Goal: Book appointment/travel/reservation

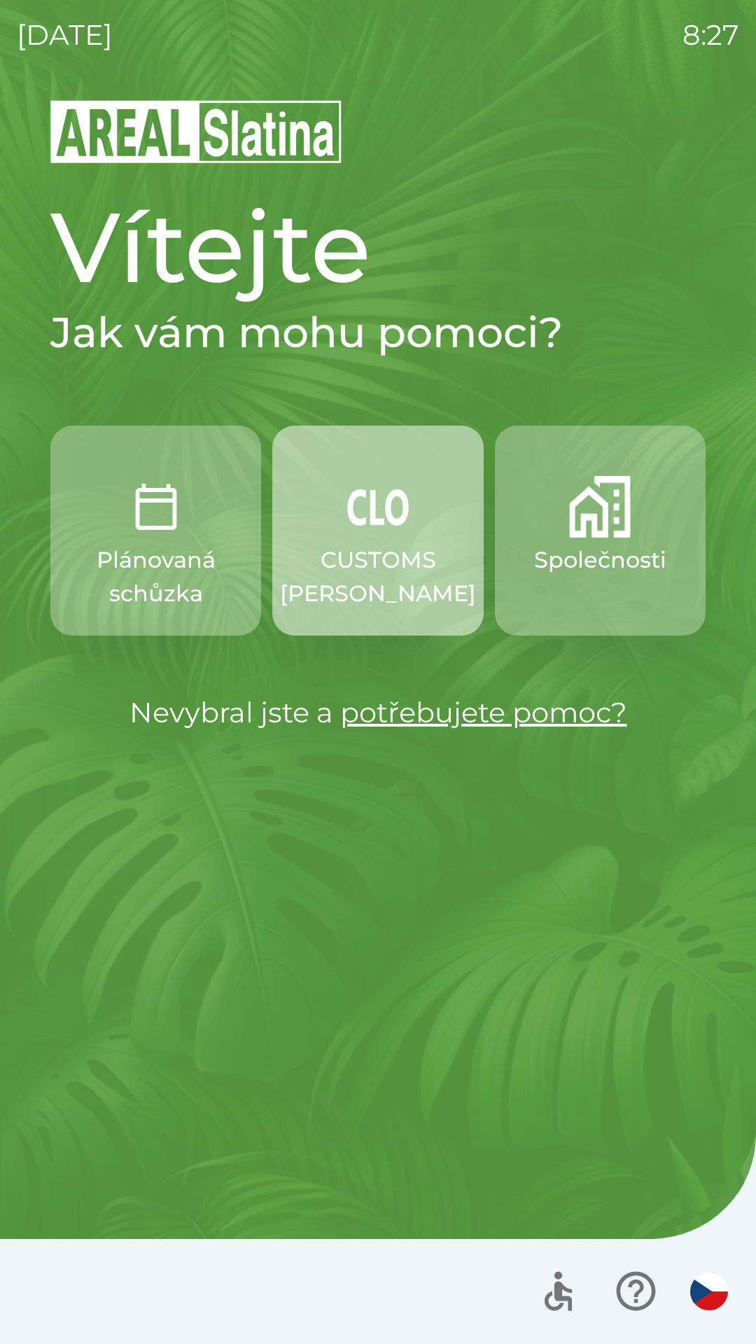
click at [388, 554] on p "CUSTOMS [PERSON_NAME]" at bounding box center [378, 576] width 196 height 67
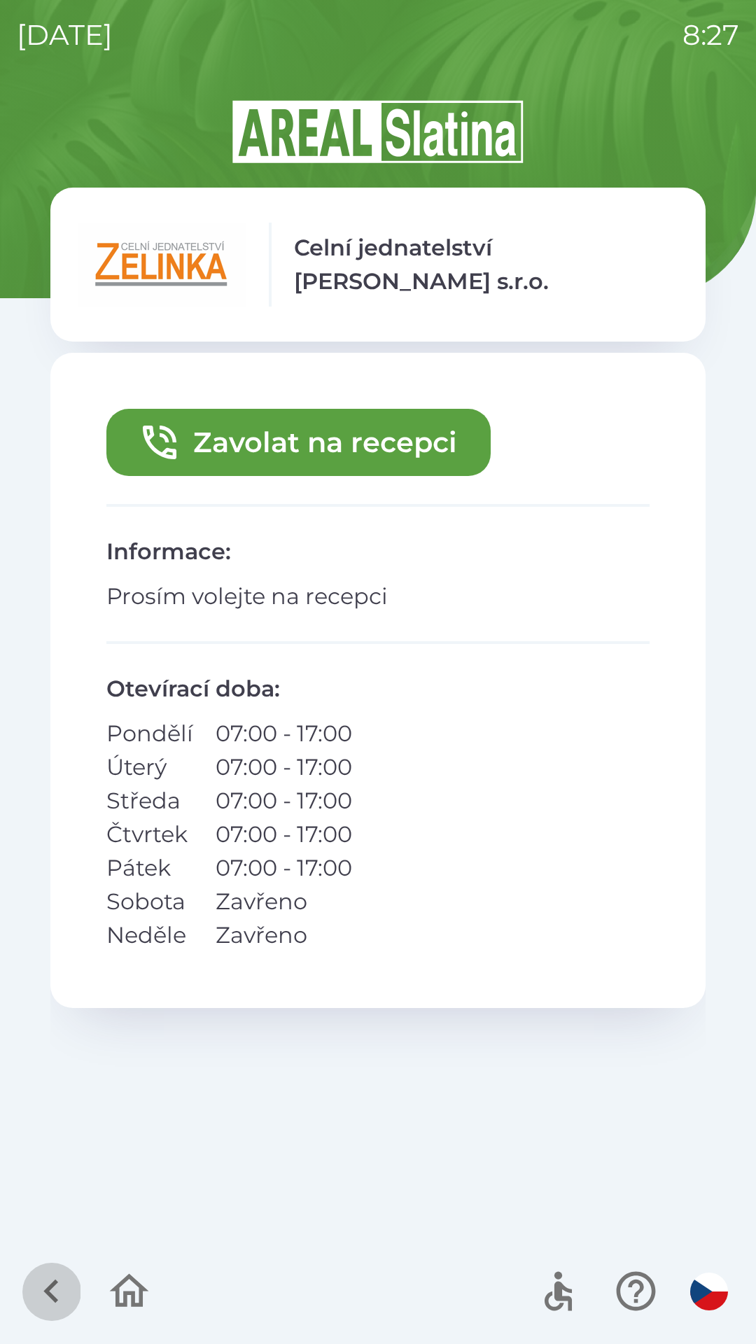
click at [44, 1286] on icon "button" at bounding box center [51, 1291] width 47 height 47
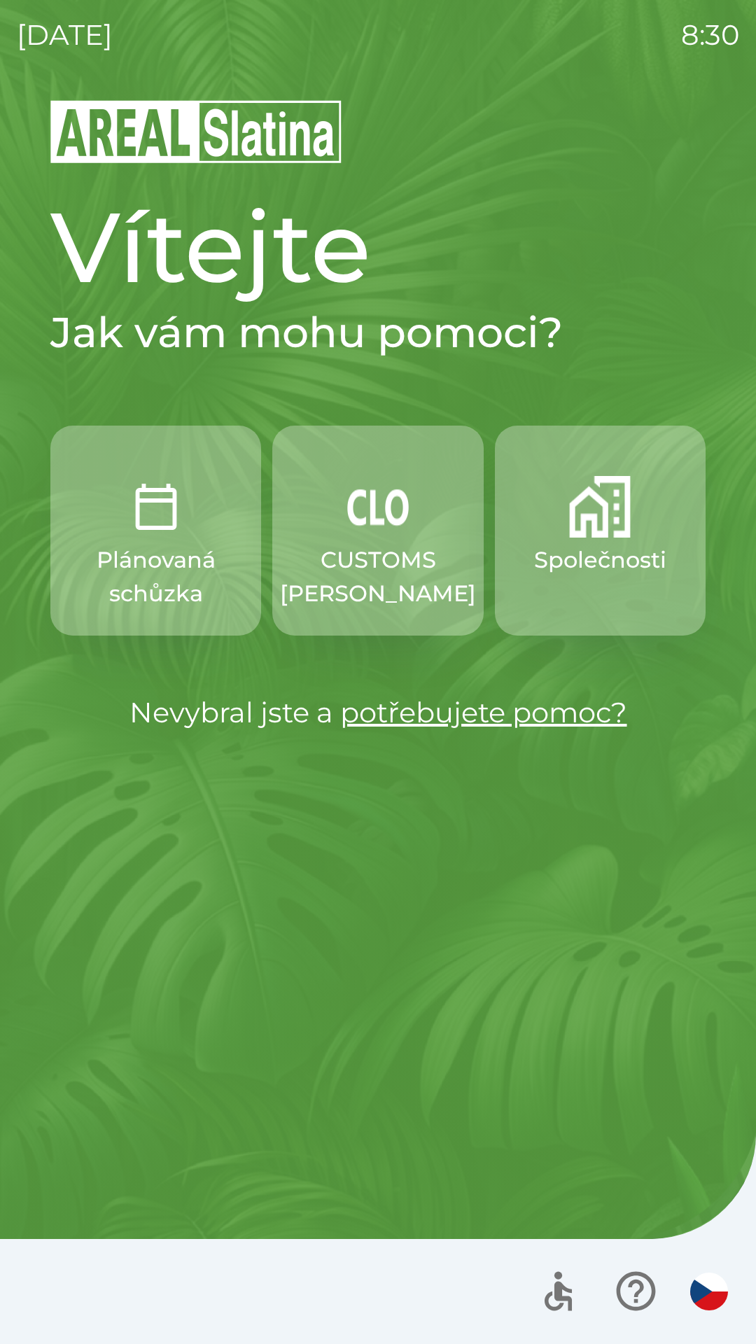
click at [583, 540] on button "Společnosti" at bounding box center [600, 531] width 211 height 210
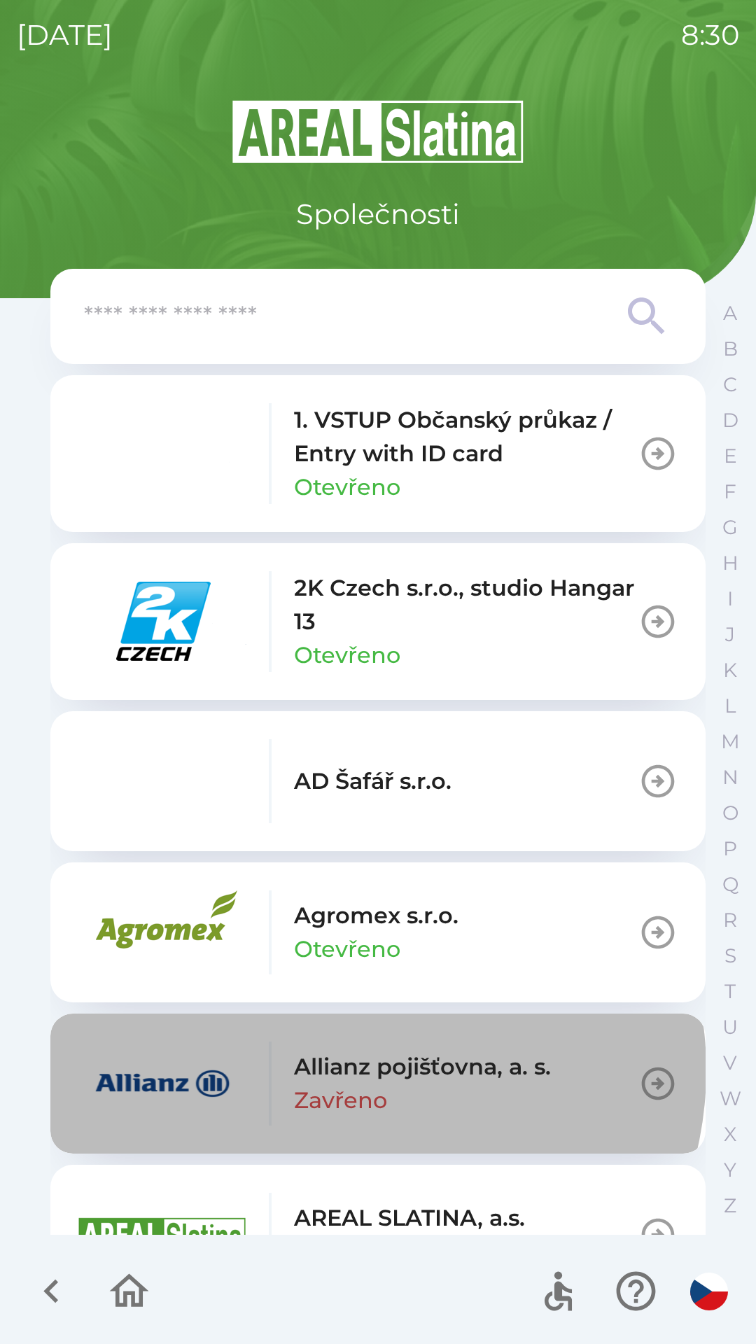
click at [355, 1070] on p "Allianz pojišťovna, a. s." at bounding box center [422, 1067] width 257 height 34
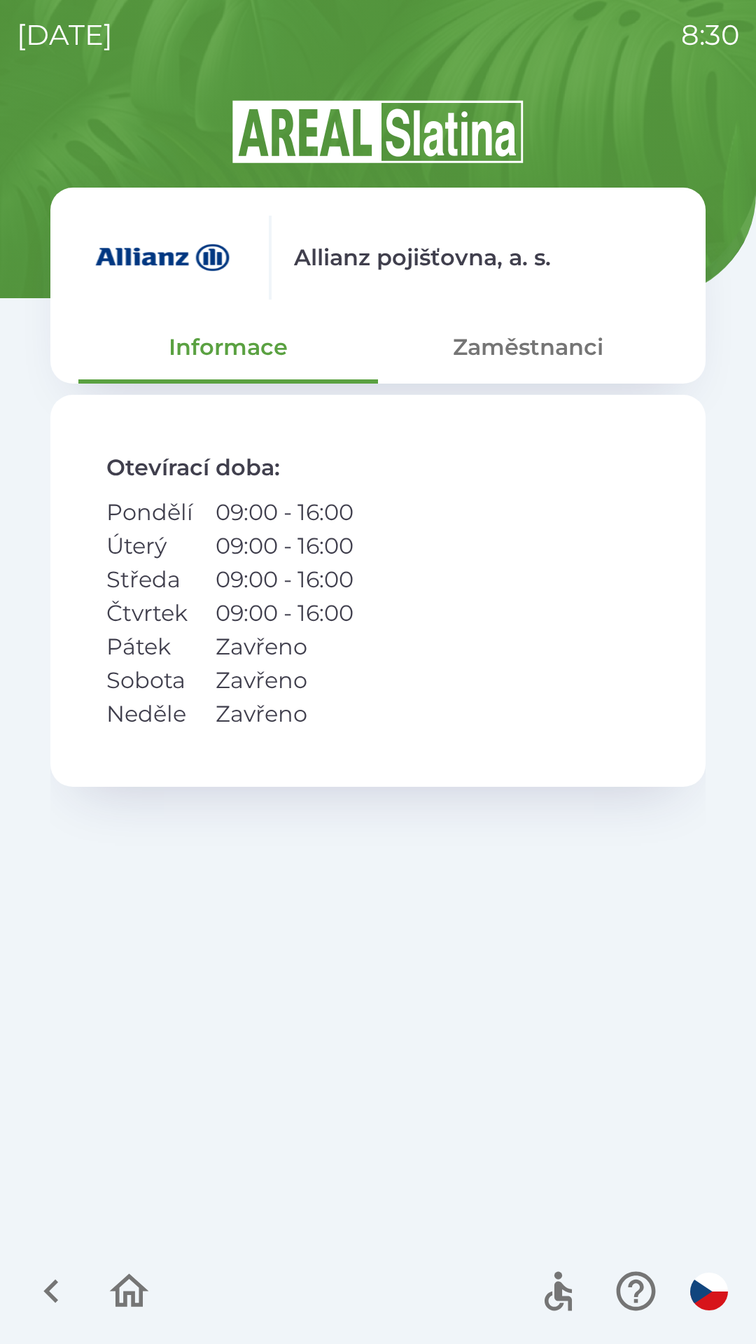
click at [528, 354] on button "Zaměstnanci" at bounding box center [528, 347] width 300 height 50
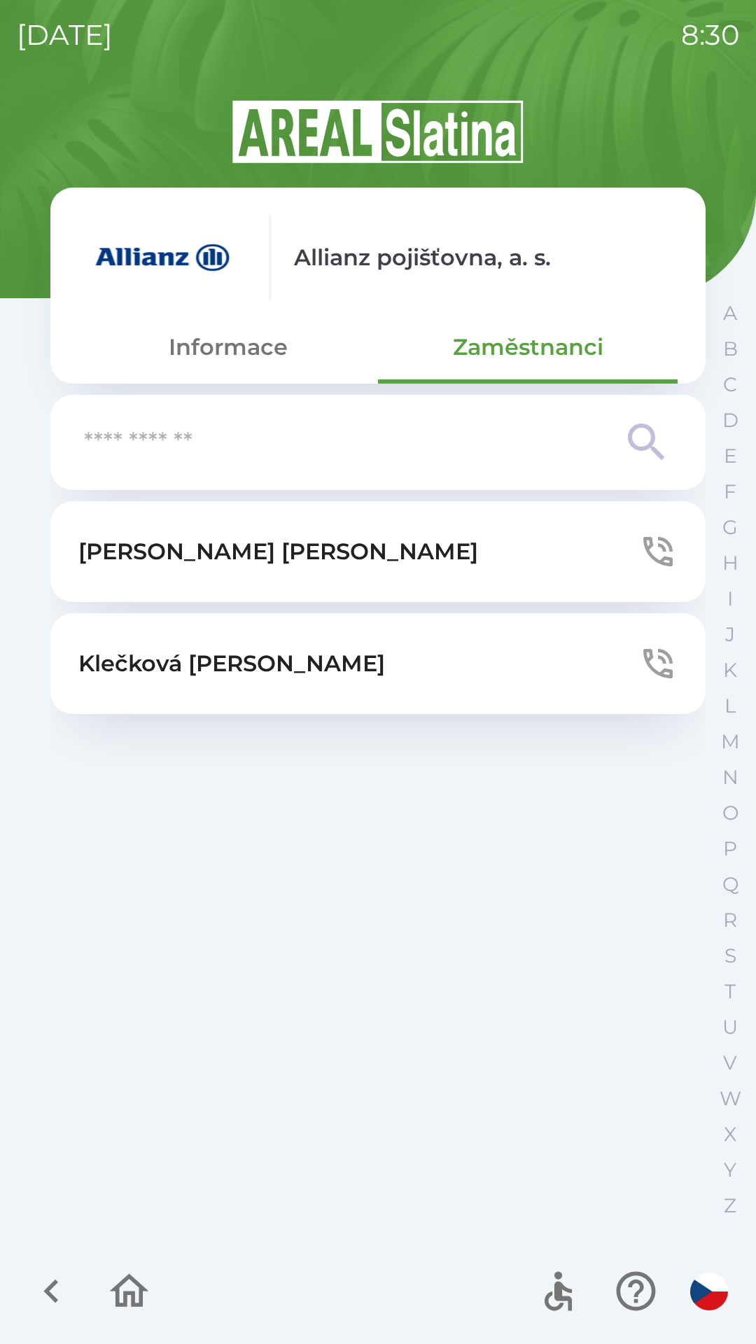
click at [239, 553] on p "[PERSON_NAME]" at bounding box center [278, 552] width 400 height 34
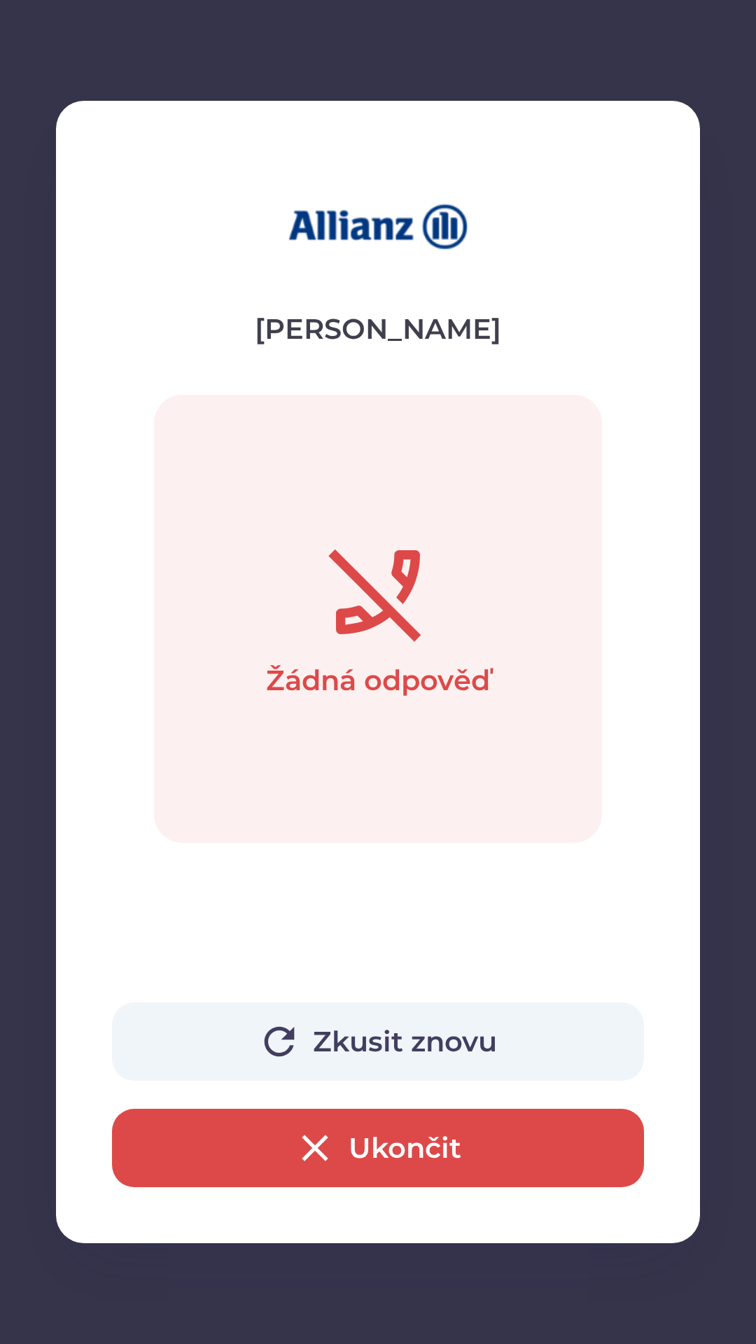
click at [352, 1142] on button "Ukončit" at bounding box center [378, 1148] width 532 height 78
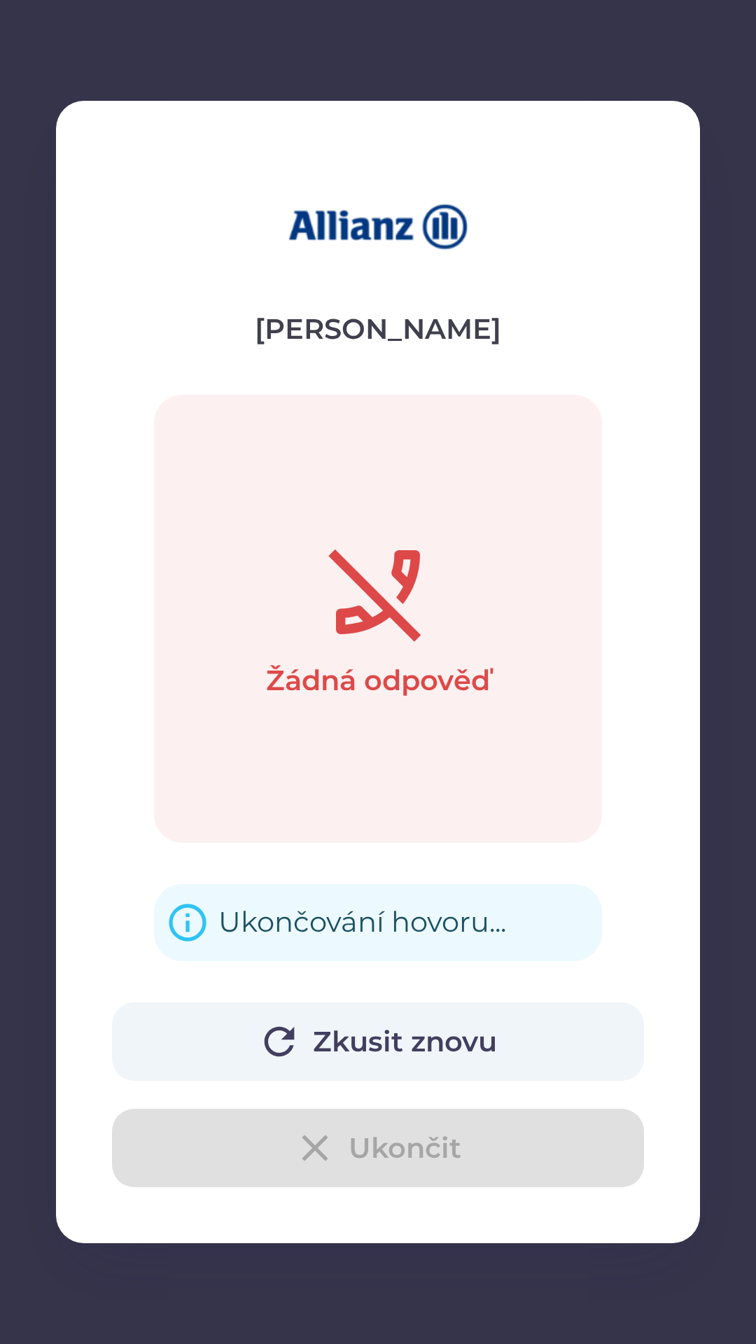
click at [401, 1146] on div "Zkusit znovu Ukončit" at bounding box center [378, 1094] width 532 height 185
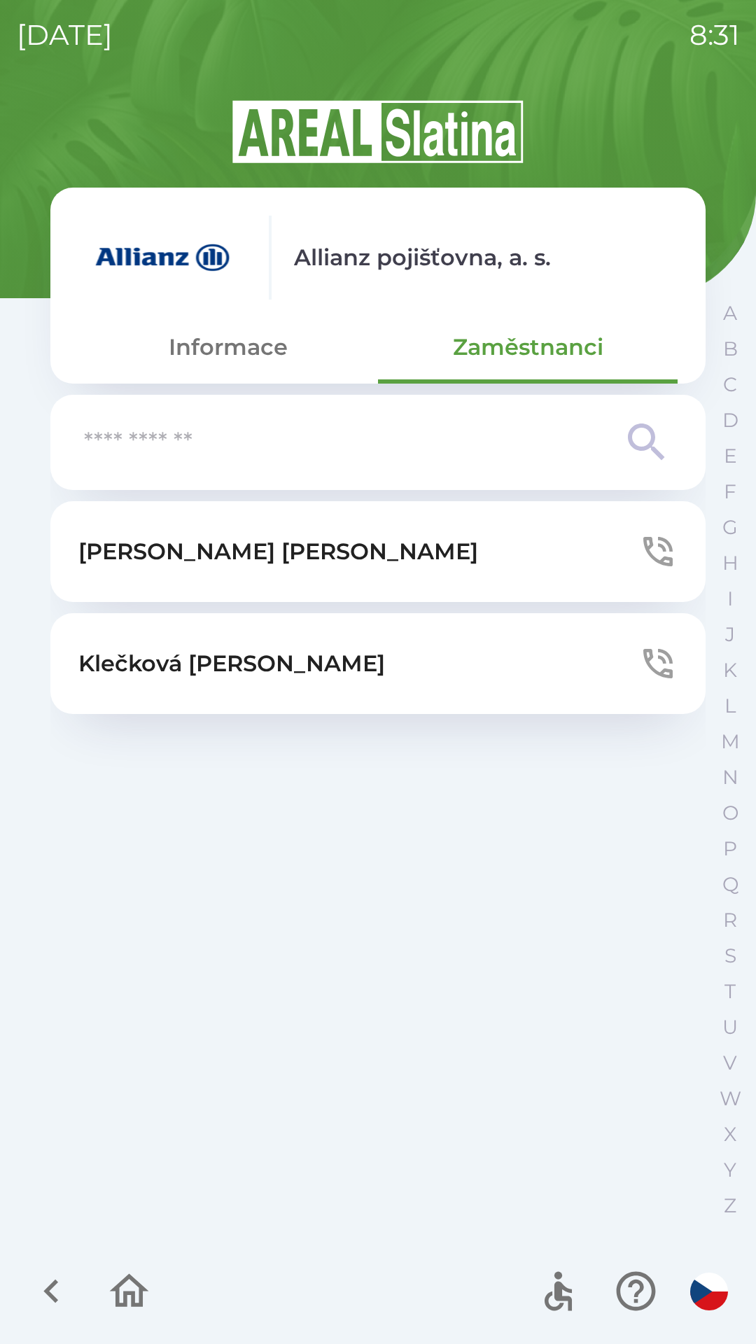
click at [326, 657] on button "[PERSON_NAME]" at bounding box center [377, 663] width 655 height 101
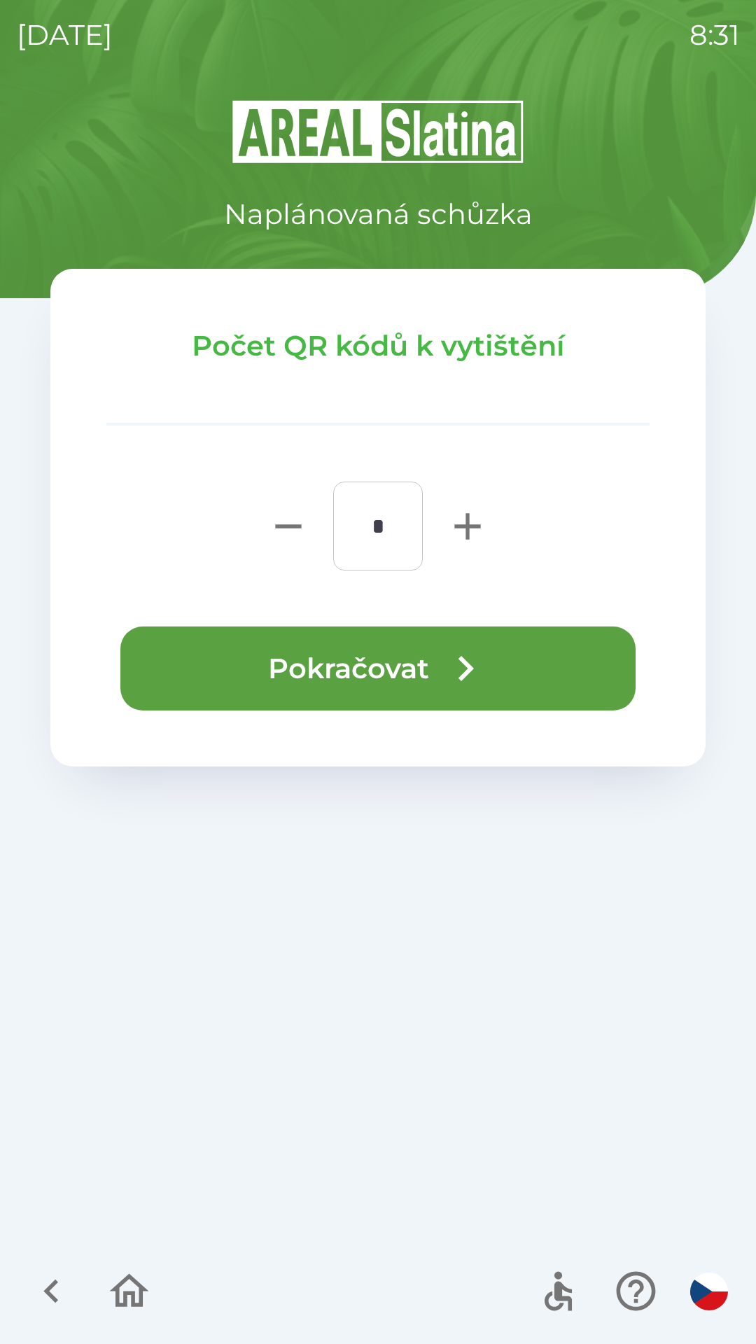
click at [411, 659] on button "Pokračovat" at bounding box center [377, 668] width 515 height 84
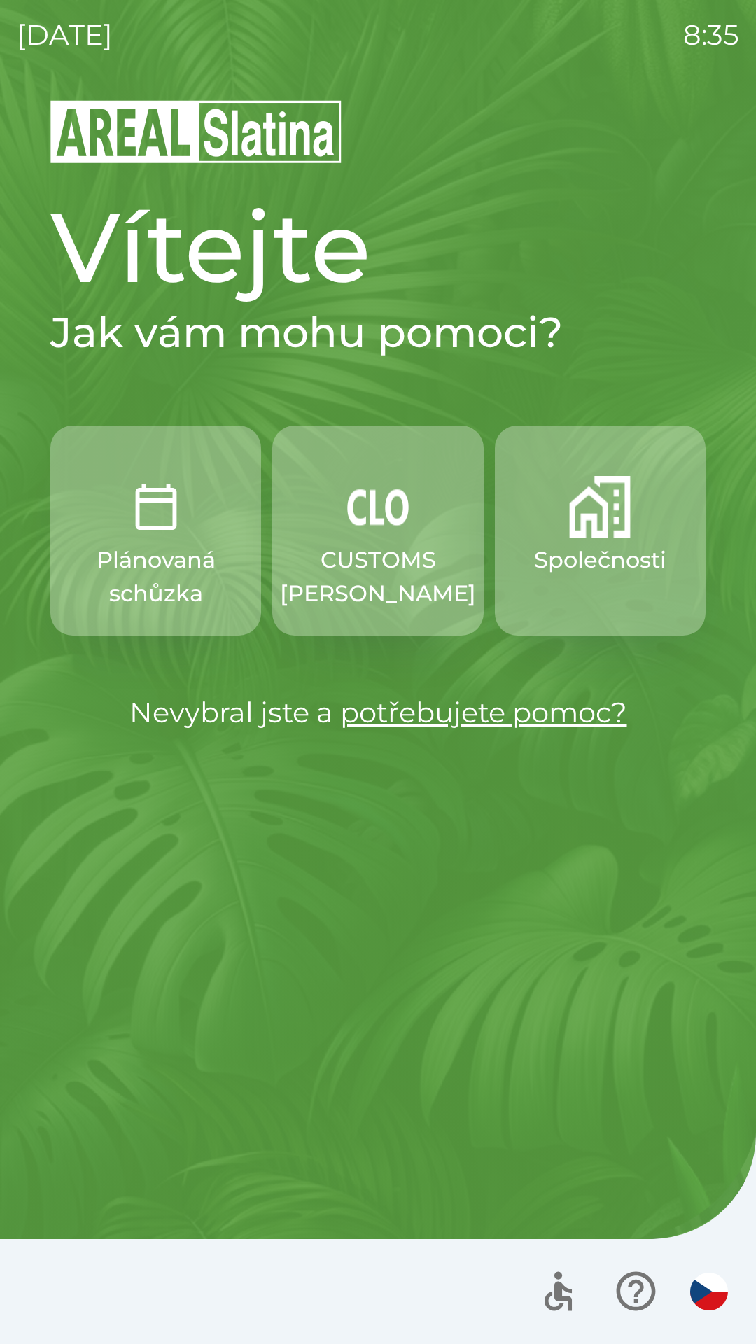
click at [595, 545] on p "Společnosti" at bounding box center [600, 560] width 132 height 34
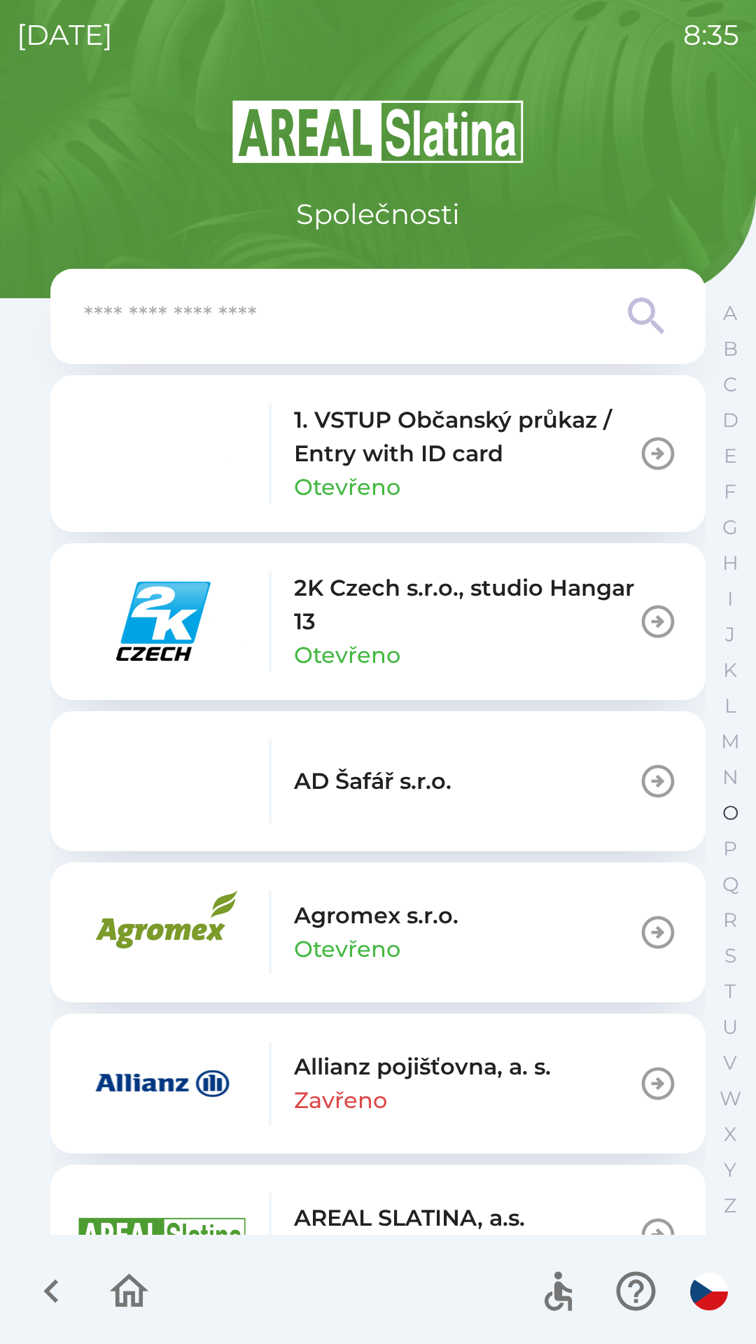
click at [715, 804] on button "O" at bounding box center [730, 813] width 35 height 36
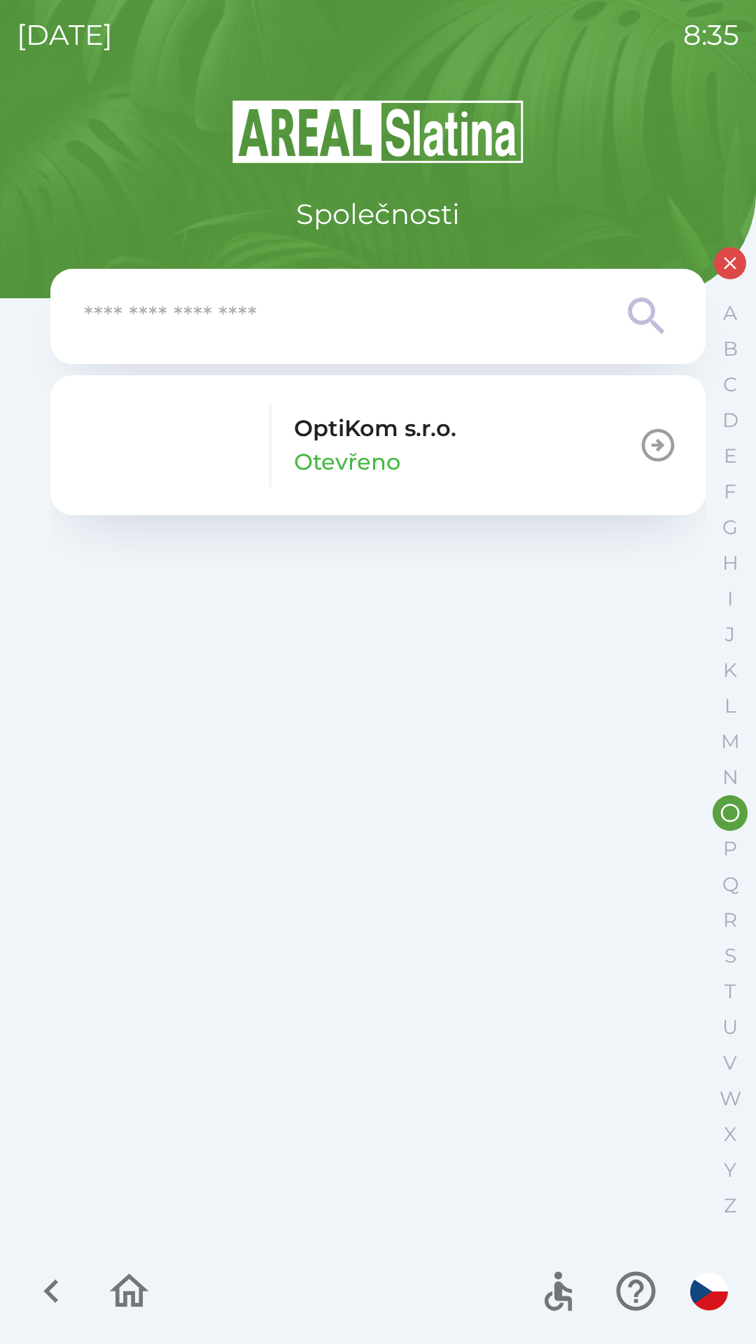
click at [483, 442] on button "OptiKom s.r.o. Otevřeno" at bounding box center [377, 445] width 655 height 140
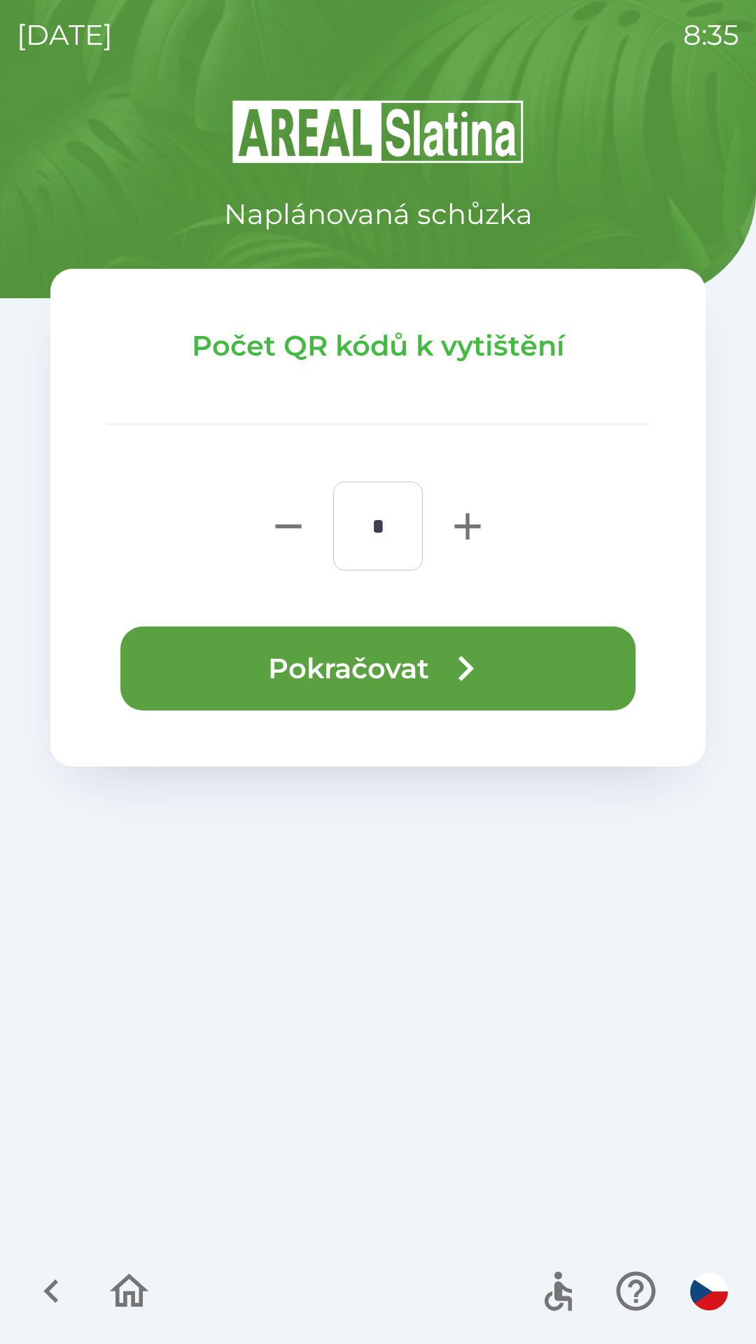
click at [507, 673] on button "Pokračovat" at bounding box center [377, 668] width 515 height 84
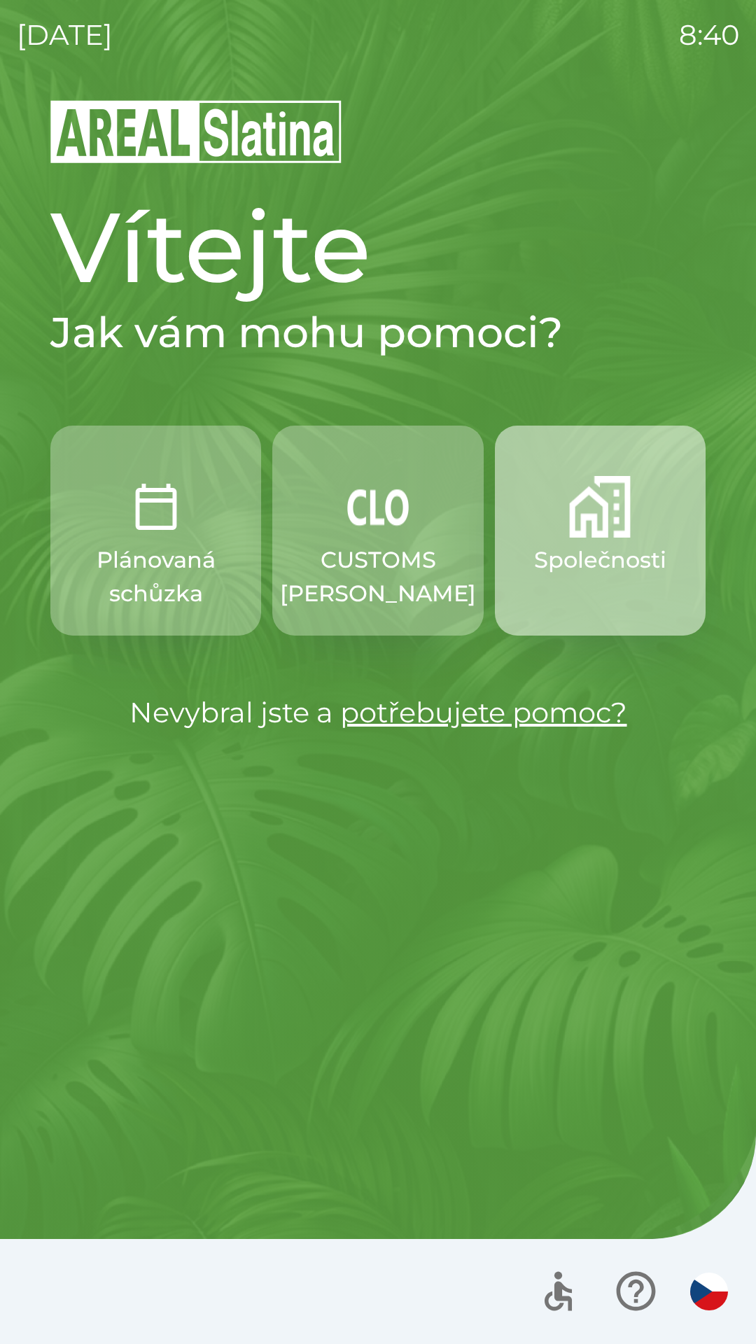
click at [610, 516] on img "button" at bounding box center [600, 507] width 62 height 62
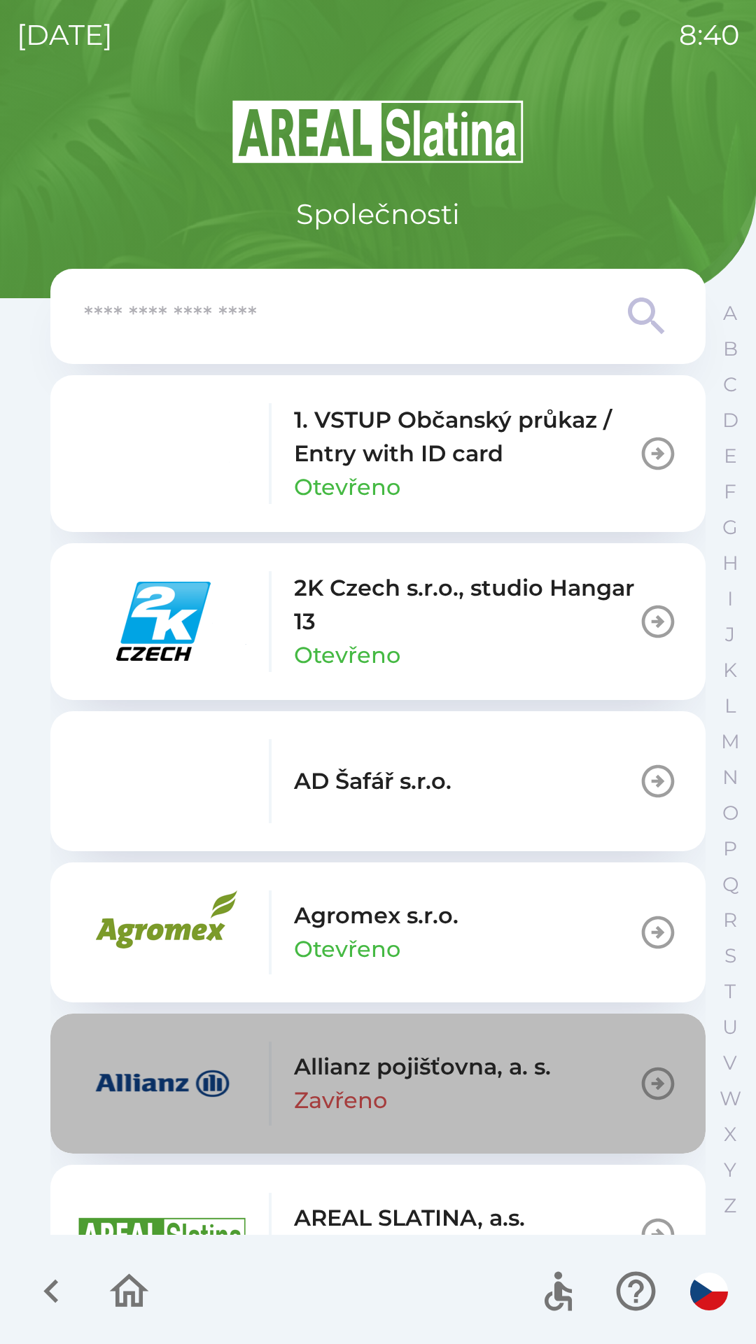
click at [381, 1078] on p "Allianz pojišťovna, a. s." at bounding box center [422, 1067] width 257 height 34
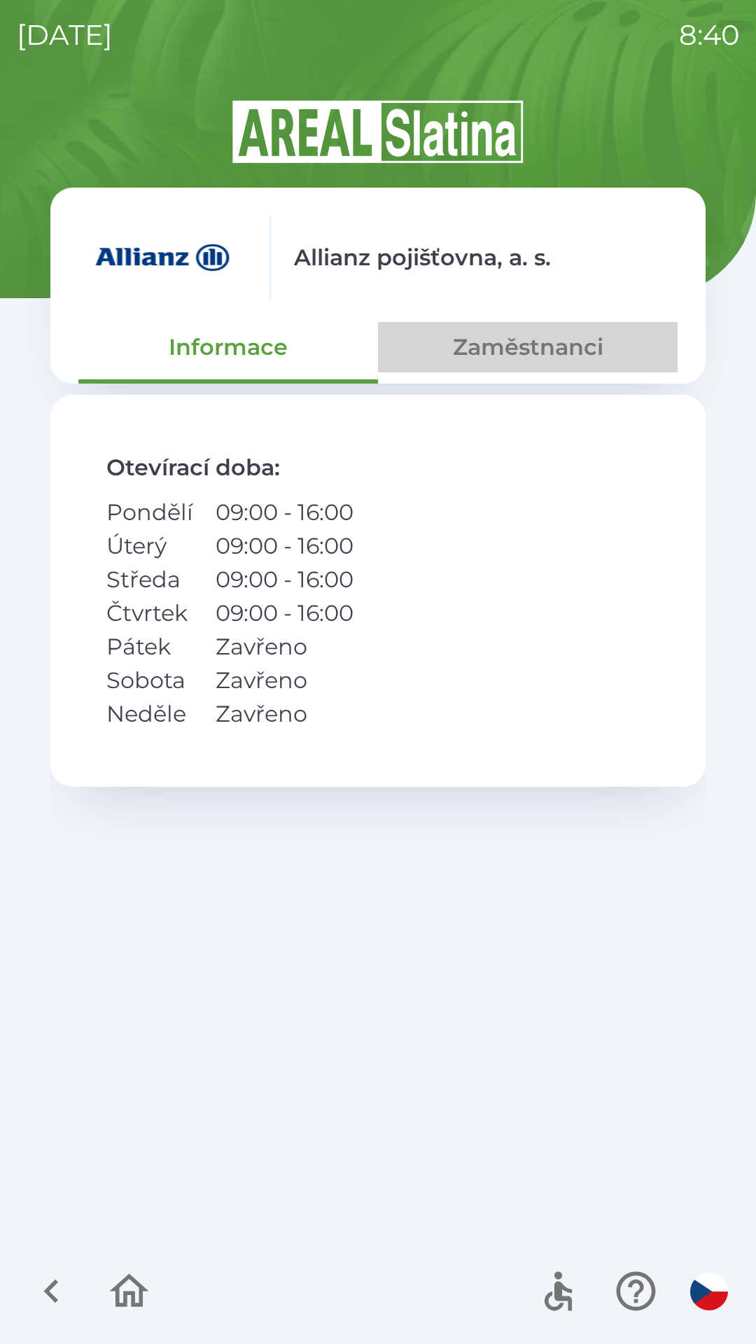
click at [521, 355] on button "Zaměstnanci" at bounding box center [528, 347] width 300 height 50
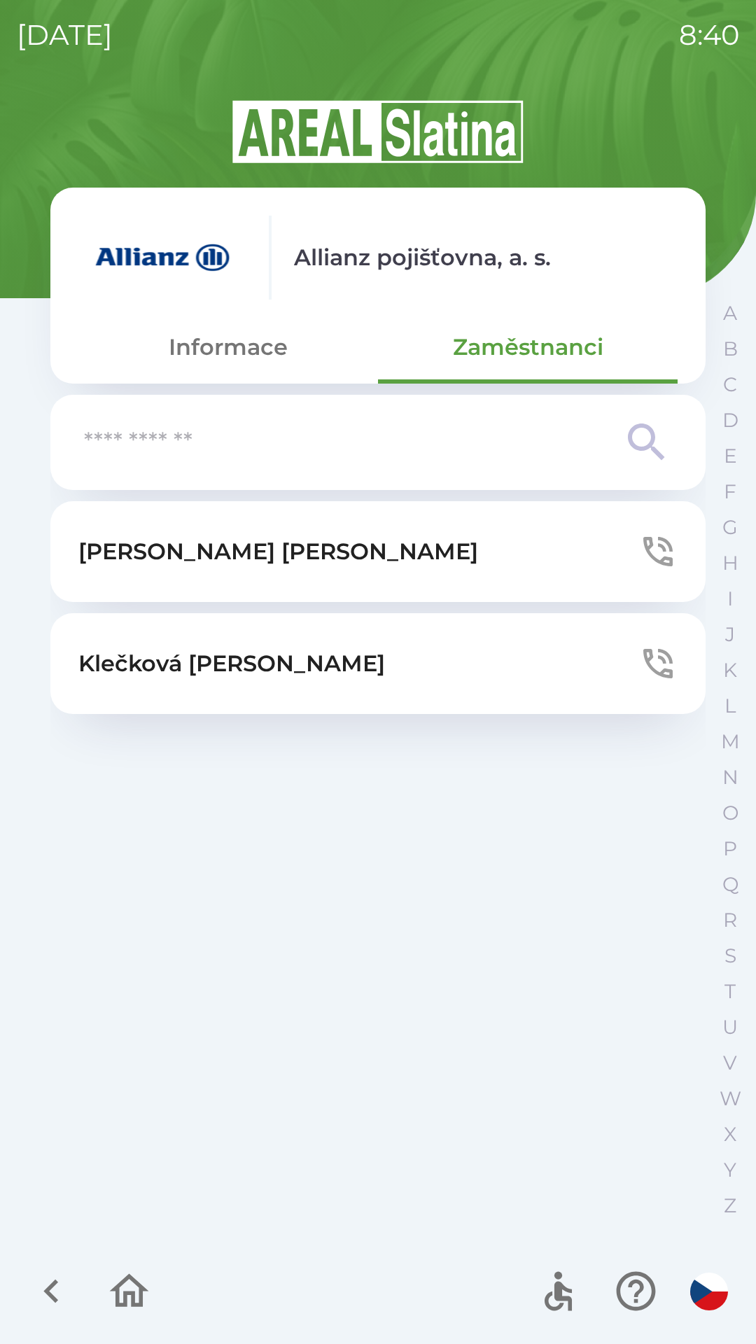
click at [215, 559] on p "[PERSON_NAME]" at bounding box center [278, 552] width 400 height 34
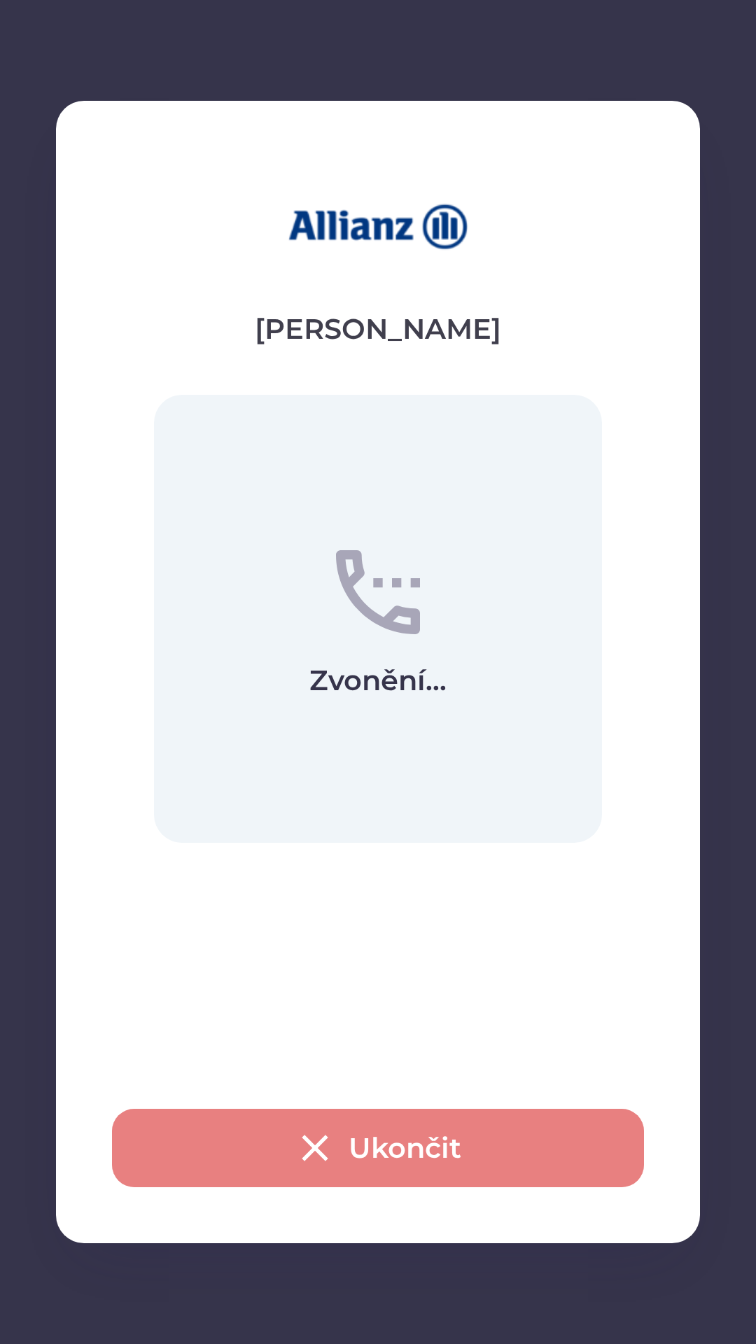
click at [298, 1156] on icon "button" at bounding box center [315, 1147] width 45 height 45
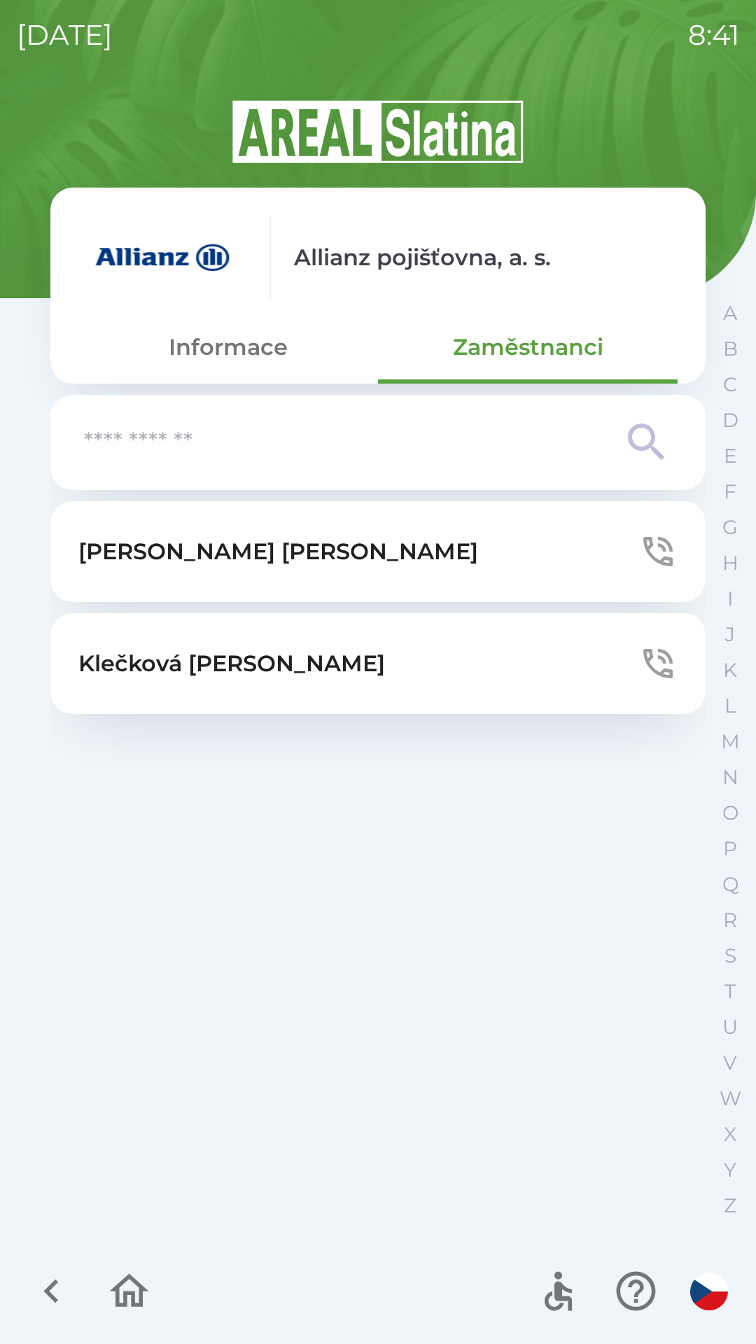
click at [68, 1305] on icon "button" at bounding box center [51, 1291] width 47 height 47
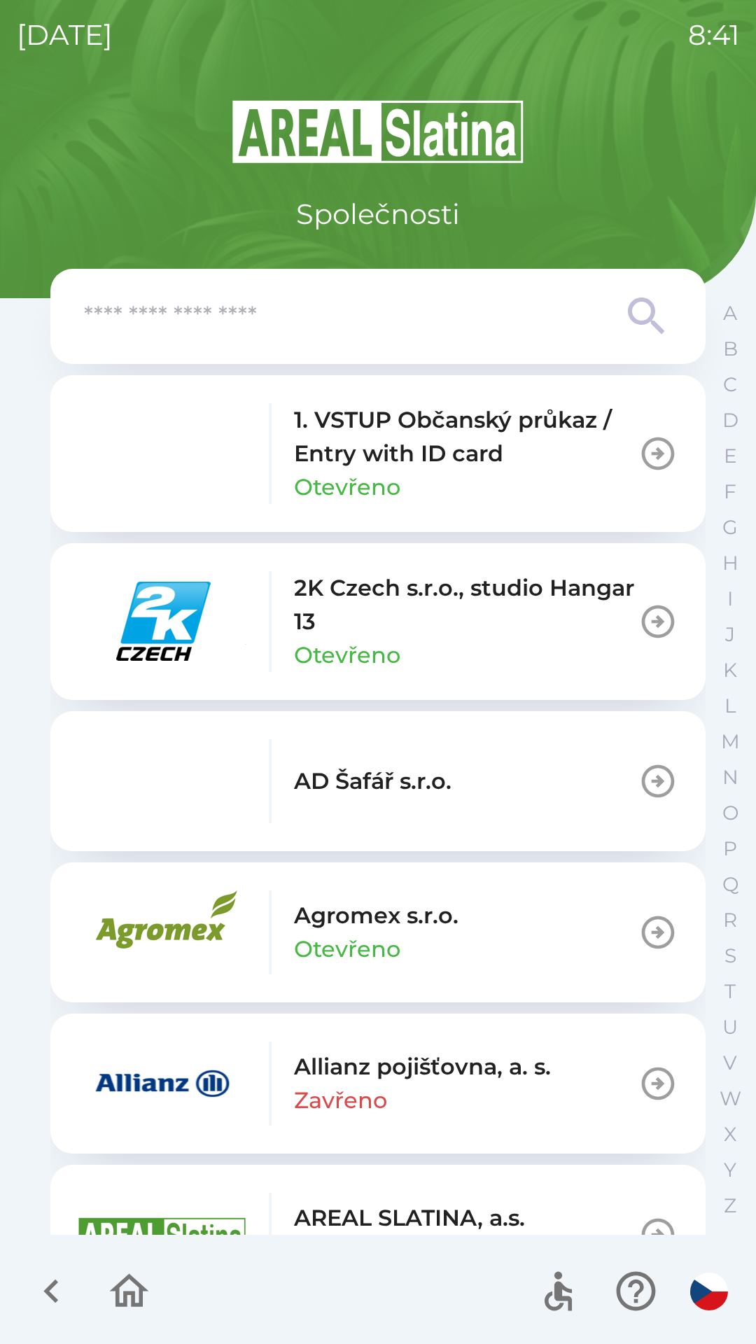
click at [36, 1298] on icon "button" at bounding box center [51, 1291] width 47 height 47
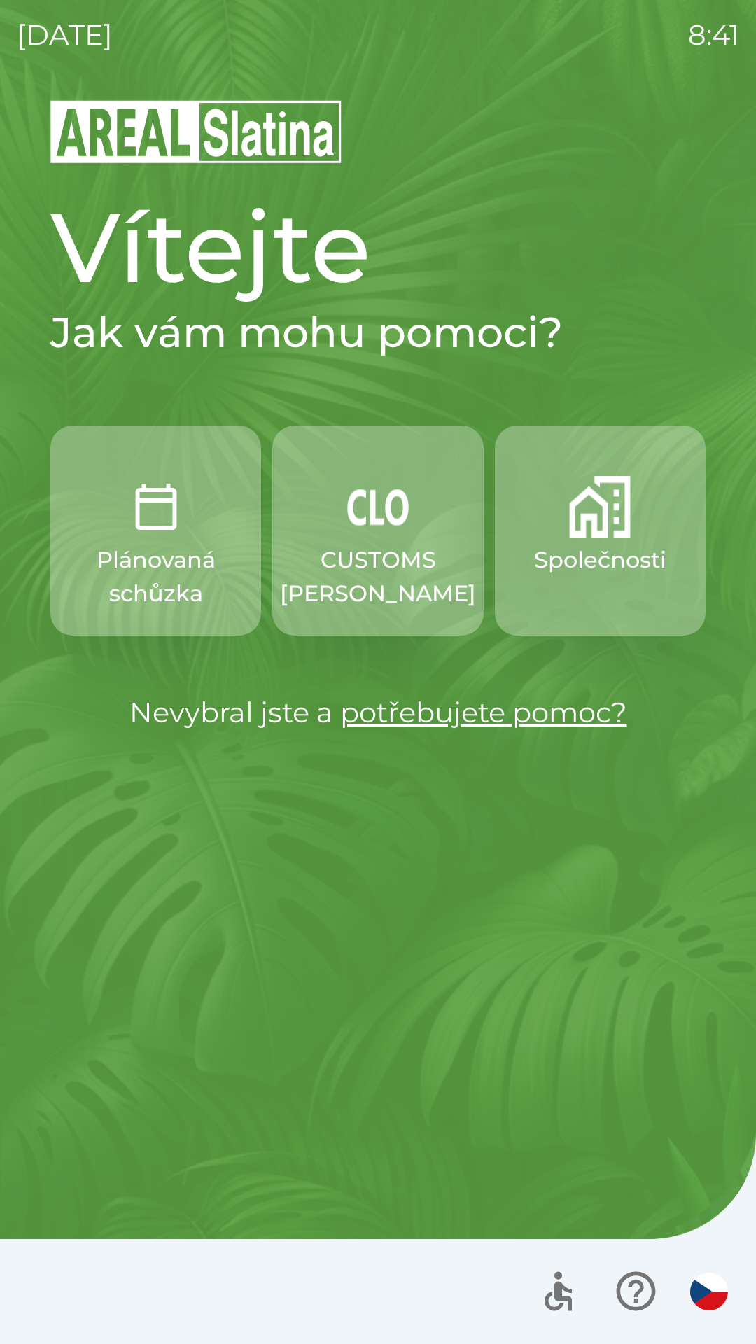
click at [329, 561] on p "CUSTOMS [PERSON_NAME]" at bounding box center [378, 576] width 196 height 67
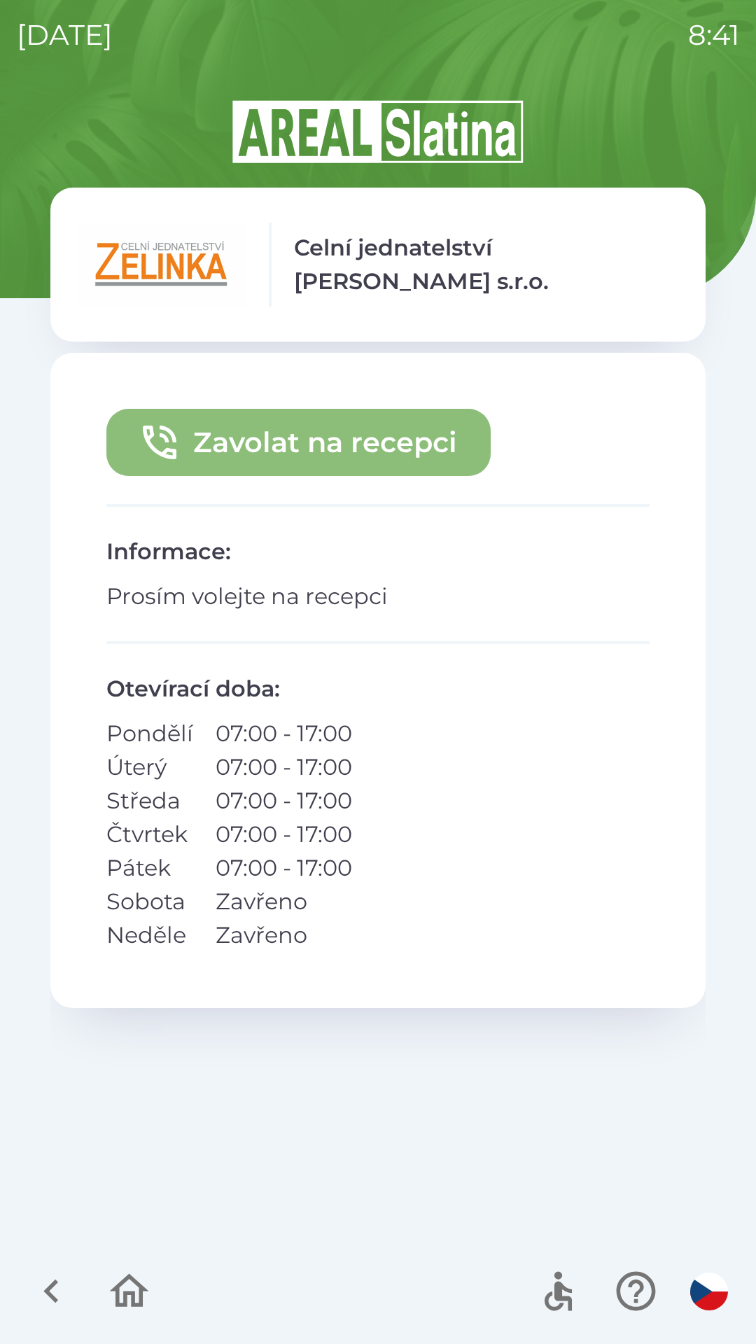
click at [253, 441] on button "Zavolat na recepci" at bounding box center [298, 442] width 384 height 67
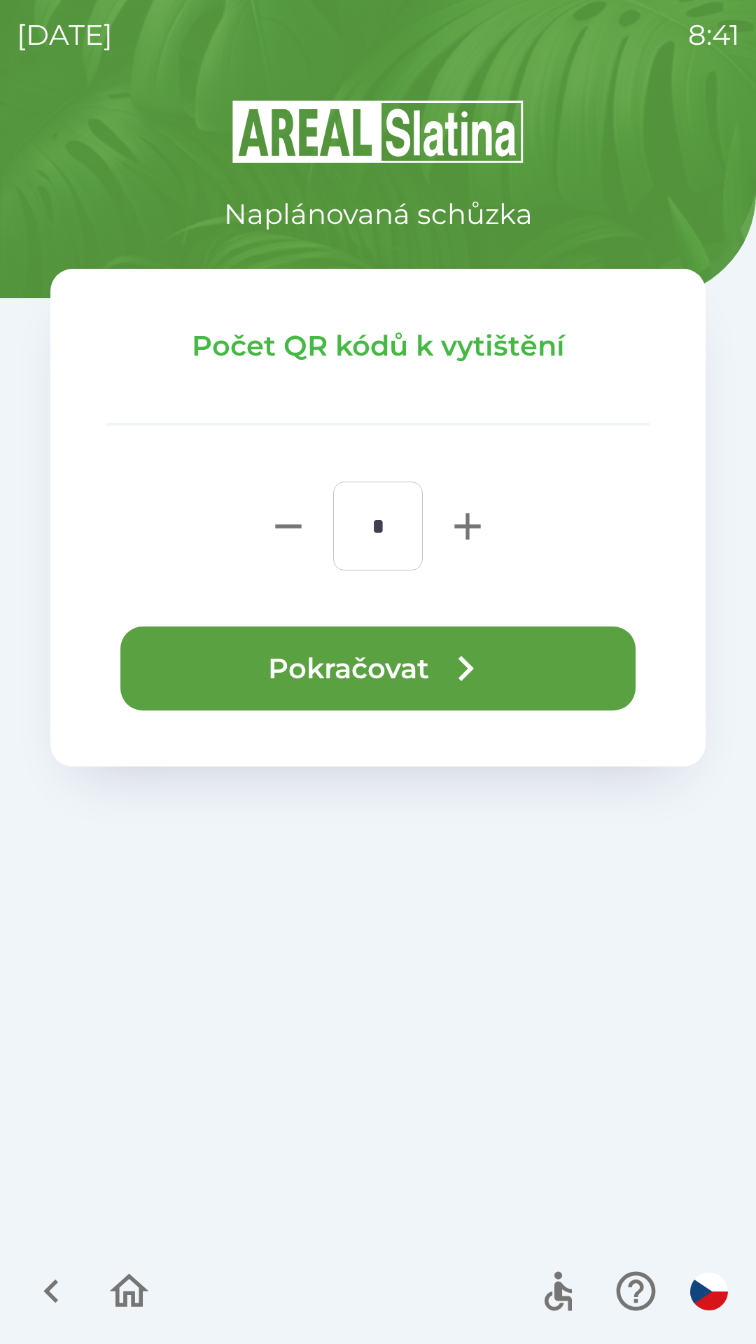
click at [268, 662] on button "Pokračovat" at bounding box center [377, 668] width 515 height 84
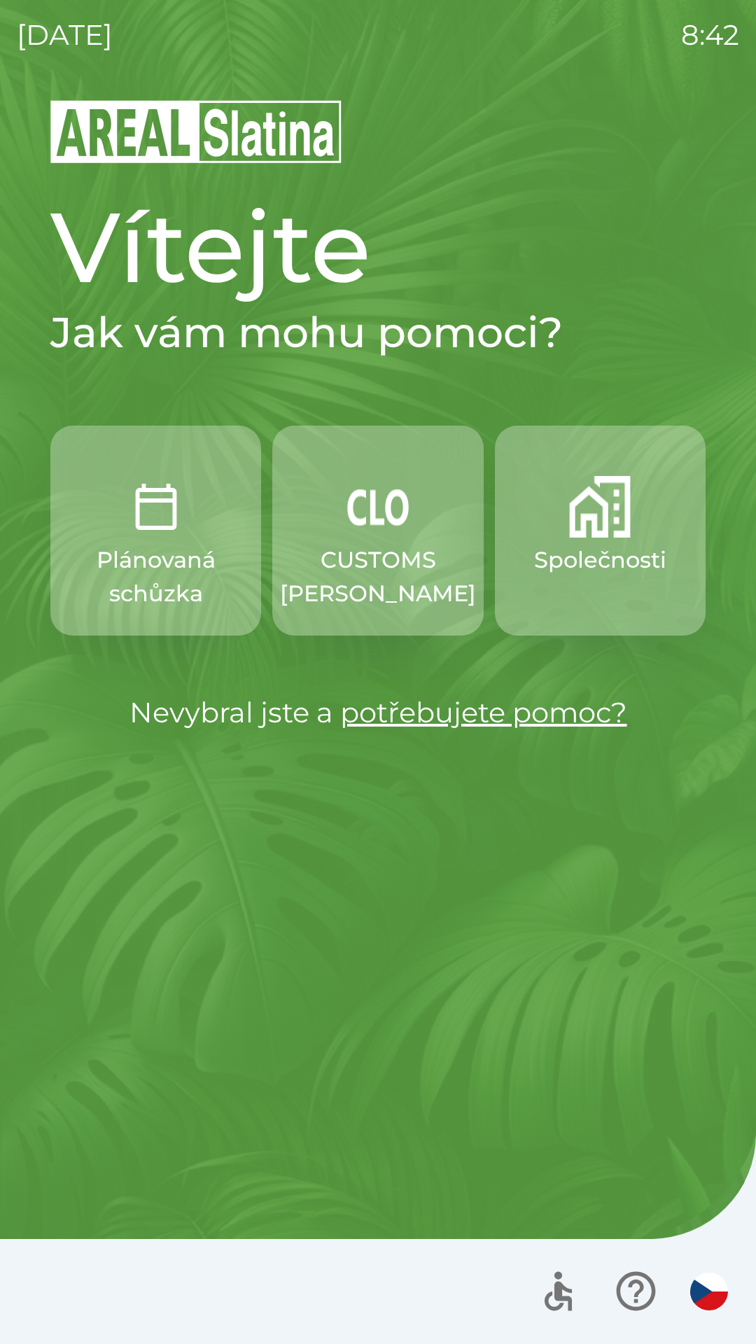
click at [540, 545] on p "Společnosti" at bounding box center [600, 560] width 132 height 34
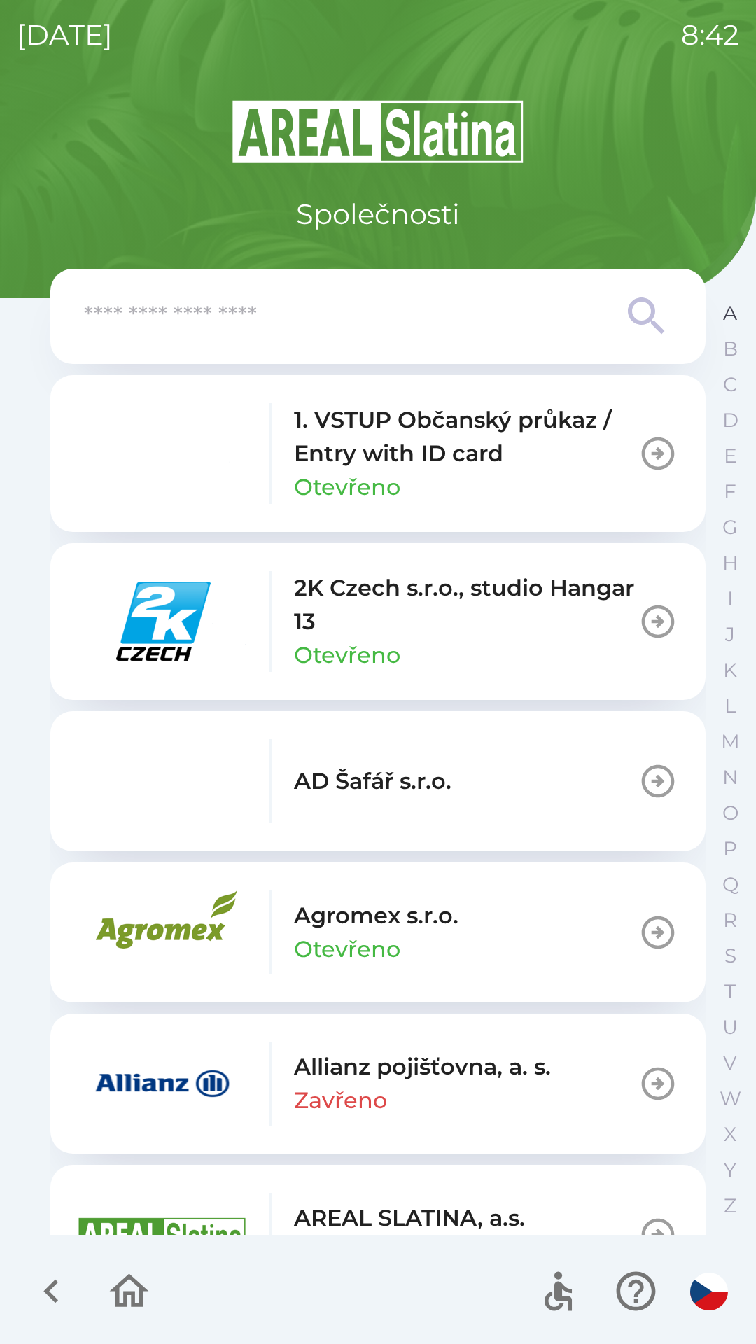
click at [715, 312] on button "A" at bounding box center [730, 313] width 35 height 36
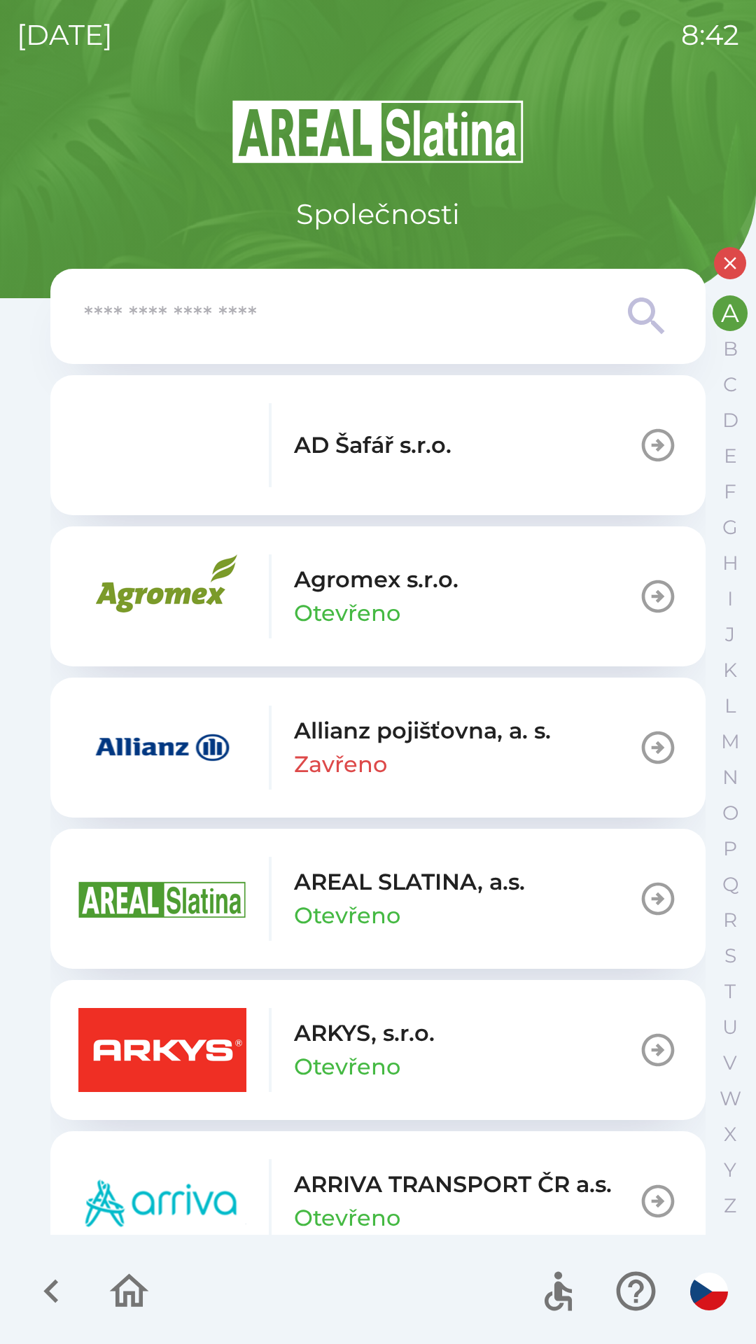
click at [397, 756] on div "Allianz pojišťovna, a. s. Zavřeno" at bounding box center [422, 747] width 257 height 67
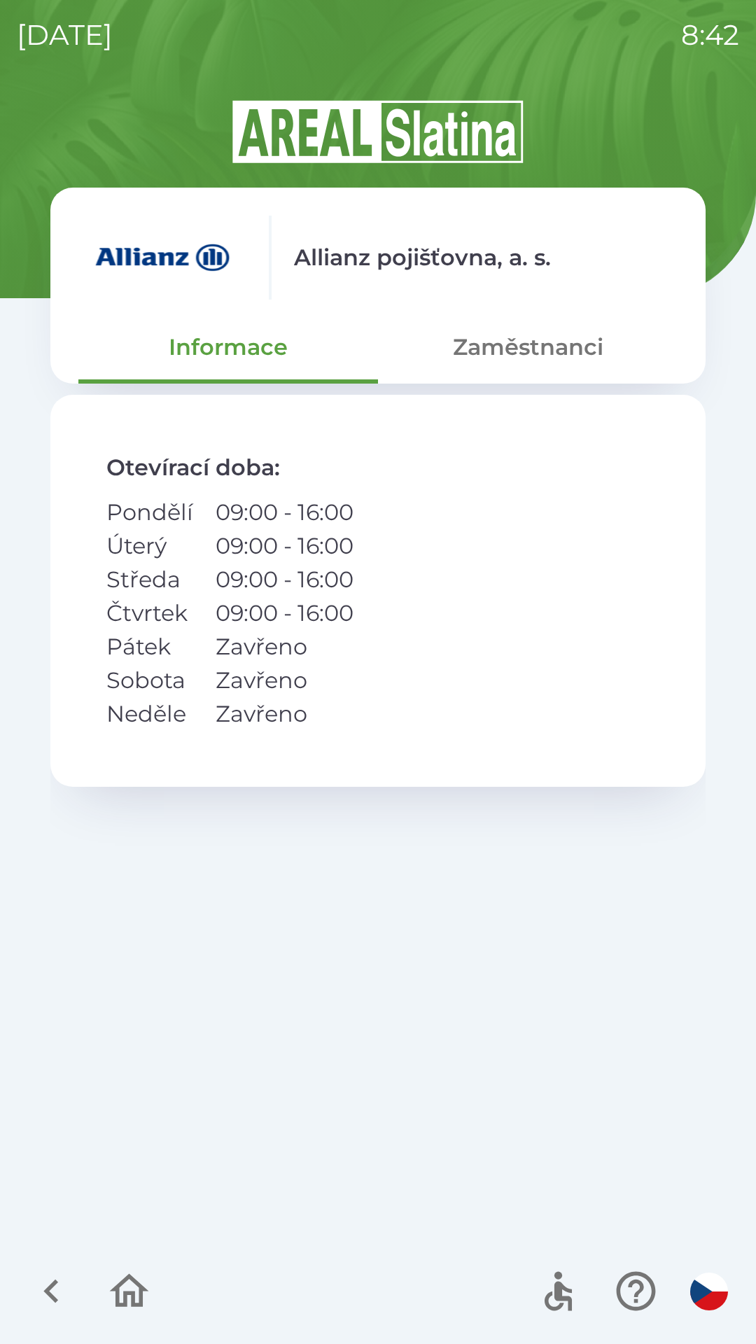
click at [501, 339] on button "Zaměstnanci" at bounding box center [528, 347] width 300 height 50
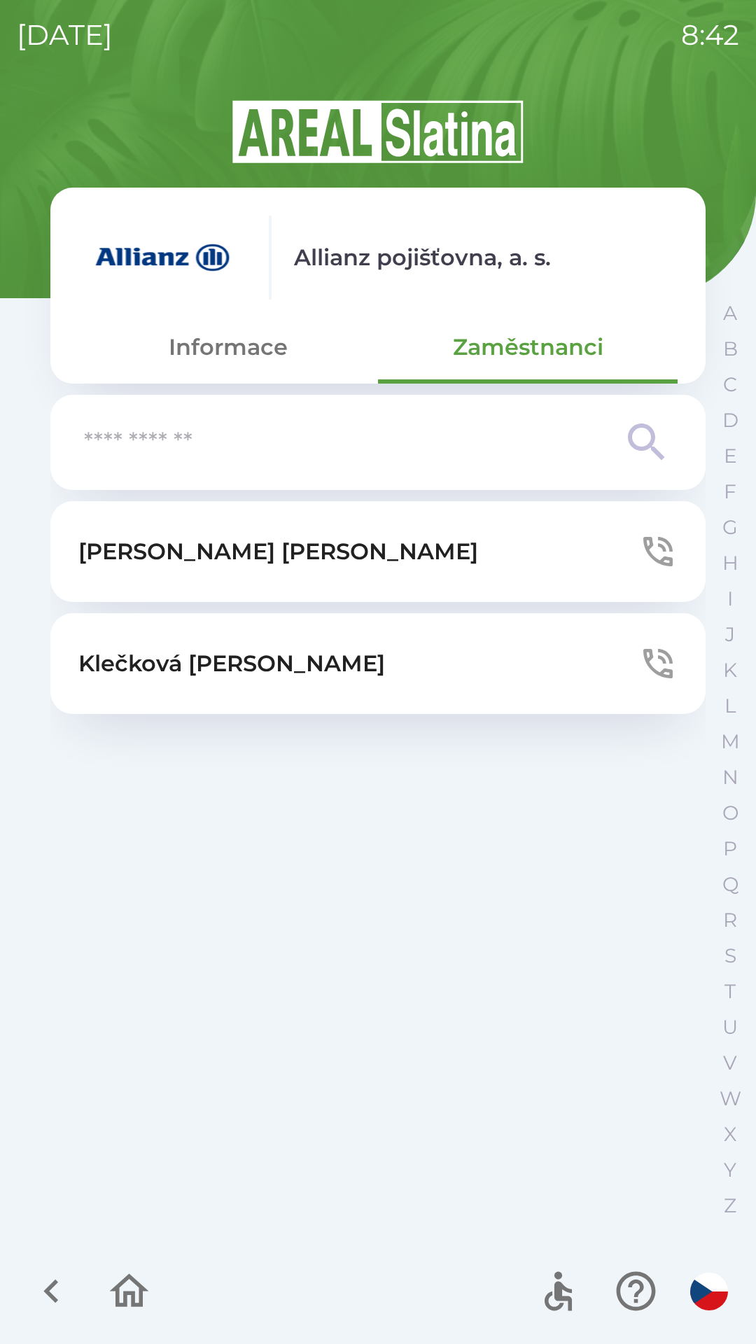
click at [185, 657] on p "[PERSON_NAME]" at bounding box center [231, 664] width 307 height 34
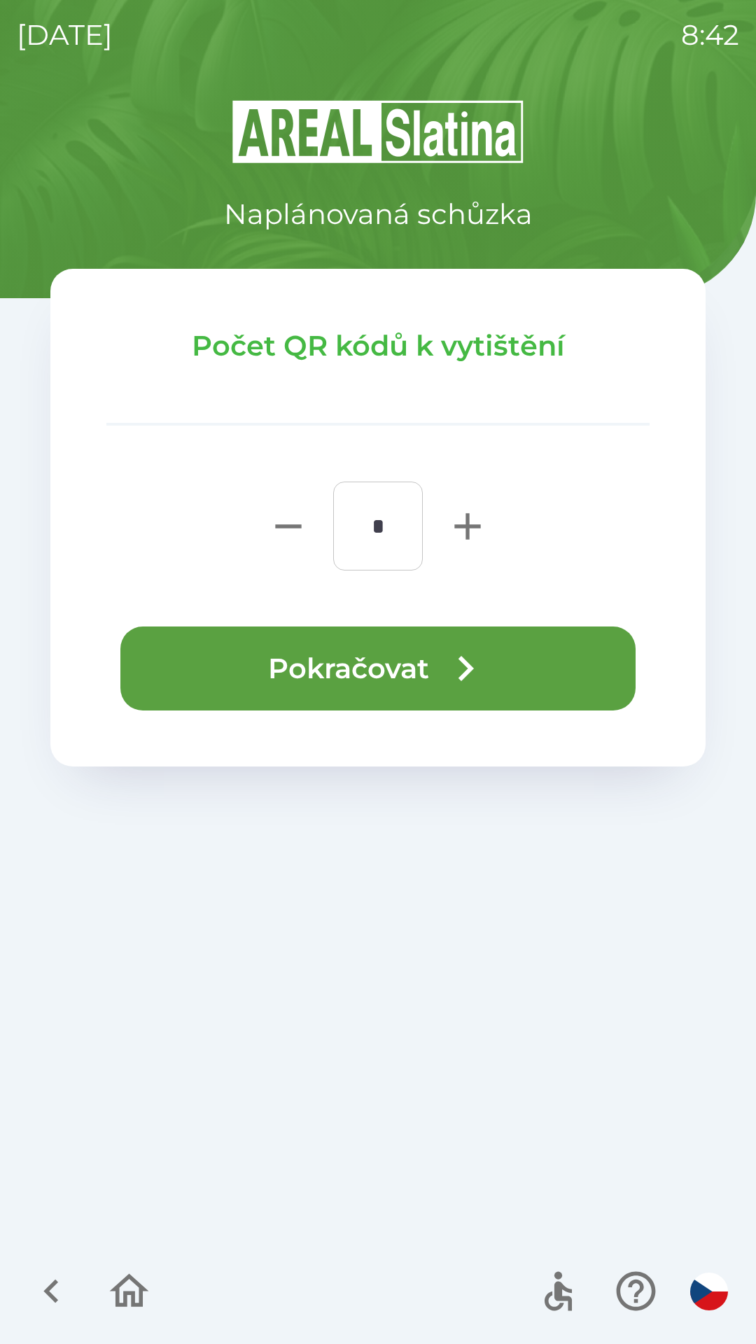
click at [227, 674] on button "Pokračovat" at bounding box center [377, 668] width 515 height 84
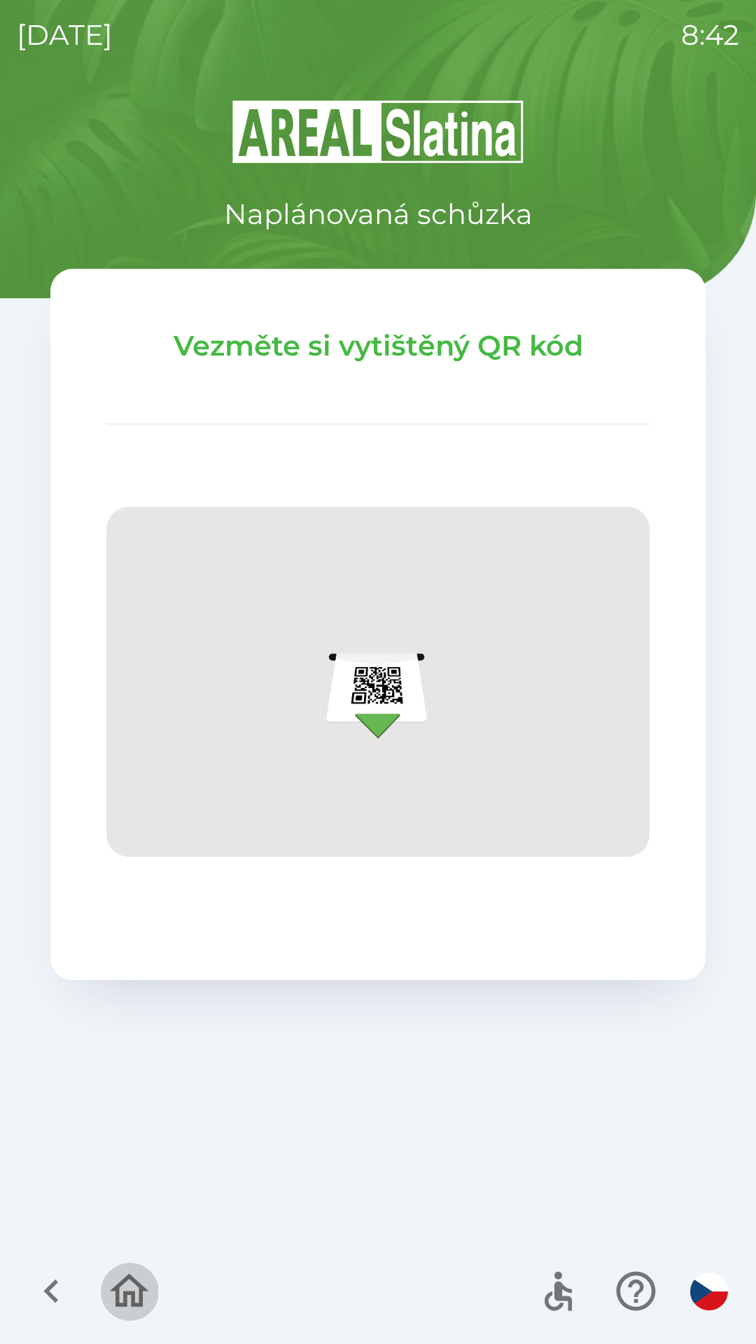
click at [123, 1303] on icon "button" at bounding box center [129, 1291] width 39 height 34
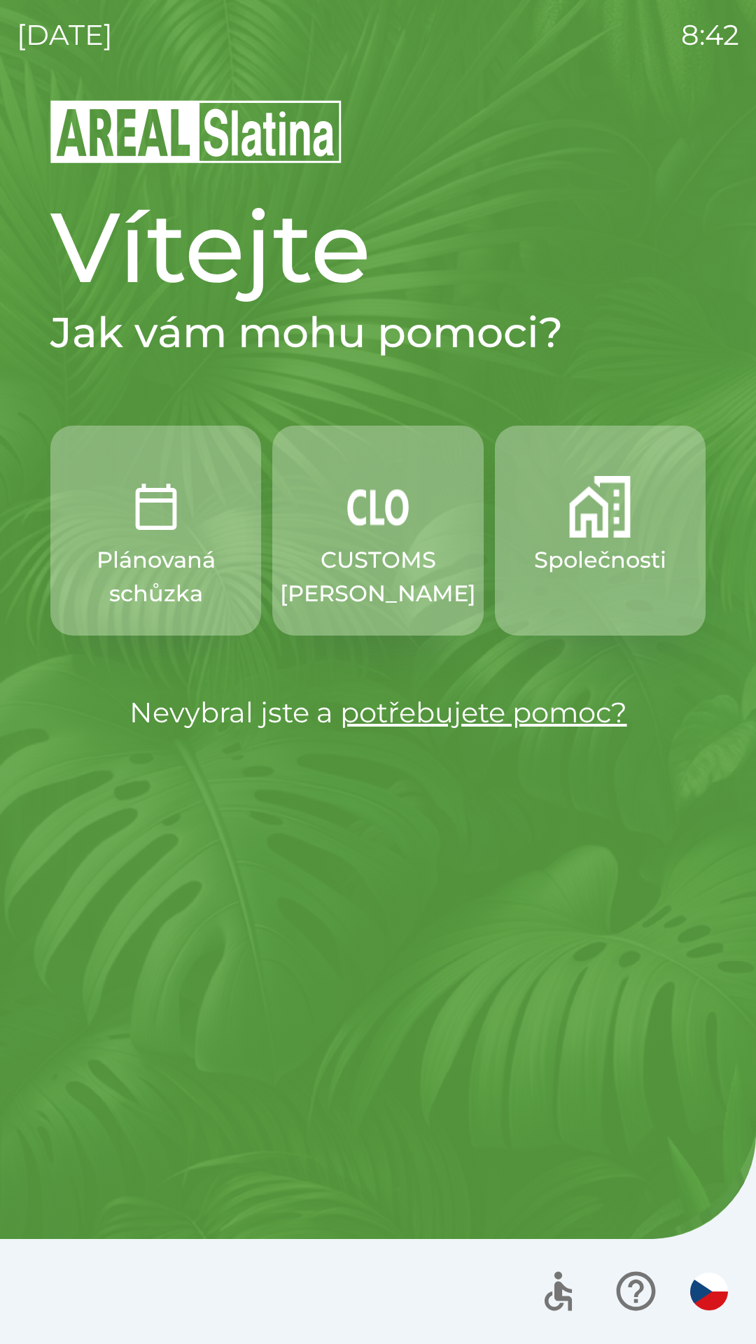
click at [595, 559] on p "Společnosti" at bounding box center [600, 560] width 132 height 34
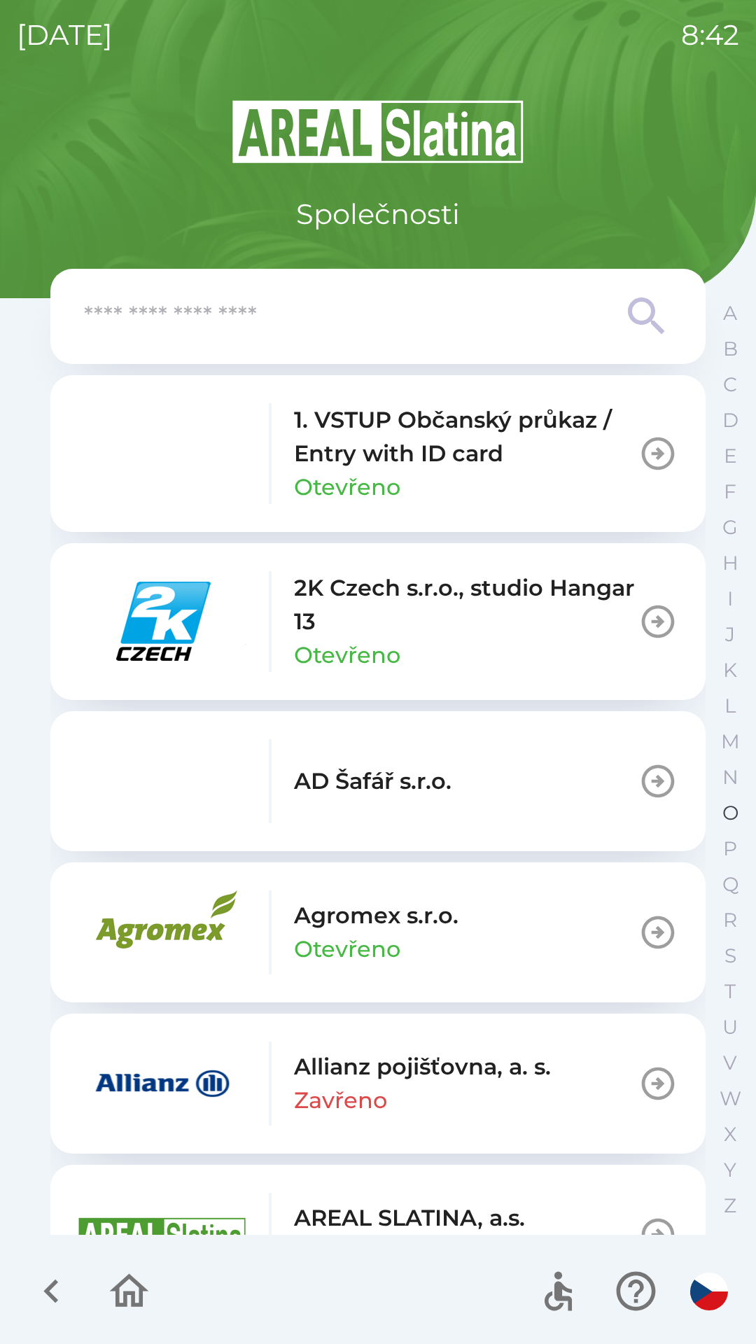
click at [723, 810] on p "O" at bounding box center [730, 813] width 16 height 24
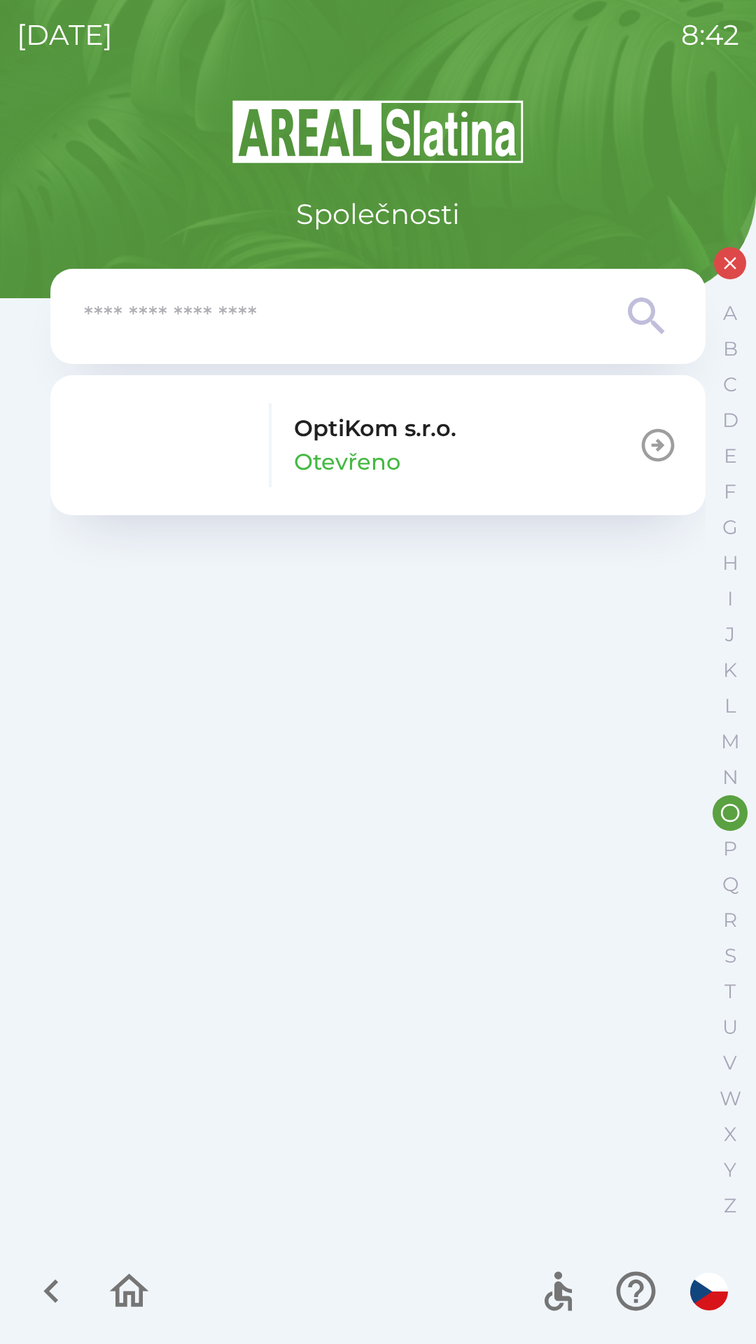
click at [350, 445] on p "Otevřeno" at bounding box center [347, 462] width 106 height 34
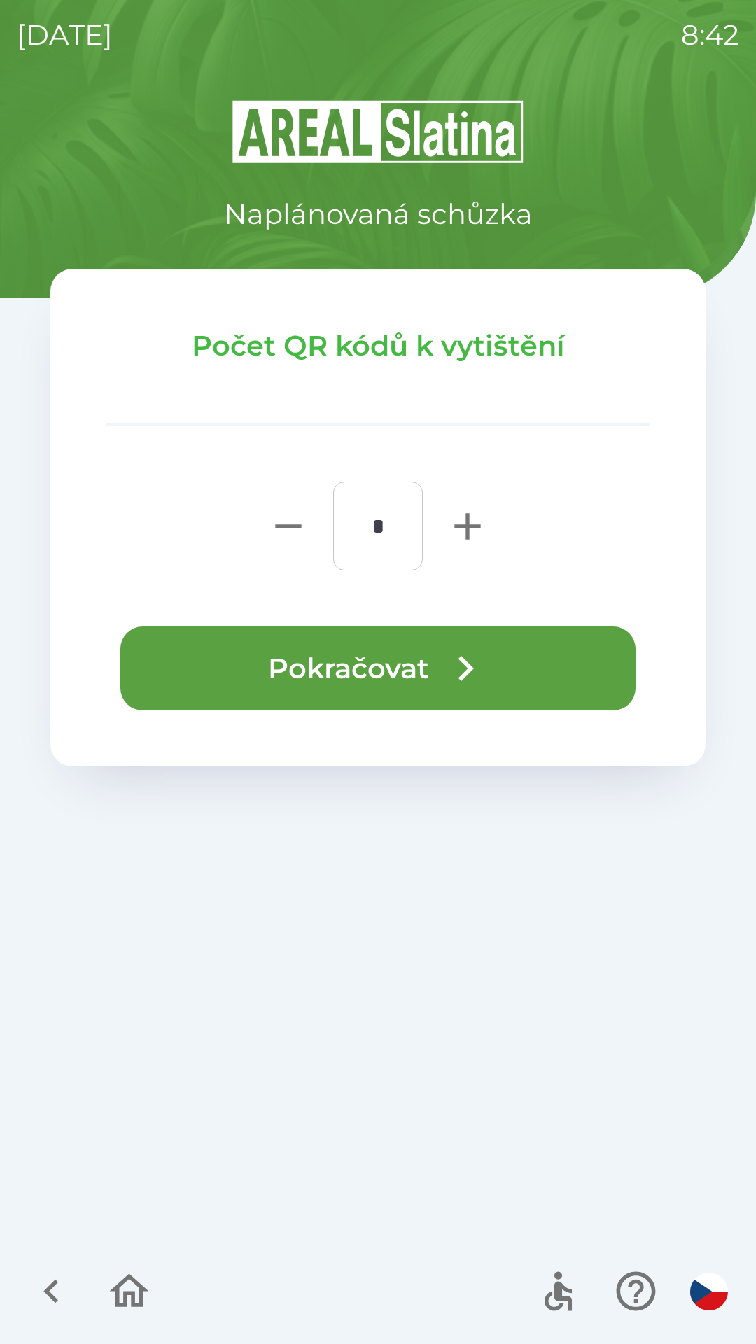
click at [356, 674] on button "Pokračovat" at bounding box center [377, 668] width 515 height 84
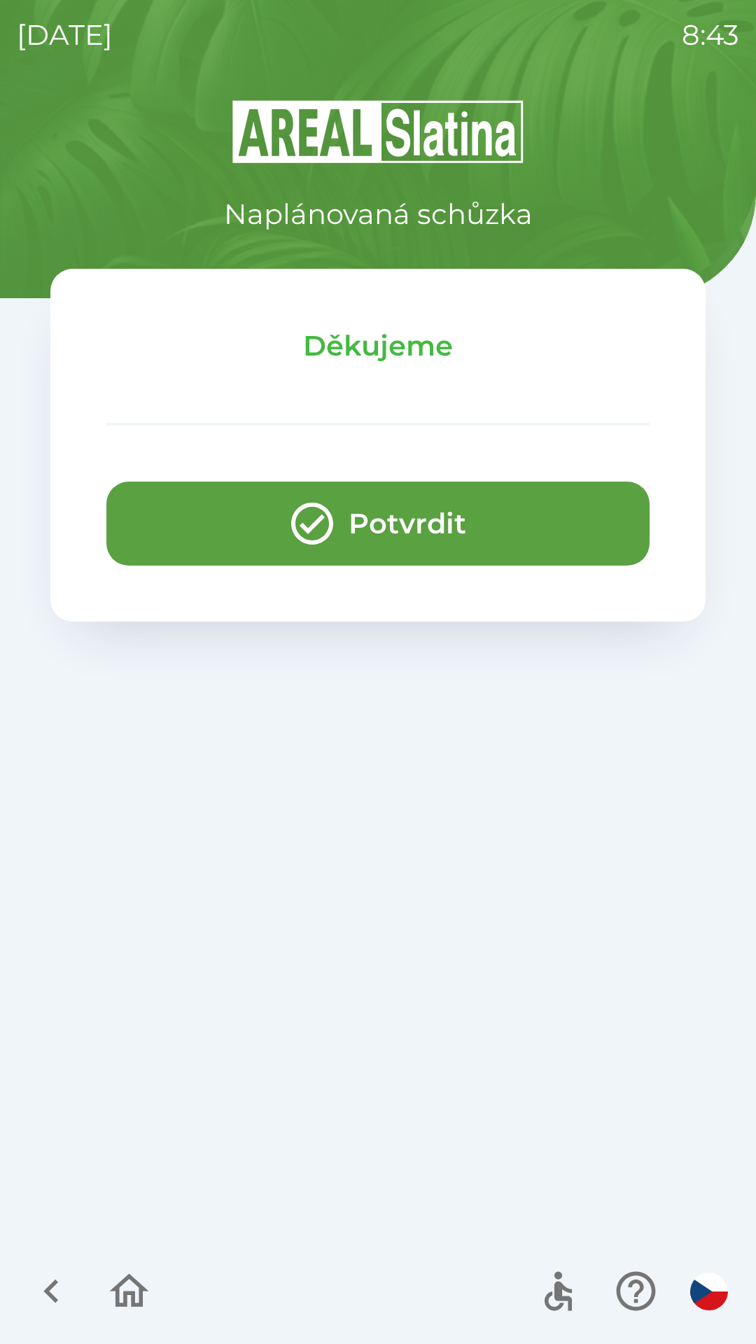
click at [401, 531] on button "Potvrdit" at bounding box center [377, 524] width 543 height 84
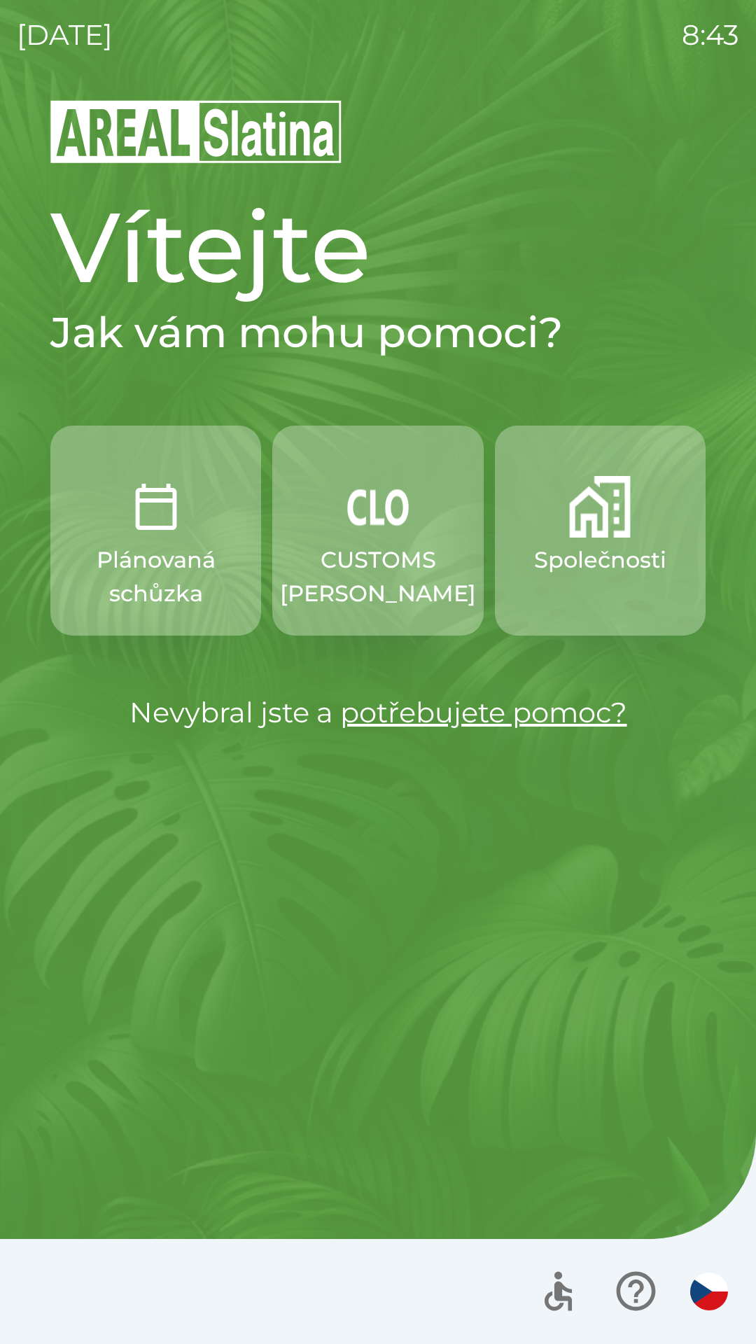
click at [587, 546] on p "Společnosti" at bounding box center [600, 560] width 132 height 34
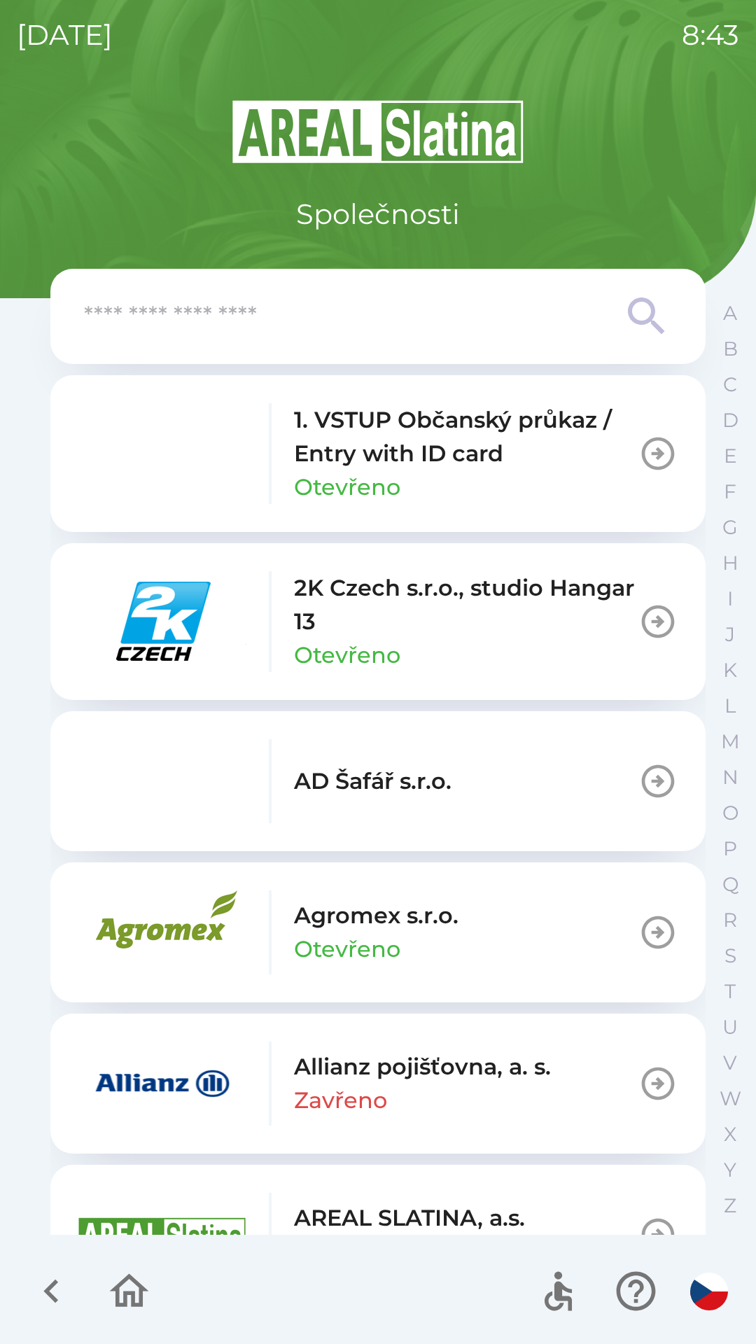
click at [472, 1079] on p "Allianz pojišťovna, a. s." at bounding box center [422, 1067] width 257 height 34
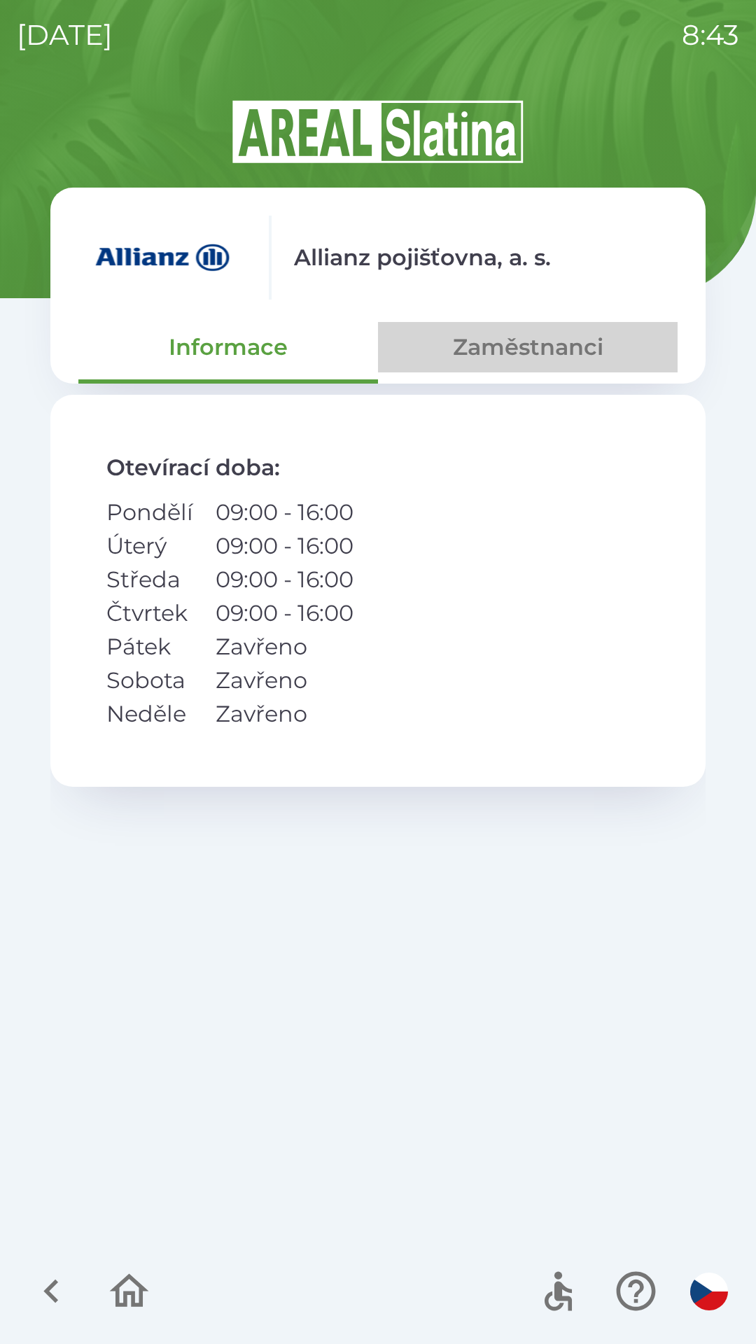
click at [535, 363] on button "Zaměstnanci" at bounding box center [528, 347] width 300 height 50
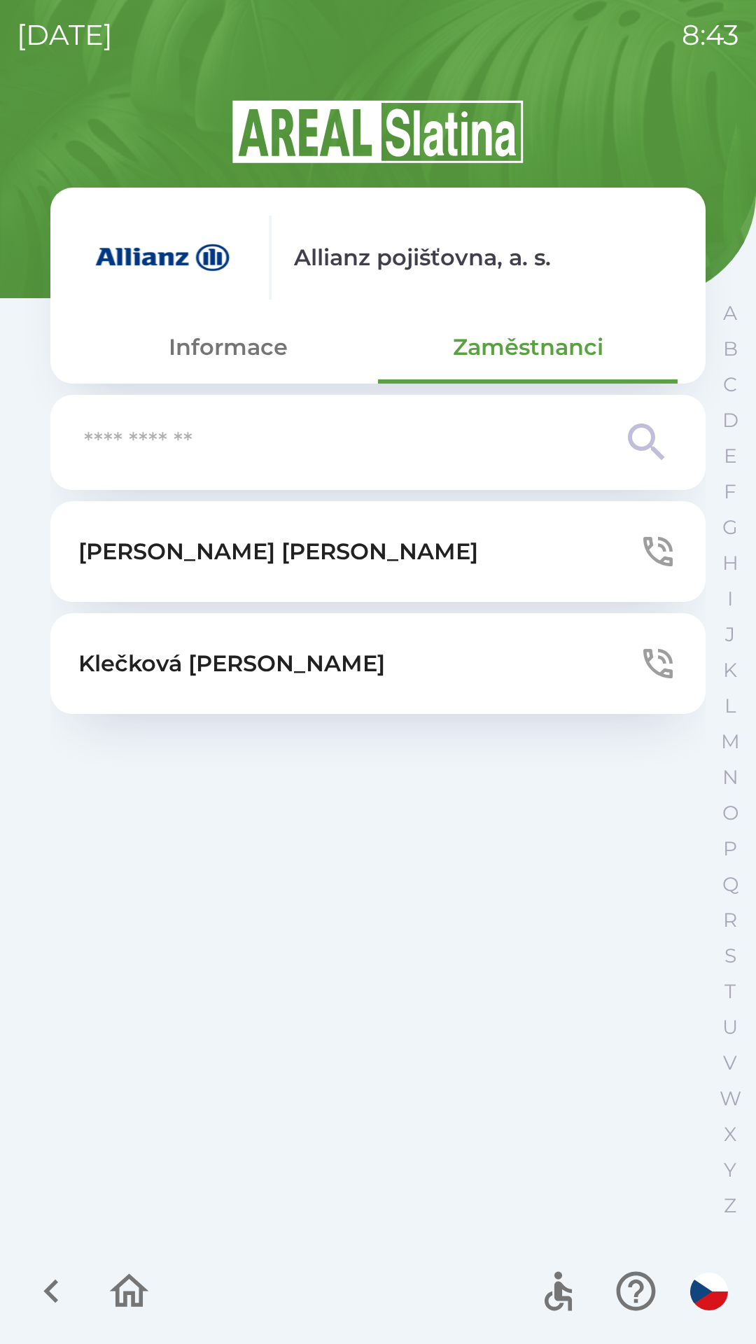
click at [202, 555] on p "[PERSON_NAME]" at bounding box center [278, 552] width 400 height 34
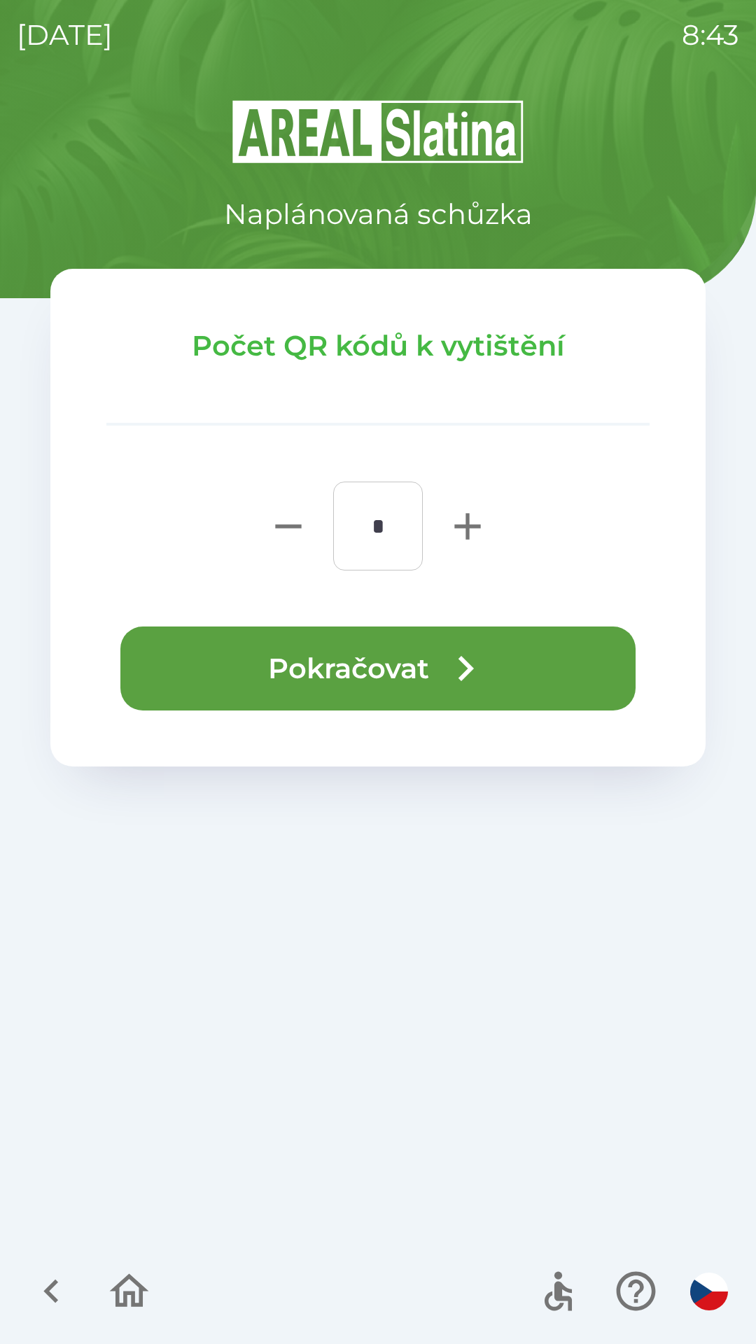
click at [369, 671] on button "Pokračovat" at bounding box center [377, 668] width 515 height 84
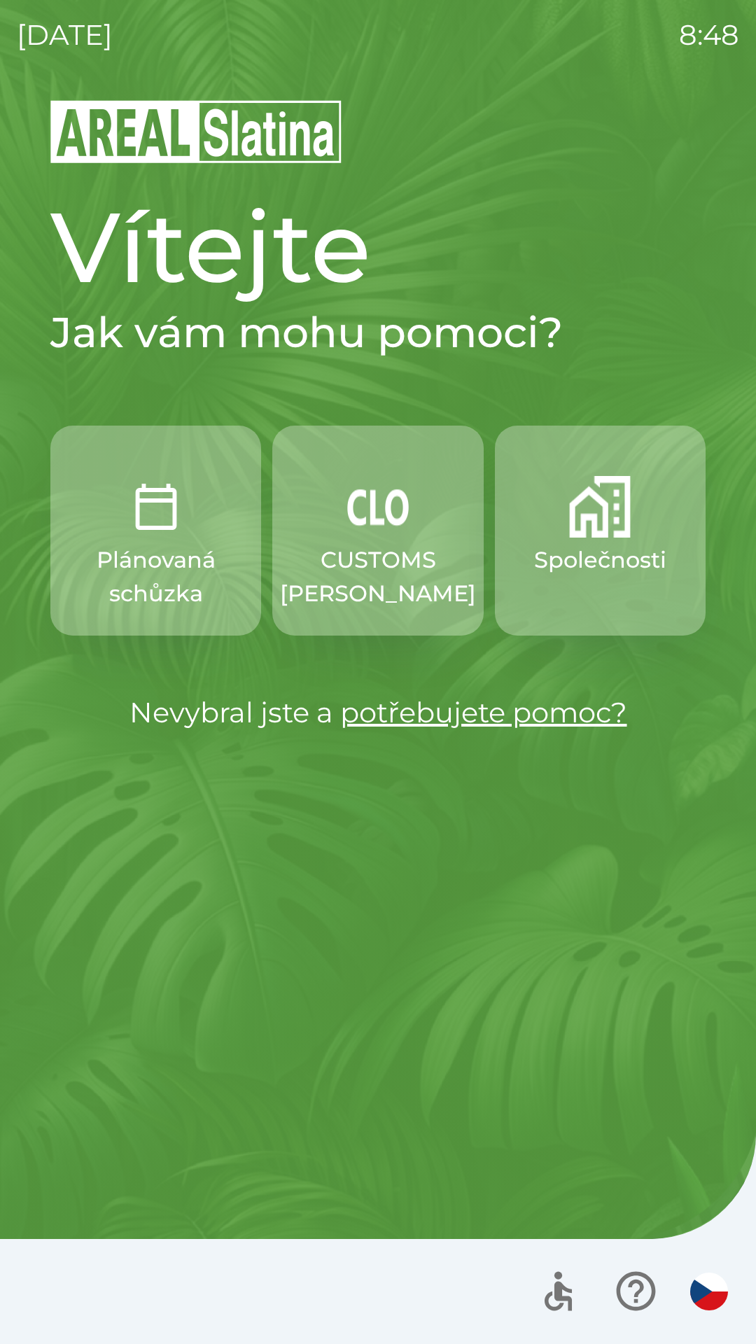
click at [615, 542] on button "Společnosti" at bounding box center [600, 531] width 211 height 210
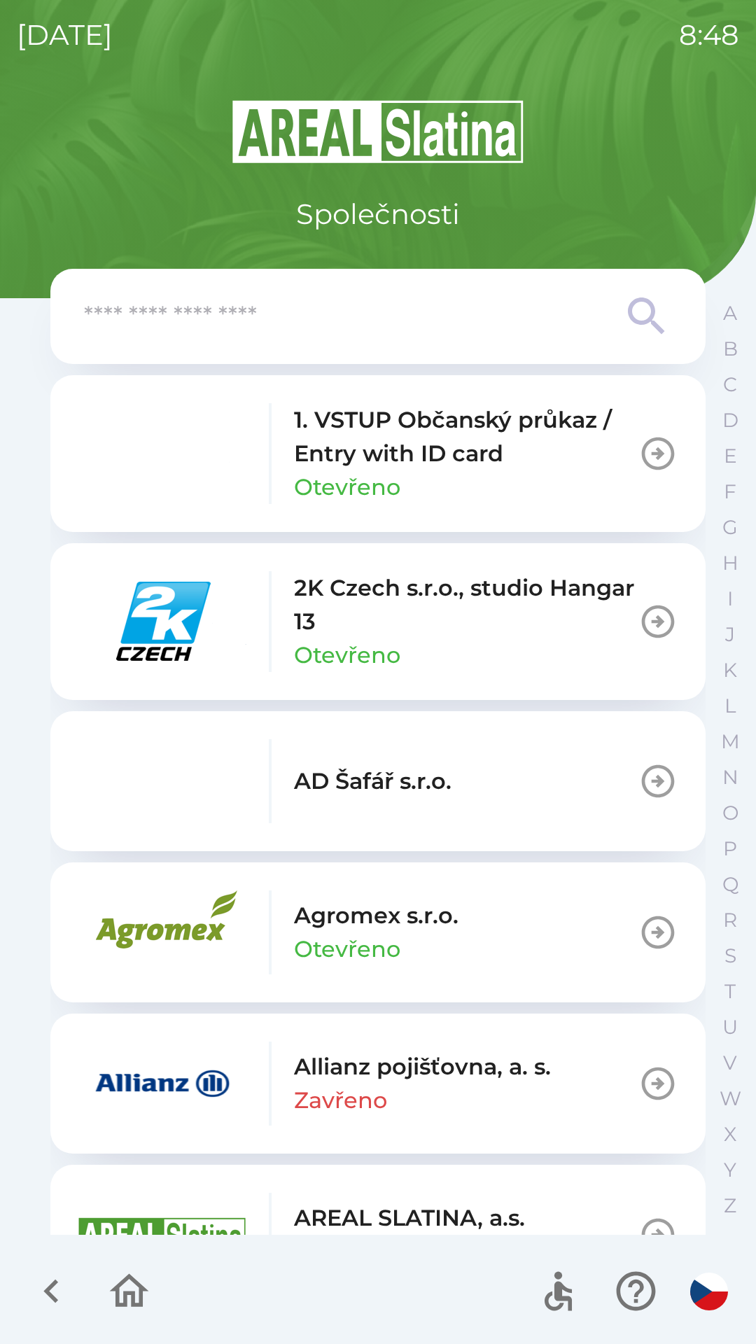
click at [641, 316] on icon at bounding box center [647, 316] width 50 height 50
click at [641, 304] on icon at bounding box center [647, 316] width 50 height 50
click at [627, 316] on icon at bounding box center [647, 316] width 50 height 50
click at [372, 300] on input "text" at bounding box center [350, 316] width 532 height 38
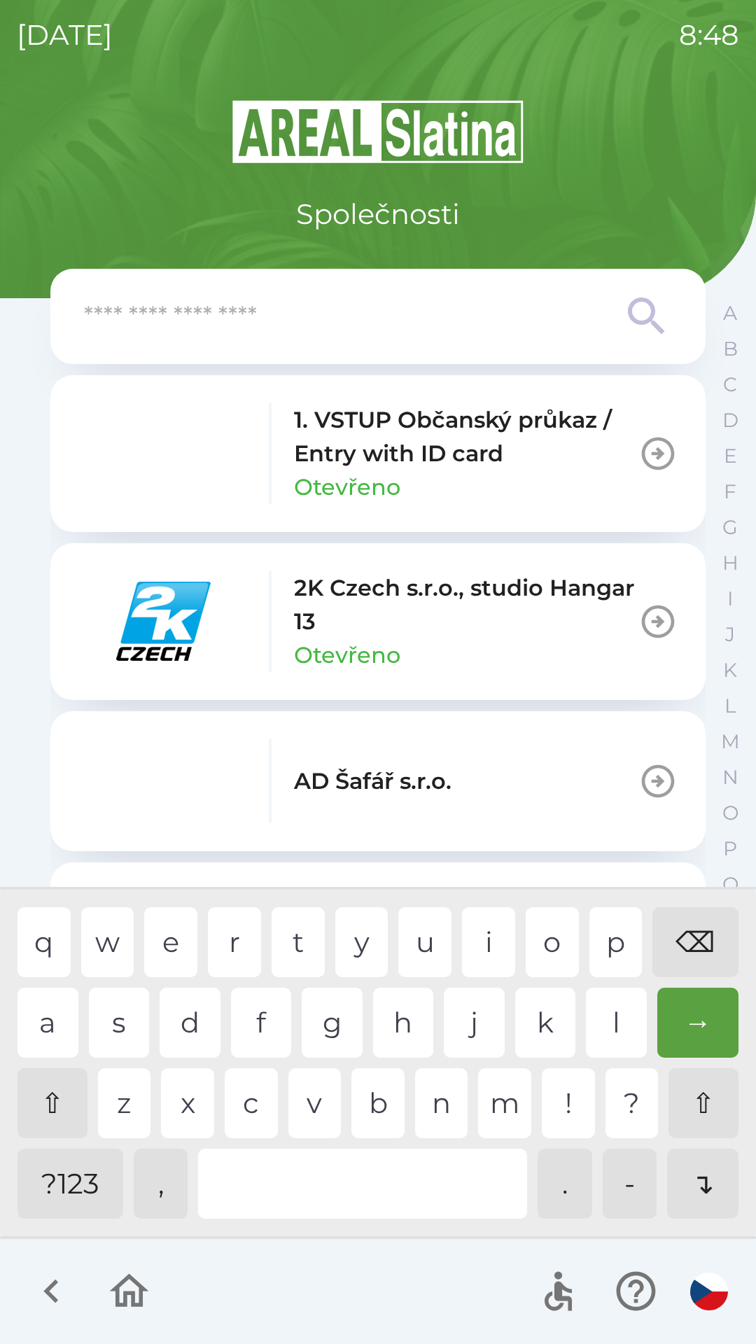
click at [288, 313] on input "text" at bounding box center [350, 316] width 532 height 38
click at [282, 309] on input "text" at bounding box center [350, 316] width 532 height 38
click at [288, 310] on input "text" at bounding box center [350, 316] width 532 height 38
click at [128, 1013] on div "s" at bounding box center [119, 1023] width 61 height 70
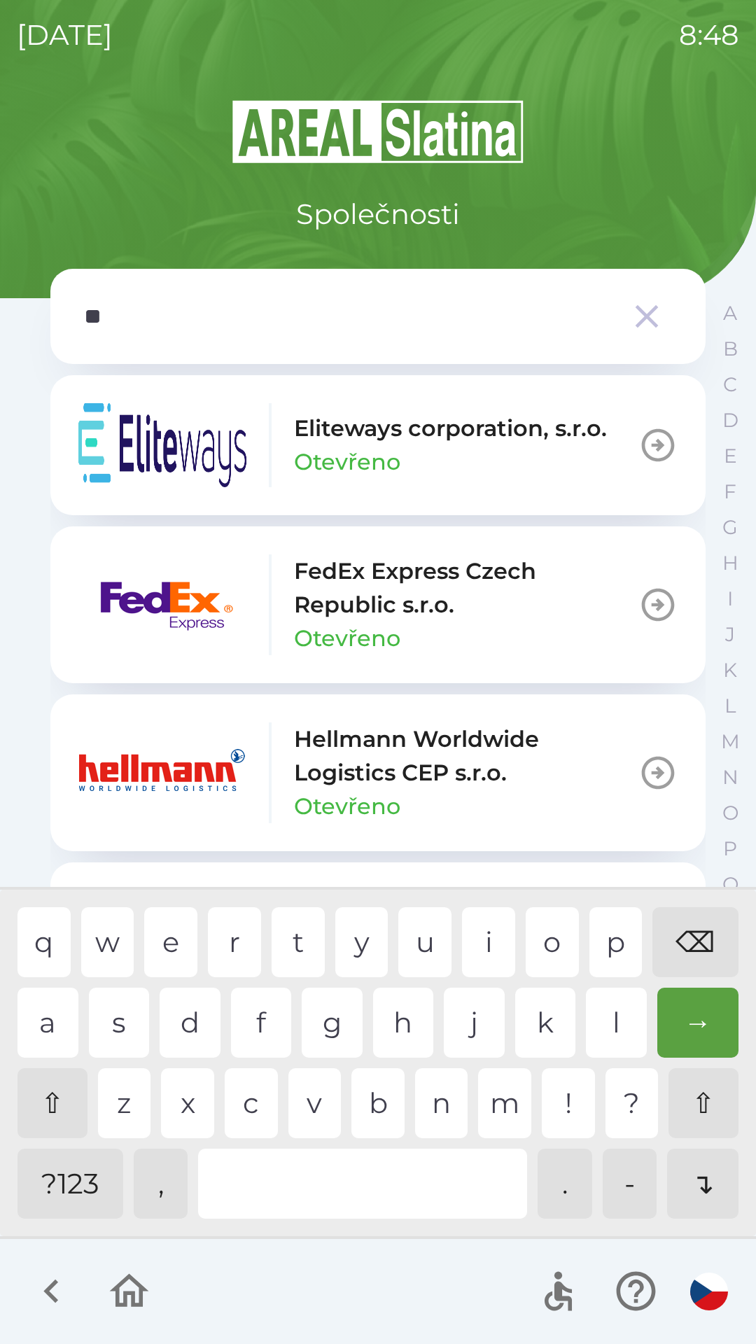
click at [241, 1086] on div "c" at bounding box center [251, 1103] width 53 height 70
type input "***"
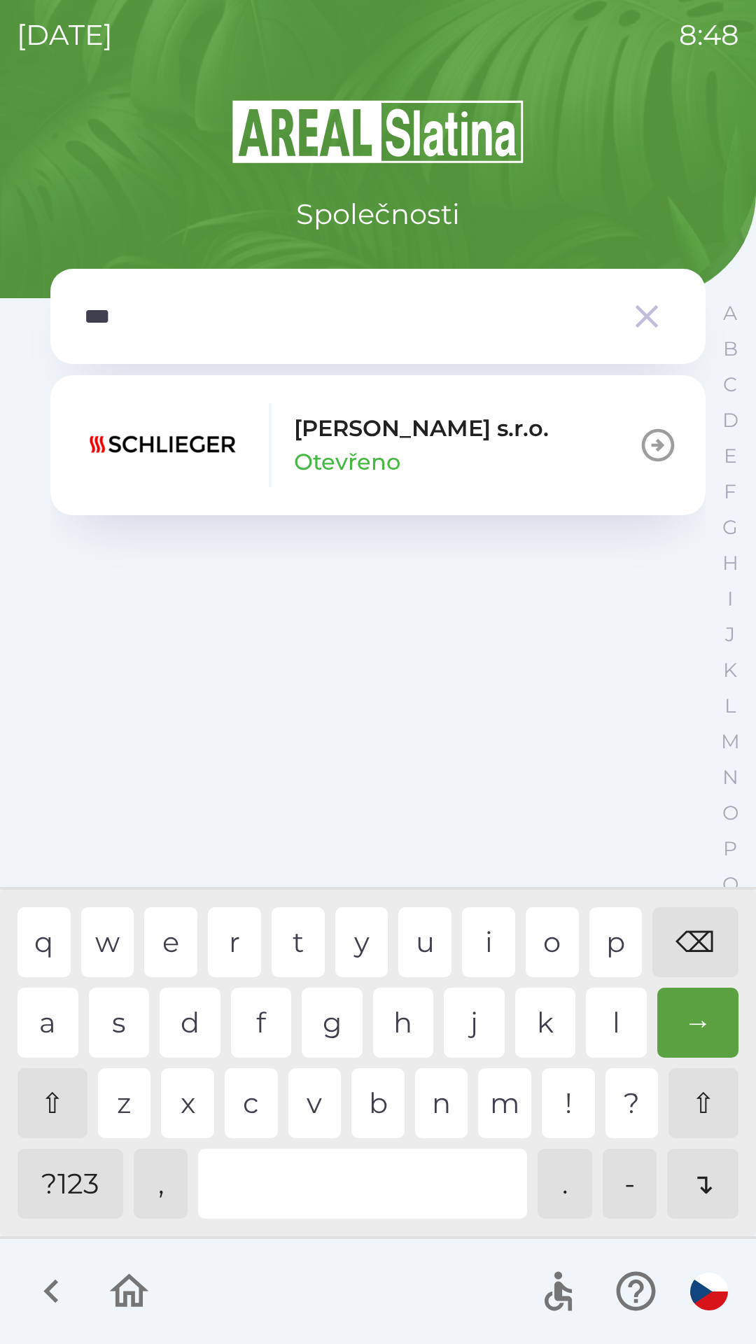
click at [379, 1027] on div "h" at bounding box center [403, 1023] width 61 height 70
click at [479, 461] on button "Schlieger [PERSON_NAME]" at bounding box center [377, 445] width 655 height 140
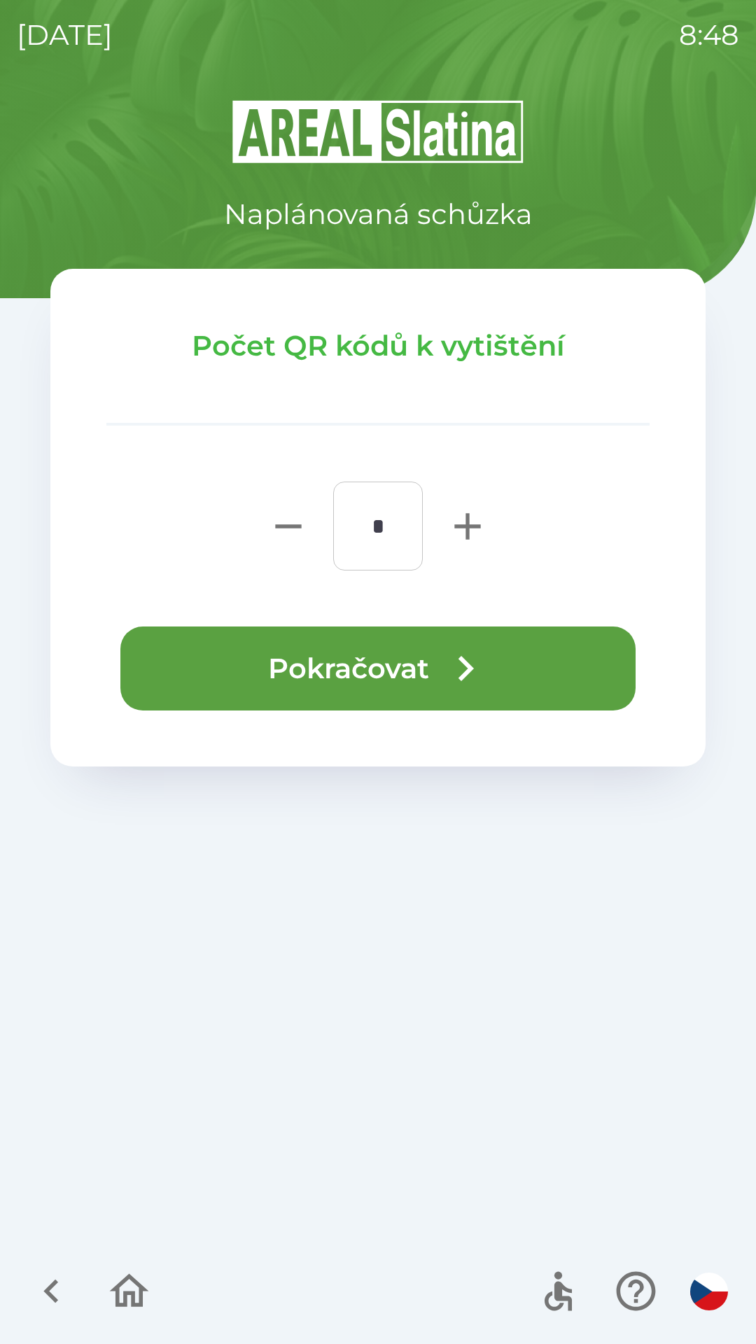
click at [458, 527] on icon "button" at bounding box center [467, 526] width 26 height 26
type input "*"
click at [453, 640] on button "Pokračovat" at bounding box center [377, 668] width 515 height 84
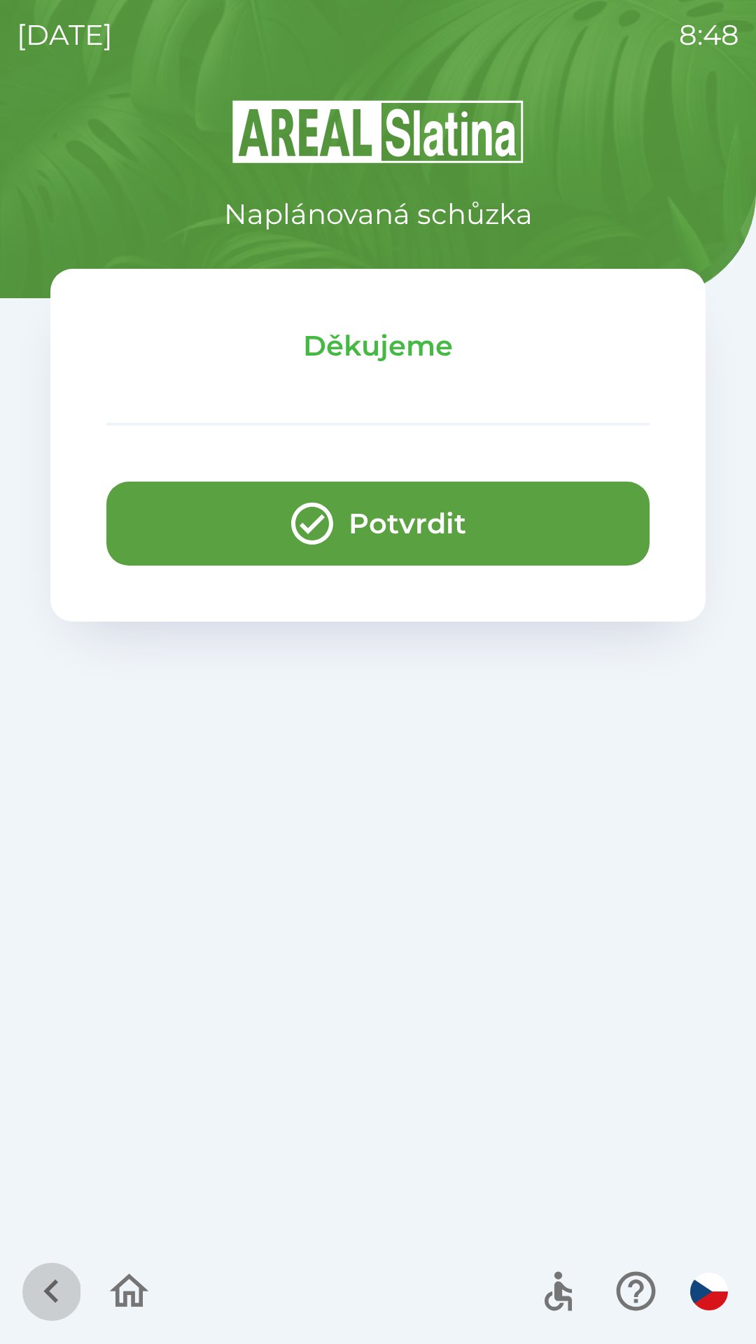
click at [24, 1303] on button "button" at bounding box center [51, 1291] width 58 height 58
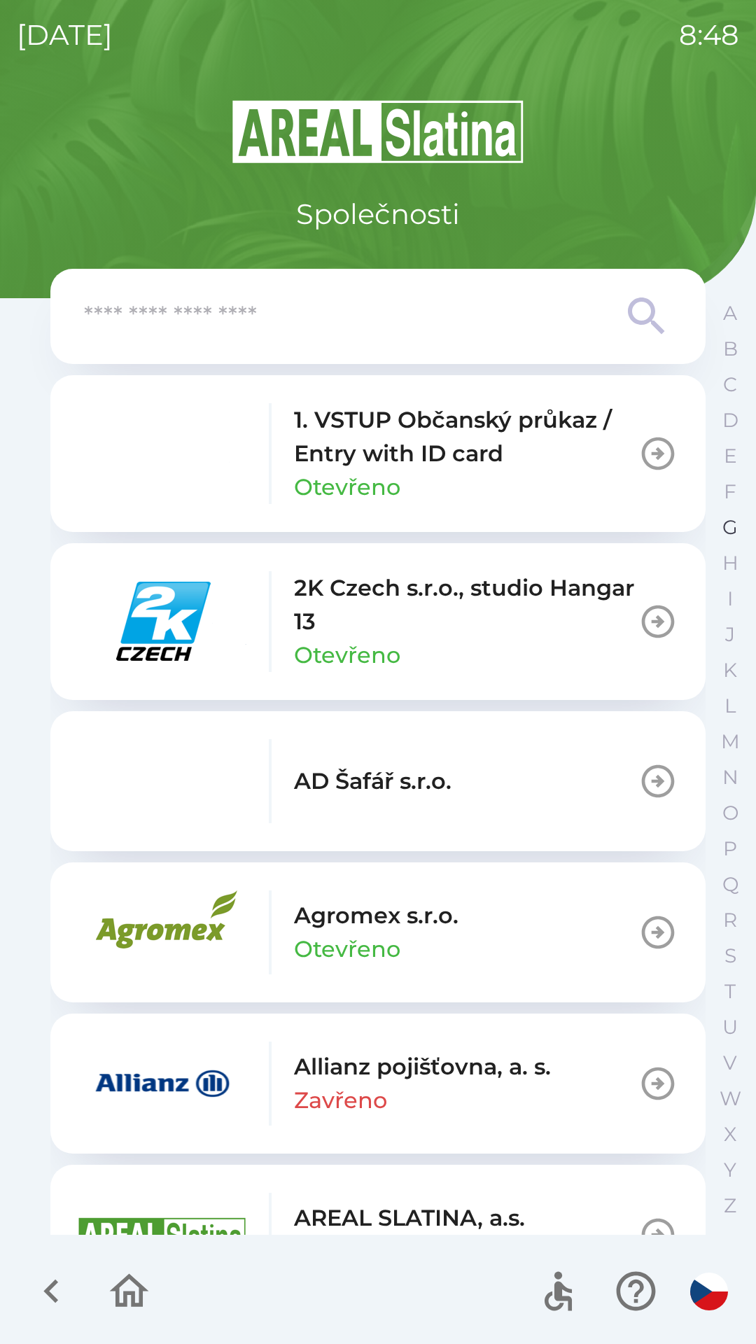
click at [724, 532] on p "G" at bounding box center [729, 527] width 15 height 24
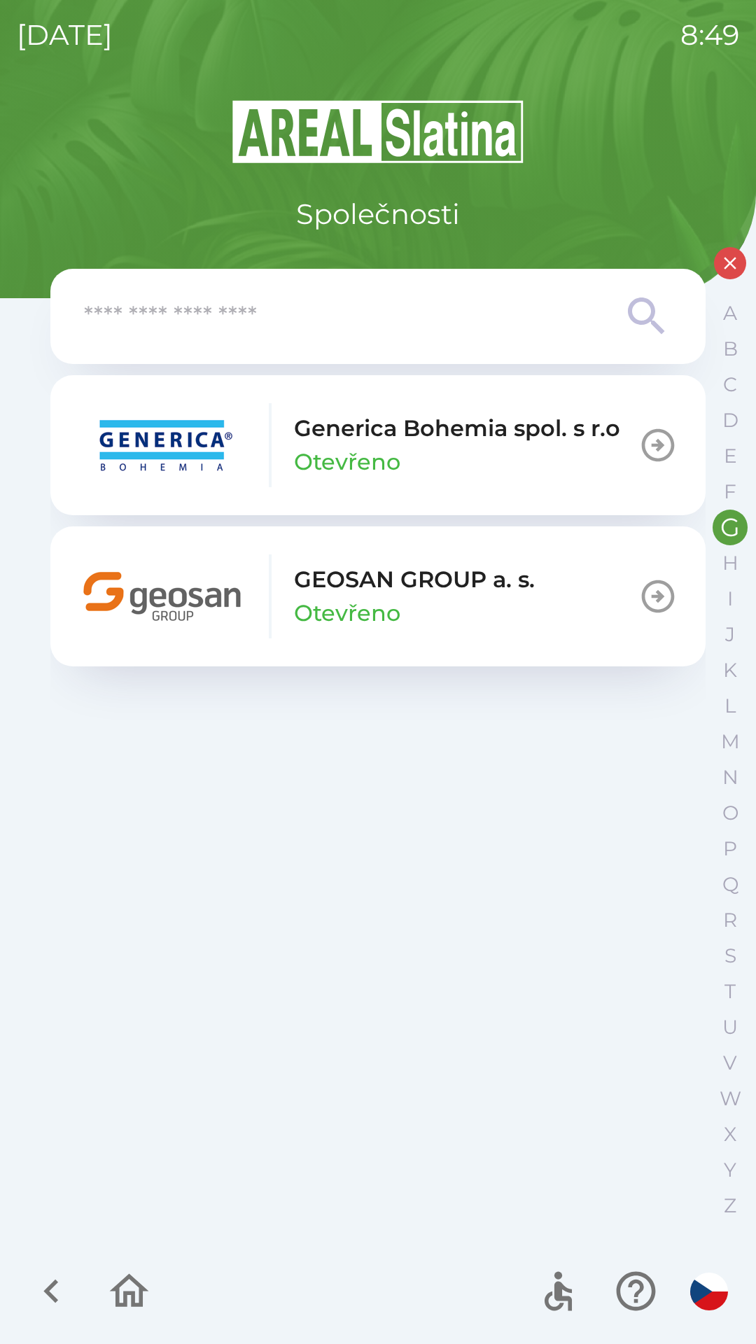
click at [379, 601] on p "Otevřeno" at bounding box center [347, 613] width 106 height 34
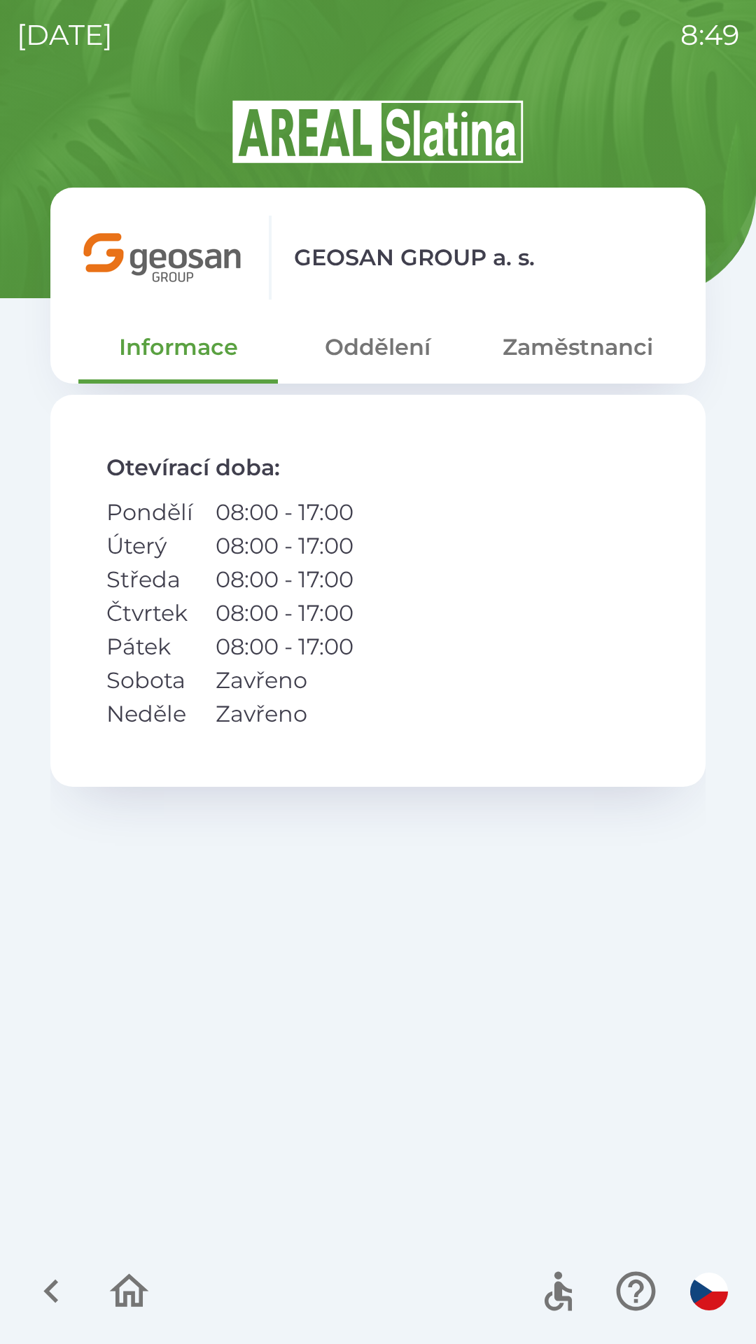
click at [556, 355] on button "Zaměstnanci" at bounding box center [577, 347] width 199 height 50
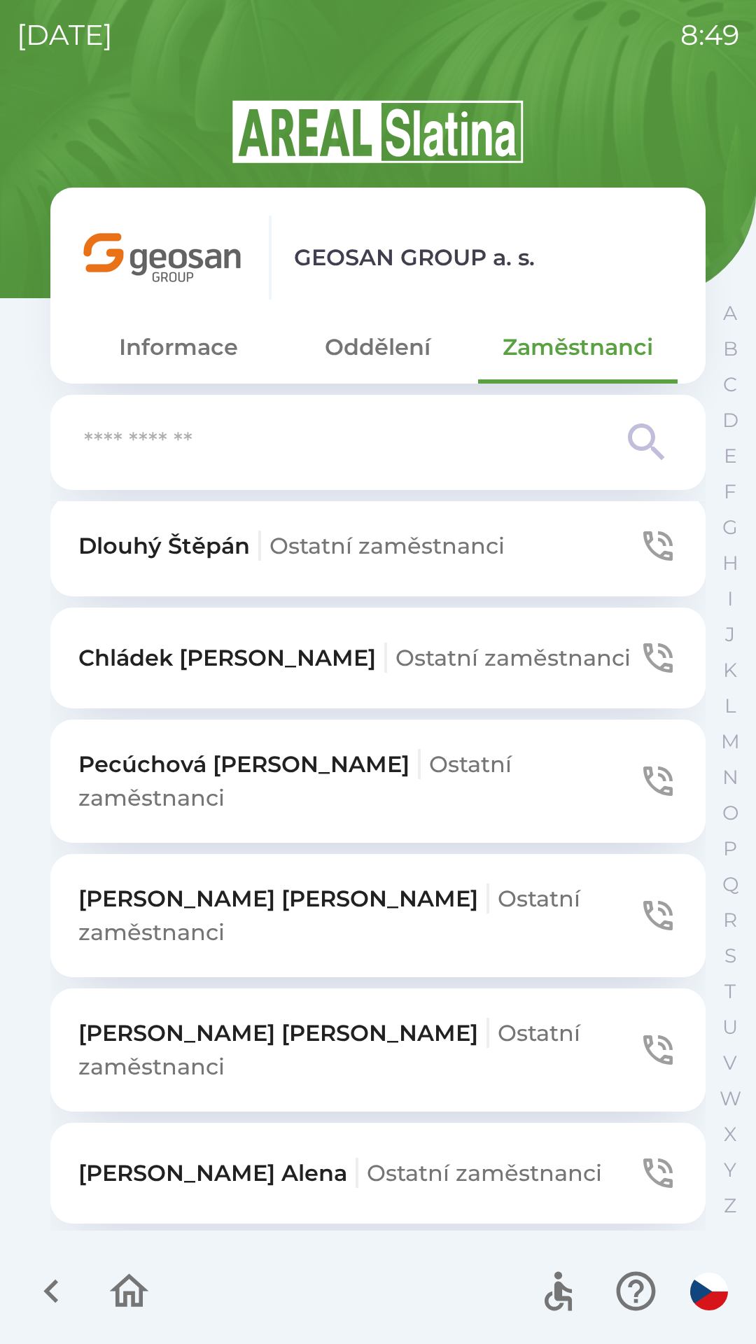
scroll to position [1150, 0]
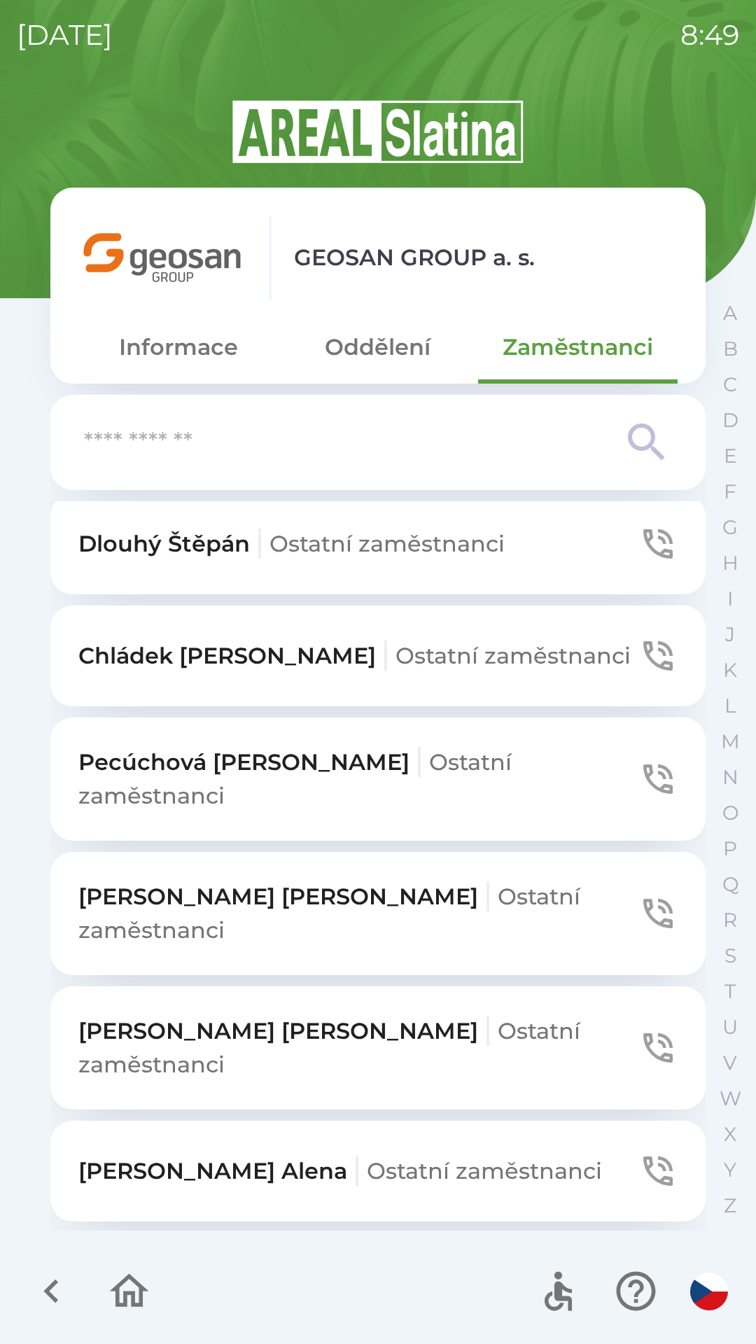
click at [424, 1154] on p "Zezulová [PERSON_NAME] zaměstnanci" at bounding box center [340, 1171] width 524 height 34
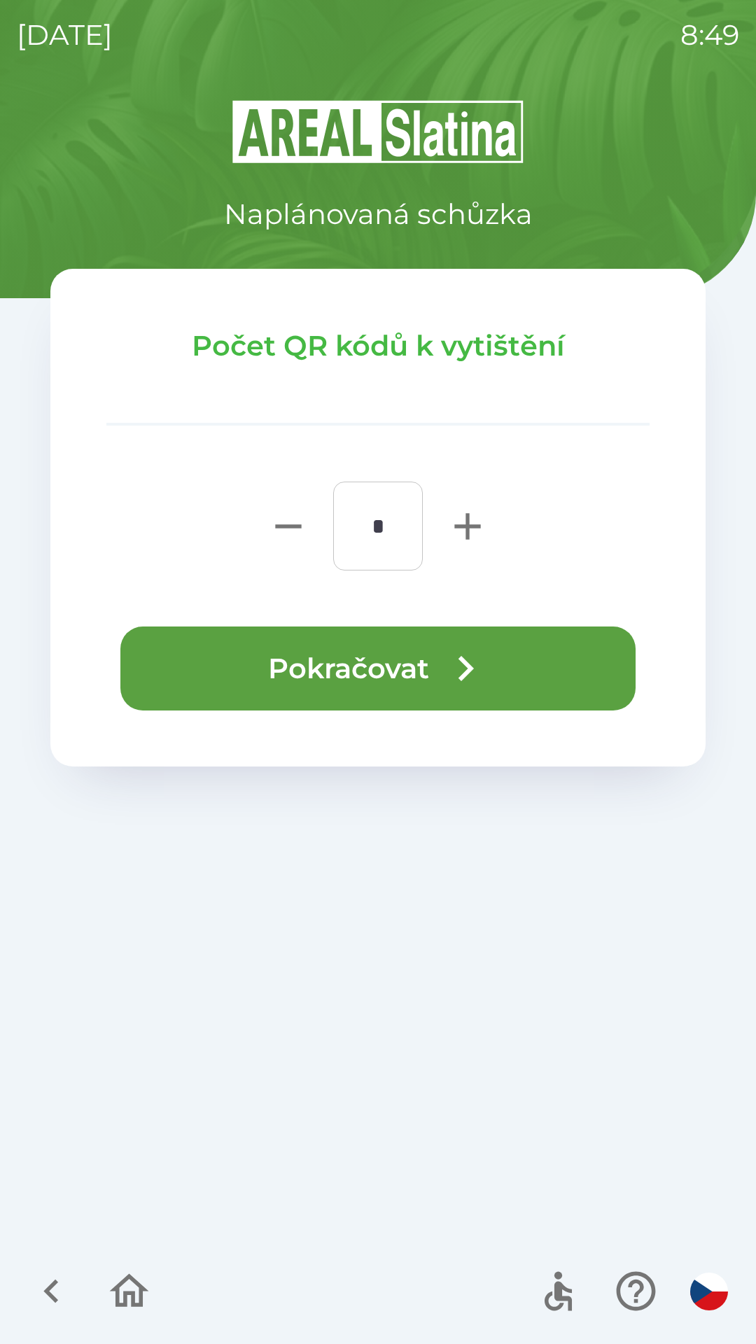
click at [456, 526] on icon "button" at bounding box center [467, 526] width 26 height 26
type input "*"
click at [266, 655] on button "Pokračovat" at bounding box center [377, 668] width 515 height 84
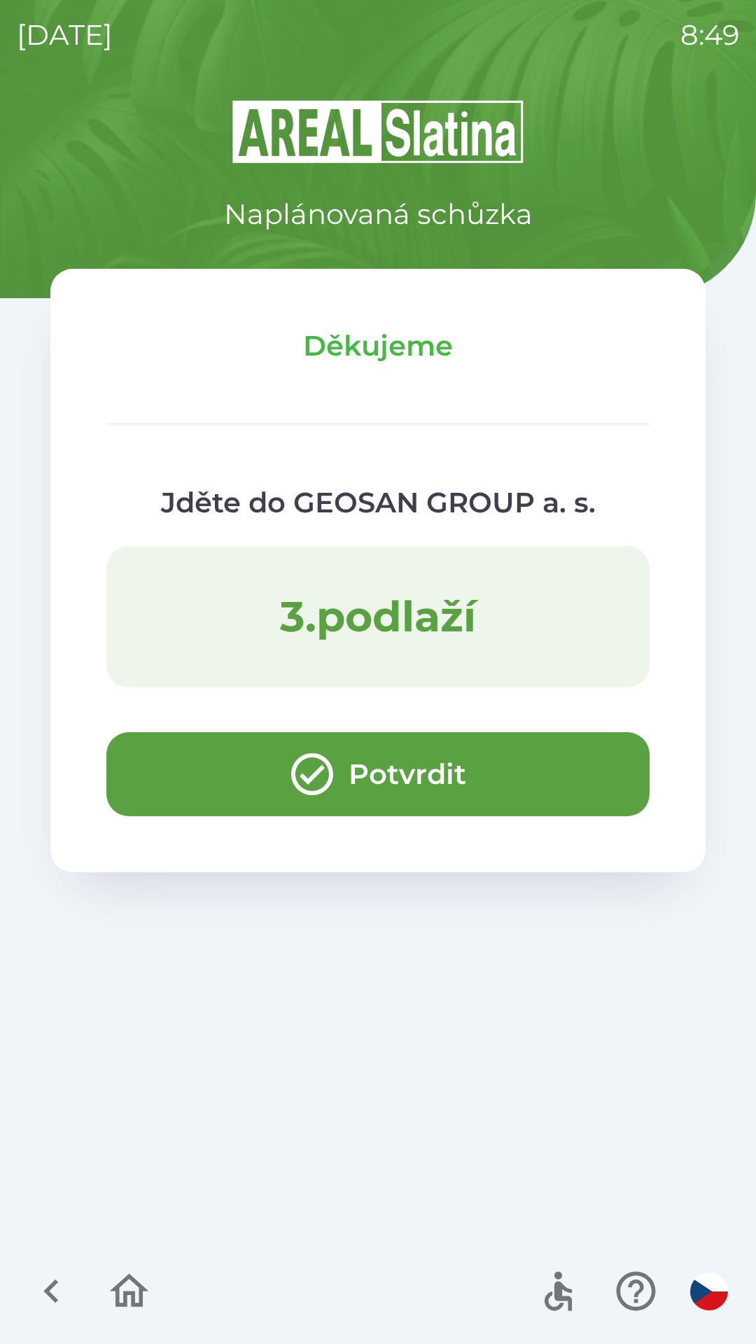
click at [179, 770] on button "Potvrdit" at bounding box center [377, 774] width 543 height 84
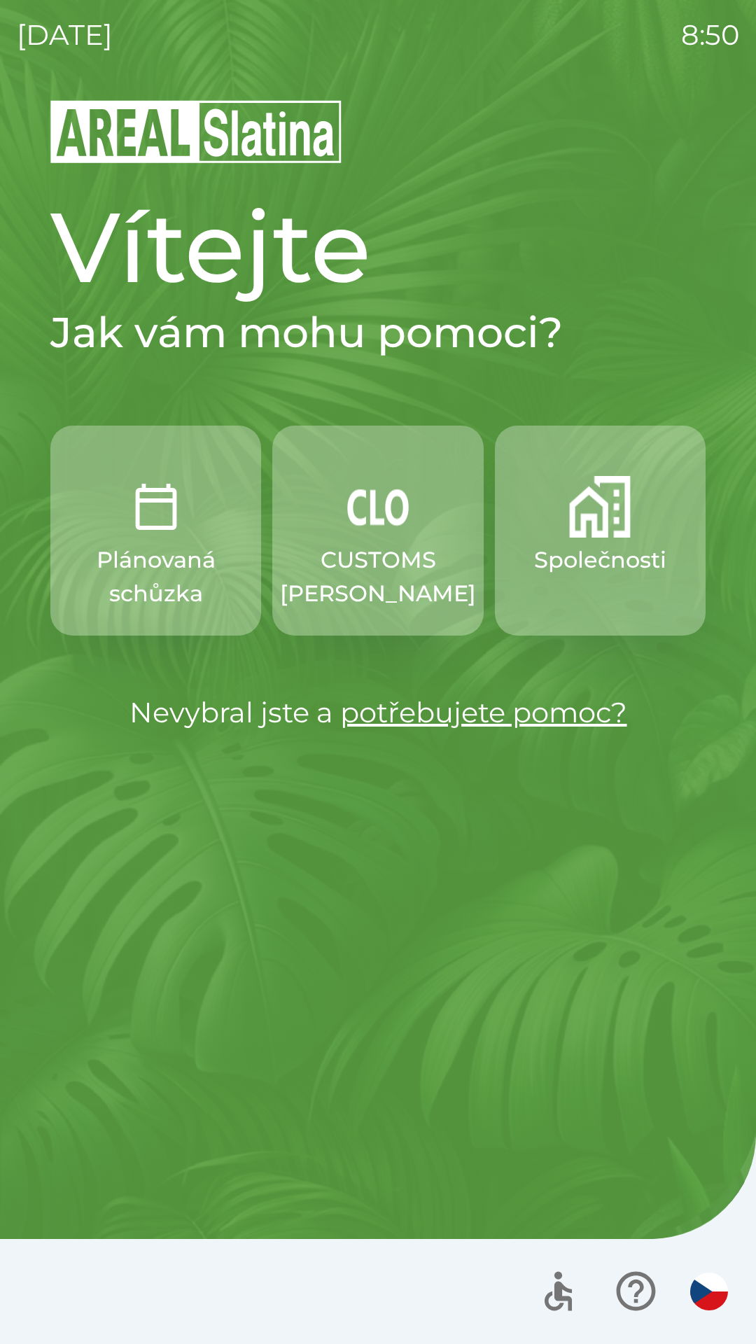
click at [572, 567] on p "Společnosti" at bounding box center [600, 560] width 132 height 34
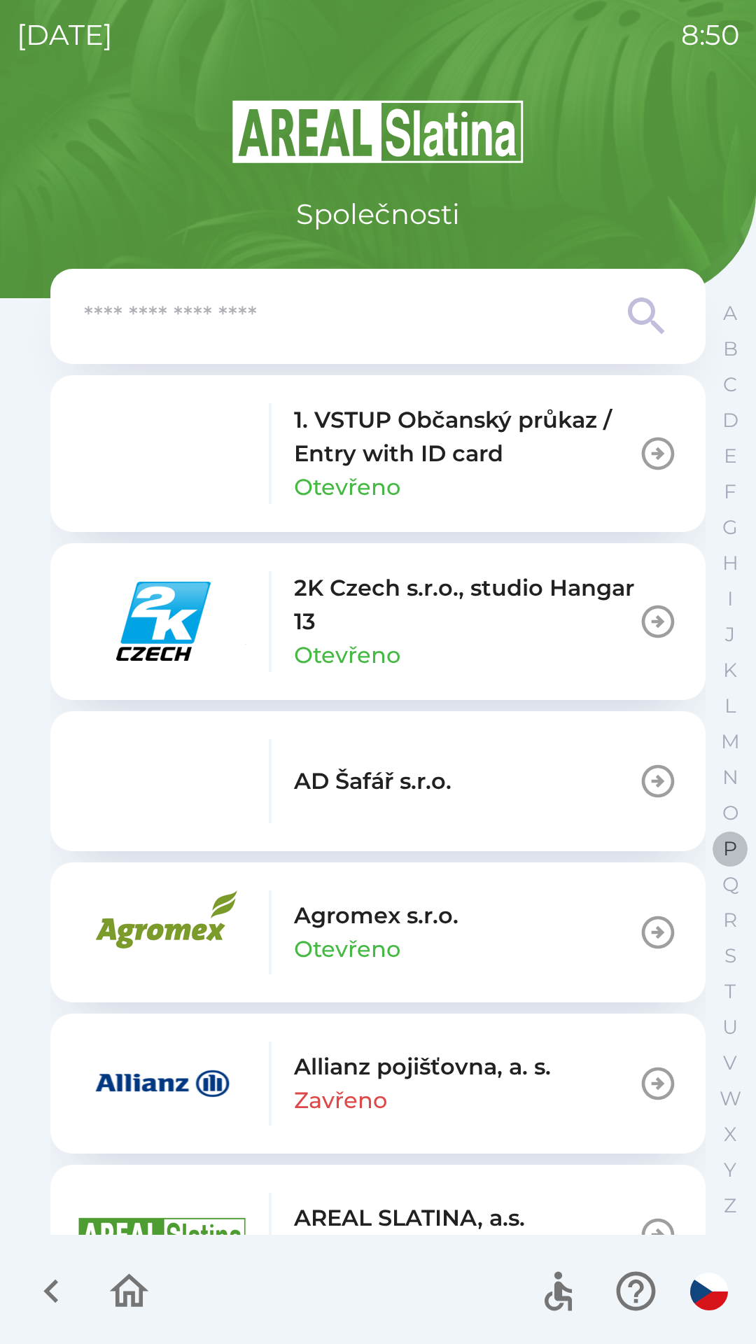
click at [713, 845] on button "P" at bounding box center [730, 849] width 35 height 36
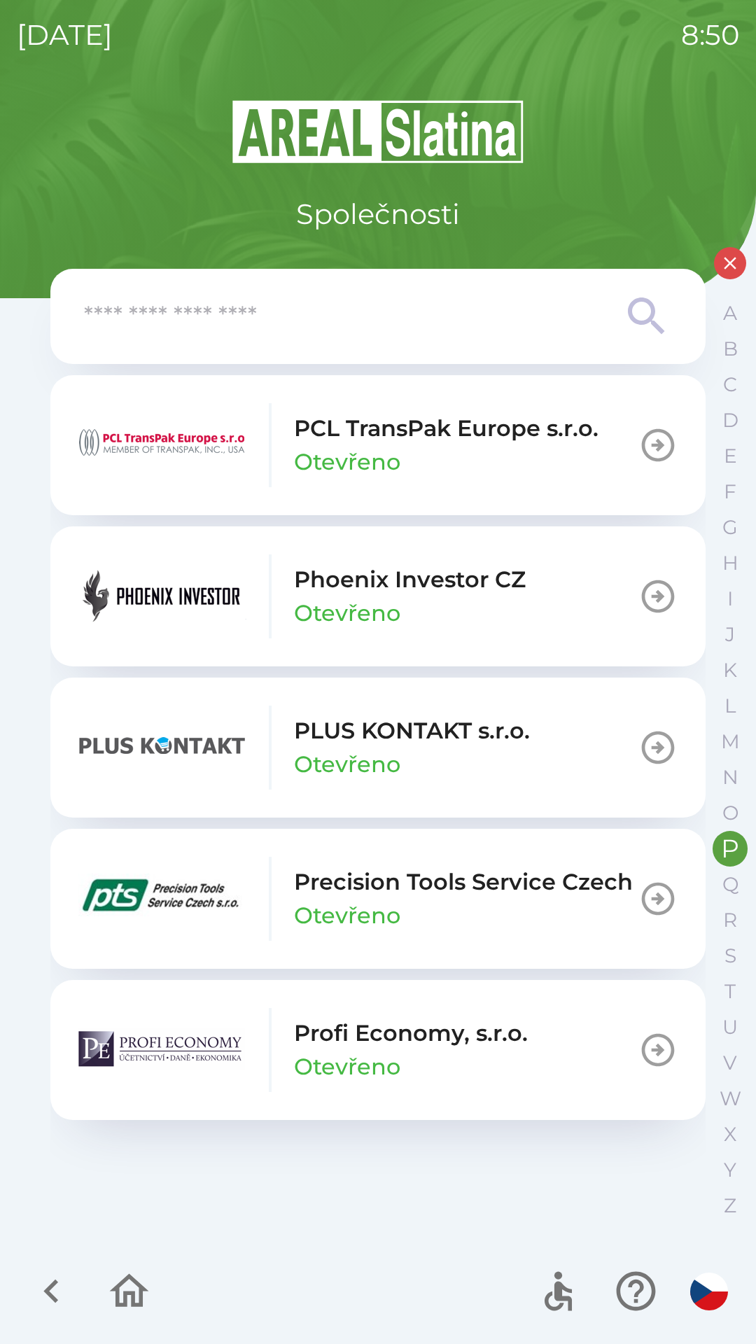
click at [552, 587] on button "Phoenix Investor CZ Otevřeno" at bounding box center [377, 596] width 655 height 140
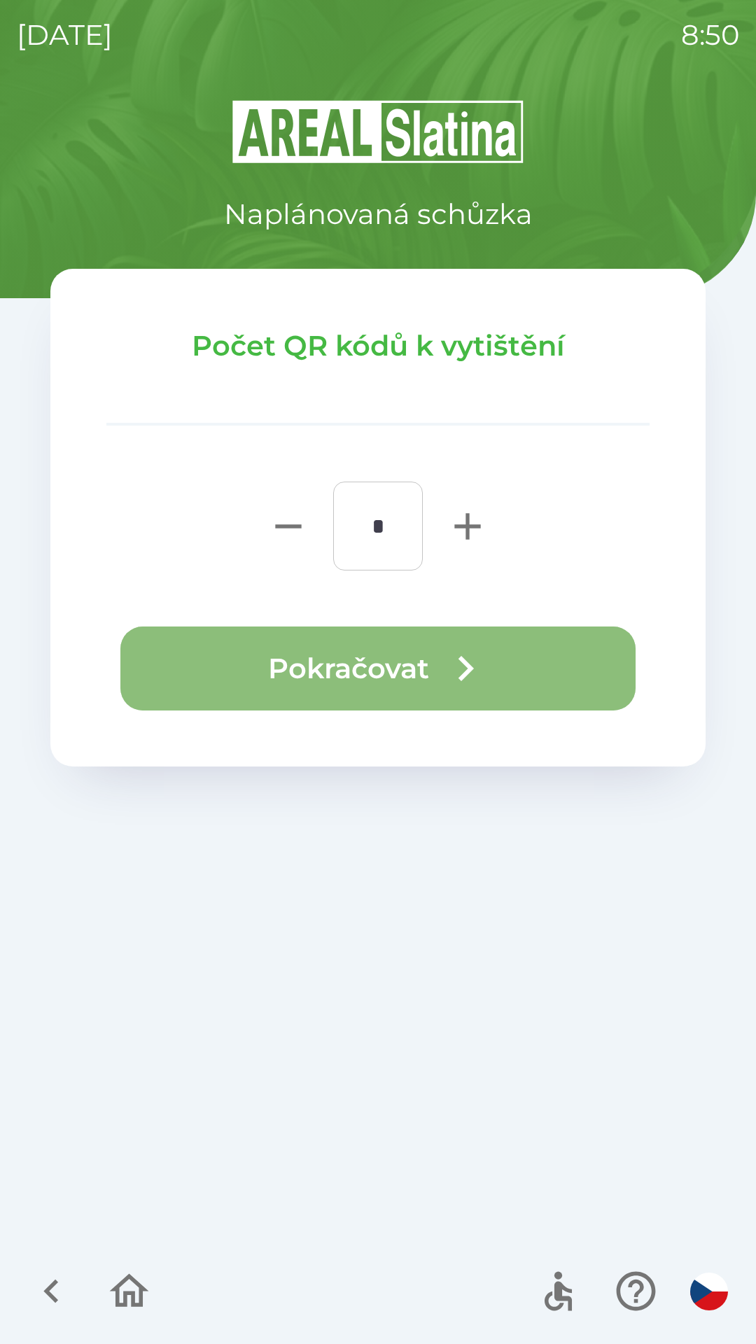
click at [180, 673] on button "Pokračovat" at bounding box center [377, 668] width 515 height 84
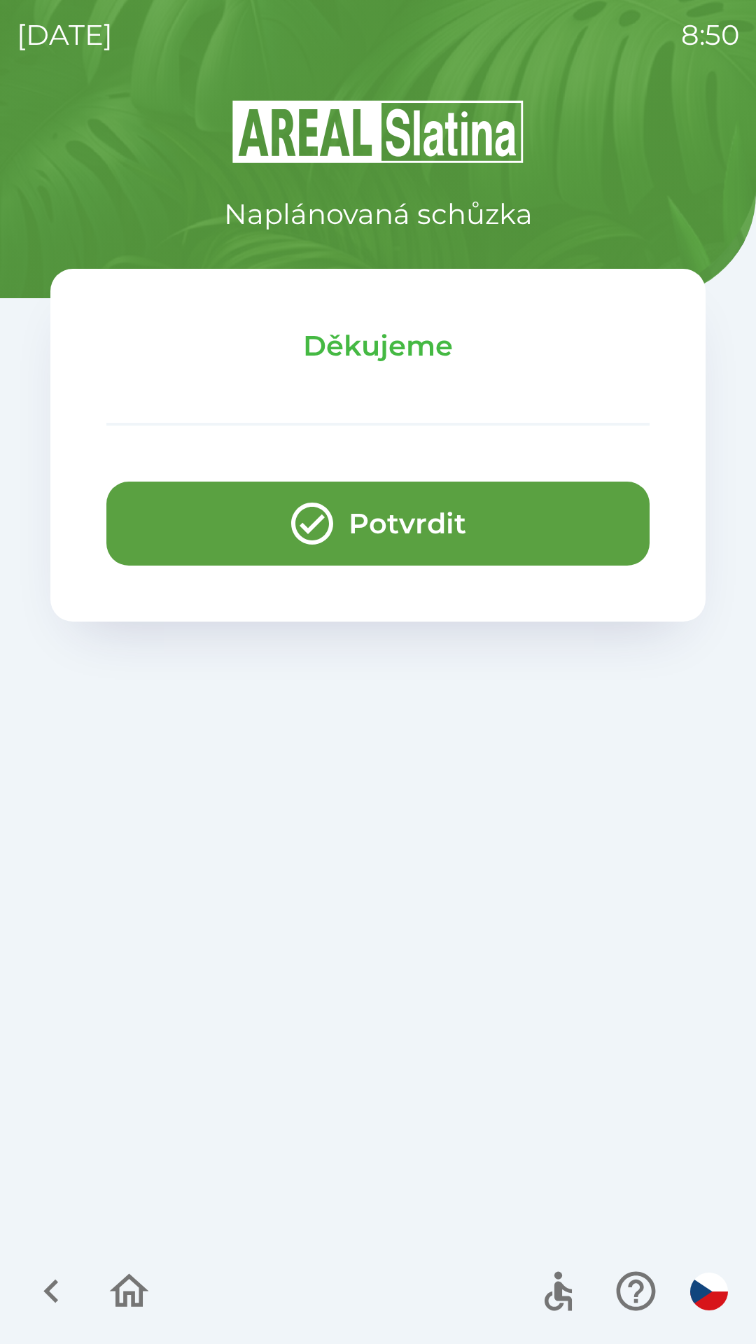
click at [201, 524] on button "Potvrdit" at bounding box center [377, 524] width 543 height 84
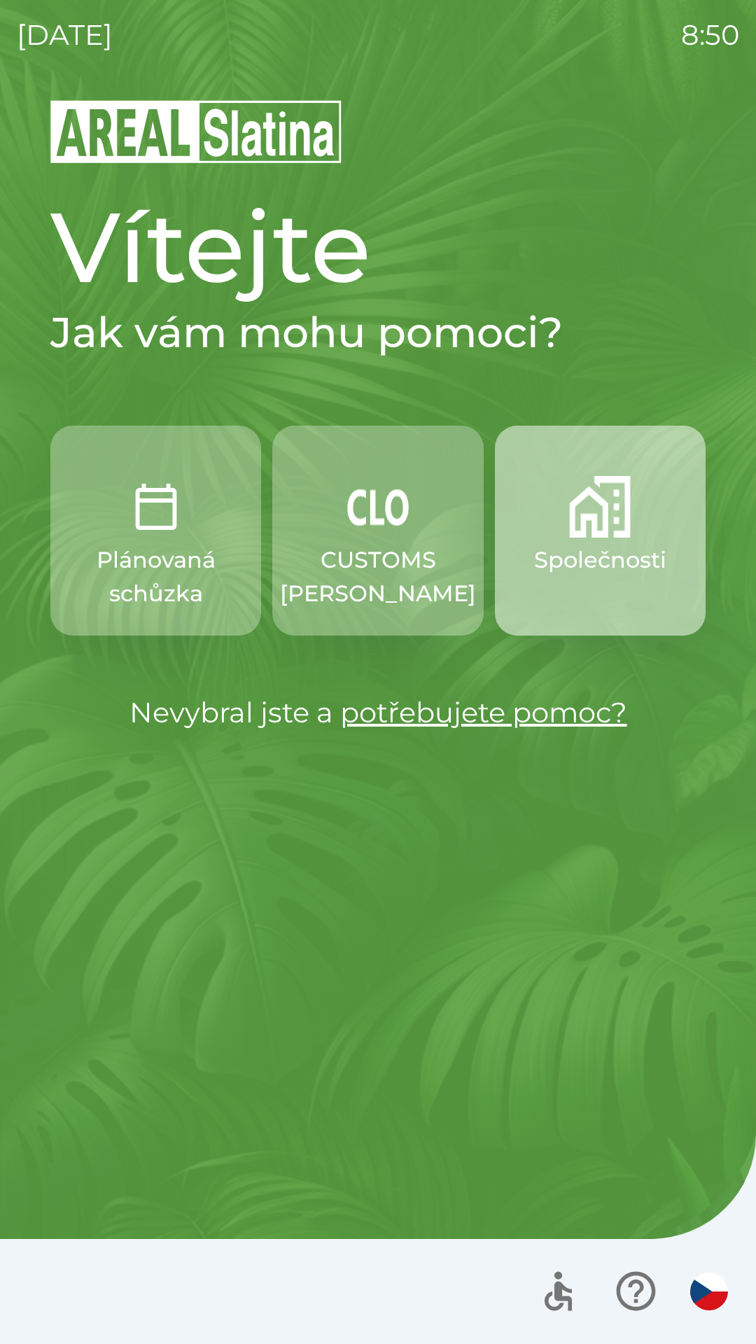
click at [610, 510] on img "button" at bounding box center [600, 507] width 62 height 62
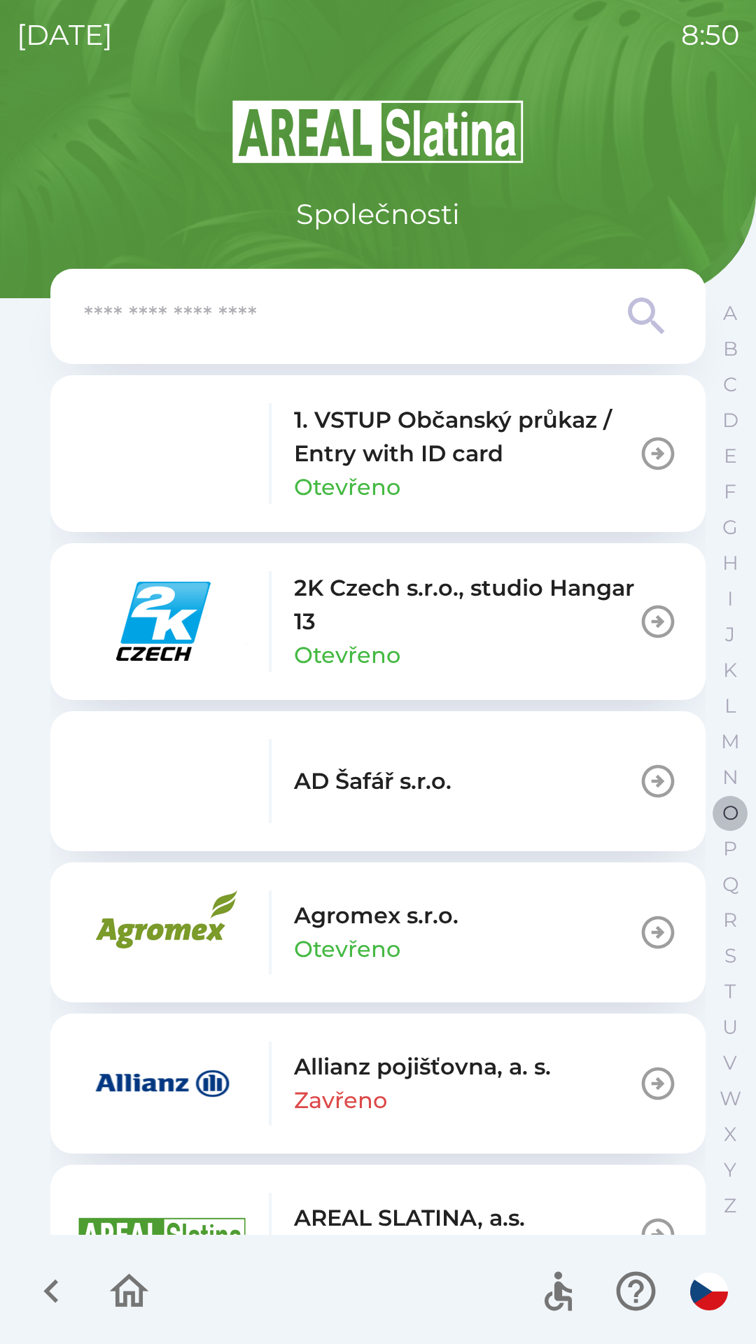
click at [741, 814] on button "O" at bounding box center [730, 813] width 35 height 36
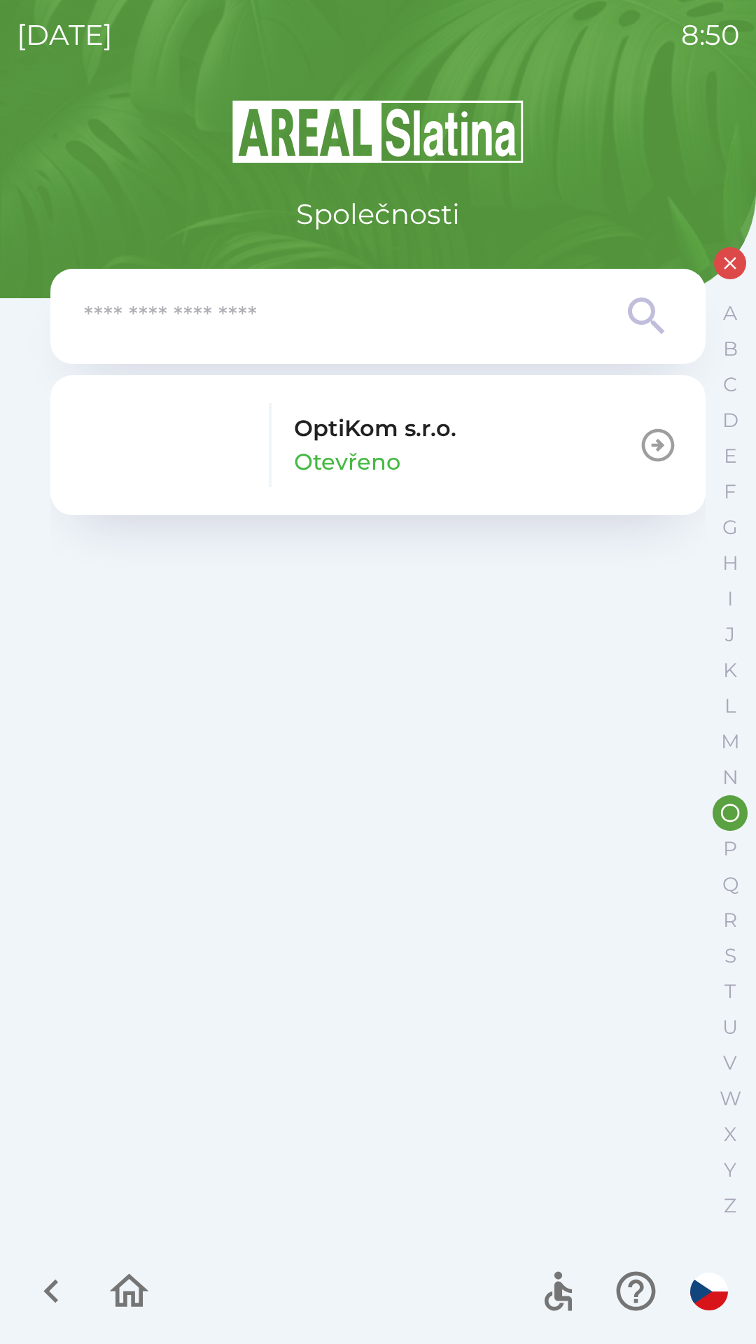
click at [502, 450] on button "OptiKom s.r.o. Otevřeno" at bounding box center [377, 445] width 655 height 140
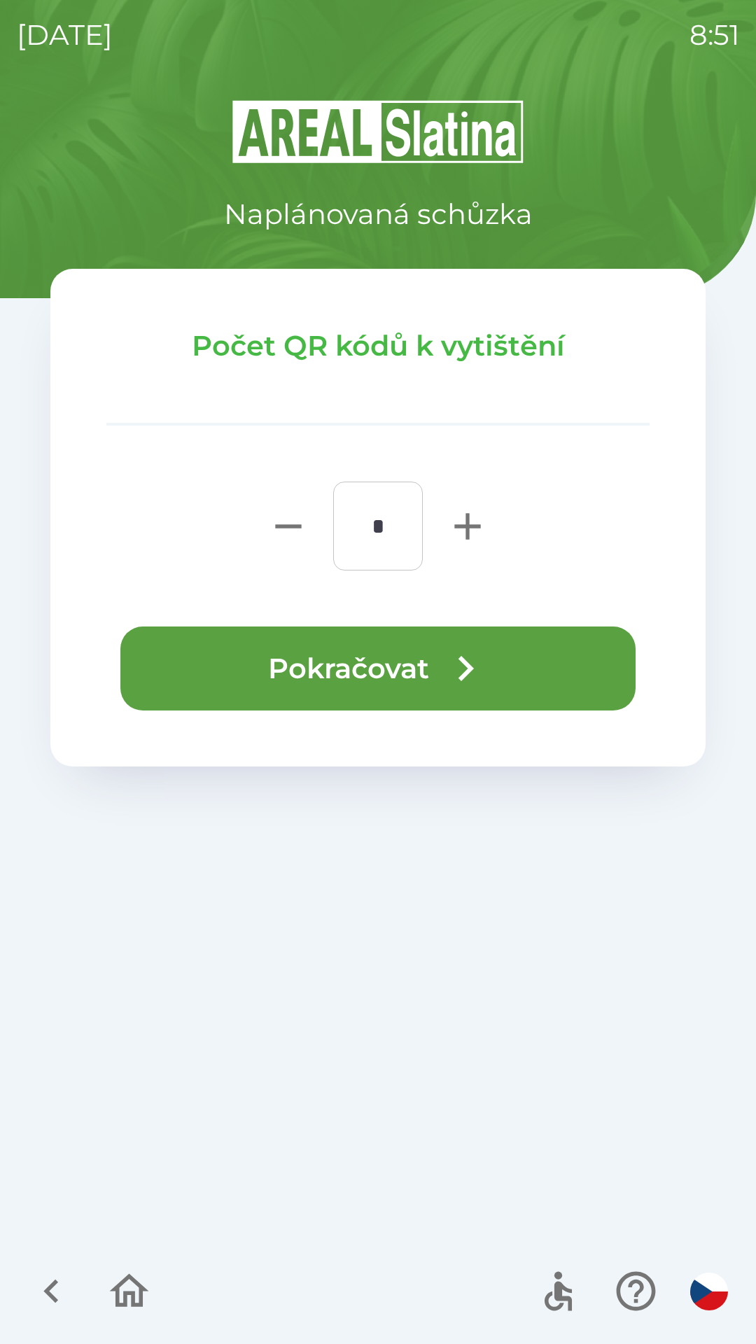
click at [311, 654] on button "Pokračovat" at bounding box center [377, 668] width 515 height 84
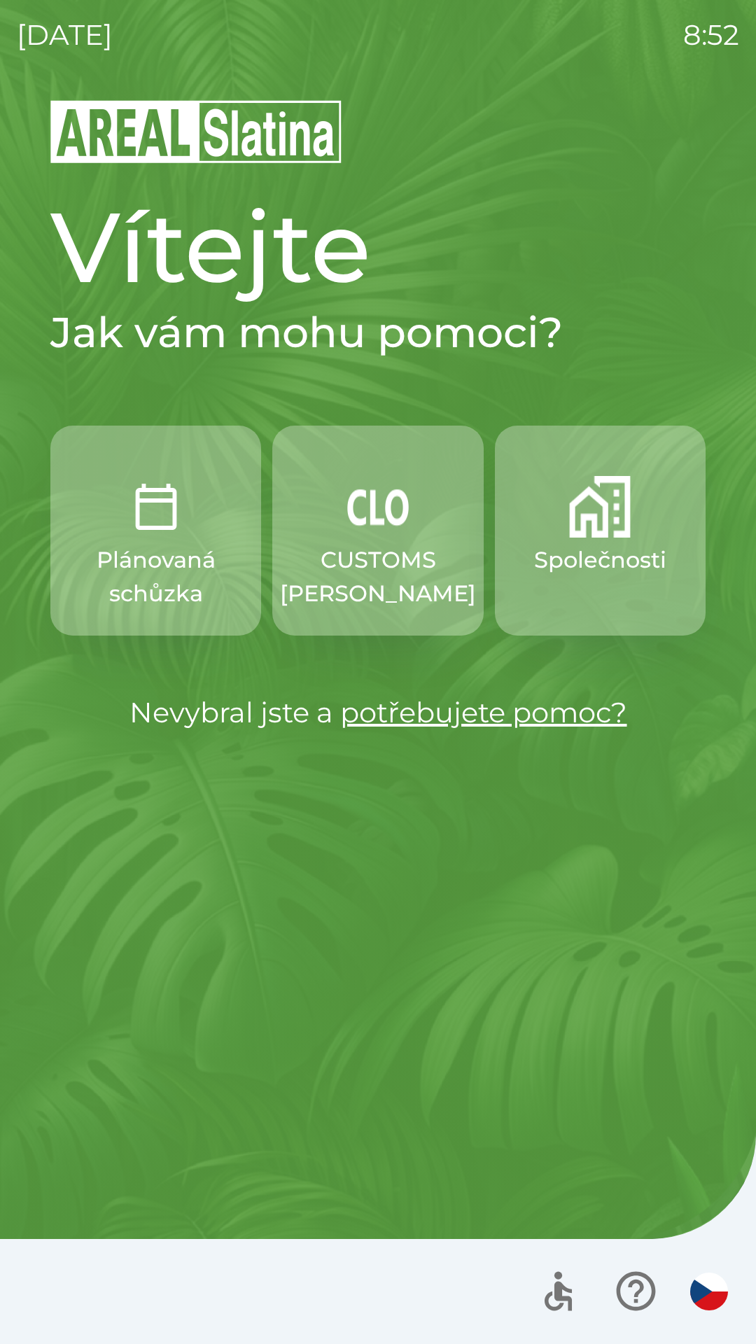
click at [586, 556] on p "Společnosti" at bounding box center [600, 560] width 132 height 34
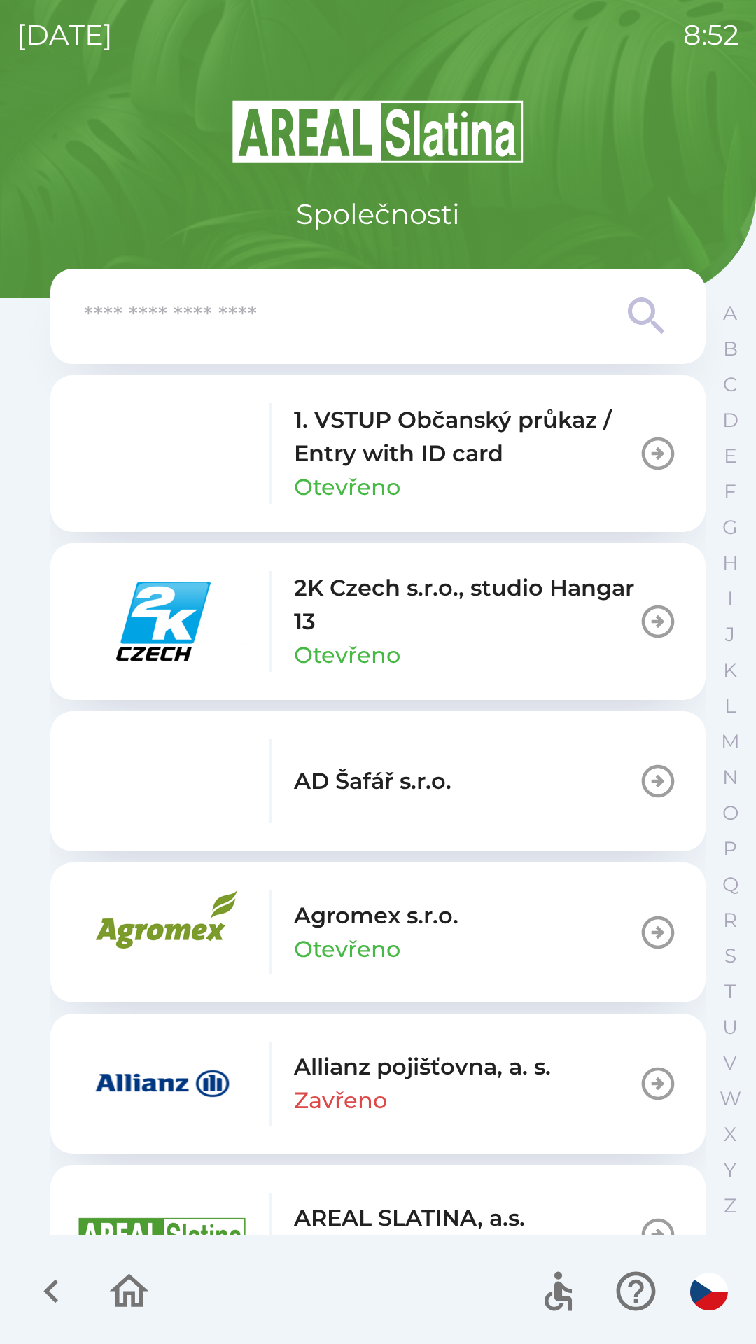
click at [639, 314] on icon at bounding box center [647, 316] width 50 height 50
click at [370, 332] on input "text" at bounding box center [350, 316] width 532 height 38
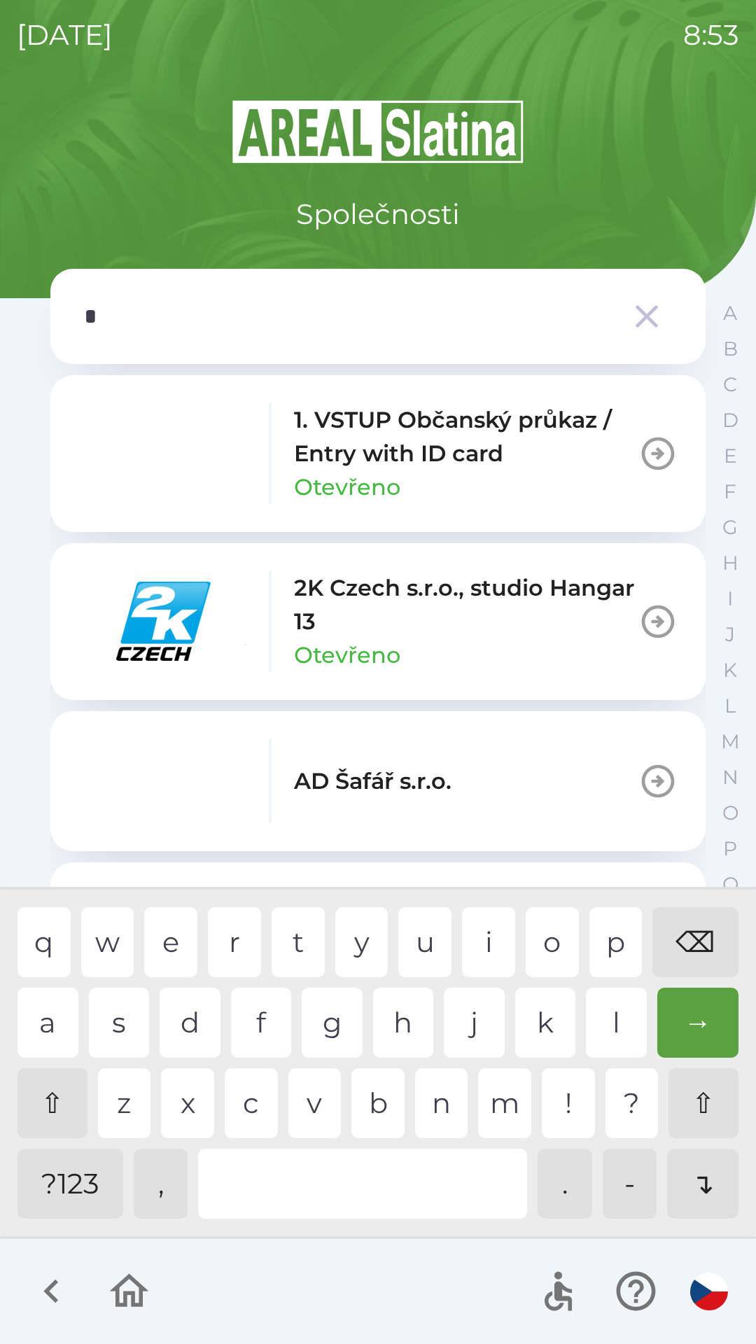
click at [543, 934] on div "o" at bounding box center [552, 942] width 53 height 70
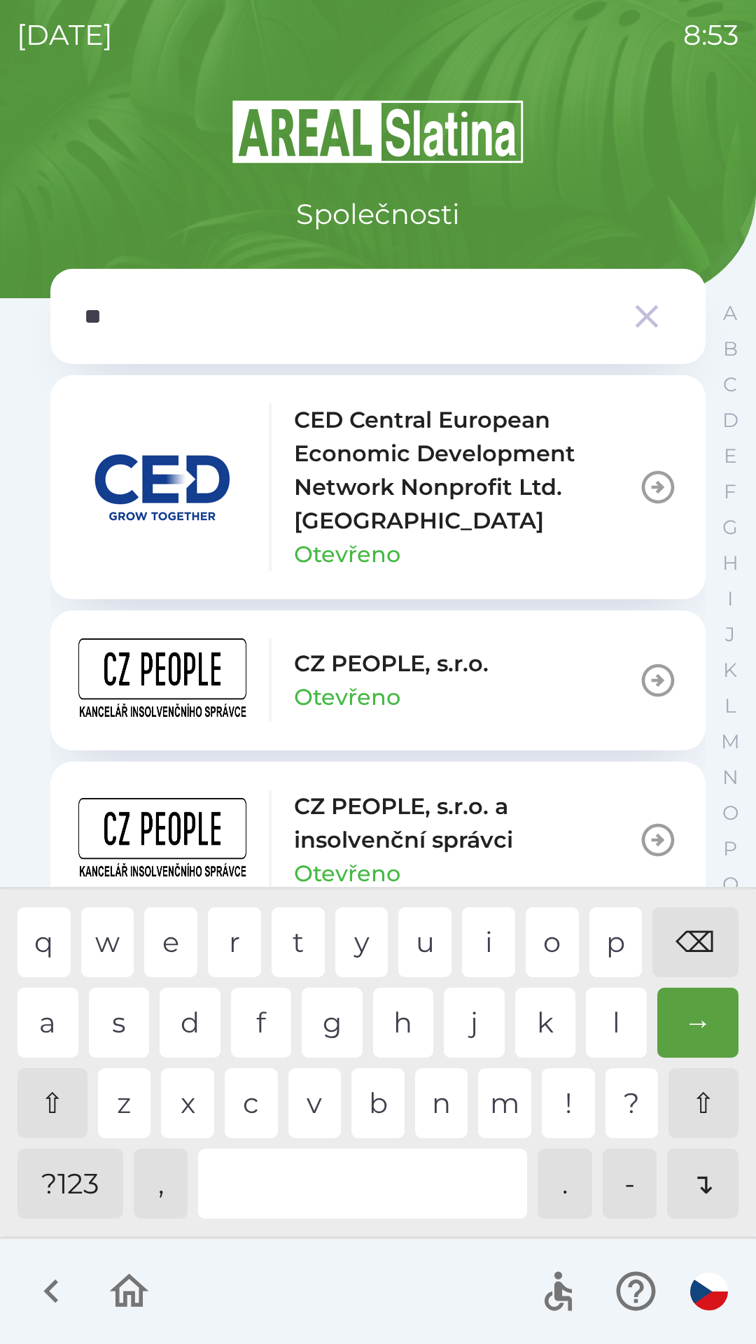
click at [608, 941] on div "p" at bounding box center [615, 942] width 53 height 70
type input "***"
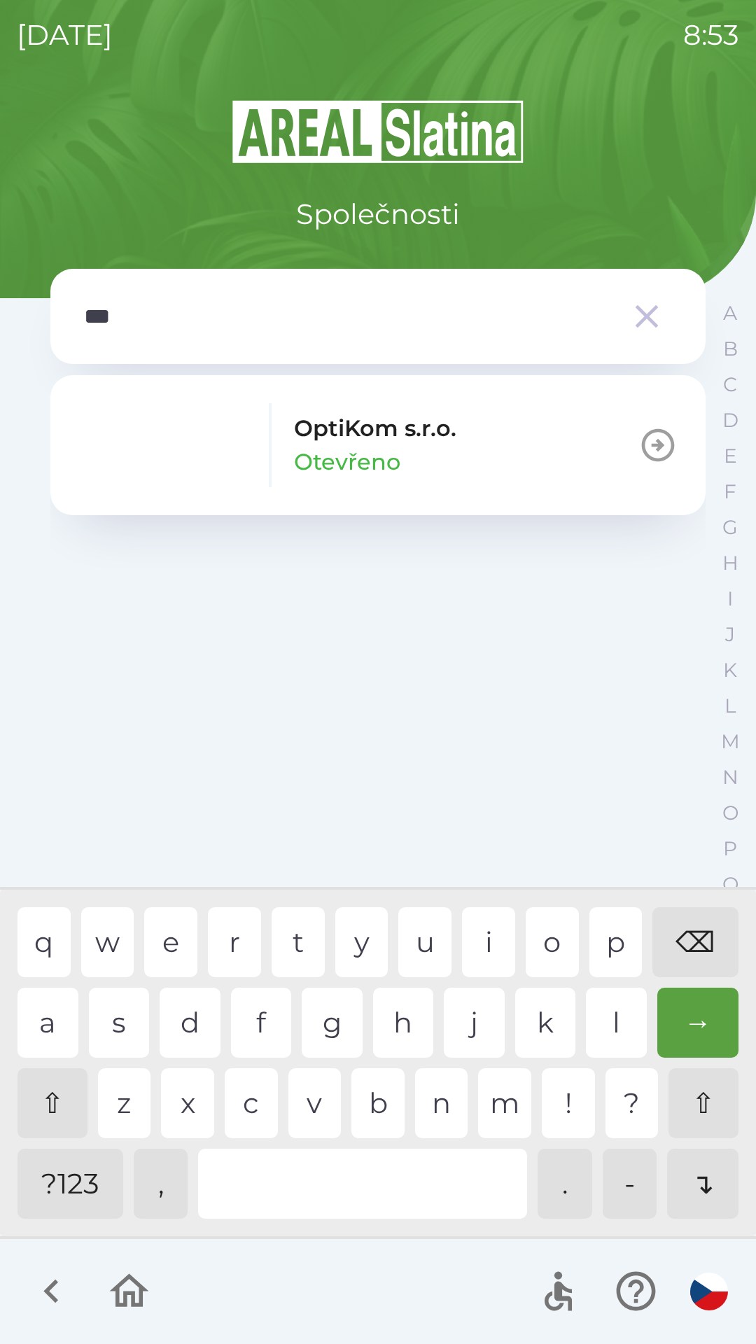
click at [384, 442] on p "OptiKom s.r.o." at bounding box center [375, 429] width 162 height 34
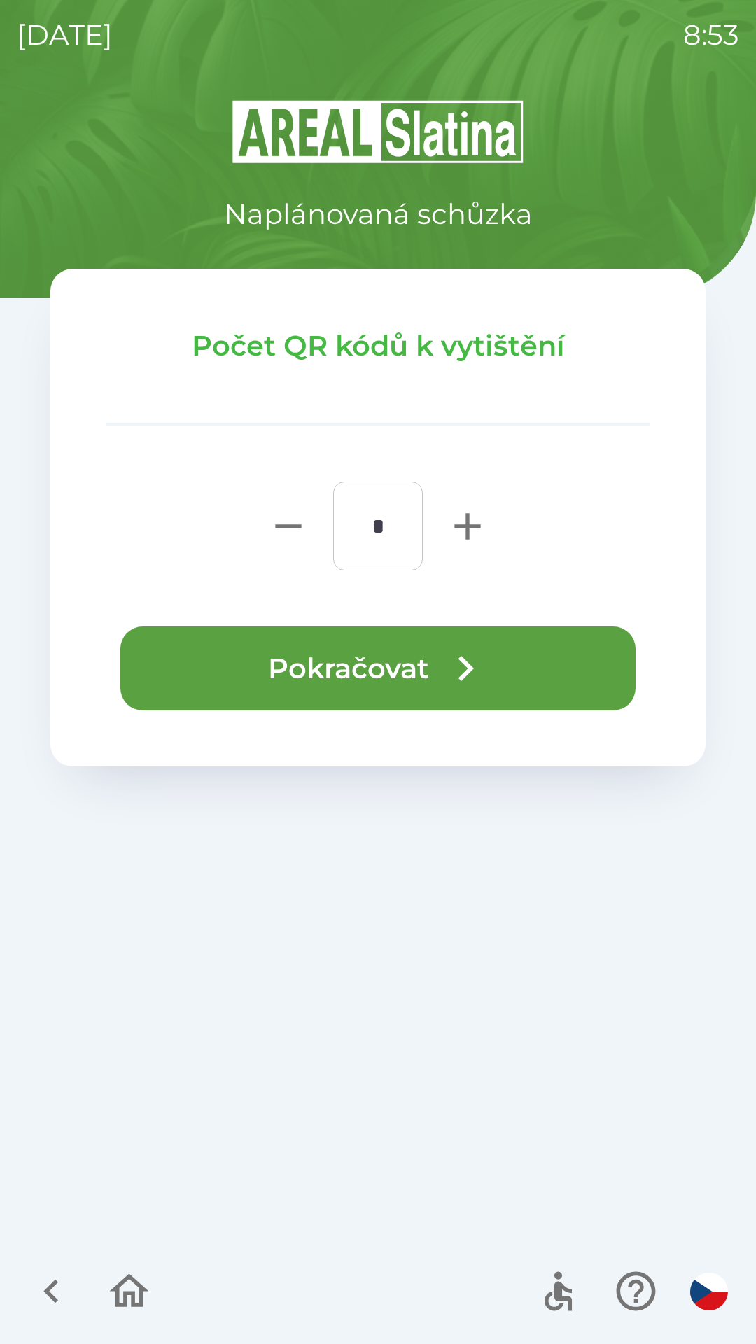
click at [427, 671] on button "Pokračovat" at bounding box center [377, 668] width 515 height 84
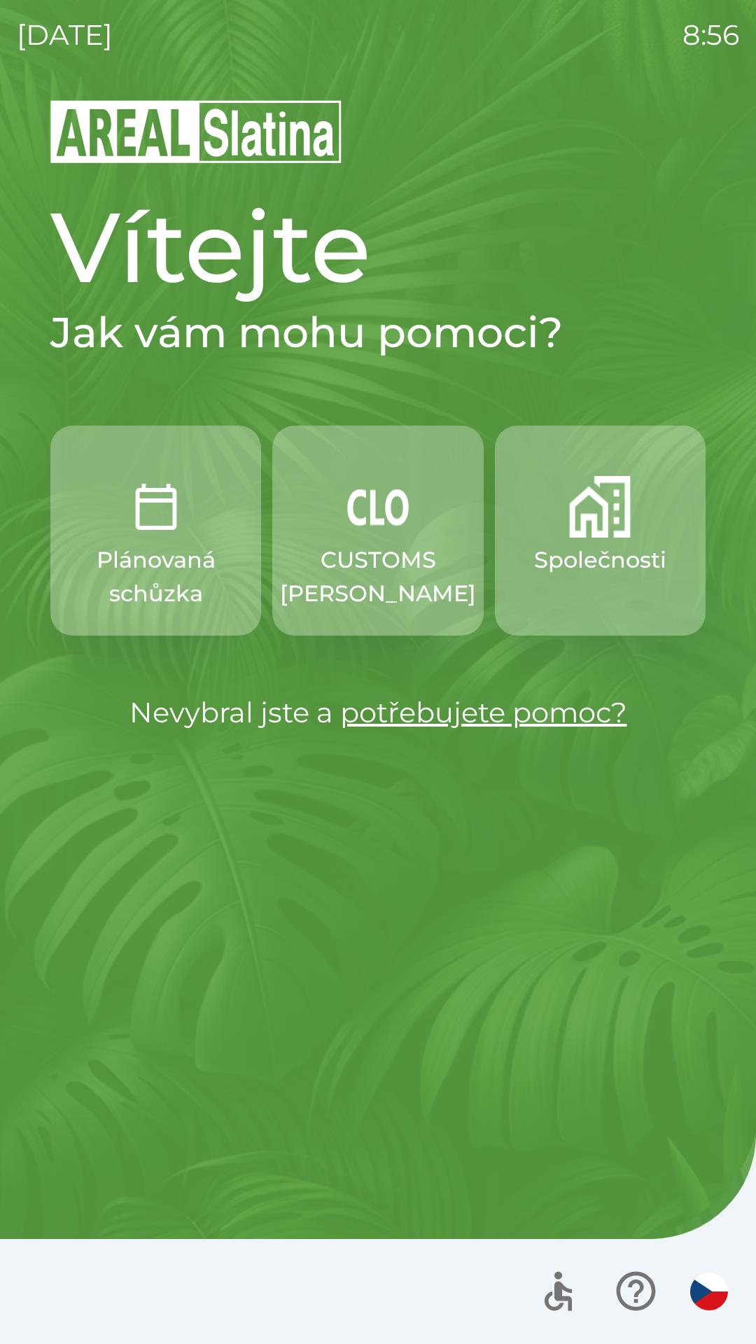
click at [601, 570] on p "Společnosti" at bounding box center [600, 560] width 132 height 34
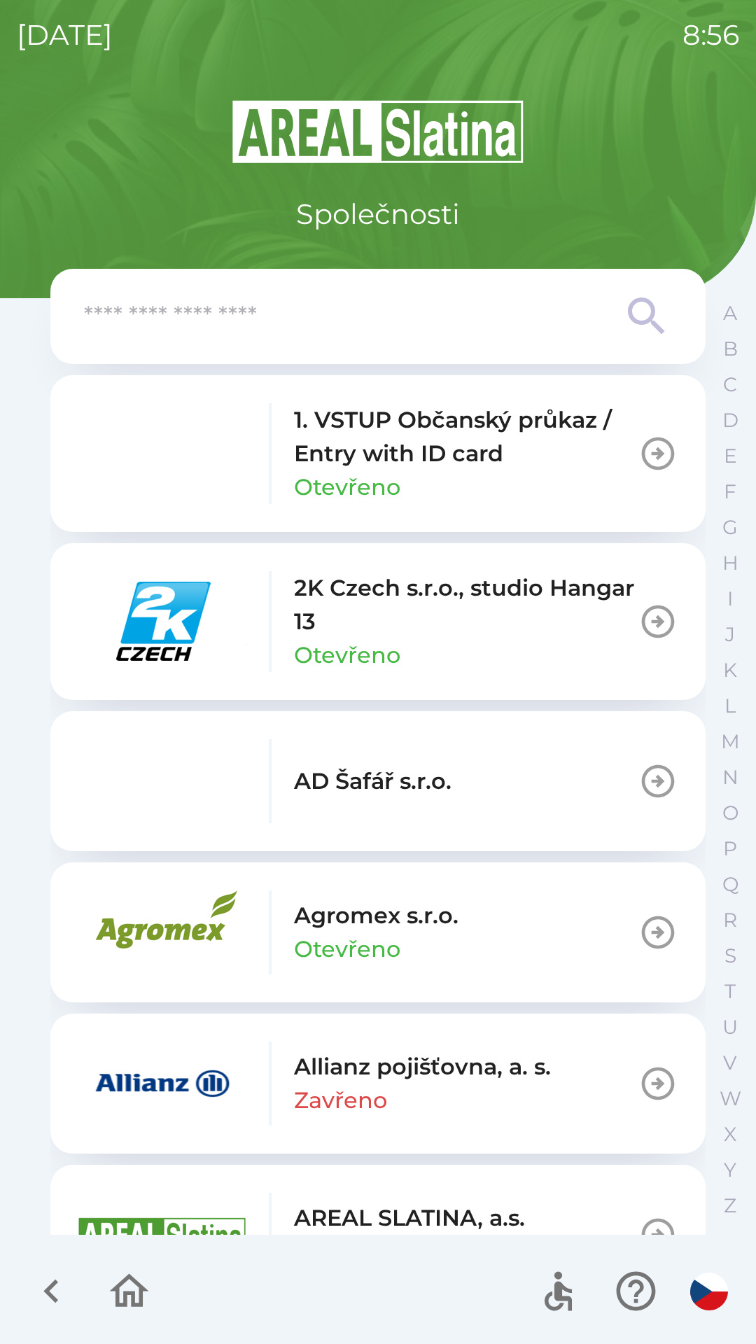
click at [612, 466] on p "1. VSTUP Občanský průkaz / Entry with ID card" at bounding box center [466, 436] width 344 height 67
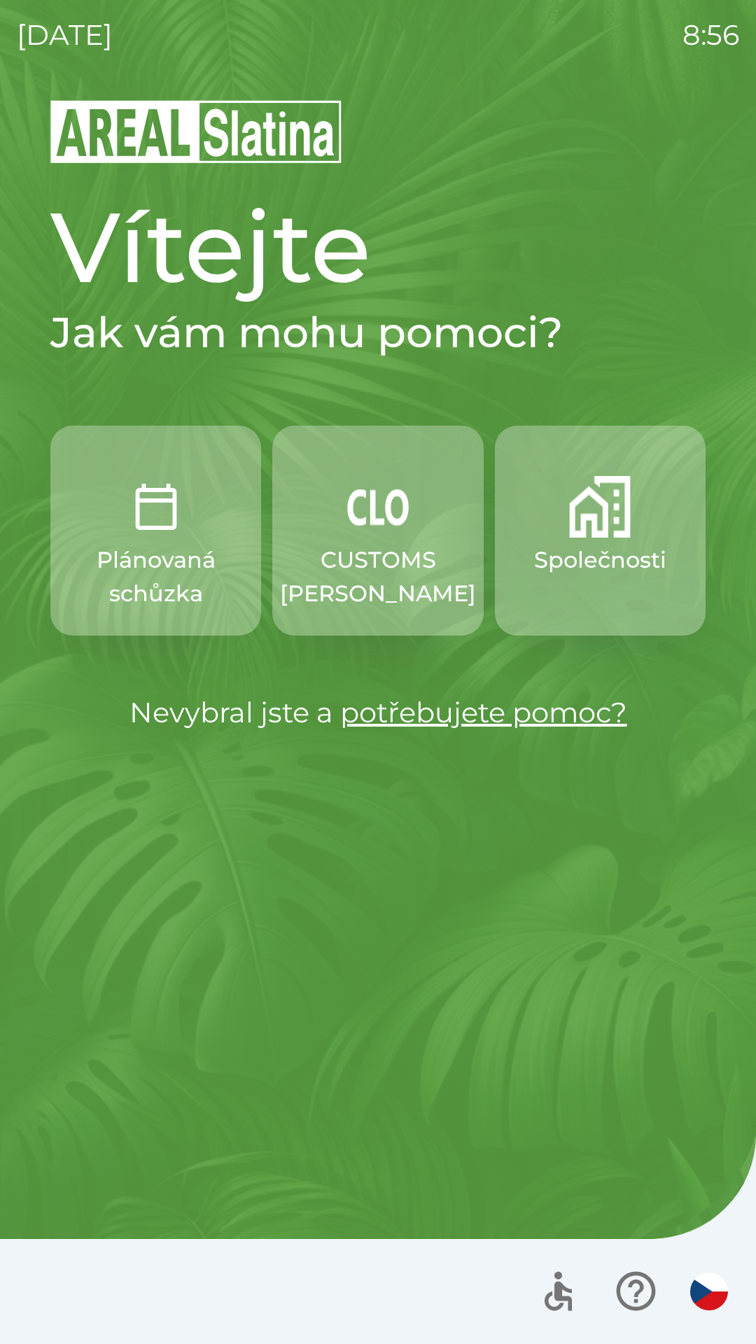
click at [583, 540] on button "Společnosti" at bounding box center [600, 531] width 211 height 210
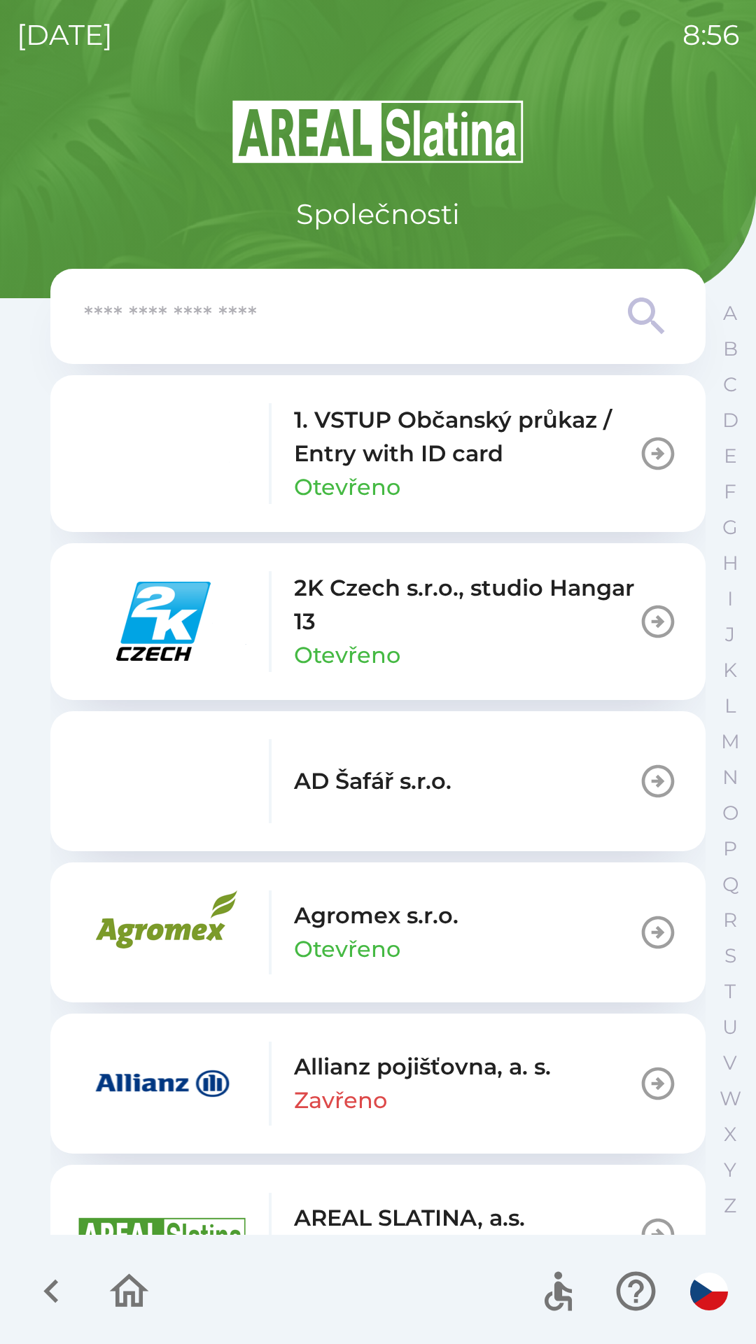
click at [167, 318] on input "text" at bounding box center [350, 316] width 532 height 38
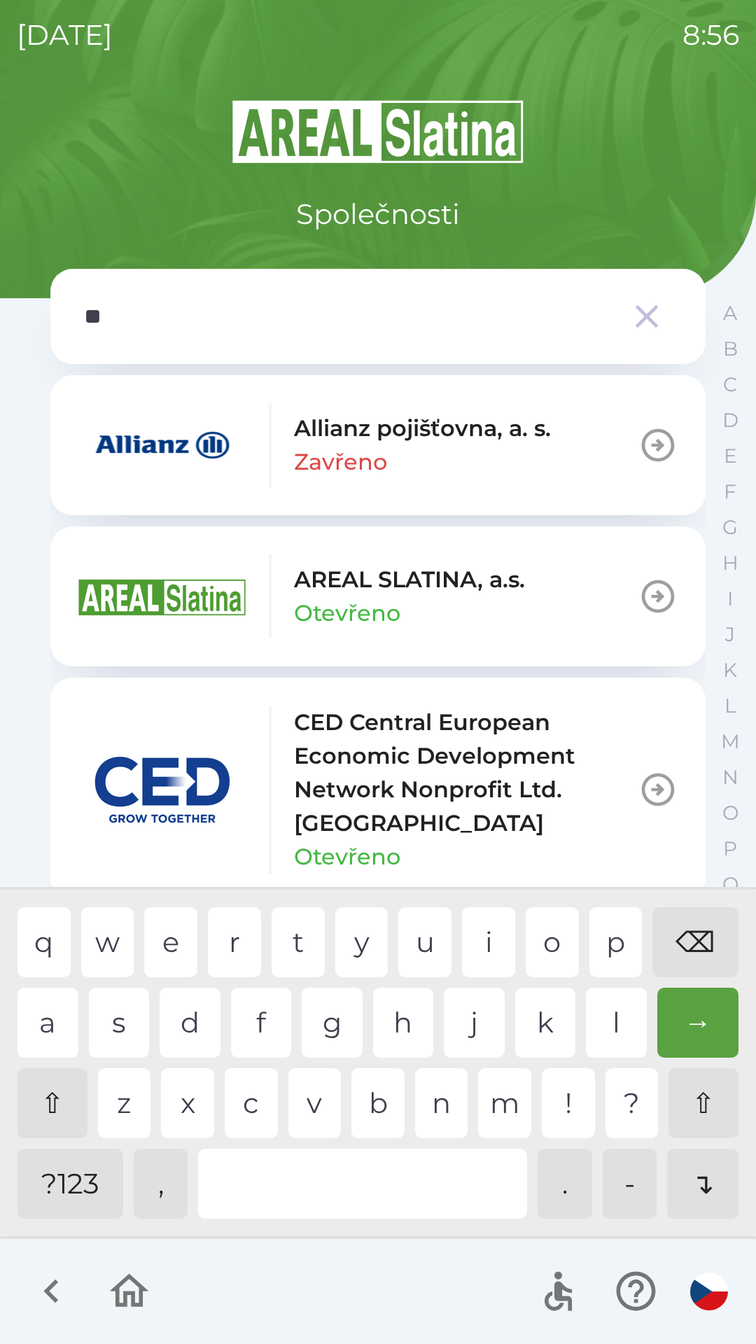
click at [620, 1016] on div "l" at bounding box center [616, 1023] width 61 height 70
type input "***"
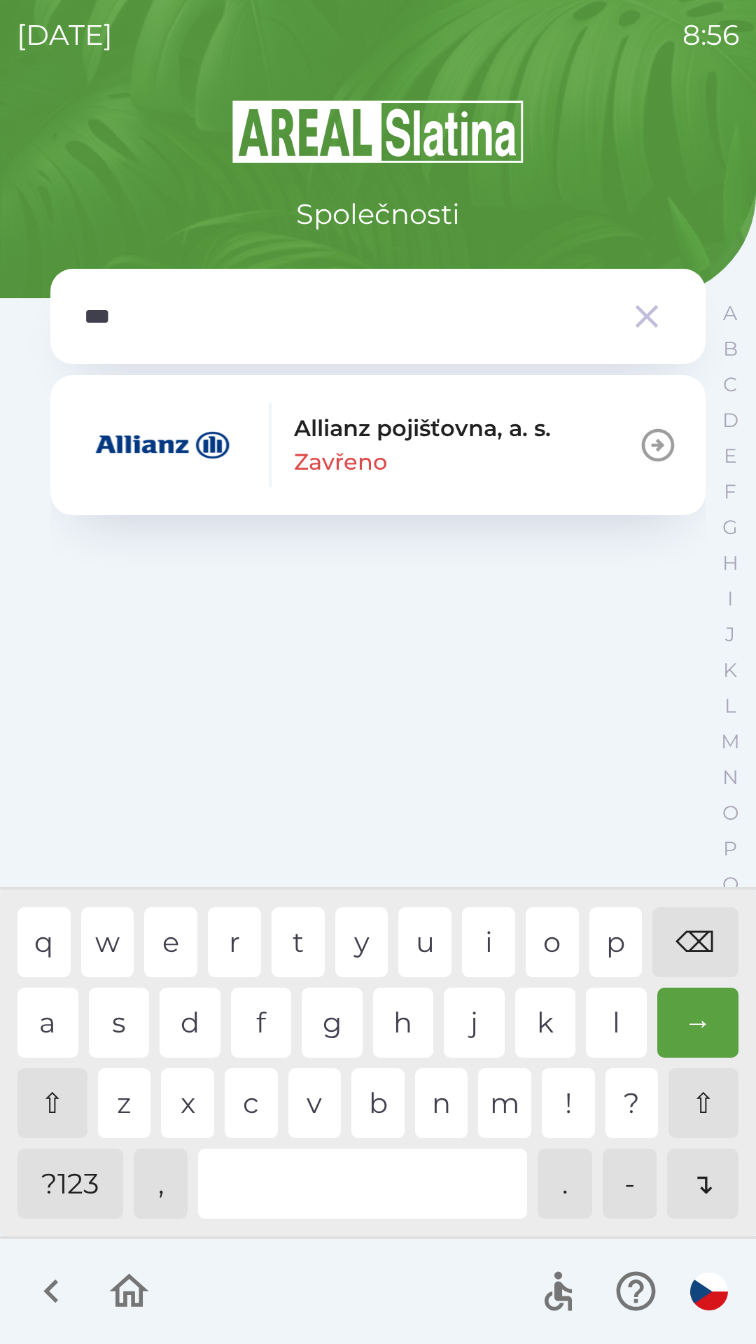
click at [613, 1014] on div "l" at bounding box center [616, 1023] width 61 height 70
click at [198, 457] on img "button" at bounding box center [162, 445] width 168 height 84
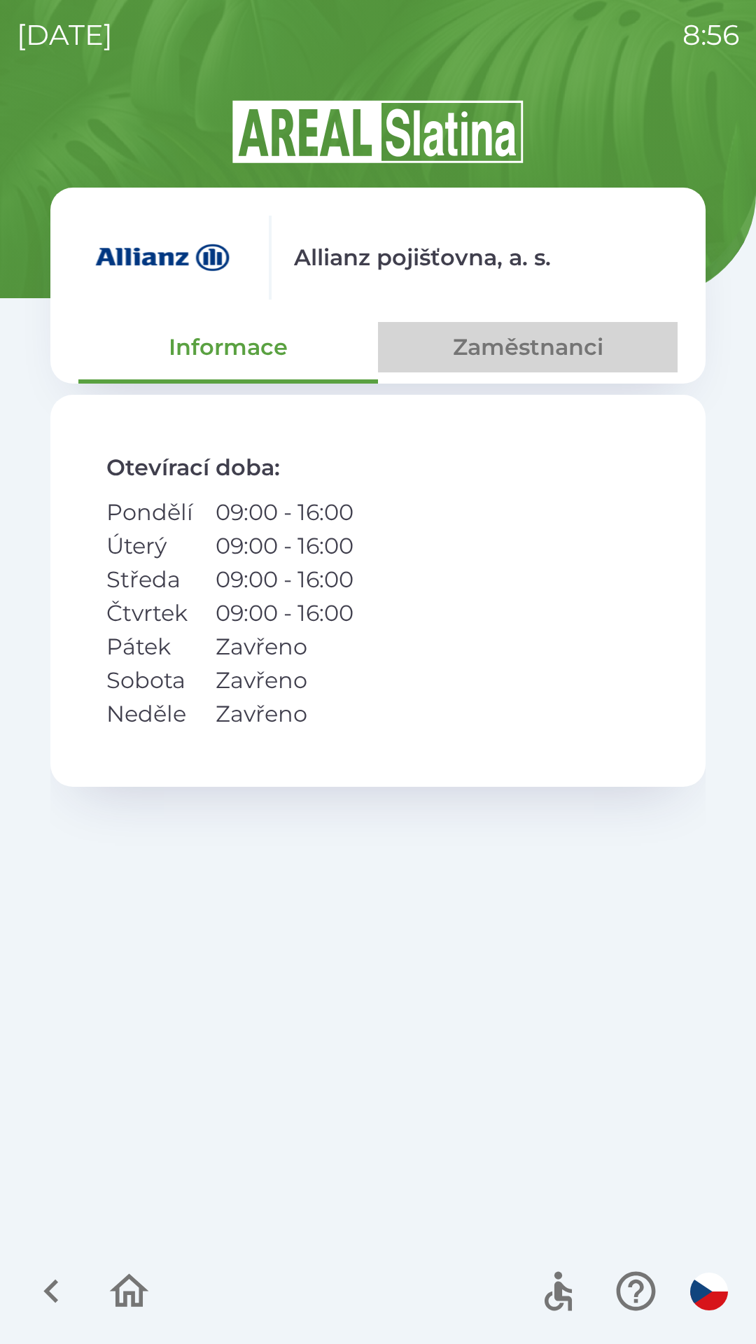
click at [528, 354] on button "Zaměstnanci" at bounding box center [528, 347] width 300 height 50
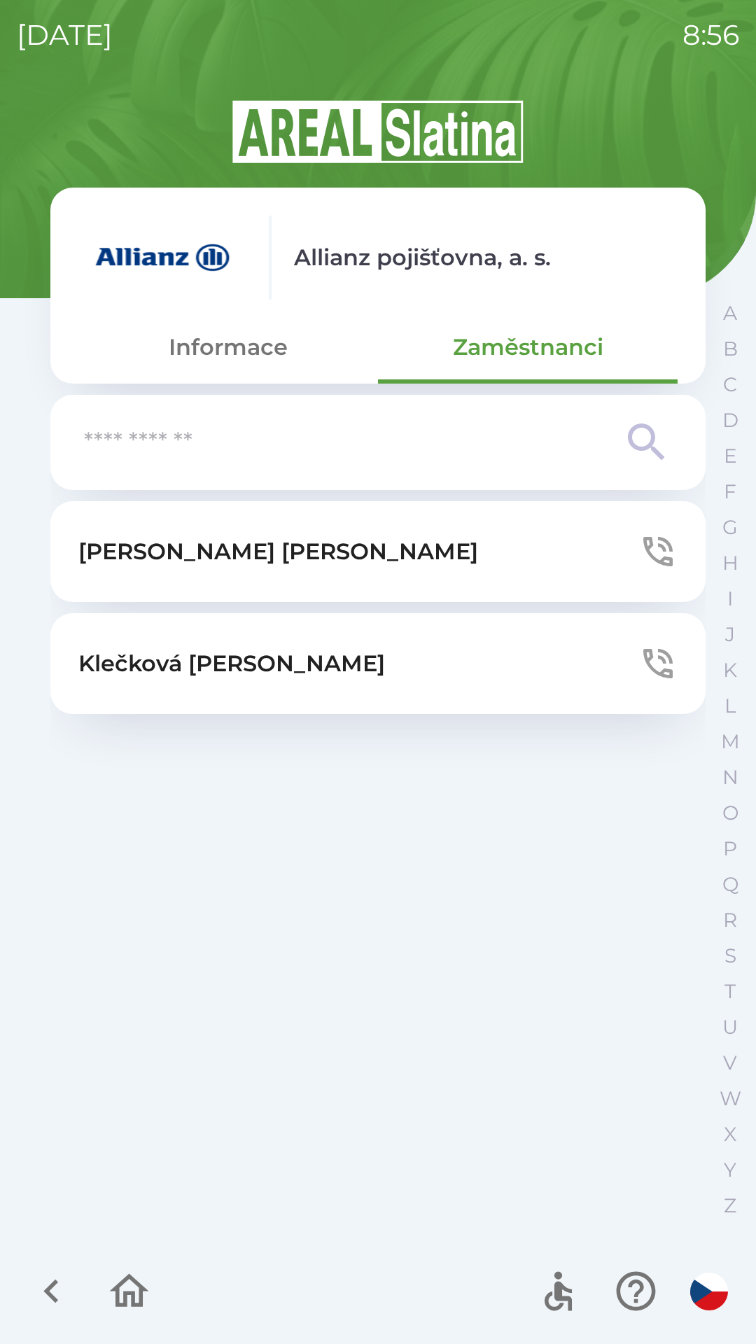
click at [178, 556] on p "[PERSON_NAME]" at bounding box center [278, 552] width 400 height 34
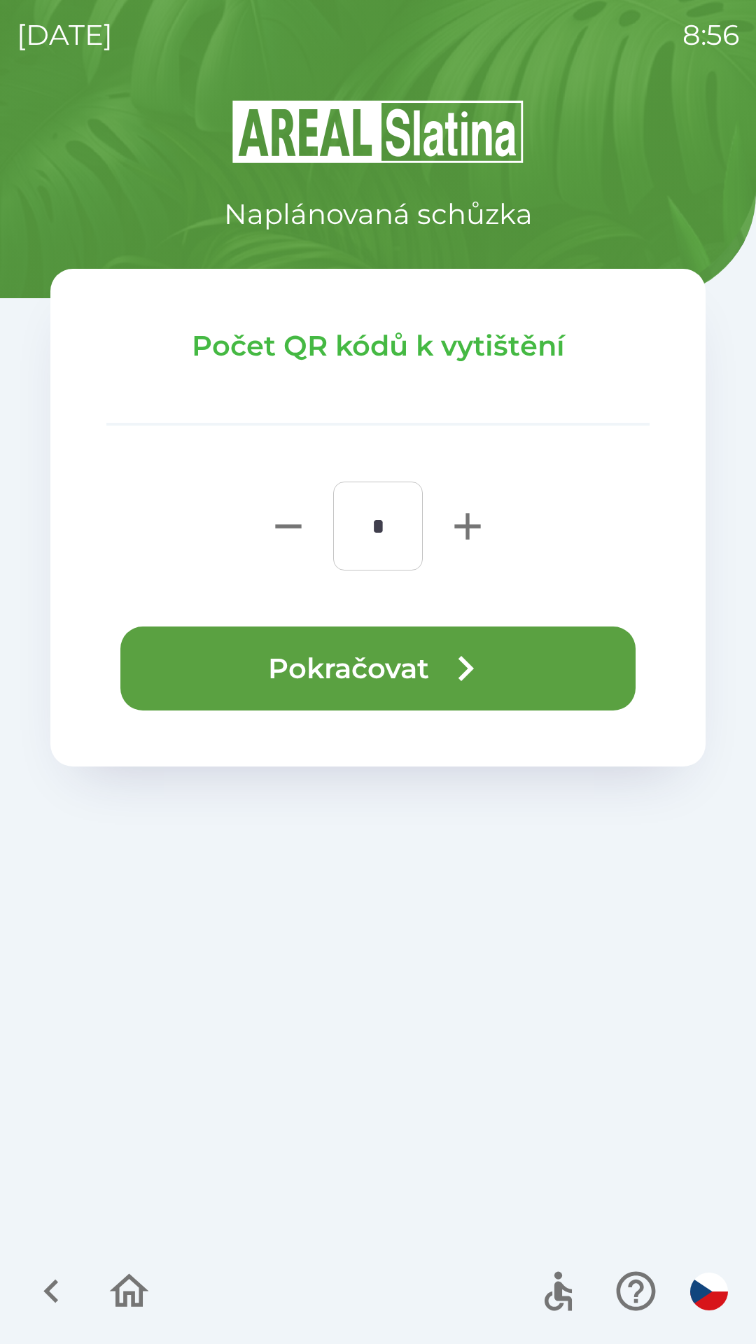
click at [272, 640] on button "Pokračovat" at bounding box center [377, 668] width 515 height 84
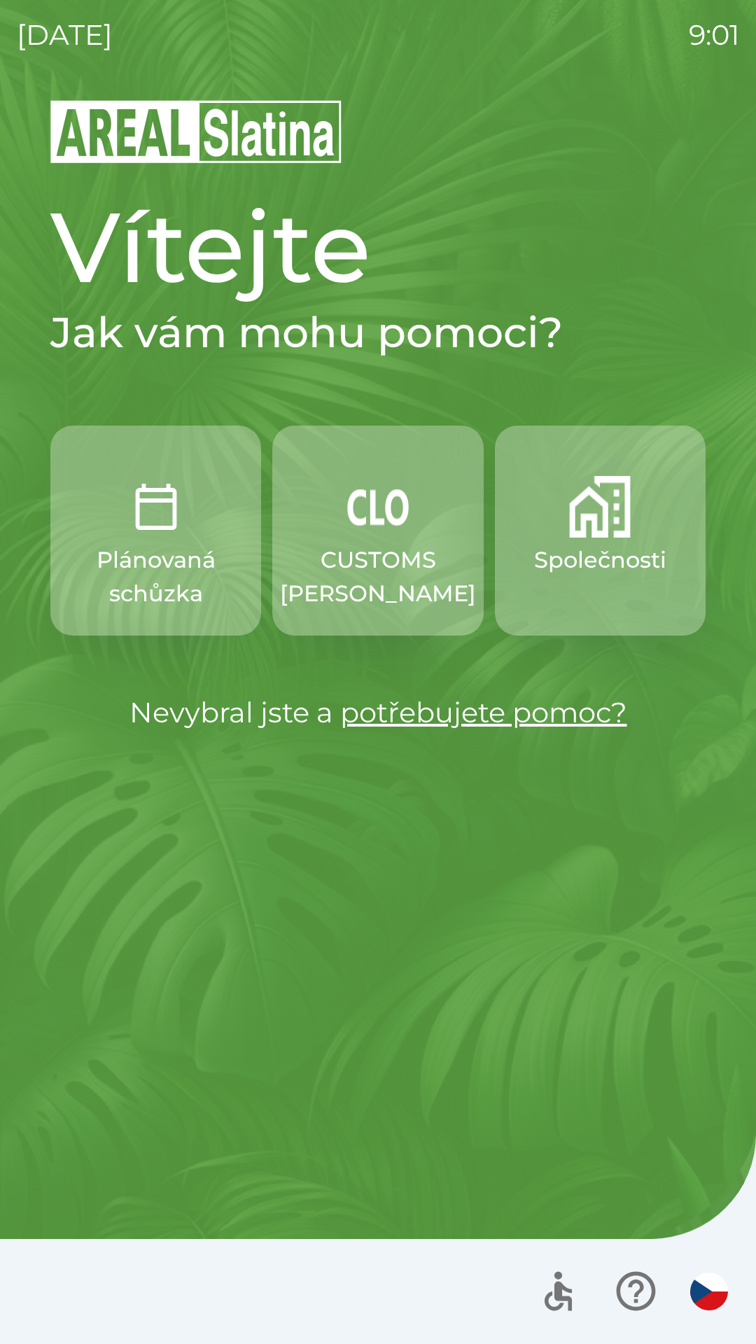
click at [609, 567] on p "Společnosti" at bounding box center [600, 560] width 132 height 34
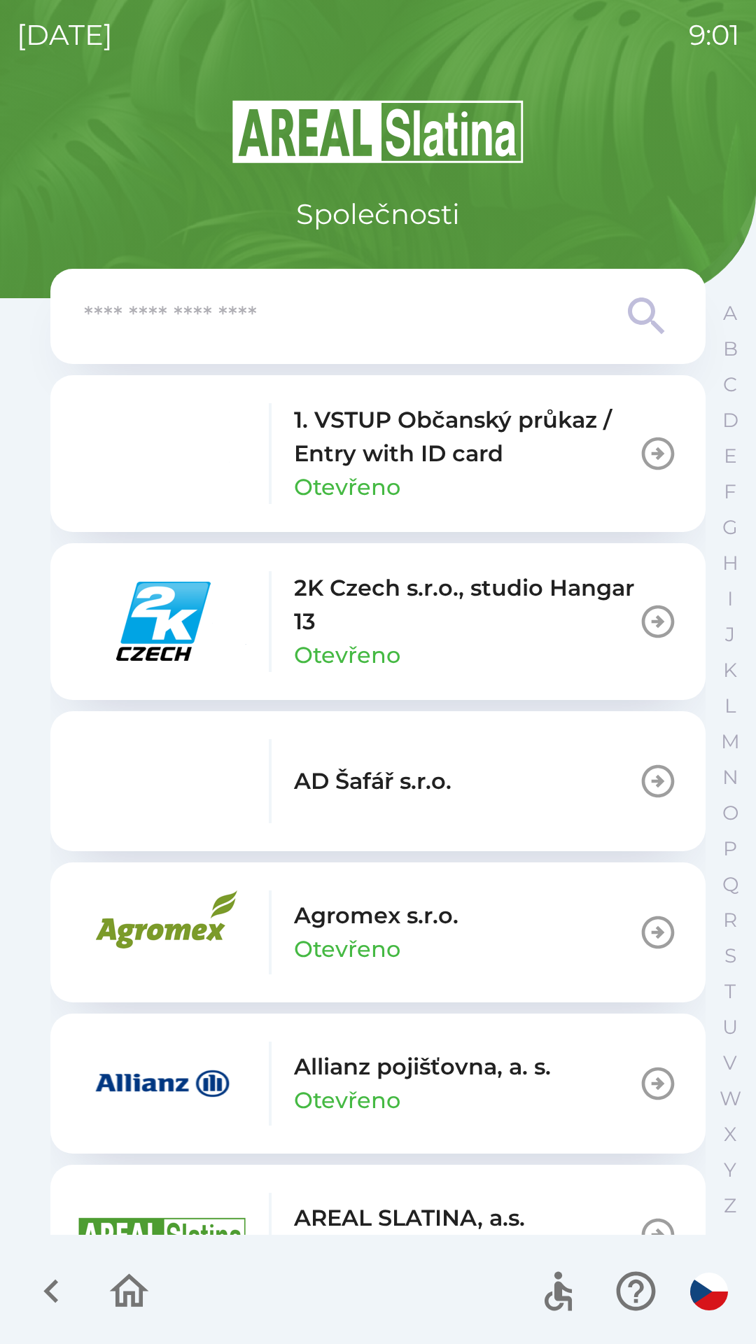
click at [286, 330] on input "text" at bounding box center [350, 316] width 532 height 38
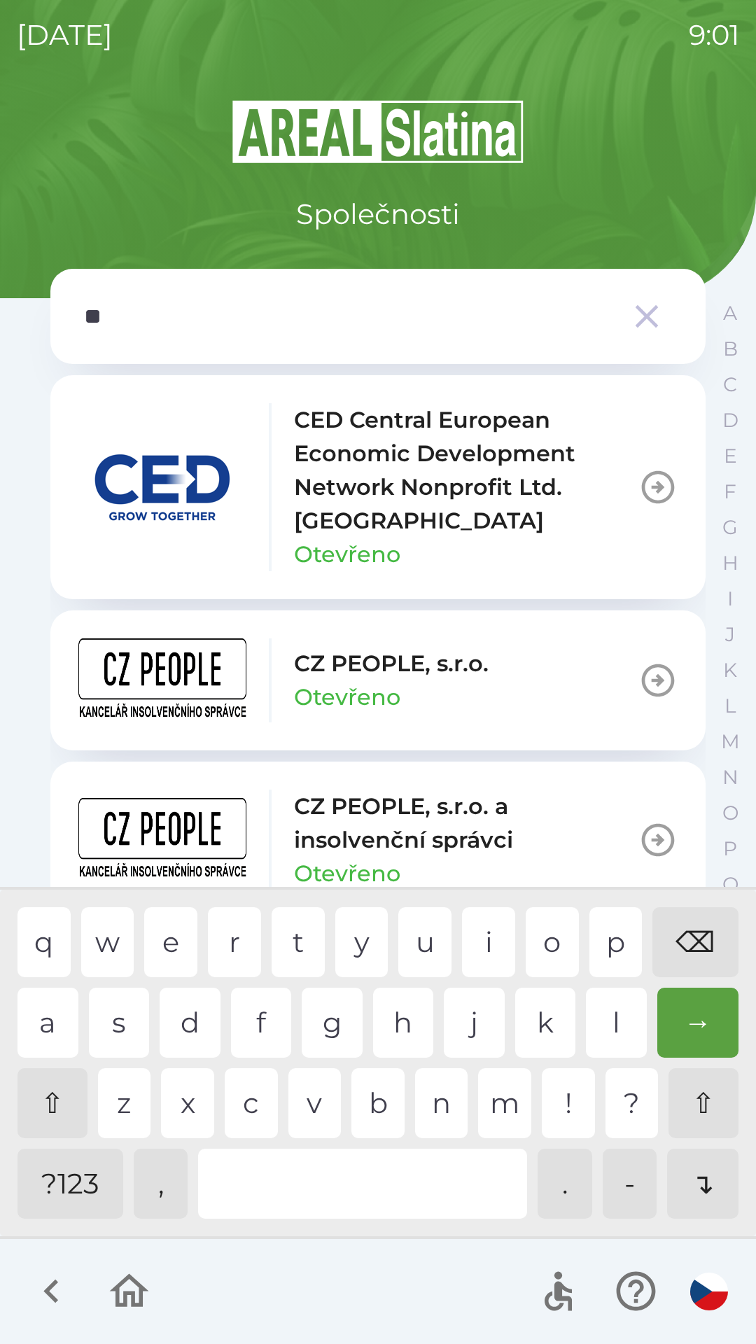
click at [266, 956] on div "q w e r t y u i o p ⌫" at bounding box center [377, 942] width 721 height 70
type input "***"
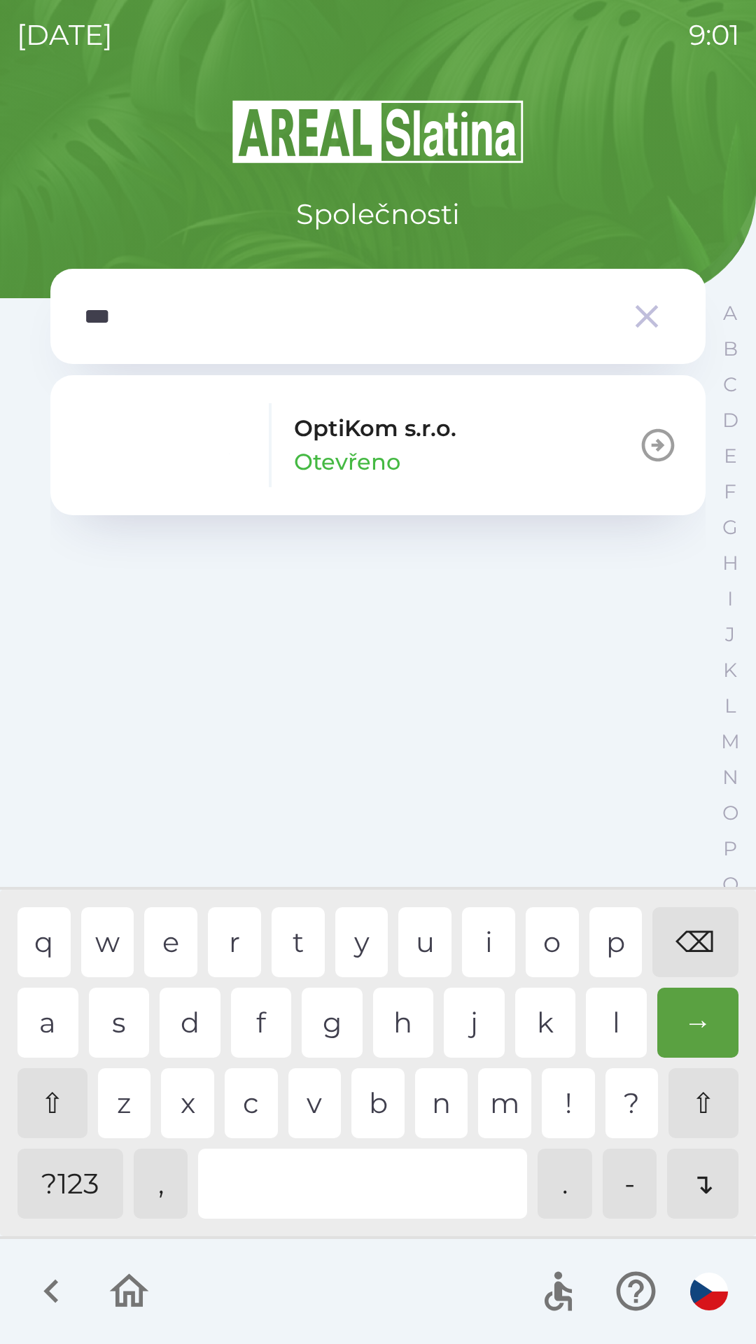
click at [300, 942] on div "t" at bounding box center [298, 942] width 53 height 70
click at [258, 456] on div "OptiKom s.r.o. Otevřeno" at bounding box center [267, 445] width 378 height 84
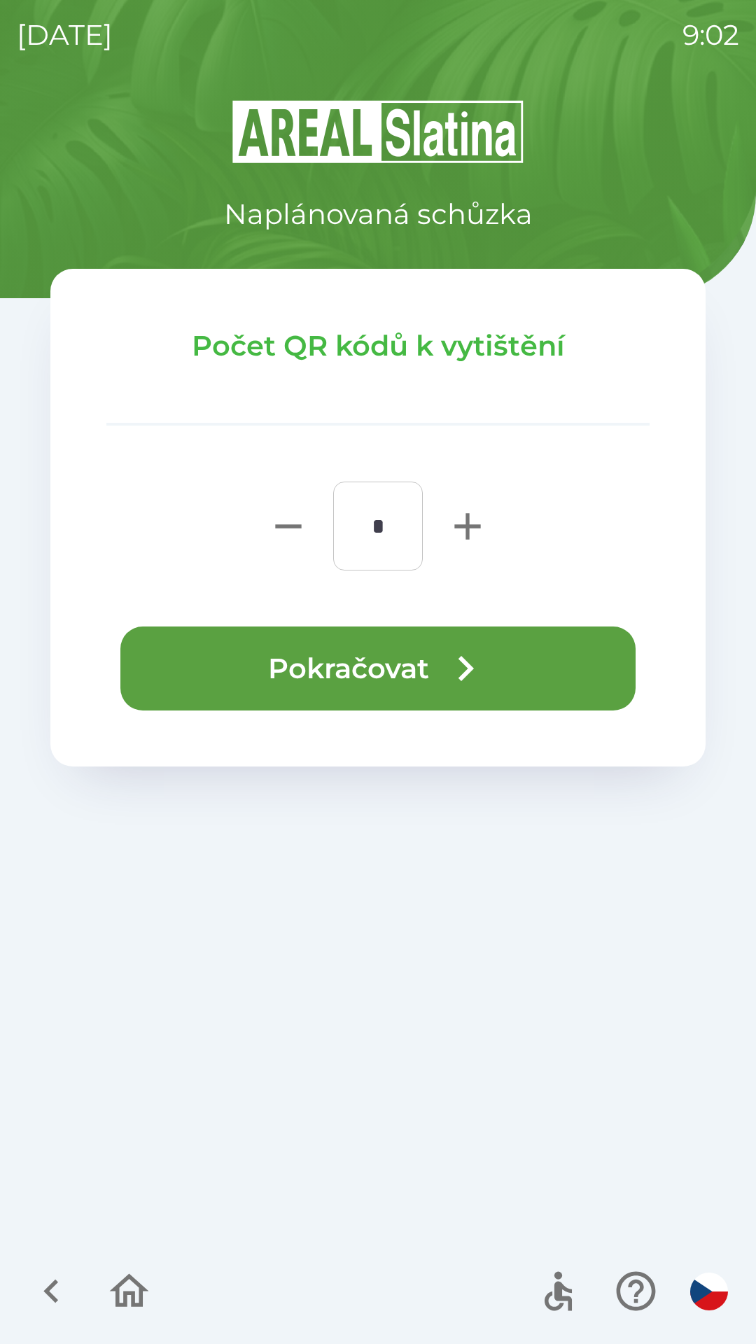
click at [339, 669] on button "Pokračovat" at bounding box center [377, 668] width 515 height 84
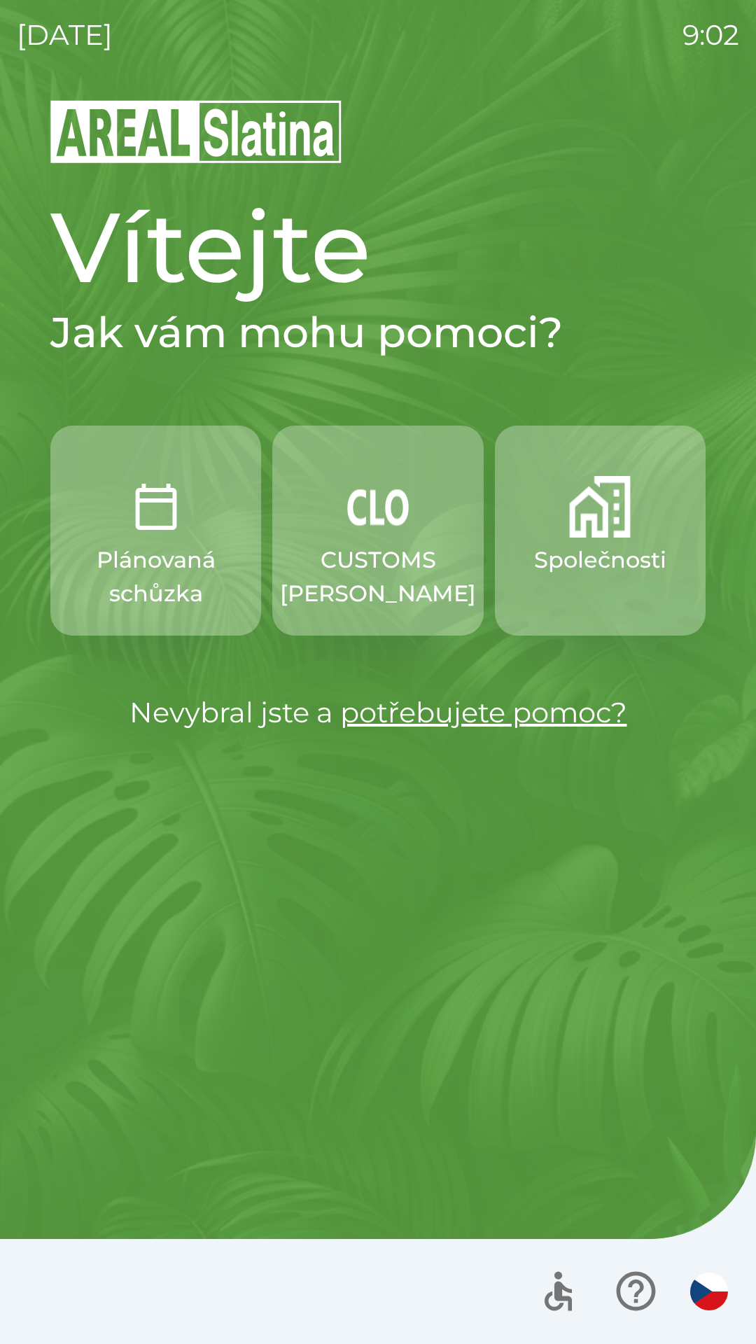
click at [596, 549] on p "Společnosti" at bounding box center [600, 560] width 132 height 34
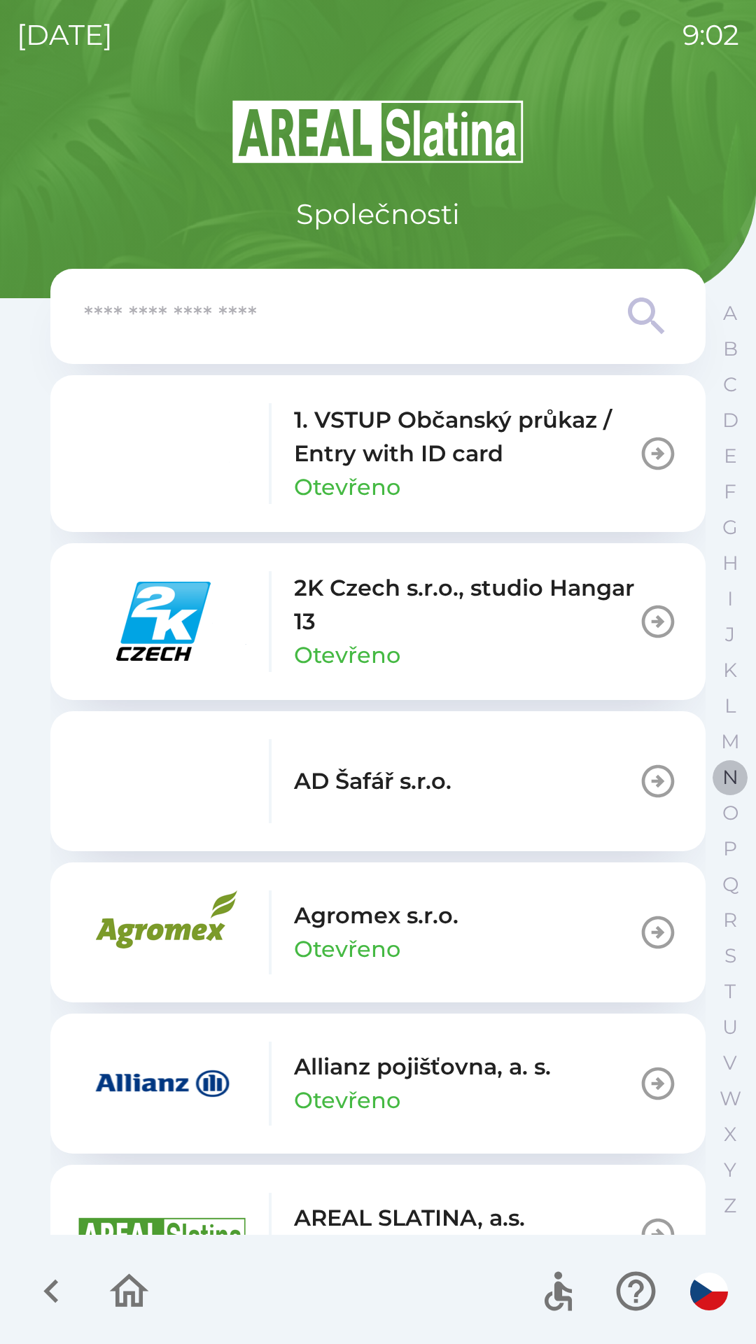
click at [721, 779] on button "N" at bounding box center [730, 777] width 35 height 36
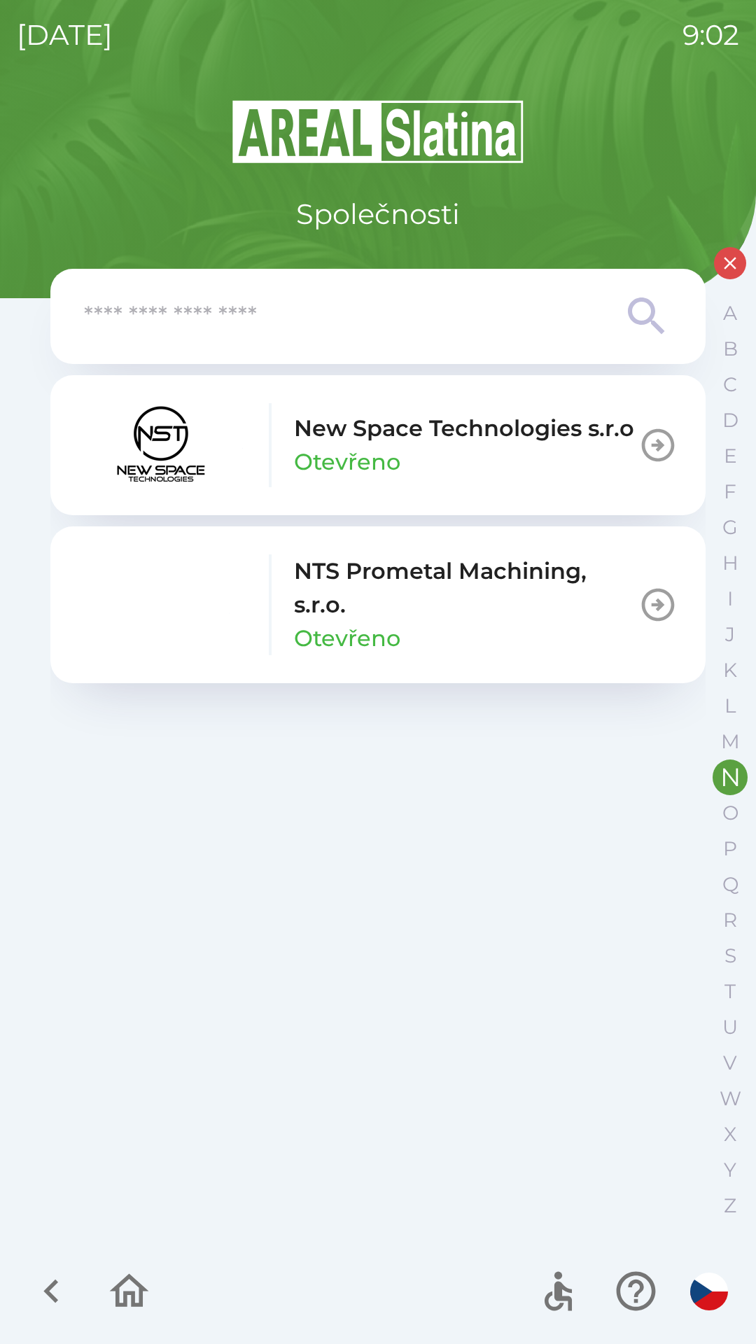
click at [424, 605] on p "NTS Prometal Machining, s.r.o." at bounding box center [466, 587] width 344 height 67
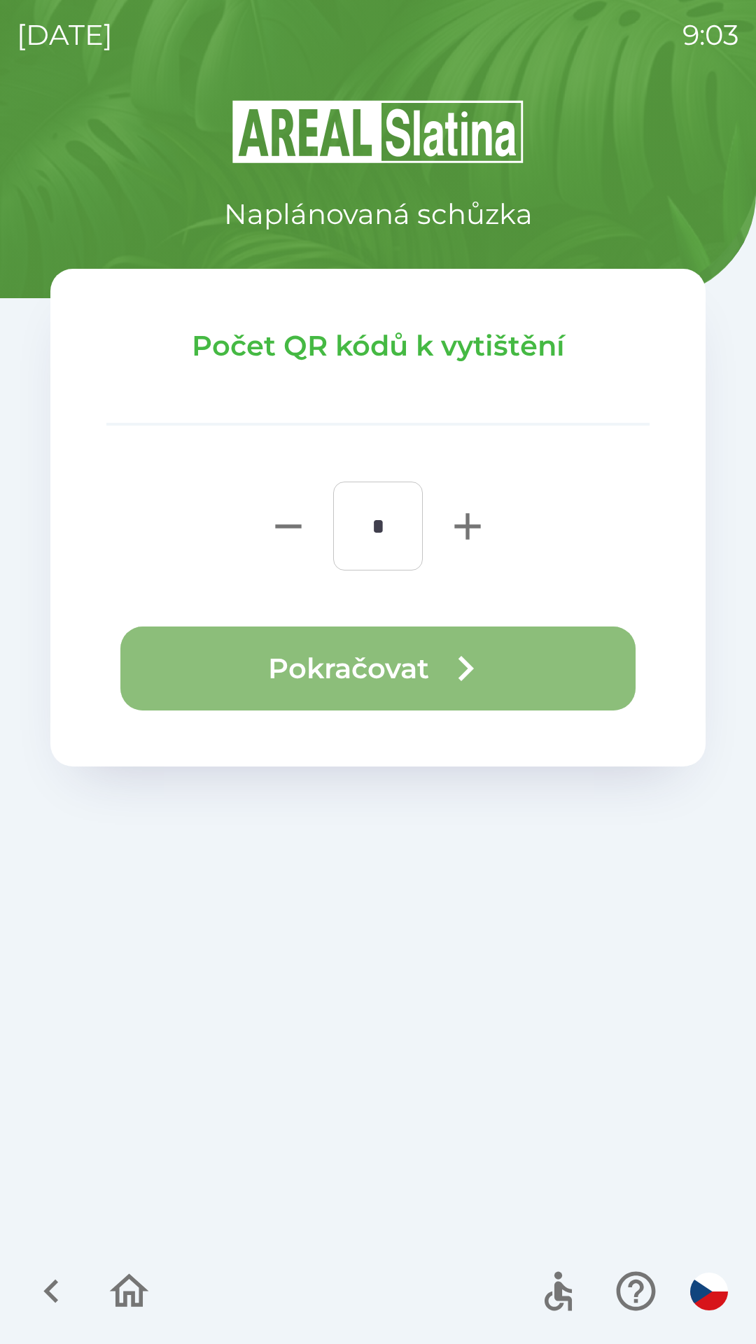
click at [226, 647] on button "Pokračovat" at bounding box center [377, 668] width 515 height 84
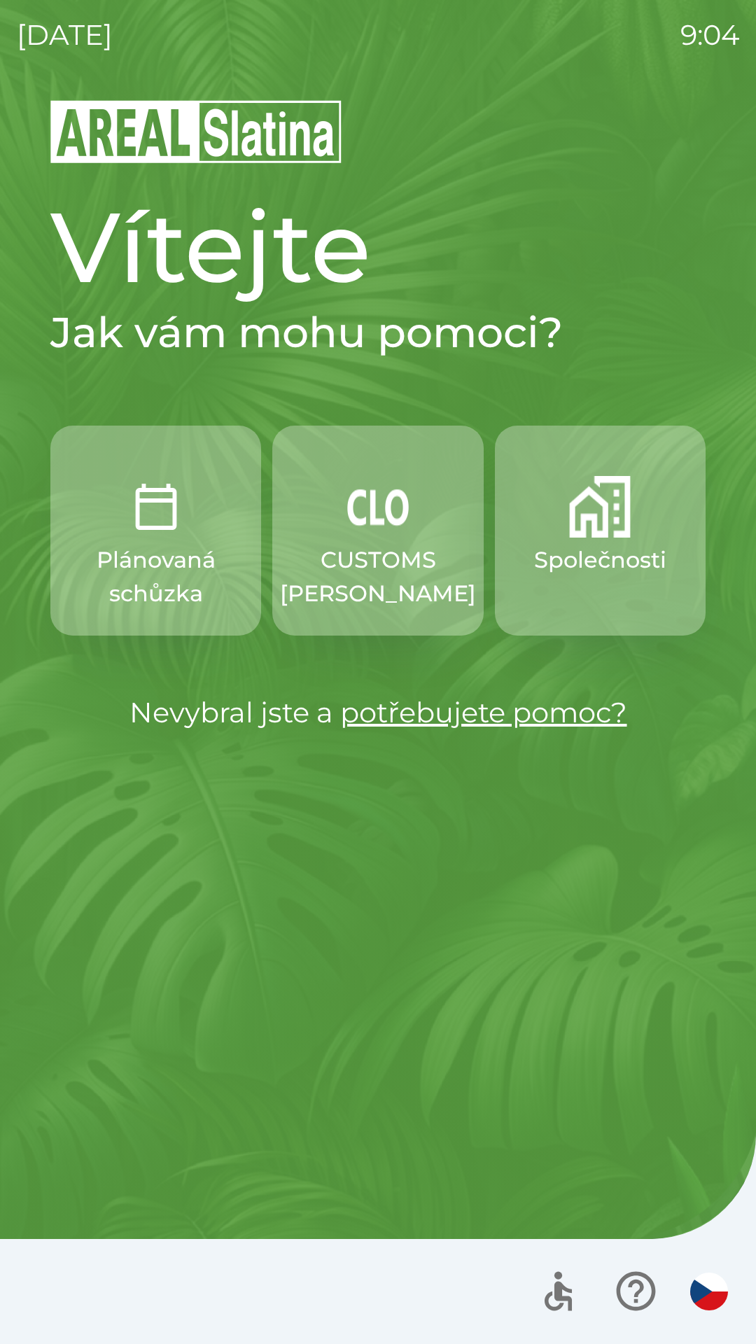
click at [381, 568] on p "CUSTOMS [PERSON_NAME]" at bounding box center [378, 576] width 196 height 67
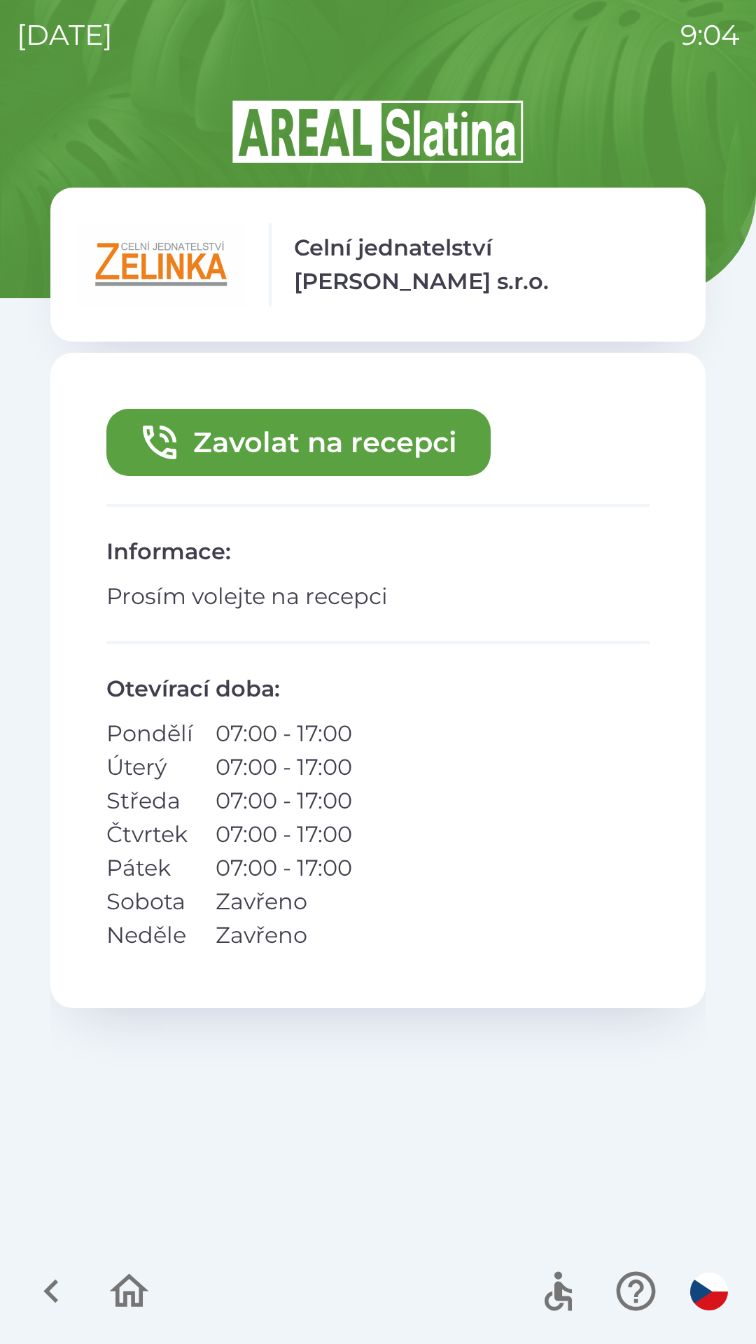
click at [336, 453] on button "Zavolat na recepci" at bounding box center [298, 442] width 384 height 67
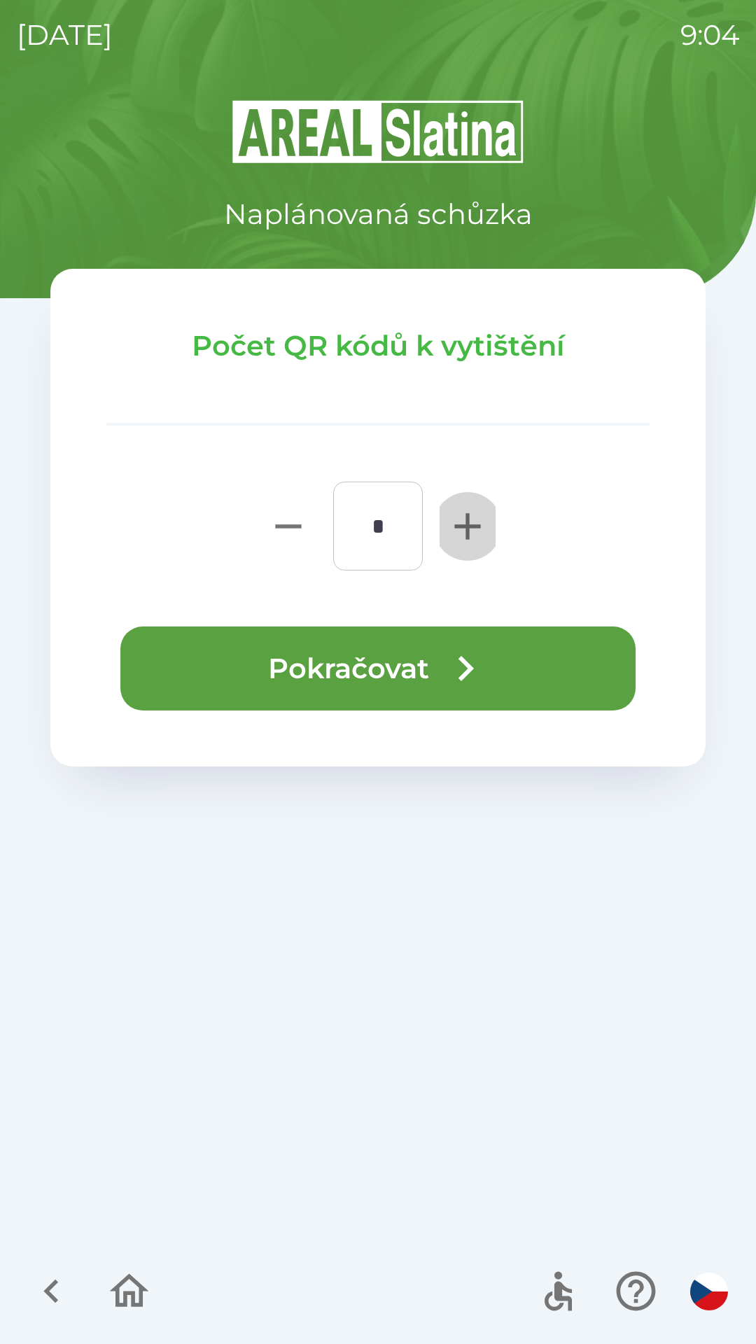
click at [457, 519] on icon "button" at bounding box center [467, 526] width 45 height 45
type input "*"
click at [400, 668] on button "Pokračovat" at bounding box center [377, 668] width 515 height 84
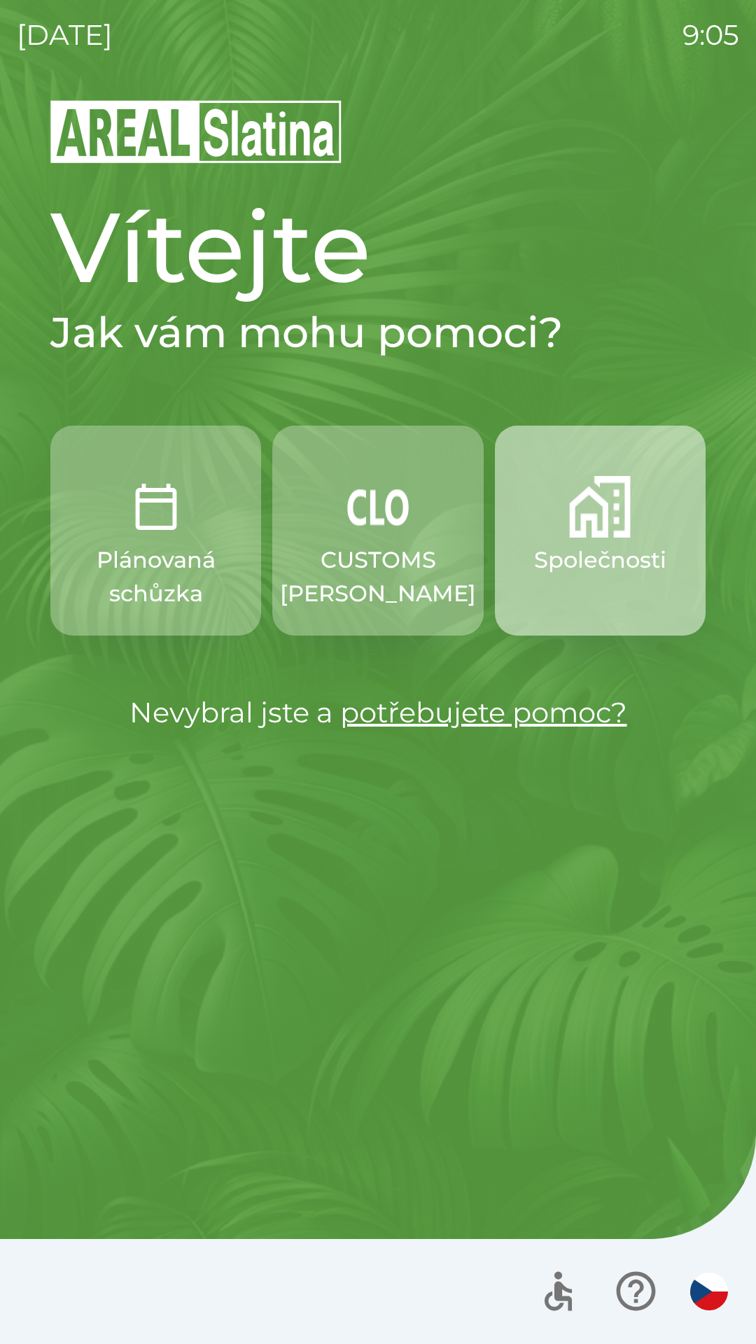
click at [587, 547] on p "Společnosti" at bounding box center [600, 560] width 132 height 34
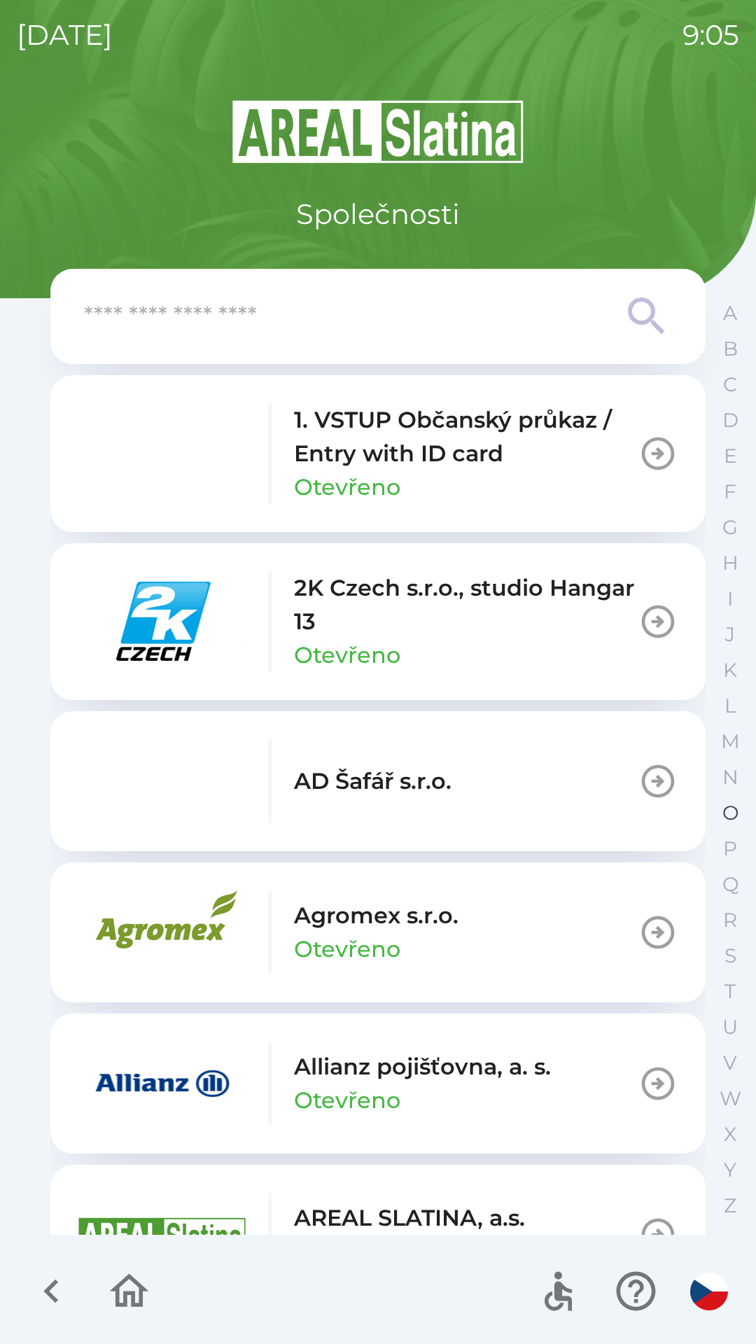
click at [727, 812] on p "O" at bounding box center [730, 813] width 16 height 24
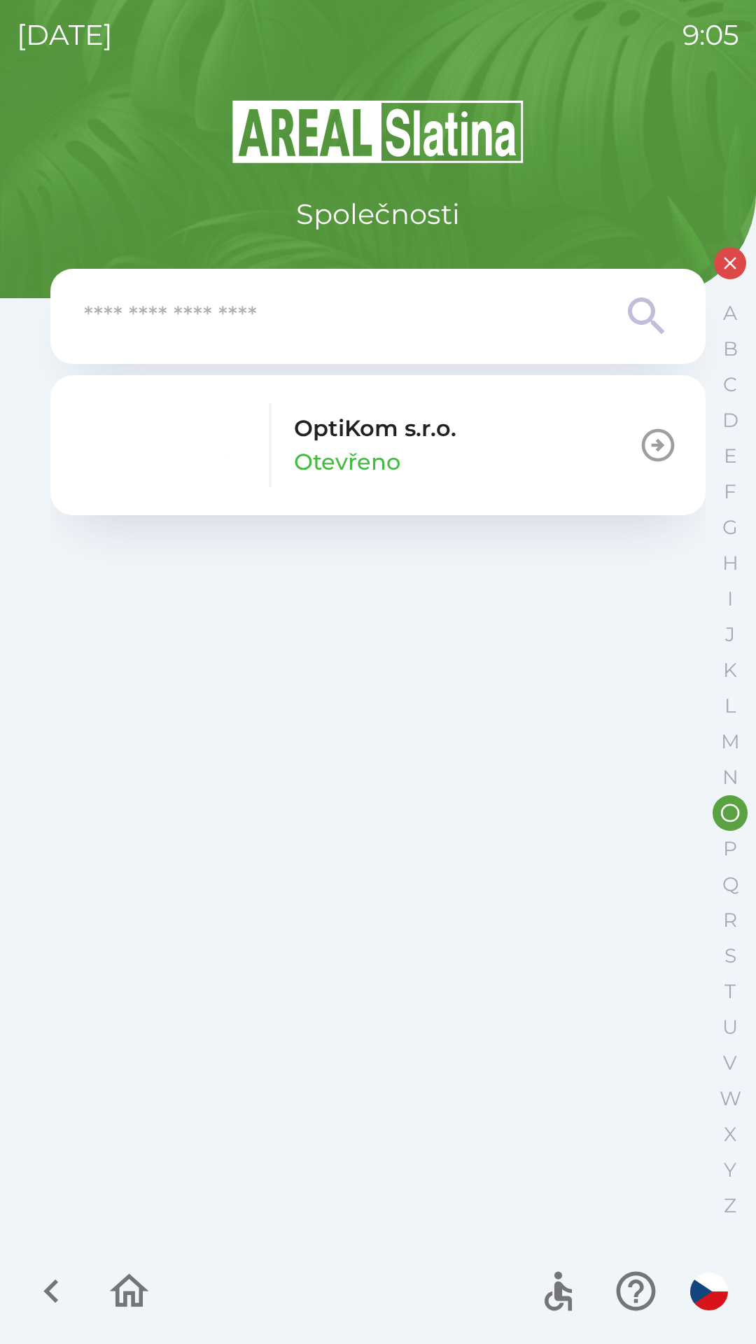
click at [657, 442] on icon "button" at bounding box center [658, 445] width 33 height 33
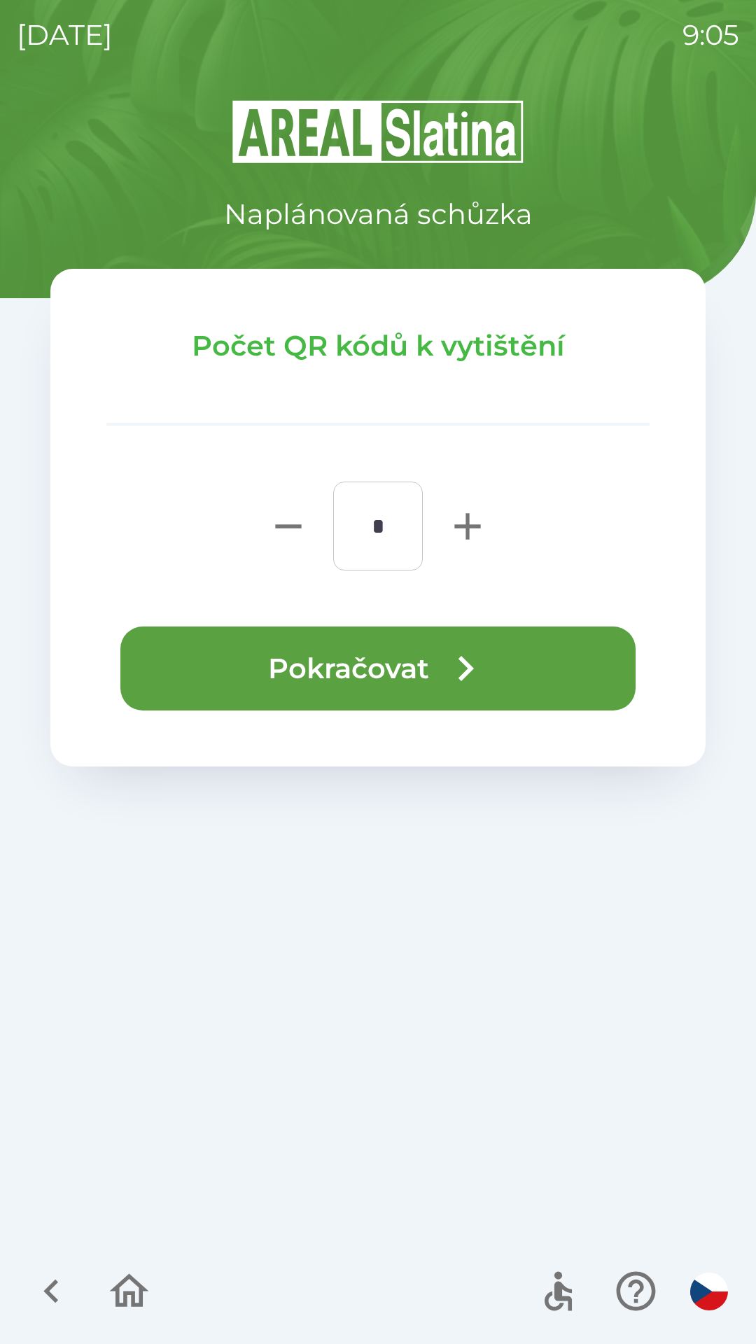
click at [469, 531] on icon "button" at bounding box center [467, 526] width 26 height 26
type input "*"
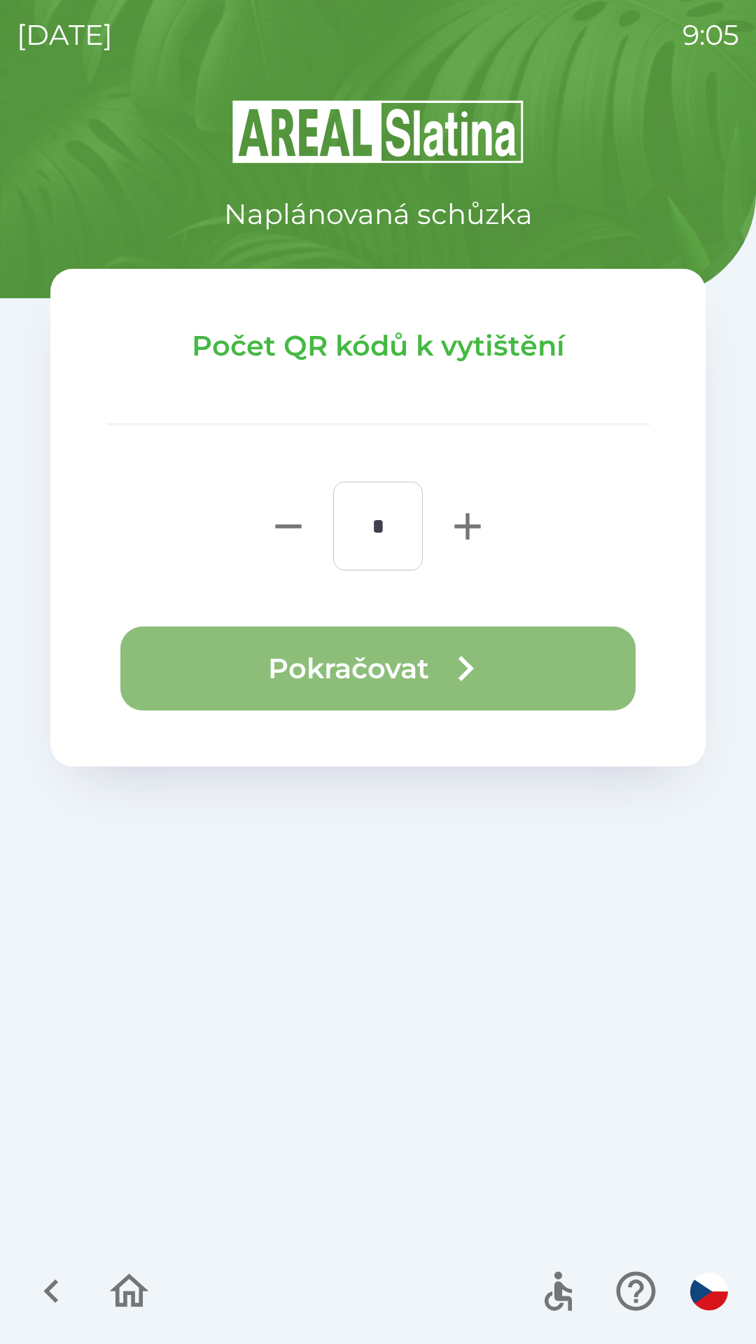
click at [402, 657] on button "Pokračovat" at bounding box center [377, 668] width 515 height 84
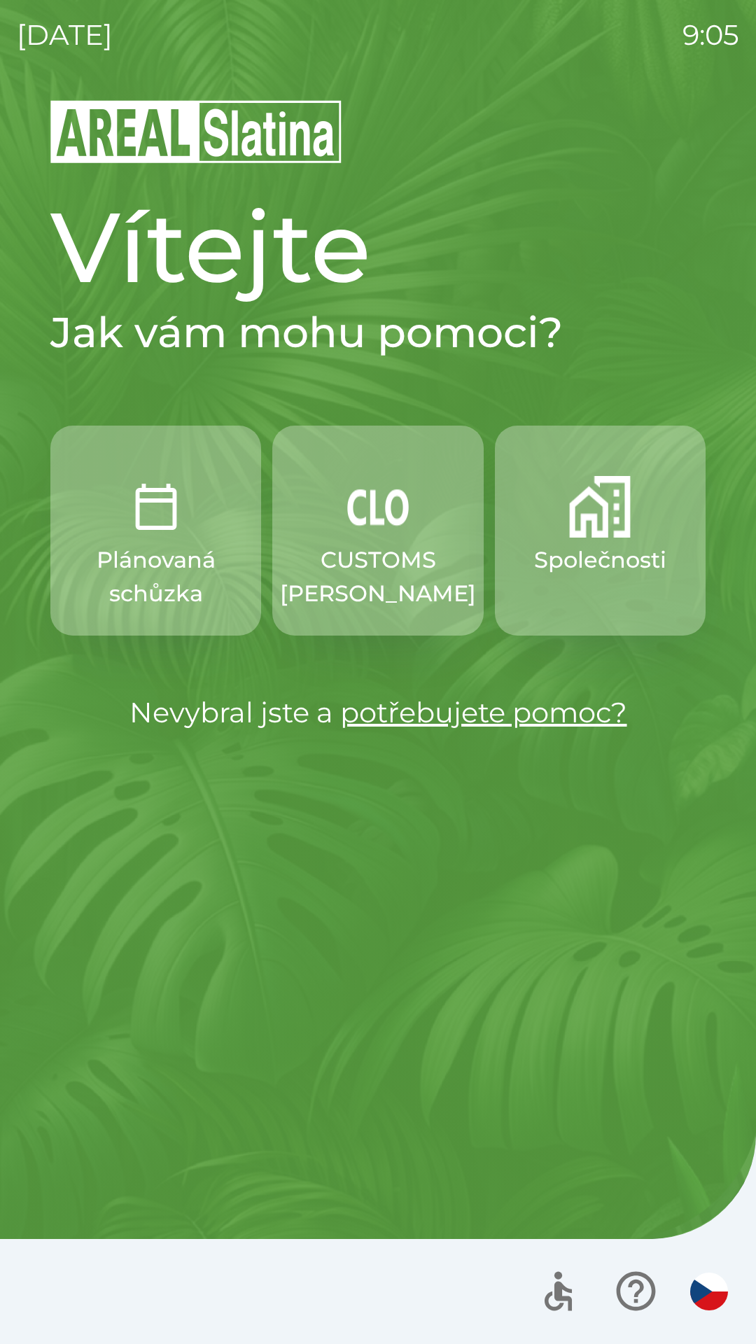
click at [584, 553] on p "Společnosti" at bounding box center [600, 560] width 132 height 34
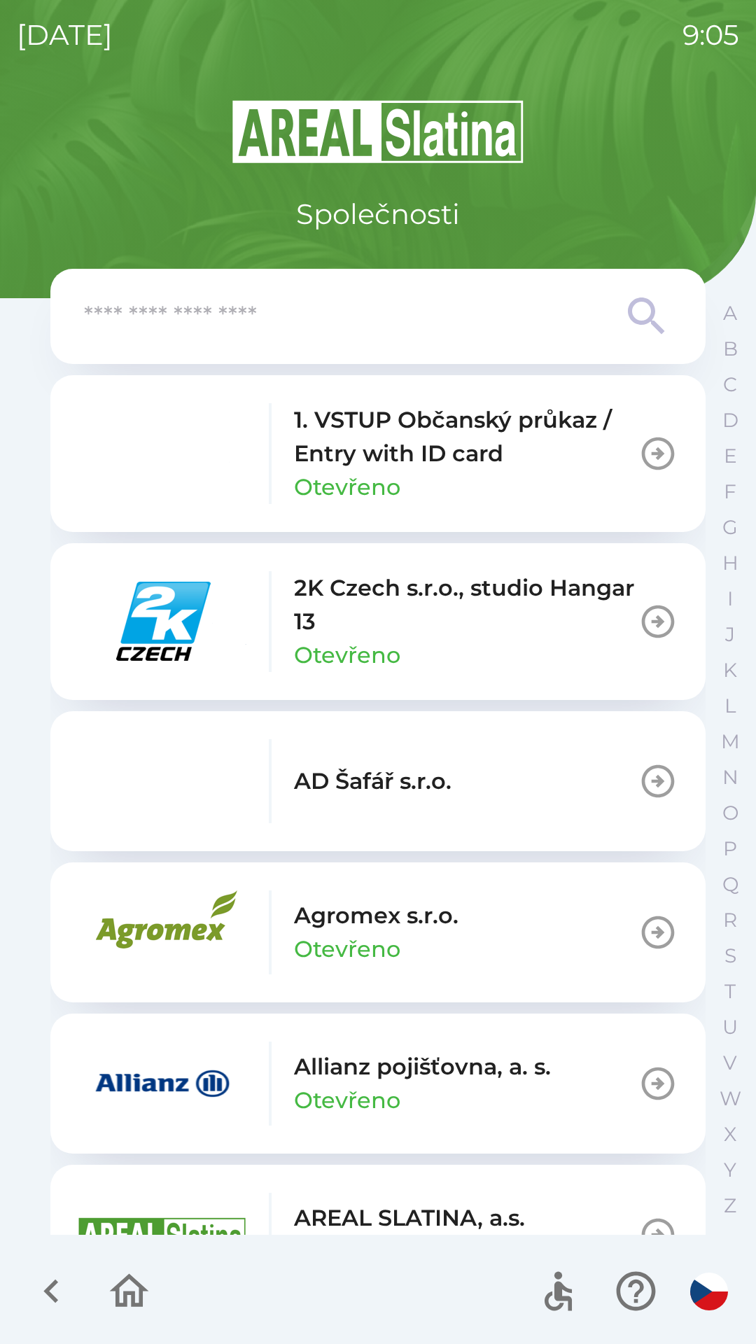
click at [471, 1081] on p "Allianz pojišťovna, a. s." at bounding box center [422, 1067] width 257 height 34
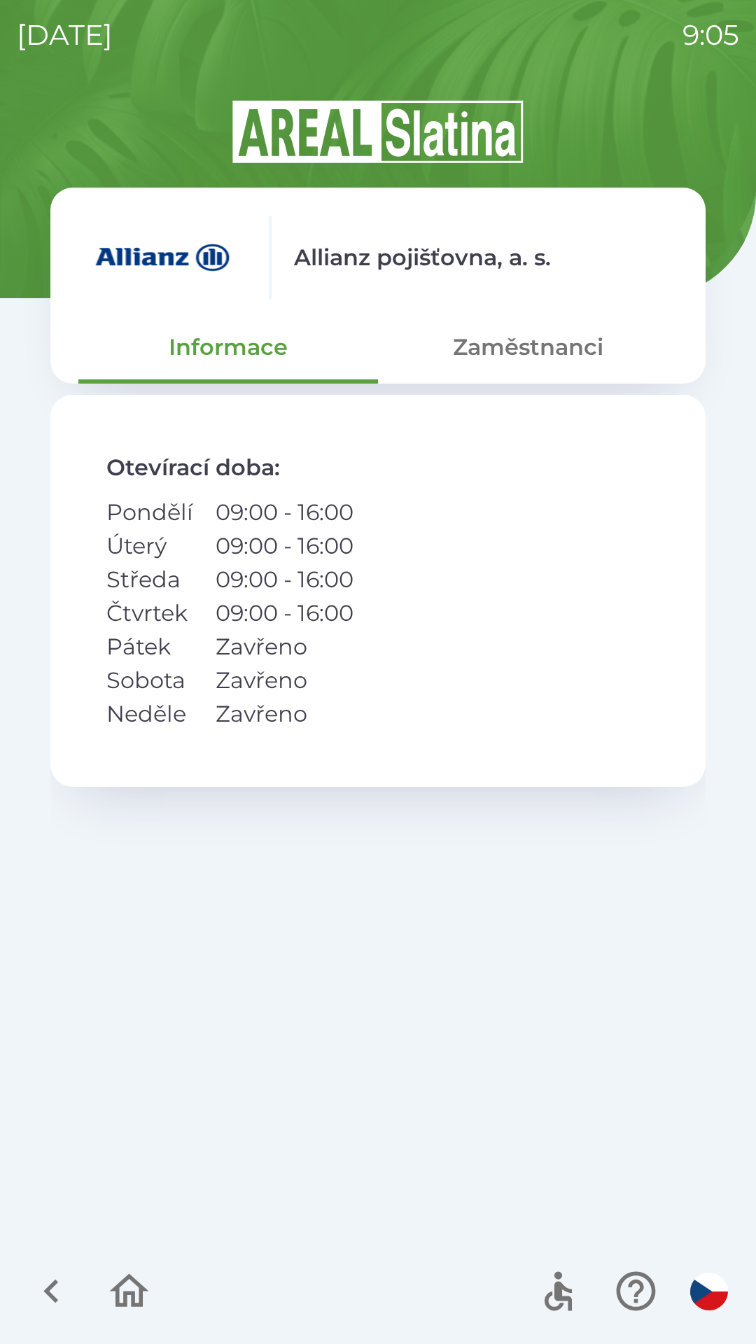
click at [556, 344] on button "Zaměstnanci" at bounding box center [528, 347] width 300 height 50
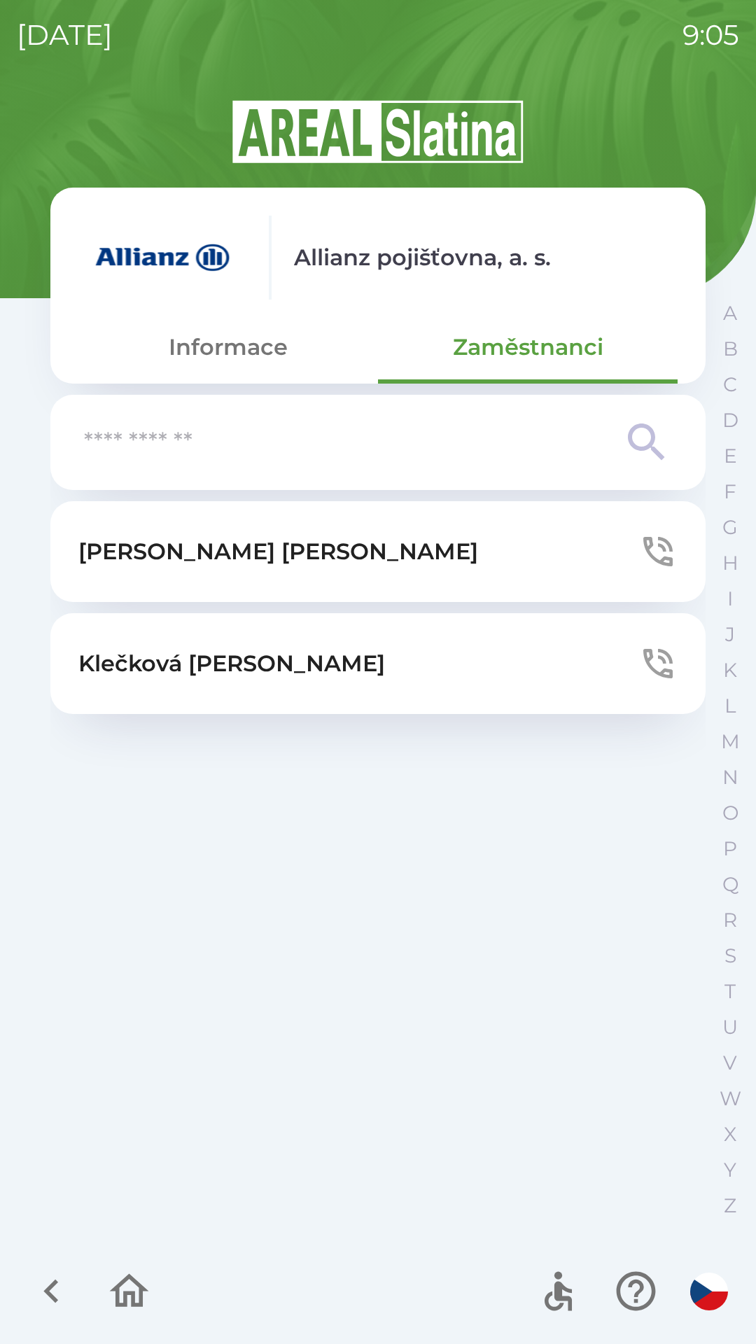
click at [407, 541] on button "[PERSON_NAME]" at bounding box center [377, 551] width 655 height 101
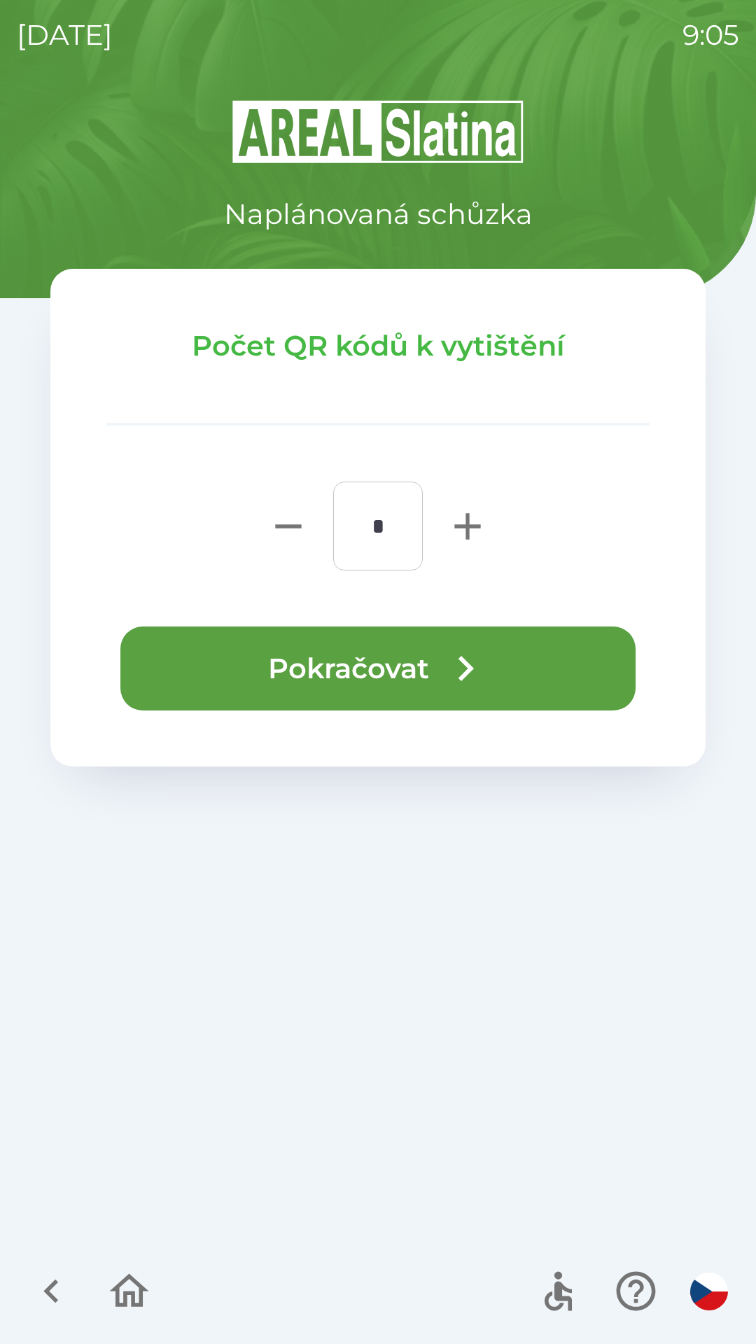
click at [452, 666] on icon "button" at bounding box center [465, 668] width 50 height 50
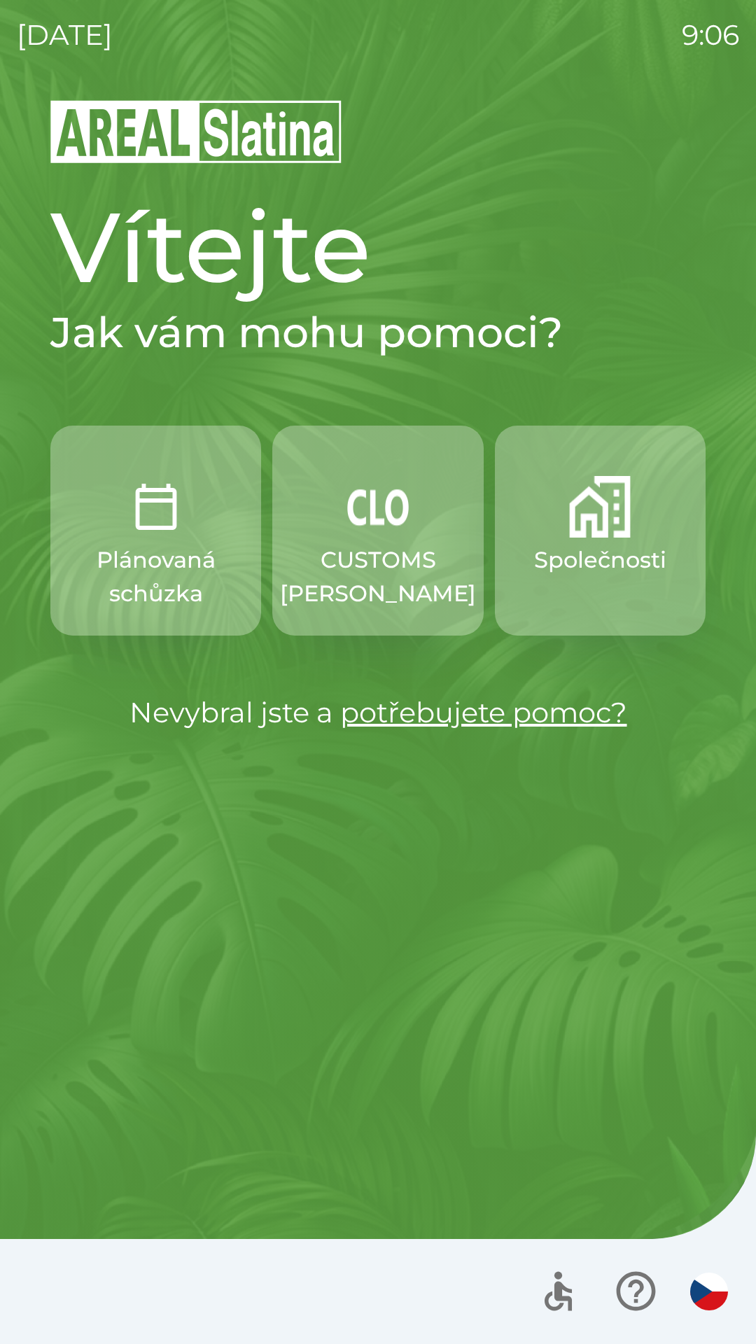
click at [629, 591] on button "Společnosti" at bounding box center [600, 531] width 211 height 210
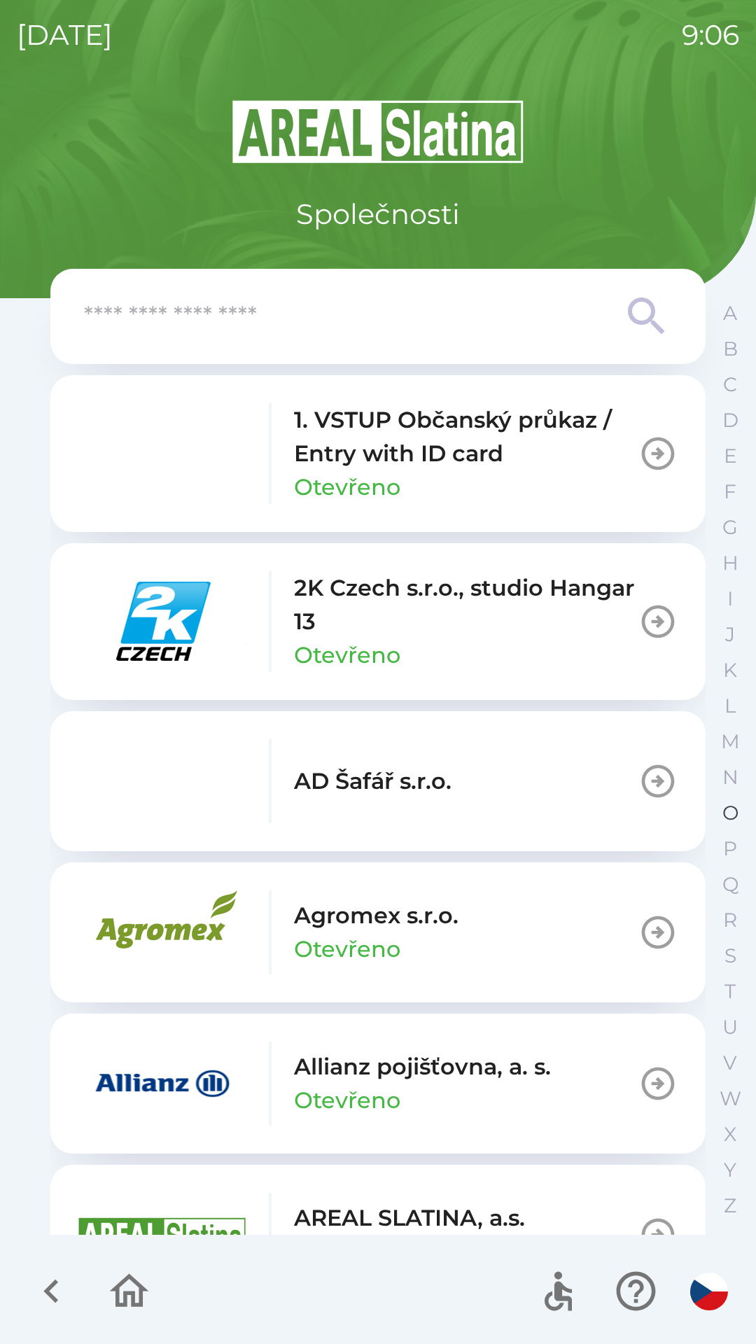
click at [726, 802] on p "O" at bounding box center [730, 813] width 16 height 24
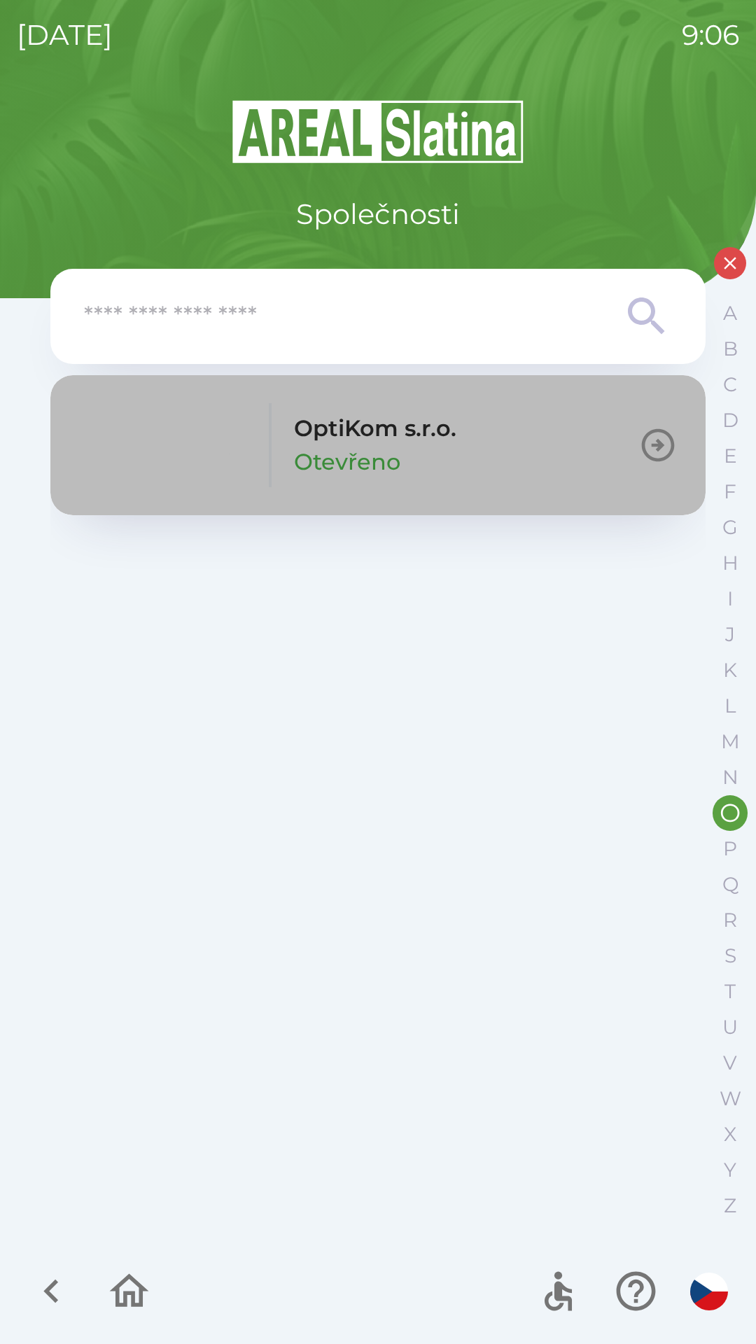
click at [486, 448] on button "OptiKom s.r.o. Otevřeno" at bounding box center [377, 445] width 655 height 140
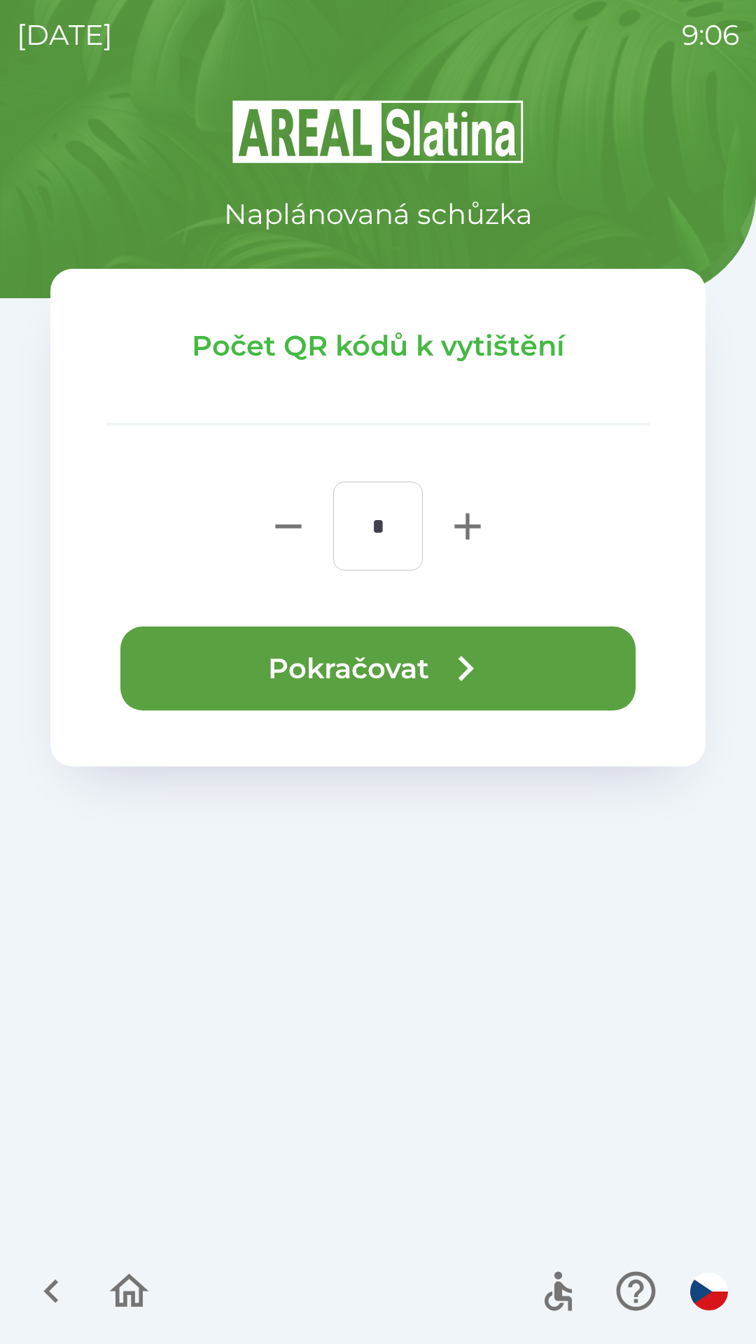
click at [467, 656] on icon "button" at bounding box center [465, 668] width 50 height 50
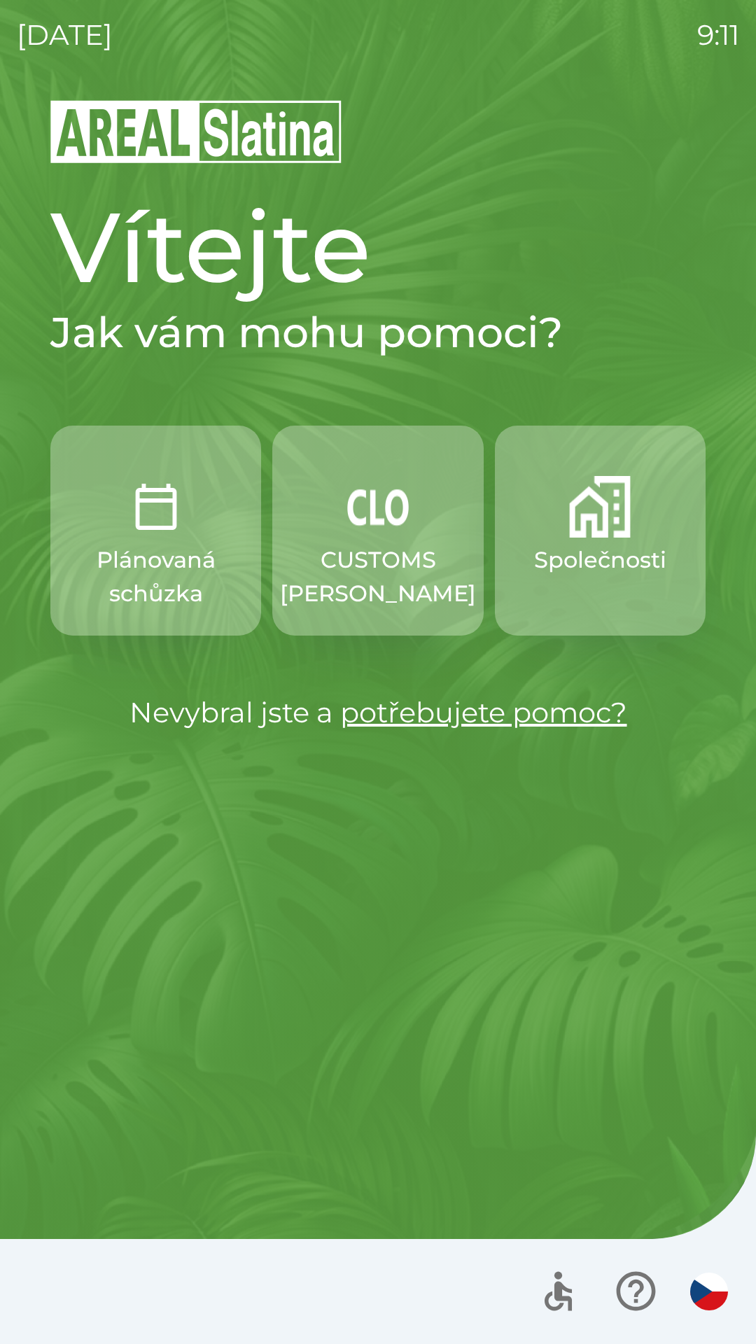
click at [402, 545] on p "CUSTOMS [PERSON_NAME]" at bounding box center [378, 576] width 196 height 67
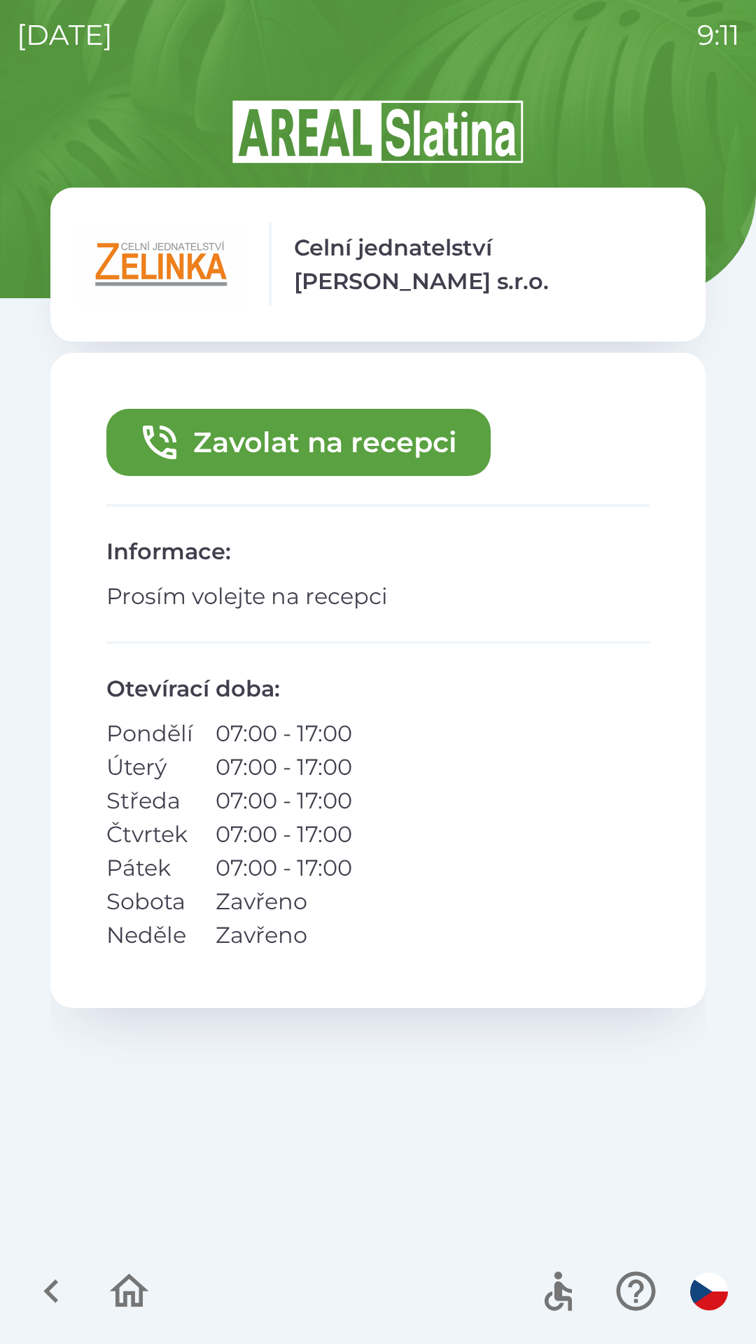
click at [326, 444] on button "Zavolat na recepci" at bounding box center [298, 442] width 384 height 67
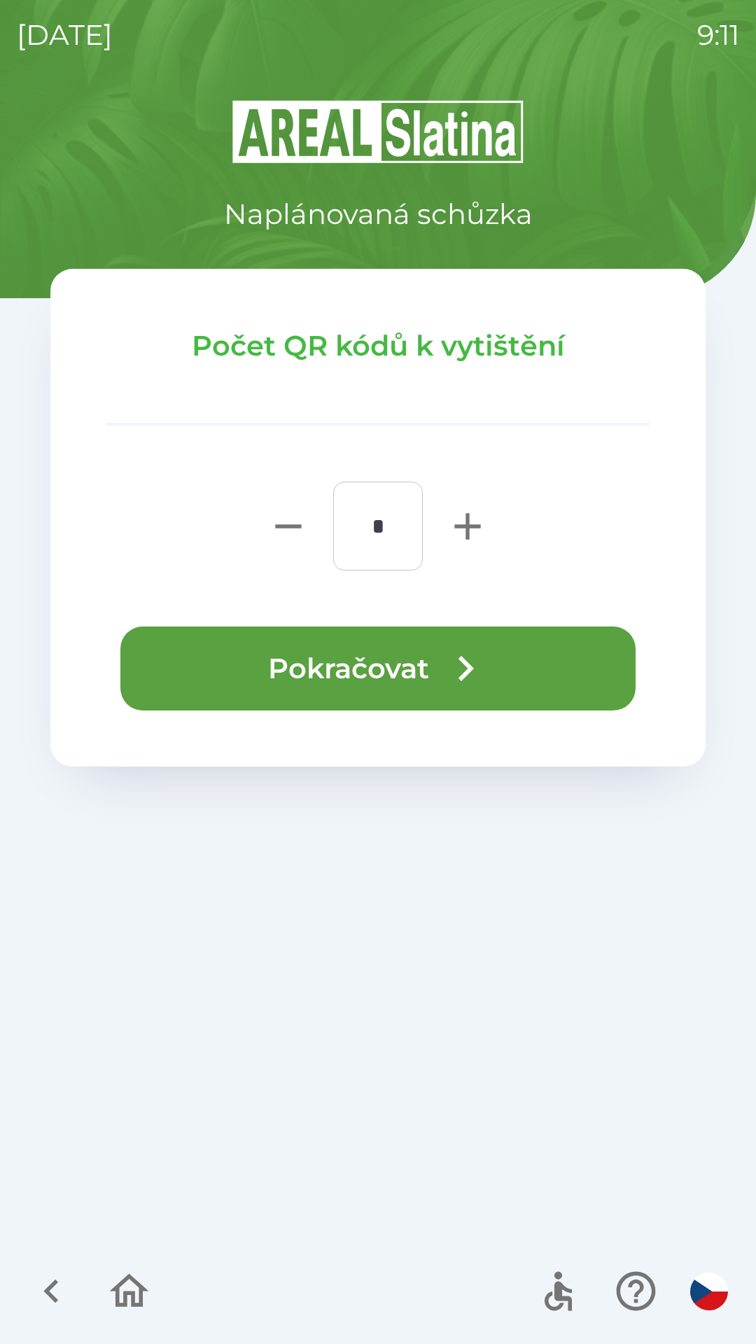
click at [498, 662] on button "Pokračovat" at bounding box center [377, 668] width 515 height 84
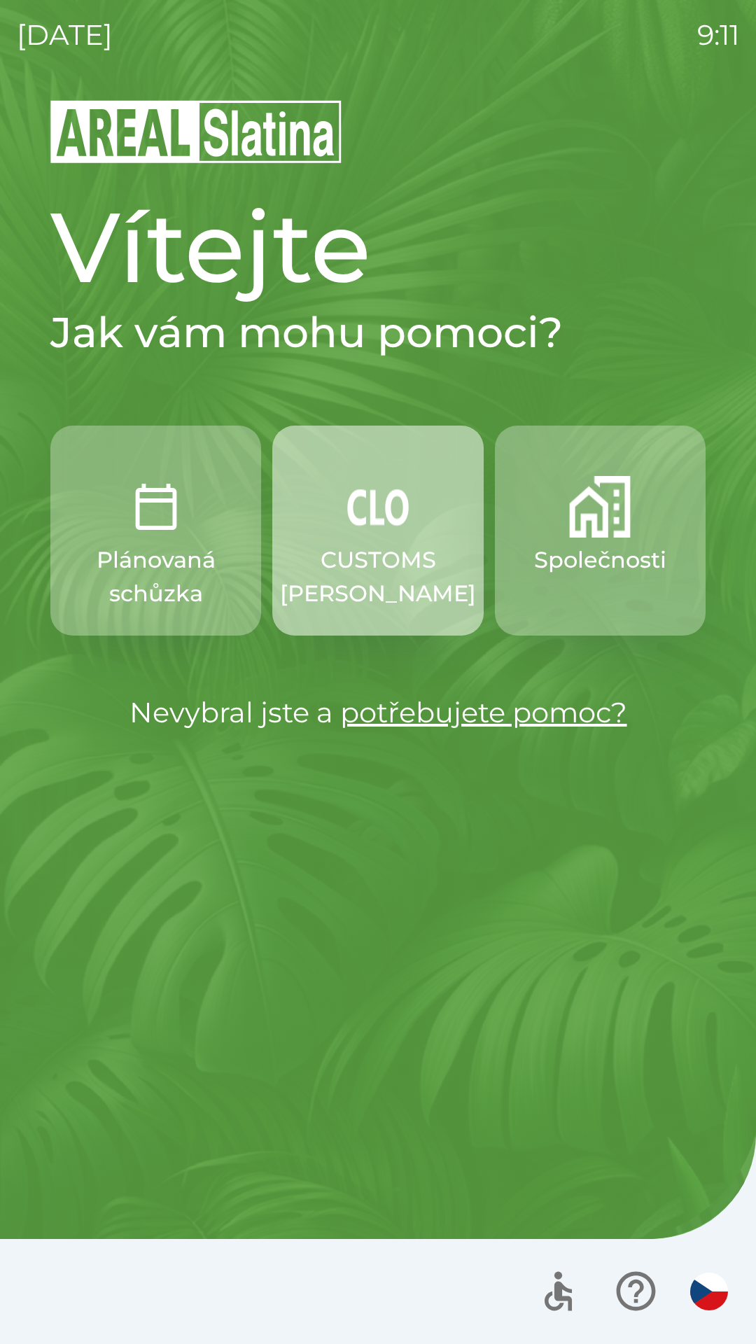
click at [394, 523] on img "button" at bounding box center [378, 507] width 62 height 62
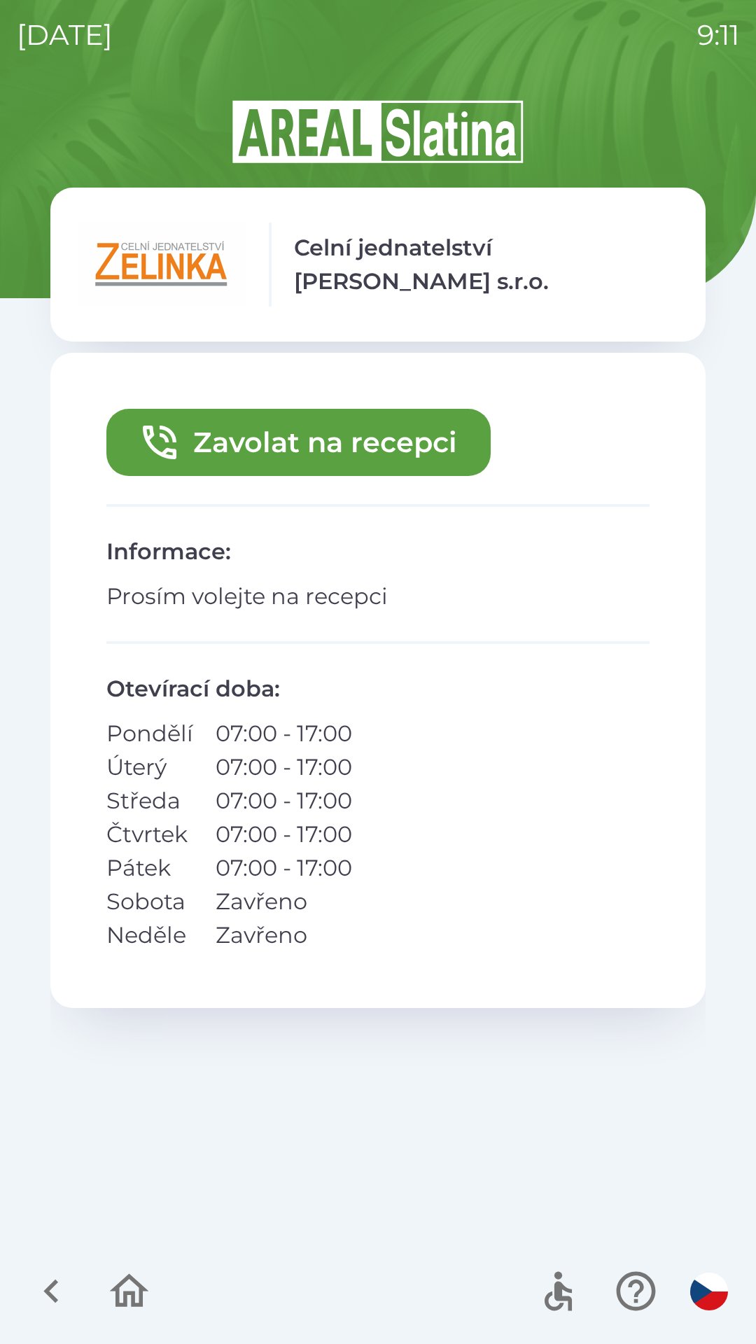
click at [402, 443] on button "Zavolat na recepci" at bounding box center [298, 442] width 384 height 67
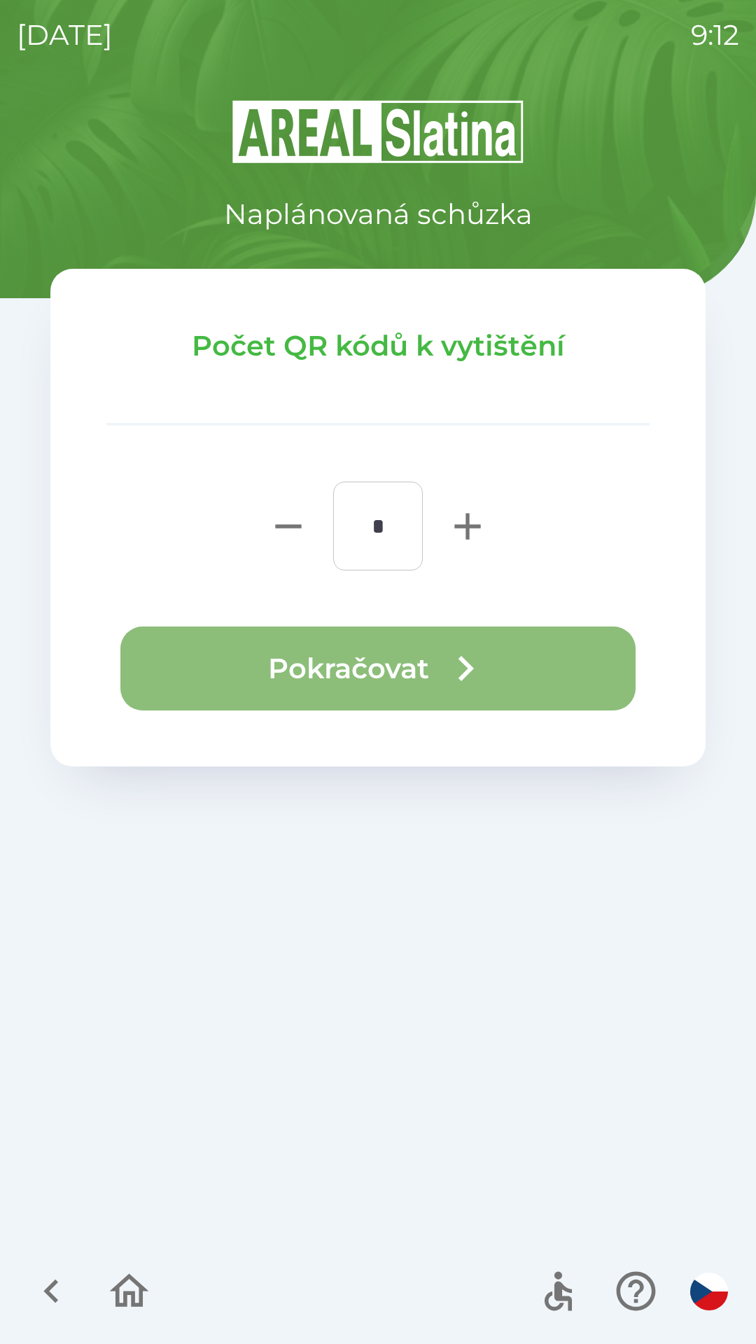
click at [442, 661] on icon "button" at bounding box center [465, 668] width 50 height 50
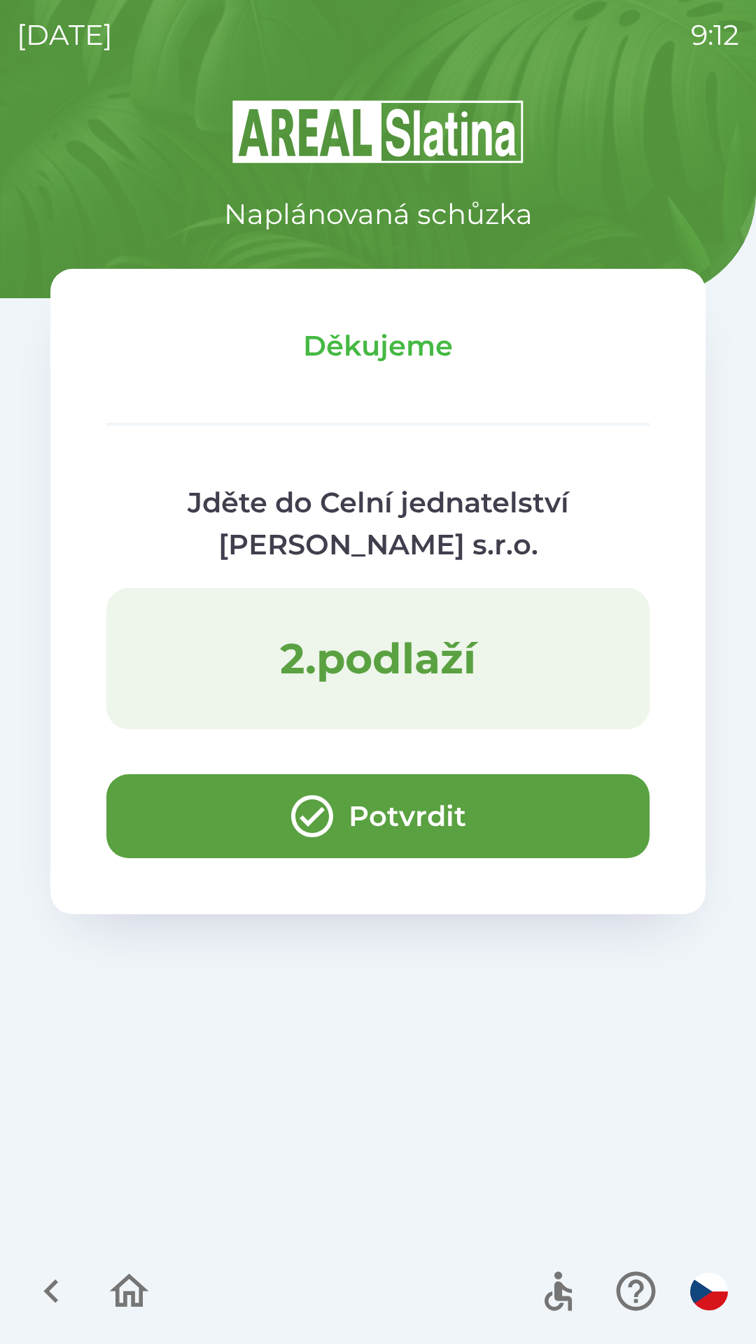
click at [586, 197] on div "Naplánovaná schůzka" at bounding box center [377, 166] width 655 height 137
click at [125, 1286] on icon "button" at bounding box center [129, 1291] width 47 height 47
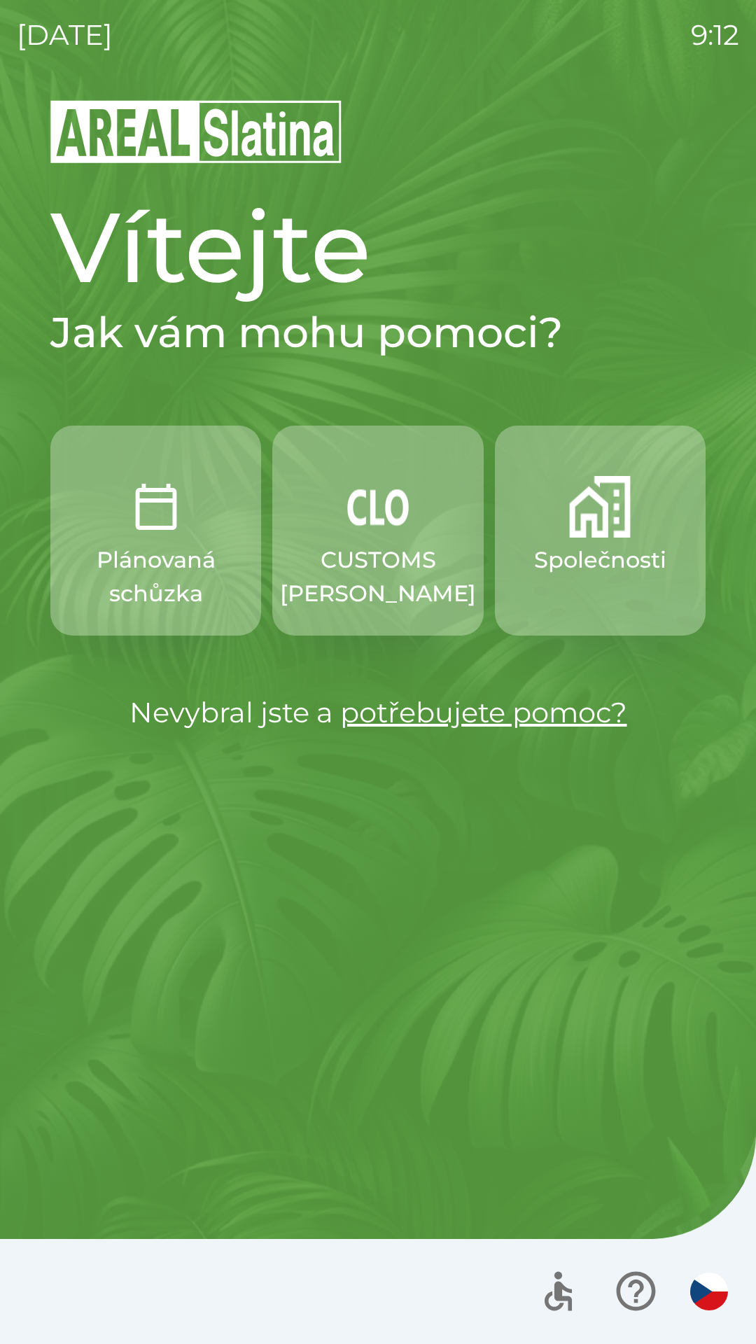
click at [580, 568] on p "Společnosti" at bounding box center [600, 560] width 132 height 34
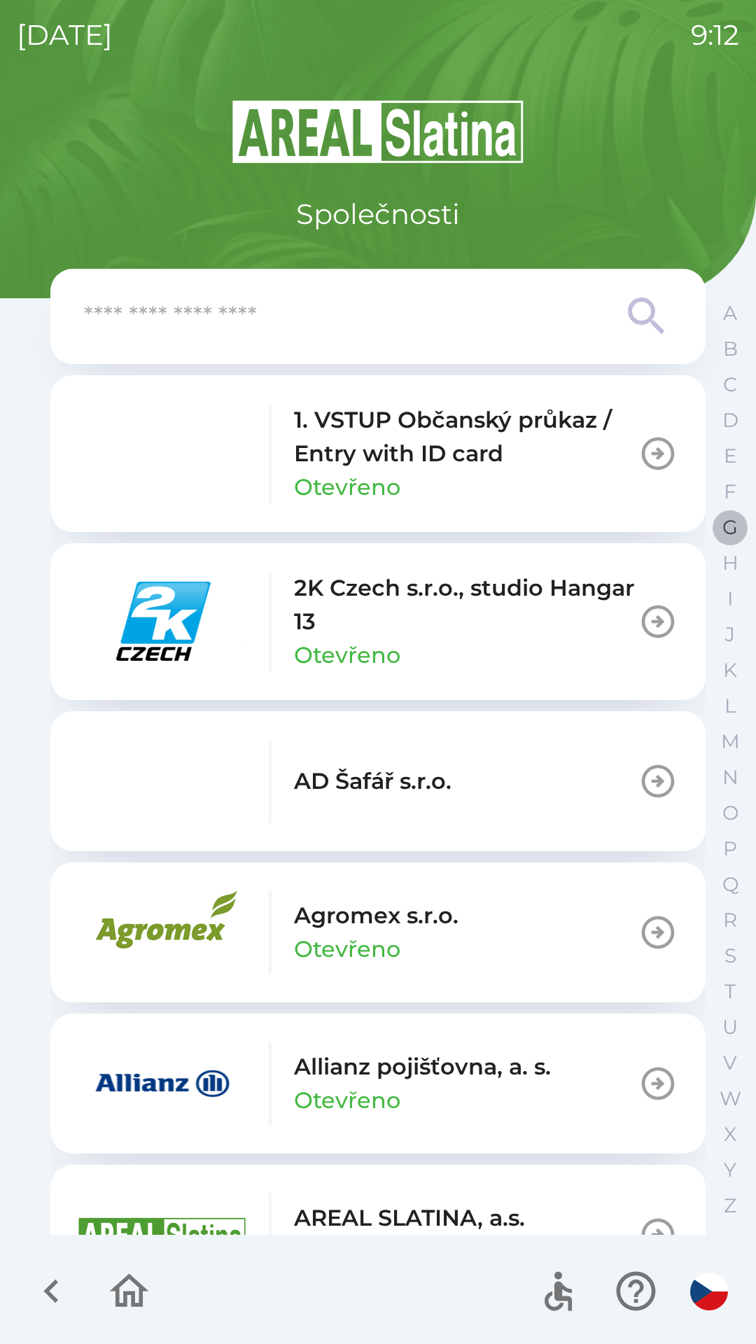
click at [720, 532] on button "G" at bounding box center [730, 528] width 35 height 36
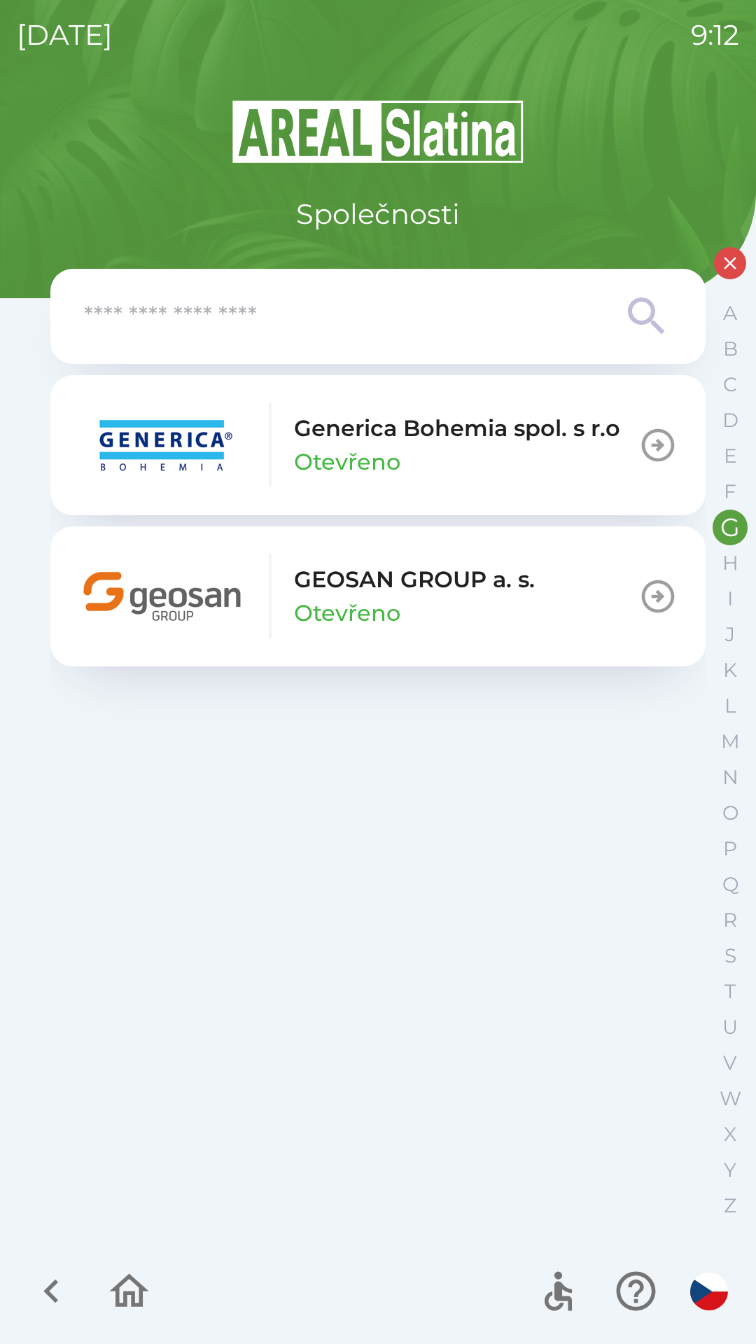
click at [354, 589] on p "GEOSAN GROUP a. s." at bounding box center [414, 580] width 241 height 34
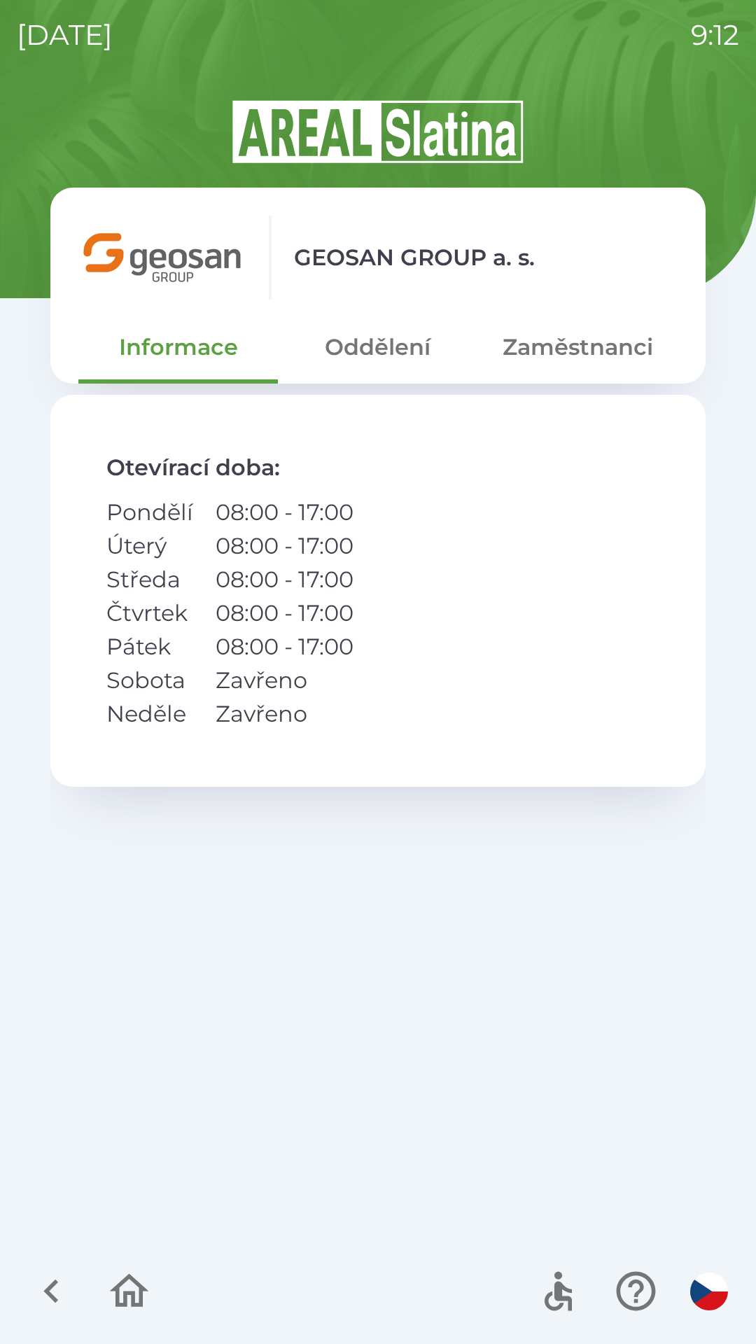
click at [549, 349] on button "Zaměstnanci" at bounding box center [577, 347] width 199 height 50
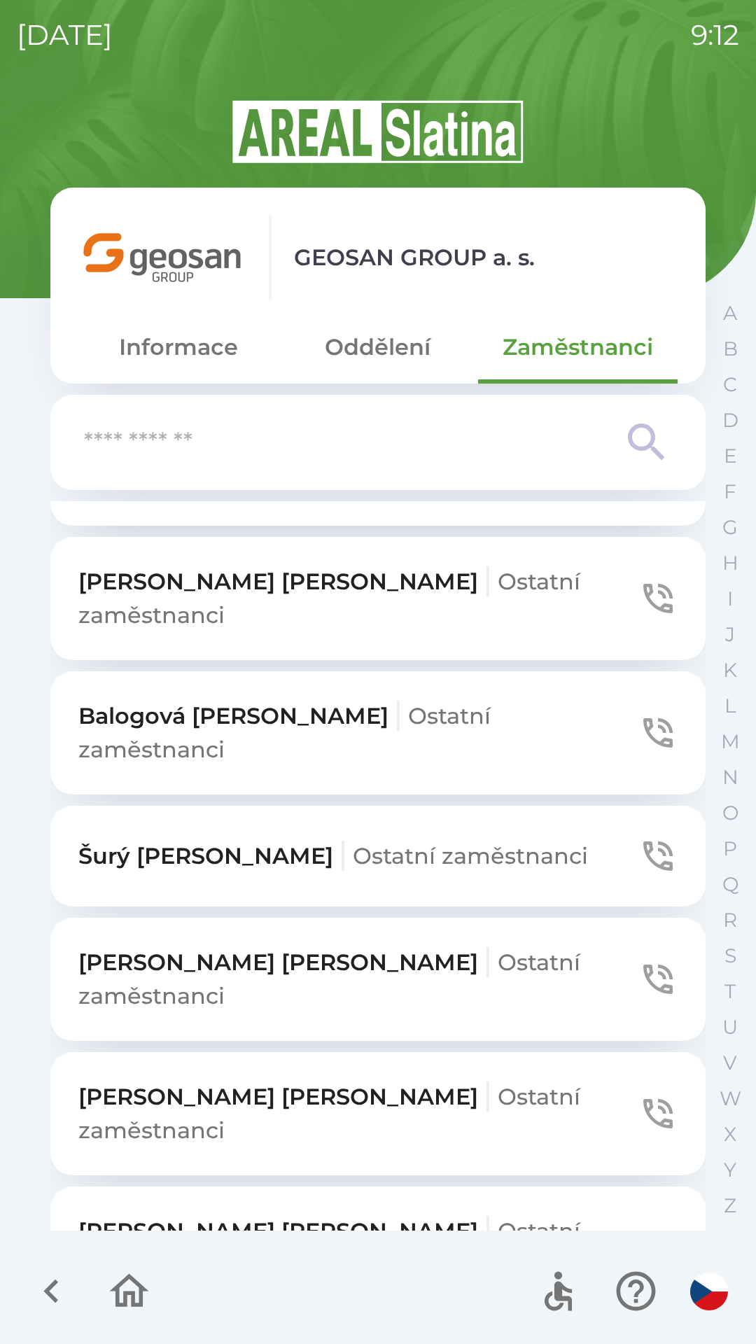
scroll to position [227, 0]
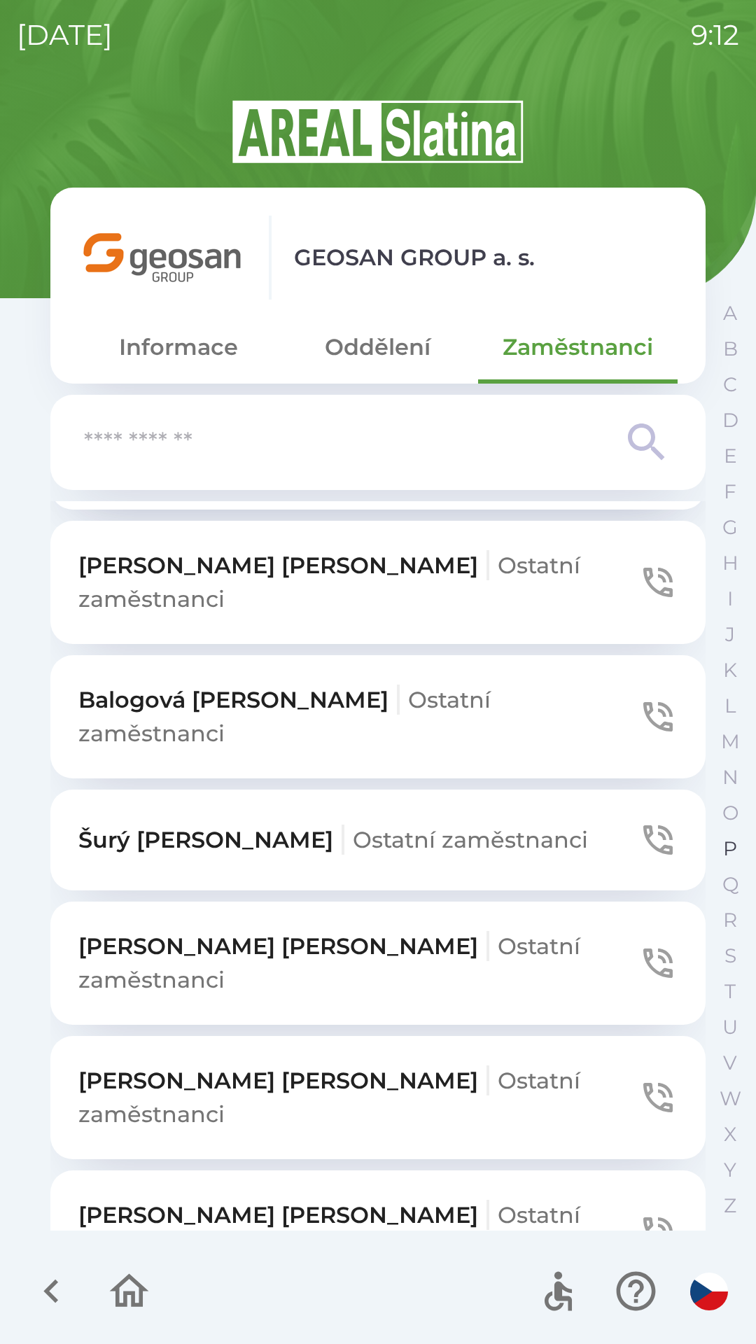
click at [725, 846] on p "P" at bounding box center [730, 848] width 14 height 24
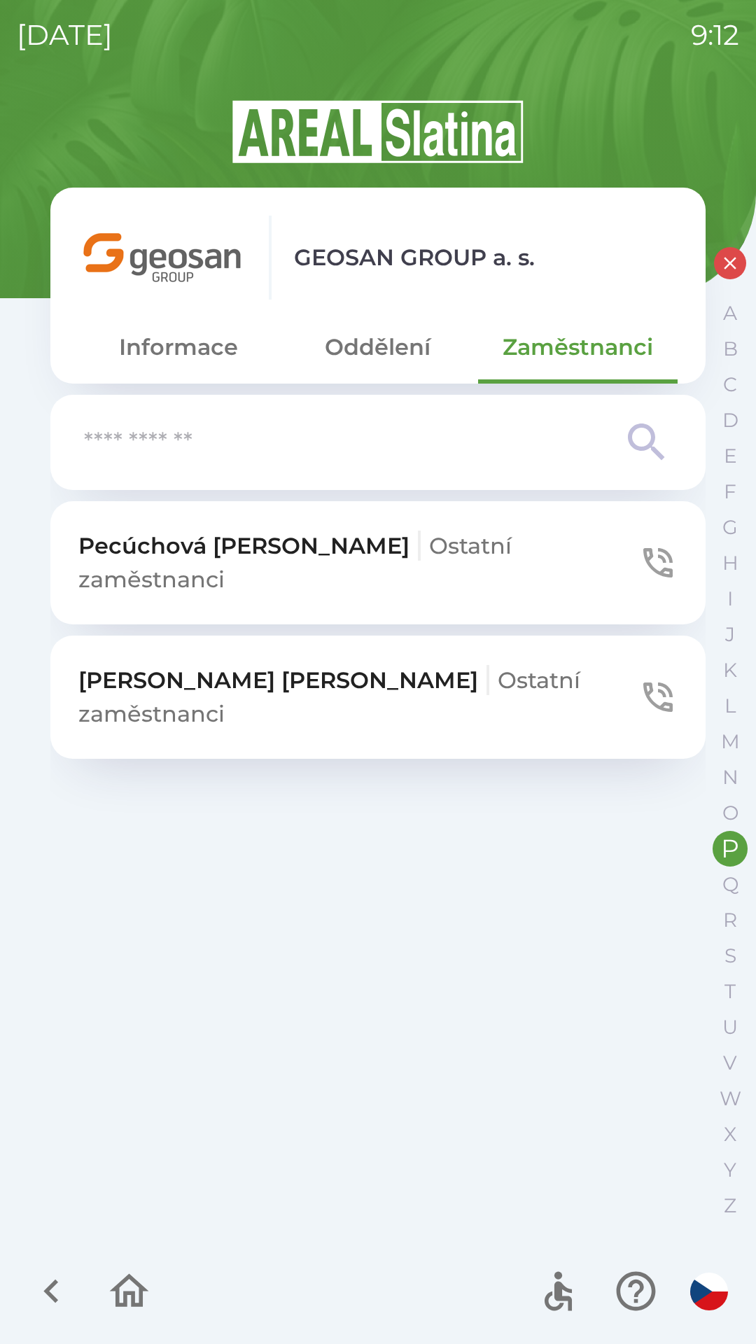
scroll to position [0, 0]
click at [325, 554] on span "Ostatní zaměstnanci" at bounding box center [294, 562] width 433 height 61
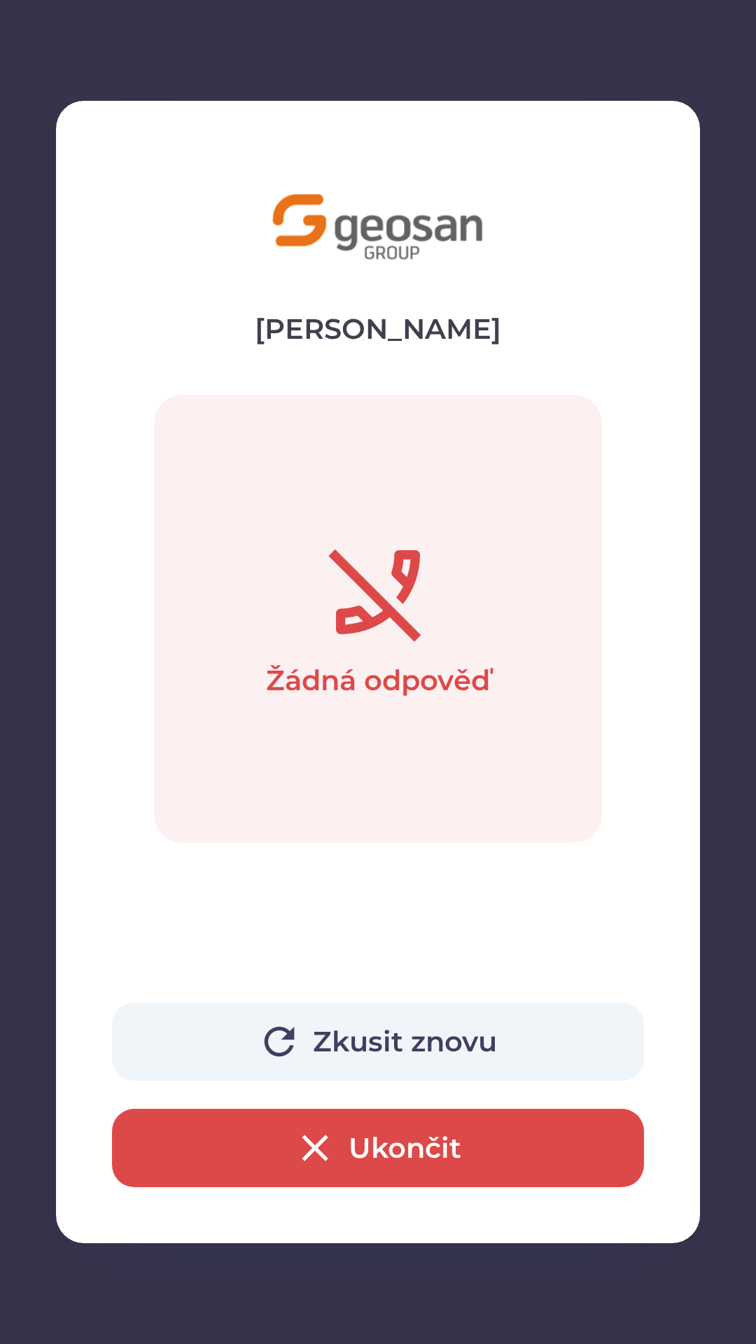
click at [401, 1146] on button "Ukončit" at bounding box center [378, 1148] width 532 height 78
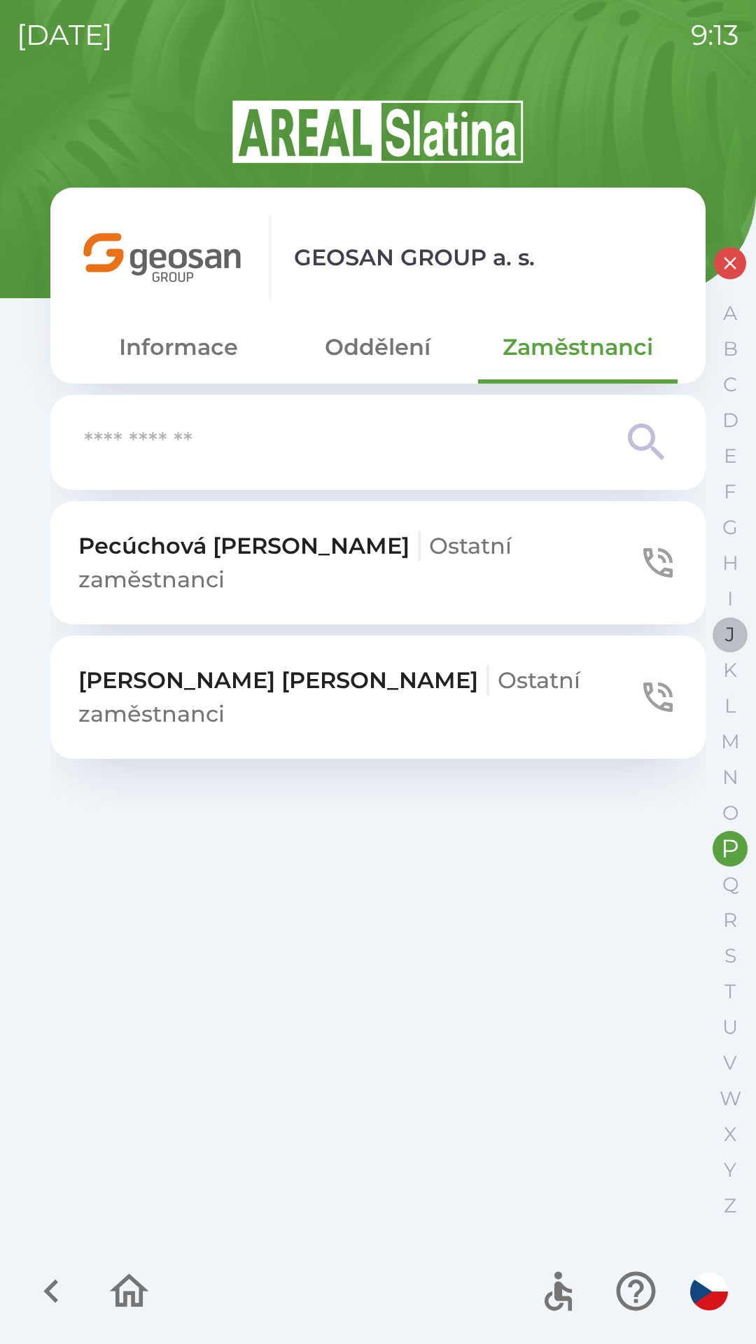
click at [728, 633] on p "J" at bounding box center [730, 634] width 10 height 24
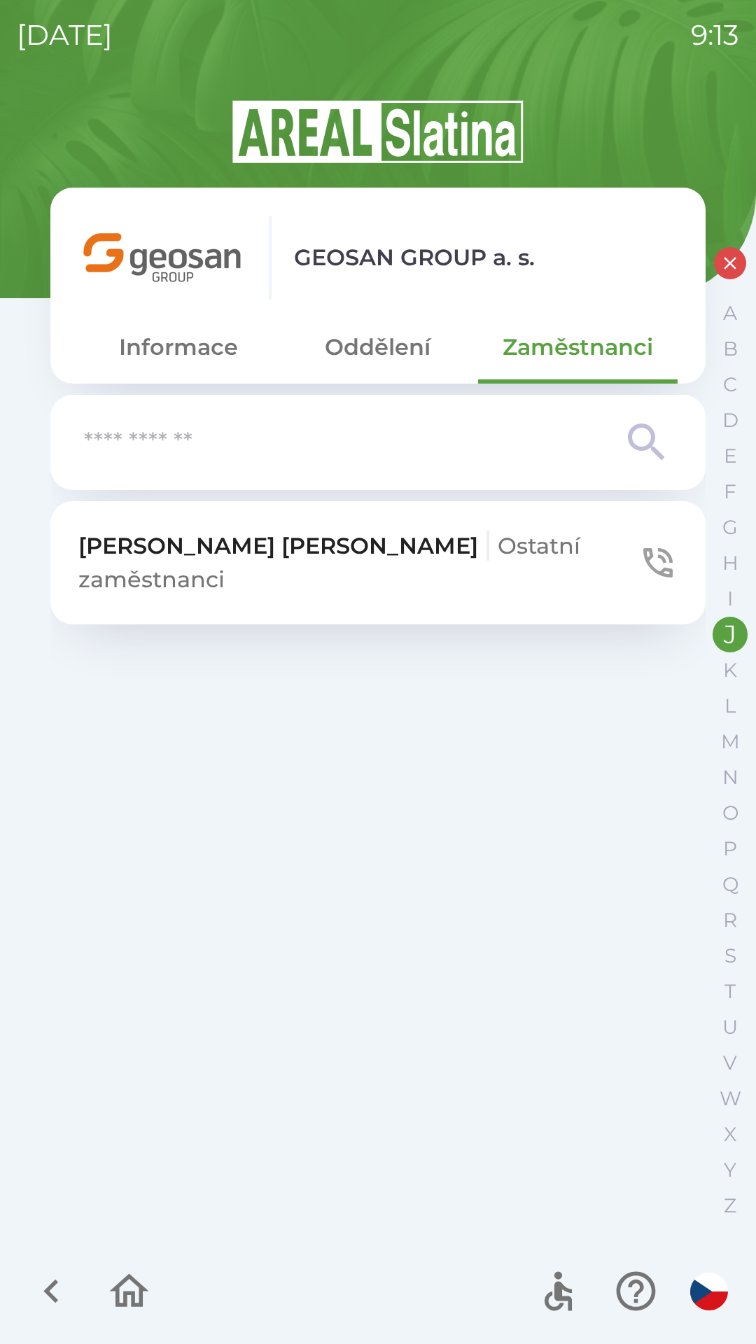
click at [239, 561] on p "[PERSON_NAME] zaměstnanci" at bounding box center [358, 562] width 560 height 67
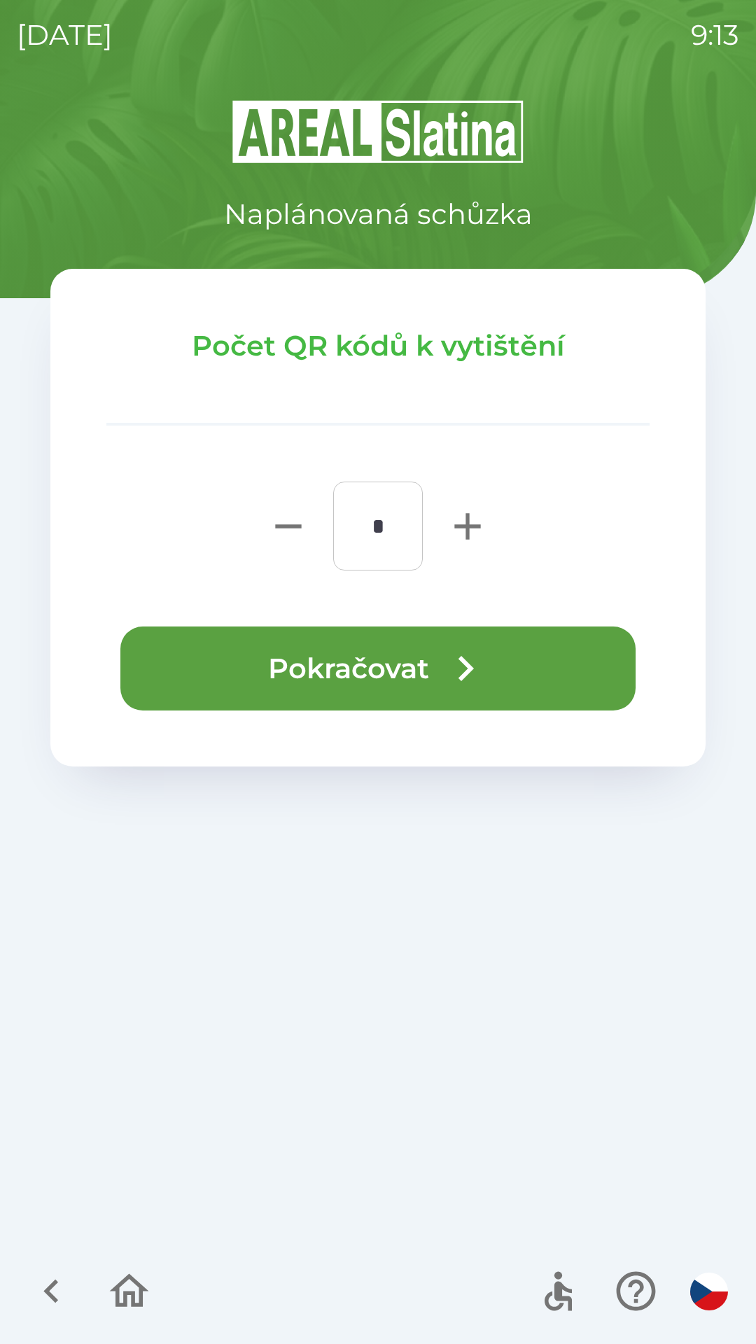
click at [286, 682] on button "Pokračovat" at bounding box center [377, 668] width 515 height 84
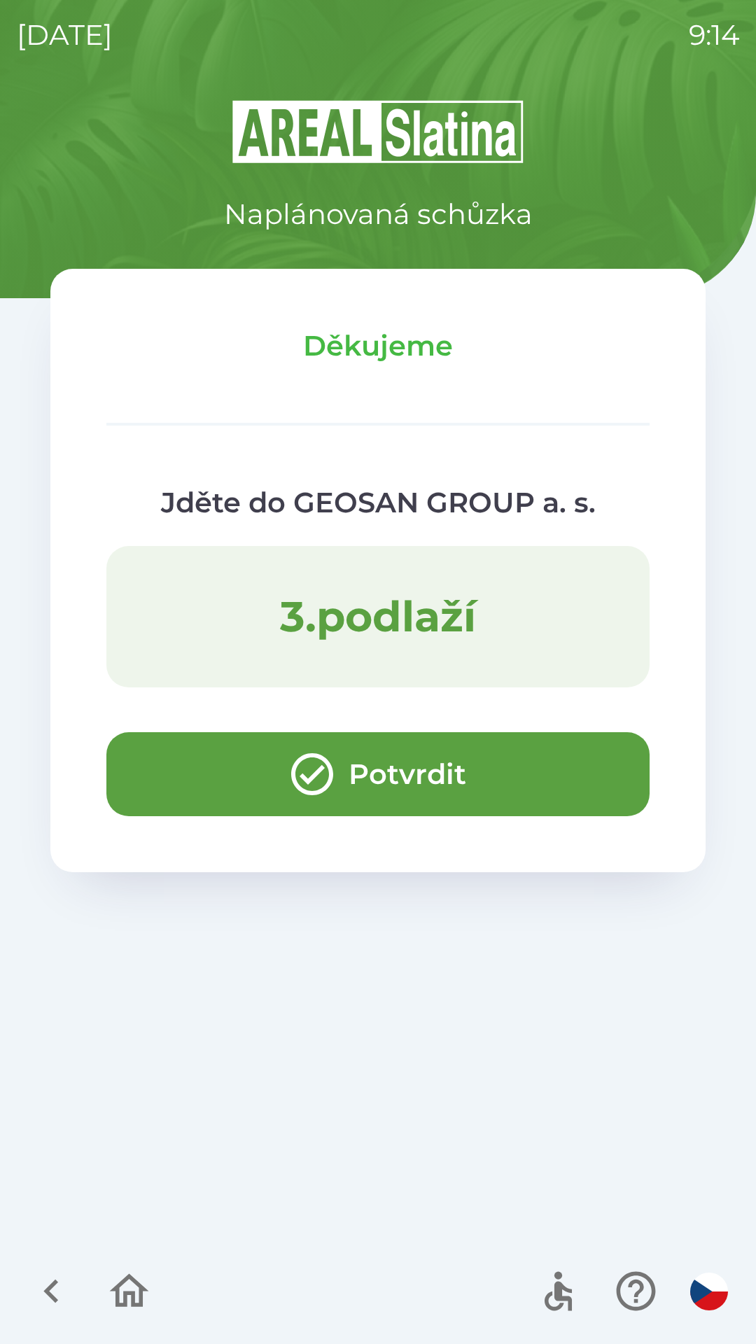
click at [154, 769] on button "Potvrdit" at bounding box center [377, 774] width 543 height 84
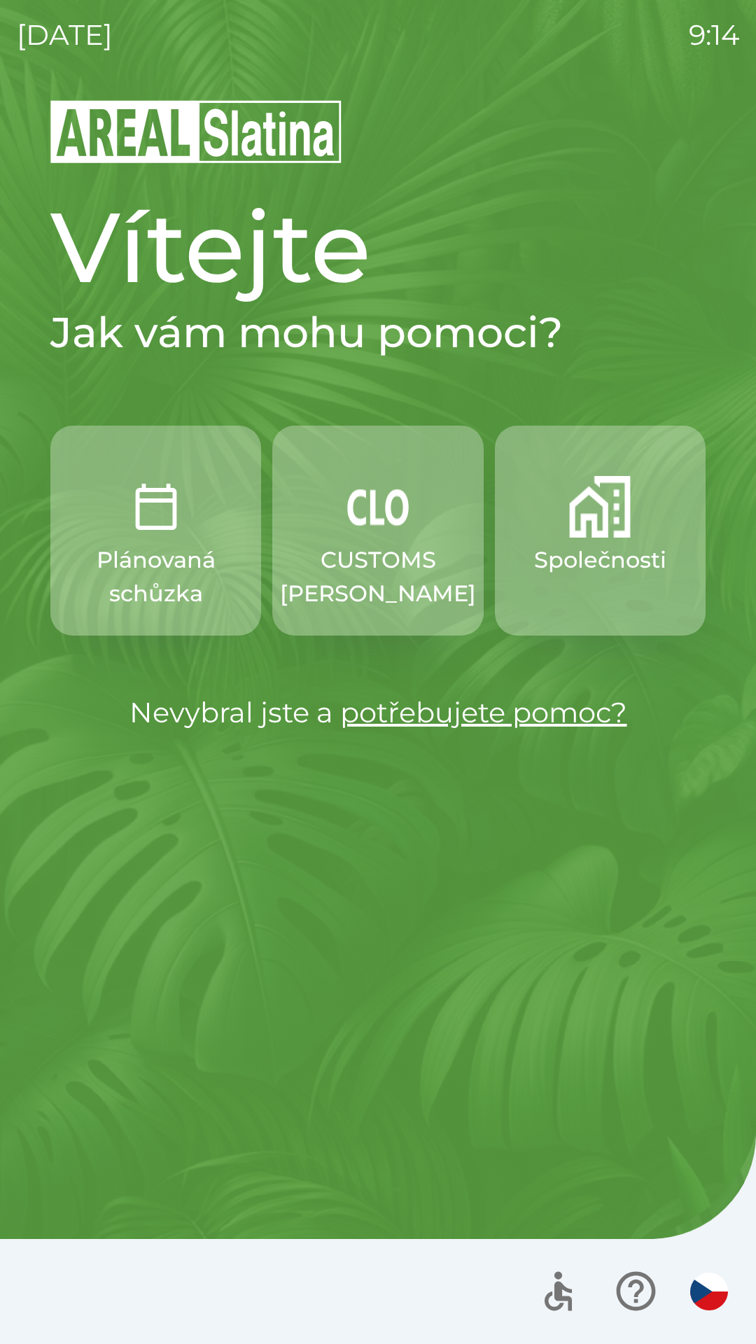
click at [611, 533] on img "button" at bounding box center [600, 507] width 62 height 62
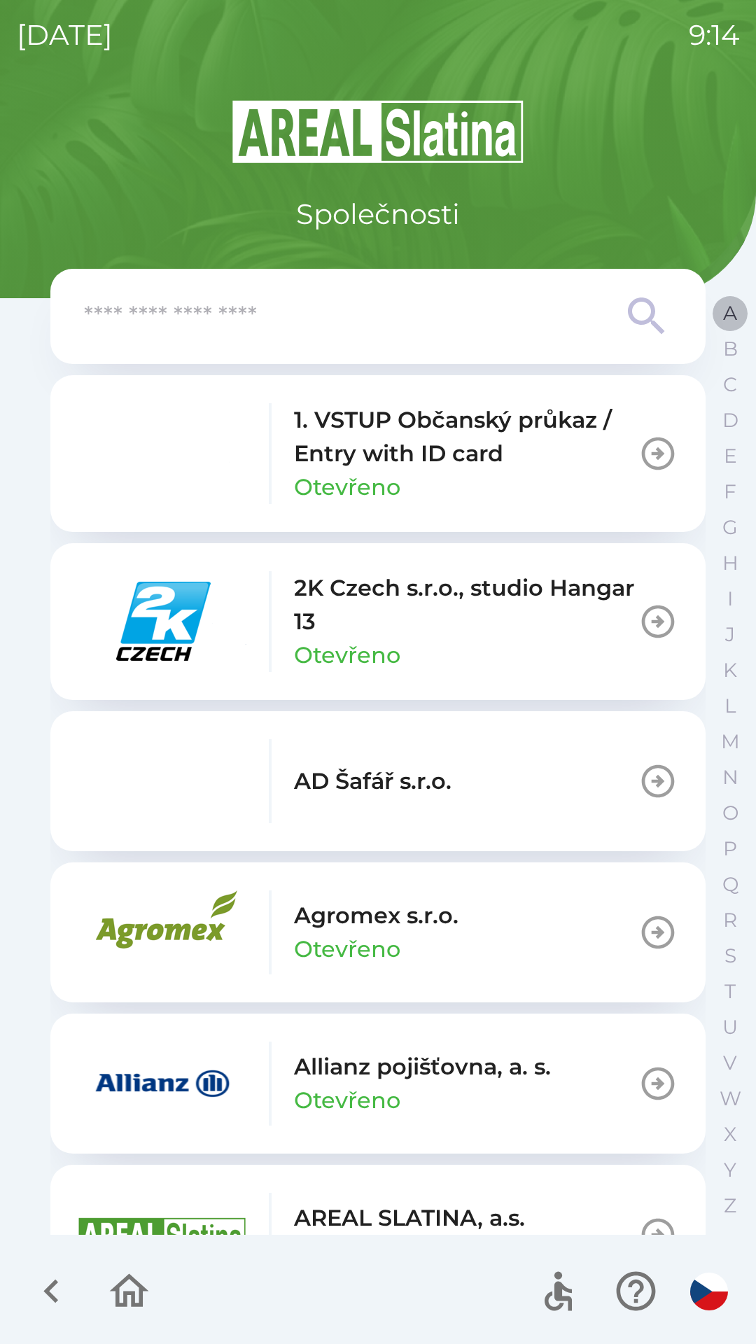
click at [723, 311] on p "A" at bounding box center [730, 313] width 14 height 24
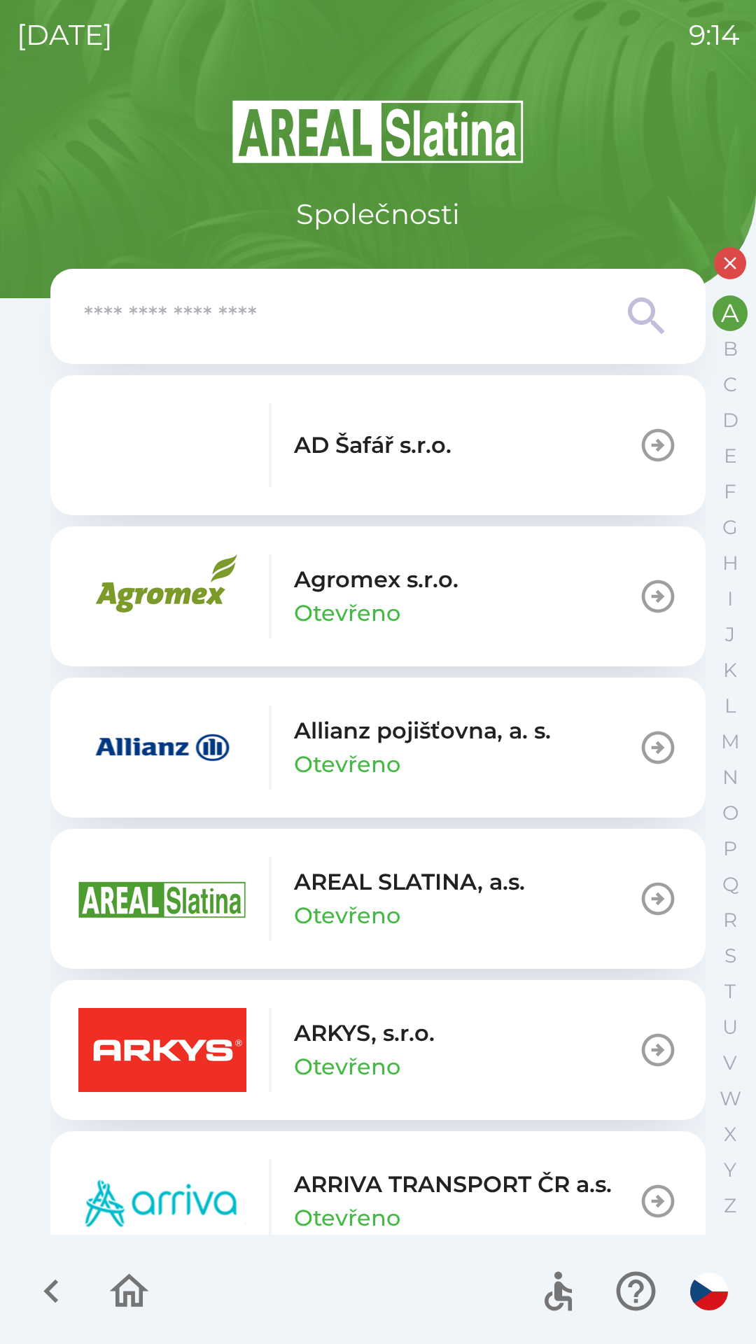
click at [432, 733] on p "Allianz pojišťovna, a. s." at bounding box center [422, 731] width 257 height 34
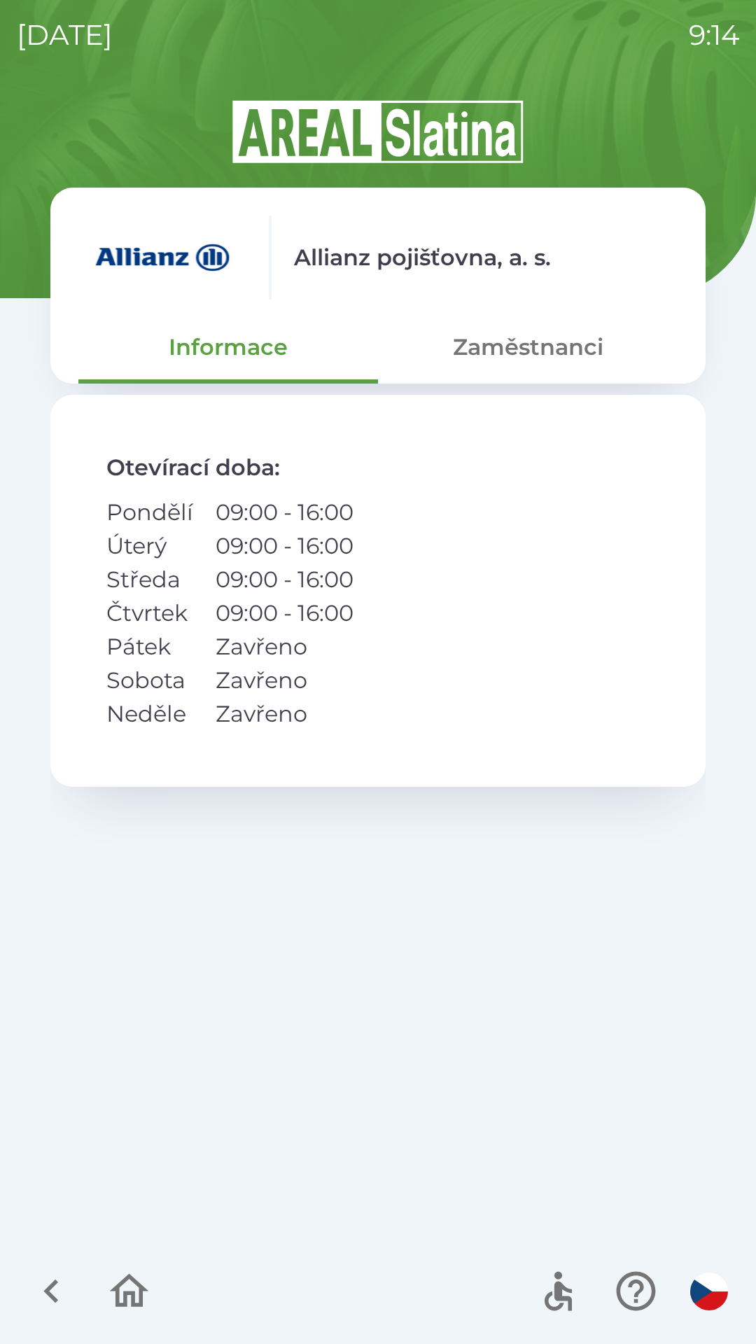
click at [501, 347] on button "Zaměstnanci" at bounding box center [528, 347] width 300 height 50
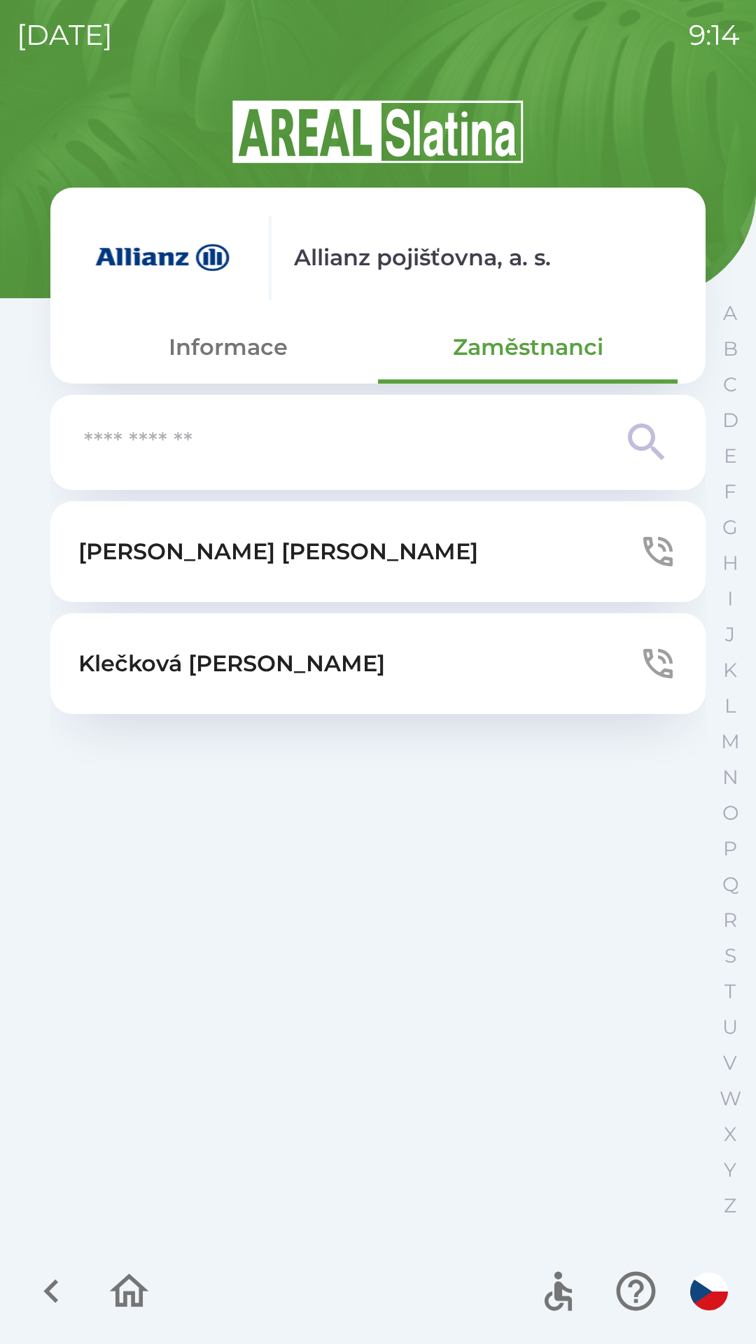
click at [150, 654] on p "[PERSON_NAME]" at bounding box center [231, 664] width 307 height 34
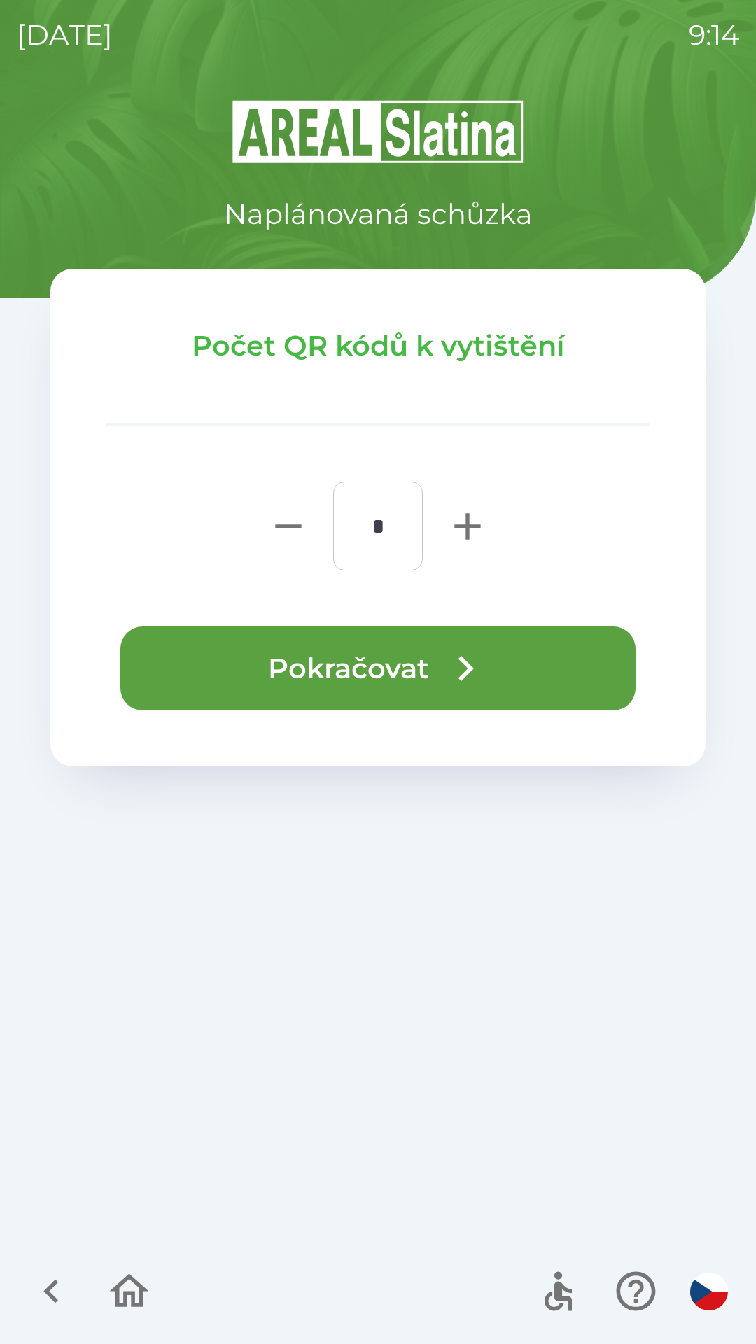
click at [386, 671] on button "Pokračovat" at bounding box center [377, 668] width 515 height 84
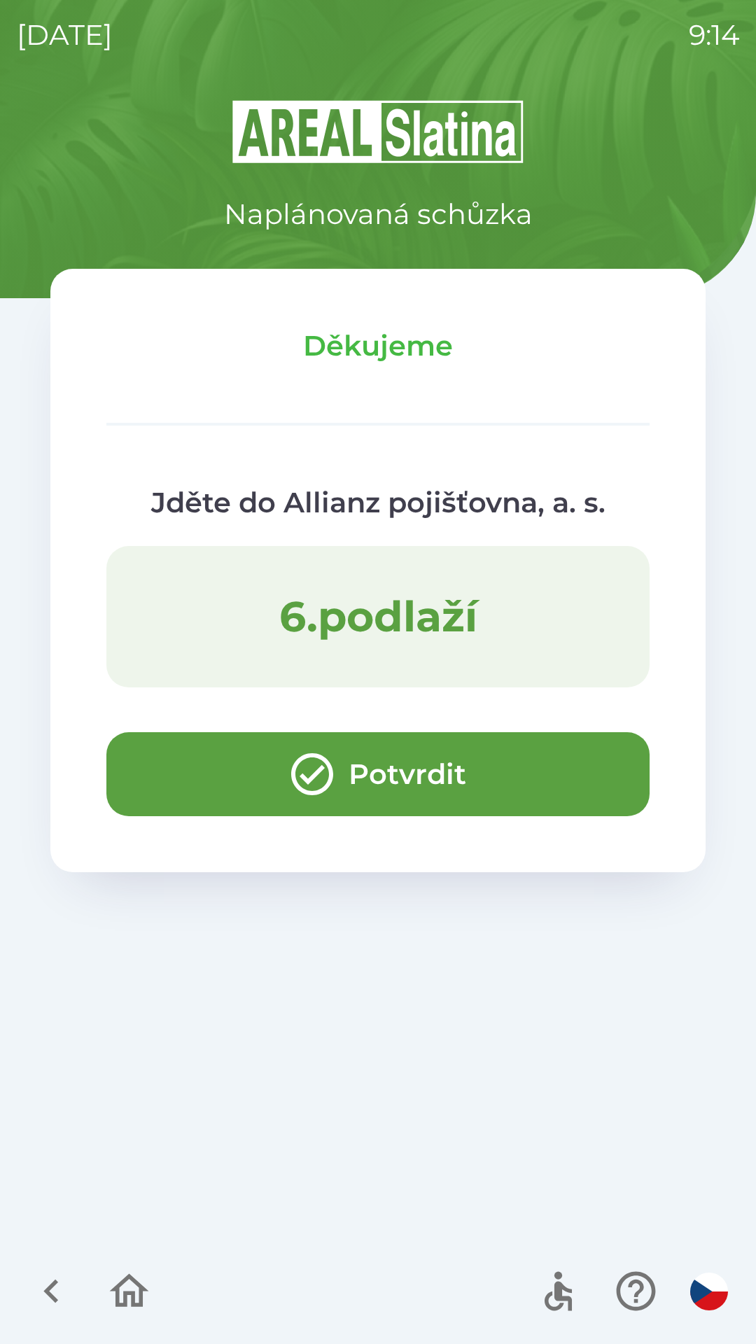
click at [498, 762] on button "Potvrdit" at bounding box center [377, 774] width 543 height 84
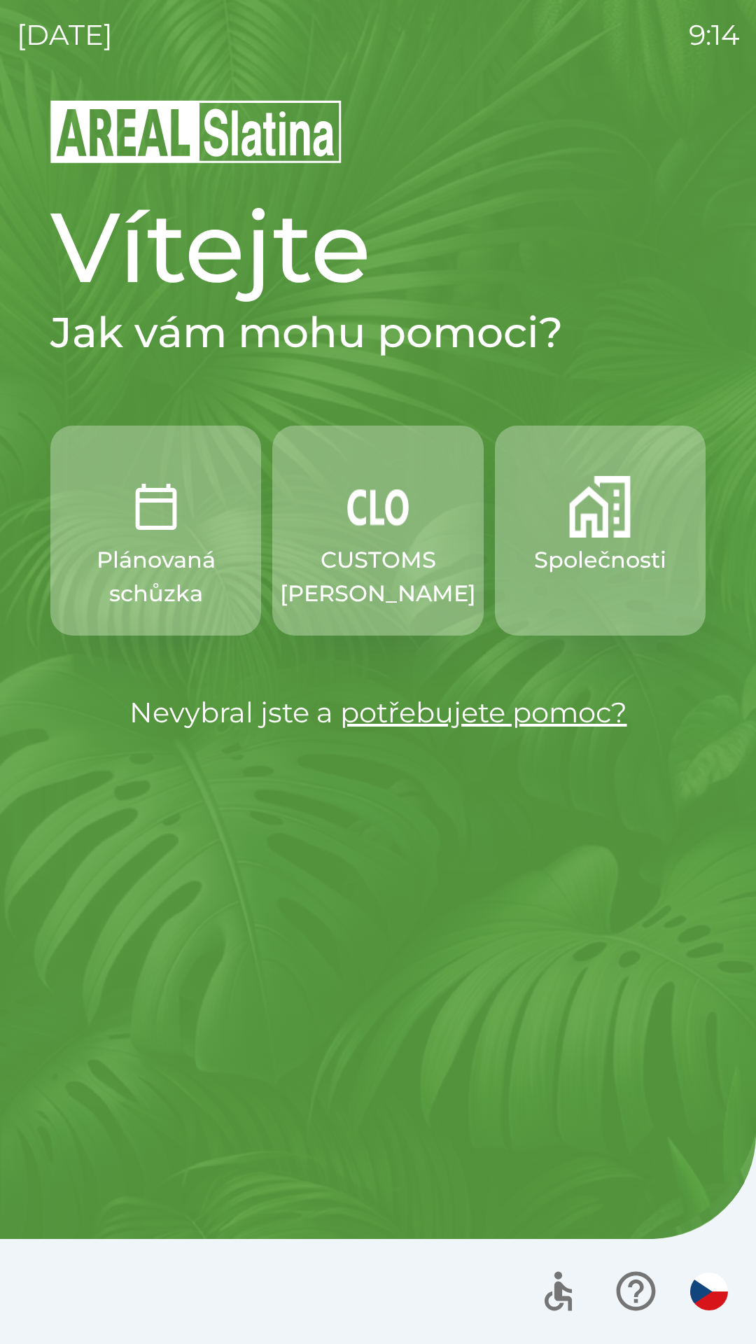
click at [159, 561] on p "Plánovaná schůzka" at bounding box center [155, 576] width 143 height 67
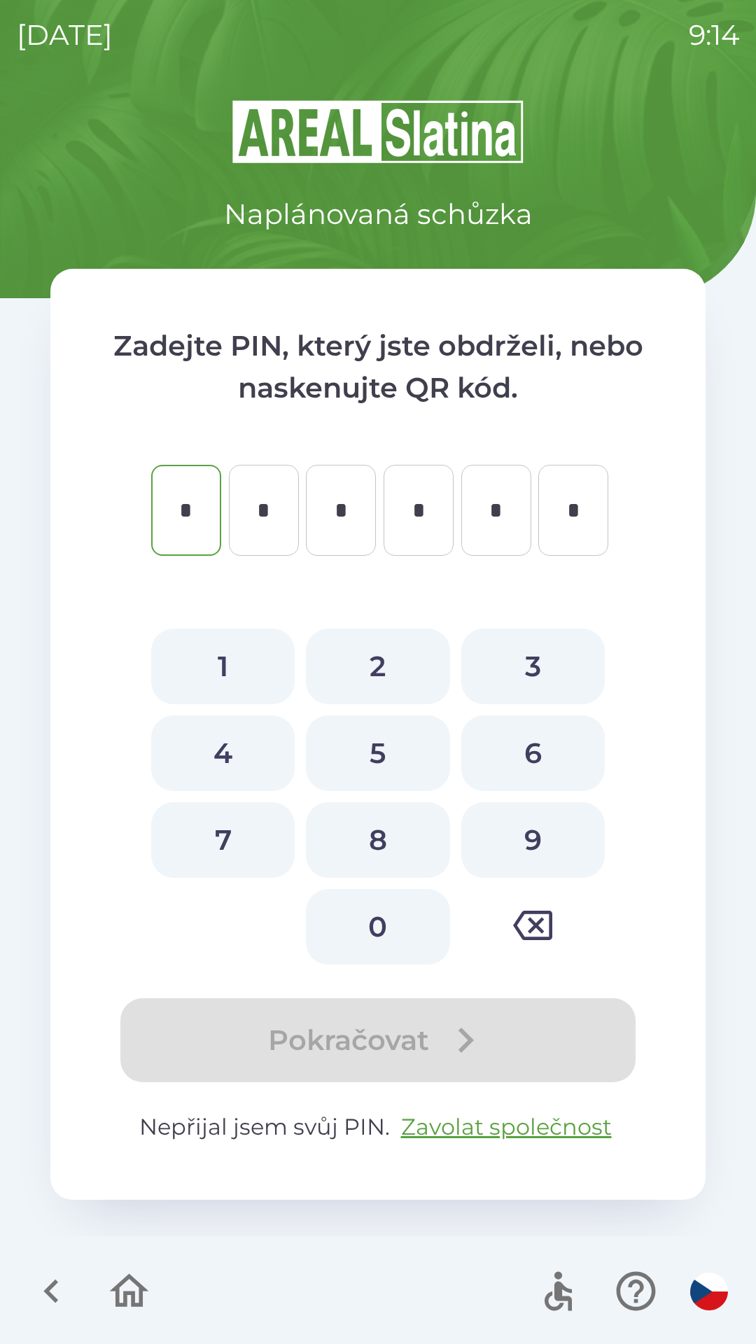
click at [124, 1298] on icon "button" at bounding box center [129, 1291] width 39 height 34
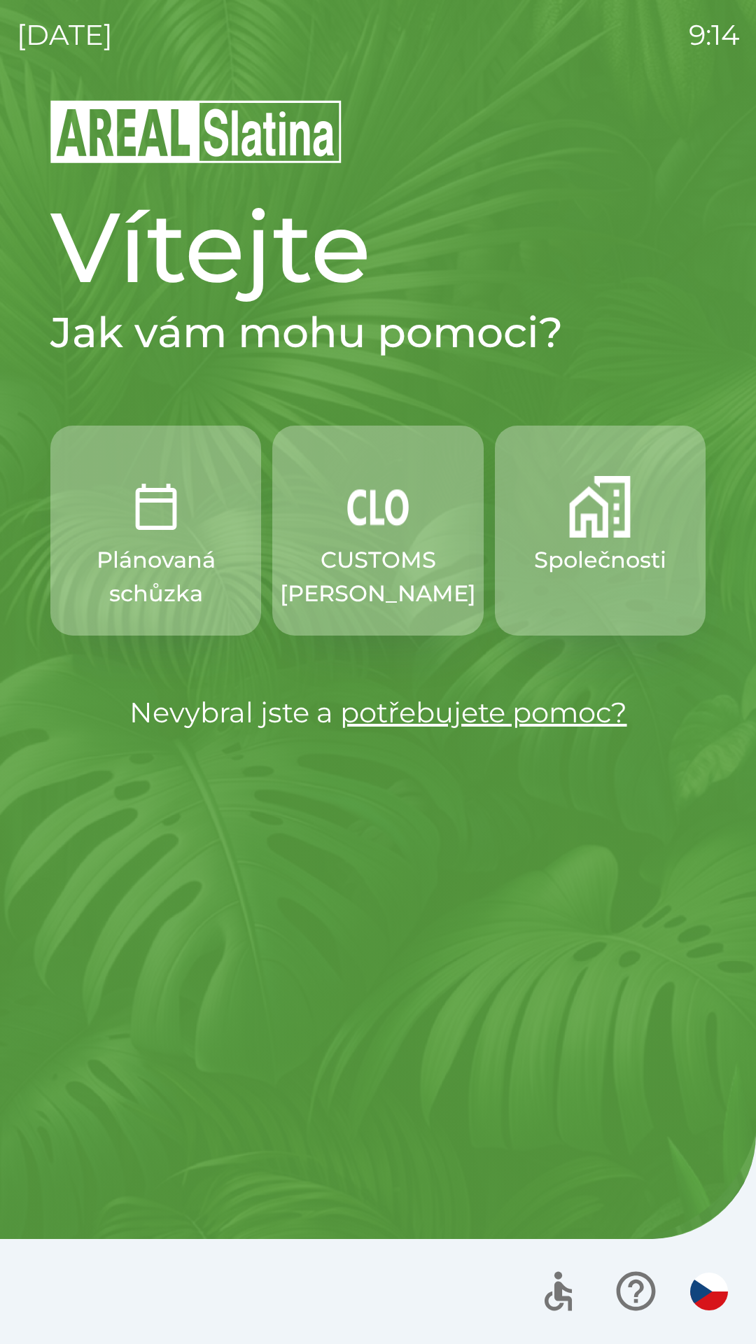
click at [610, 582] on button "Společnosti" at bounding box center [600, 531] width 211 height 210
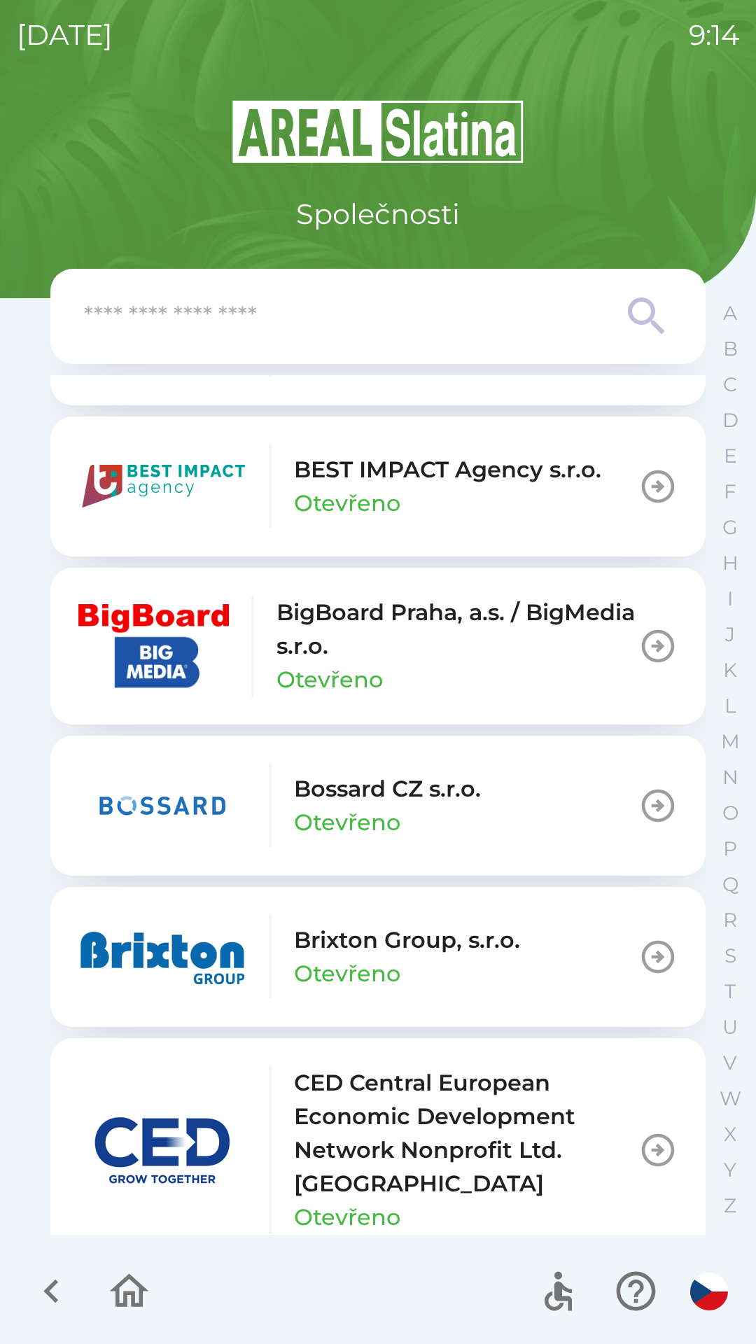
scroll to position [1648, 0]
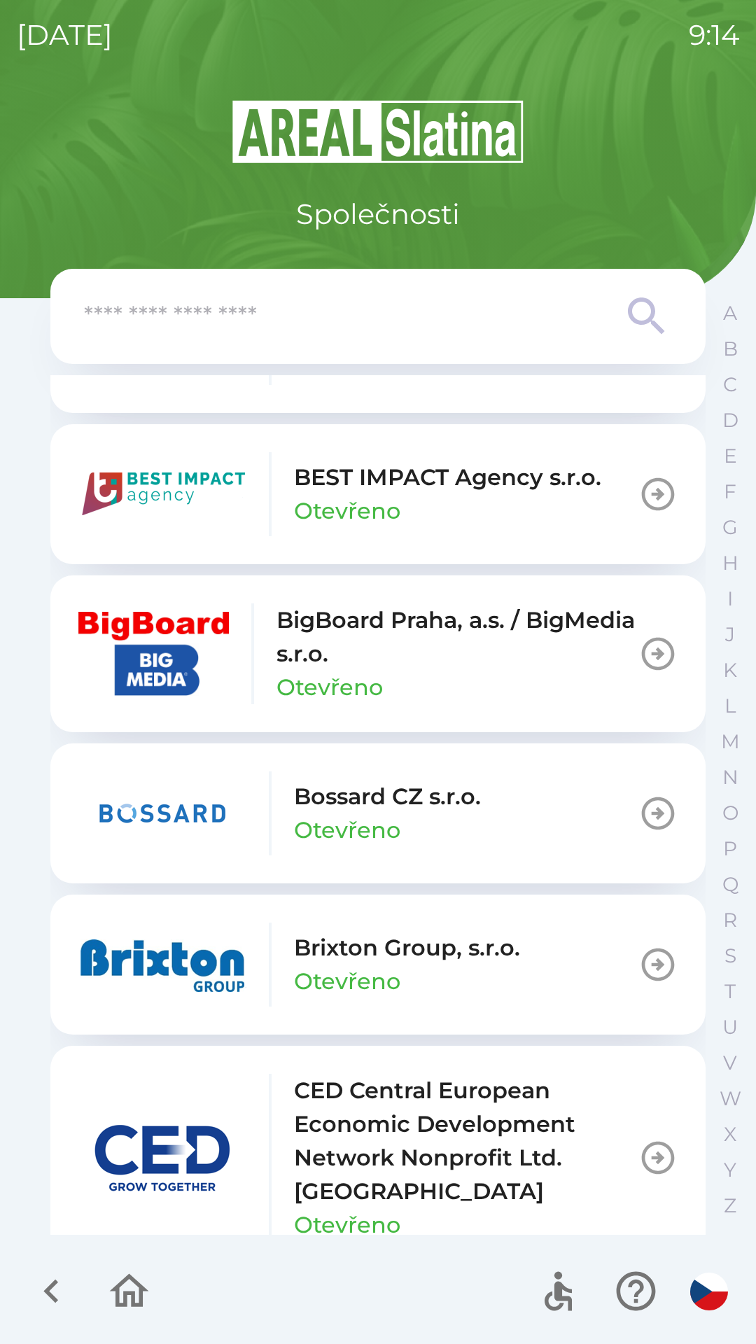
click at [550, 512] on div "BEST IMPACT Agency s.r.o. Otevřeno" at bounding box center [447, 494] width 307 height 67
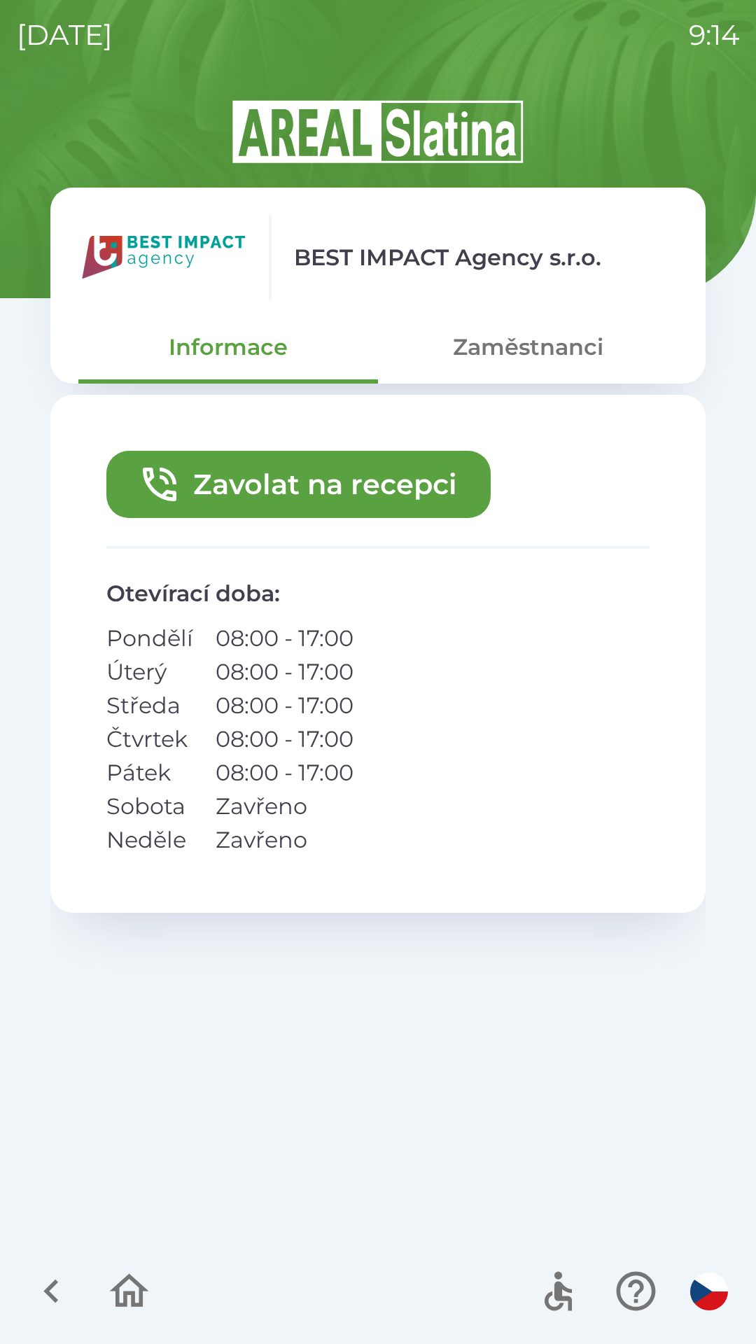
click at [408, 475] on button "Zavolat na recepci" at bounding box center [298, 484] width 384 height 67
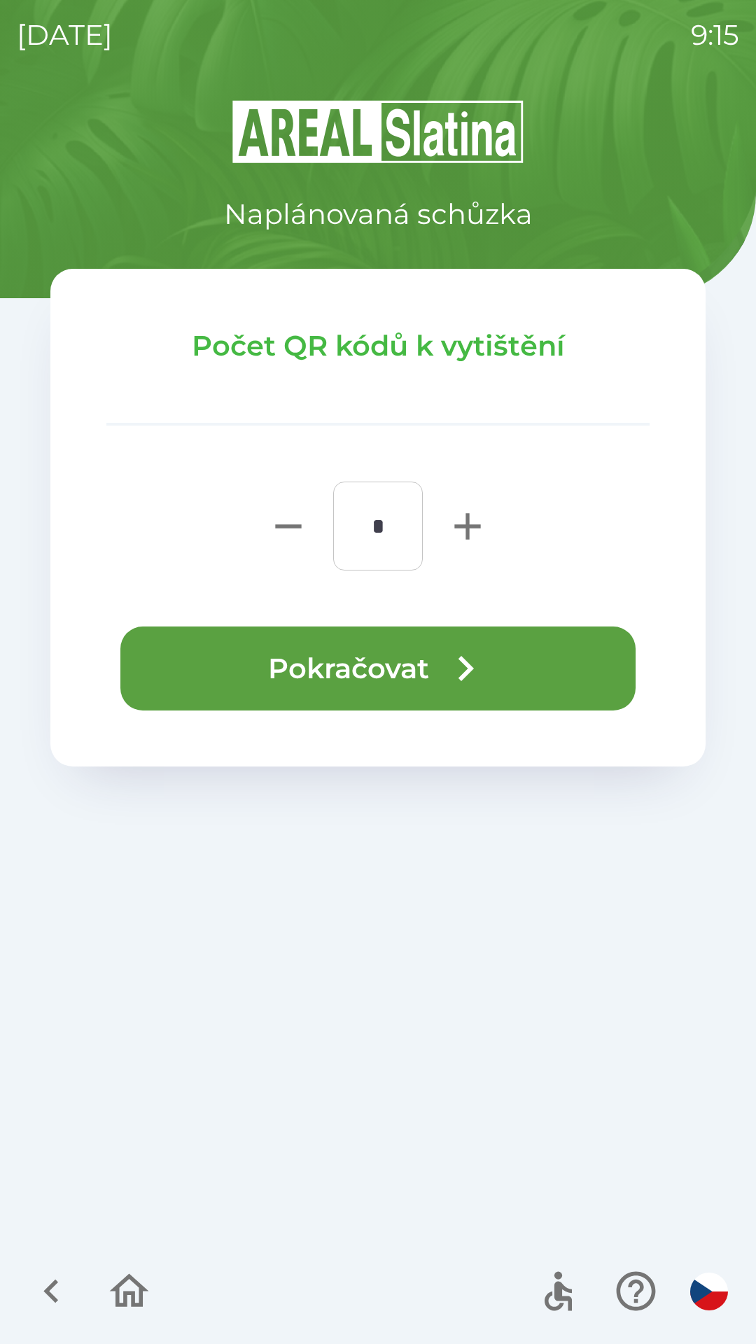
click at [486, 670] on icon "button" at bounding box center [465, 668] width 50 height 50
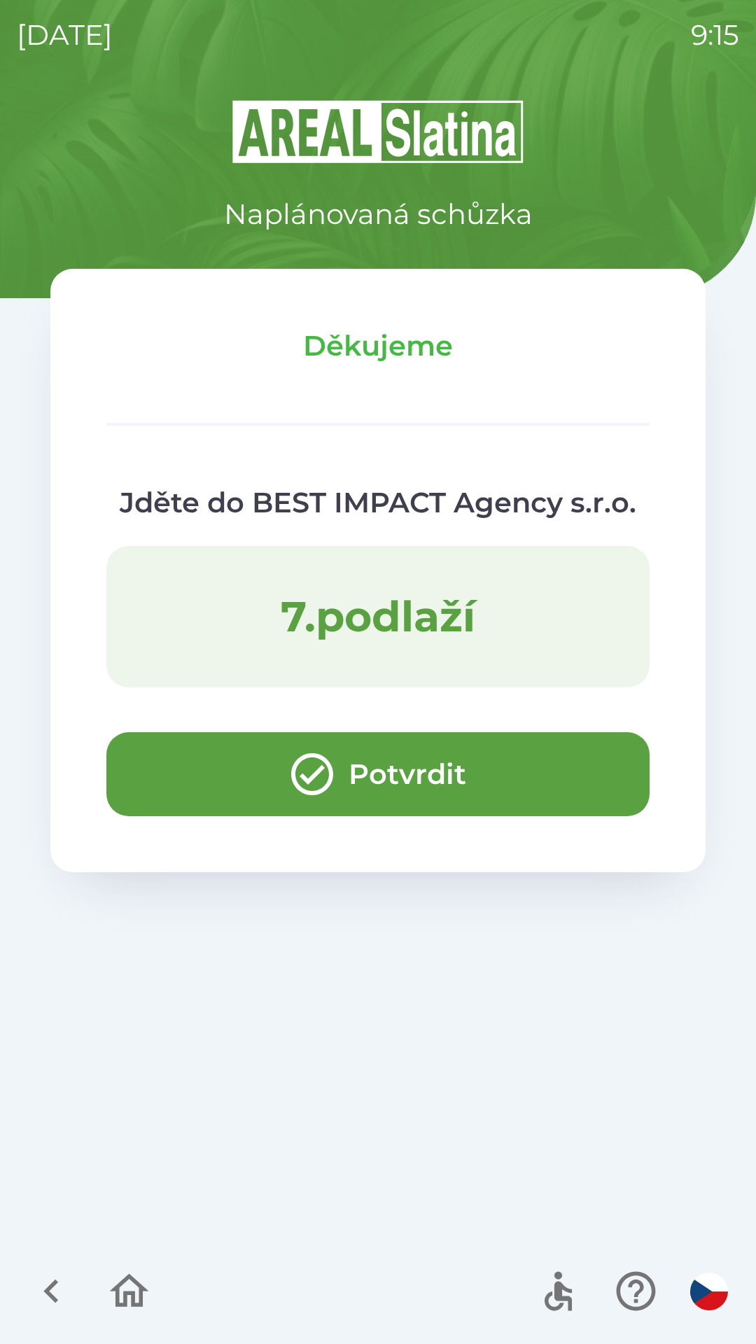
click at [201, 787] on button "Potvrdit" at bounding box center [377, 774] width 543 height 84
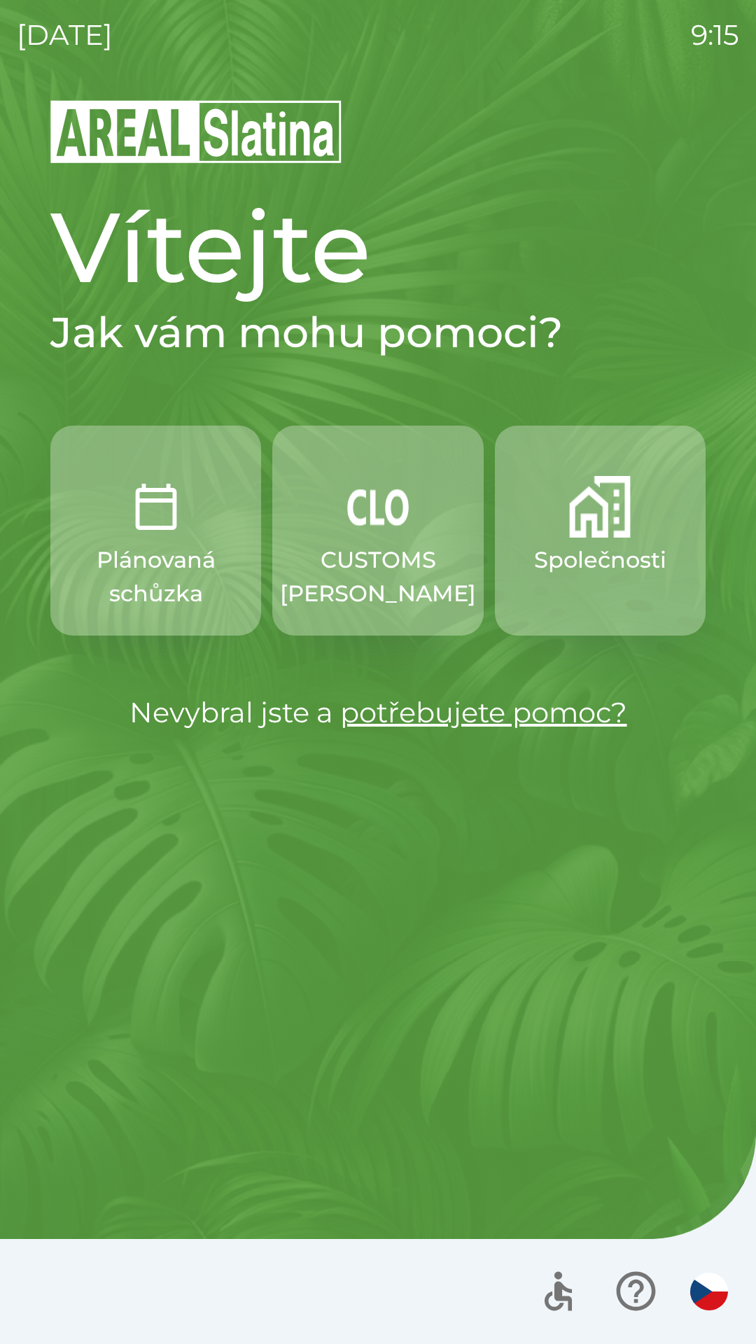
click at [593, 532] on img "button" at bounding box center [600, 507] width 62 height 62
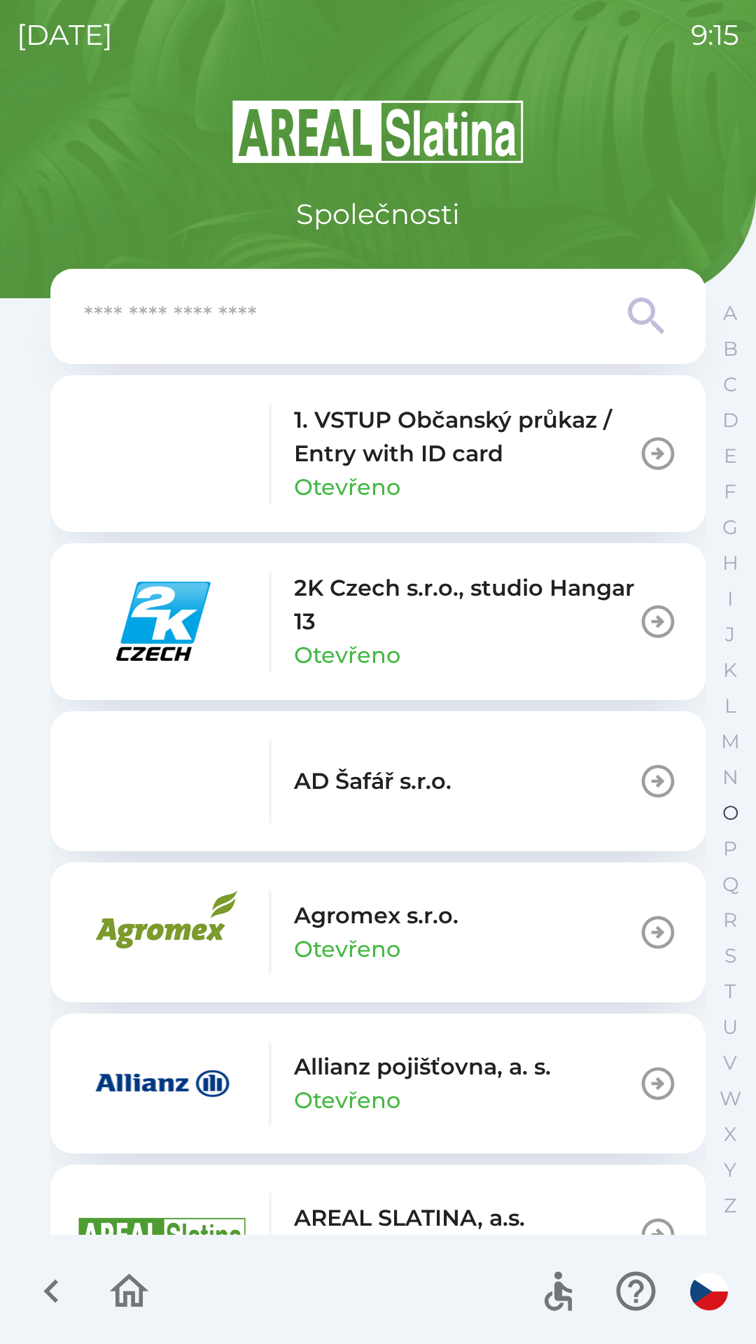
click at [724, 801] on p "O" at bounding box center [730, 813] width 16 height 24
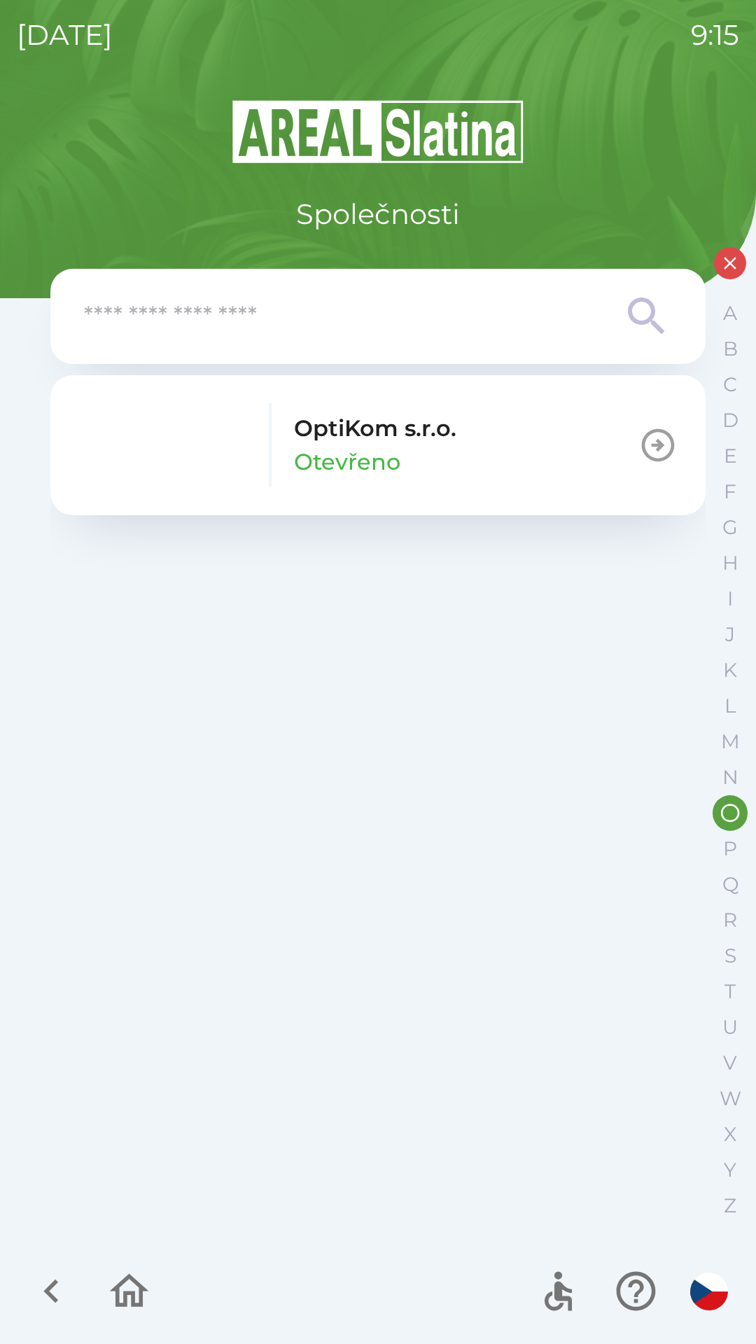
click at [650, 442] on icon "button" at bounding box center [657, 445] width 39 height 39
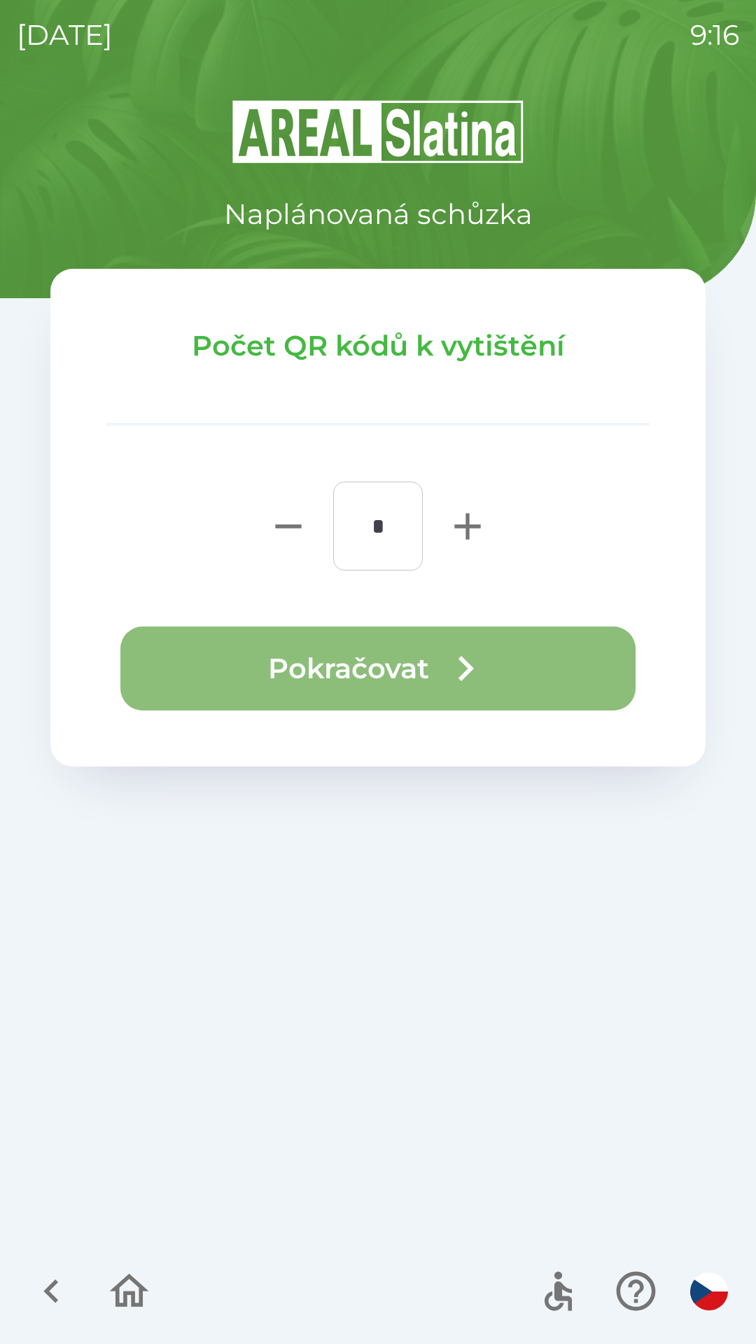
click at [324, 652] on button "Pokračovat" at bounding box center [377, 668] width 515 height 84
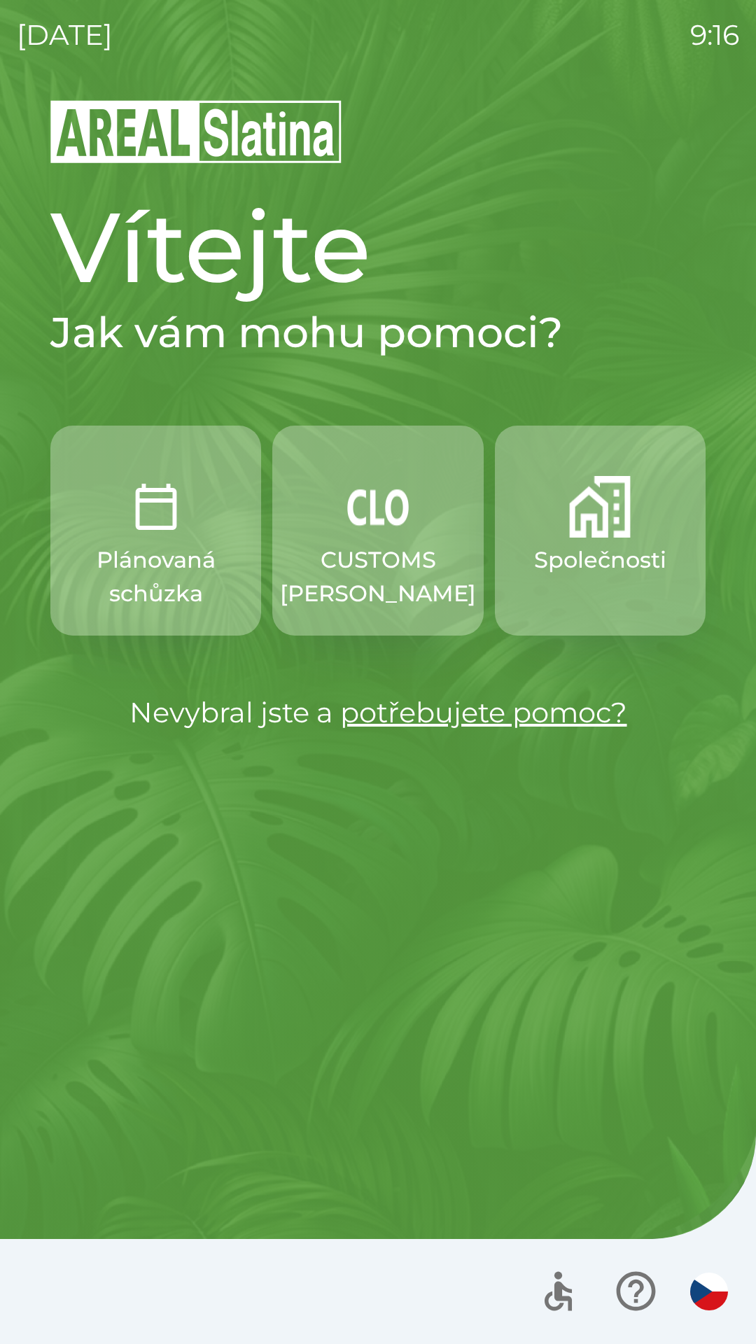
click at [470, 514] on button "CUSTOMS [PERSON_NAME]" at bounding box center [377, 531] width 211 height 210
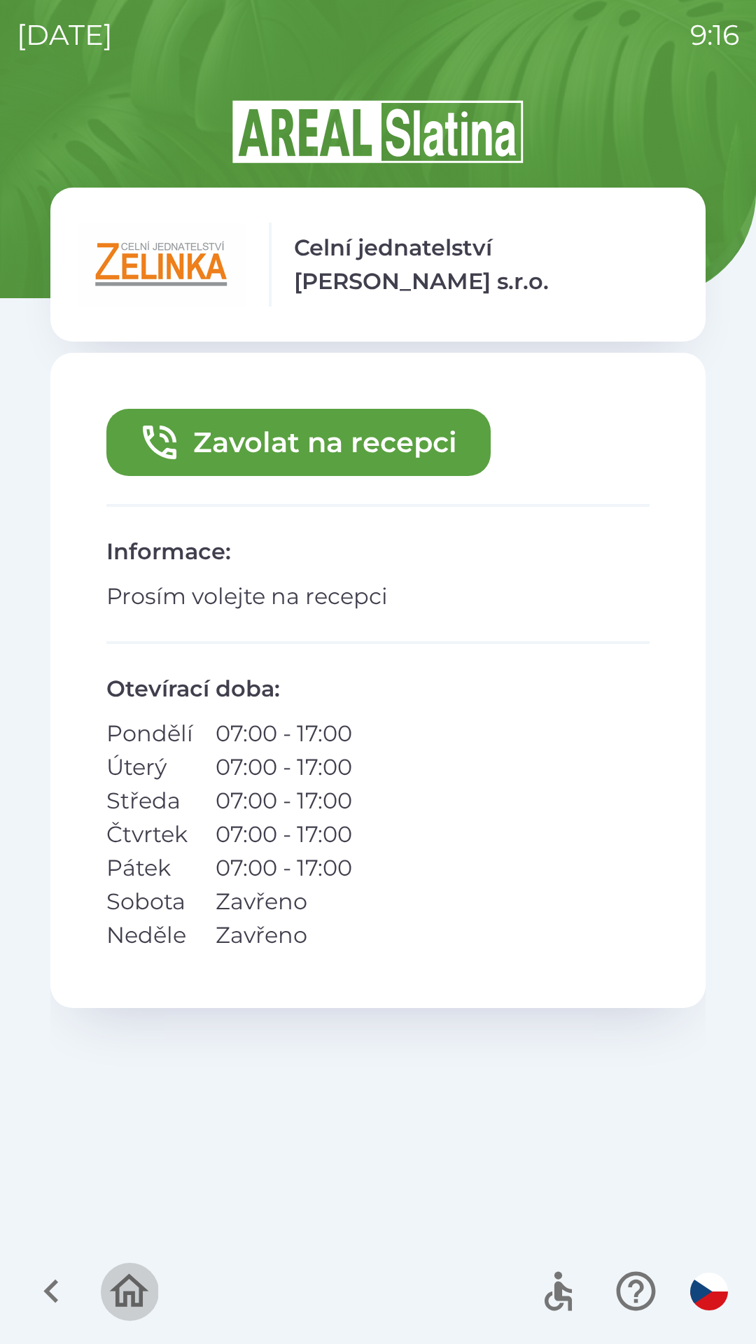
click at [100, 1299] on button "button" at bounding box center [129, 1291] width 58 height 58
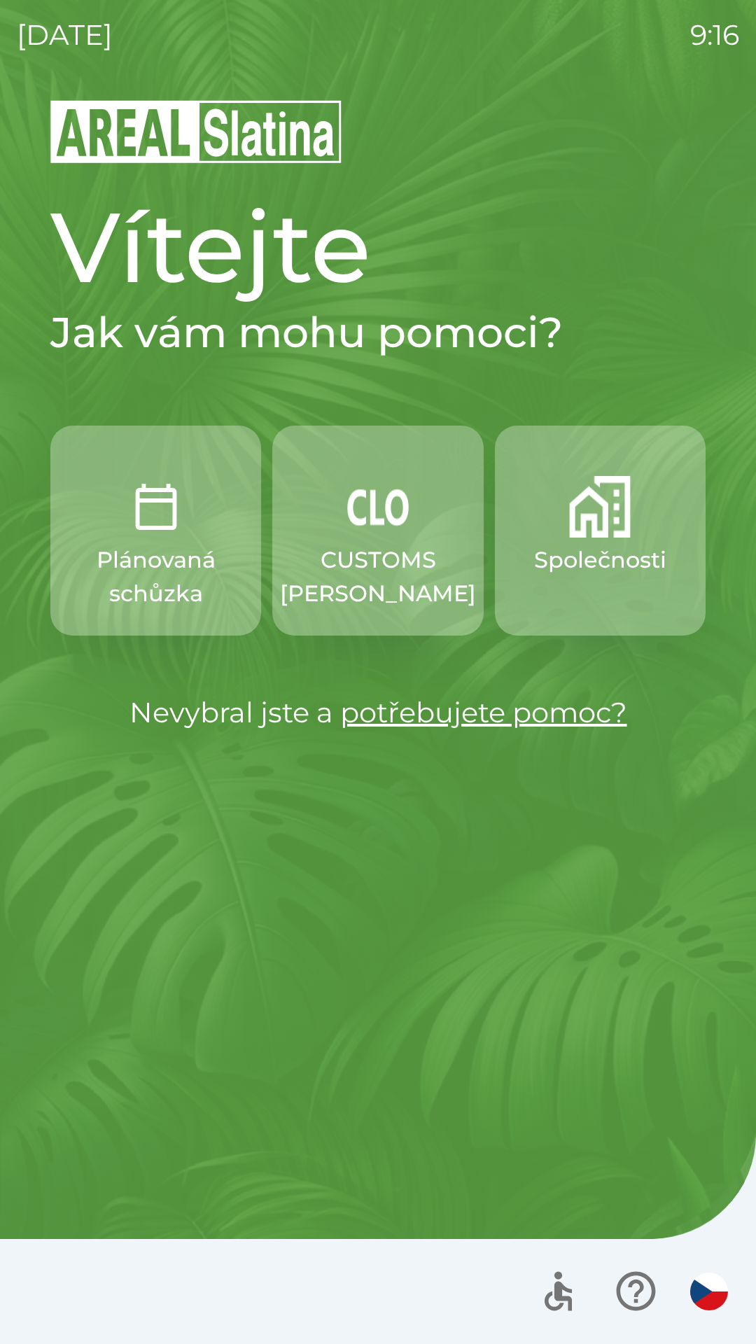
click at [600, 574] on p "Společnosti" at bounding box center [600, 560] width 132 height 34
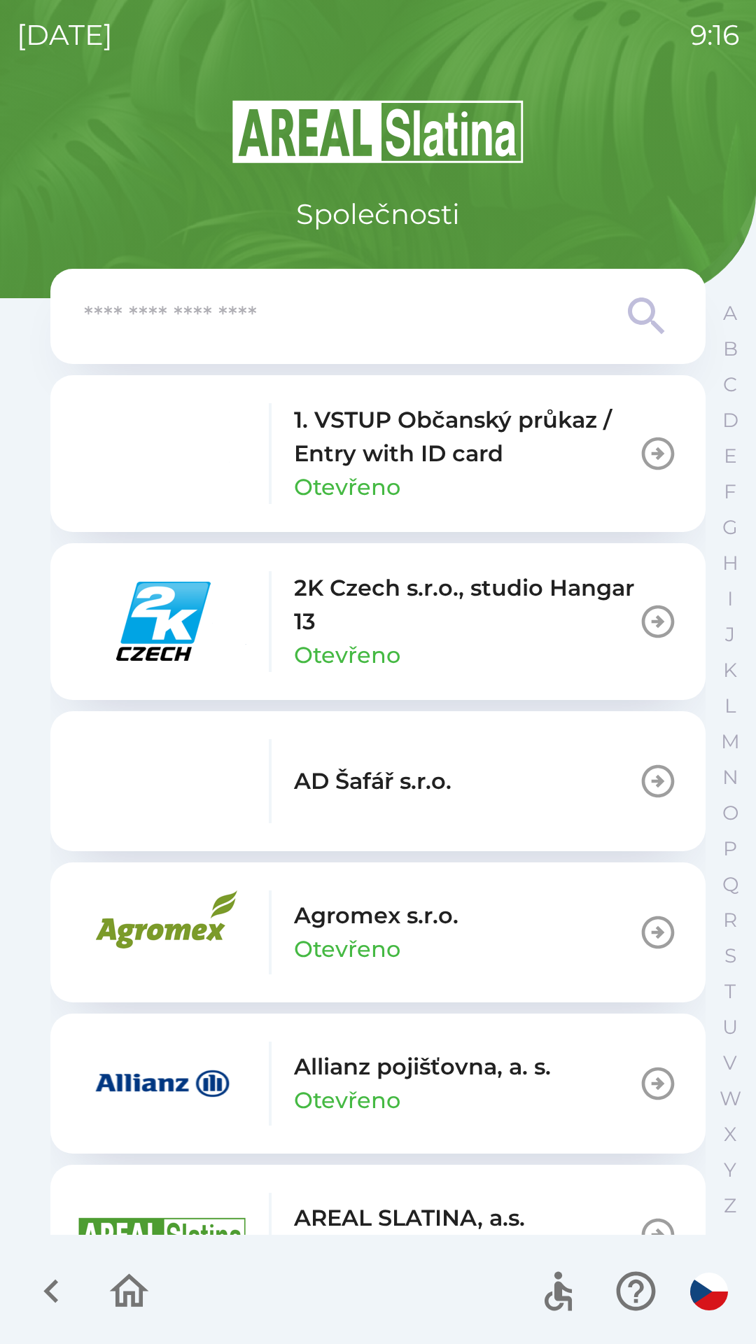
click at [449, 316] on input "text" at bounding box center [350, 316] width 532 height 38
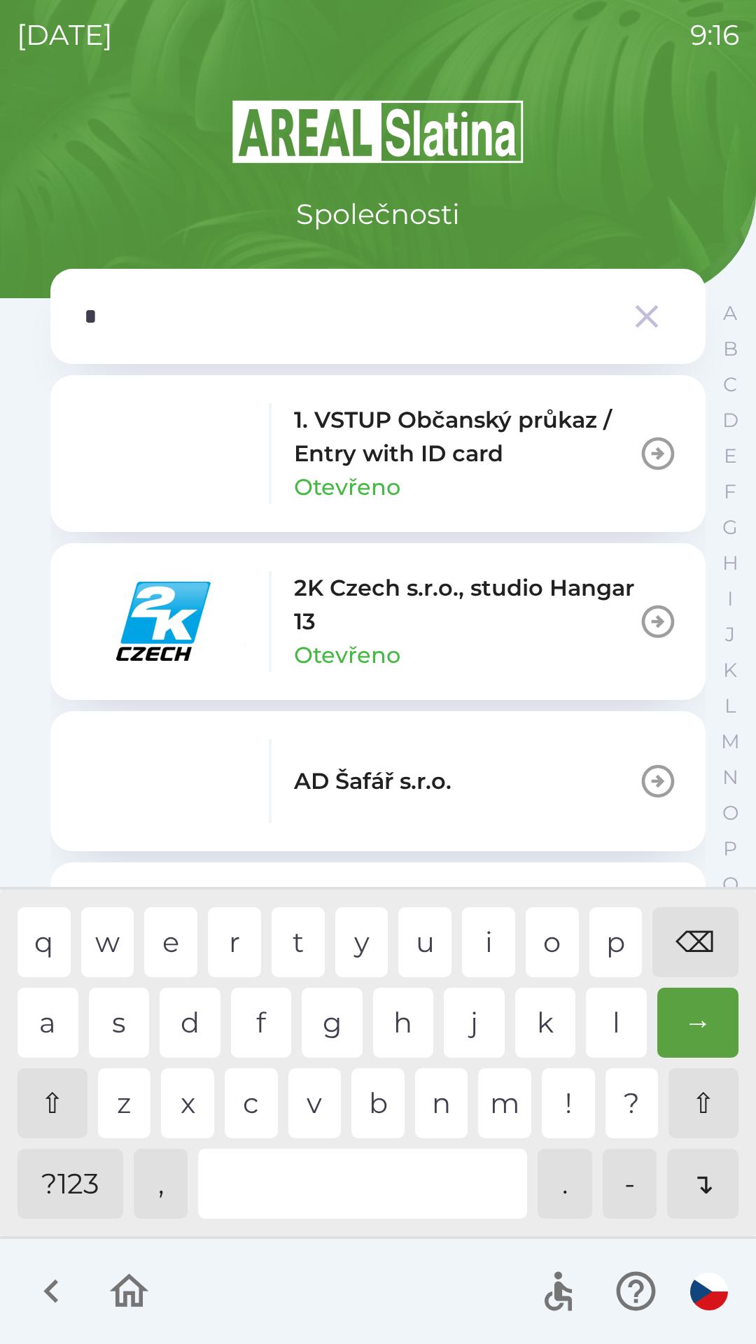
click at [552, 953] on div "o" at bounding box center [552, 942] width 53 height 70
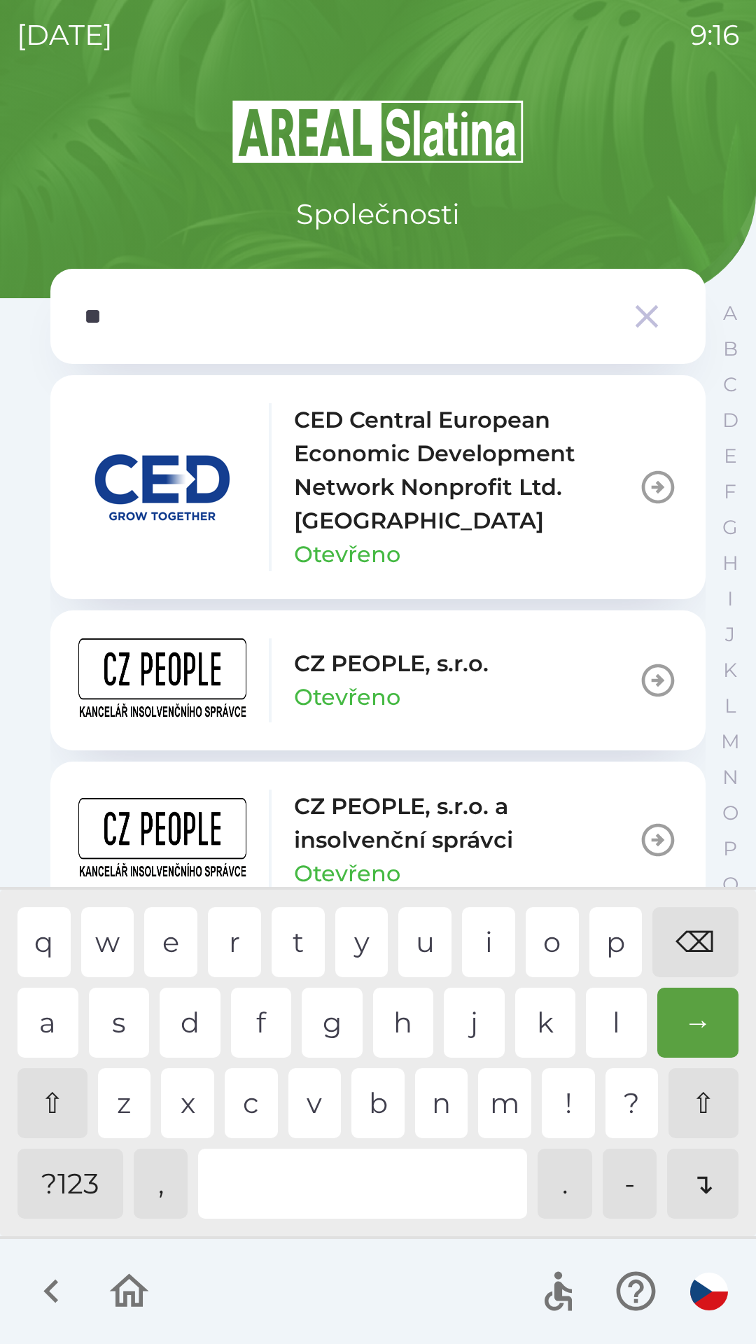
type input "***"
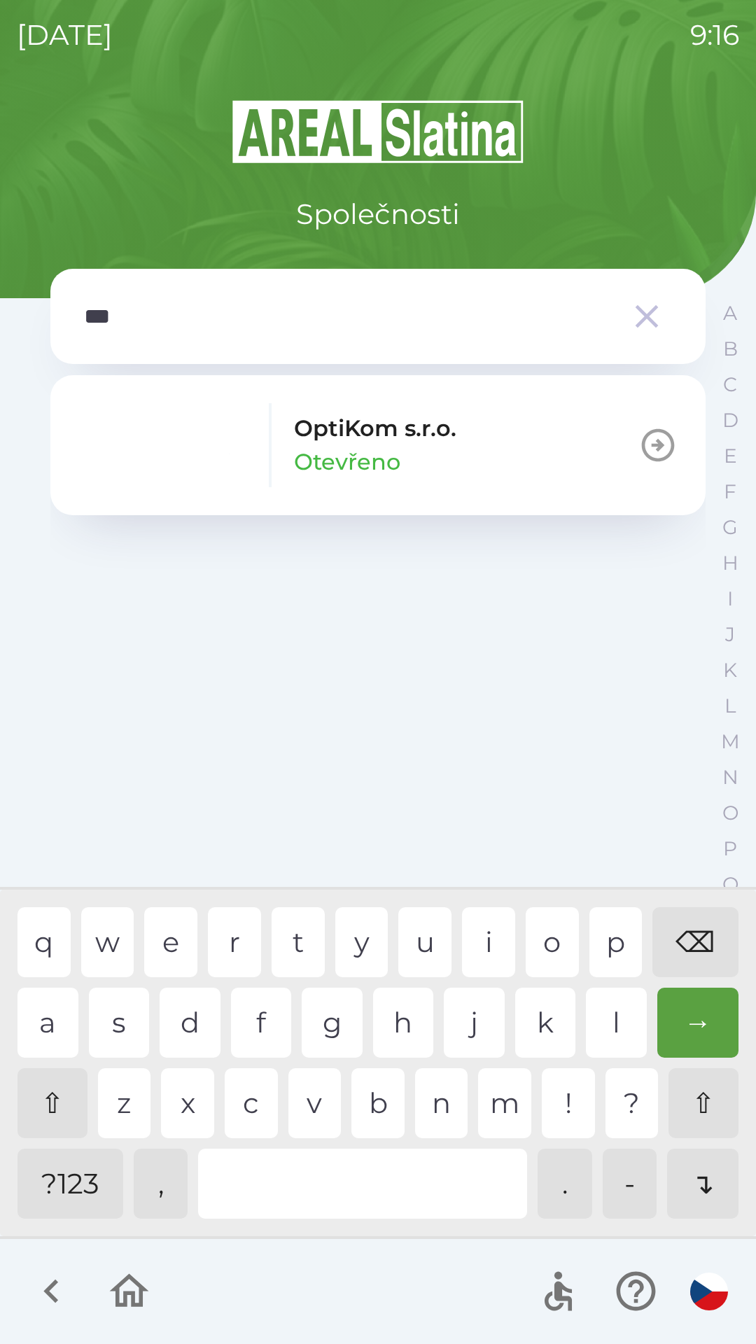
click at [516, 467] on button "OptiKom s.r.o. Otevřeno" at bounding box center [377, 445] width 655 height 140
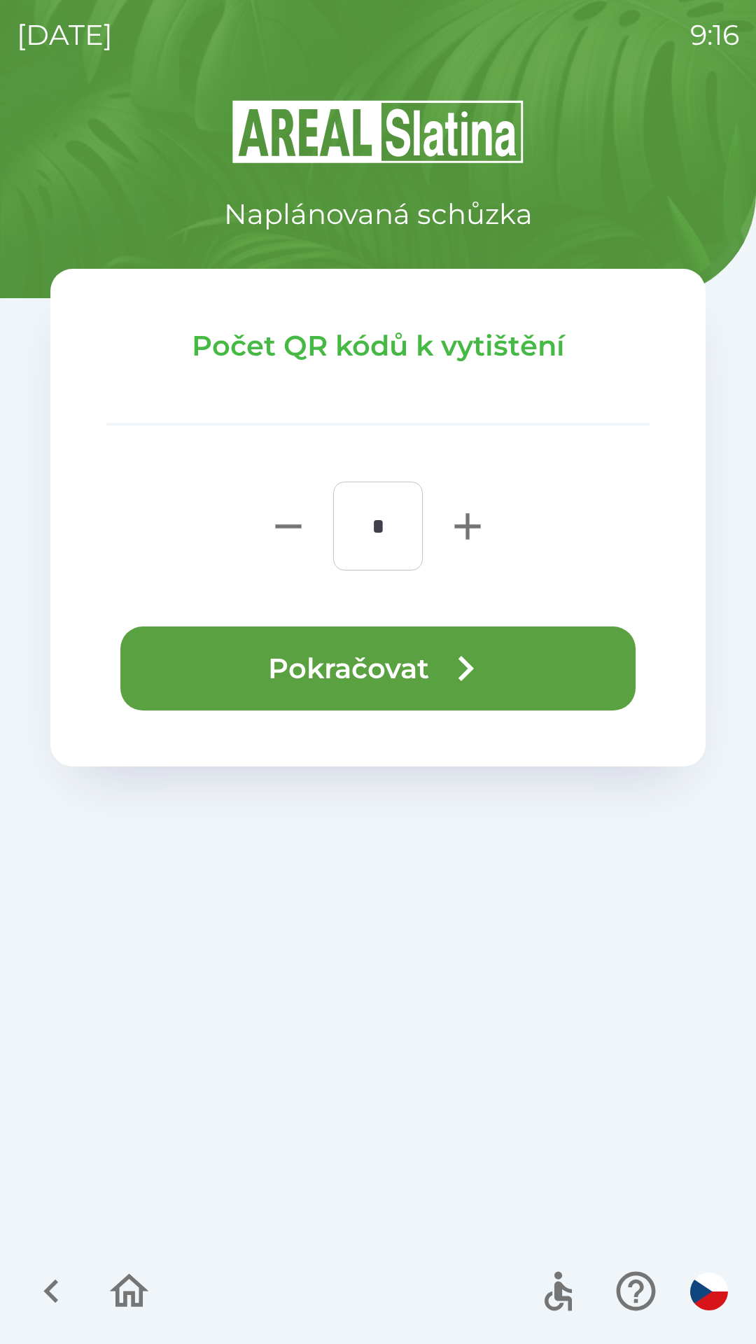
click at [415, 682] on button "Pokračovat" at bounding box center [377, 668] width 515 height 84
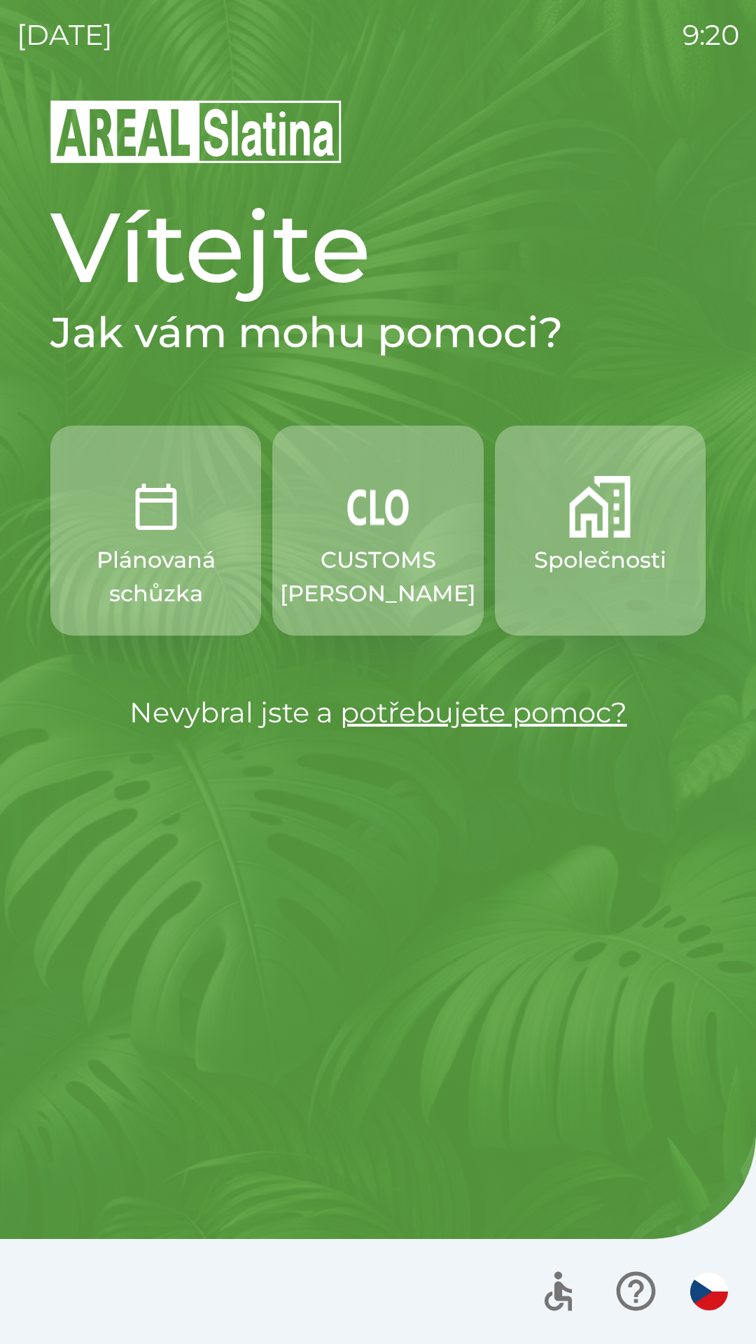
click at [199, 582] on p "Plánovaná schůzka" at bounding box center [155, 576] width 143 height 67
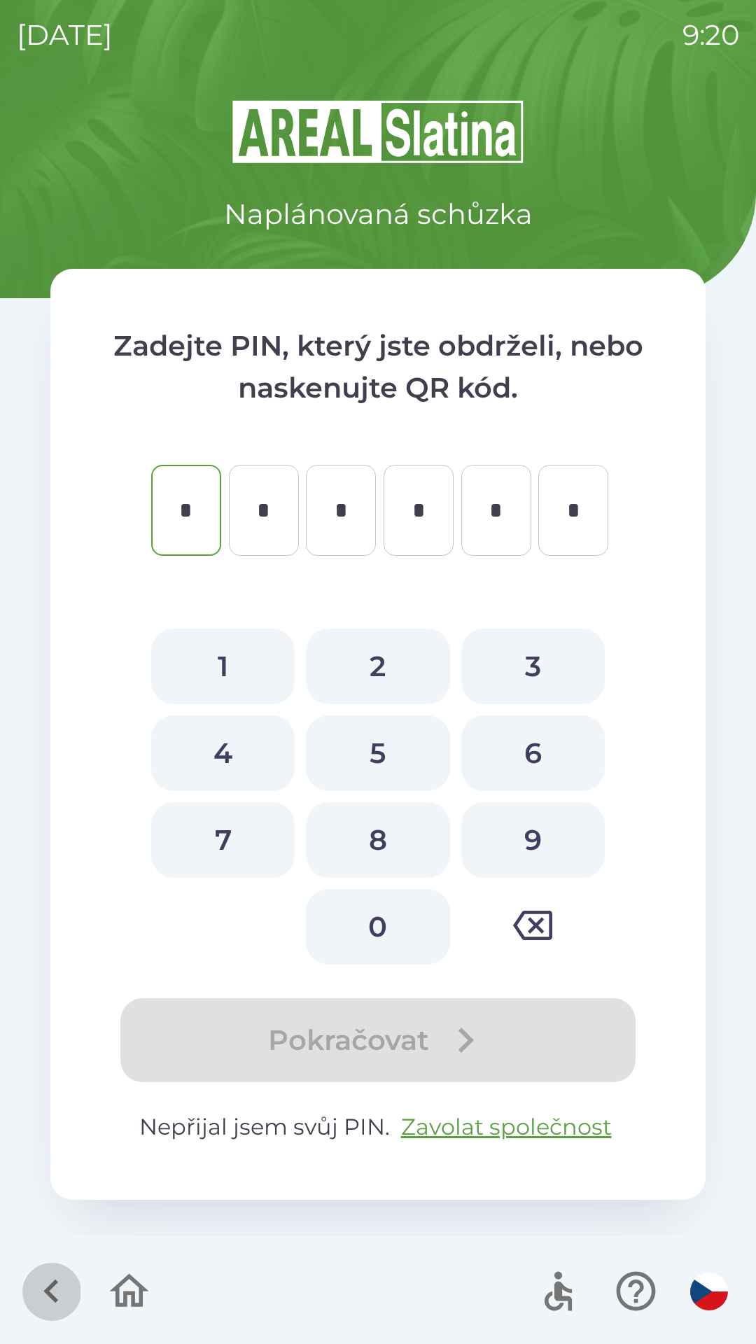
click at [40, 1275] on icon "button" at bounding box center [51, 1291] width 47 height 47
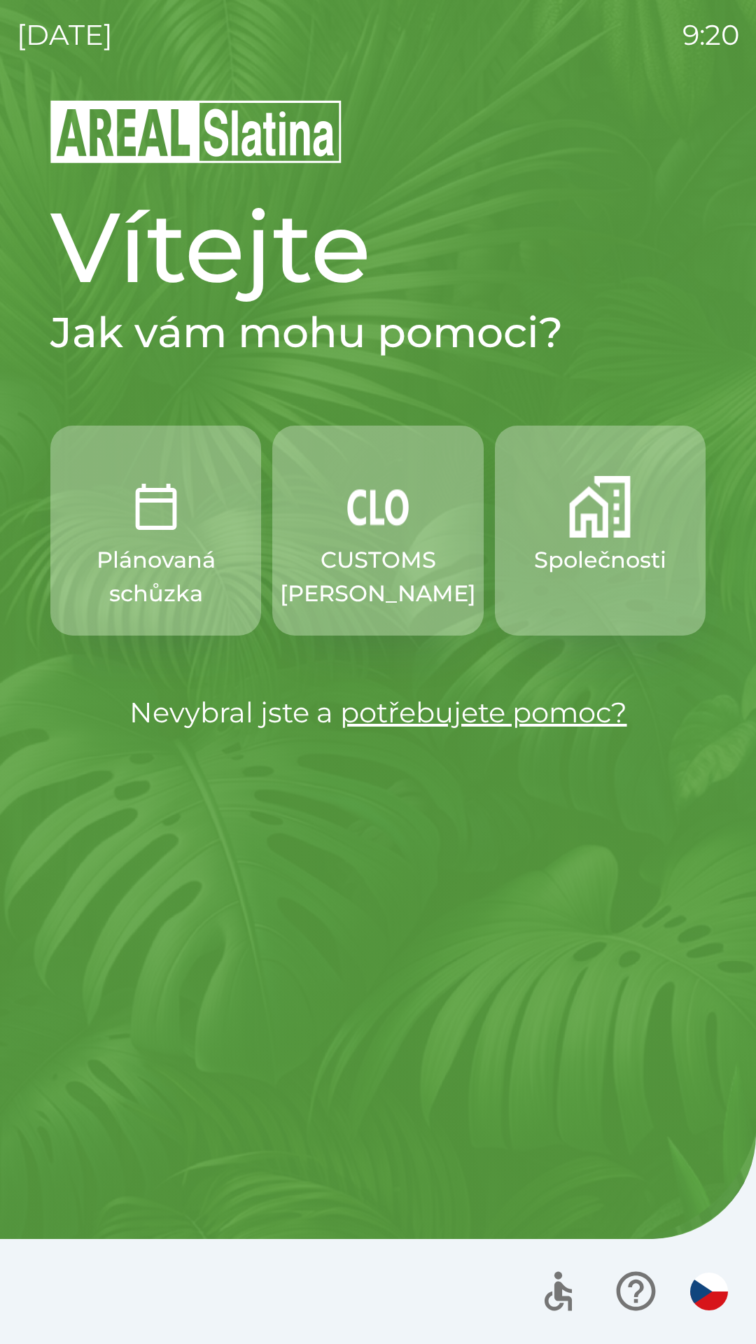
click at [585, 576] on p "Společnosti" at bounding box center [600, 560] width 132 height 34
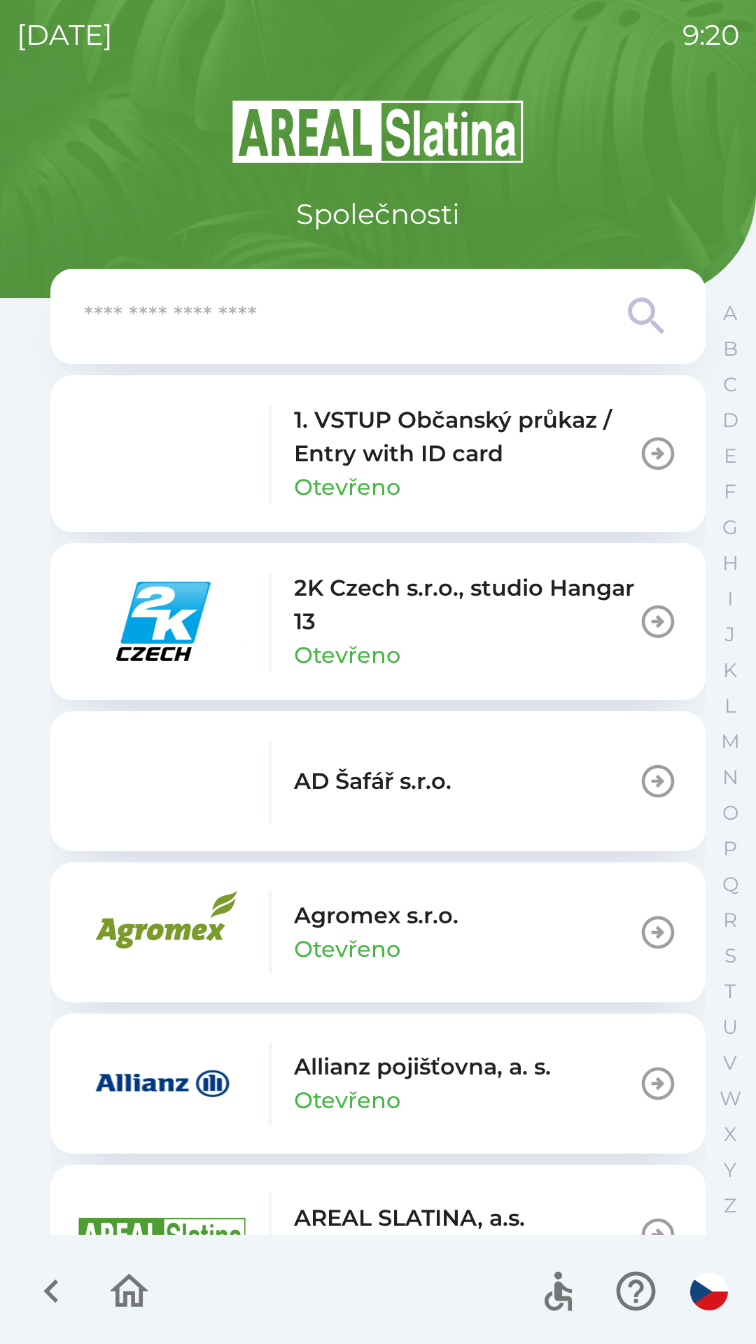
click at [330, 314] on input "text" at bounding box center [350, 316] width 532 height 38
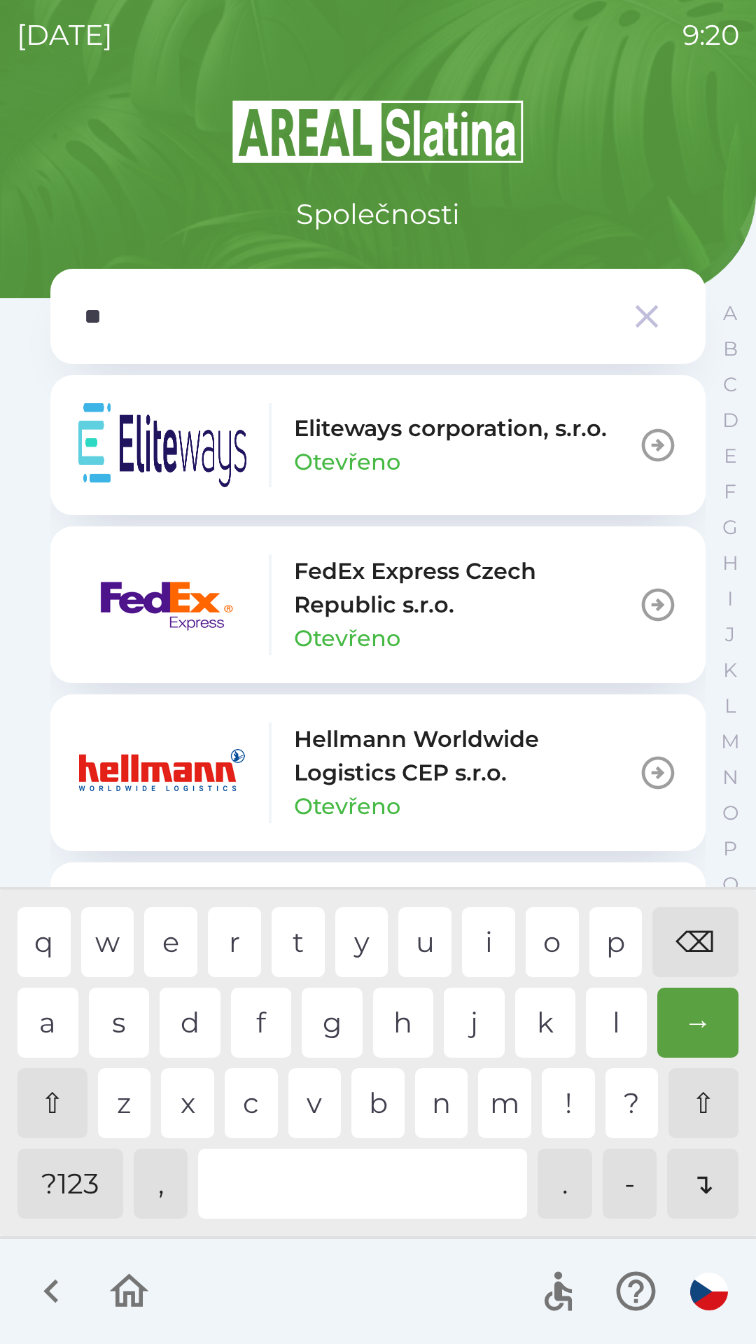
click at [252, 1101] on div "c" at bounding box center [251, 1103] width 53 height 70
type input "***"
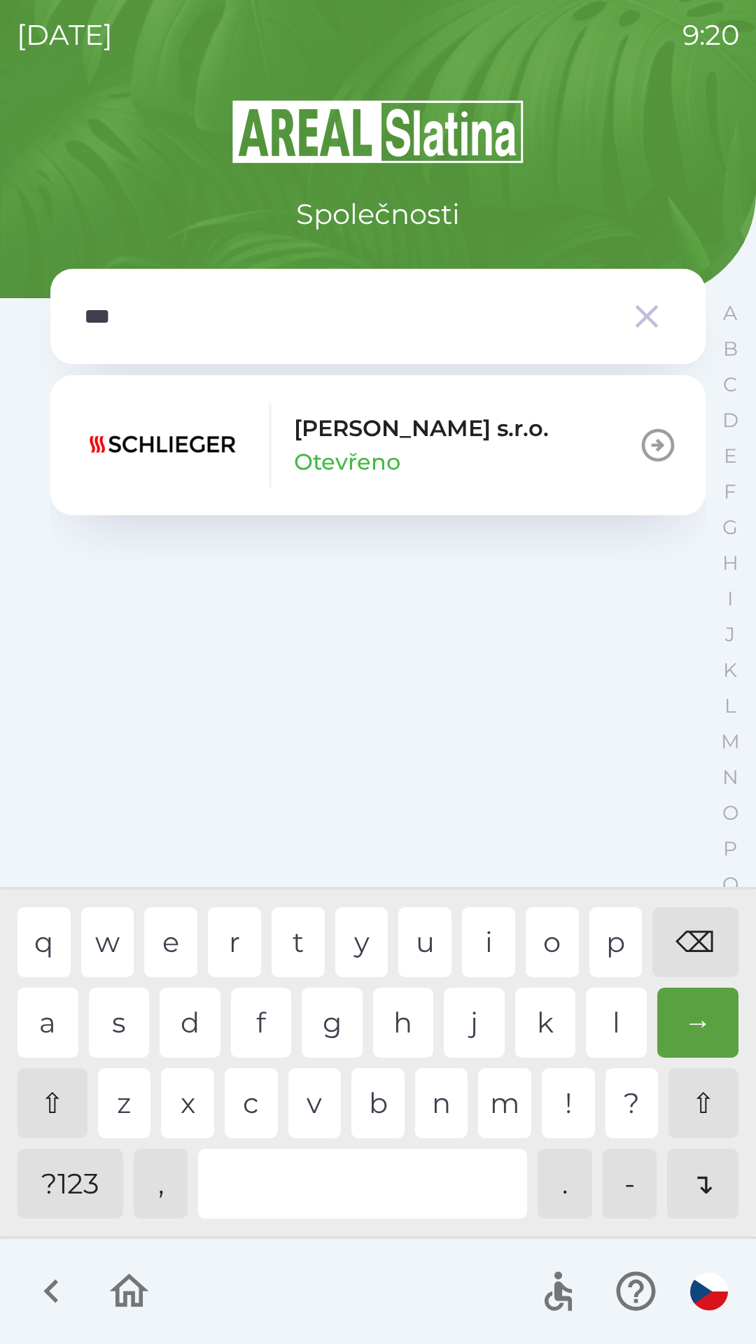
click at [384, 1018] on div "h" at bounding box center [403, 1023] width 61 height 70
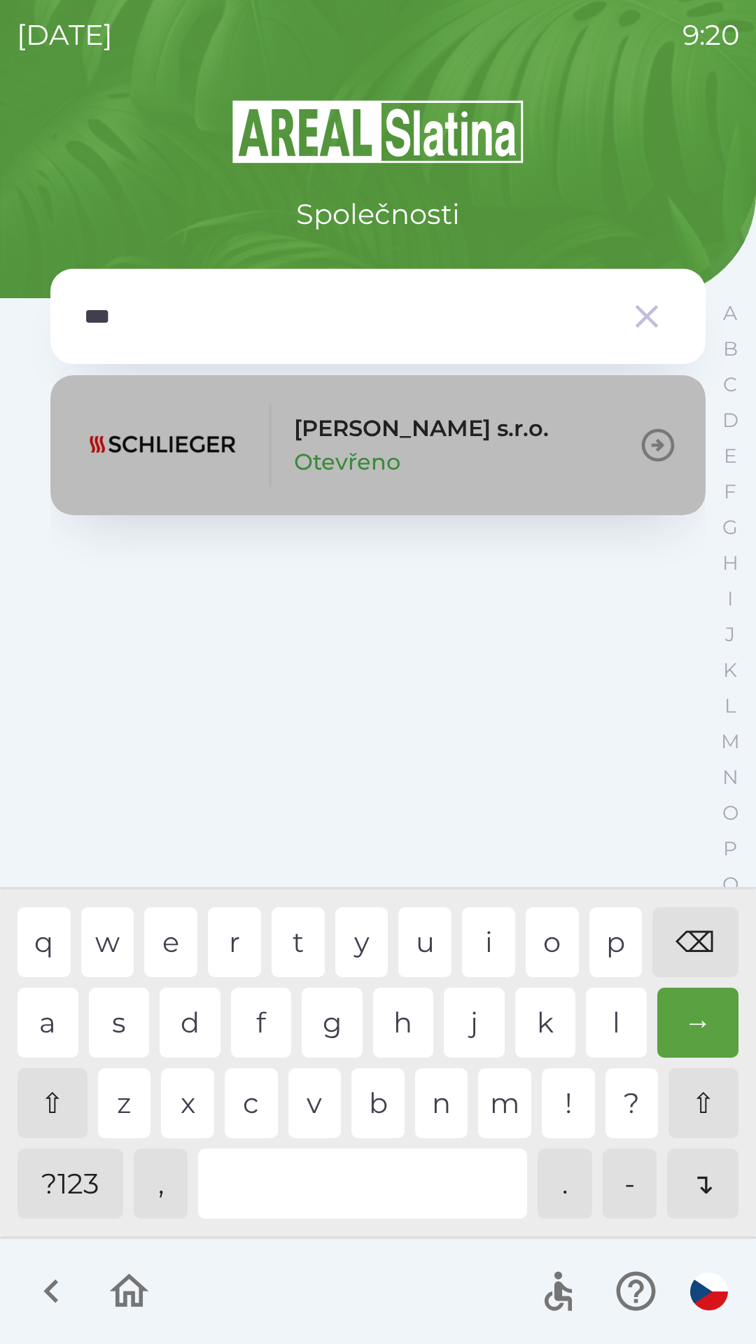
click at [379, 457] on p "Otevřeno" at bounding box center [347, 462] width 106 height 34
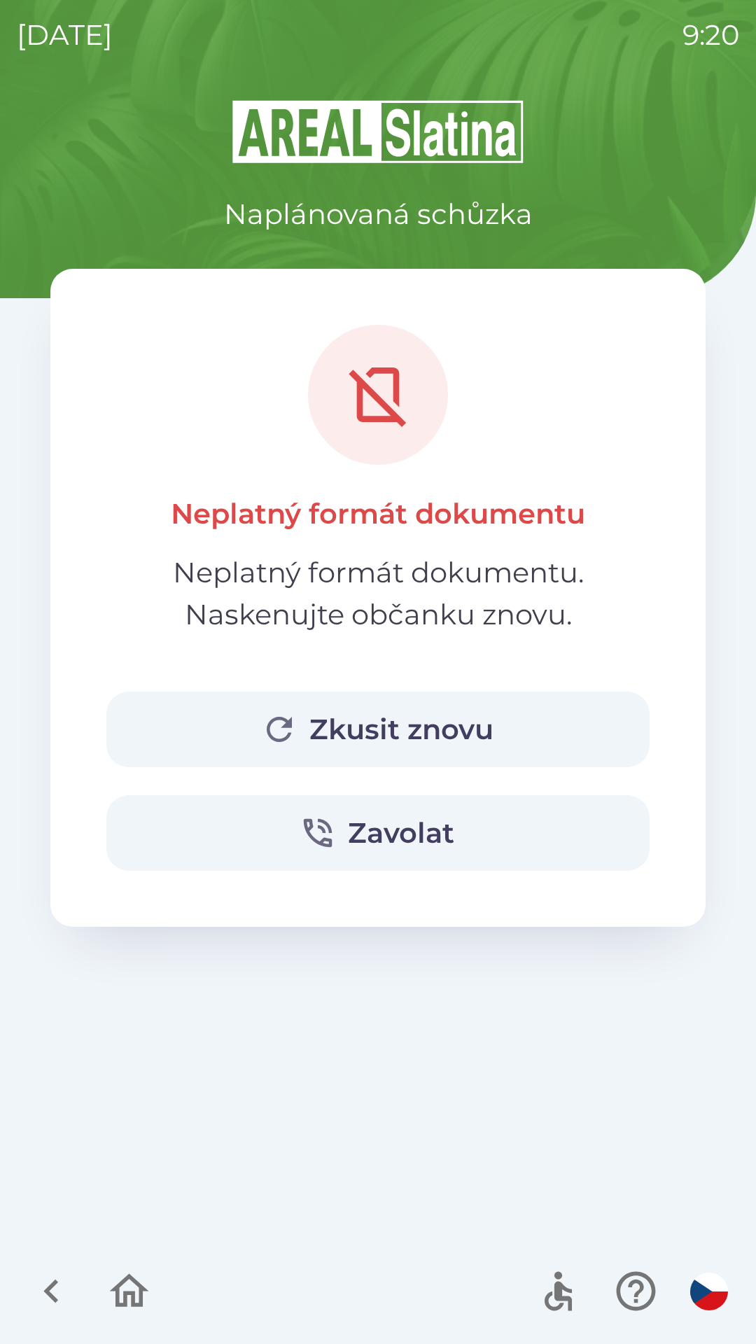
click at [342, 730] on button "Zkusit znovu" at bounding box center [377, 730] width 543 height 76
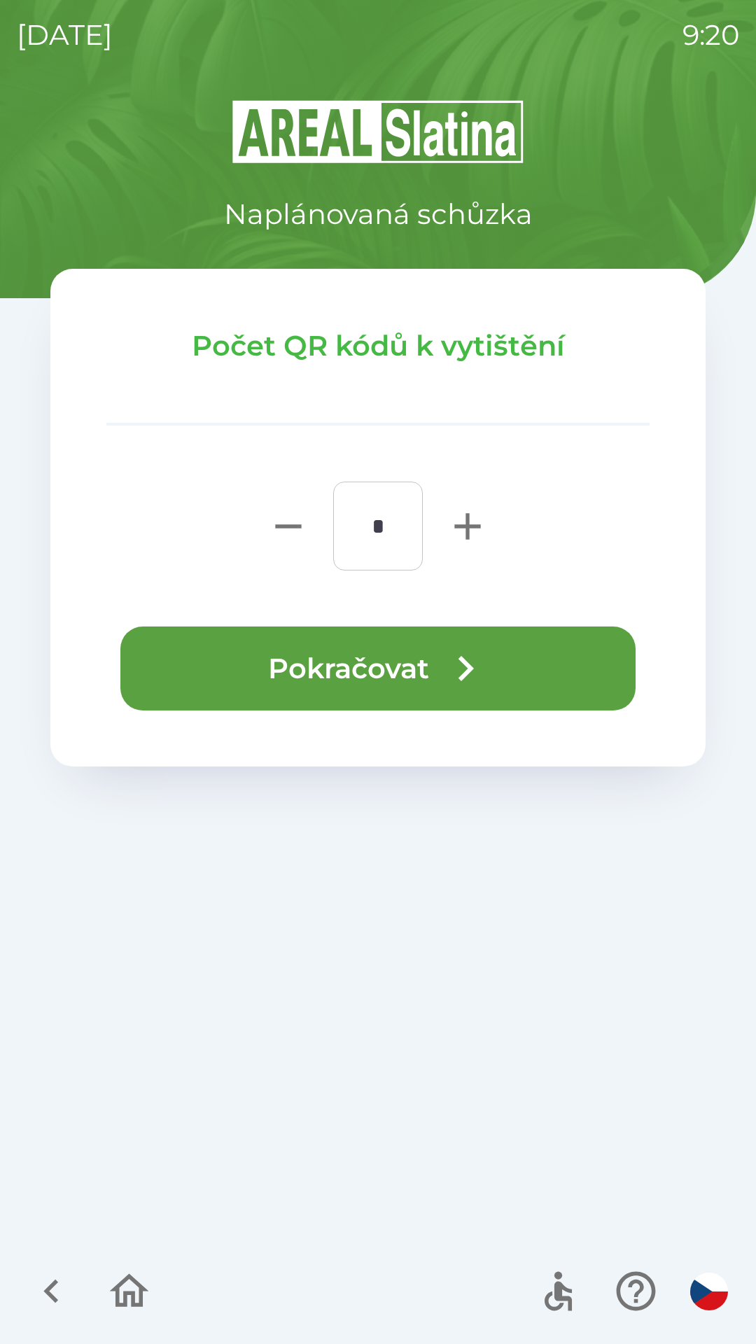
click at [398, 673] on button "Pokračovat" at bounding box center [377, 668] width 515 height 84
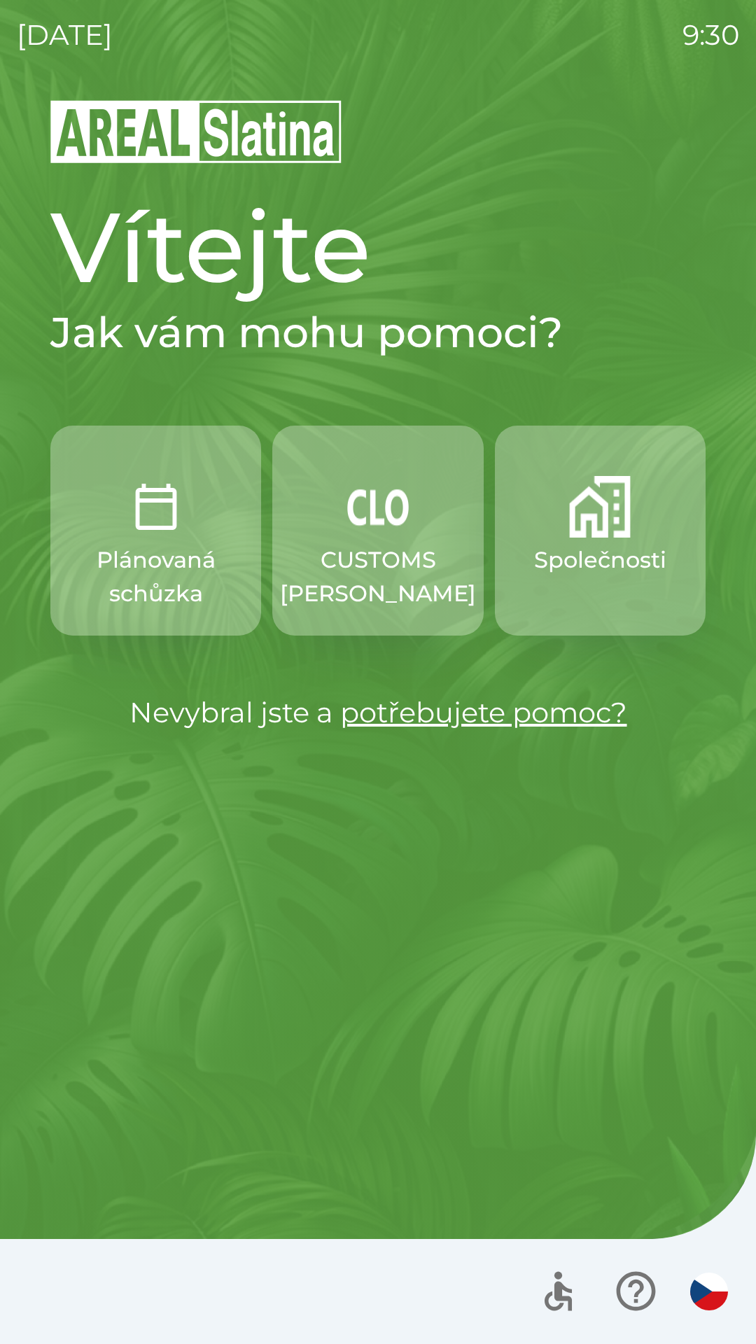
click at [629, 569] on p "Společnosti" at bounding box center [600, 560] width 132 height 34
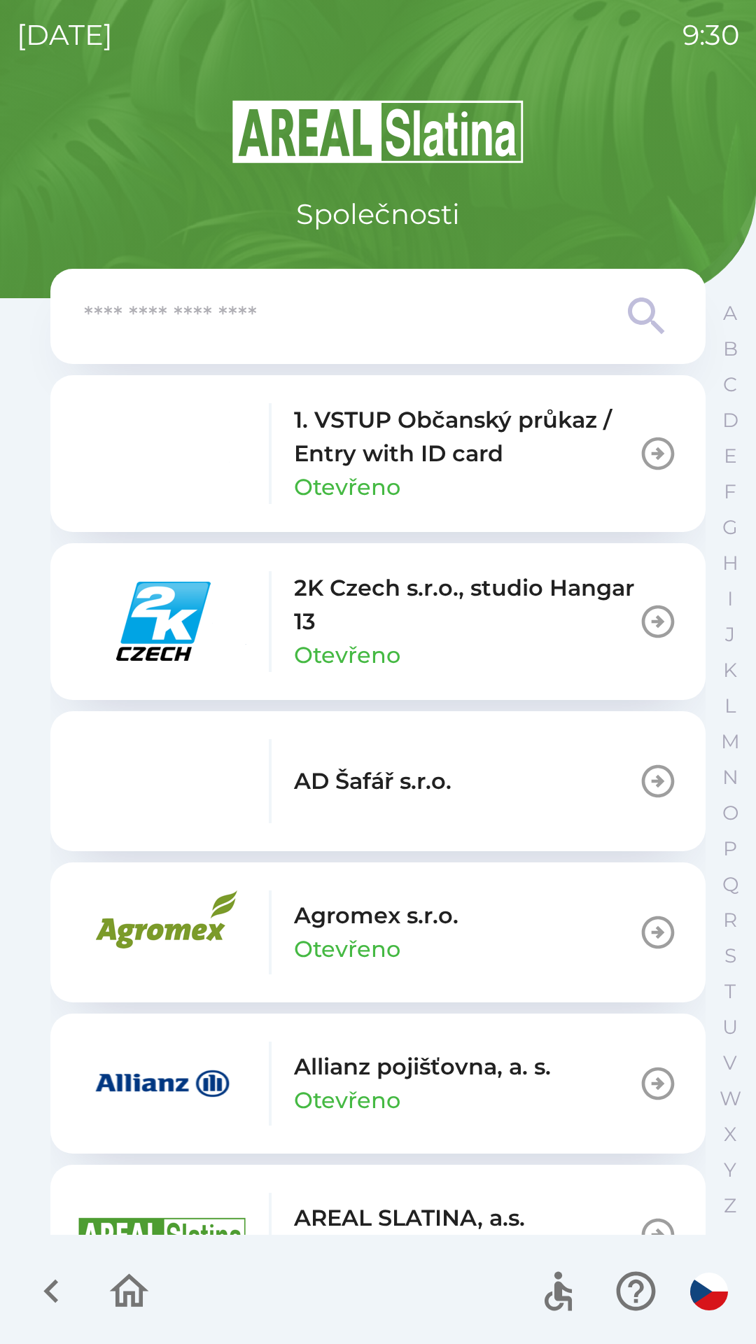
click at [469, 325] on input "text" at bounding box center [350, 316] width 532 height 38
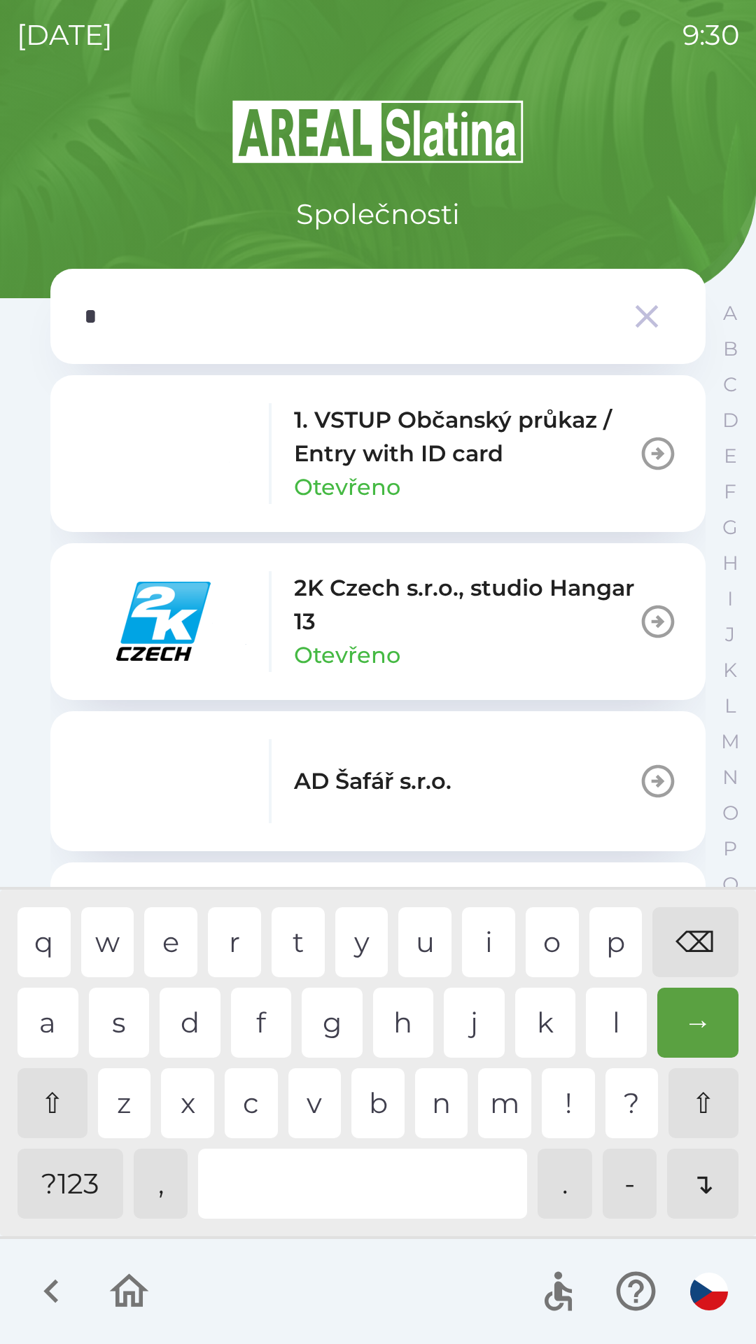
click at [550, 948] on div "o" at bounding box center [552, 942] width 53 height 70
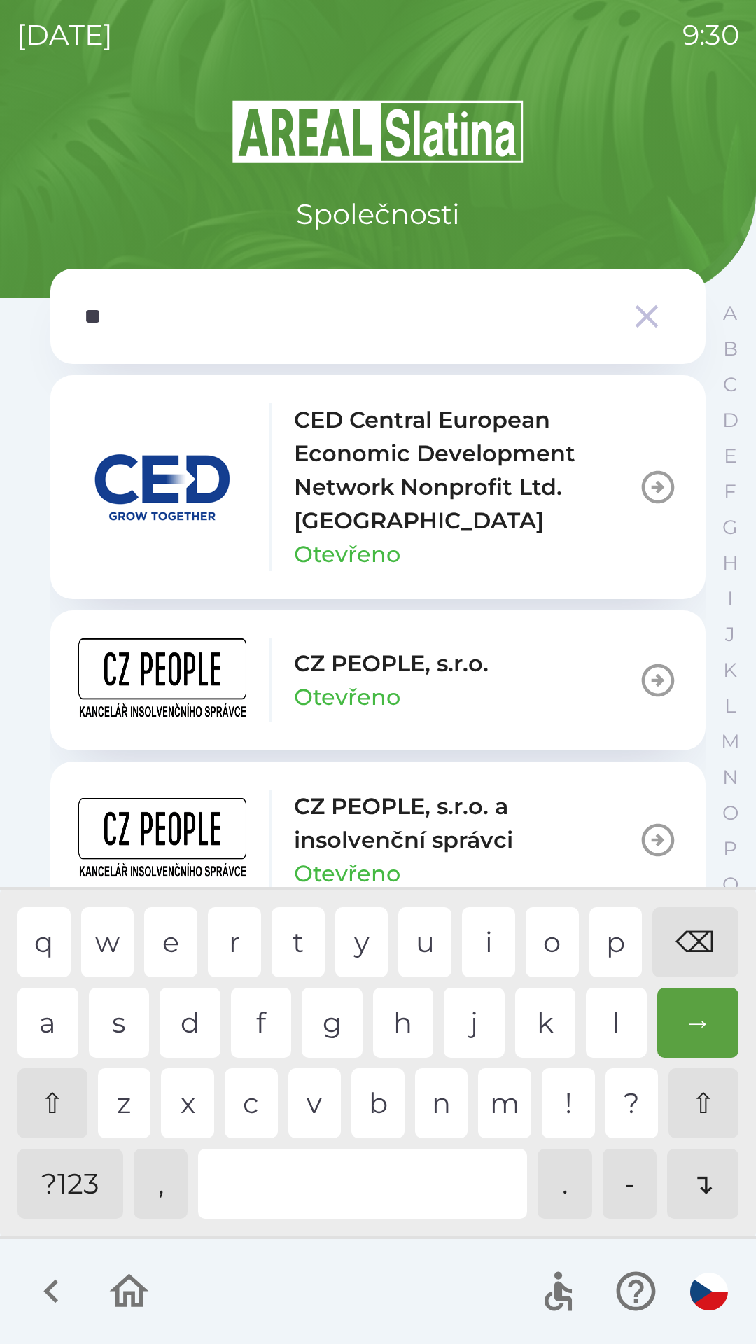
click at [613, 960] on div "p" at bounding box center [615, 942] width 53 height 70
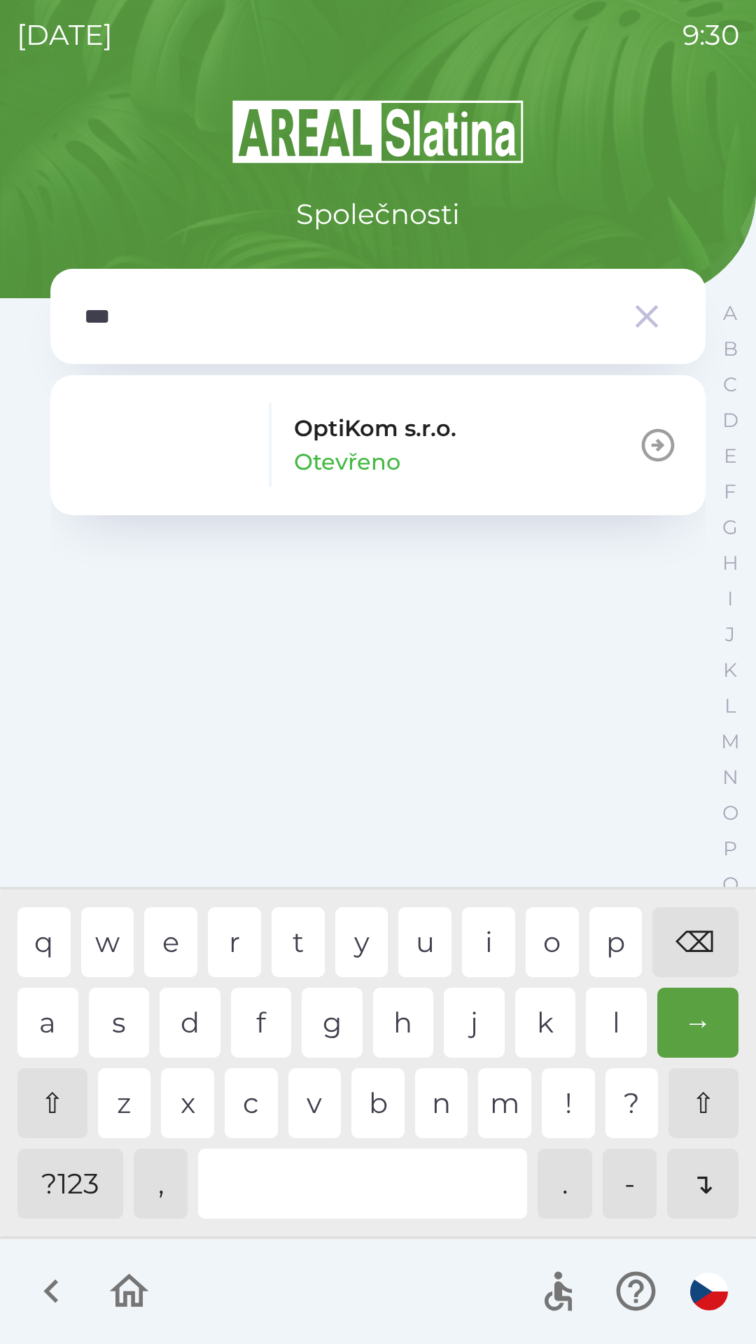
type input "****"
click at [482, 944] on div "i" at bounding box center [488, 942] width 53 height 70
click at [465, 442] on button "OptiKom s.r.o. Otevřeno" at bounding box center [377, 445] width 655 height 140
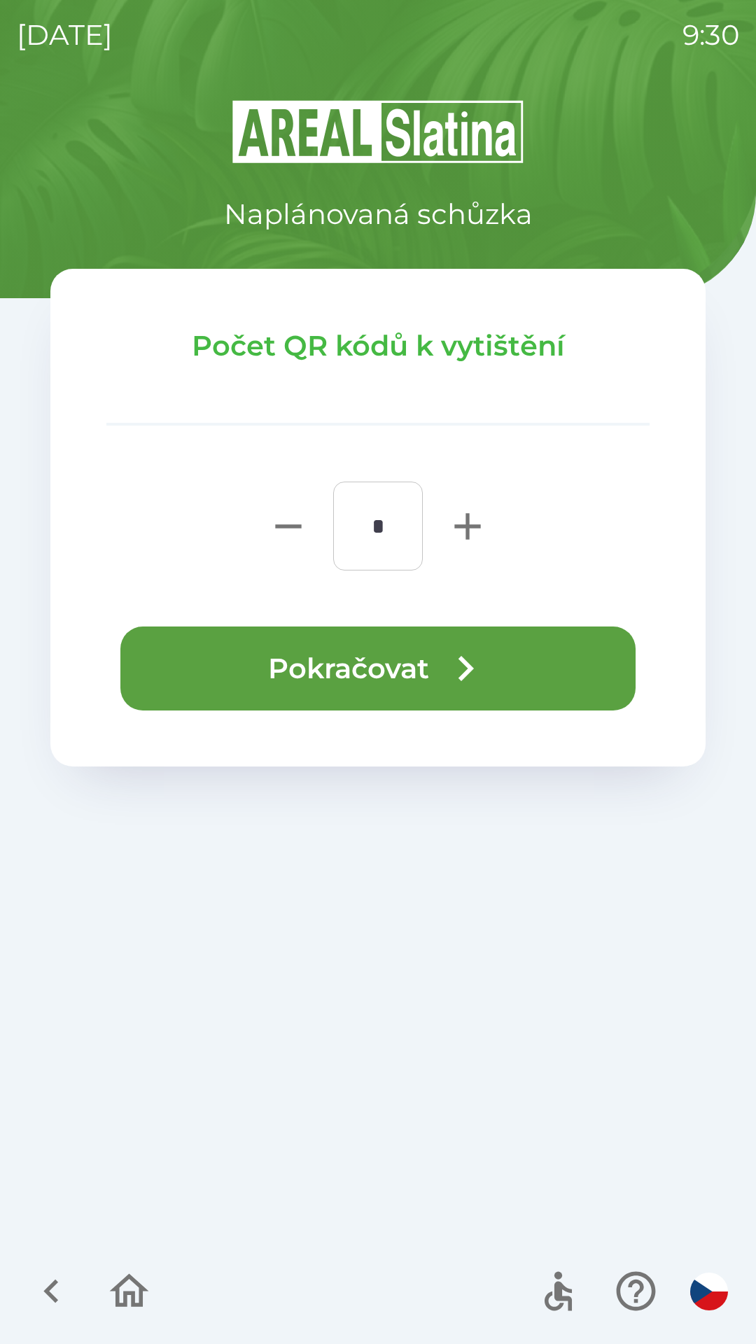
click at [456, 647] on icon "button" at bounding box center [465, 668] width 50 height 50
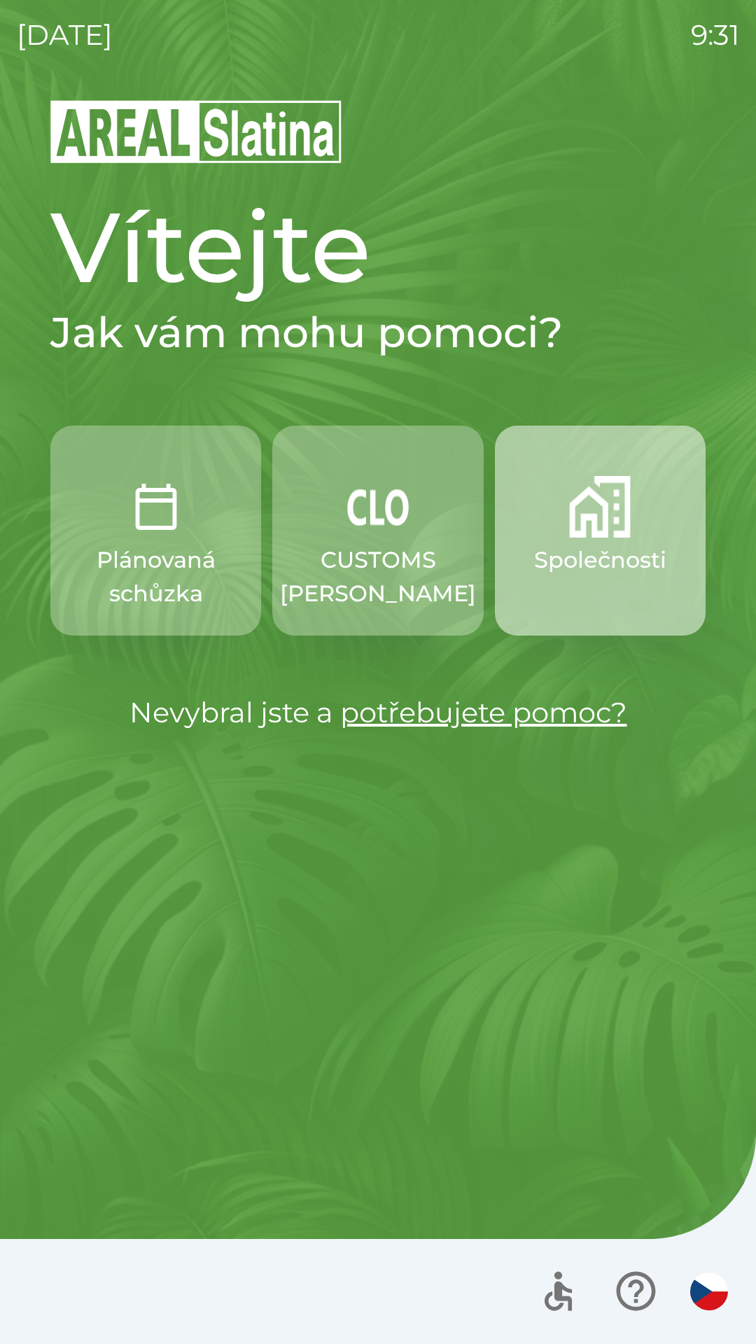
click at [608, 540] on button "Společnosti" at bounding box center [600, 531] width 211 height 210
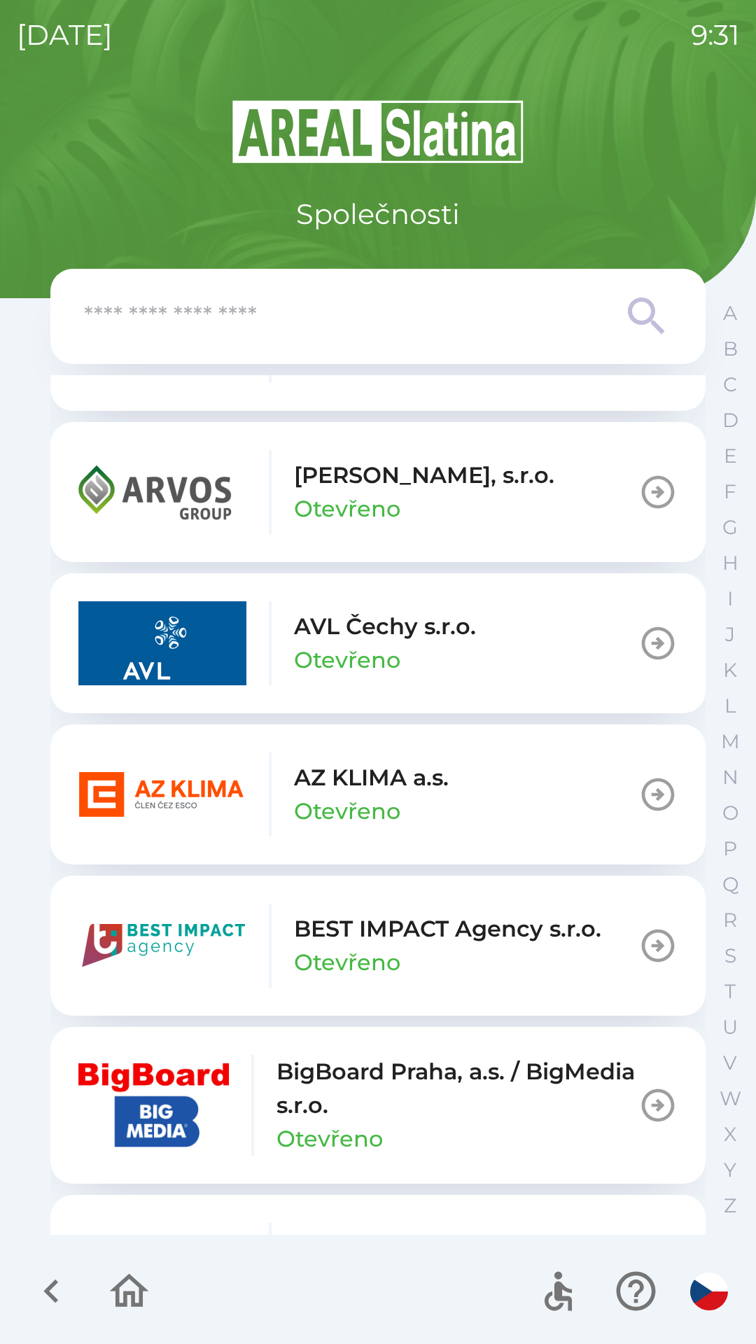
scroll to position [1201, 0]
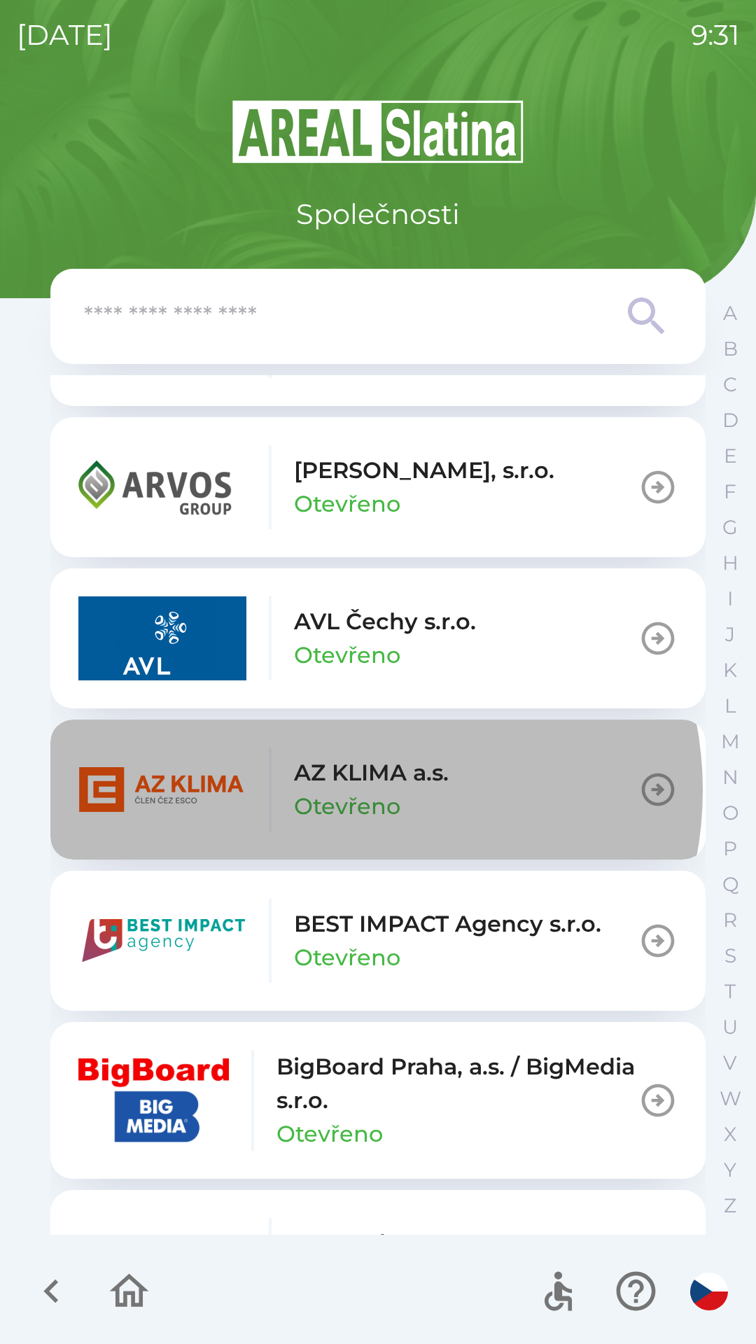
click at [342, 790] on p "Otevřeno" at bounding box center [347, 807] width 106 height 34
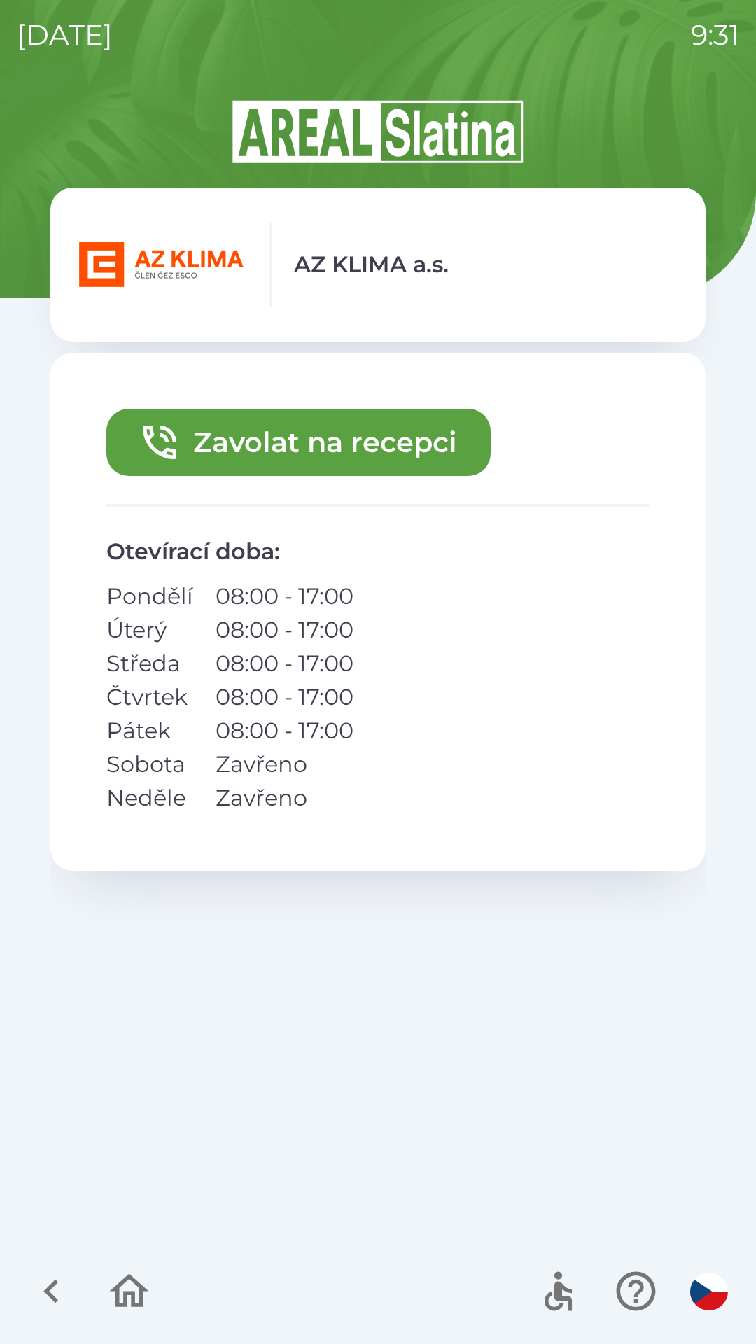
click at [322, 444] on button "Zavolat na recepci" at bounding box center [298, 442] width 384 height 67
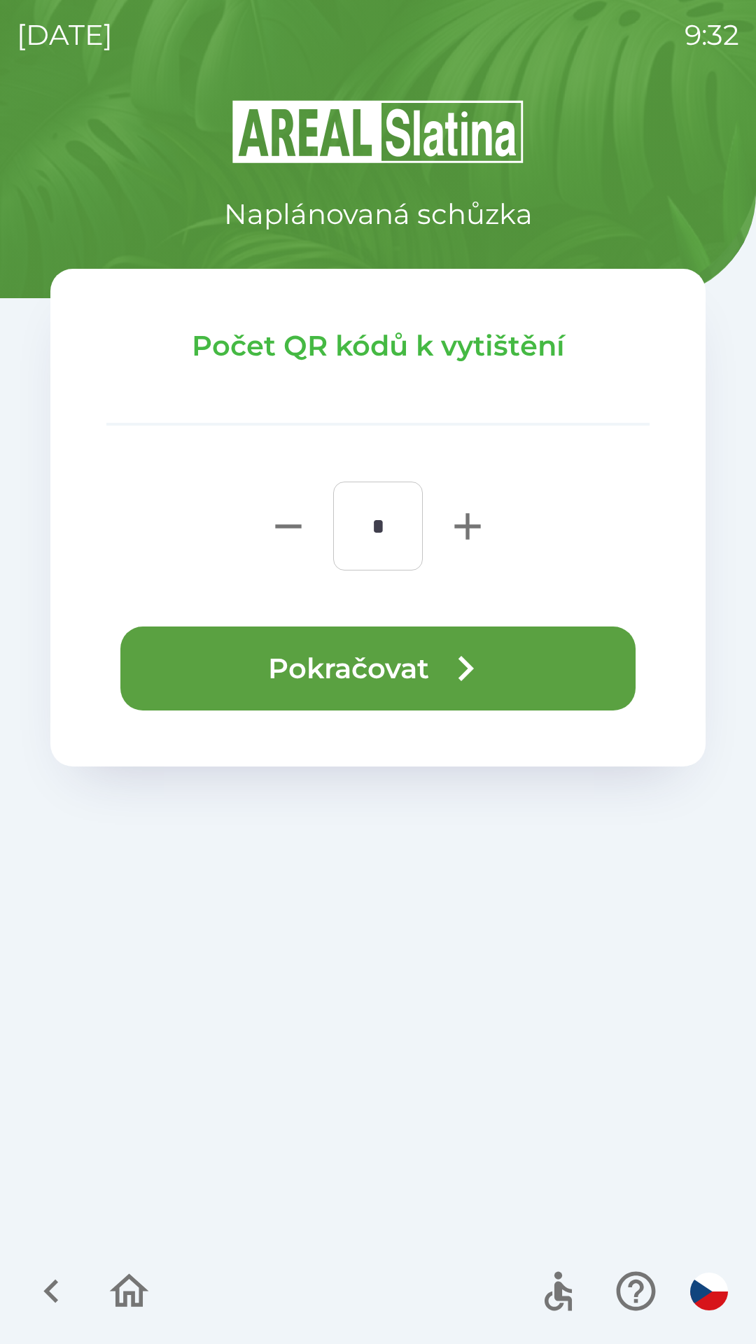
click at [342, 681] on button "Pokračovat" at bounding box center [377, 668] width 515 height 84
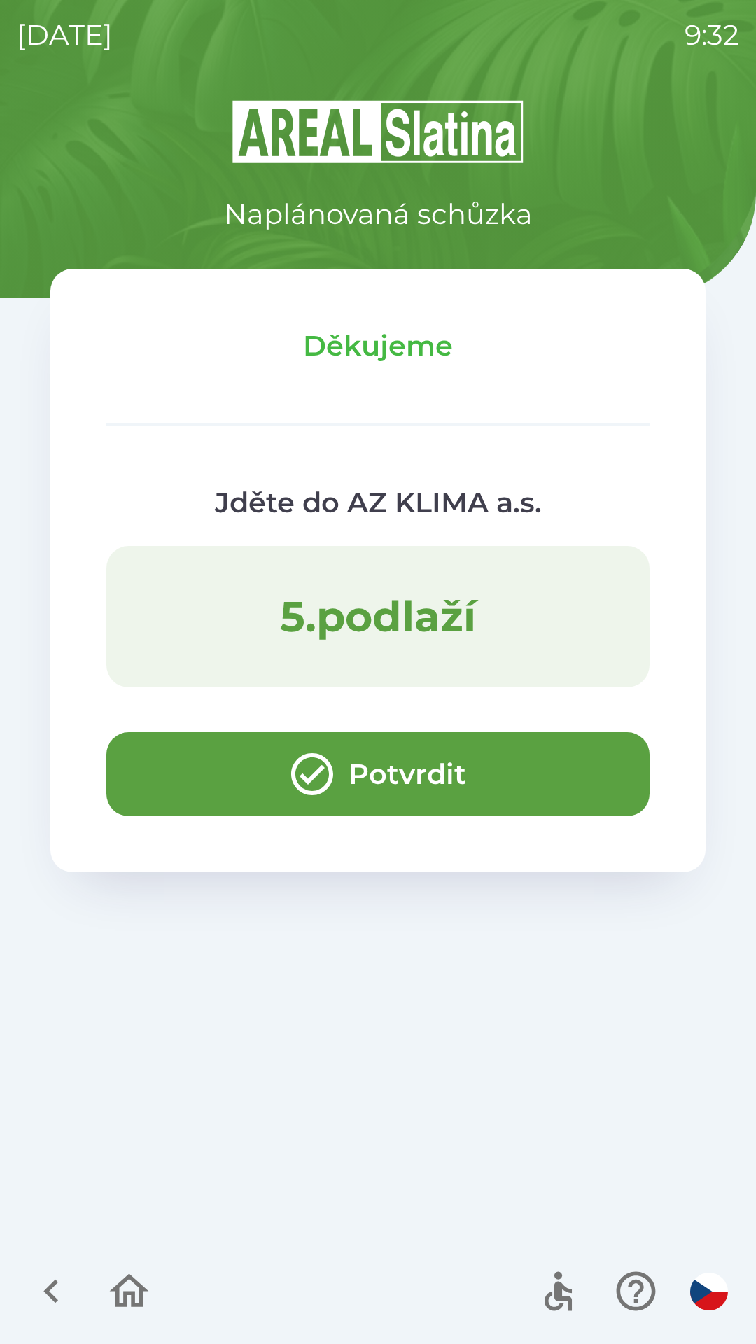
click at [408, 787] on button "Potvrdit" at bounding box center [377, 774] width 543 height 84
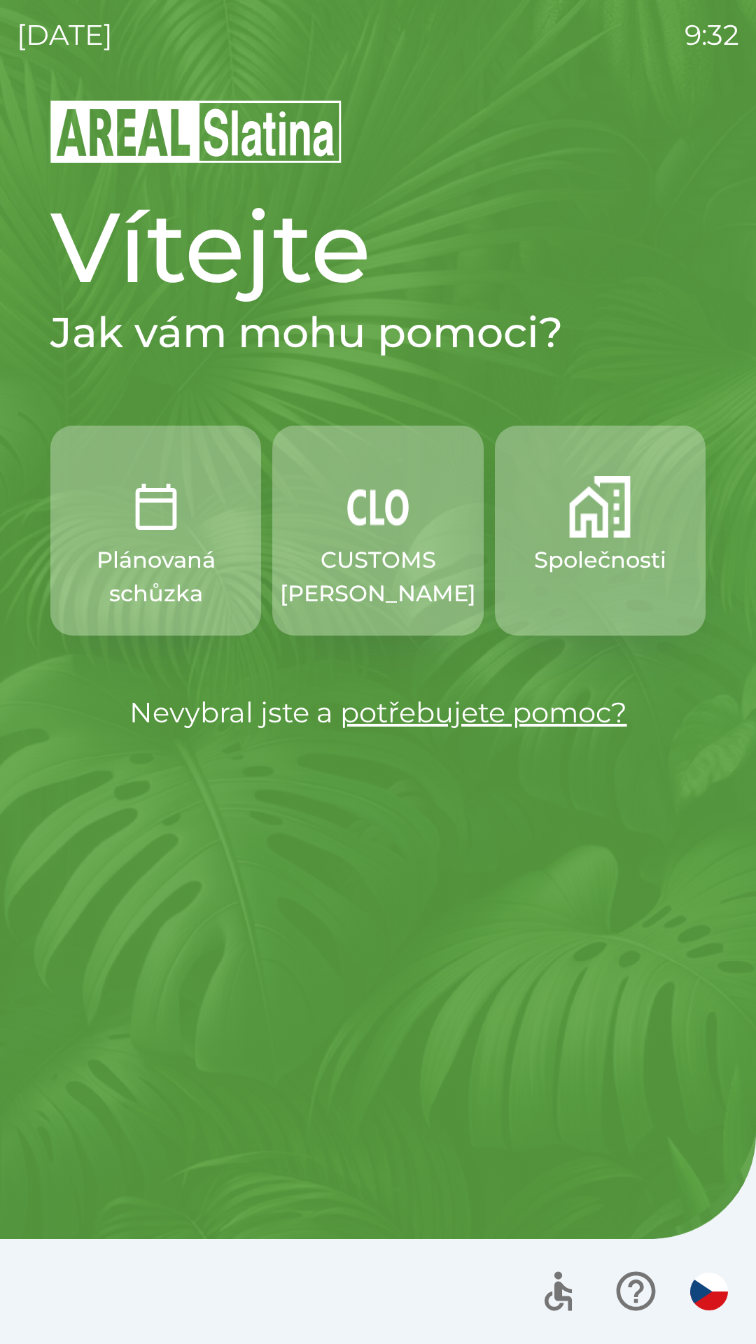
click at [638, 528] on button "Společnosti" at bounding box center [600, 531] width 211 height 210
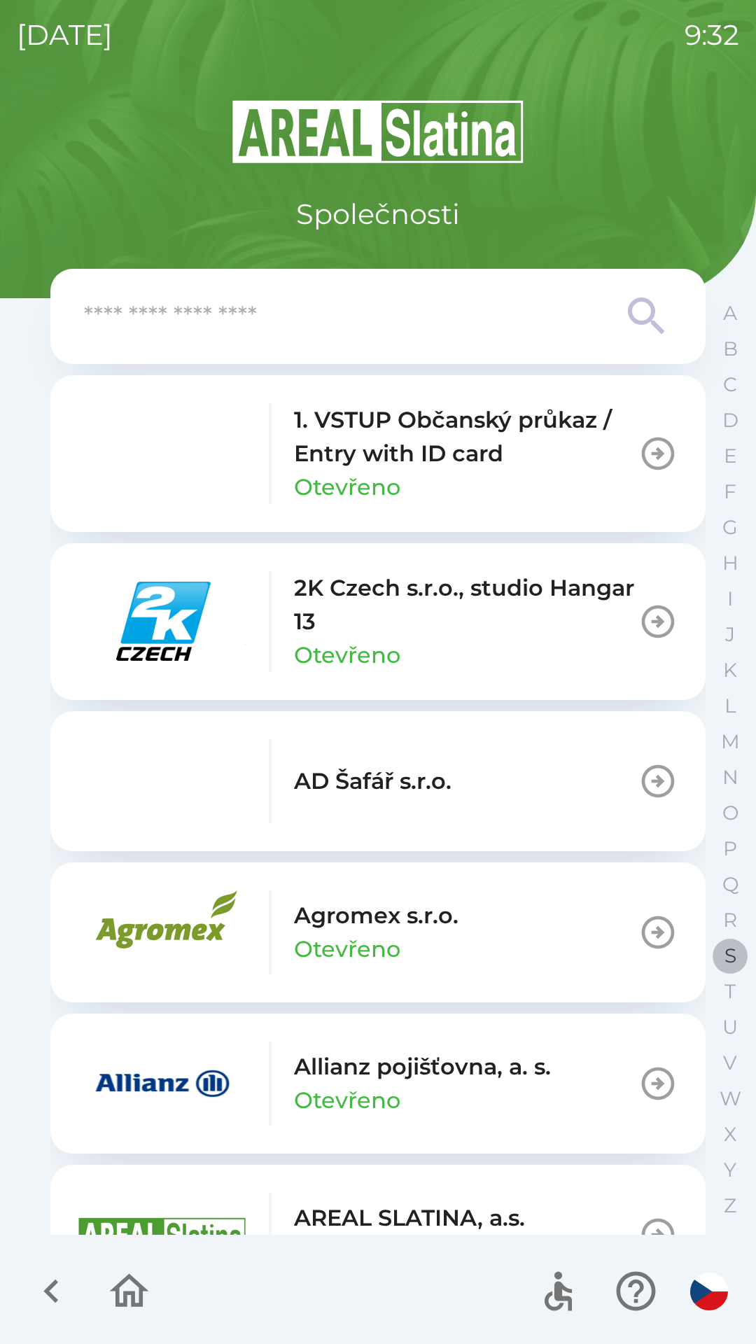
click at [728, 948] on p "S" at bounding box center [730, 956] width 12 height 24
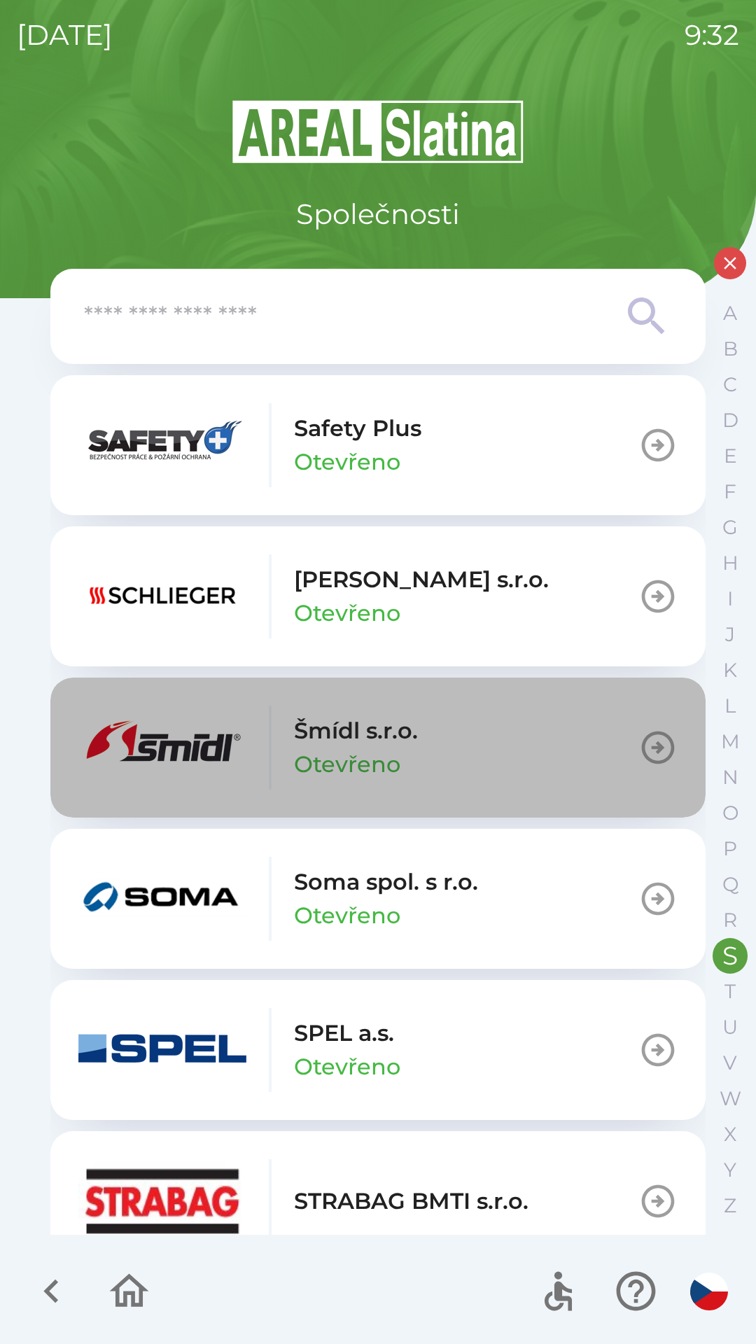
click at [379, 740] on p "Šmídl s.r.o." at bounding box center [356, 731] width 124 height 34
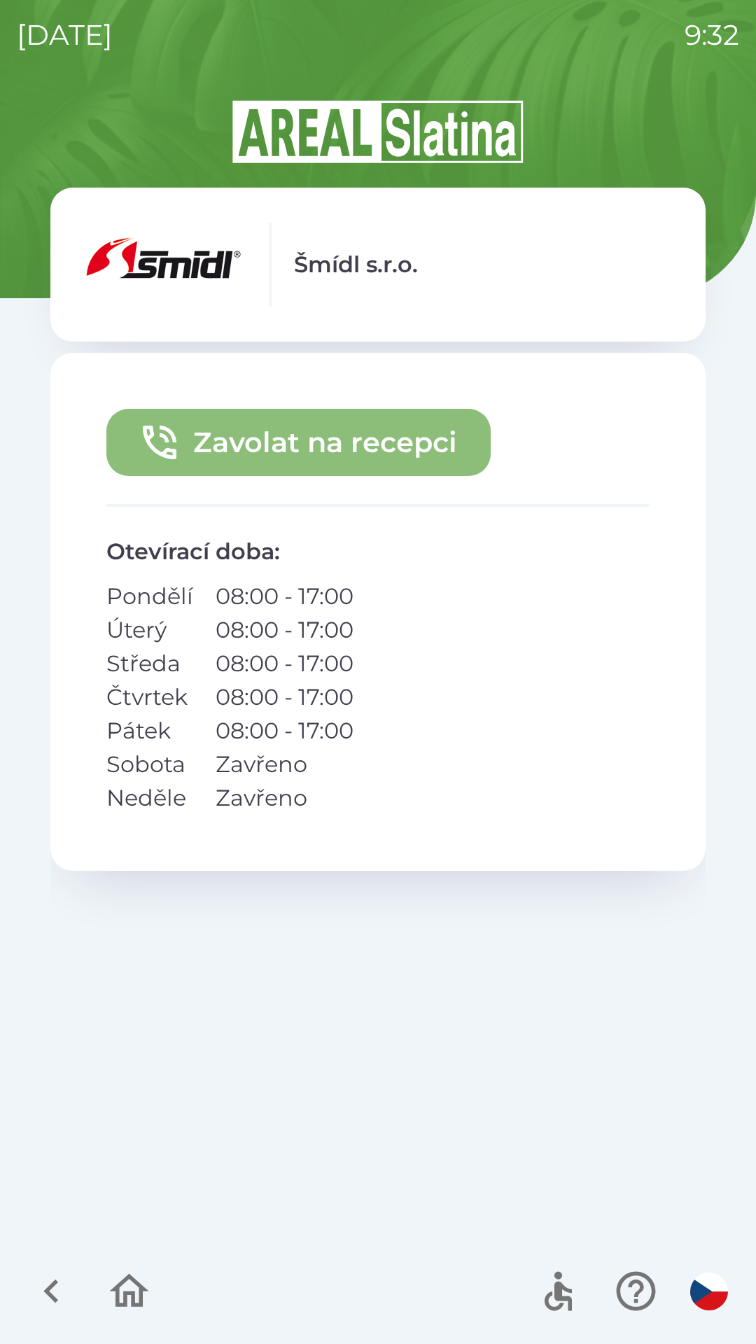
click at [322, 441] on button "Zavolat na recepci" at bounding box center [298, 442] width 384 height 67
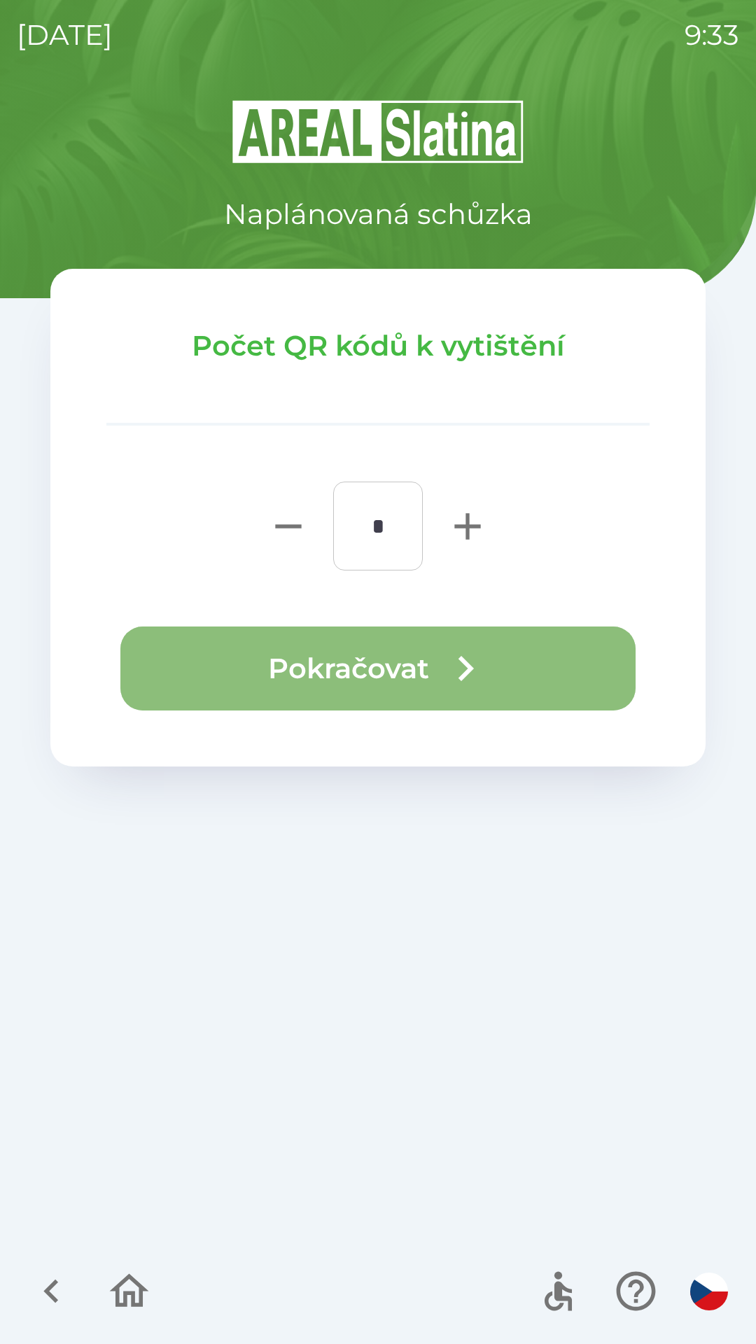
click at [356, 671] on button "Pokračovat" at bounding box center [377, 668] width 515 height 84
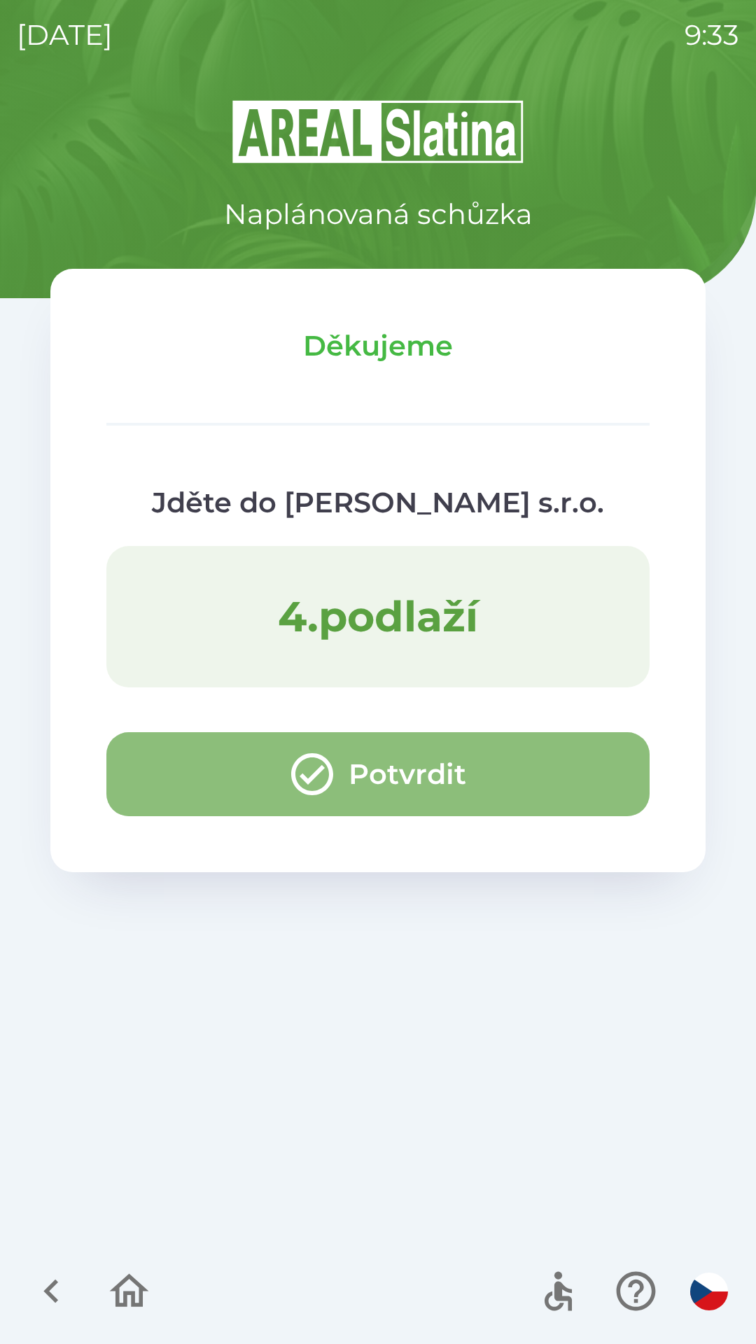
click at [398, 775] on button "Potvrdit" at bounding box center [377, 774] width 543 height 84
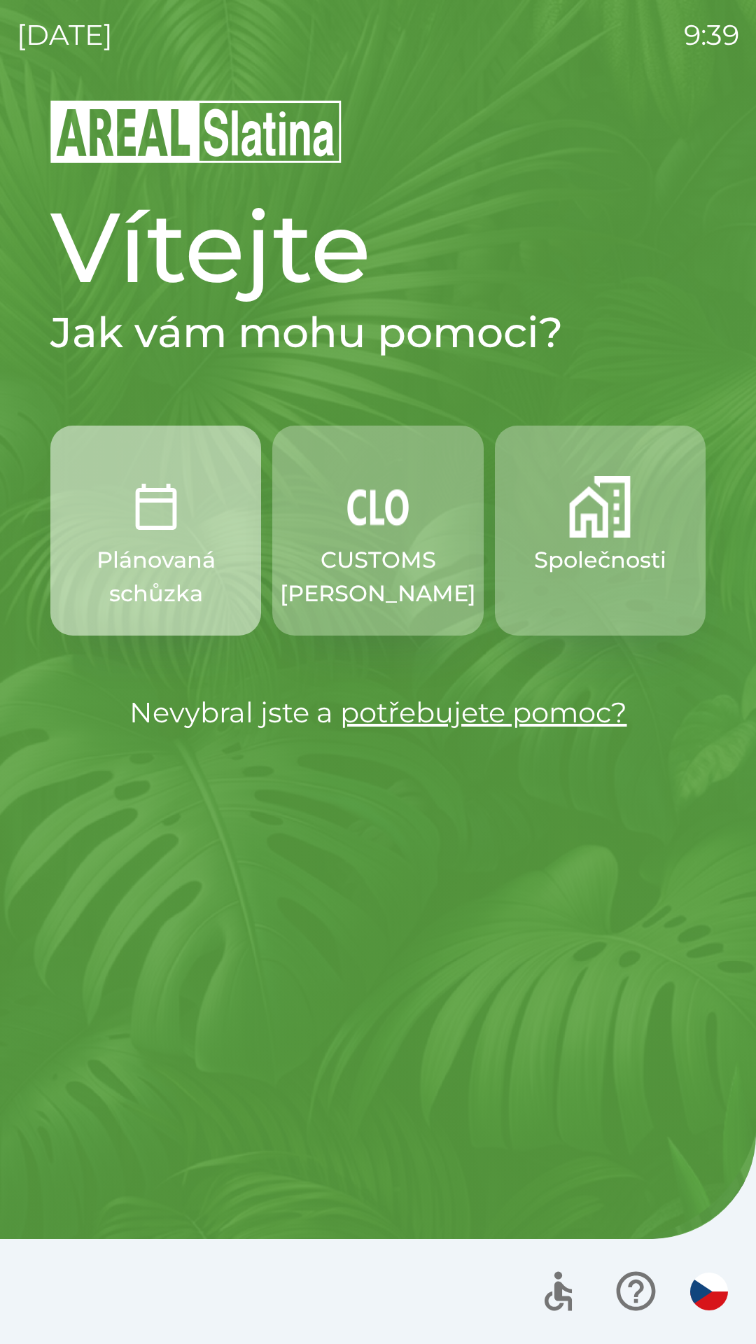
click at [156, 528] on img "button" at bounding box center [156, 507] width 62 height 62
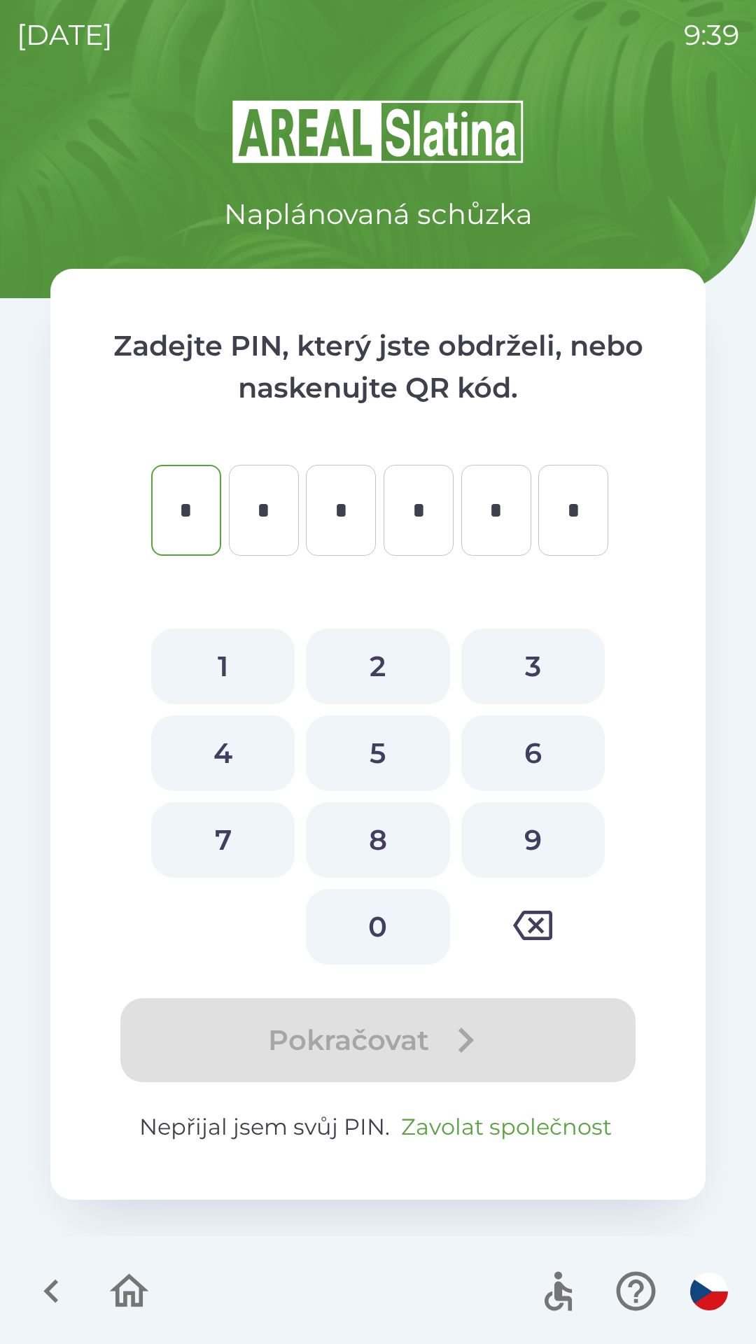
click at [507, 1127] on button "Zavolat společnost" at bounding box center [506, 1127] width 222 height 34
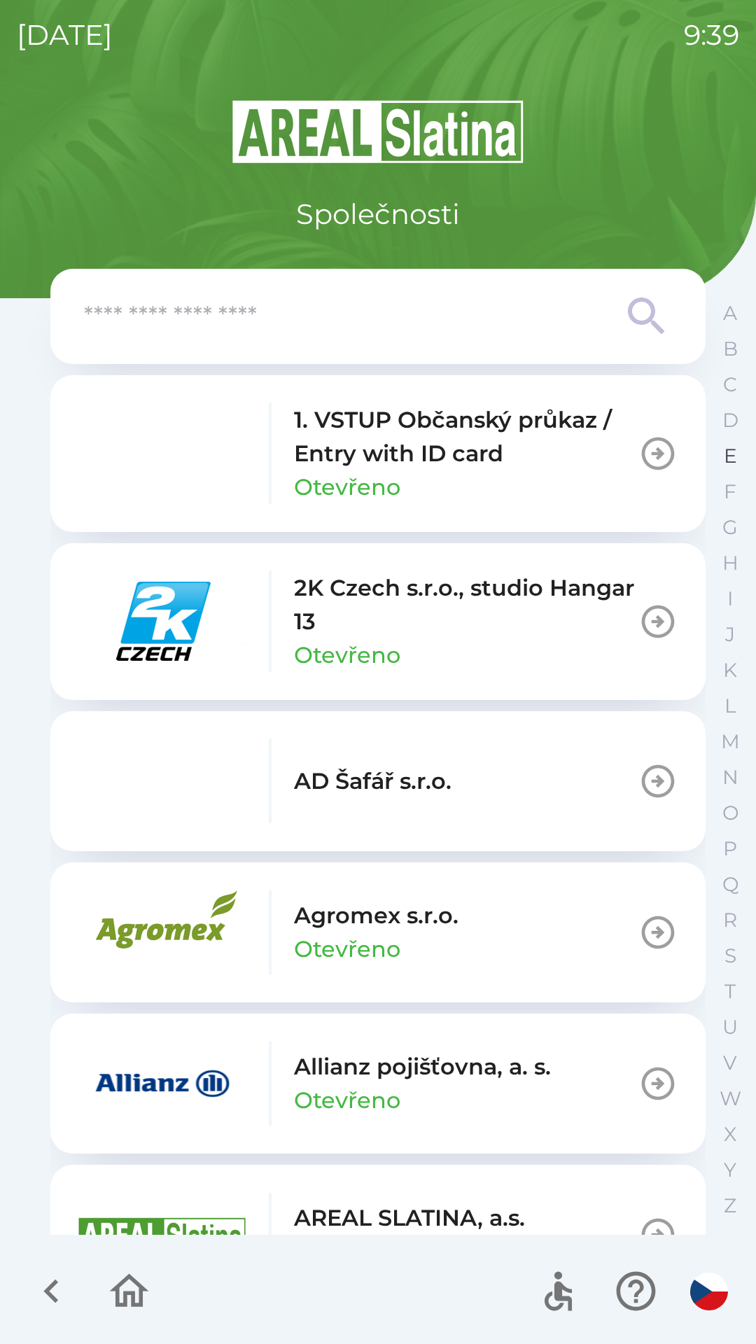
click at [724, 458] on p "E" at bounding box center [730, 456] width 13 height 24
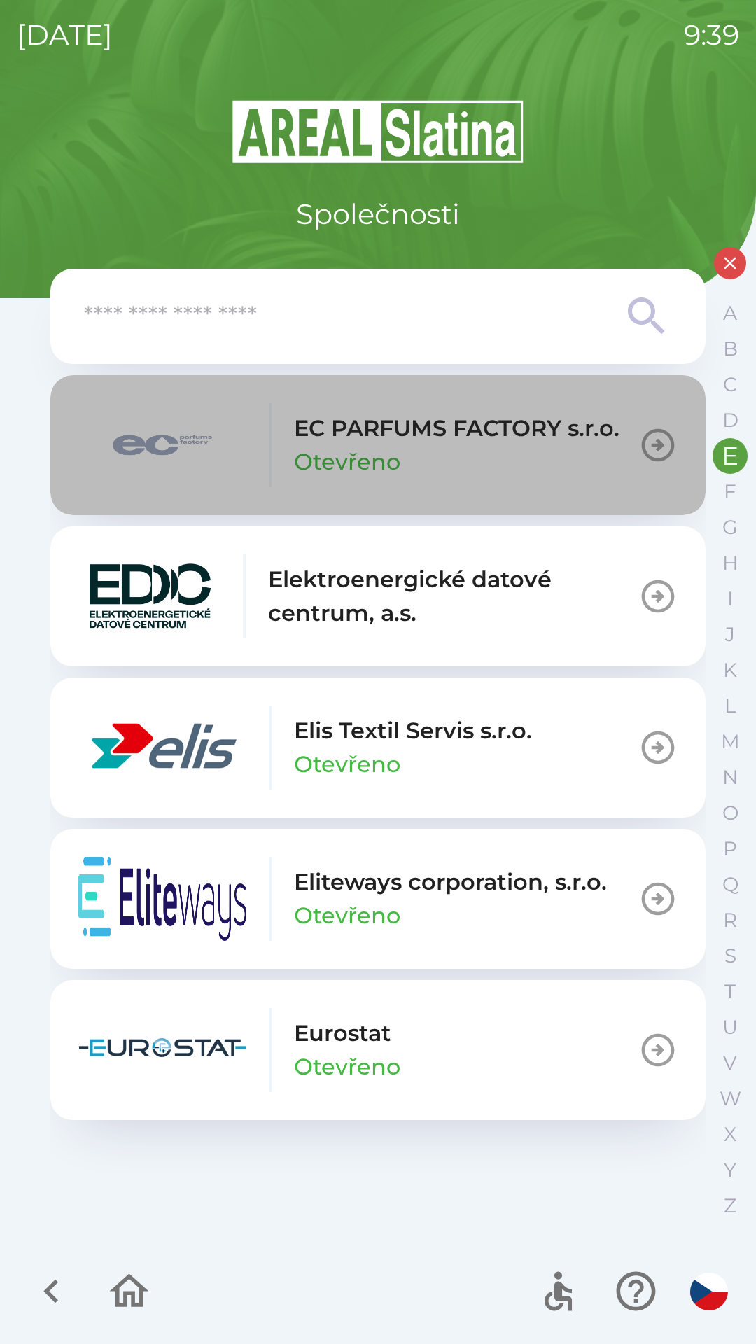
click at [480, 450] on div "EC PARFUMS FACTORY s.r.o. Otevřeno" at bounding box center [456, 445] width 325 height 67
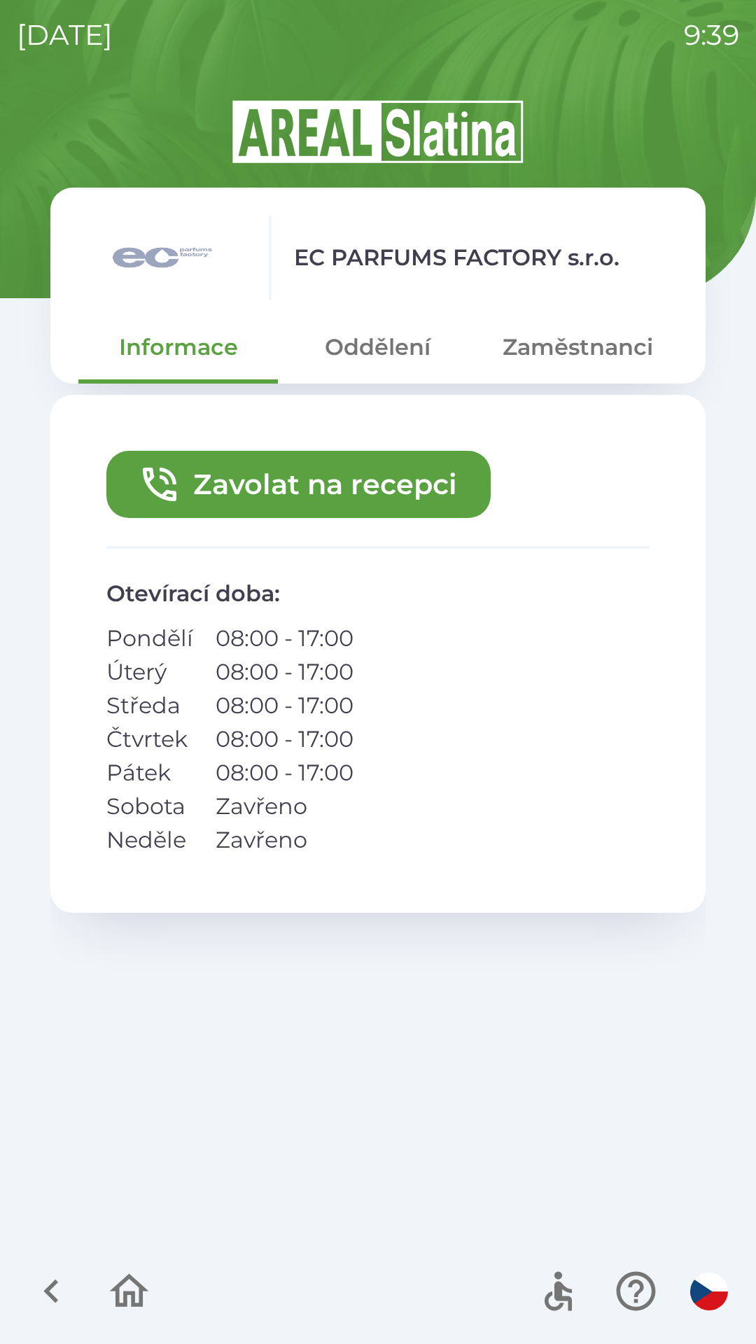
click at [380, 479] on button "Zavolat na recepci" at bounding box center [298, 484] width 384 height 67
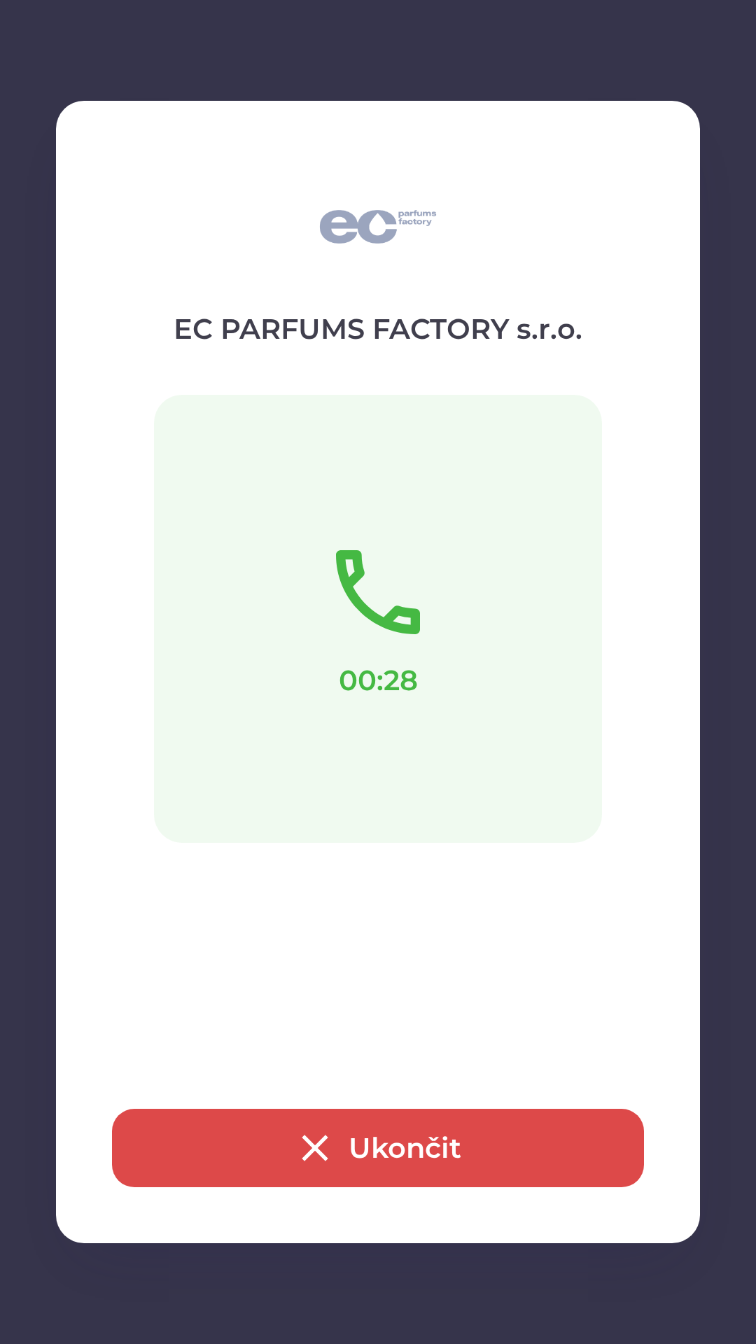
click at [410, 1146] on button "Ukončit" at bounding box center [378, 1148] width 532 height 78
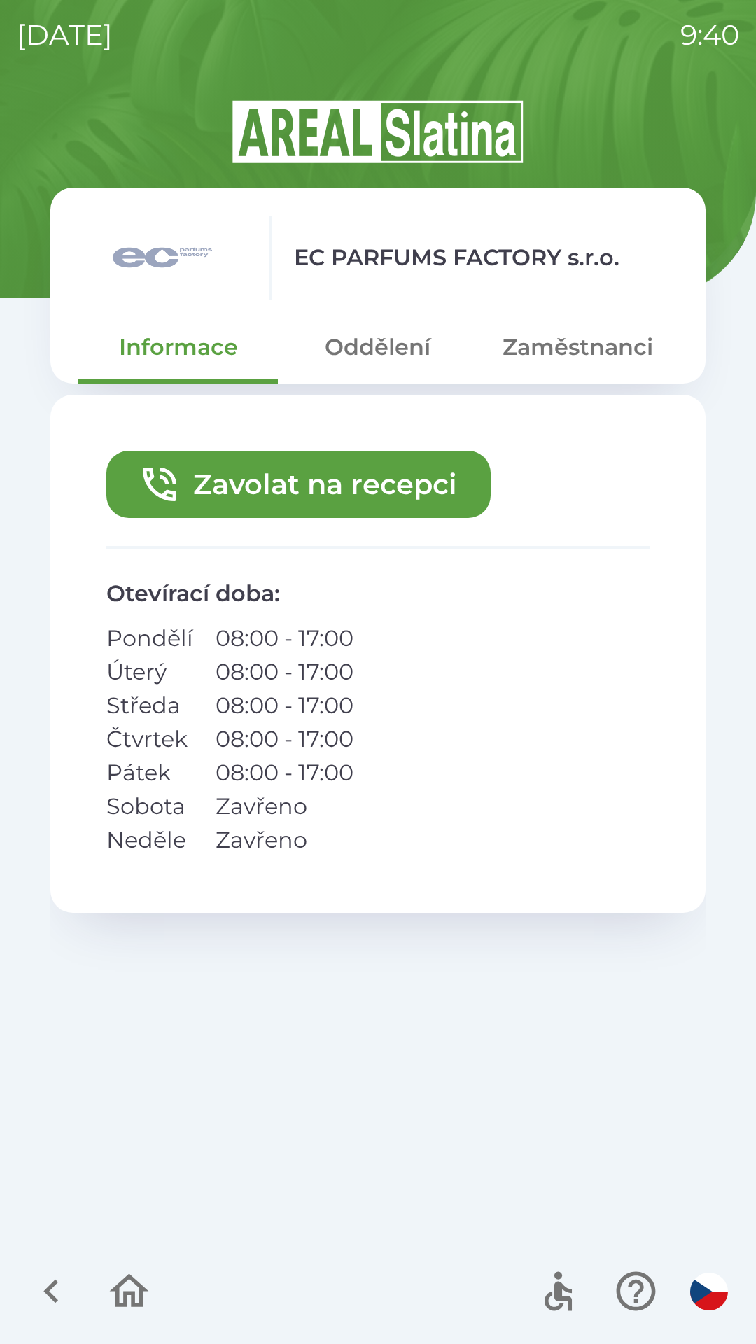
click at [138, 1298] on icon "button" at bounding box center [129, 1291] width 47 height 47
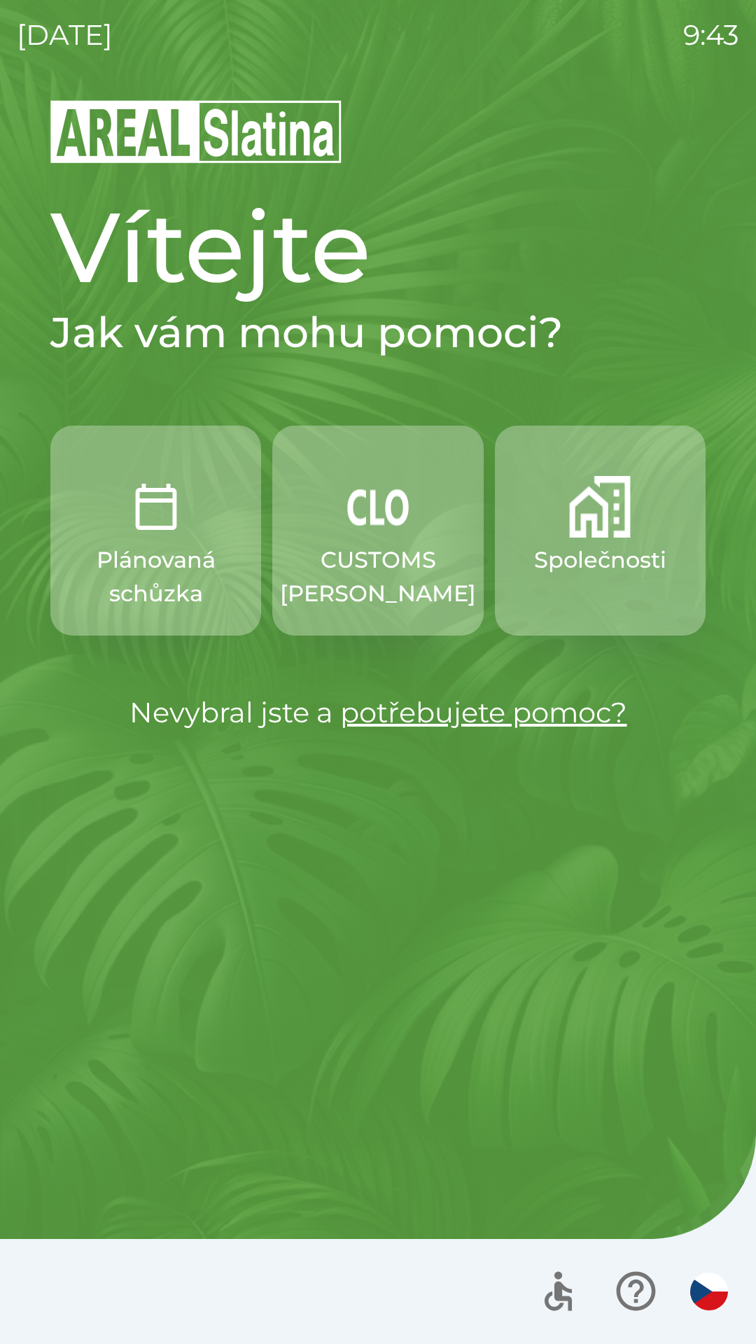
click at [590, 567] on p "Společnosti" at bounding box center [600, 560] width 132 height 34
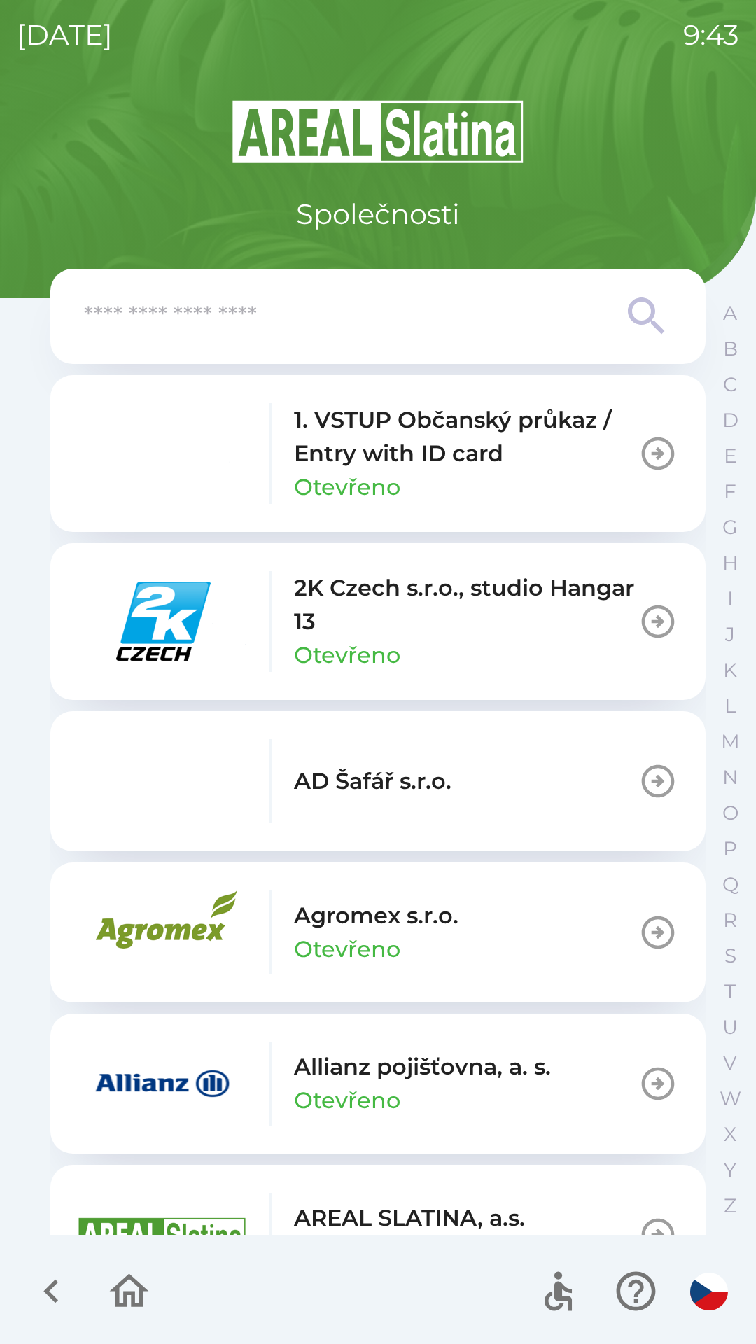
click at [424, 330] on input "text" at bounding box center [350, 316] width 532 height 38
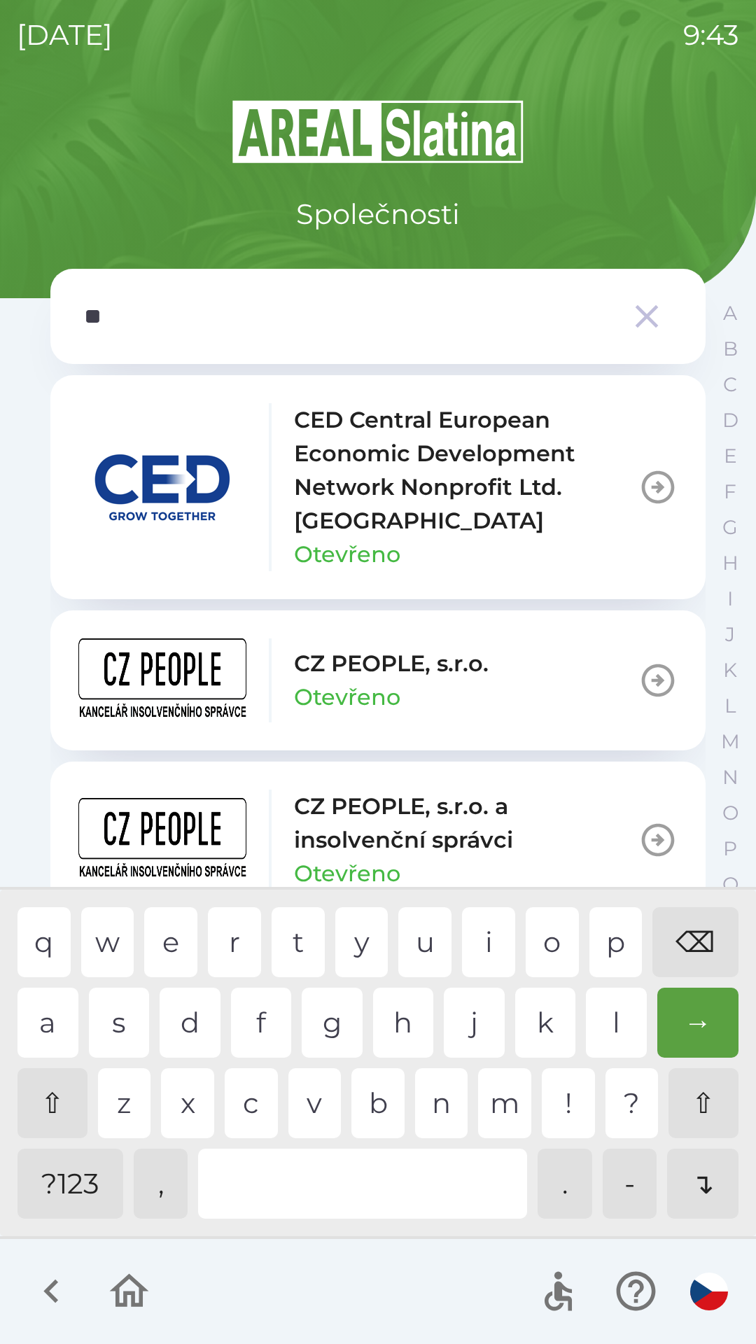
type input "***"
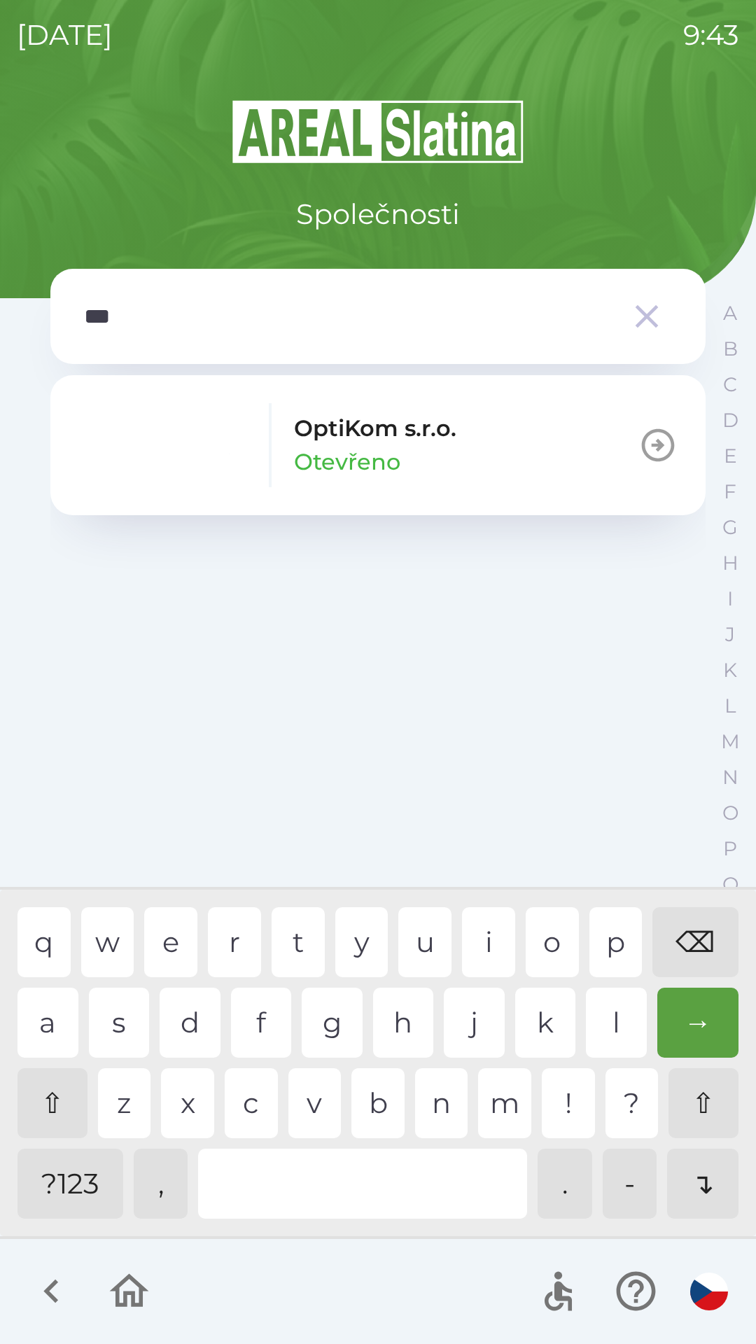
click at [412, 459] on div "OptiKom s.r.o. Otevřeno" at bounding box center [375, 445] width 162 height 67
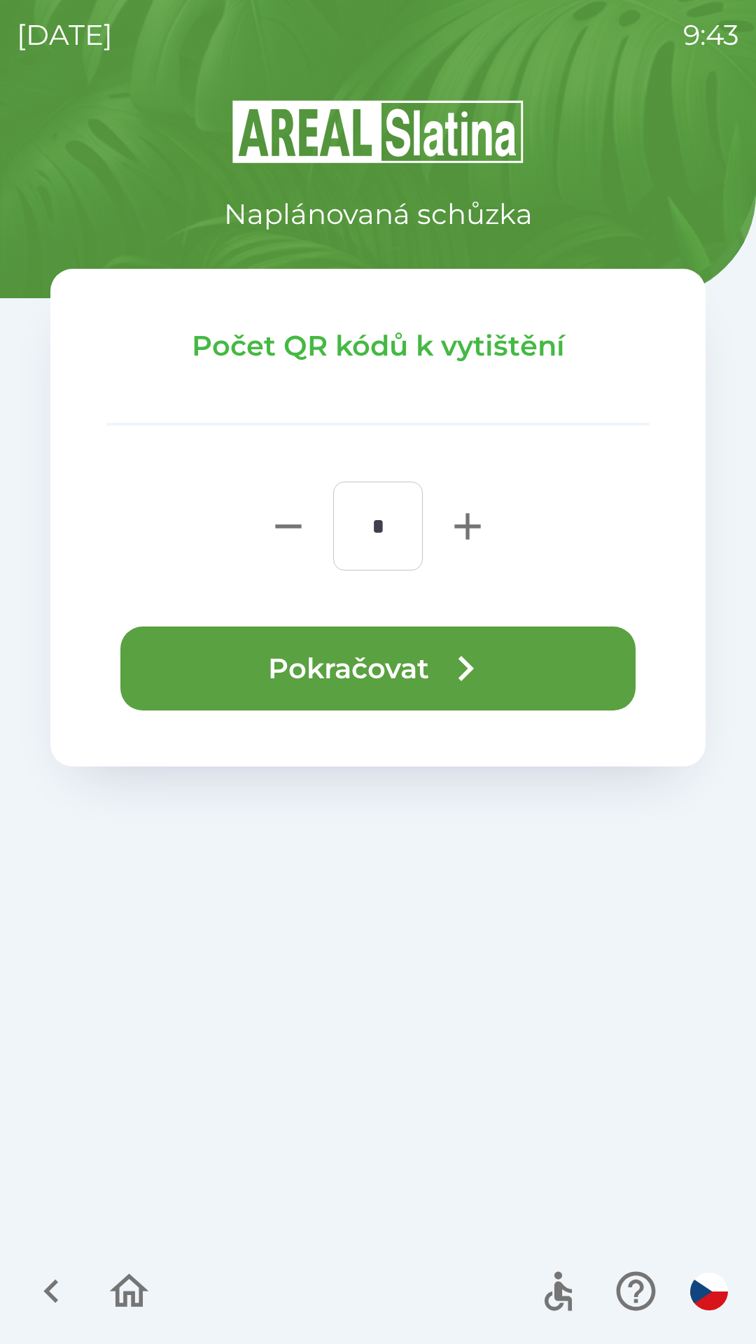
click at [479, 685] on icon "button" at bounding box center [465, 668] width 50 height 50
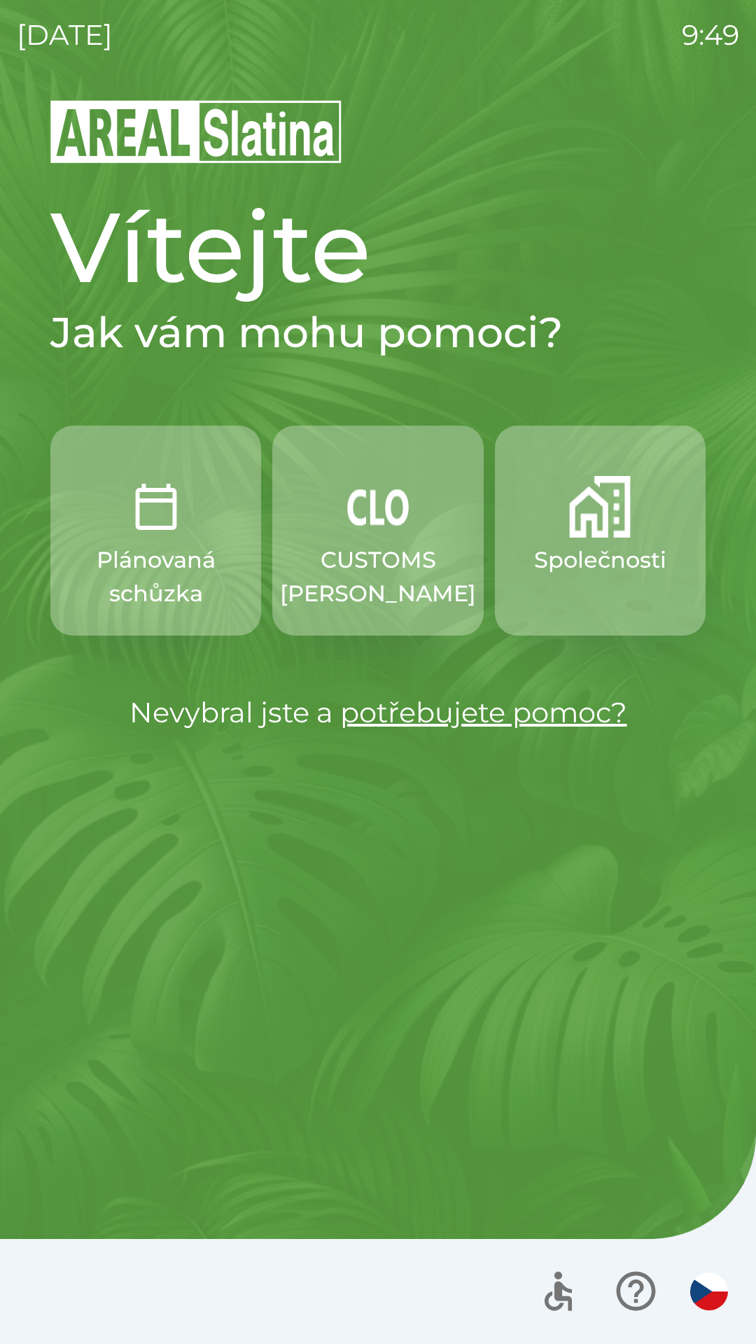
click at [613, 514] on img "button" at bounding box center [600, 507] width 62 height 62
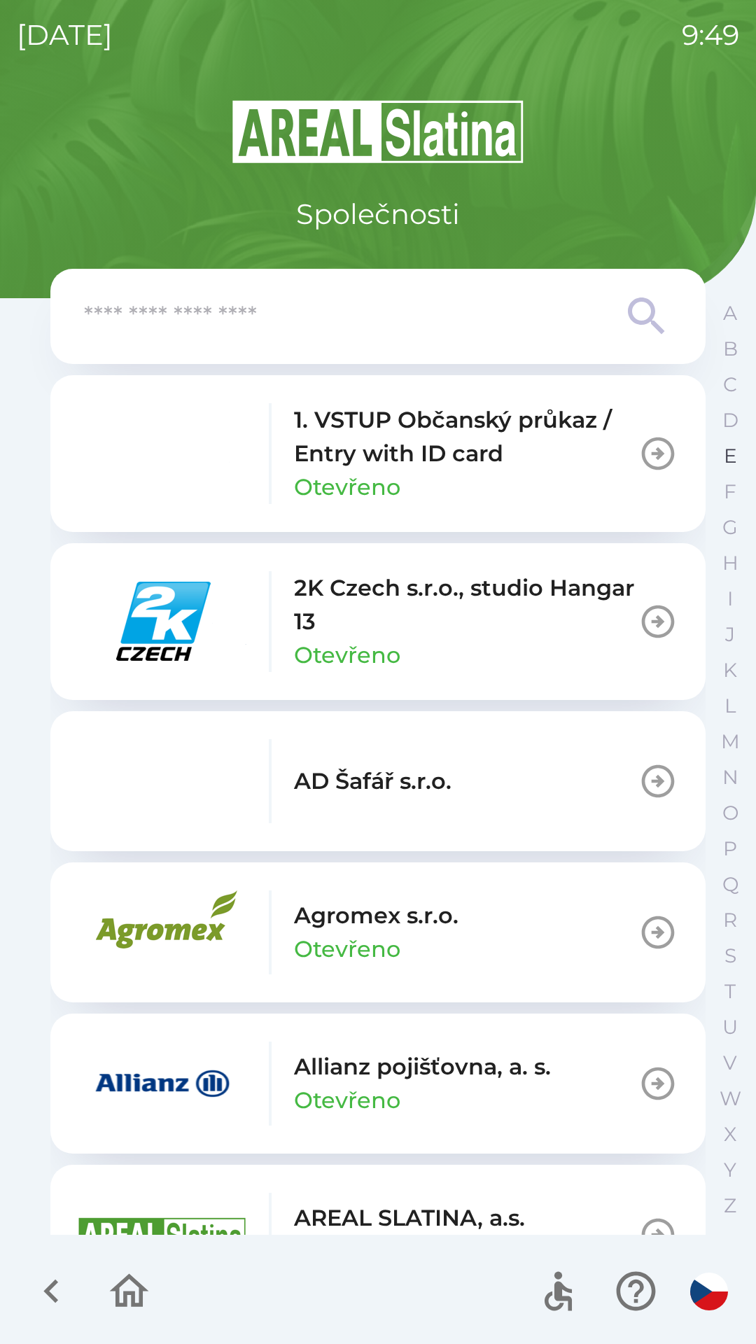
click at [724, 459] on p "E" at bounding box center [730, 456] width 13 height 24
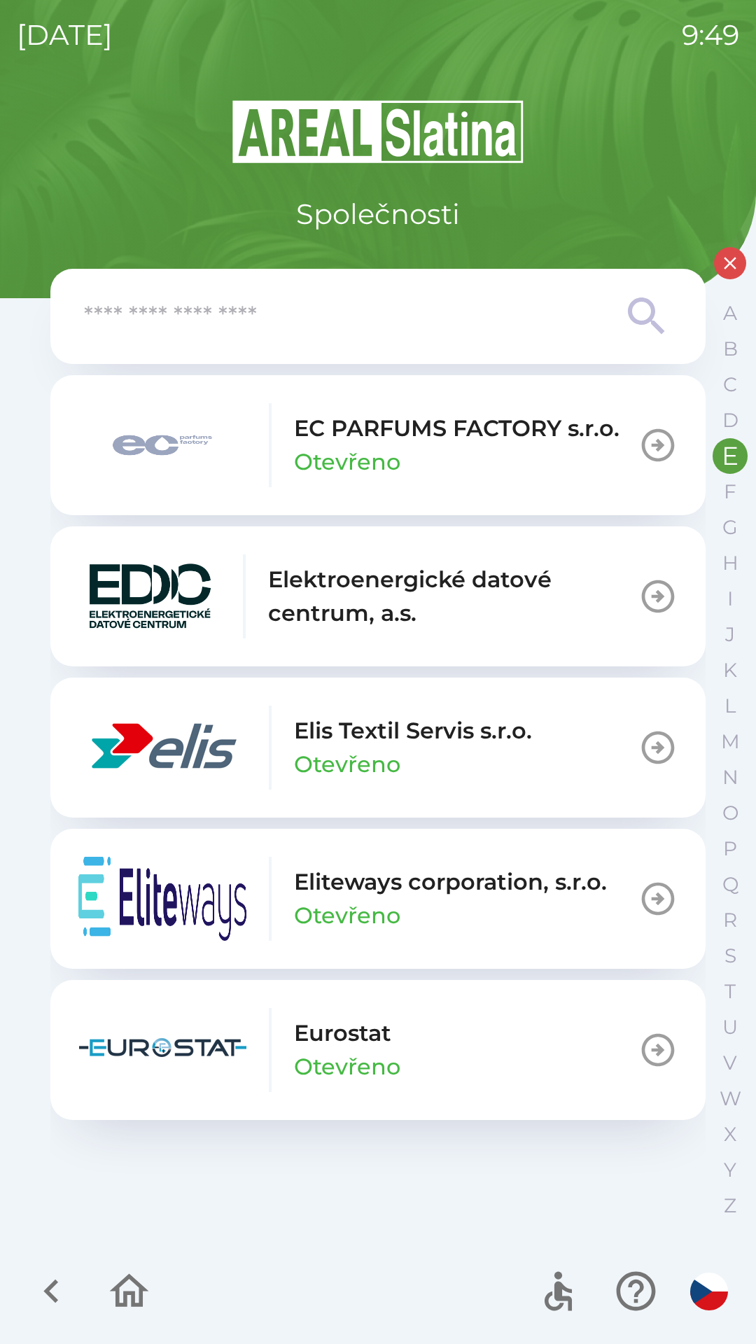
click at [177, 447] on img "button" at bounding box center [162, 445] width 168 height 84
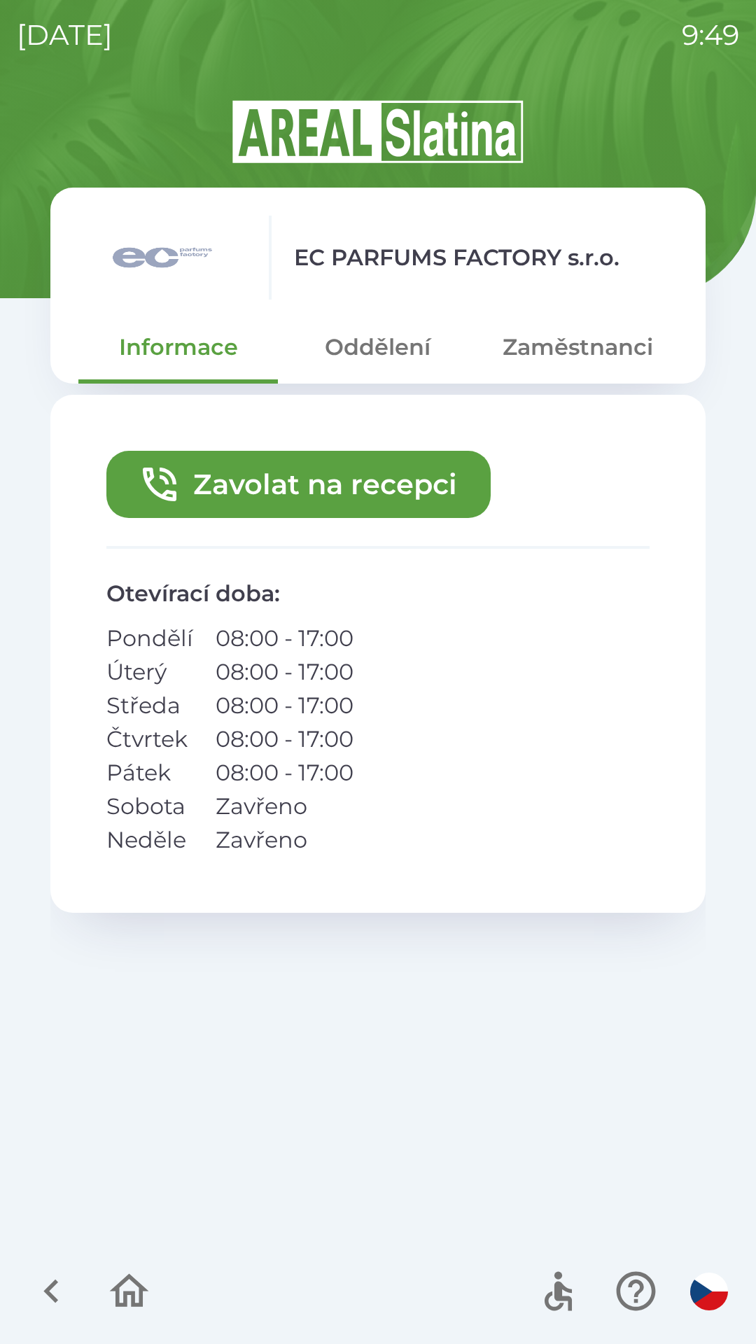
click at [341, 500] on button "Zavolat na recepci" at bounding box center [298, 484] width 384 height 67
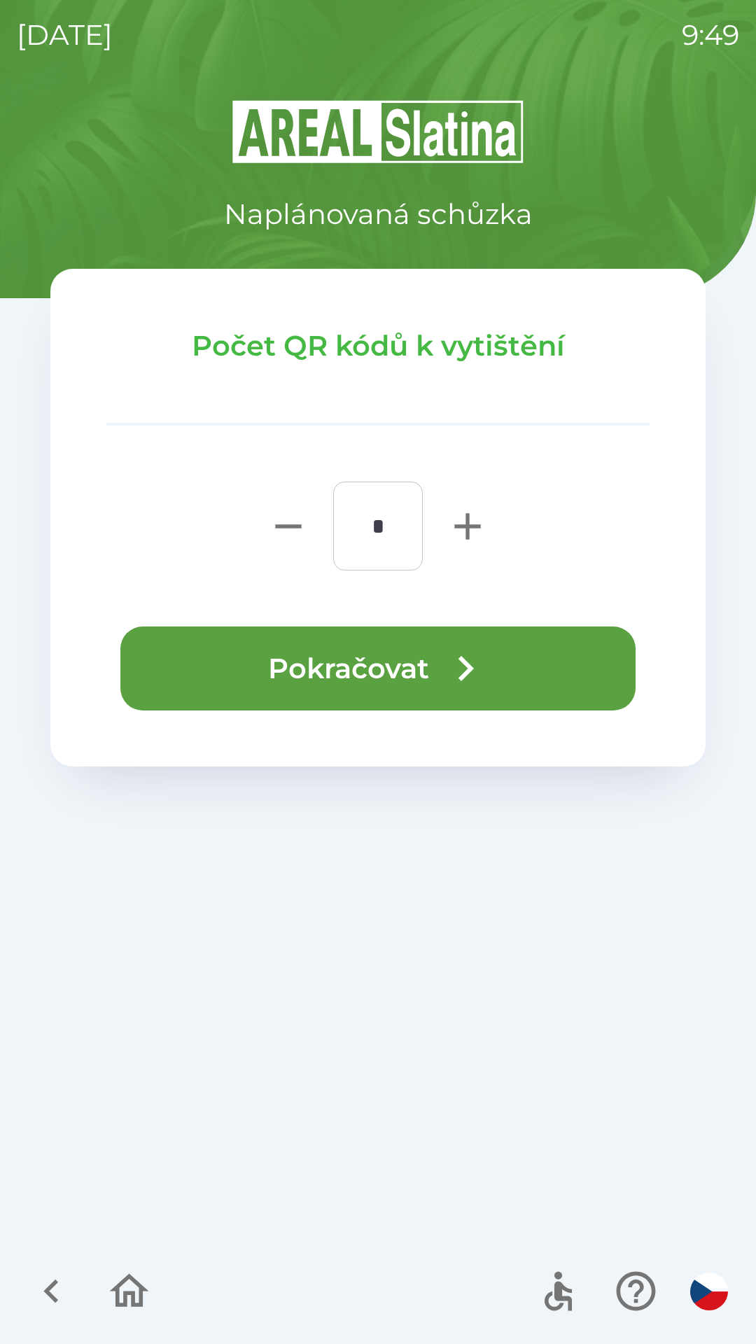
click at [487, 658] on icon "button" at bounding box center [465, 668] width 50 height 50
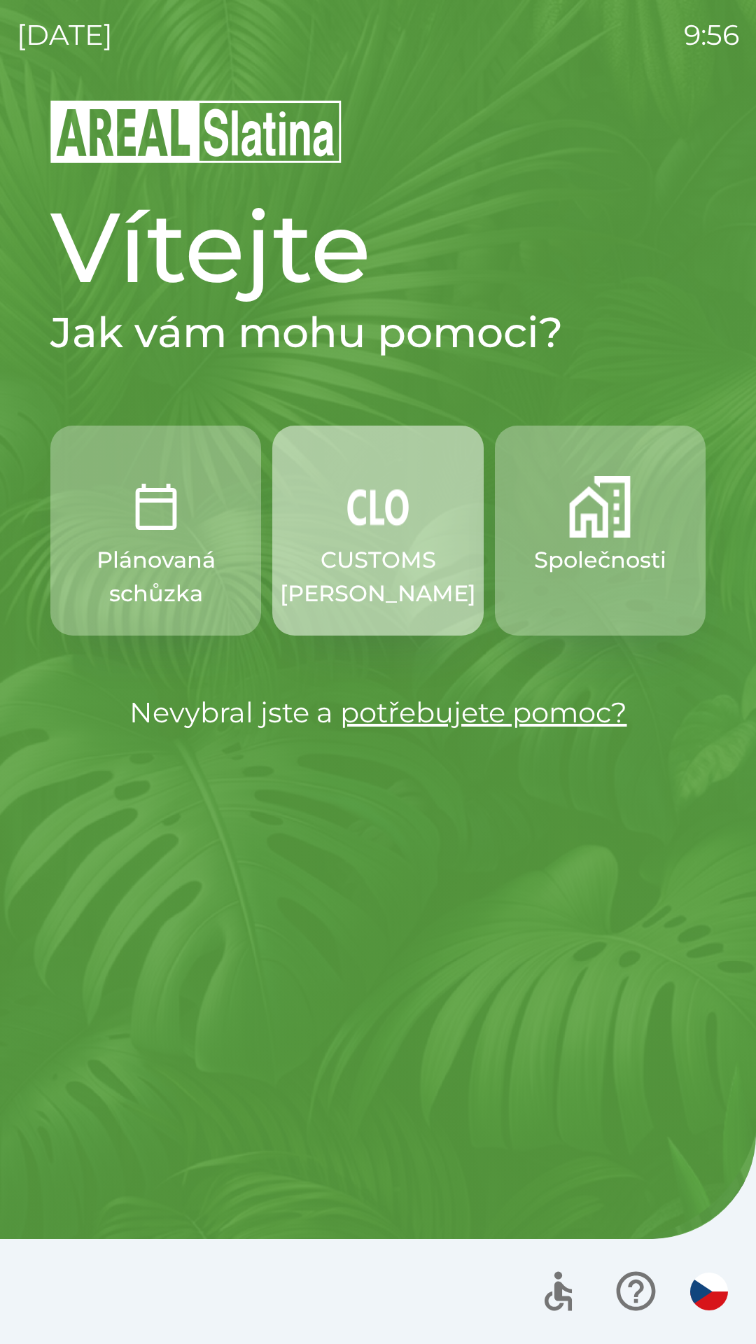
click at [367, 584] on p "CUSTOMS [PERSON_NAME]" at bounding box center [378, 576] width 196 height 67
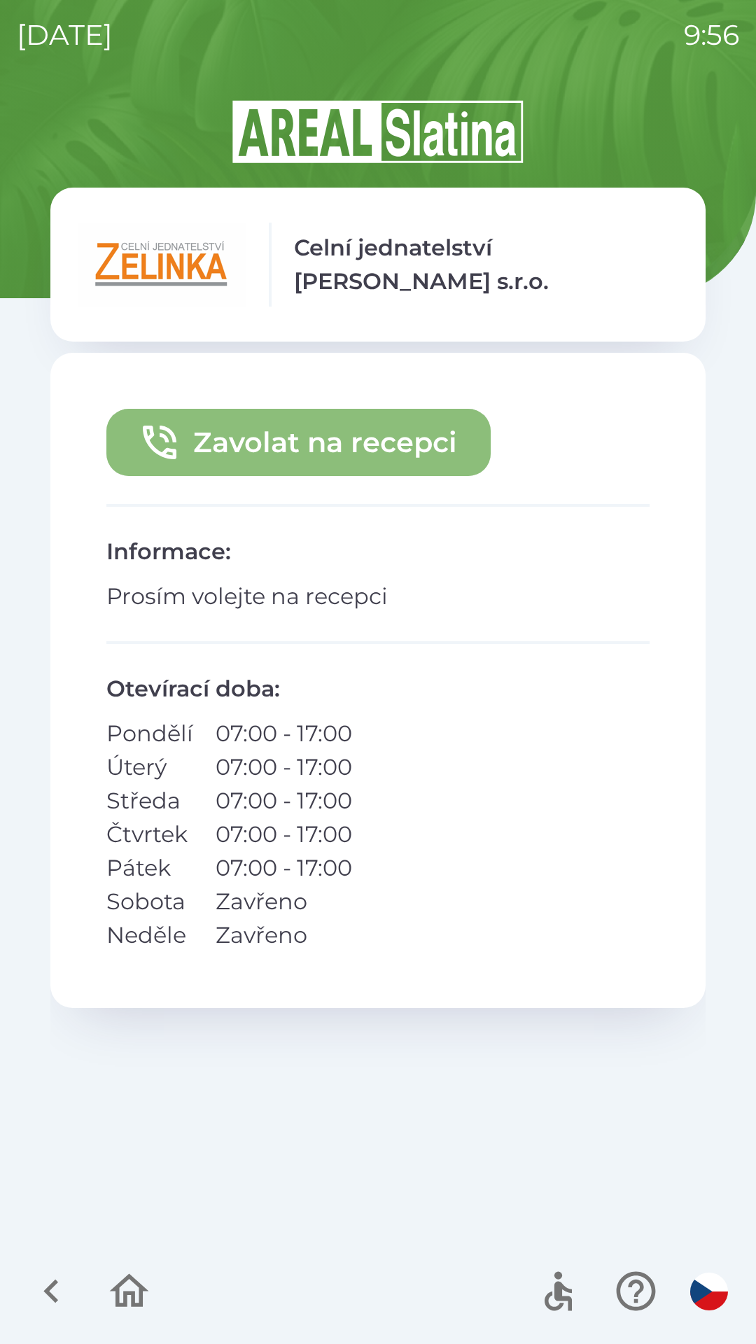
click at [264, 445] on button "Zavolat na recepci" at bounding box center [298, 442] width 384 height 67
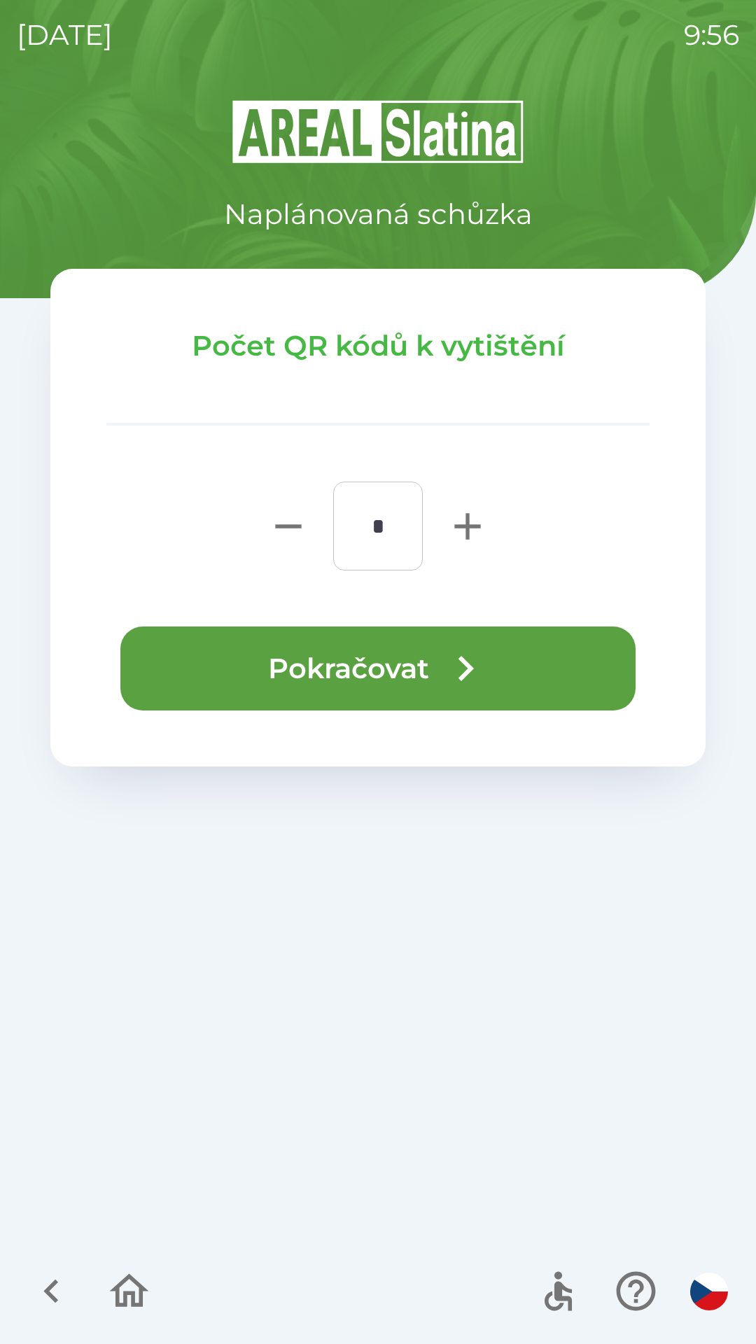
click at [402, 681] on button "Pokračovat" at bounding box center [377, 668] width 515 height 84
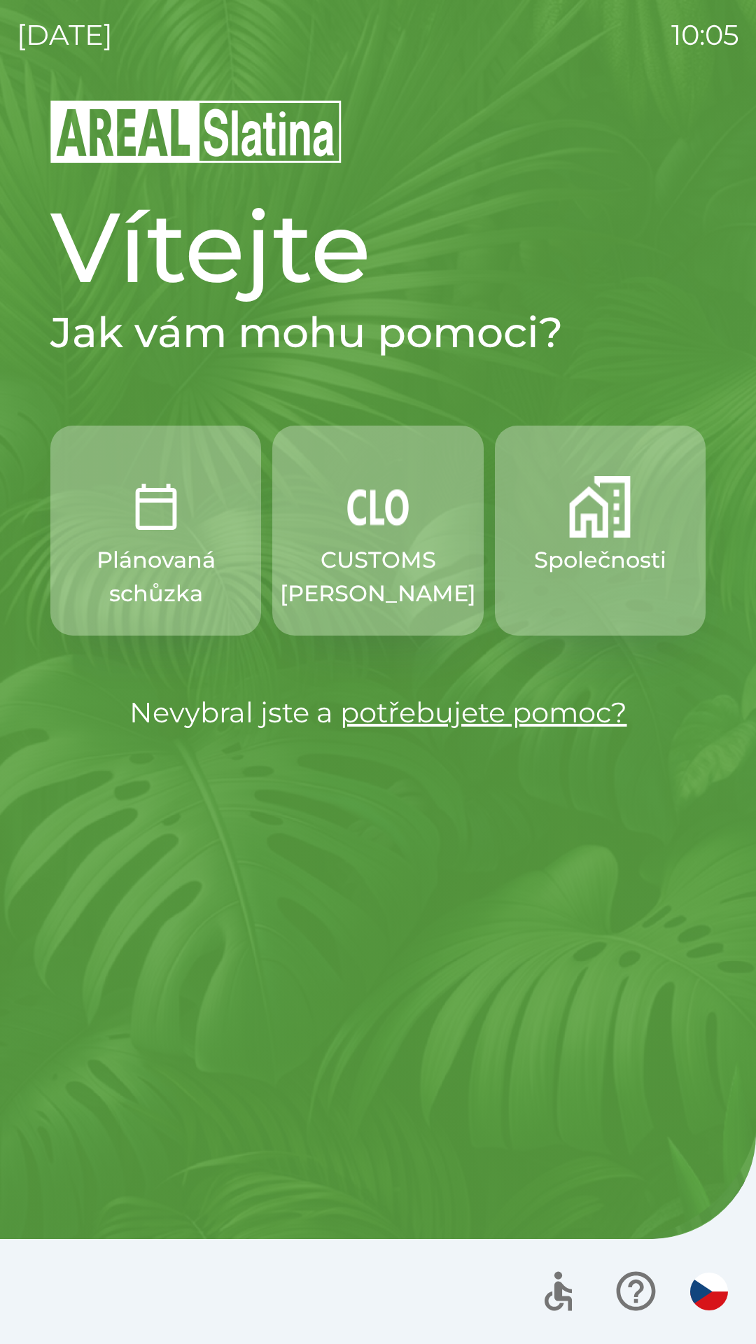
click at [323, 549] on p "CUSTOMS [PERSON_NAME]" at bounding box center [378, 576] width 196 height 67
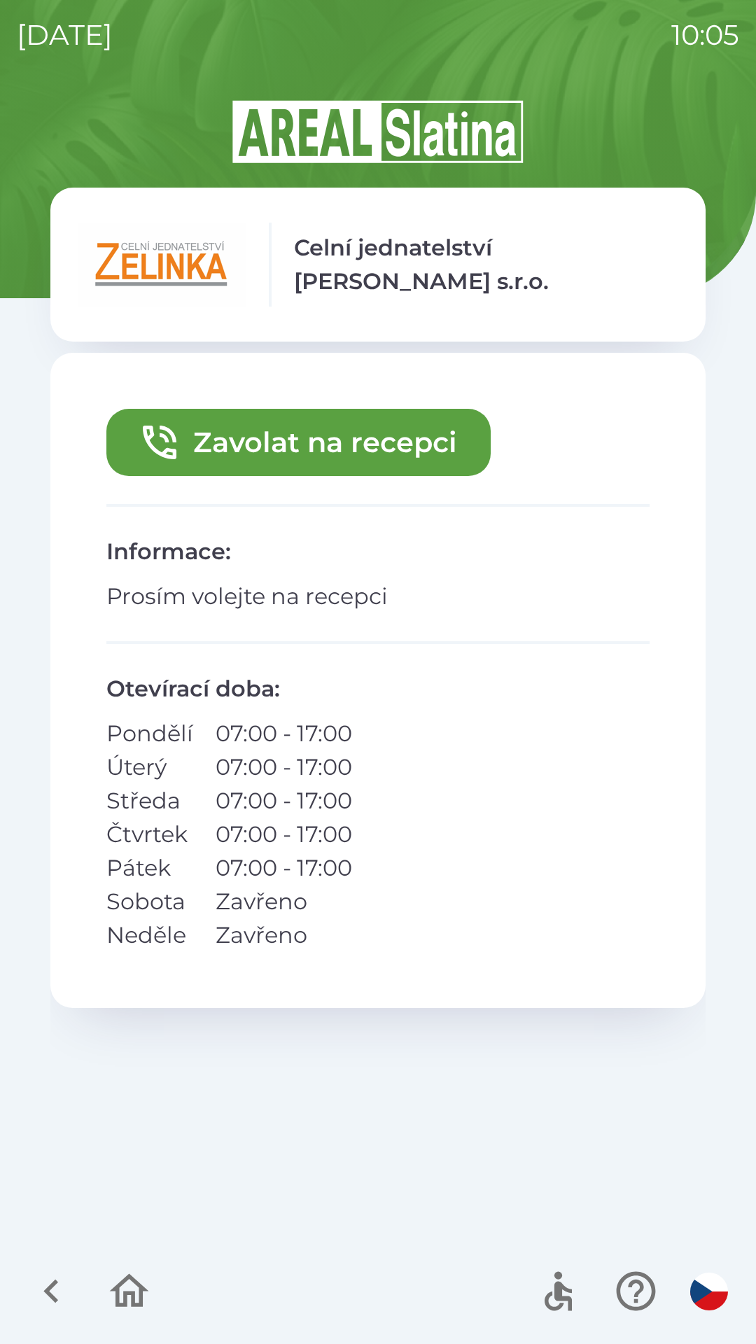
click at [274, 440] on button "Zavolat na recepci" at bounding box center [298, 442] width 384 height 67
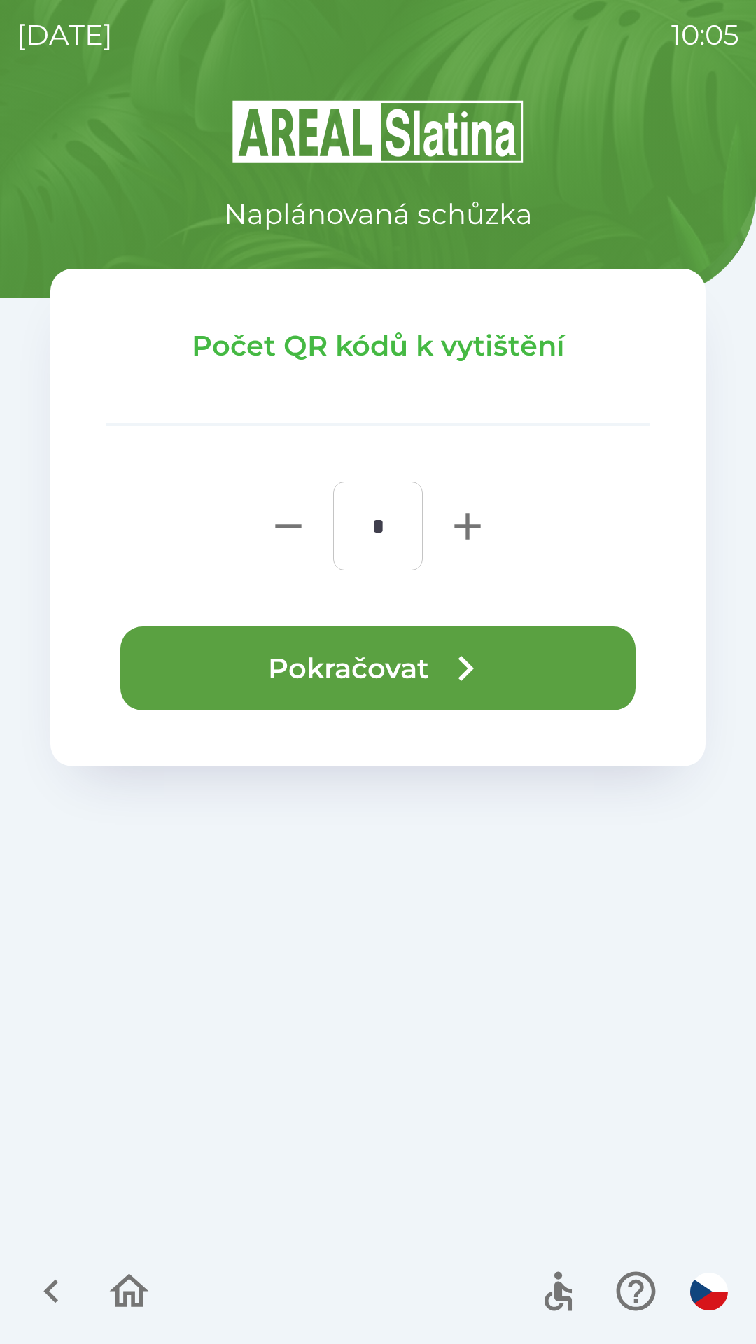
click at [456, 524] on icon "button" at bounding box center [467, 526] width 26 height 26
click at [452, 526] on icon "button" at bounding box center [467, 526] width 45 height 45
type input "*"
click at [311, 666] on button "Pokračovat" at bounding box center [377, 668] width 515 height 84
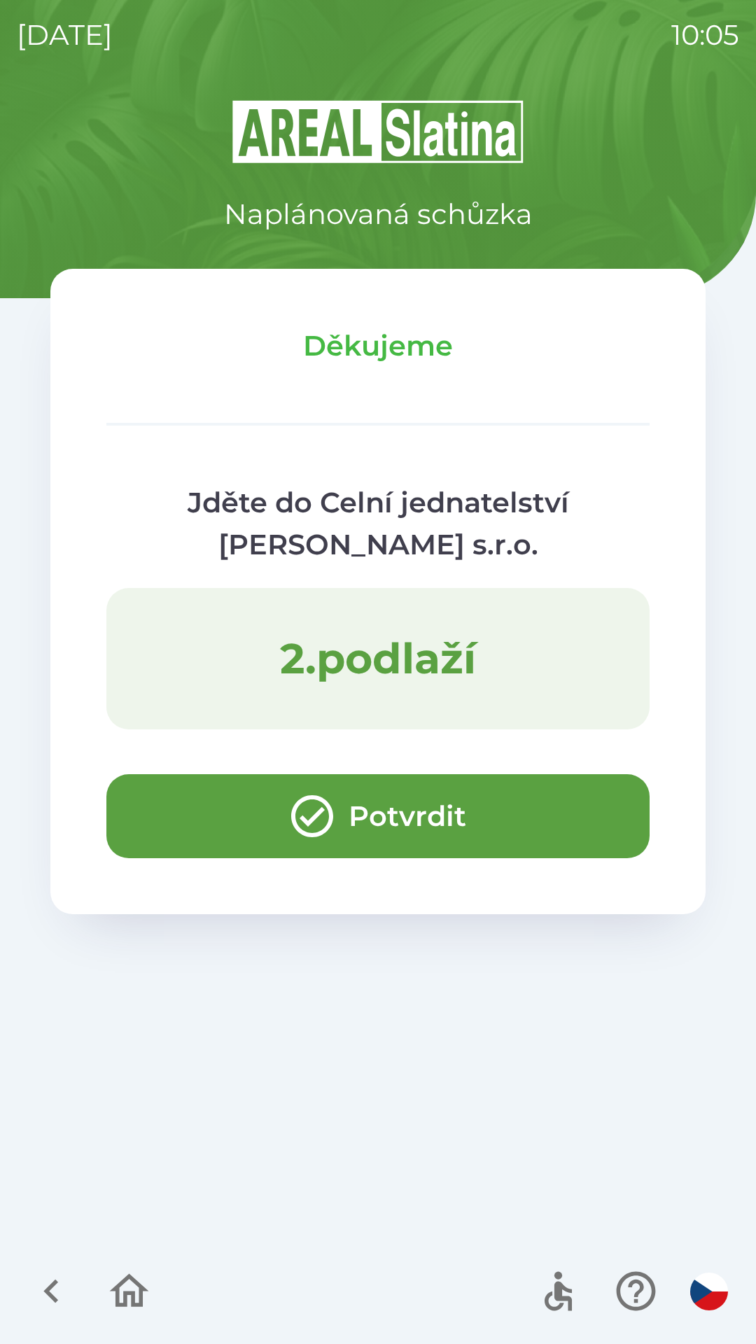
click at [181, 817] on button "Potvrdit" at bounding box center [377, 816] width 543 height 84
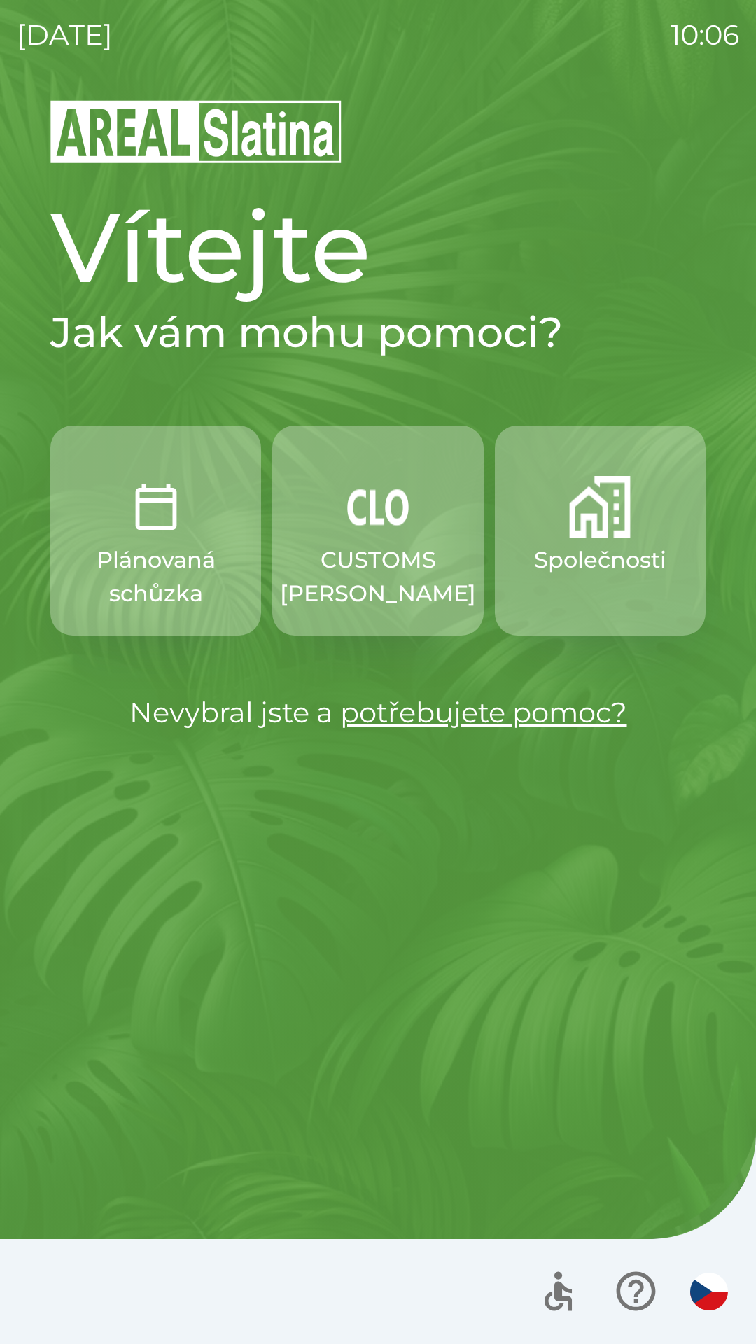
click at [180, 575] on p "Plánovaná schůzka" at bounding box center [155, 576] width 143 height 67
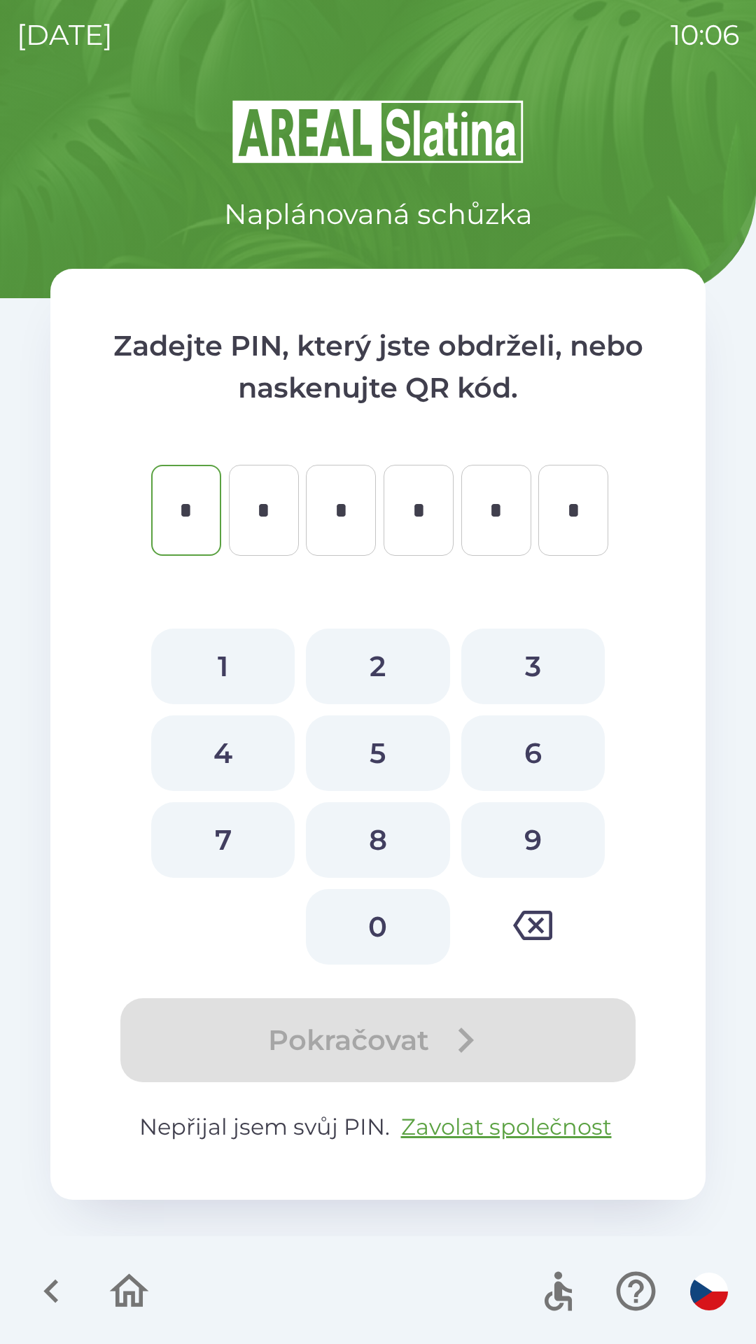
click at [138, 1301] on icon "button" at bounding box center [129, 1291] width 47 height 47
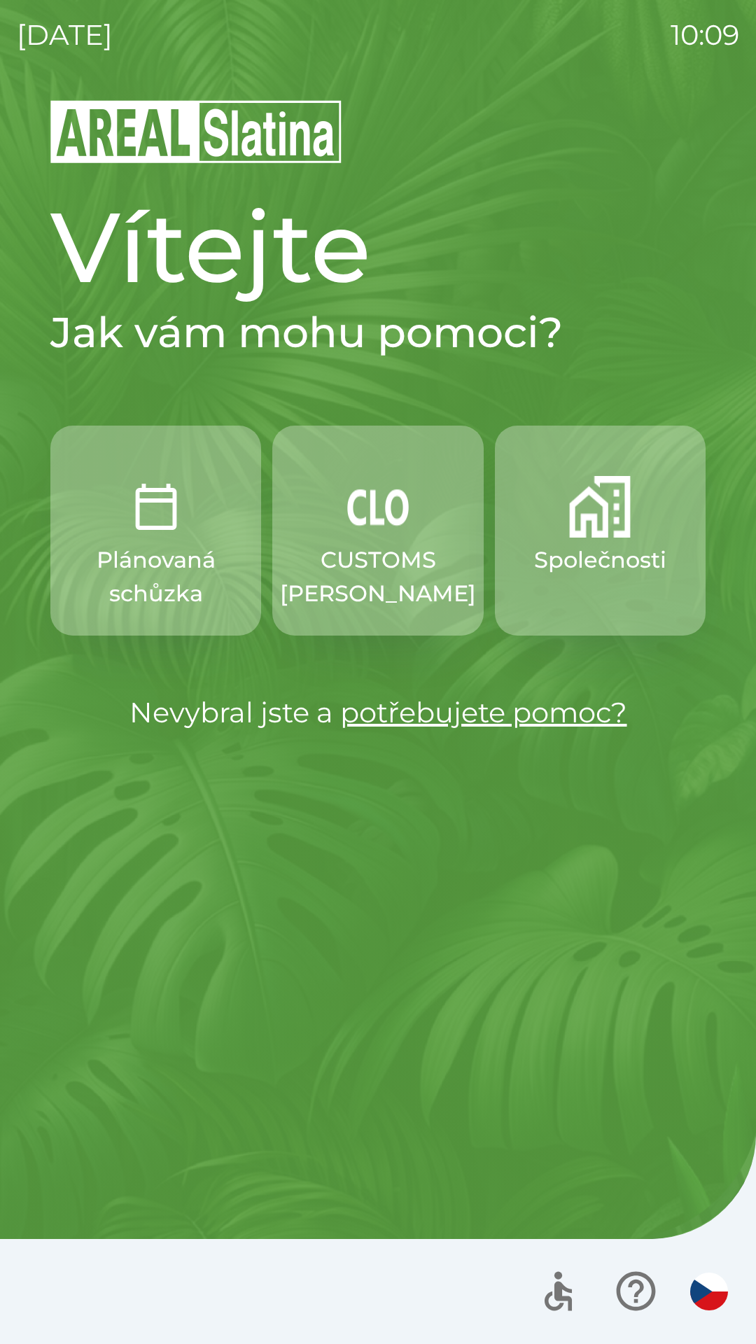
click at [373, 539] on button "CUSTOMS [PERSON_NAME]" at bounding box center [377, 531] width 211 height 210
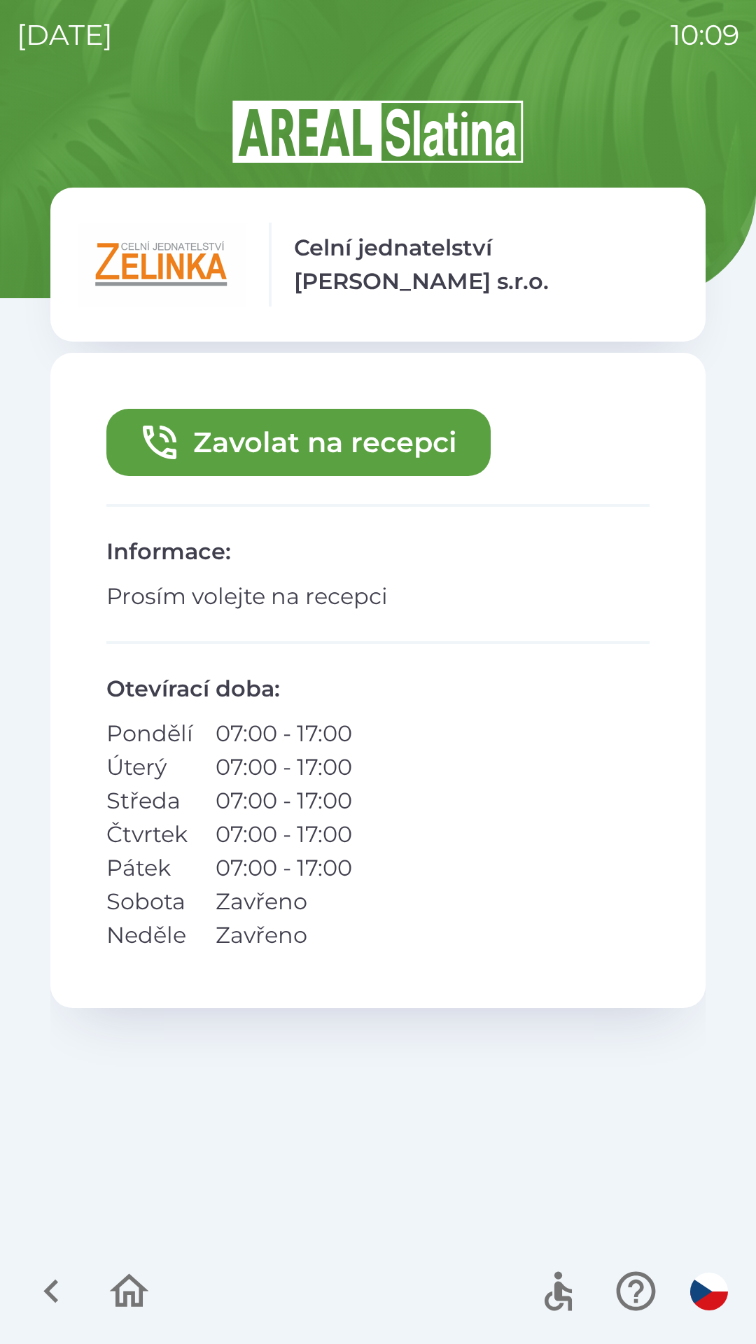
click at [216, 438] on button "Zavolat na recepci" at bounding box center [298, 442] width 384 height 67
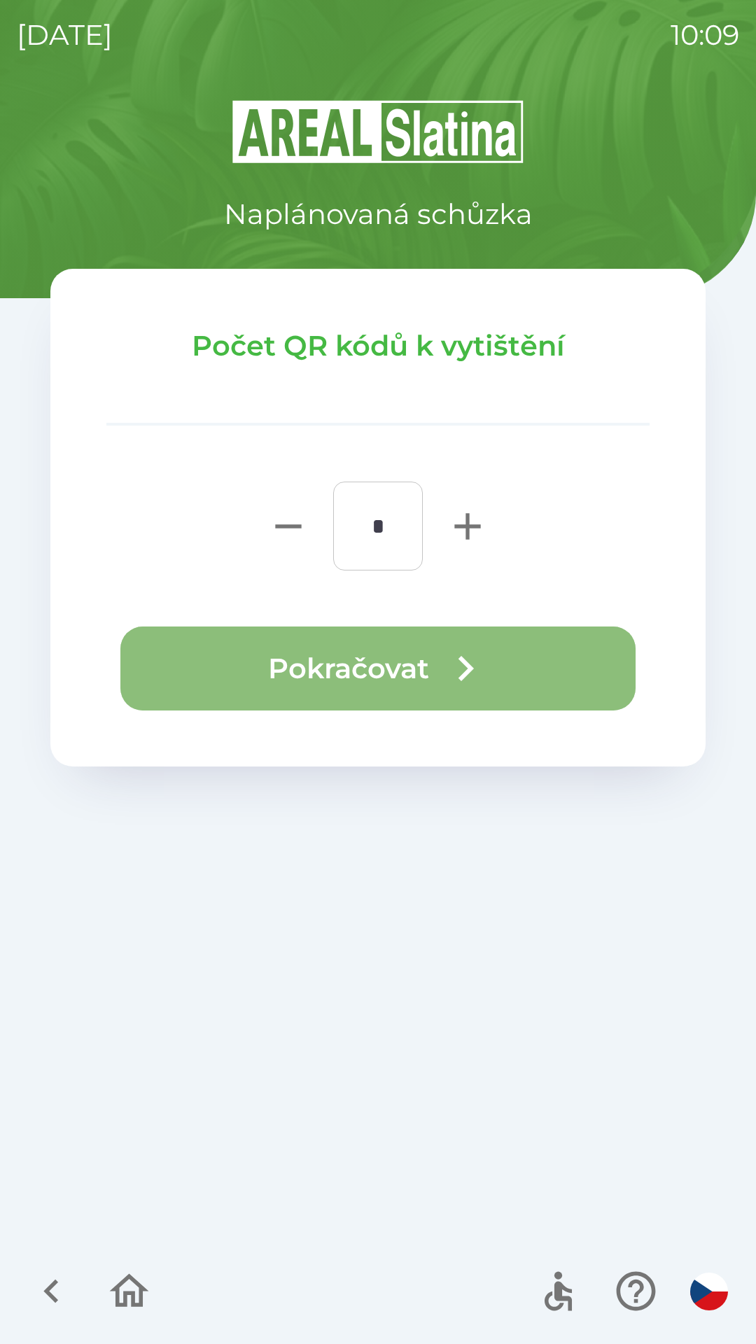
click at [316, 668] on button "Pokračovat" at bounding box center [377, 668] width 515 height 84
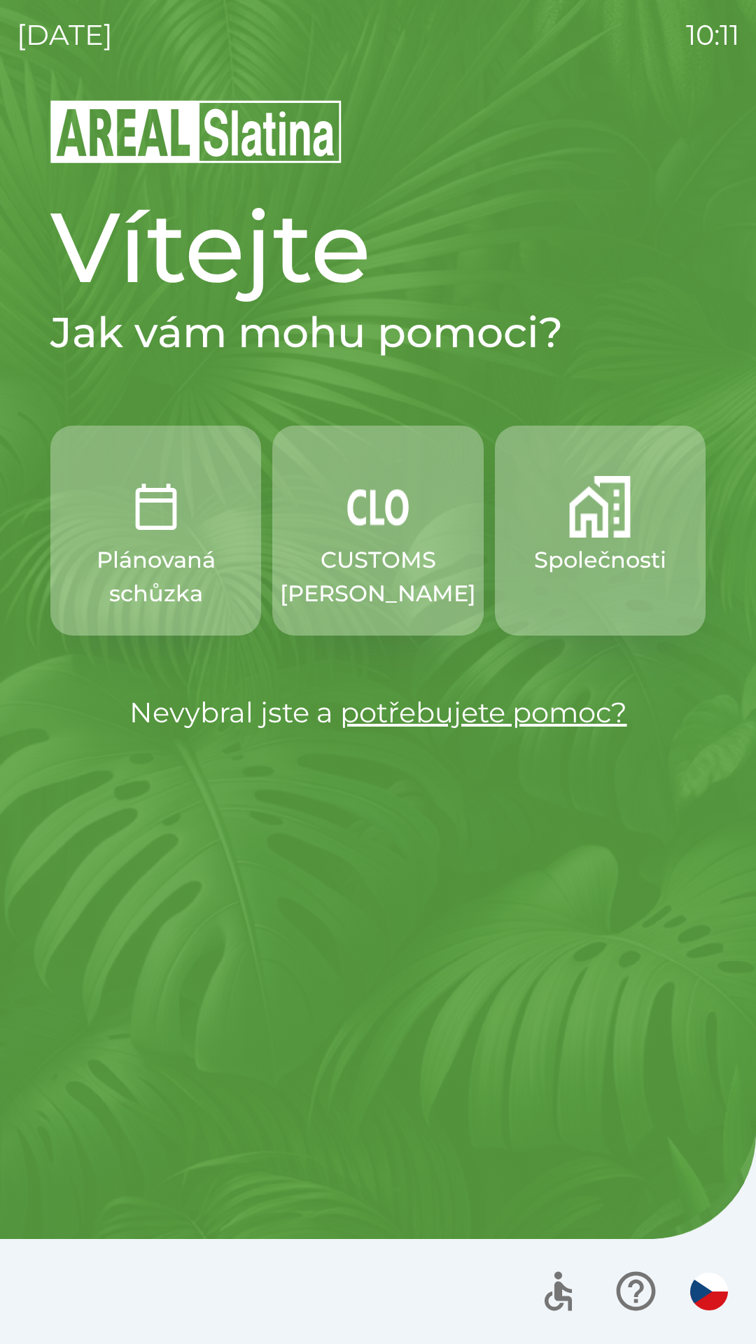
click at [622, 583] on button "Společnosti" at bounding box center [600, 531] width 211 height 210
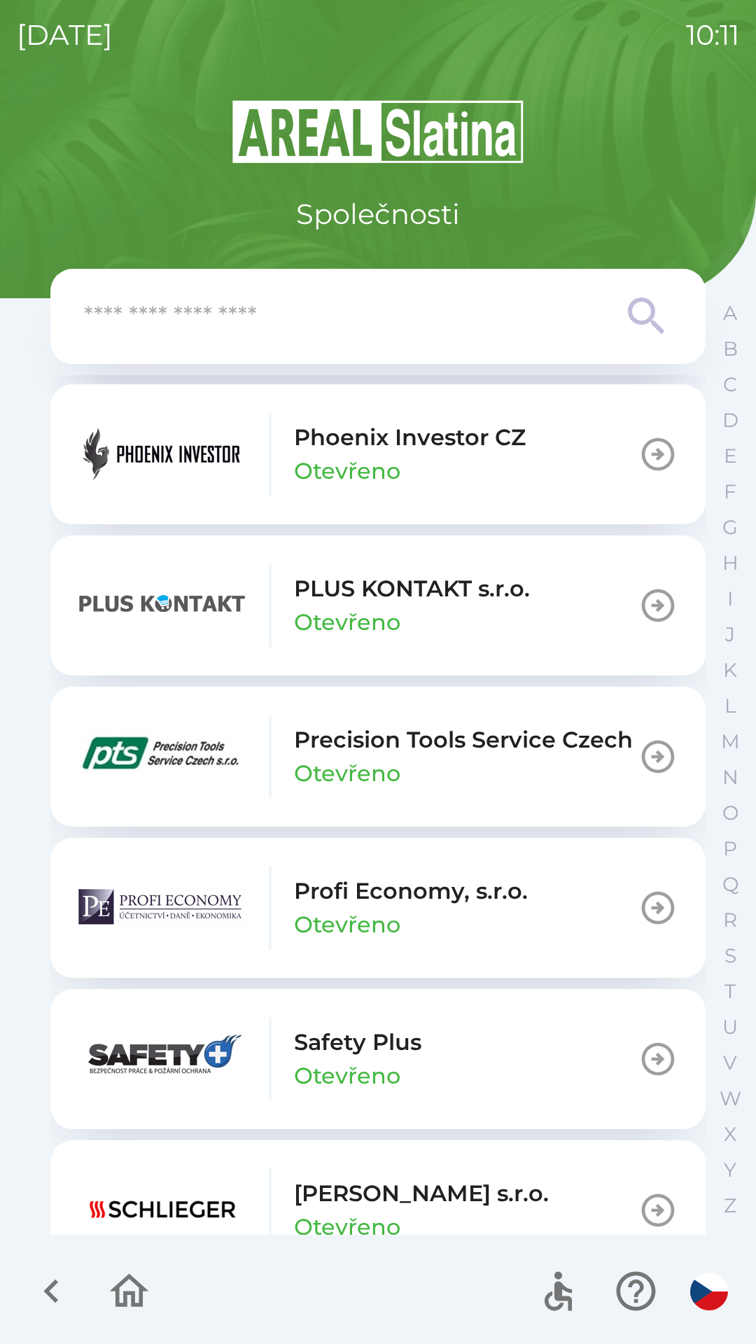
scroll to position [7835, 0]
click at [493, 488] on div "Phoenix Investor CZ Otevřeno" at bounding box center [410, 454] width 232 height 67
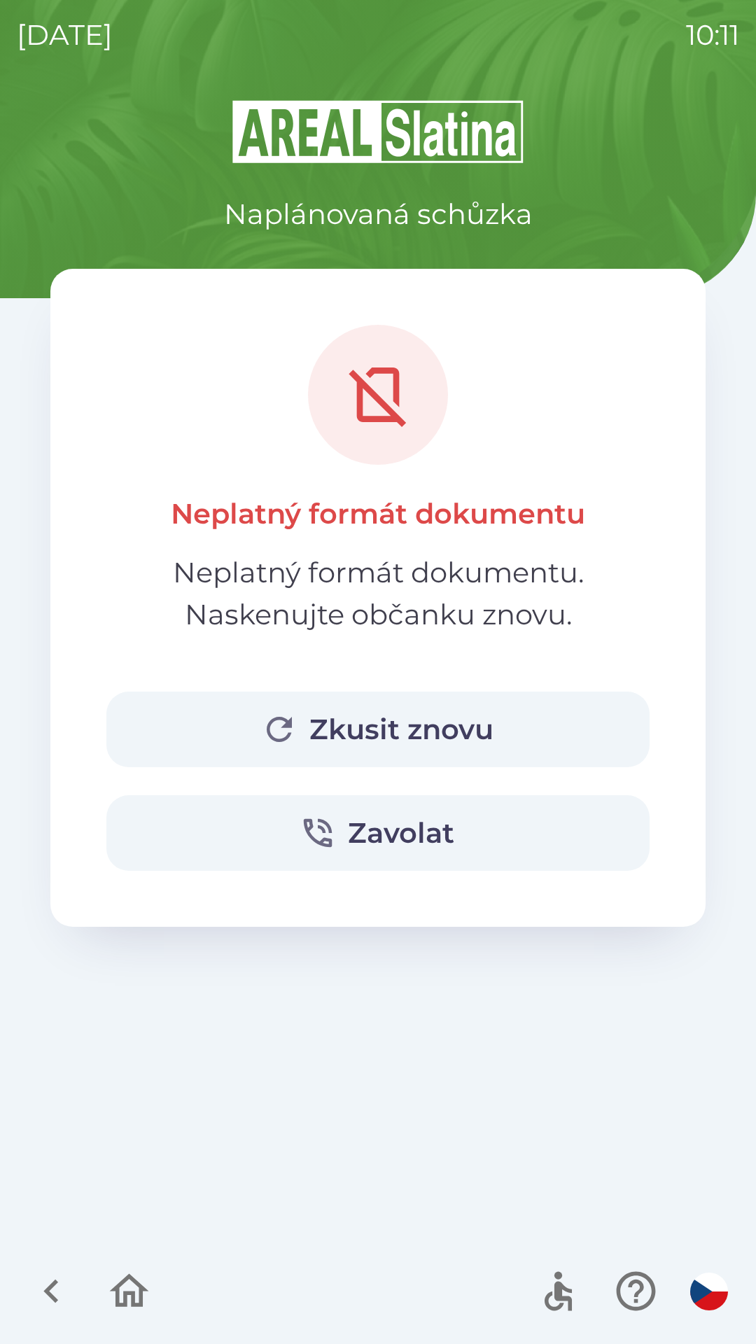
click at [525, 714] on button "Zkusit znovu" at bounding box center [377, 730] width 543 height 76
click at [498, 713] on button "Zkusit znovu" at bounding box center [377, 730] width 543 height 76
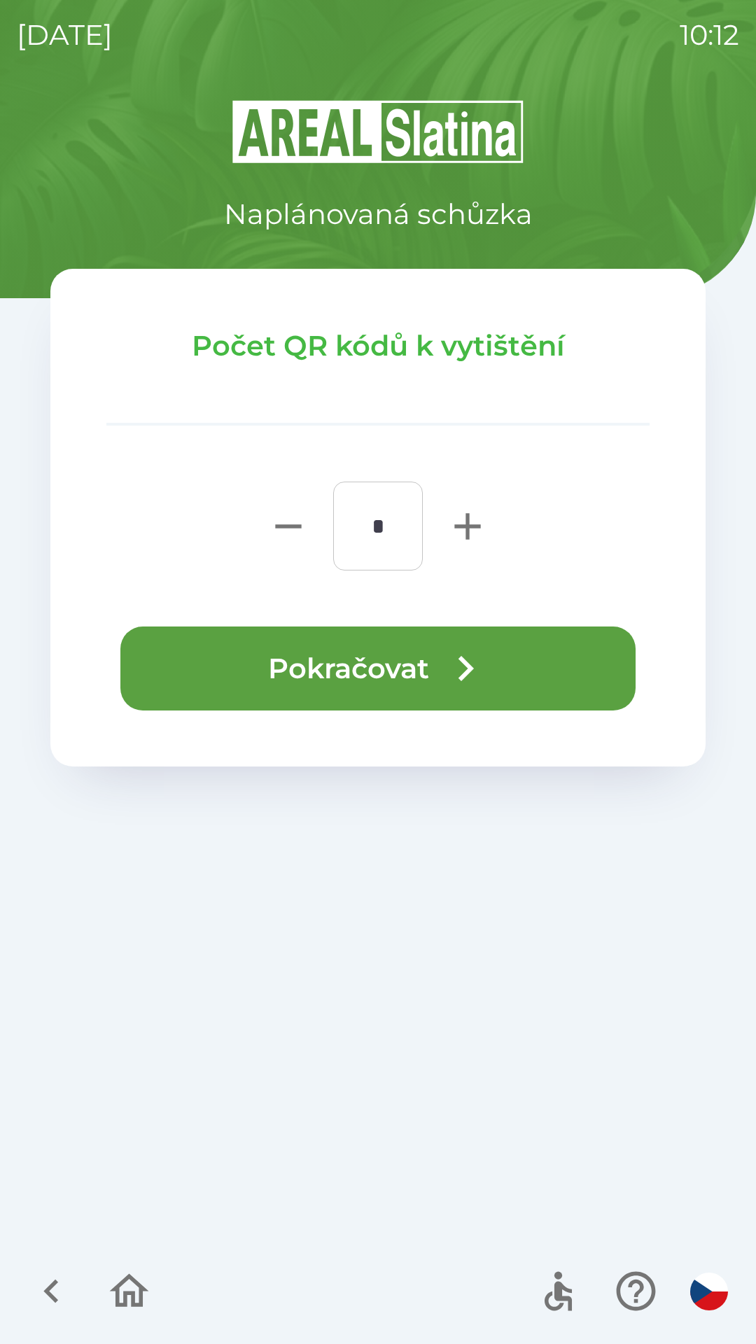
click at [538, 673] on button "Pokračovat" at bounding box center [377, 668] width 515 height 84
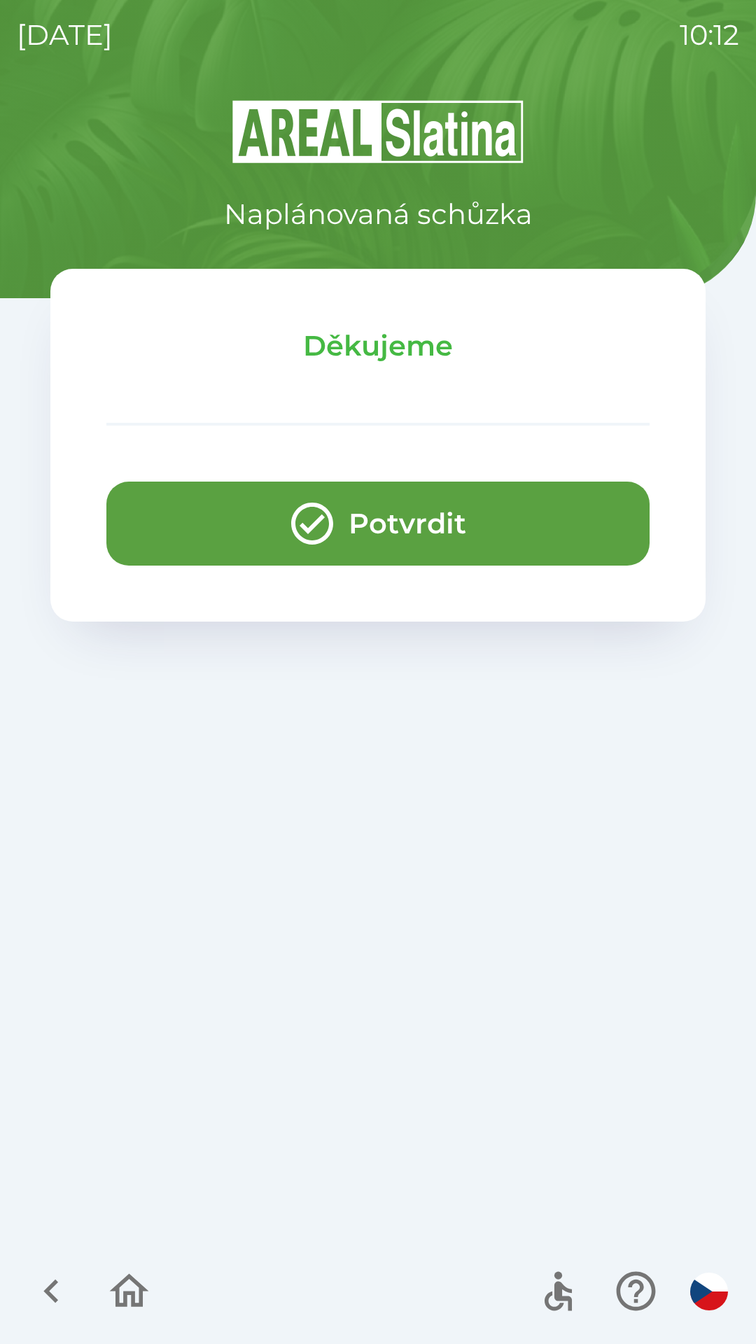
click at [438, 530] on button "Potvrdit" at bounding box center [377, 524] width 543 height 84
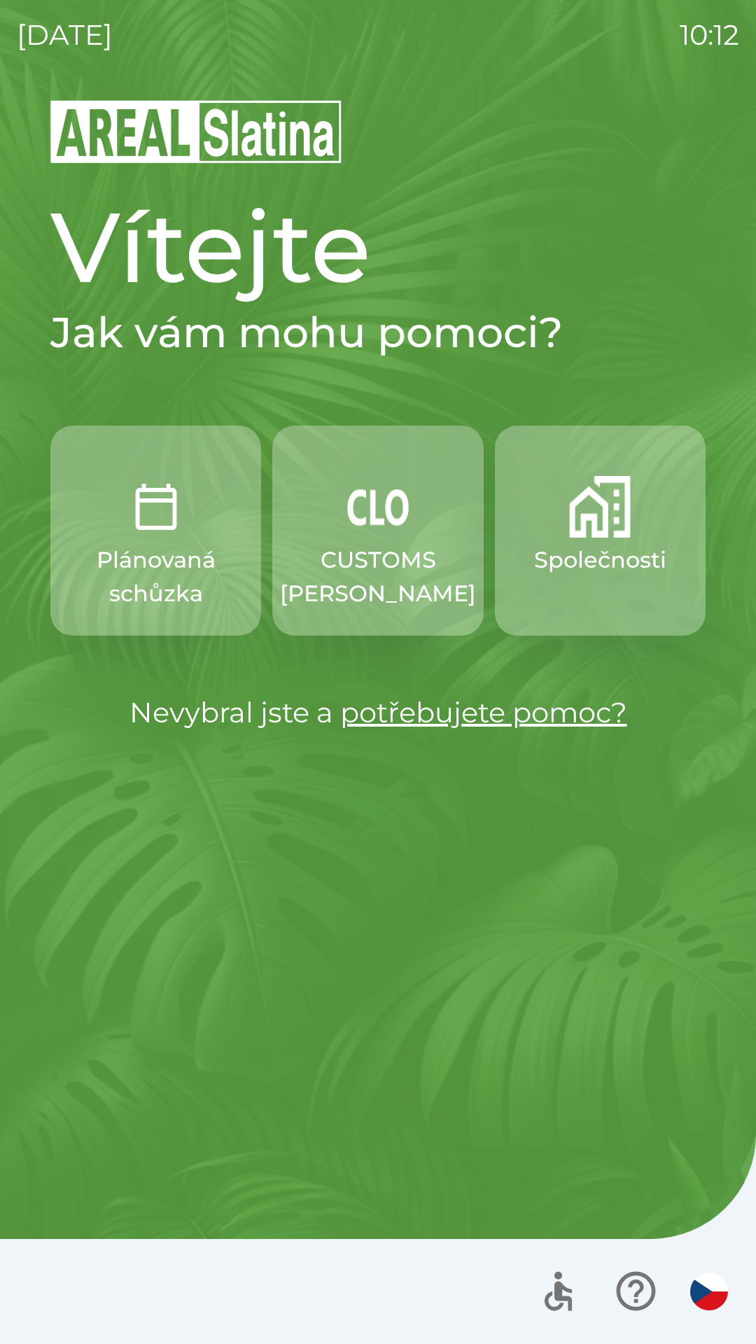
click at [211, 584] on p "Plánovaná schůzka" at bounding box center [155, 576] width 143 height 67
click at [373, 554] on p "CUSTOMS [PERSON_NAME]" at bounding box center [378, 576] width 196 height 67
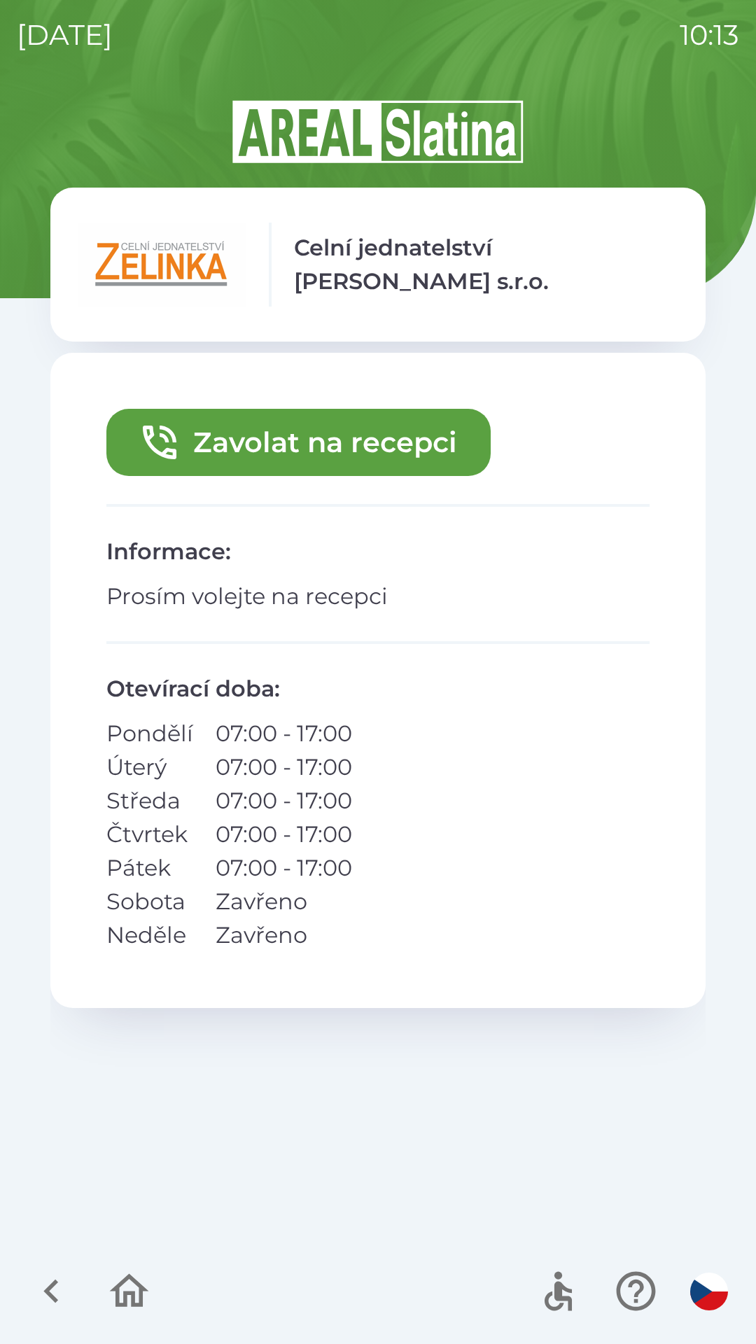
click at [300, 433] on button "Zavolat na recepci" at bounding box center [298, 442] width 384 height 67
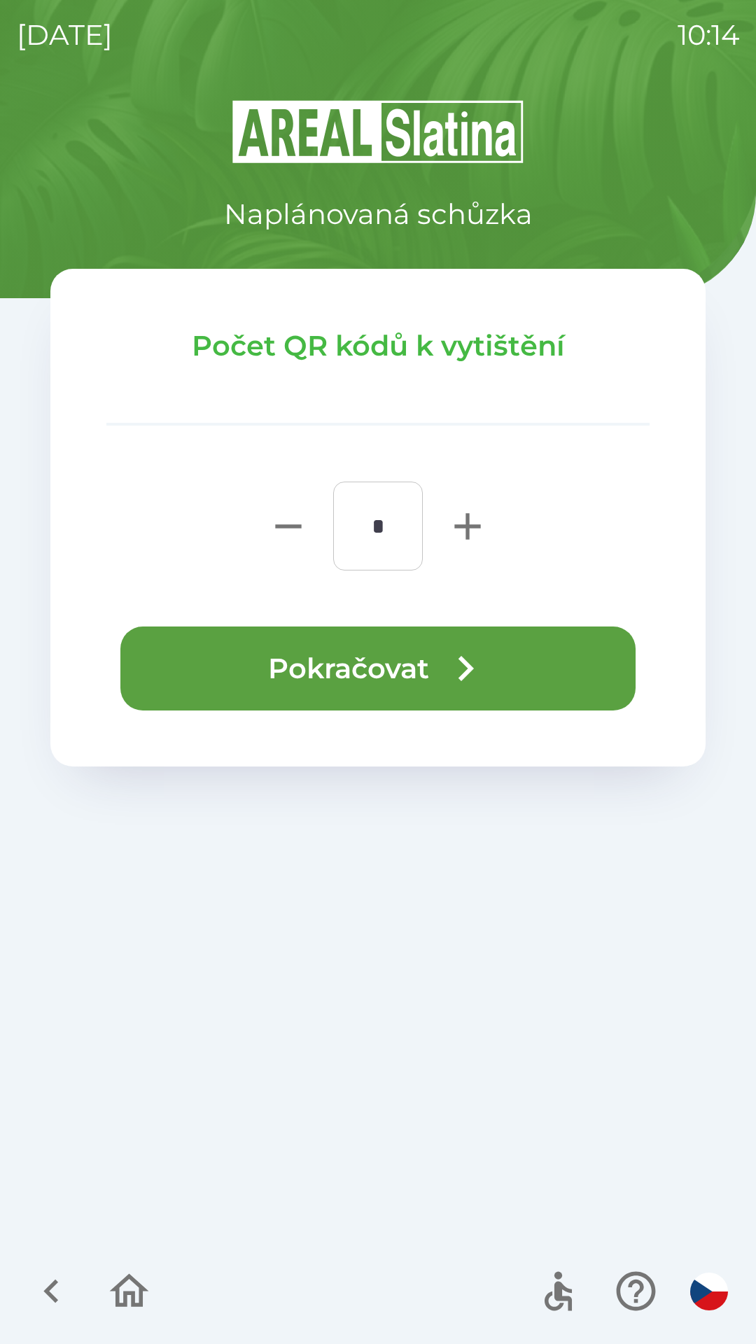
click at [430, 661] on button "Pokračovat" at bounding box center [377, 668] width 515 height 84
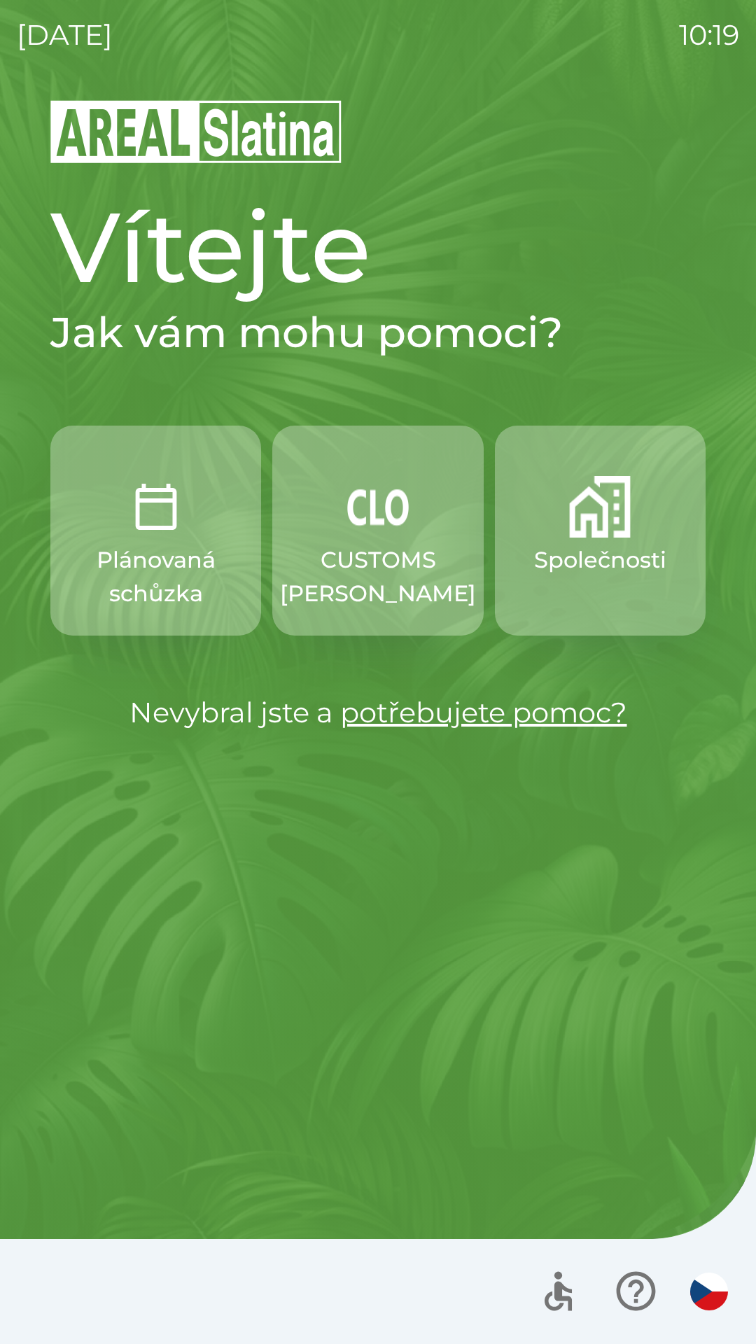
click at [594, 545] on p "Společnosti" at bounding box center [600, 560] width 132 height 34
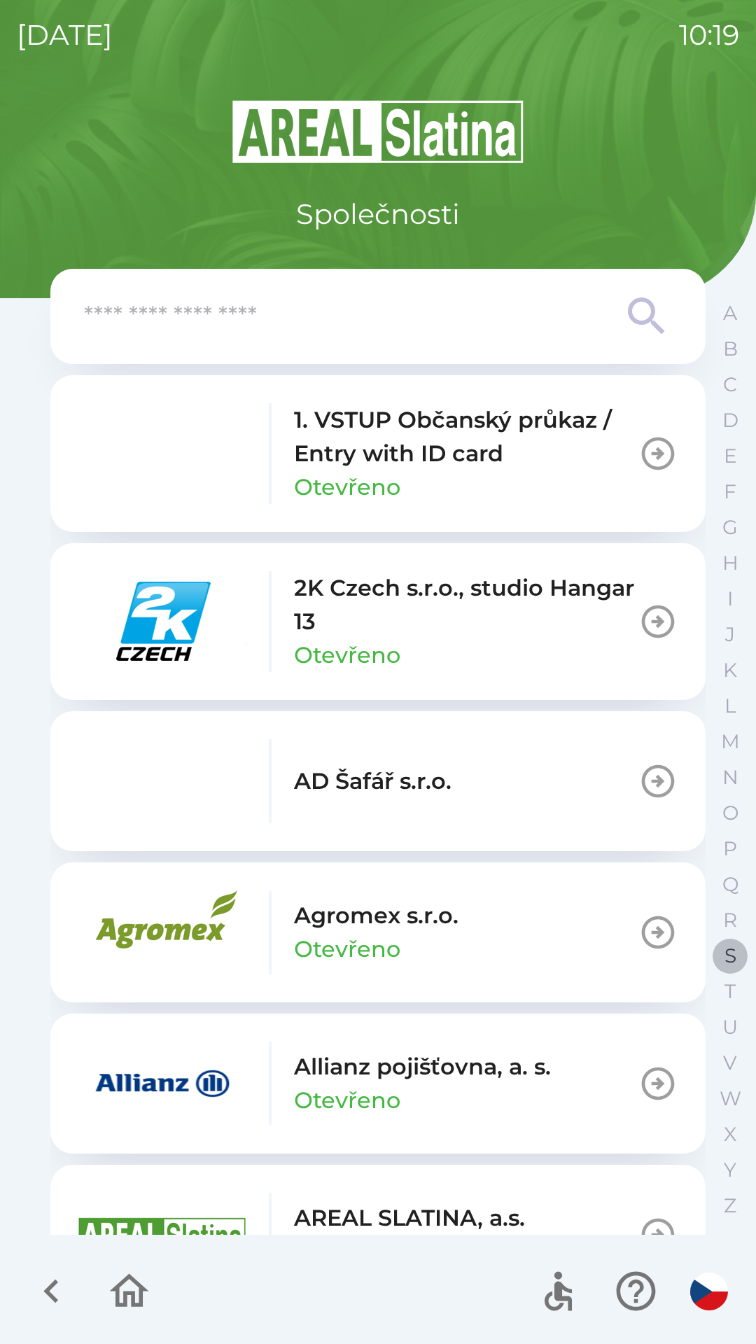
click at [720, 959] on button "S" at bounding box center [730, 956] width 35 height 36
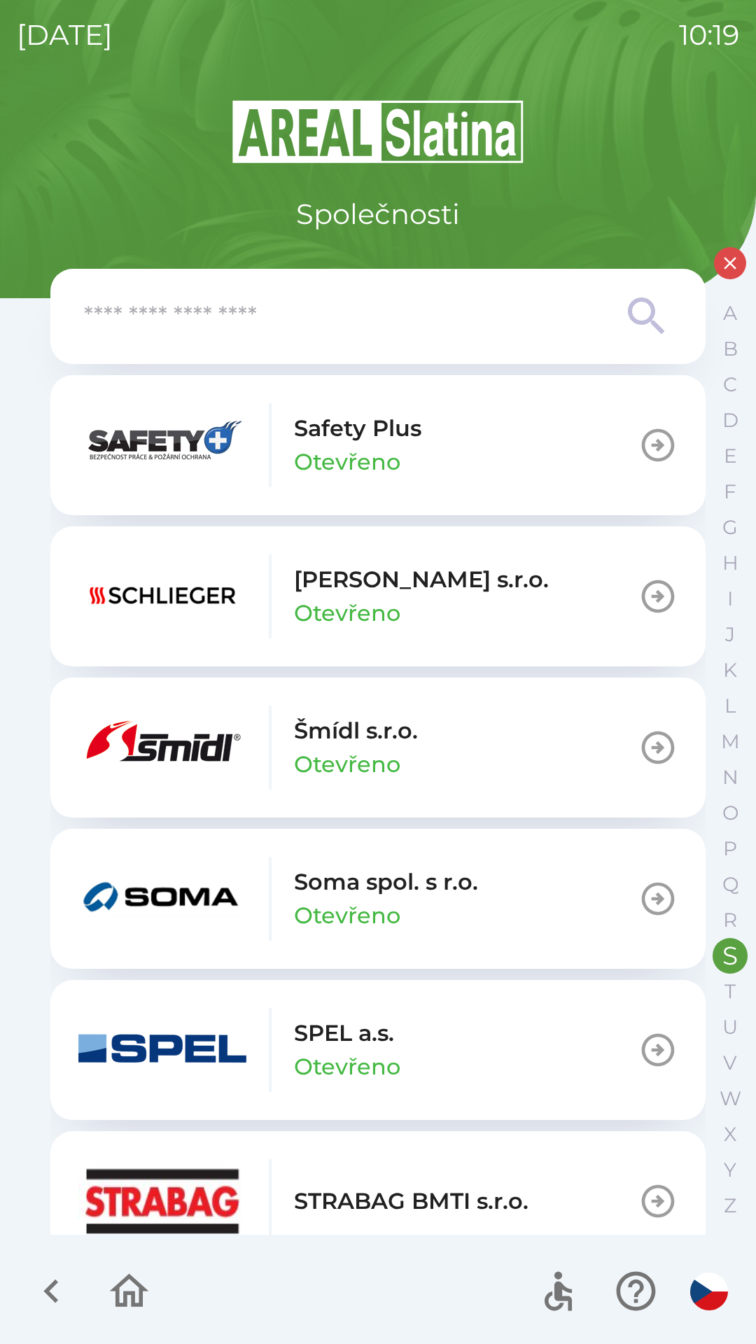
click at [44, 1298] on icon "button" at bounding box center [51, 1291] width 47 height 47
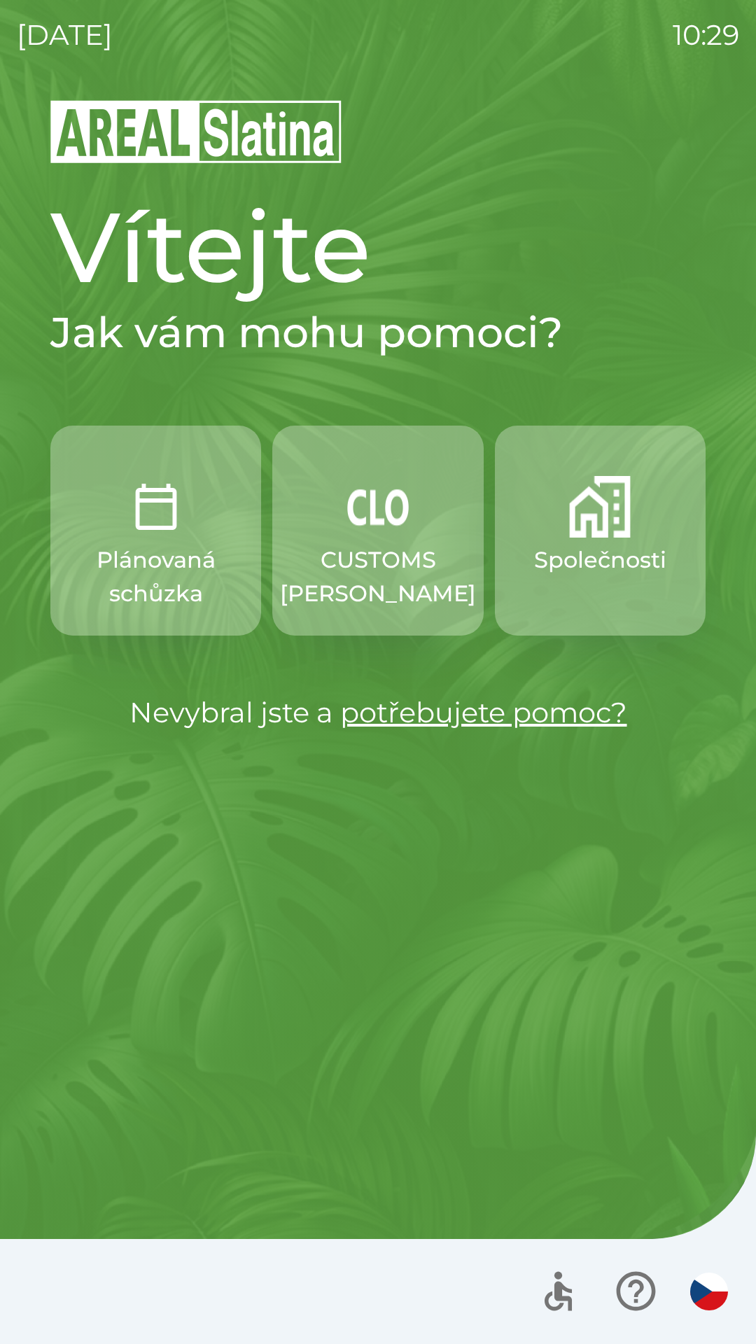
click at [555, 589] on button "Společnosti" at bounding box center [600, 531] width 211 height 210
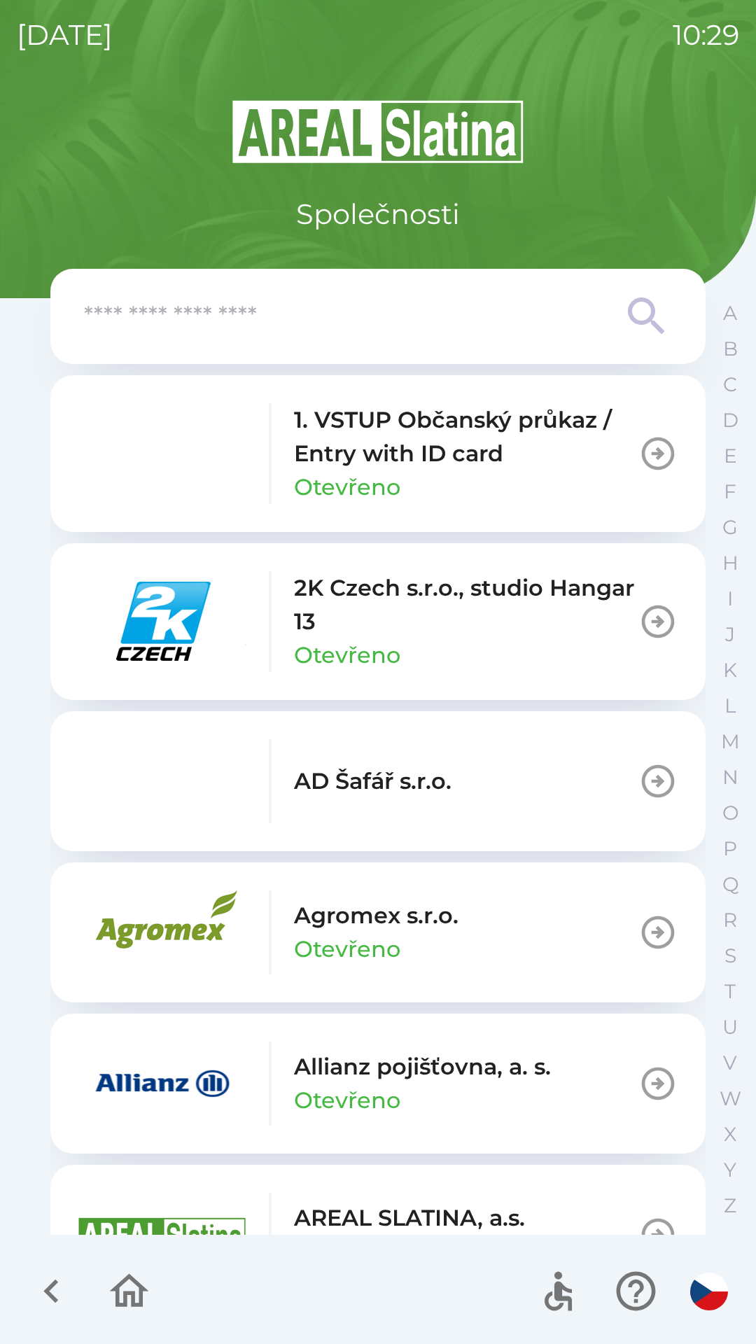
click at [339, 1087] on p "Otevřeno" at bounding box center [347, 1100] width 106 height 34
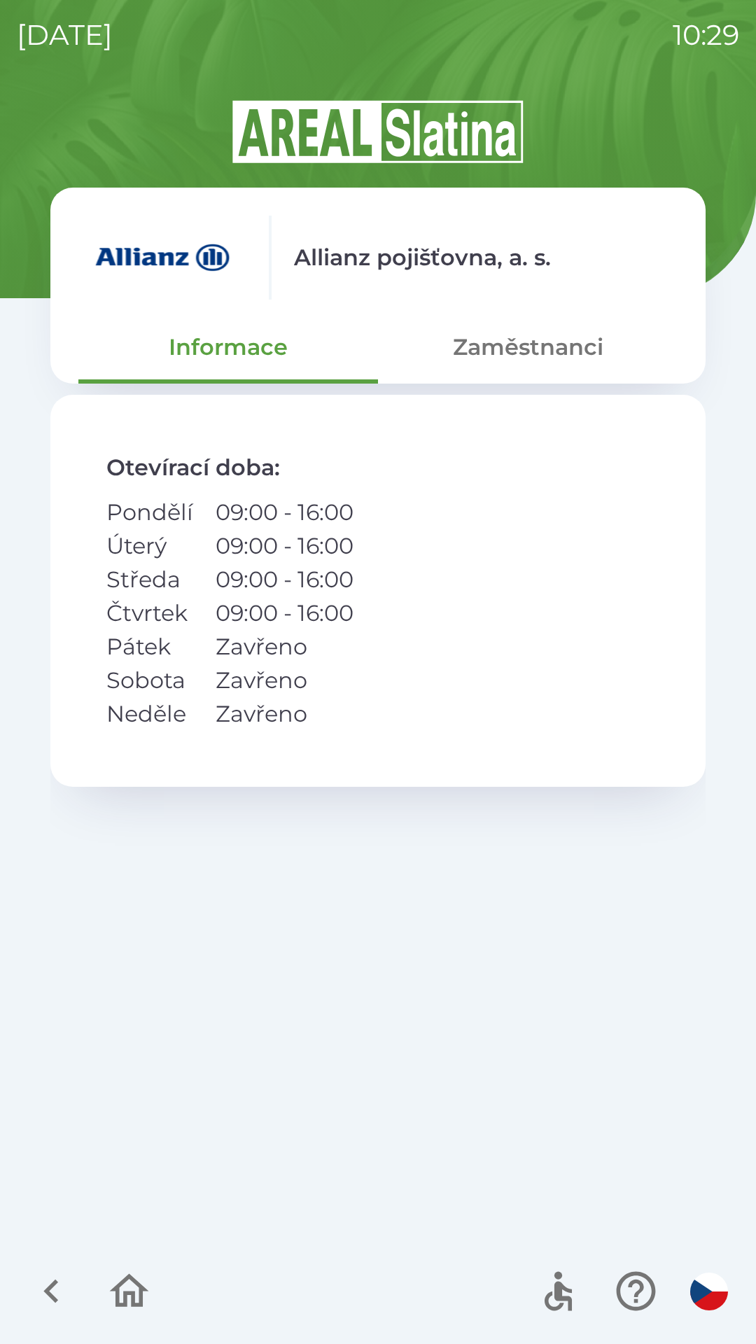
click at [496, 371] on button "Zaměstnanci" at bounding box center [528, 347] width 300 height 50
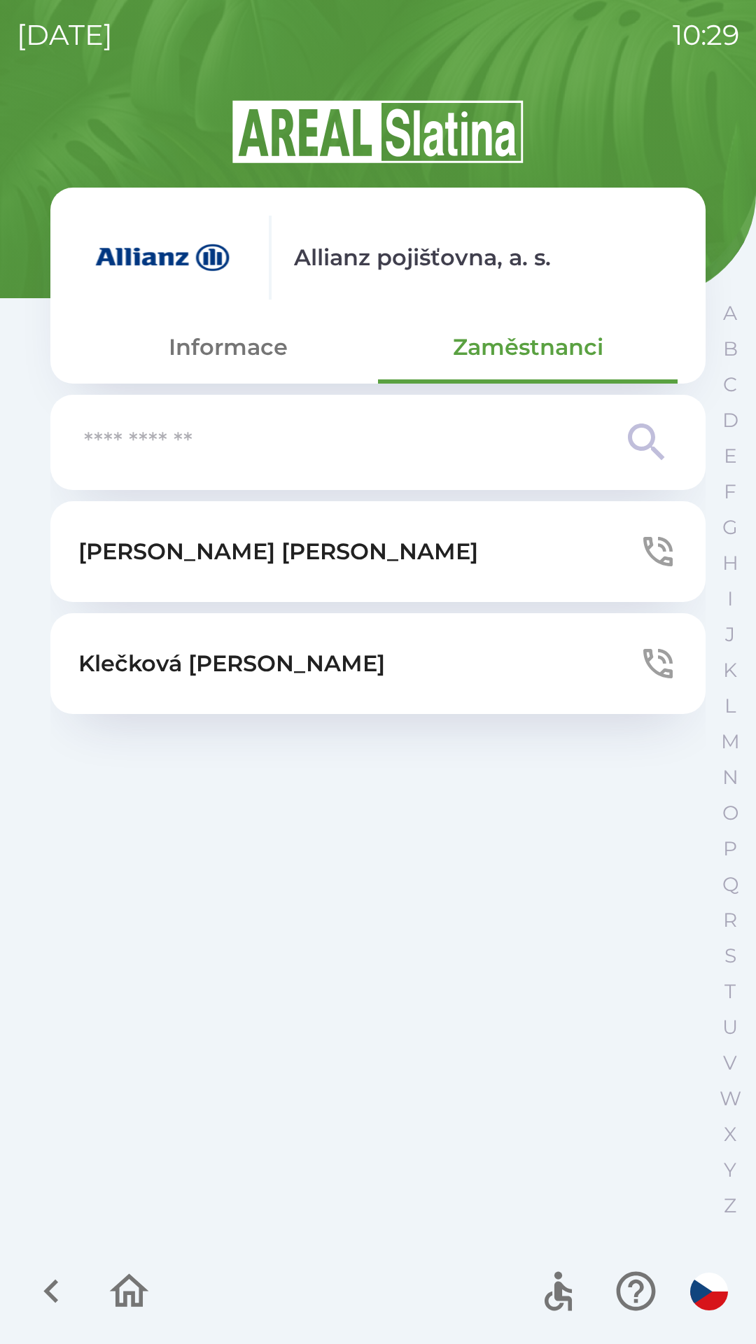
click at [484, 548] on button "[PERSON_NAME]" at bounding box center [377, 551] width 655 height 101
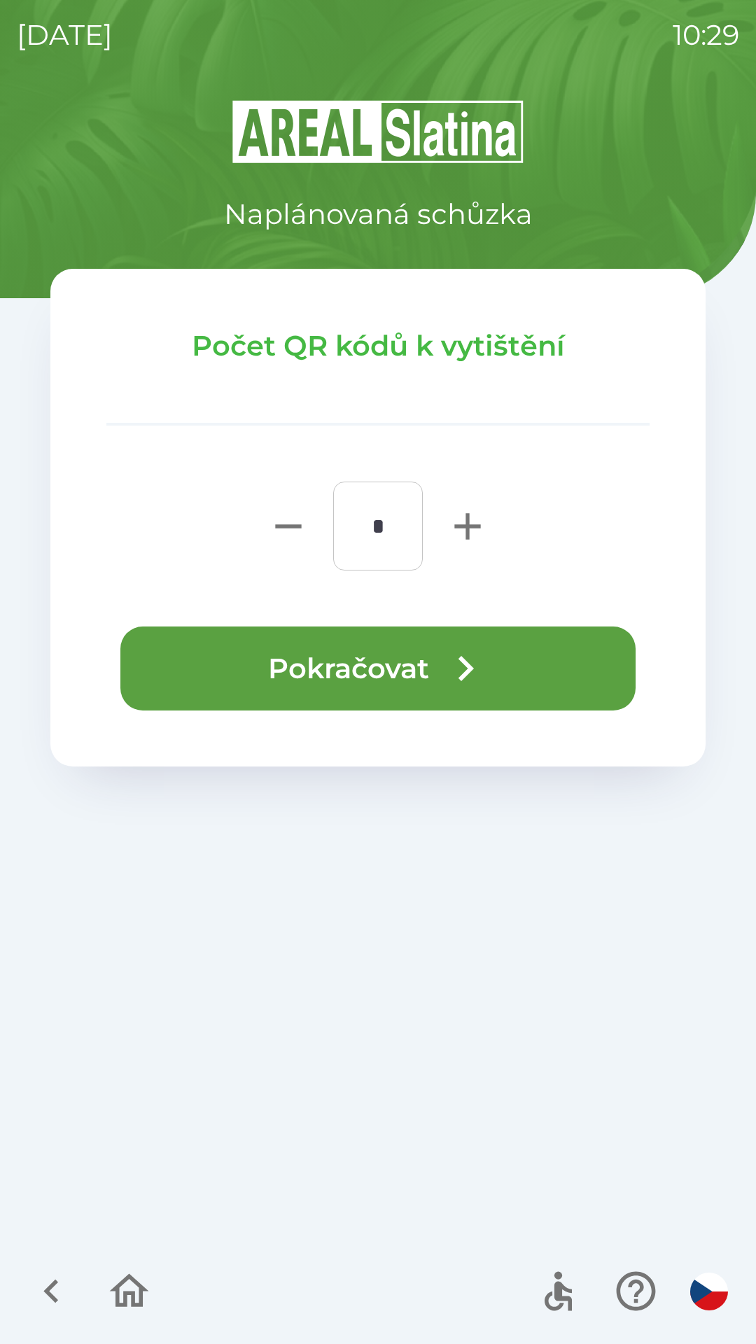
click at [463, 526] on icon "button" at bounding box center [467, 526] width 26 height 26
type input "*"
click at [399, 668] on button "Pokračovat" at bounding box center [377, 668] width 515 height 84
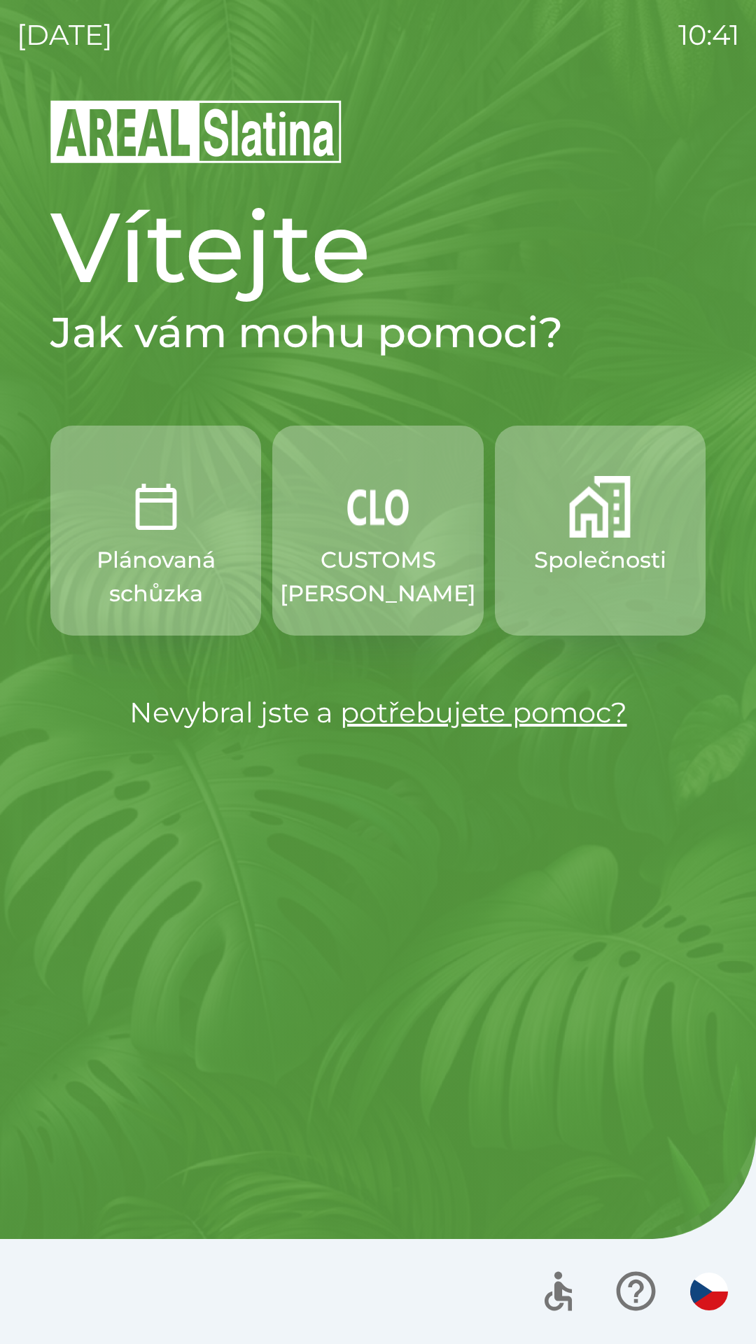
click at [572, 556] on p "Společnosti" at bounding box center [600, 560] width 132 height 34
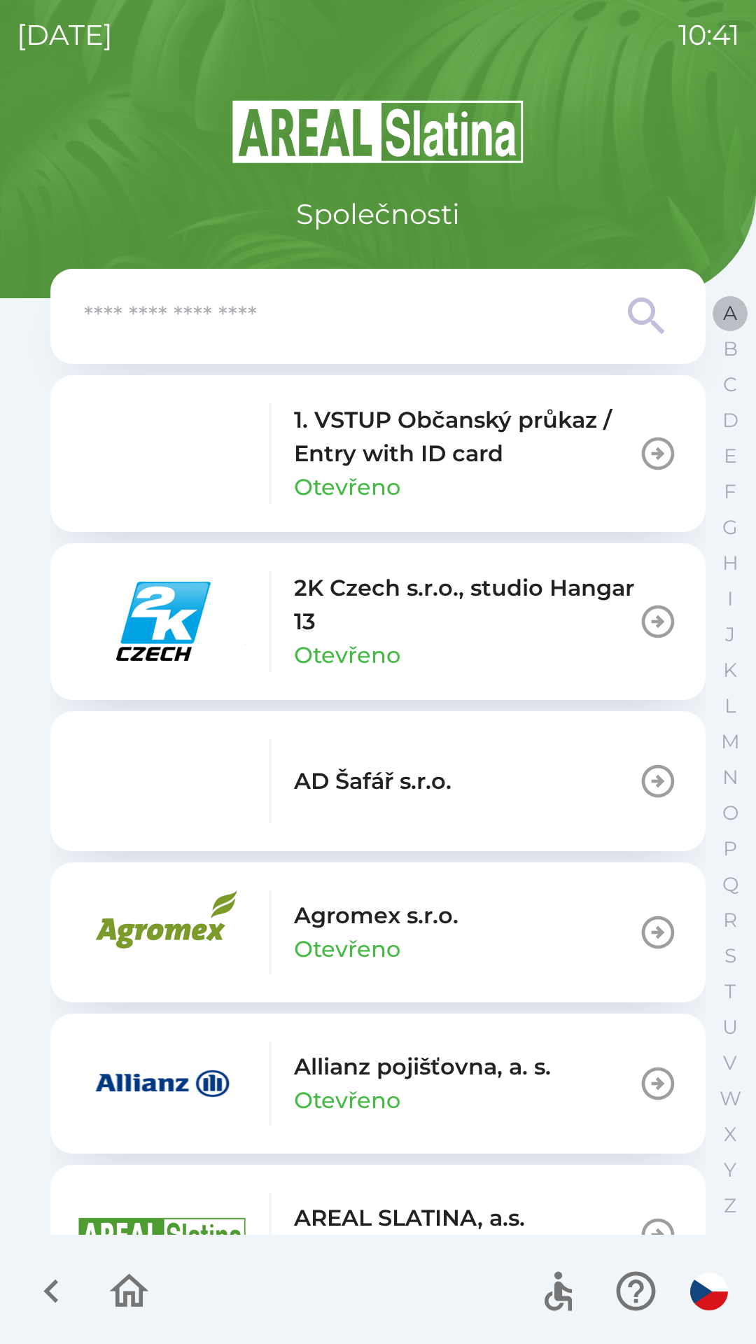
click at [721, 314] on button "A" at bounding box center [730, 313] width 35 height 36
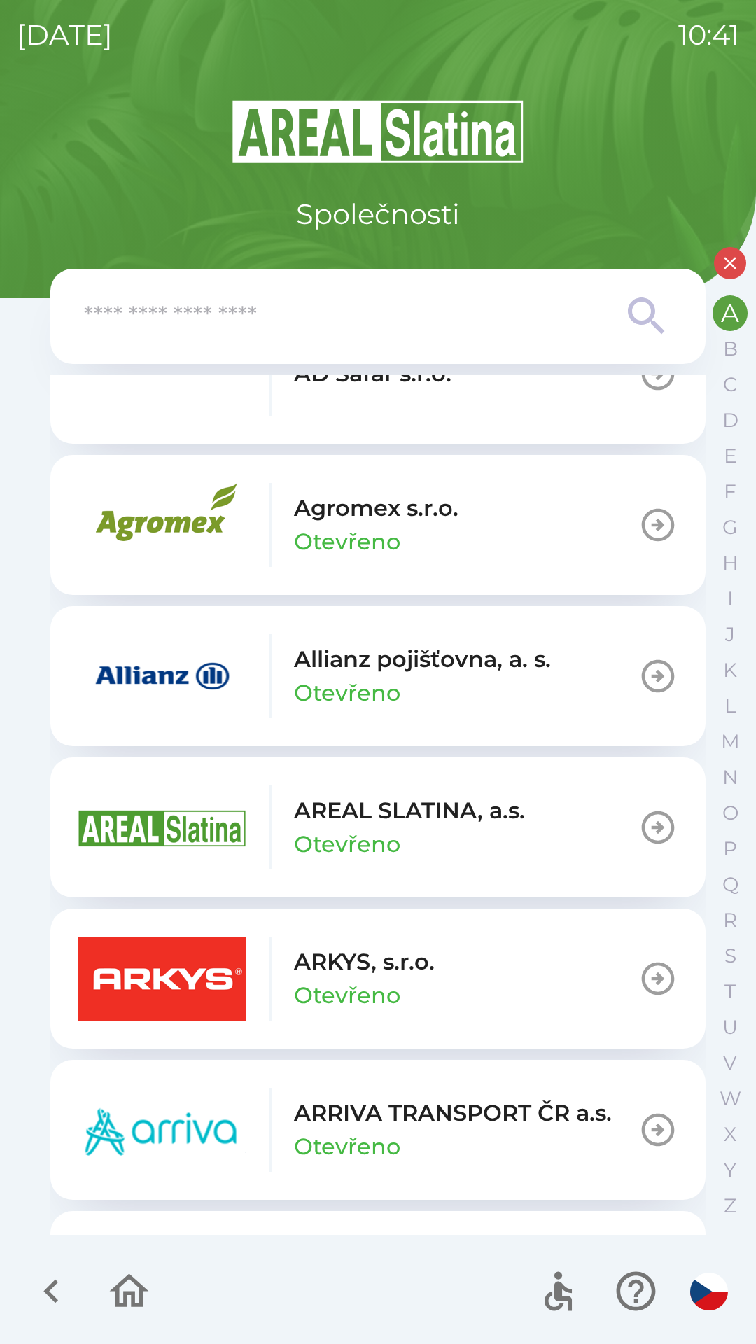
scroll to position [490, 0]
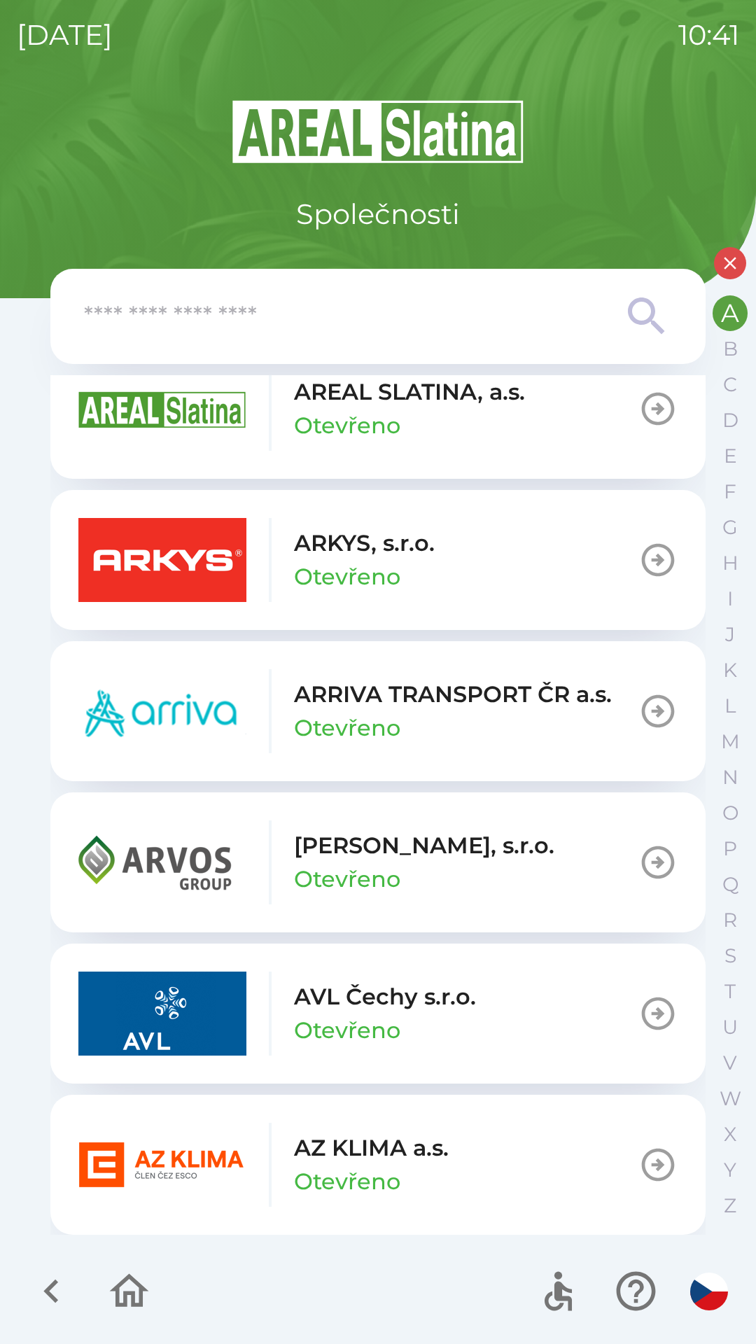
click at [314, 1170] on p "Otevřeno" at bounding box center [347, 1182] width 106 height 34
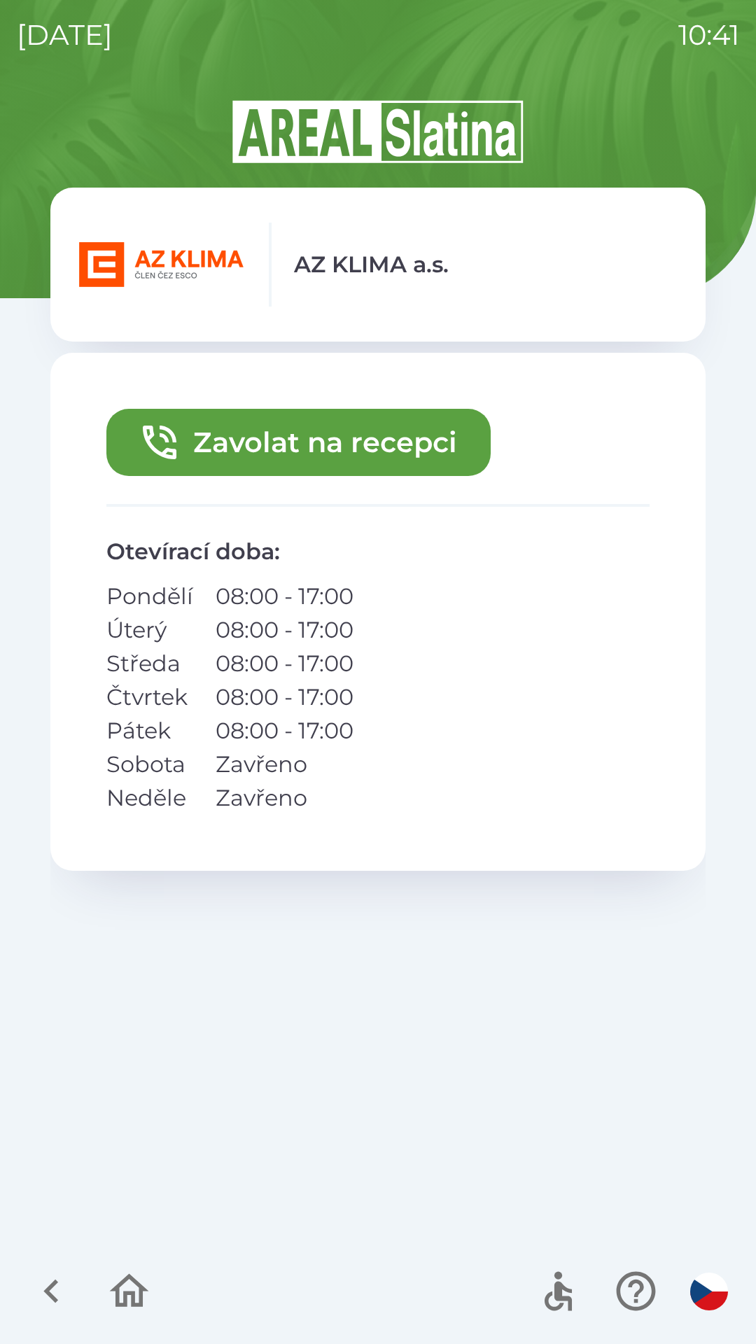
click at [244, 447] on button "Zavolat na recepci" at bounding box center [298, 442] width 384 height 67
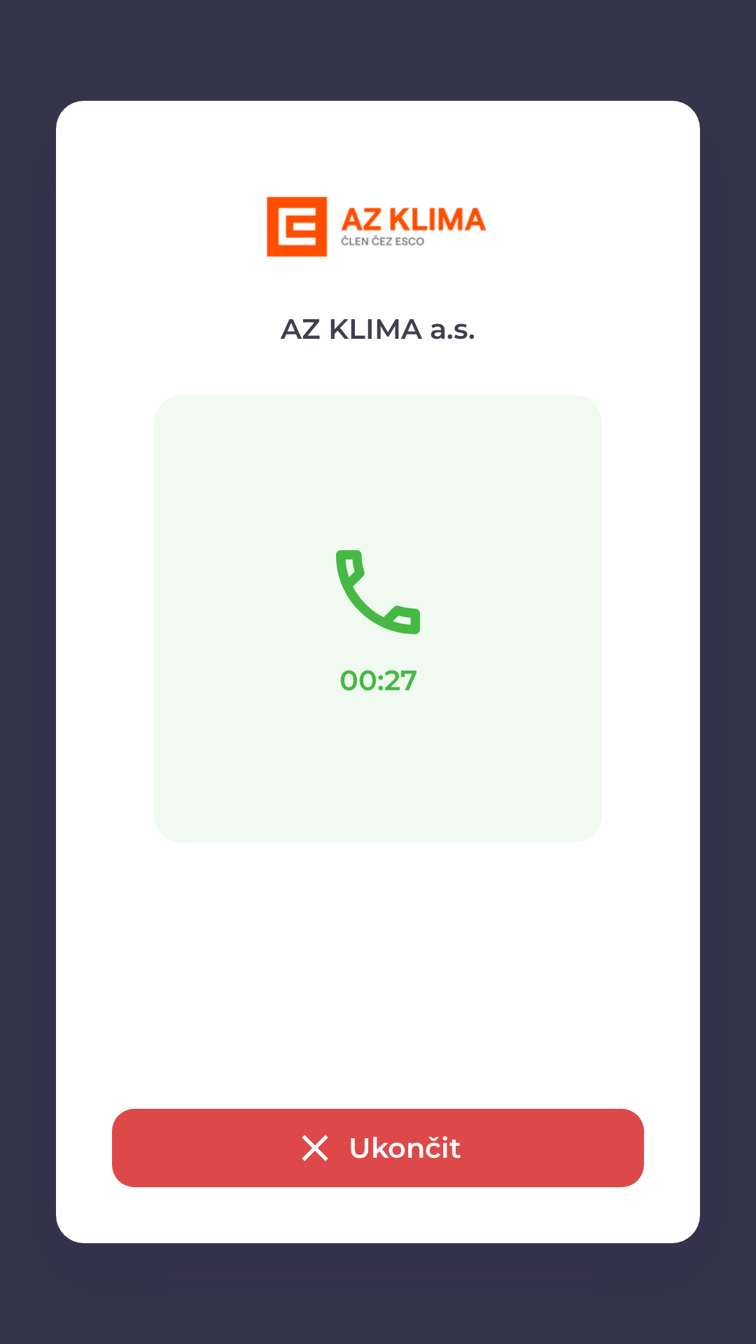
click at [558, 1160] on button "Ukončit" at bounding box center [378, 1148] width 532 height 78
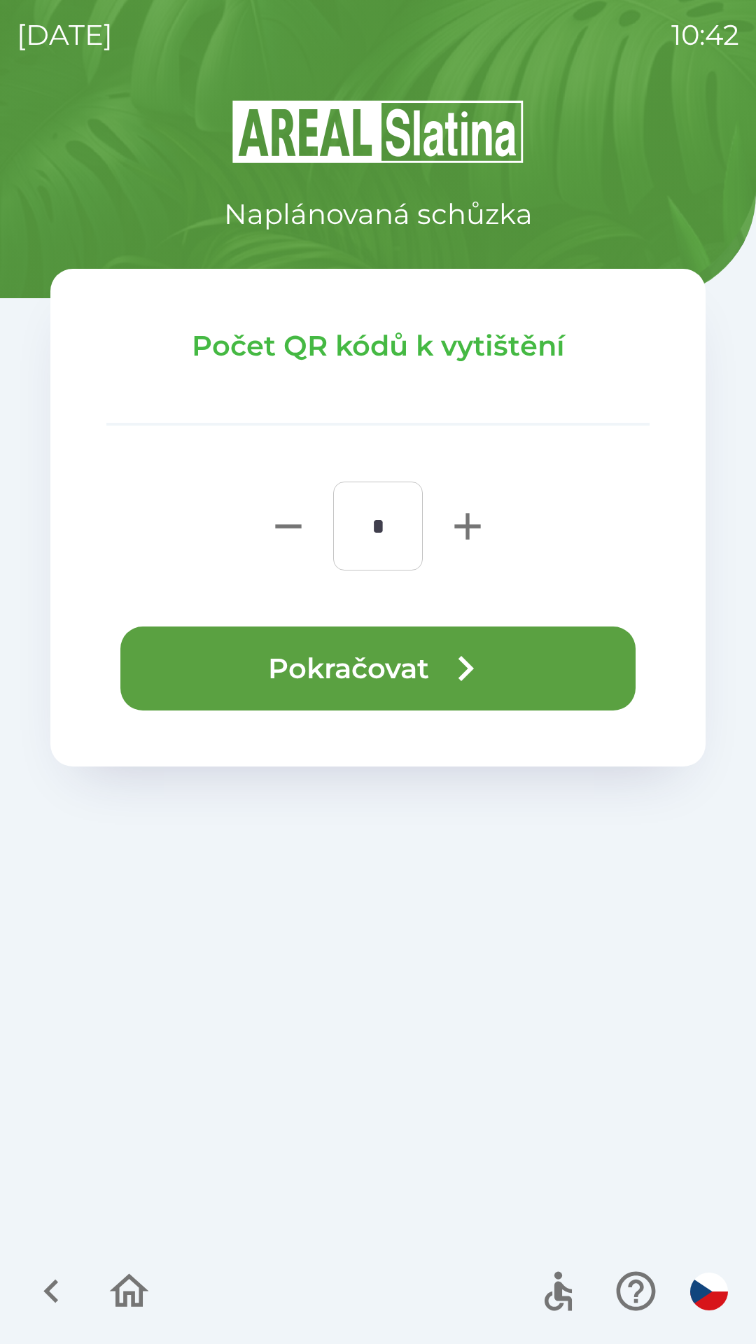
click at [252, 657] on button "Pokračovat" at bounding box center [377, 668] width 515 height 84
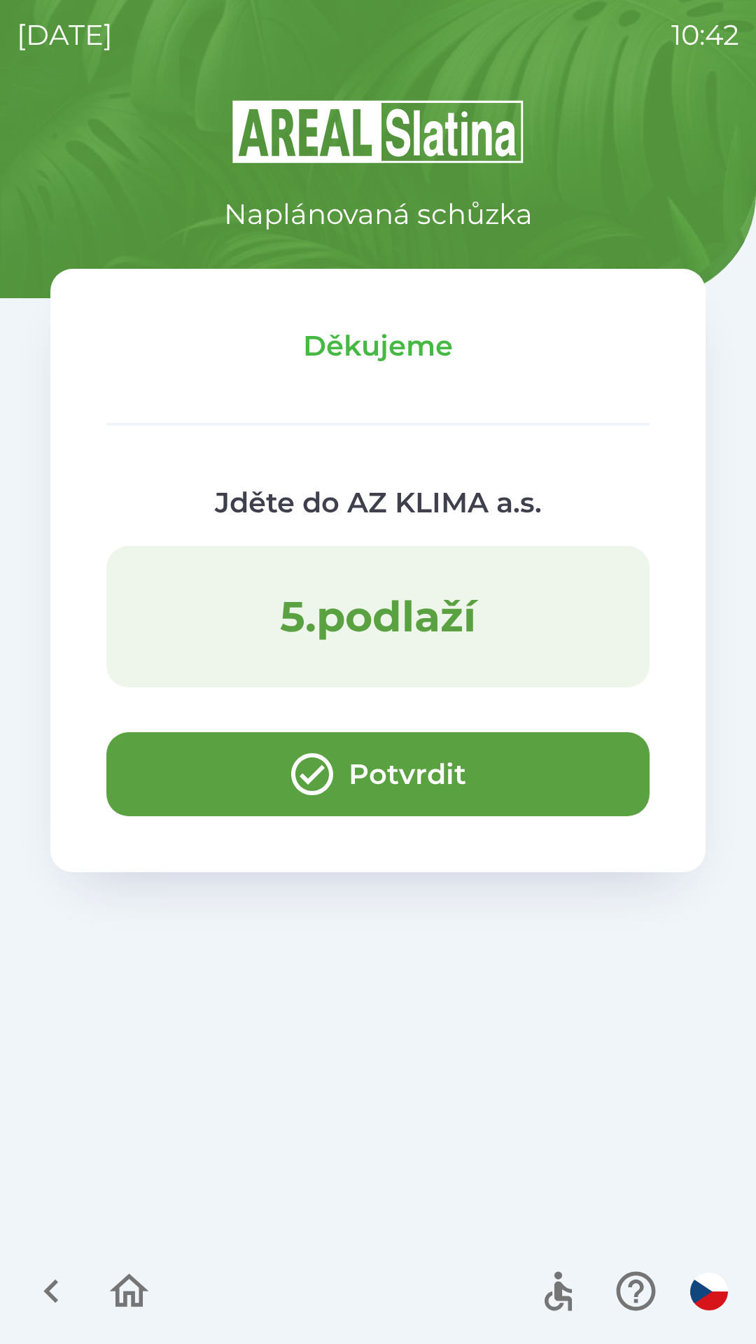
click at [162, 759] on button "Potvrdit" at bounding box center [377, 774] width 543 height 84
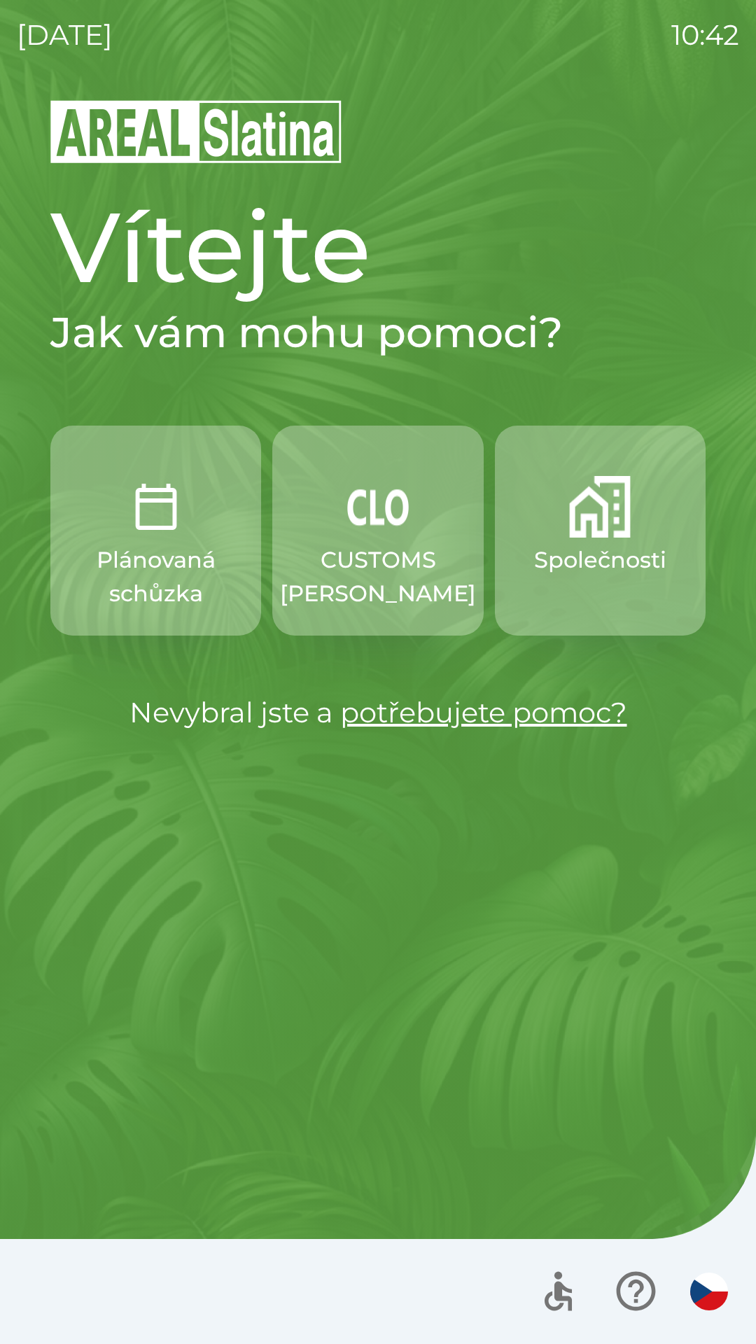
click at [343, 575] on p "CUSTOMS [PERSON_NAME]" at bounding box center [378, 576] width 196 height 67
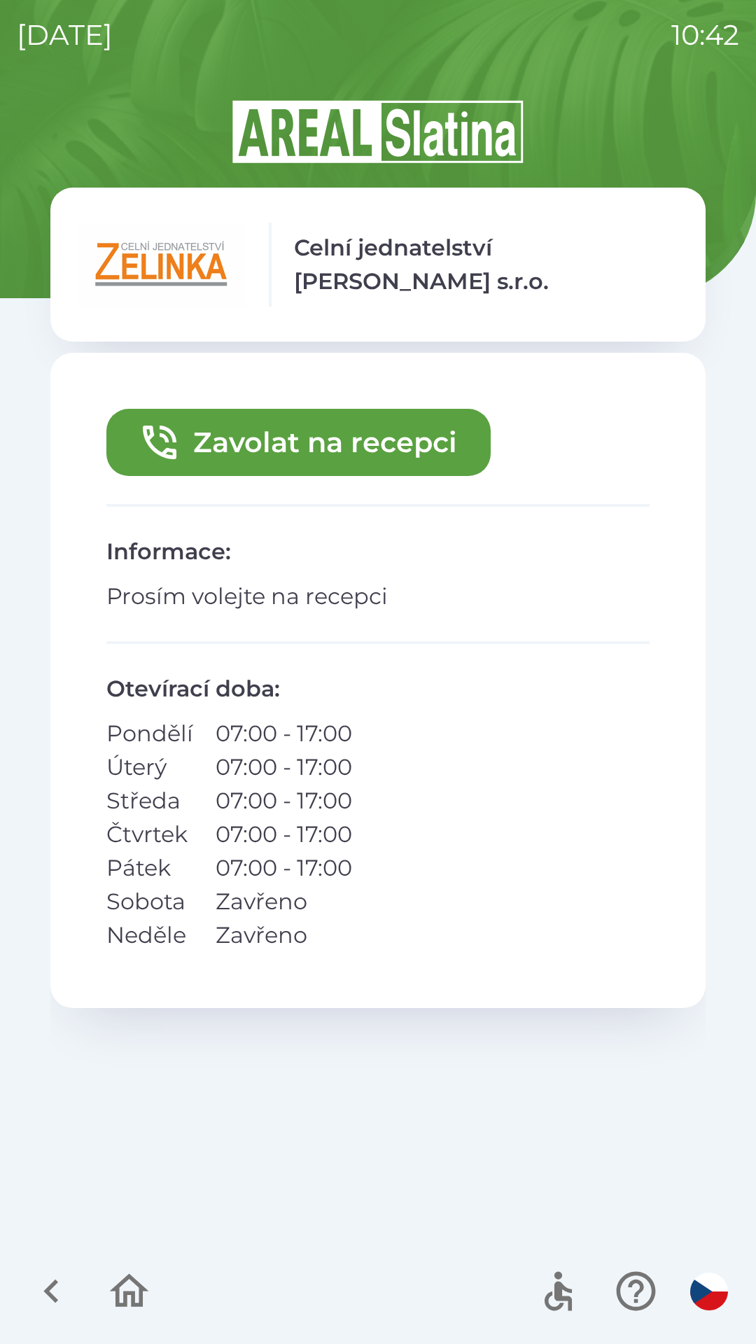
click at [280, 447] on button "Zavolat na recepci" at bounding box center [298, 442] width 384 height 67
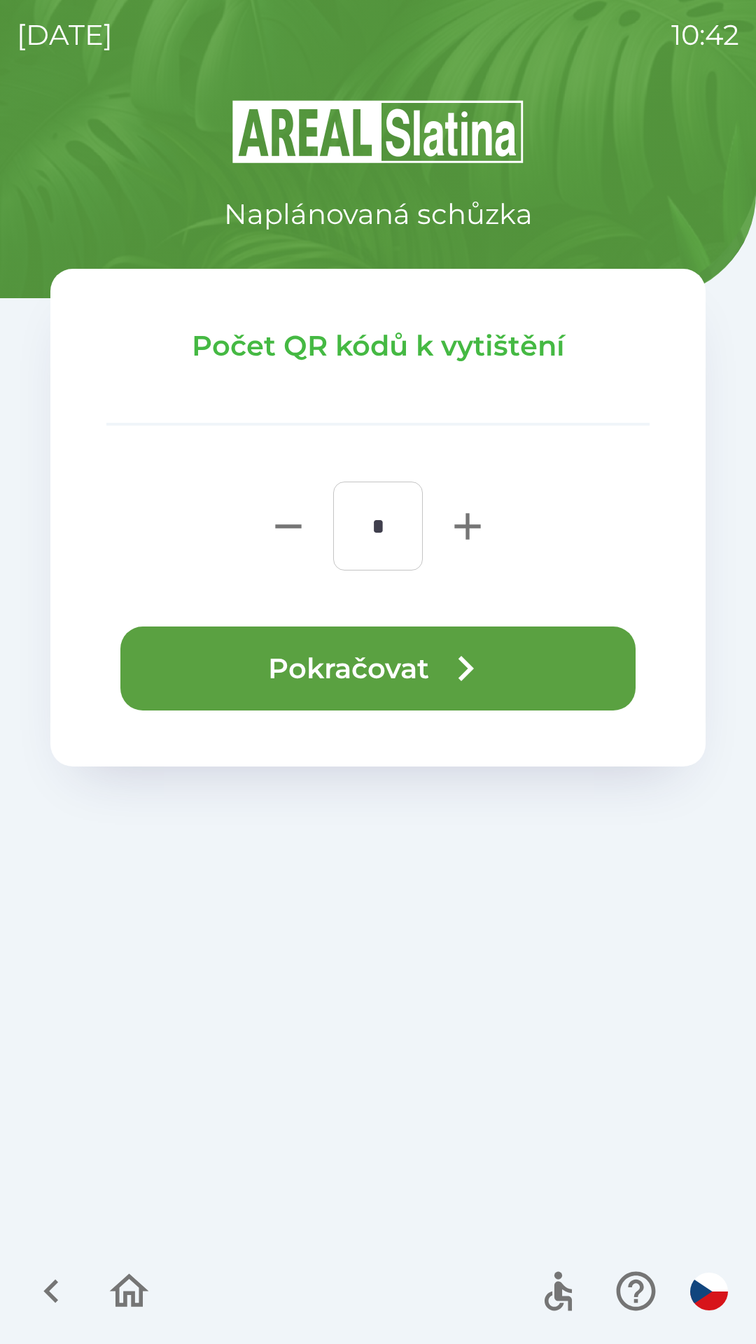
click at [224, 661] on button "Pokračovat" at bounding box center [377, 668] width 515 height 84
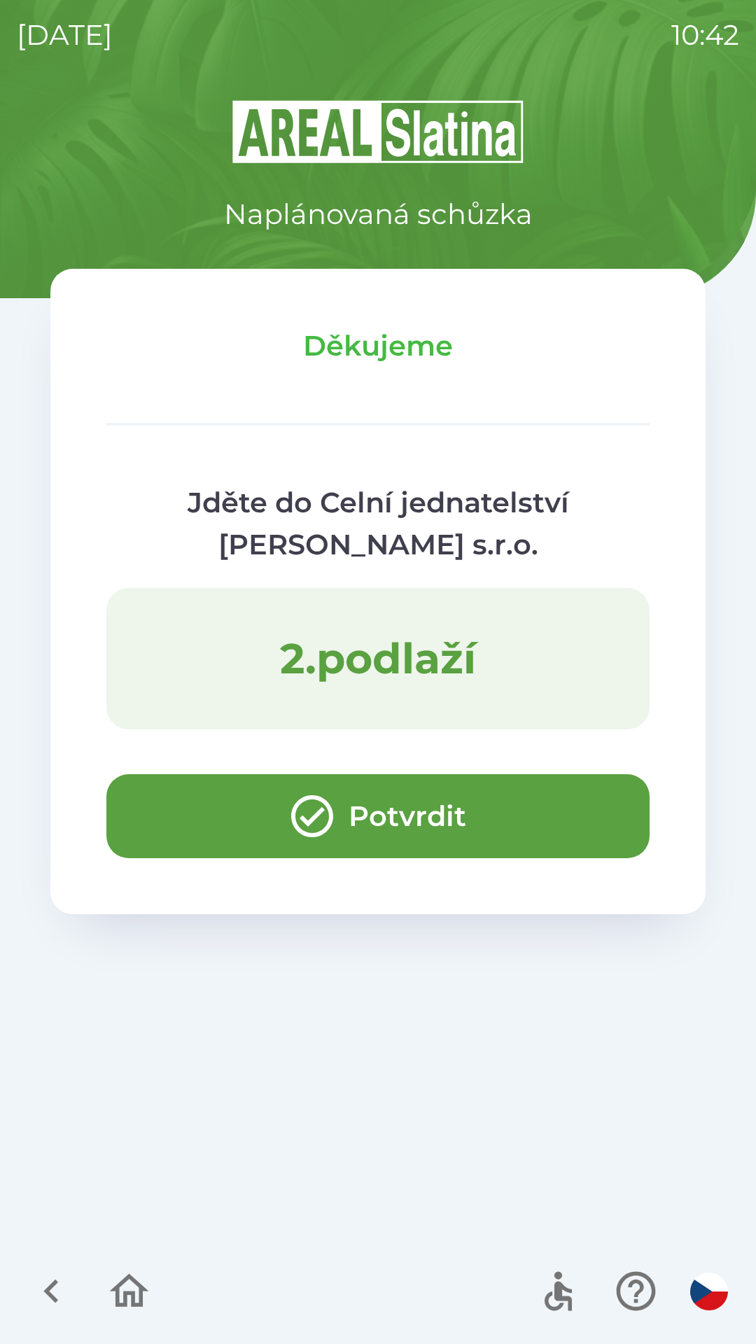
click at [218, 825] on button "Potvrdit" at bounding box center [377, 816] width 543 height 84
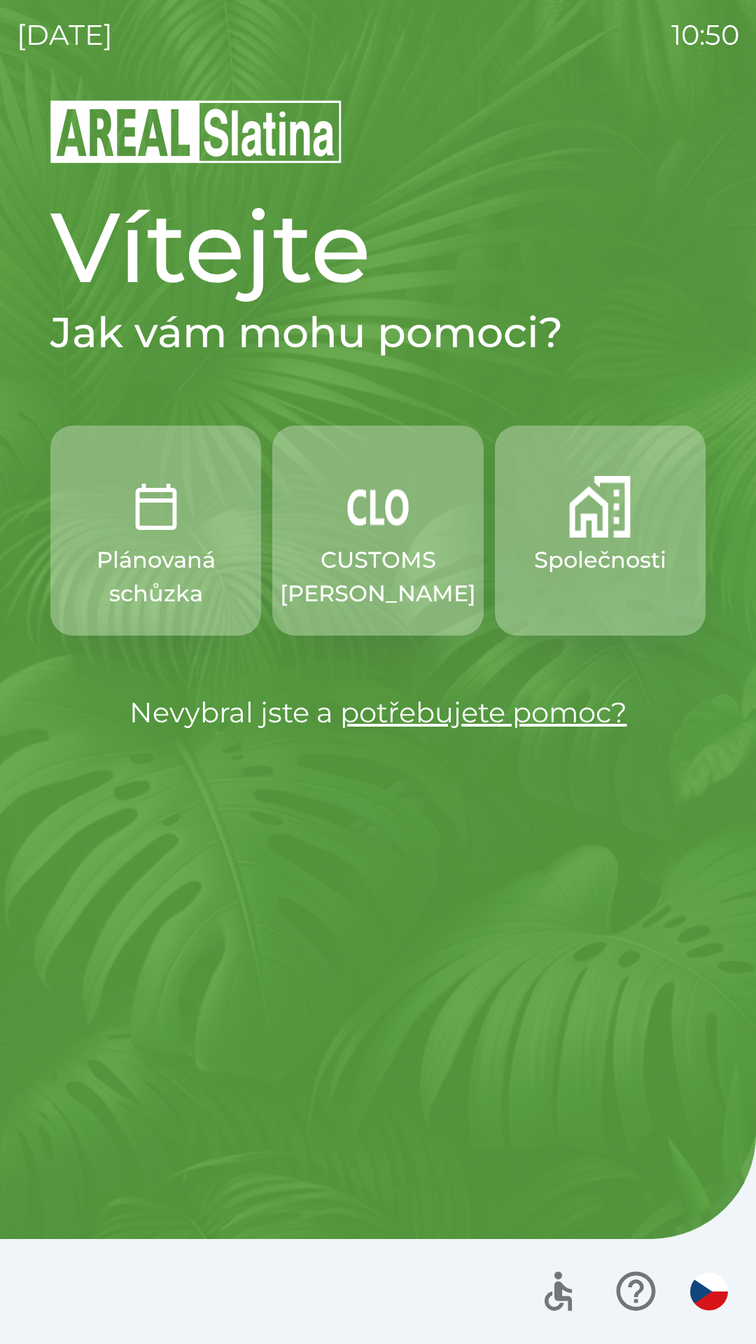
click at [570, 564] on p "Společnosti" at bounding box center [600, 560] width 132 height 34
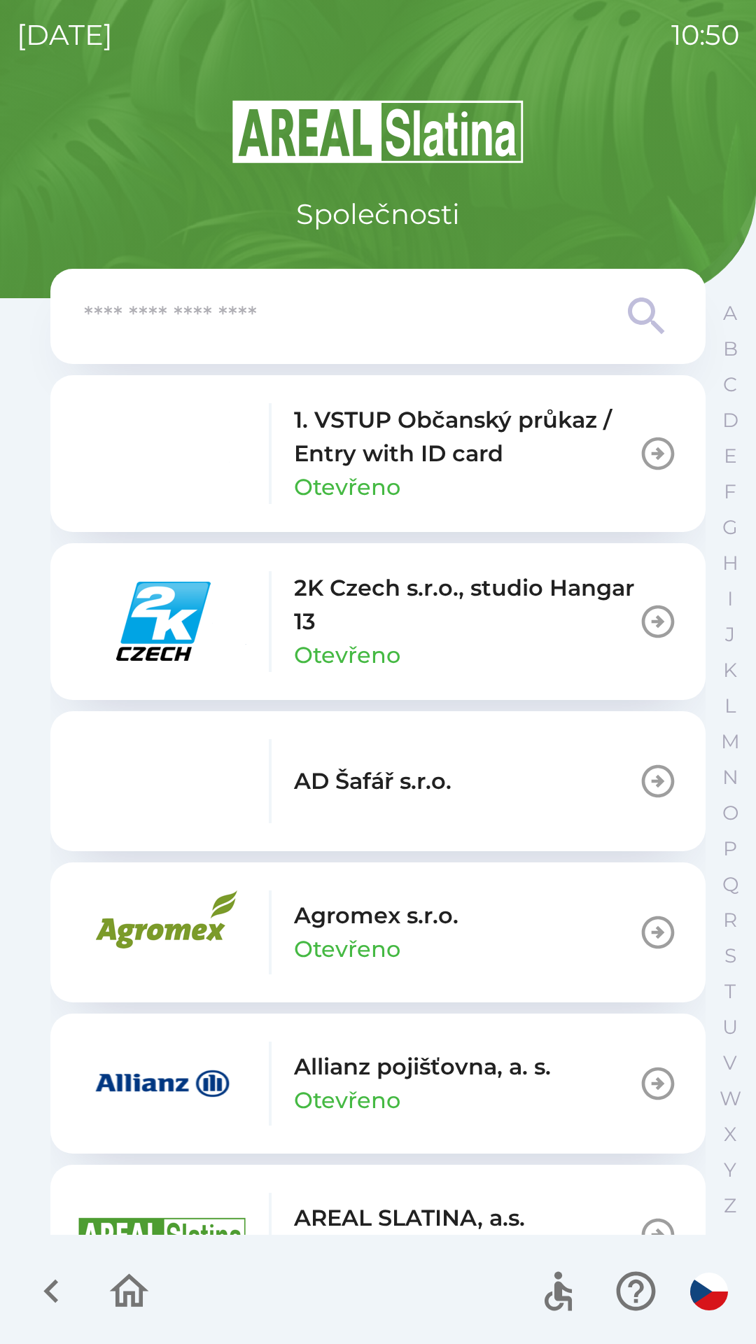
click at [236, 1088] on img "button" at bounding box center [162, 1083] width 168 height 84
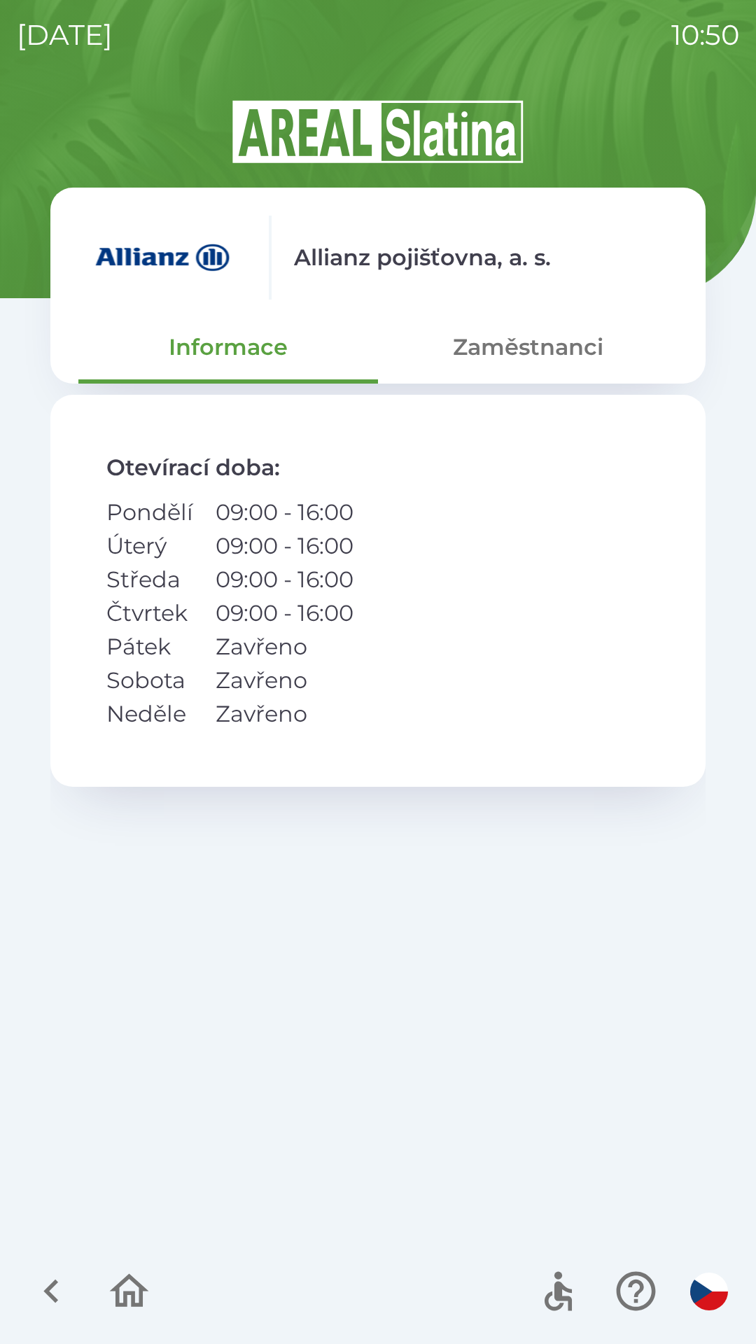
click at [541, 346] on button "Zaměstnanci" at bounding box center [528, 347] width 300 height 50
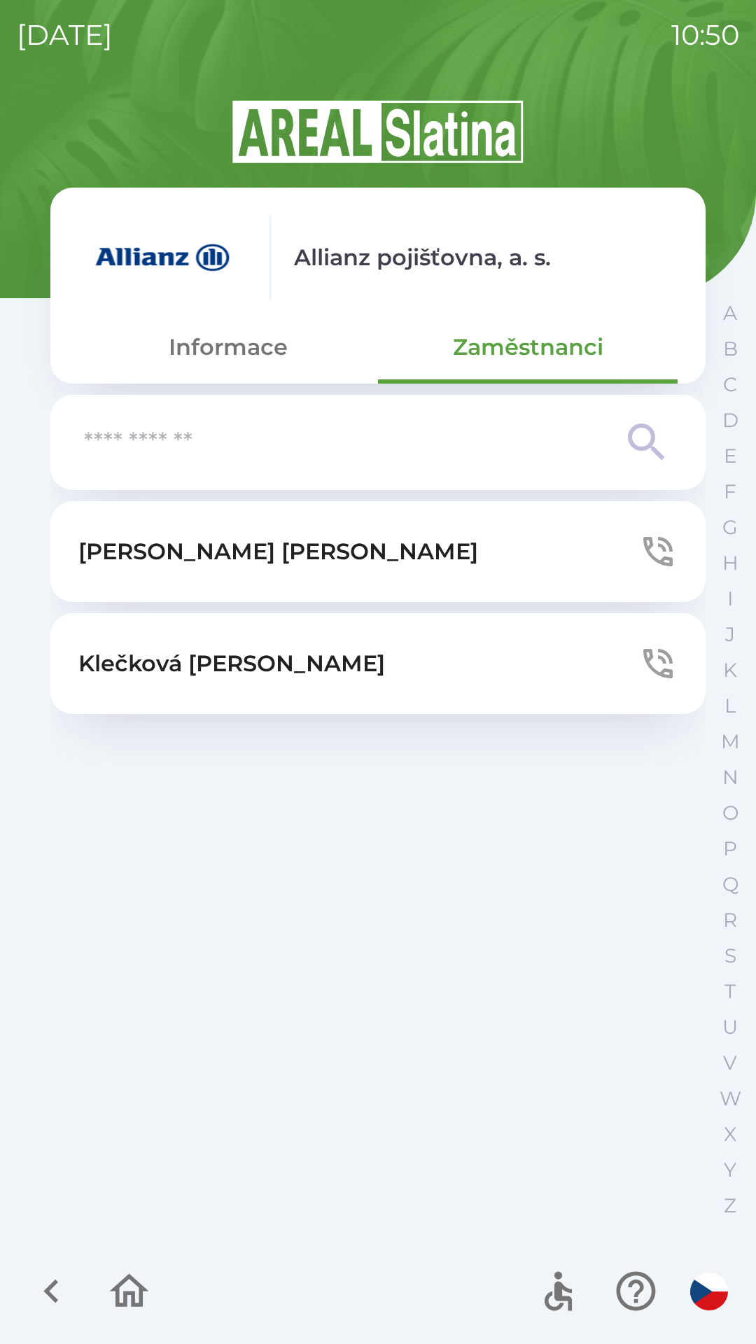
click at [455, 440] on input "text" at bounding box center [350, 442] width 532 height 38
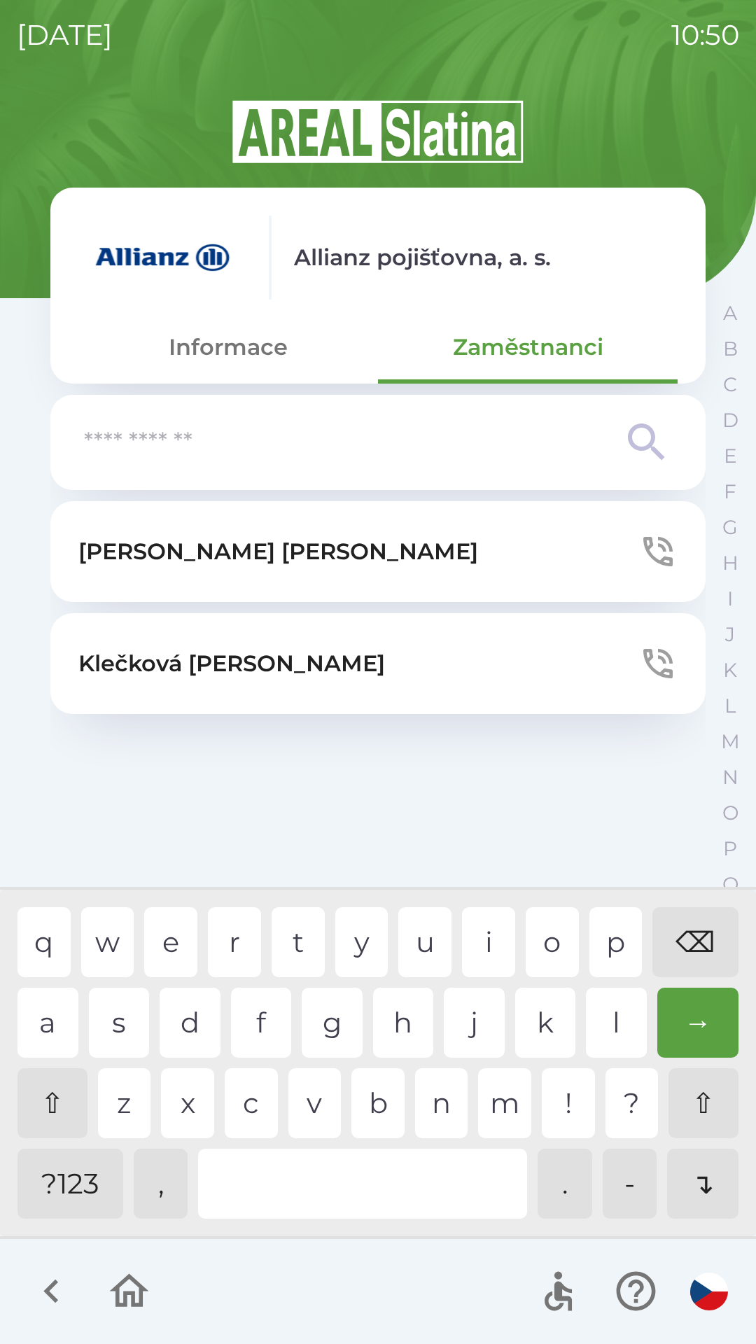
click at [409, 573] on button "[PERSON_NAME]" at bounding box center [377, 551] width 655 height 101
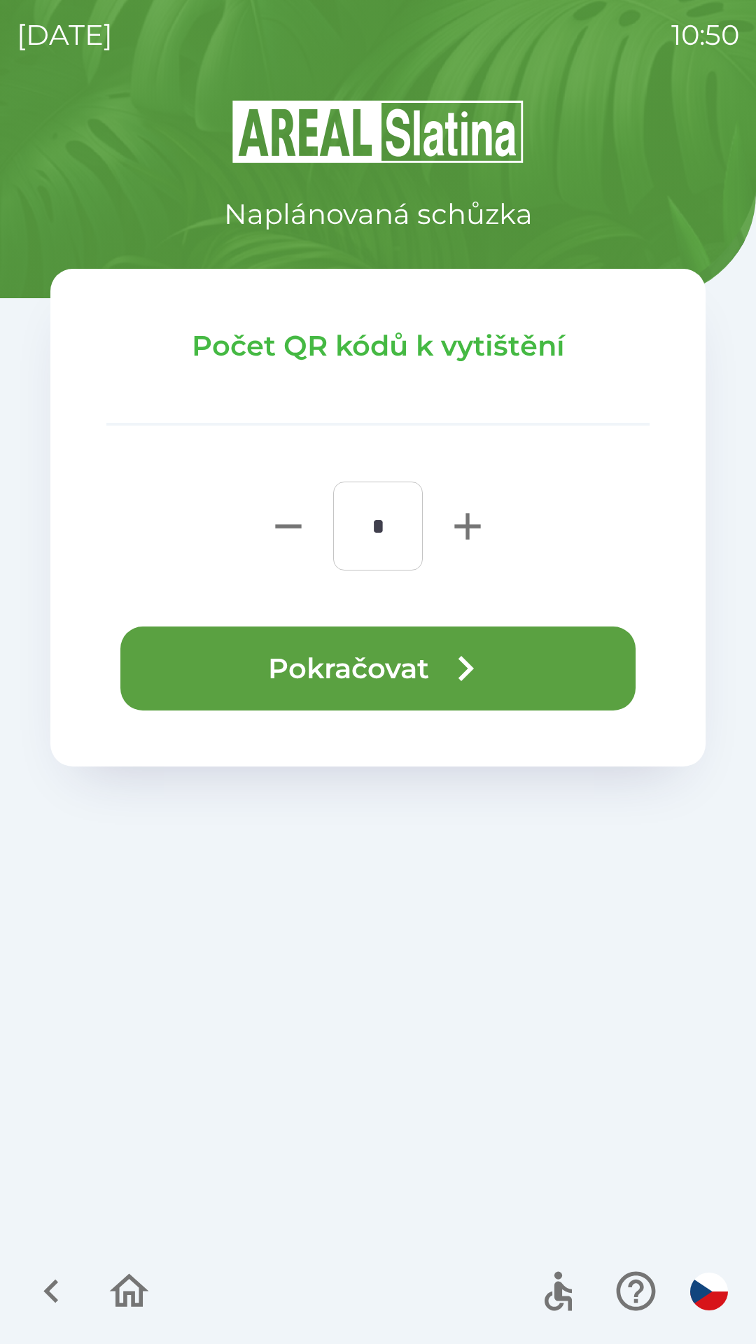
click at [498, 642] on button "Pokračovat" at bounding box center [377, 668] width 515 height 84
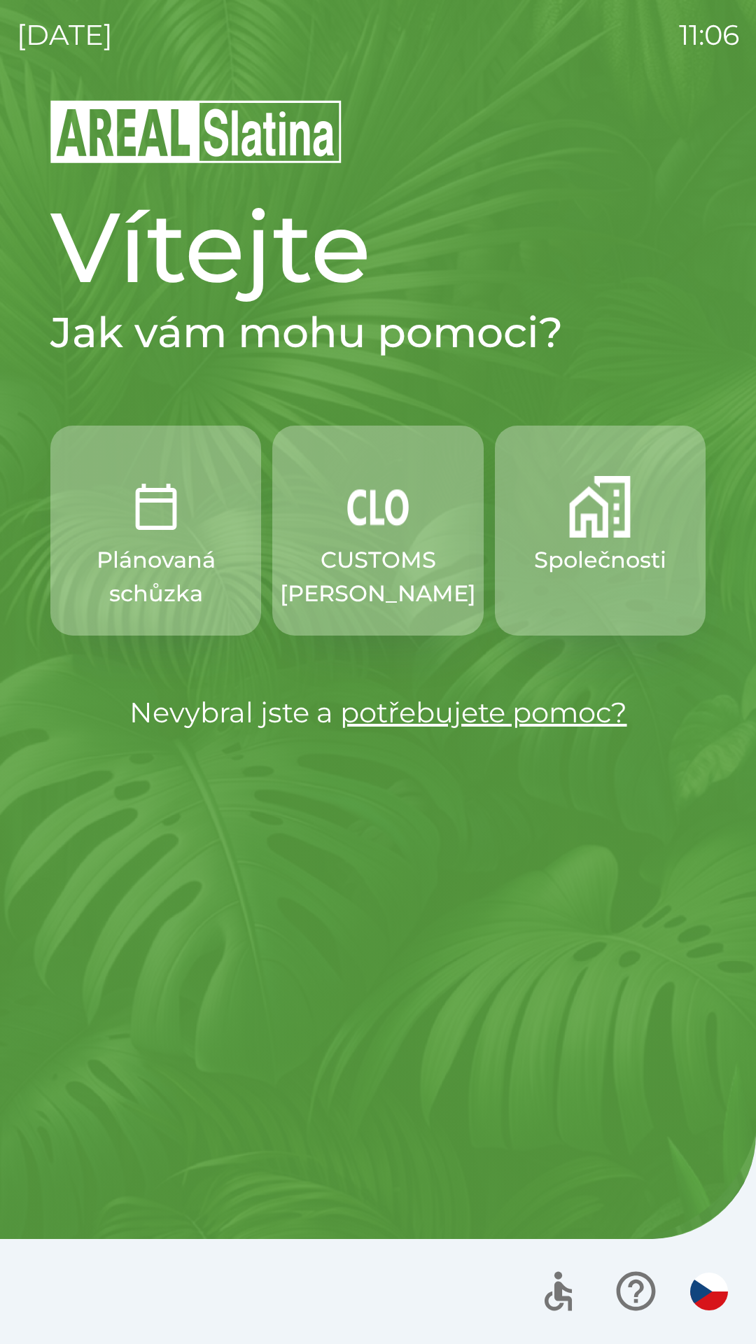
click at [355, 552] on p "CUSTOMS [PERSON_NAME]" at bounding box center [378, 576] width 196 height 67
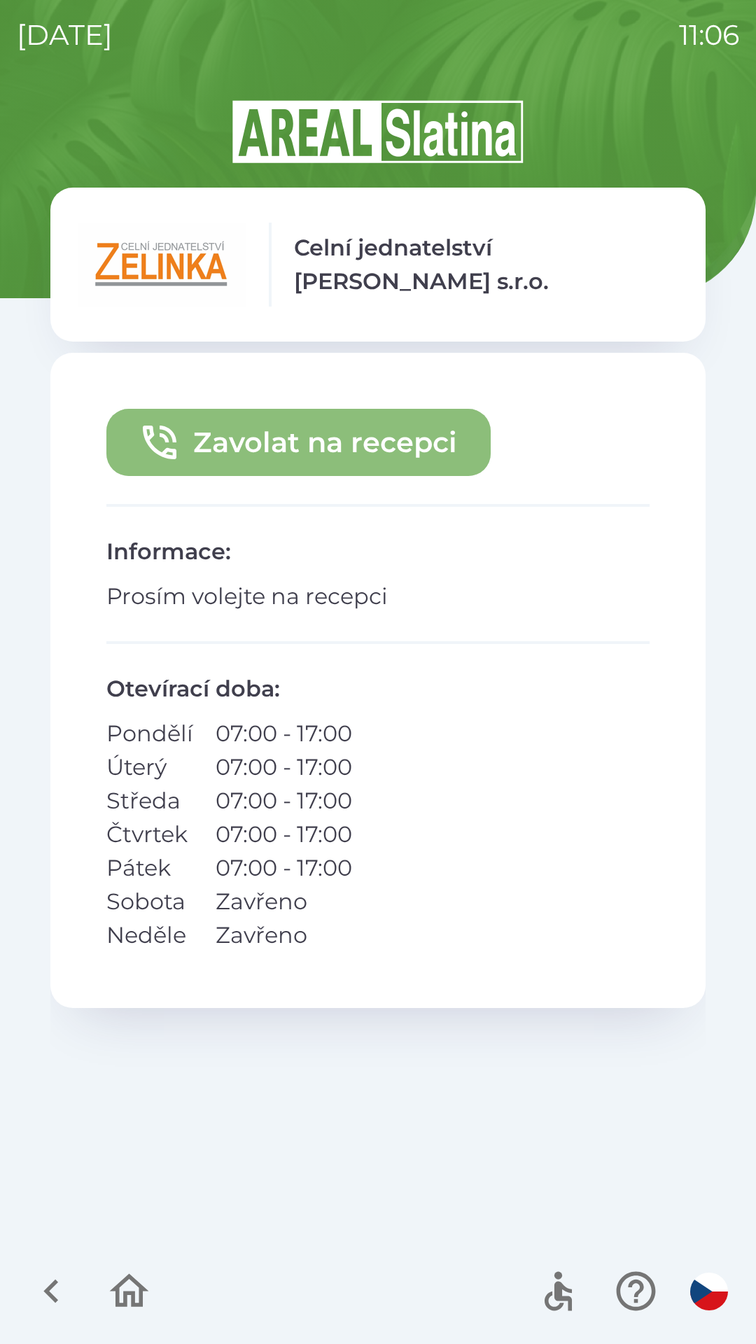
click at [395, 440] on button "Zavolat na recepci" at bounding box center [298, 442] width 384 height 67
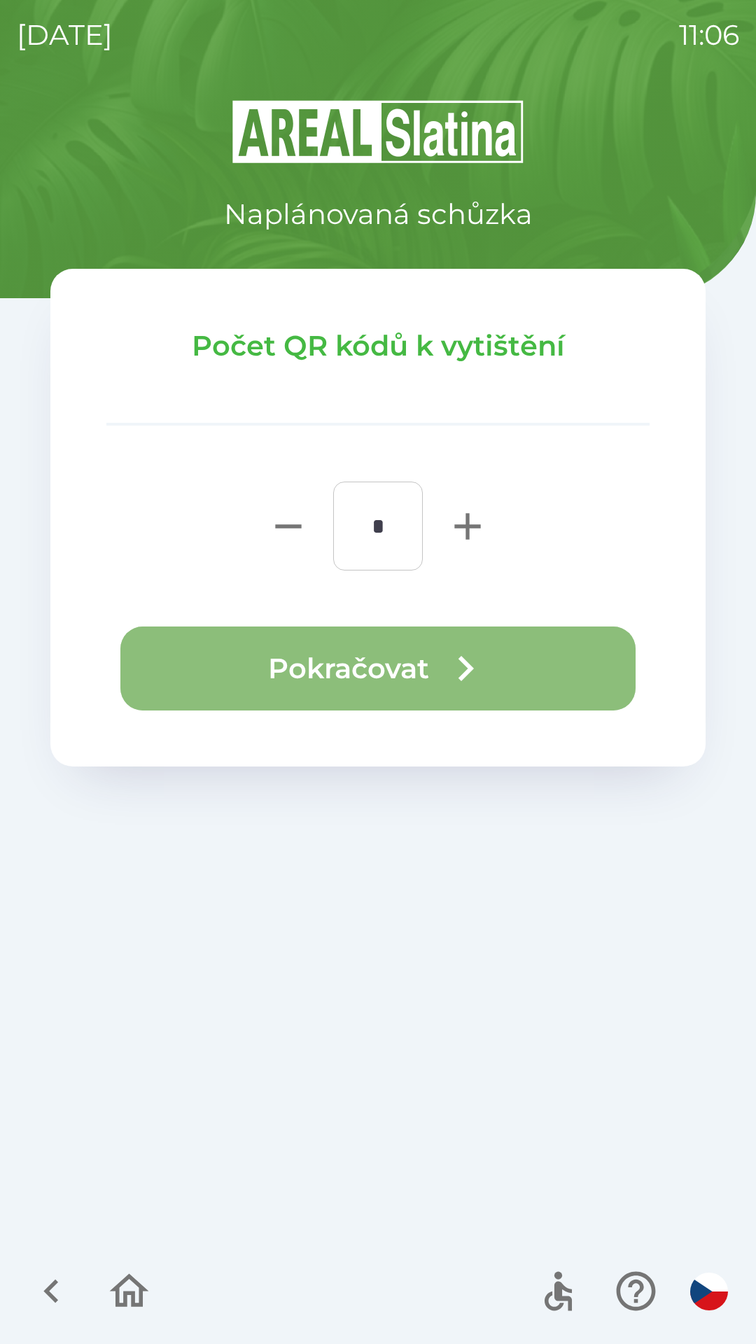
click at [379, 672] on button "Pokračovat" at bounding box center [377, 668] width 515 height 84
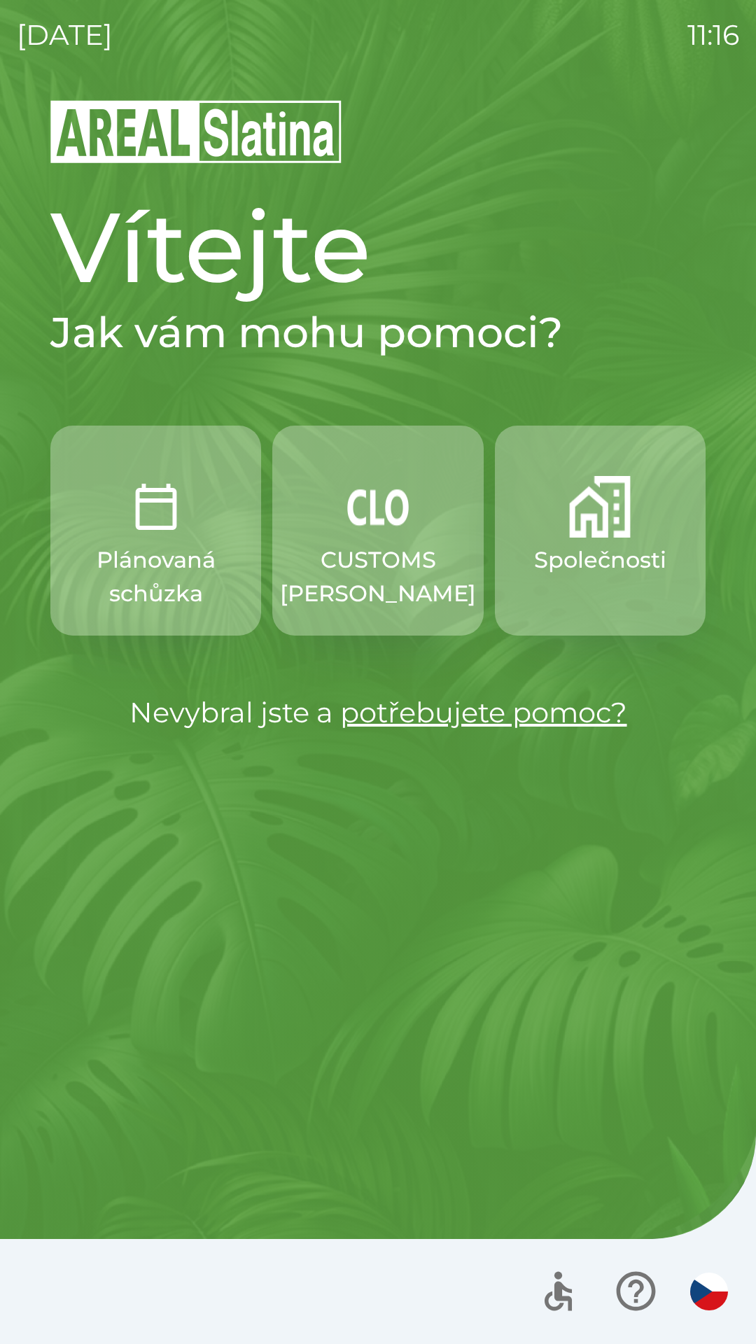
click at [380, 543] on p "CUSTOMS [PERSON_NAME]" at bounding box center [378, 576] width 196 height 67
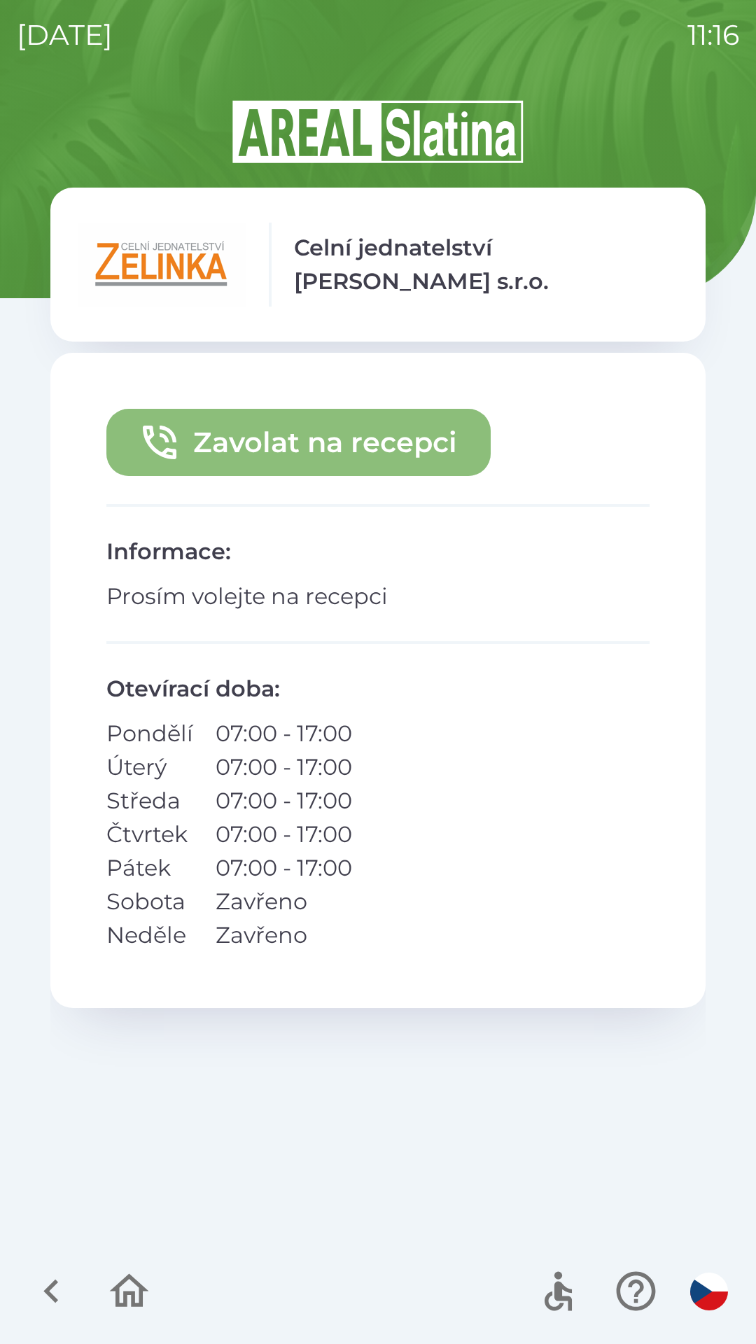
click at [410, 447] on button "Zavolat na recepci" at bounding box center [298, 442] width 384 height 67
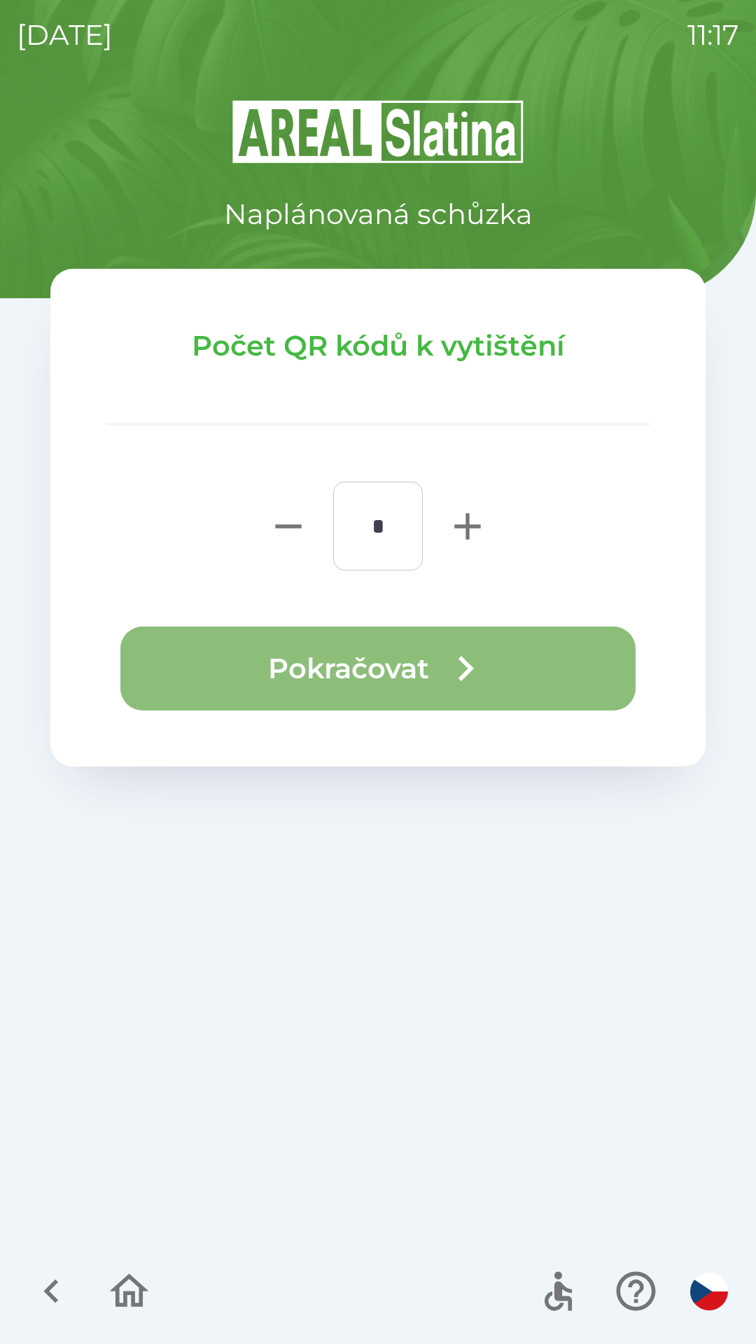
click at [486, 654] on icon "button" at bounding box center [465, 668] width 50 height 50
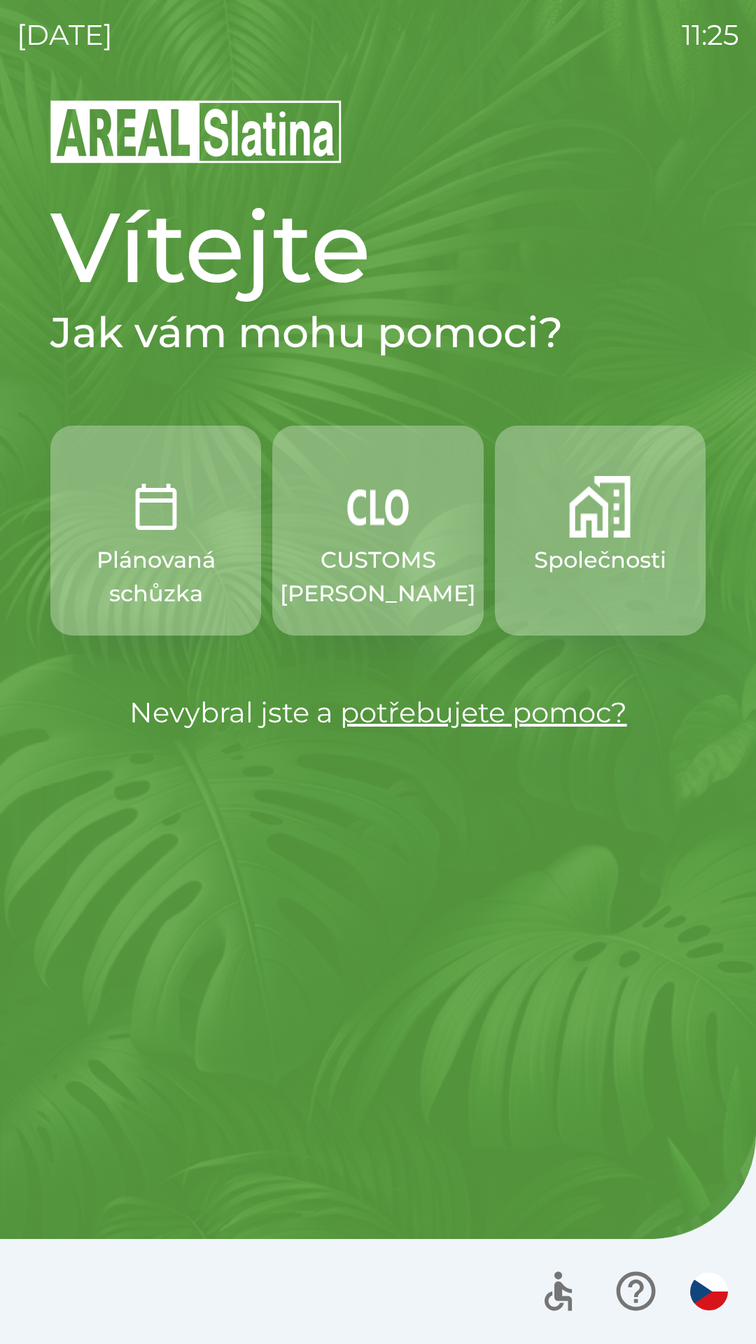
click at [395, 503] on img "button" at bounding box center [378, 507] width 62 height 62
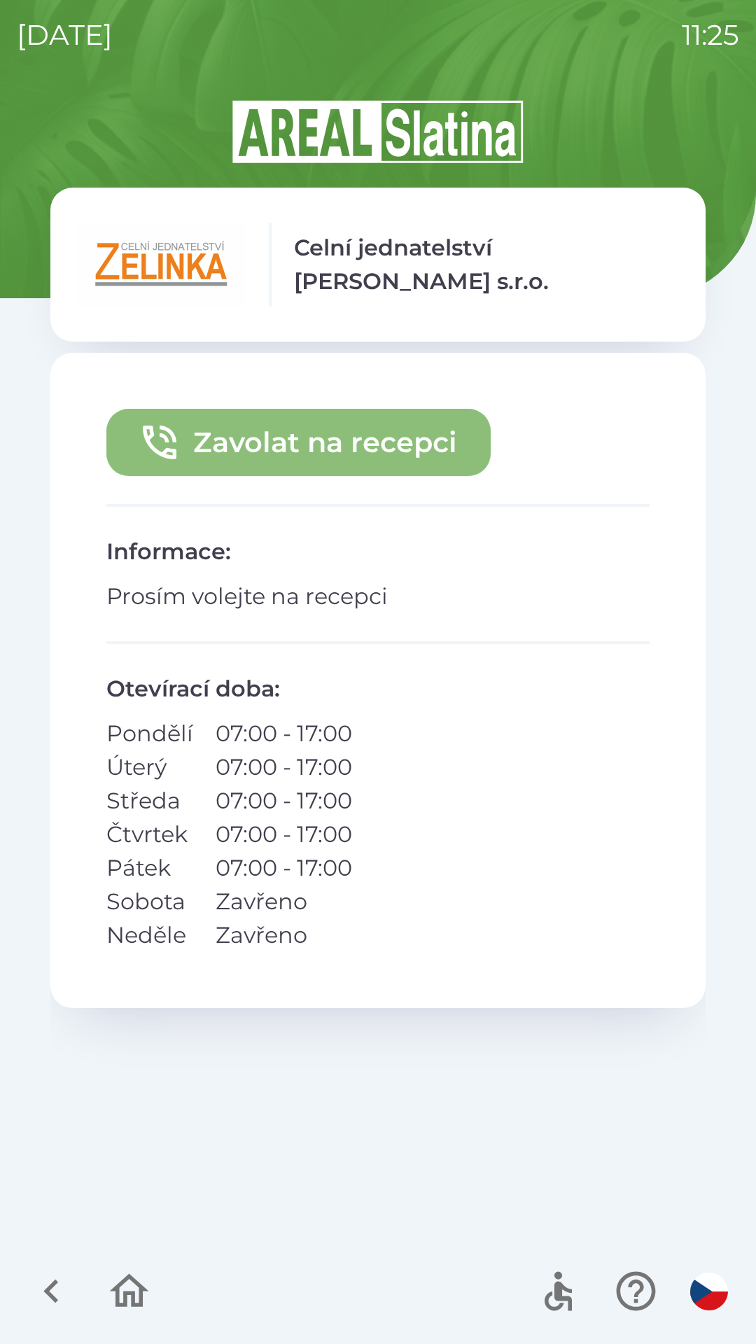
click at [293, 441] on button "Zavolat na recepci" at bounding box center [298, 442] width 384 height 67
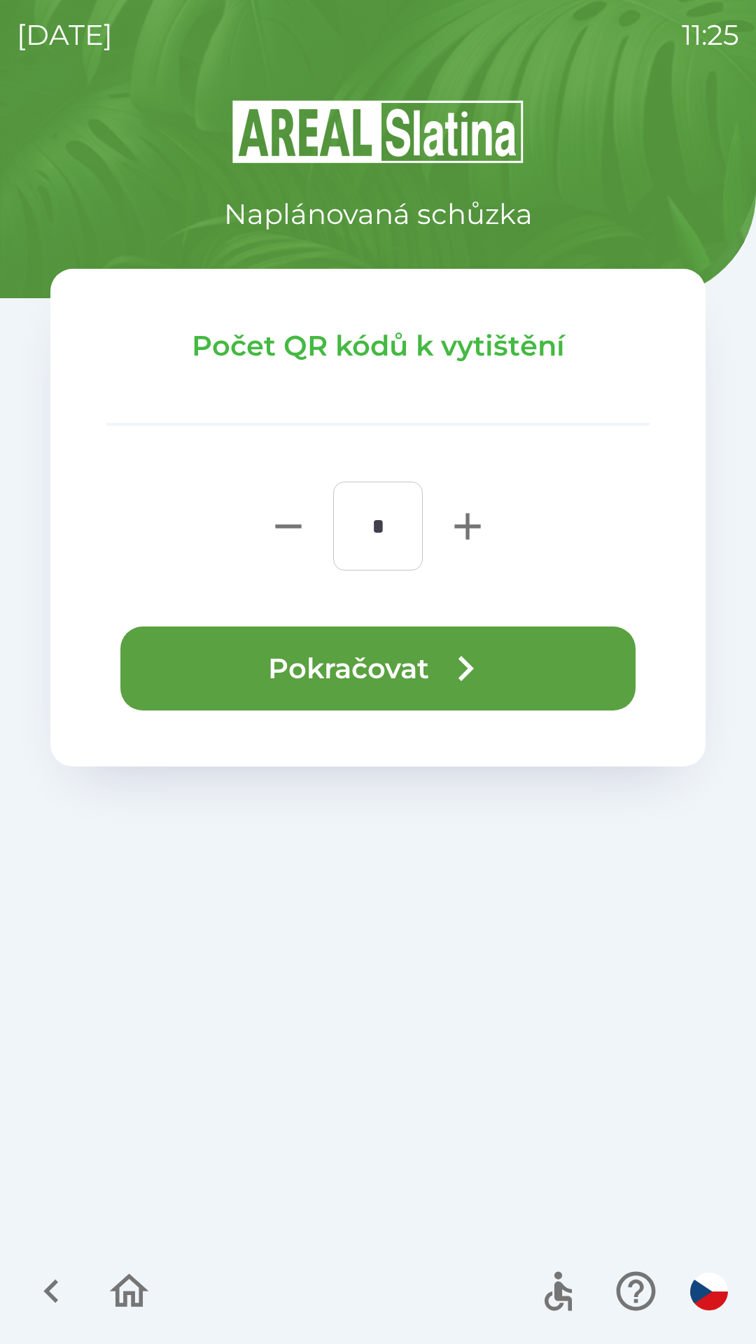
click at [430, 671] on button "Pokračovat" at bounding box center [377, 668] width 515 height 84
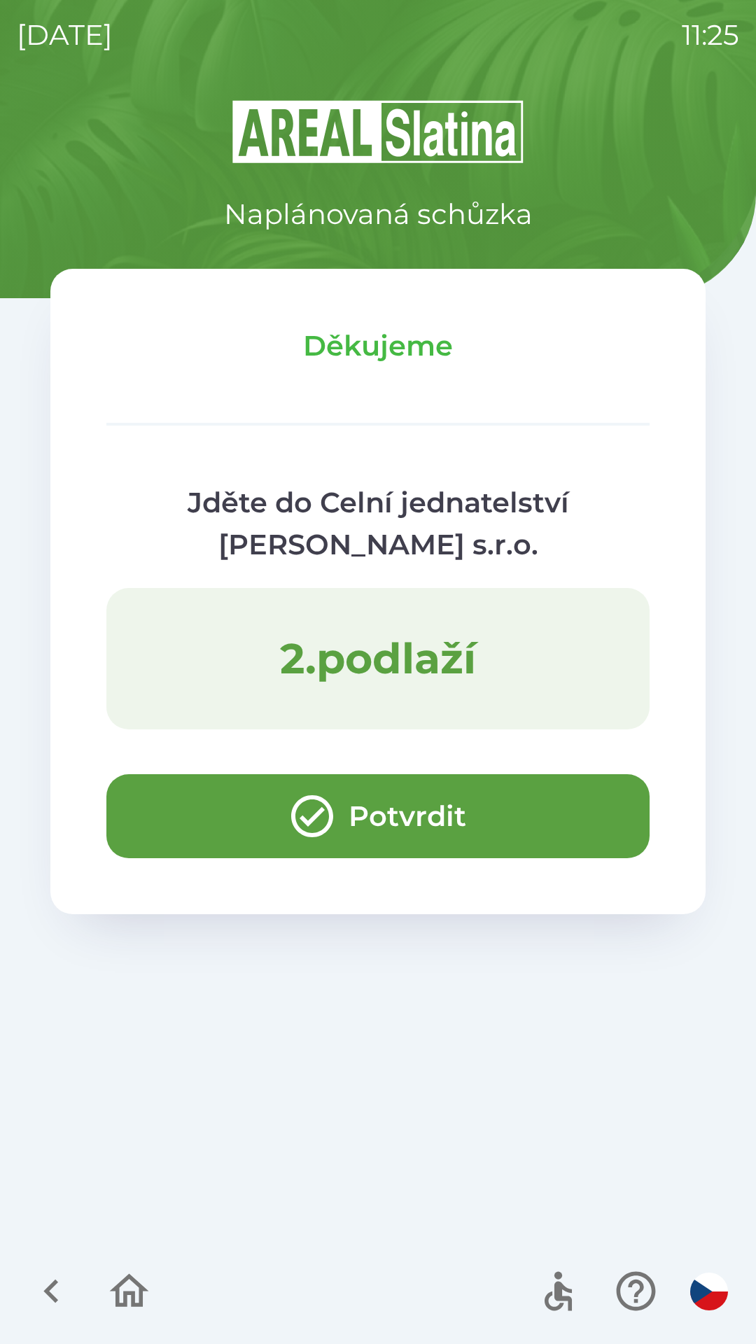
click at [196, 829] on button "Potvrdit" at bounding box center [377, 816] width 543 height 84
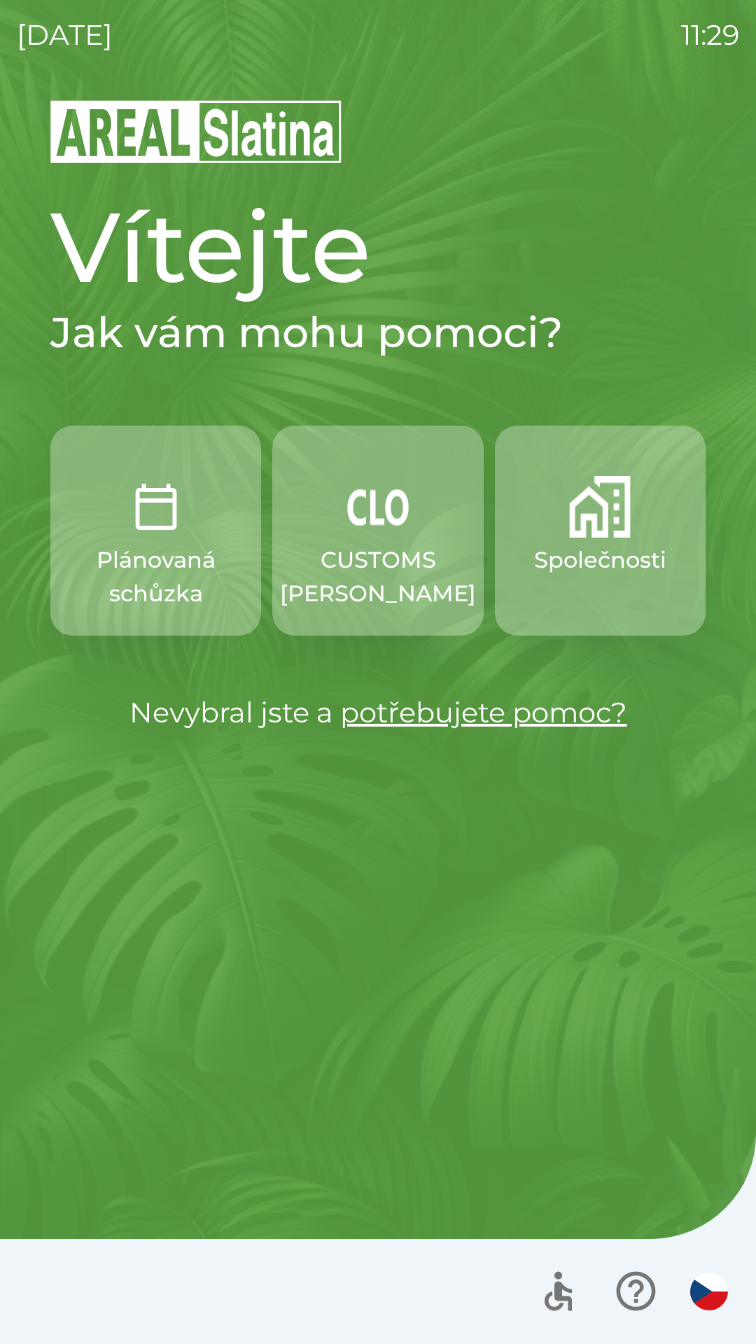
click at [601, 588] on button "Společnosti" at bounding box center [600, 531] width 211 height 210
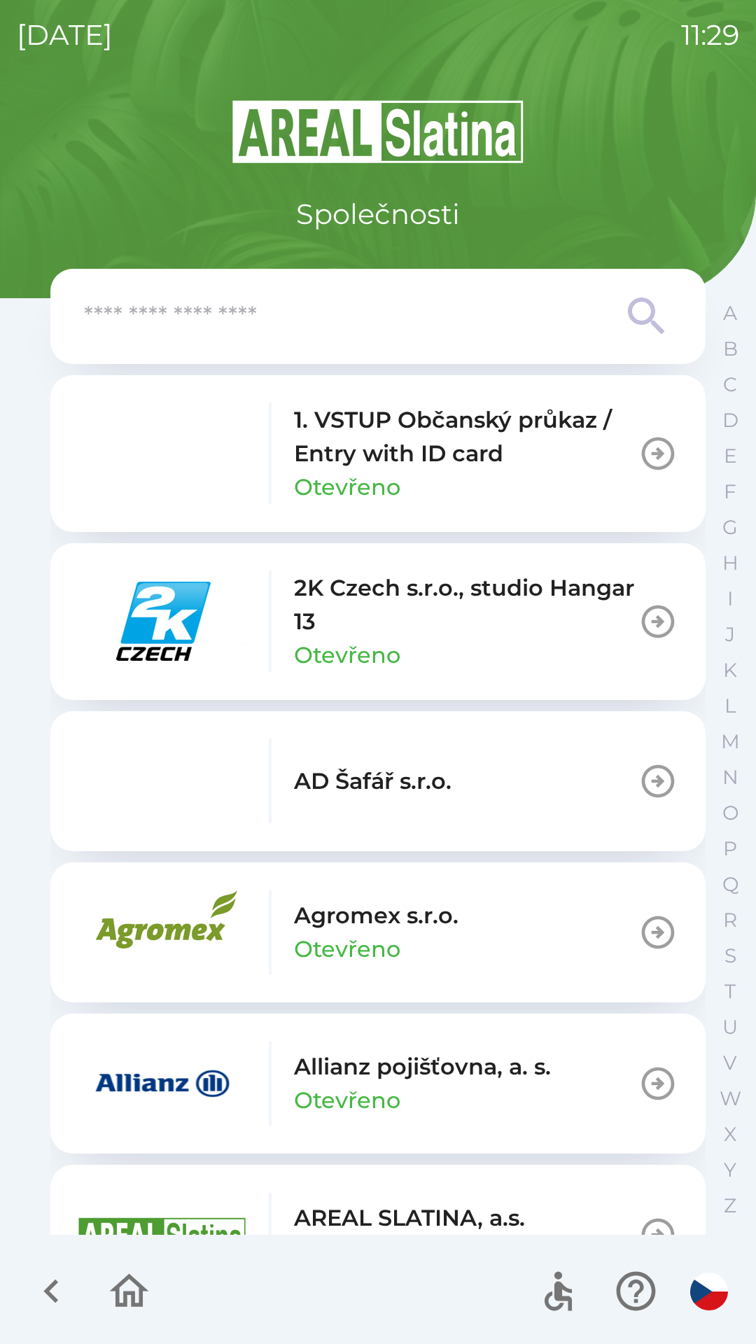
click at [444, 332] on input "text" at bounding box center [350, 316] width 532 height 38
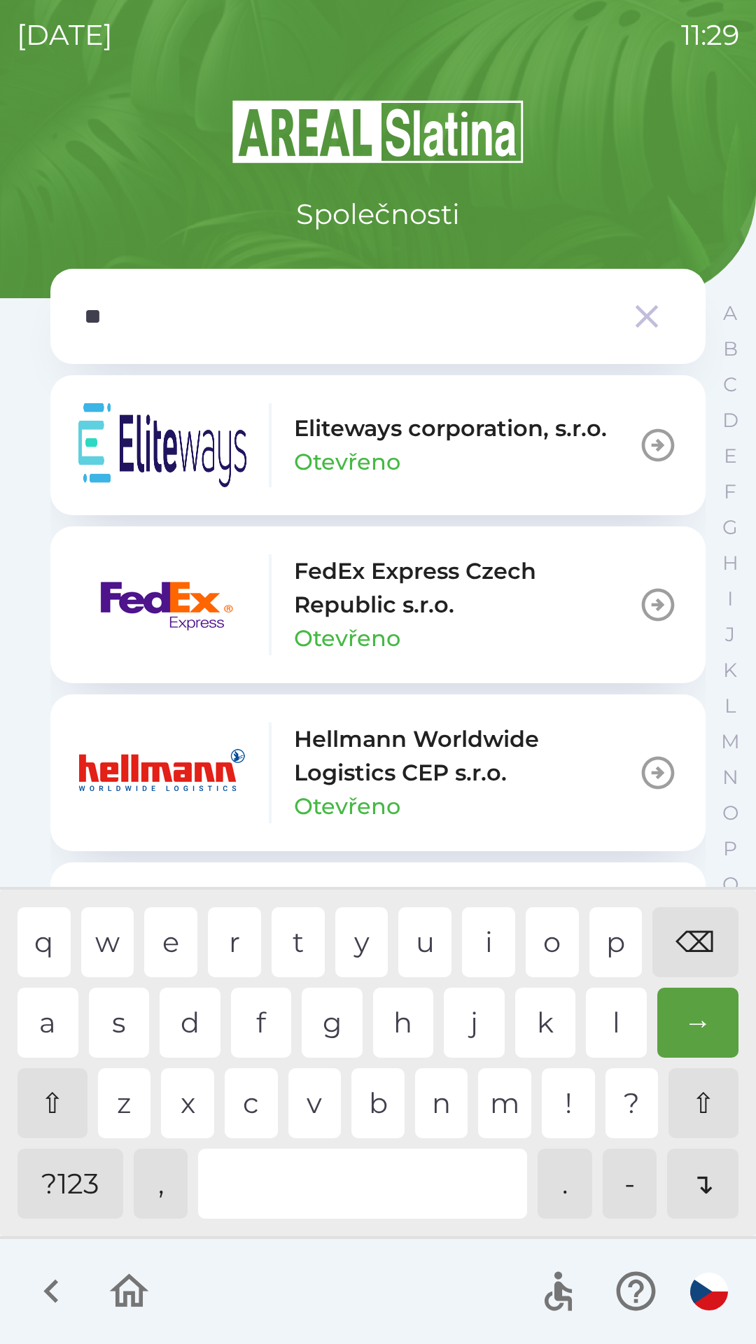
click at [255, 1097] on div "c" at bounding box center [251, 1103] width 53 height 70
type input "***"
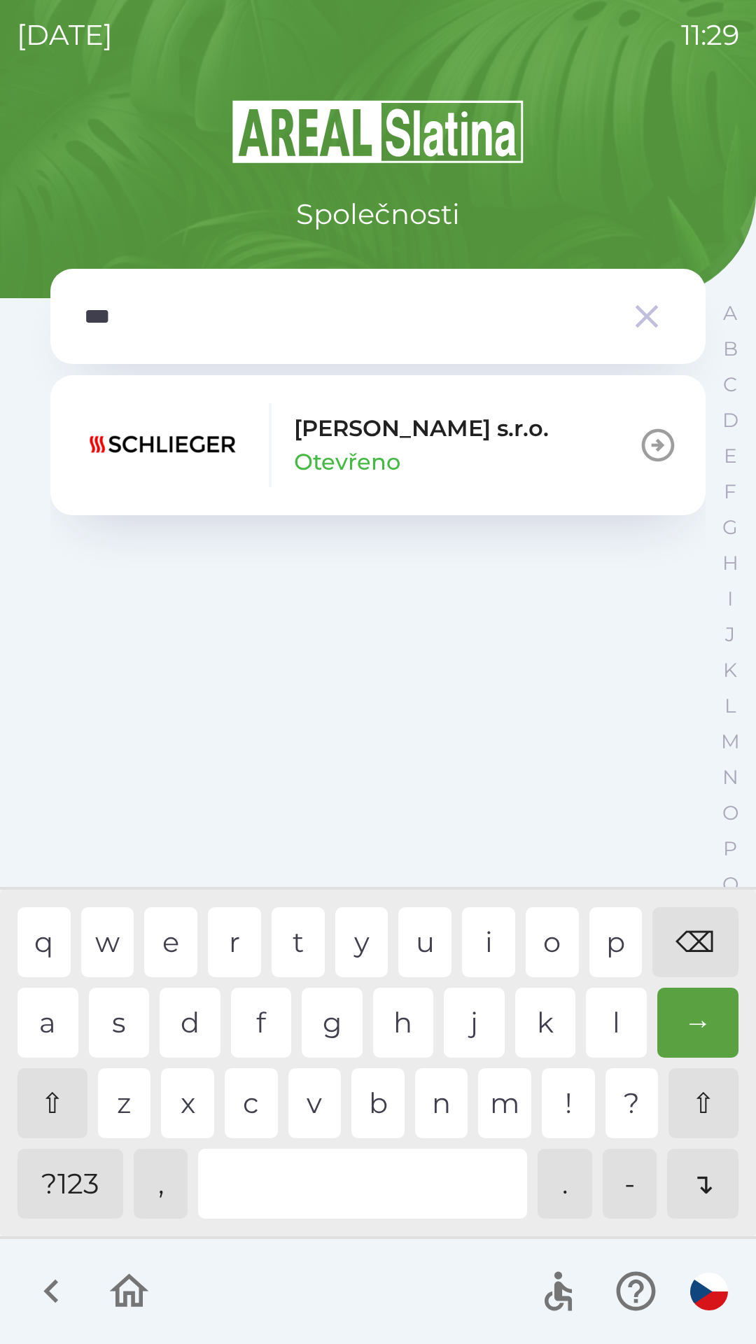
click at [400, 454] on p "Otevřeno" at bounding box center [347, 462] width 106 height 34
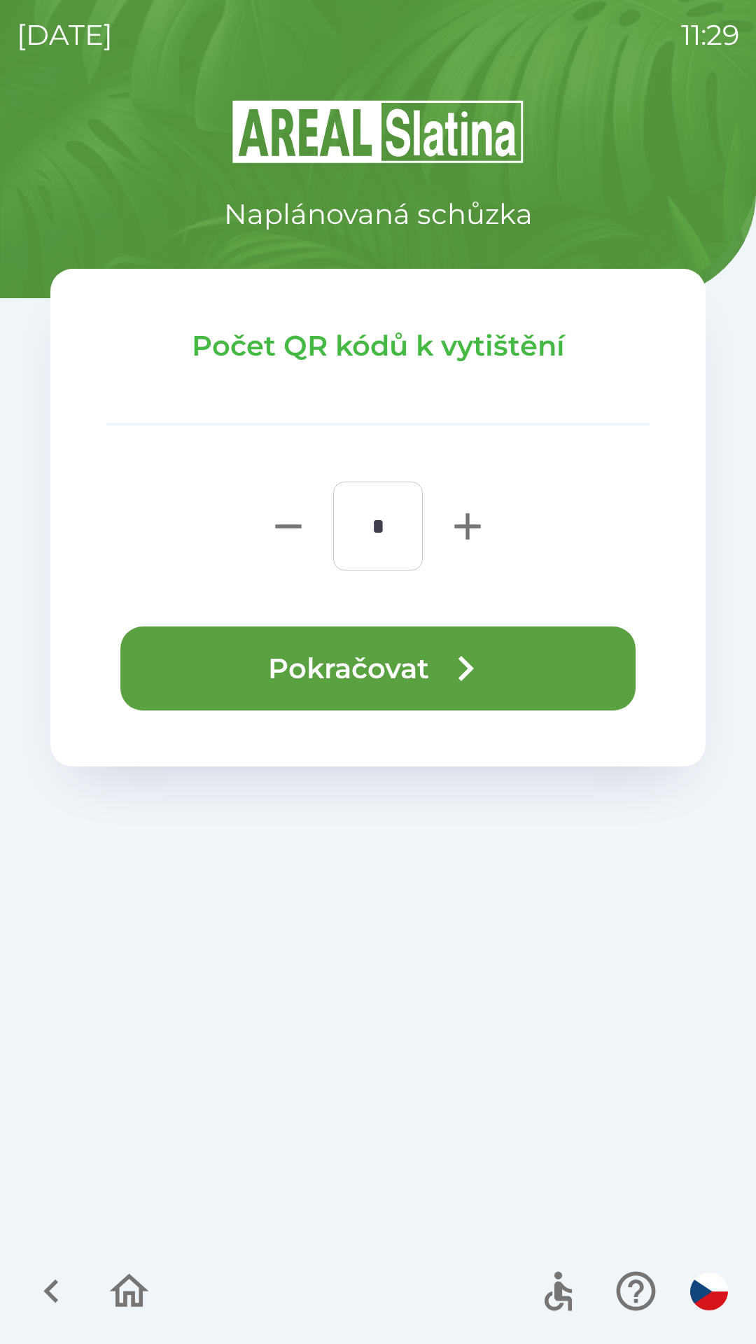
click at [466, 656] on icon "button" at bounding box center [465, 668] width 50 height 50
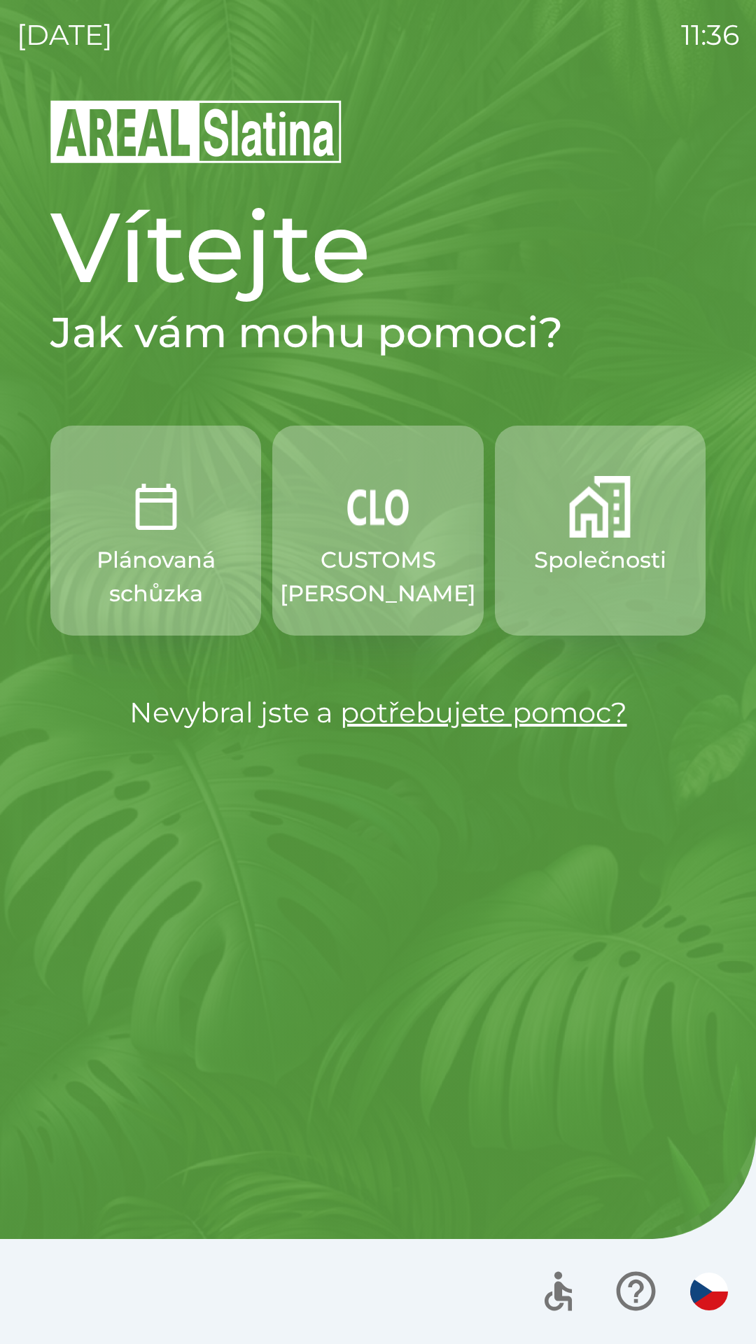
click at [610, 532] on img "button" at bounding box center [600, 507] width 62 height 62
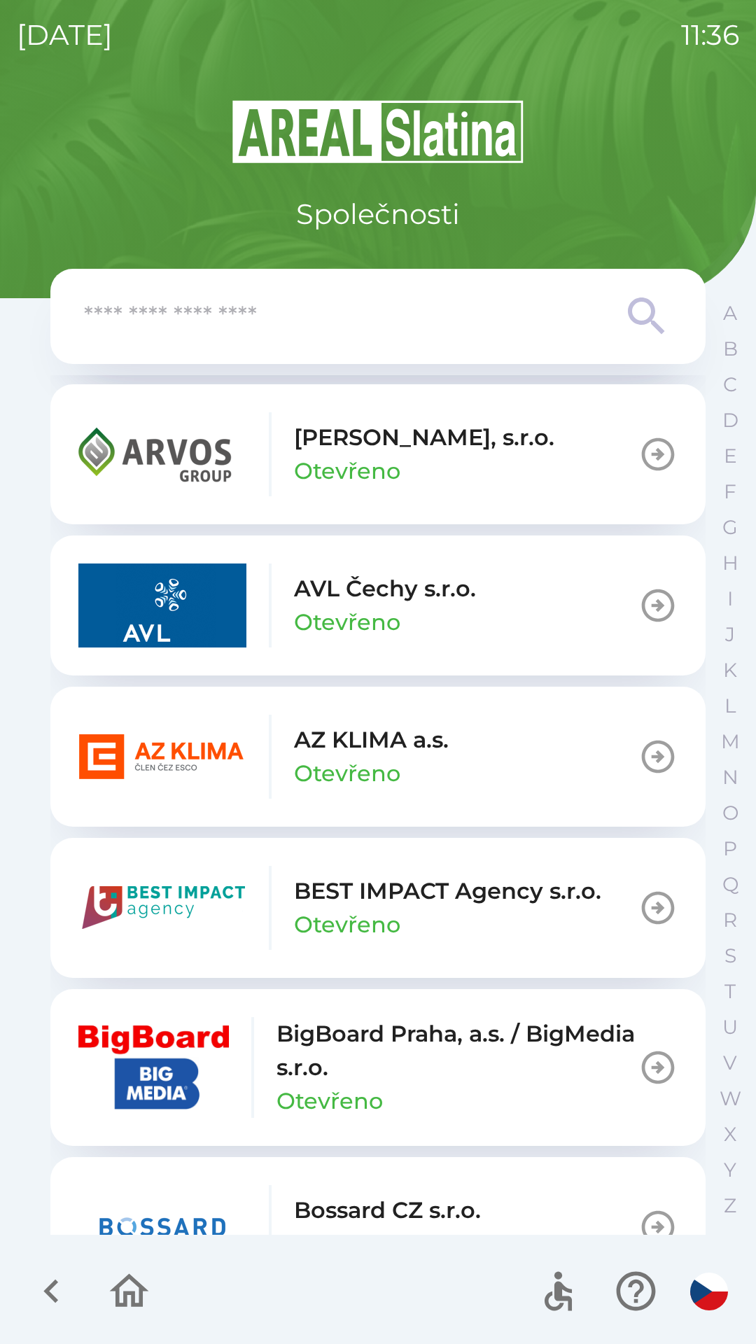
scroll to position [1277, 0]
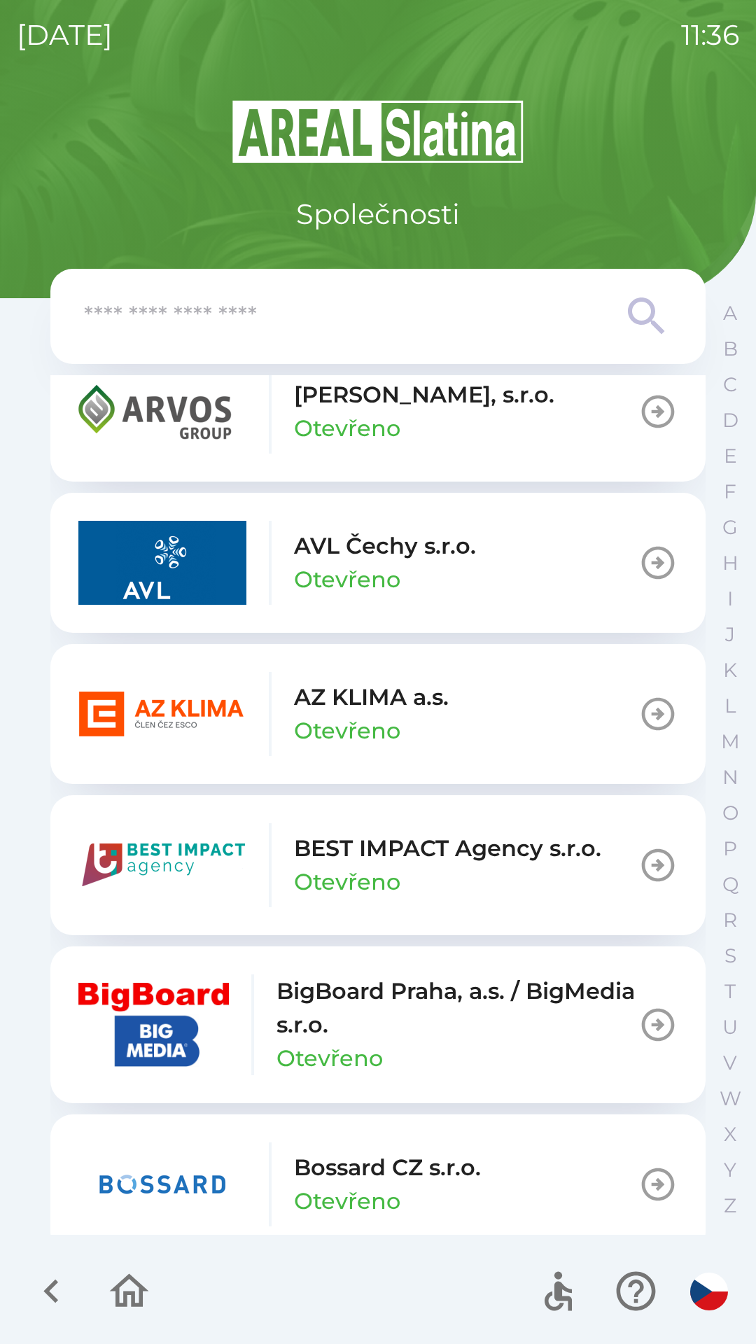
click at [186, 703] on img "button" at bounding box center [162, 714] width 168 height 84
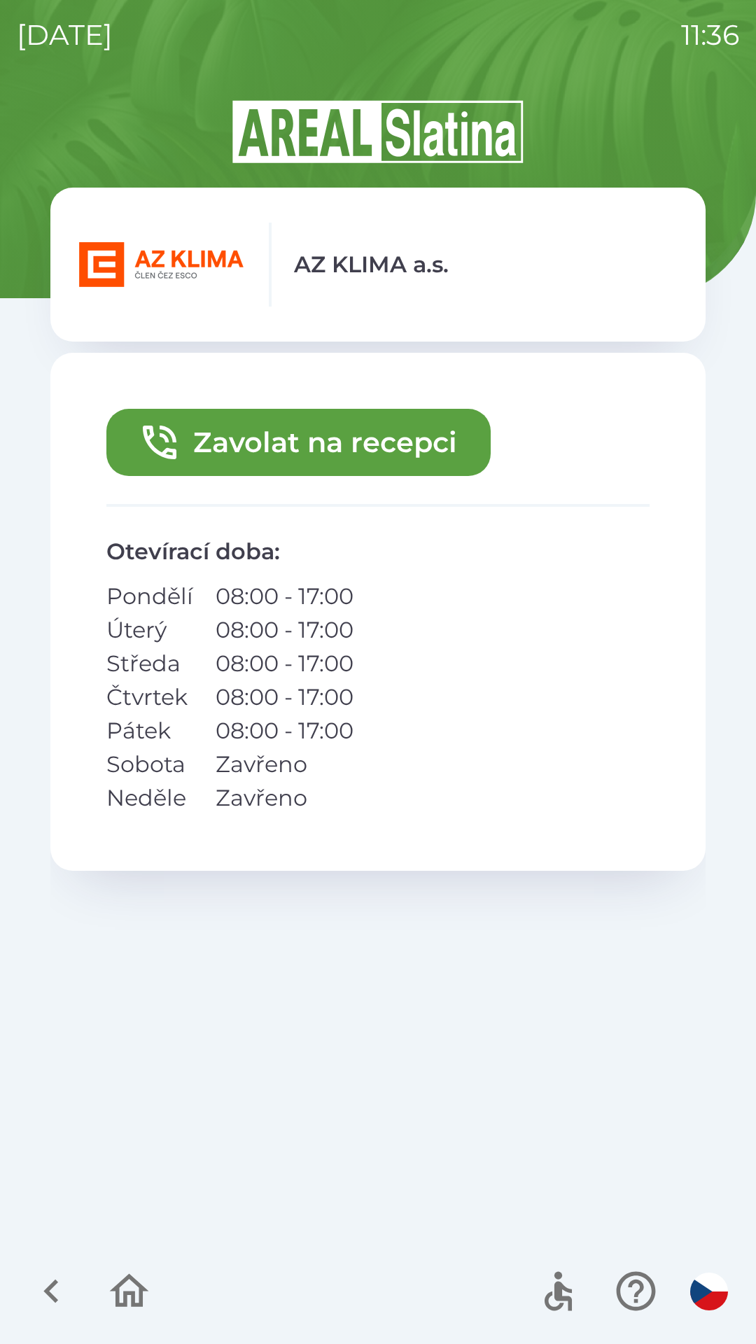
click at [397, 433] on button "Zavolat na recepci" at bounding box center [298, 442] width 384 height 67
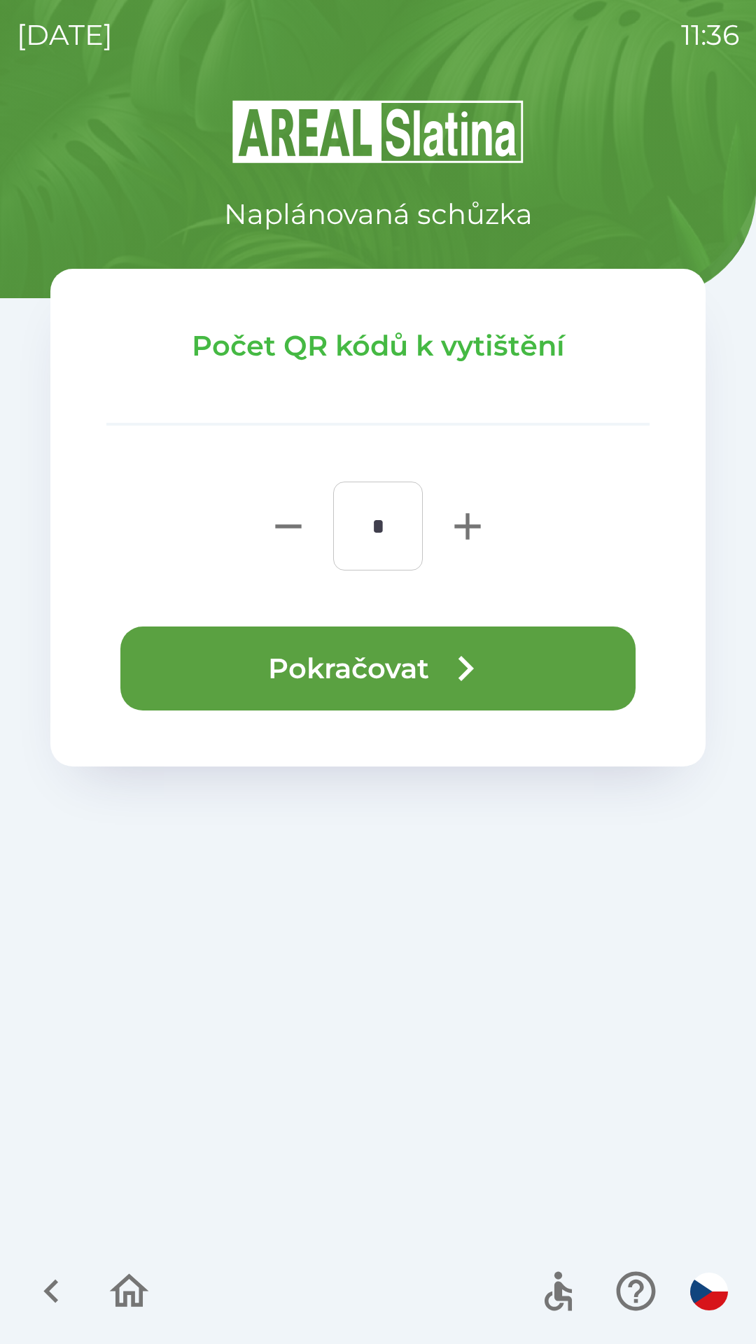
click at [457, 516] on icon "button" at bounding box center [467, 526] width 45 height 45
click at [458, 524] on icon "button" at bounding box center [467, 526] width 26 height 26
type input "*"
click at [454, 666] on icon "button" at bounding box center [465, 668] width 50 height 50
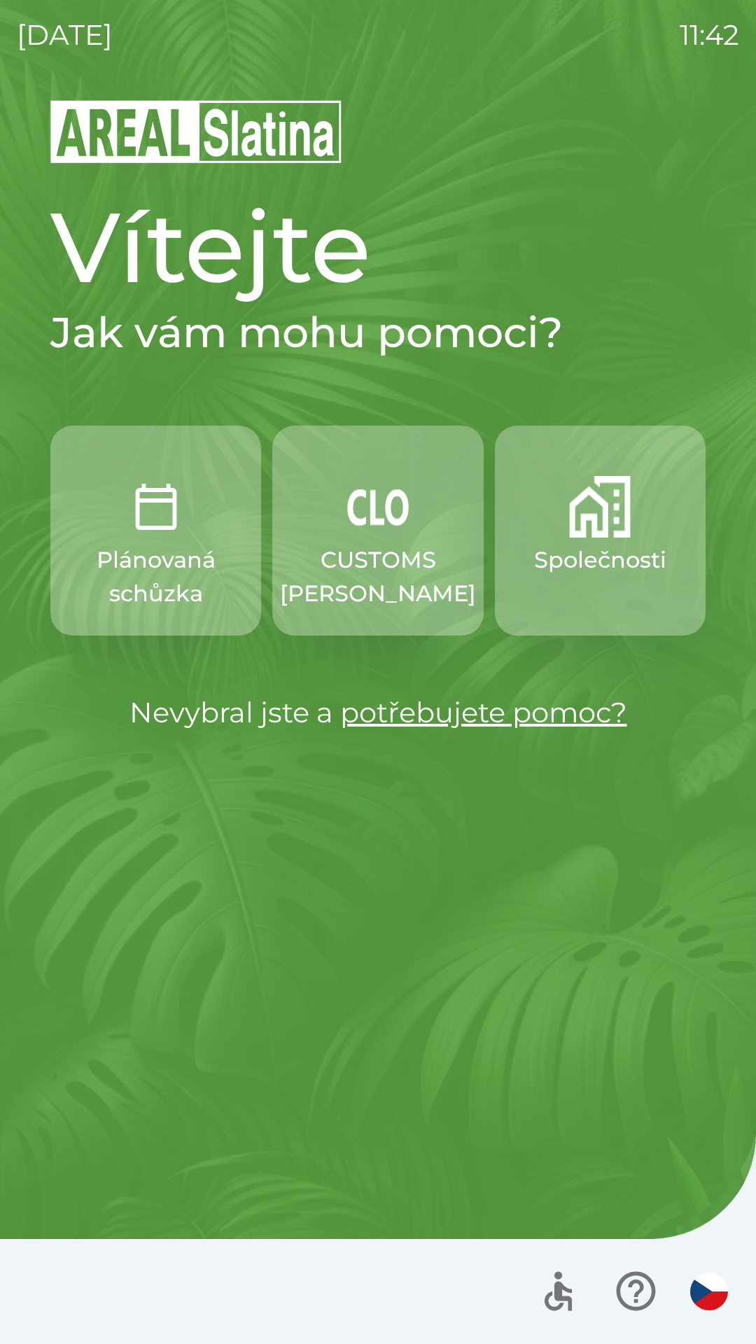
click at [358, 524] on img "button" at bounding box center [378, 507] width 62 height 62
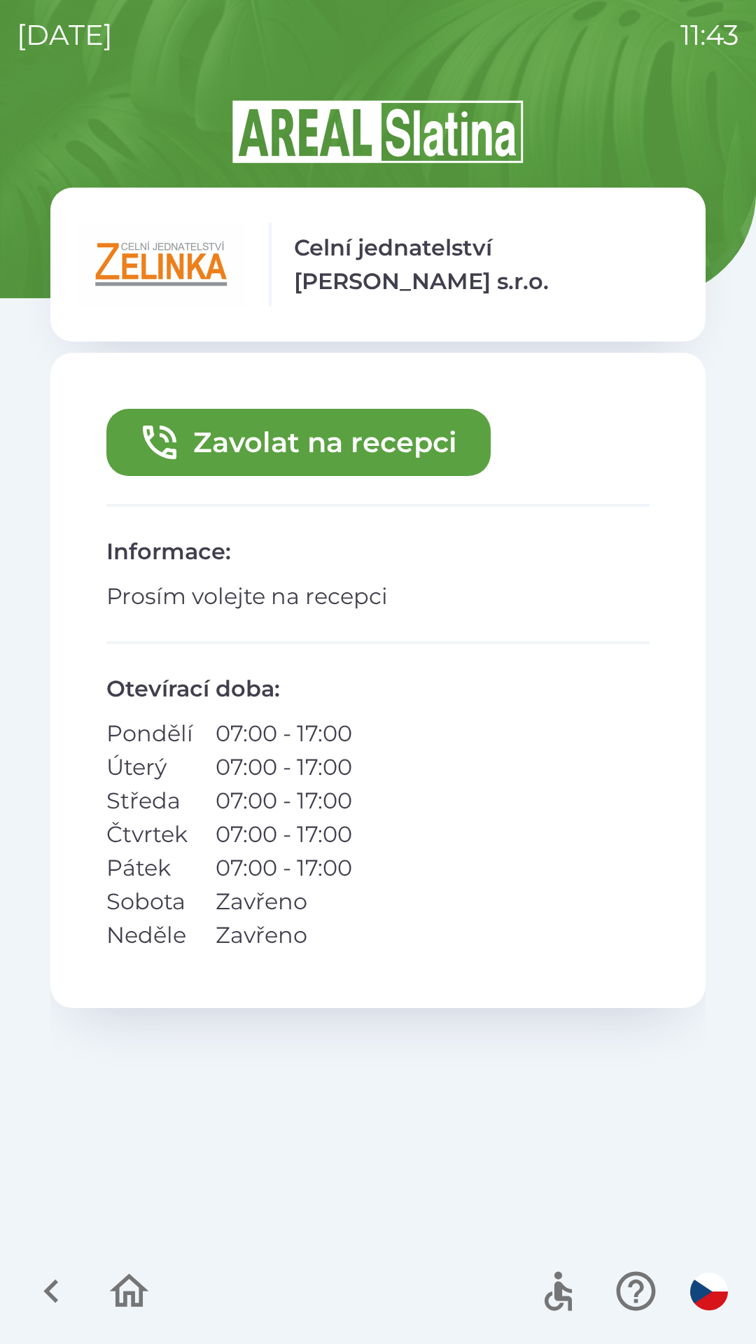
click at [384, 442] on button "Zavolat na recepci" at bounding box center [298, 442] width 384 height 67
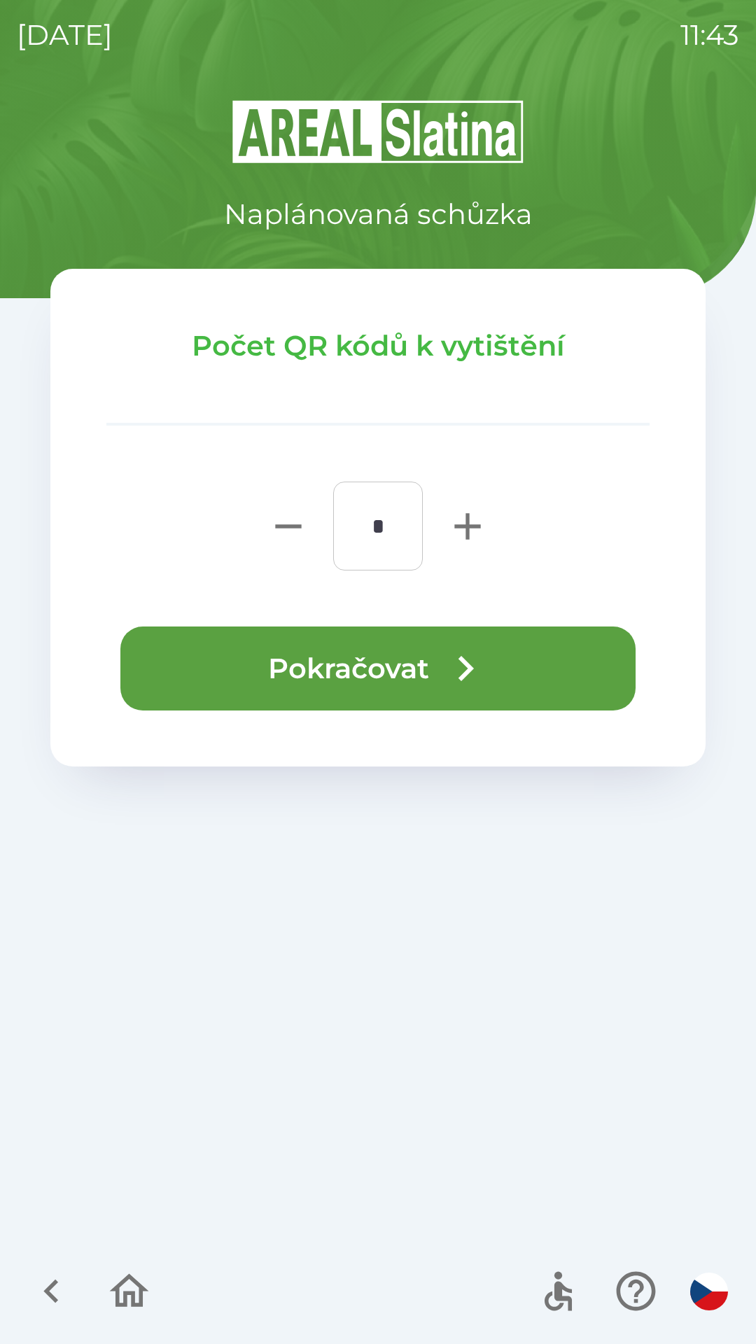
click at [408, 666] on button "Pokračovat" at bounding box center [377, 668] width 515 height 84
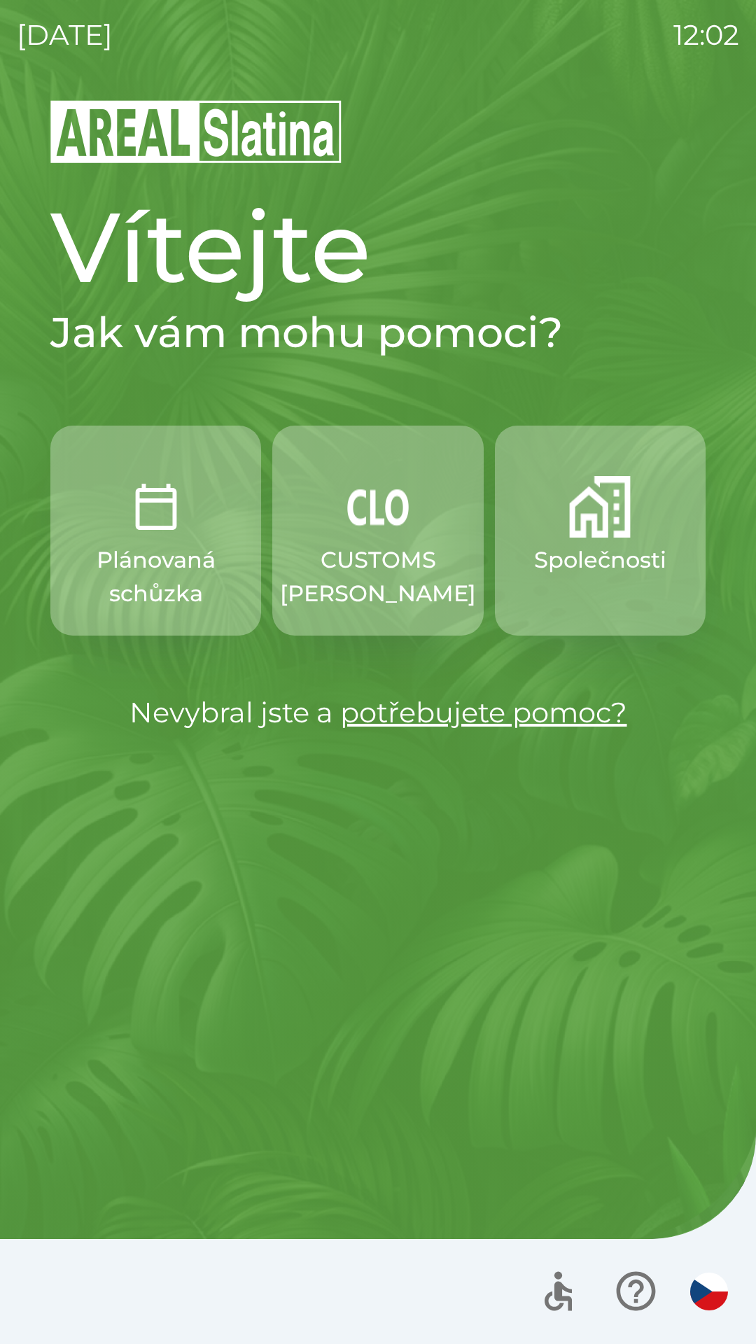
click at [344, 573] on p "CUSTOMS [PERSON_NAME]" at bounding box center [378, 576] width 196 height 67
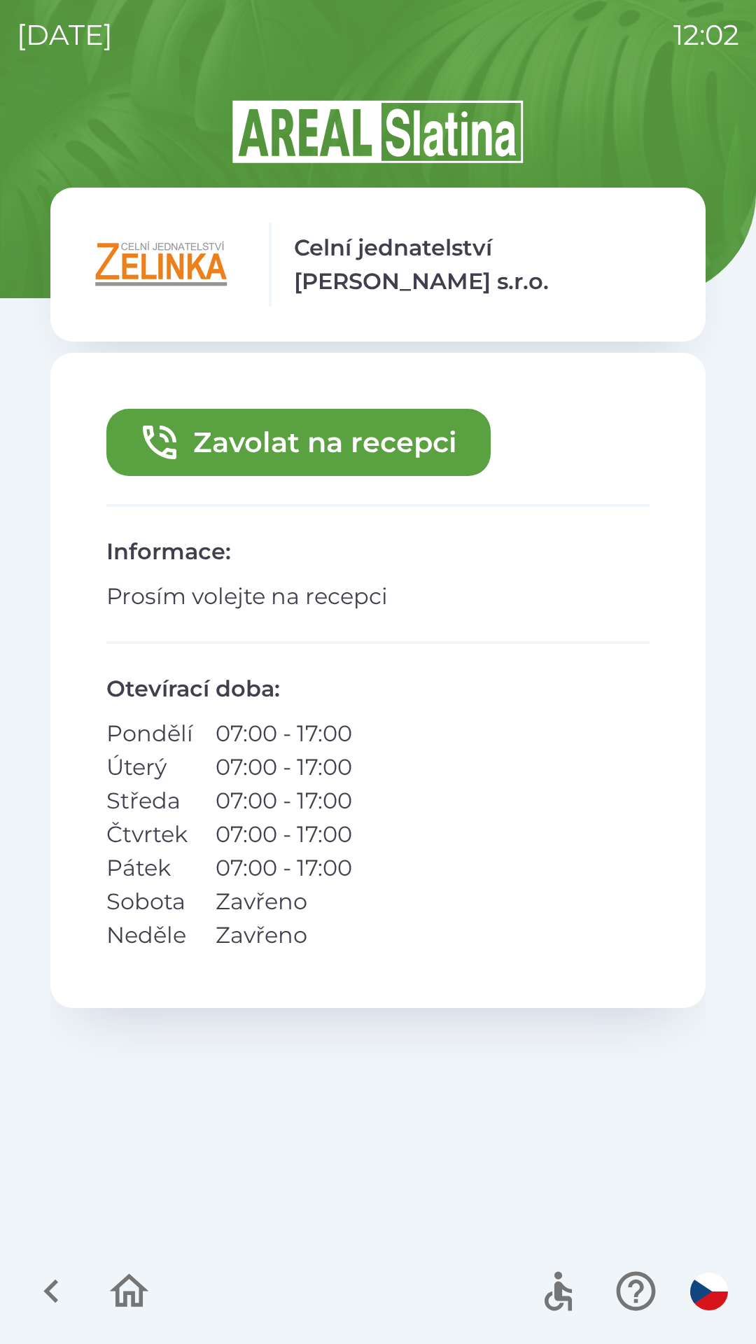
click at [365, 440] on button "Zavolat na recepci" at bounding box center [298, 442] width 384 height 67
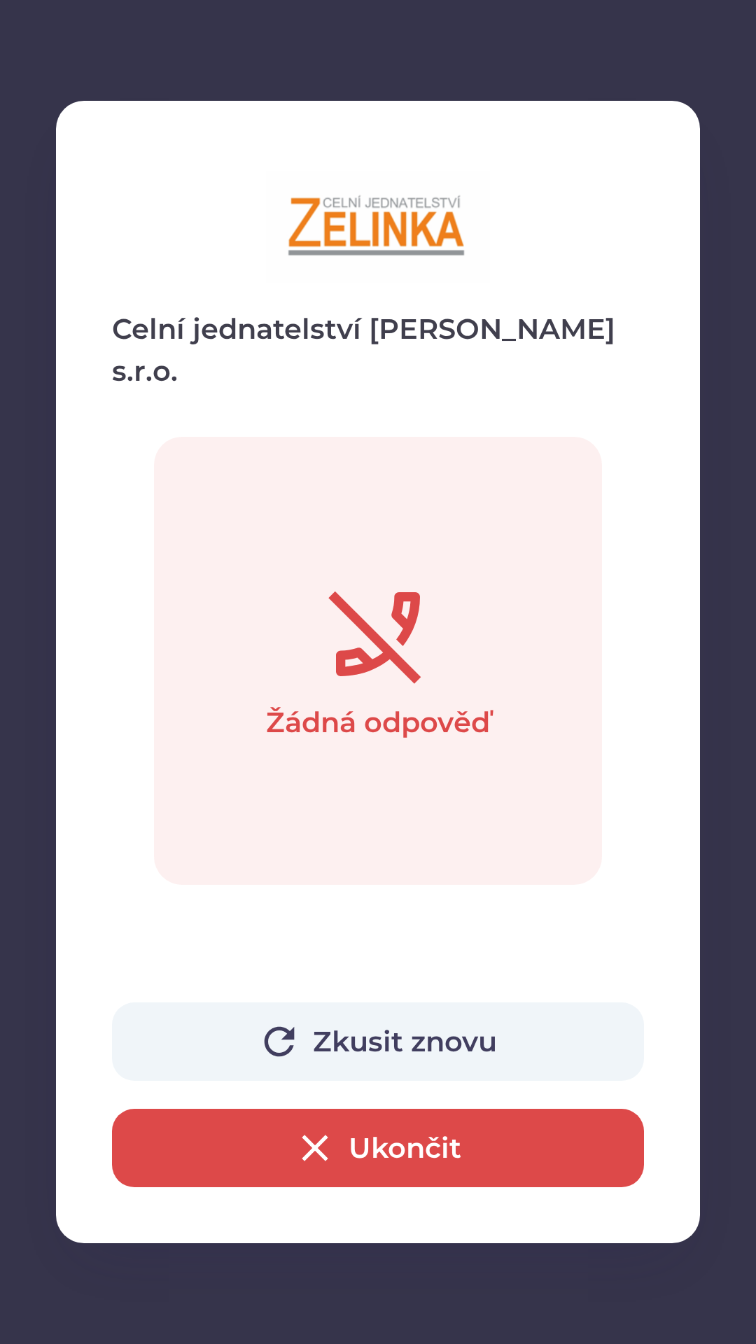
click at [393, 1033] on button "Zkusit znovu" at bounding box center [378, 1041] width 532 height 78
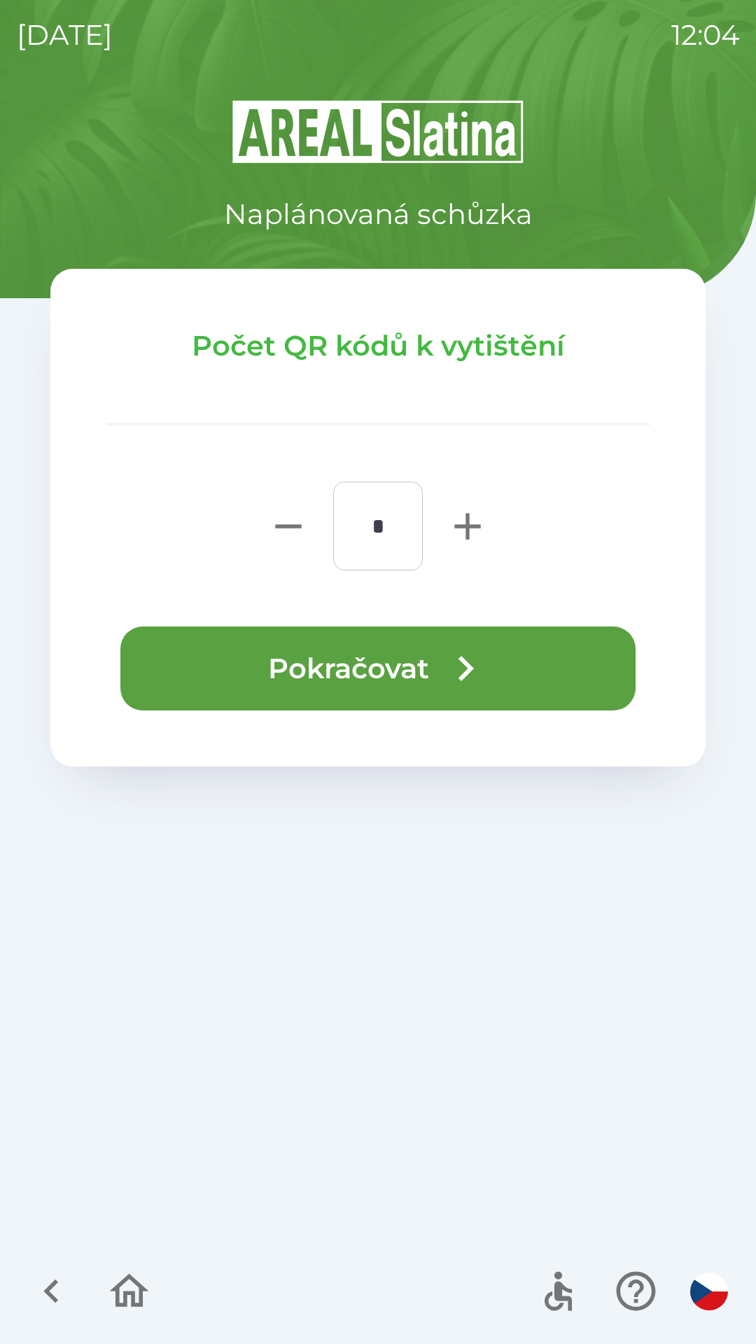
click at [372, 669] on button "Pokračovat" at bounding box center [377, 668] width 515 height 84
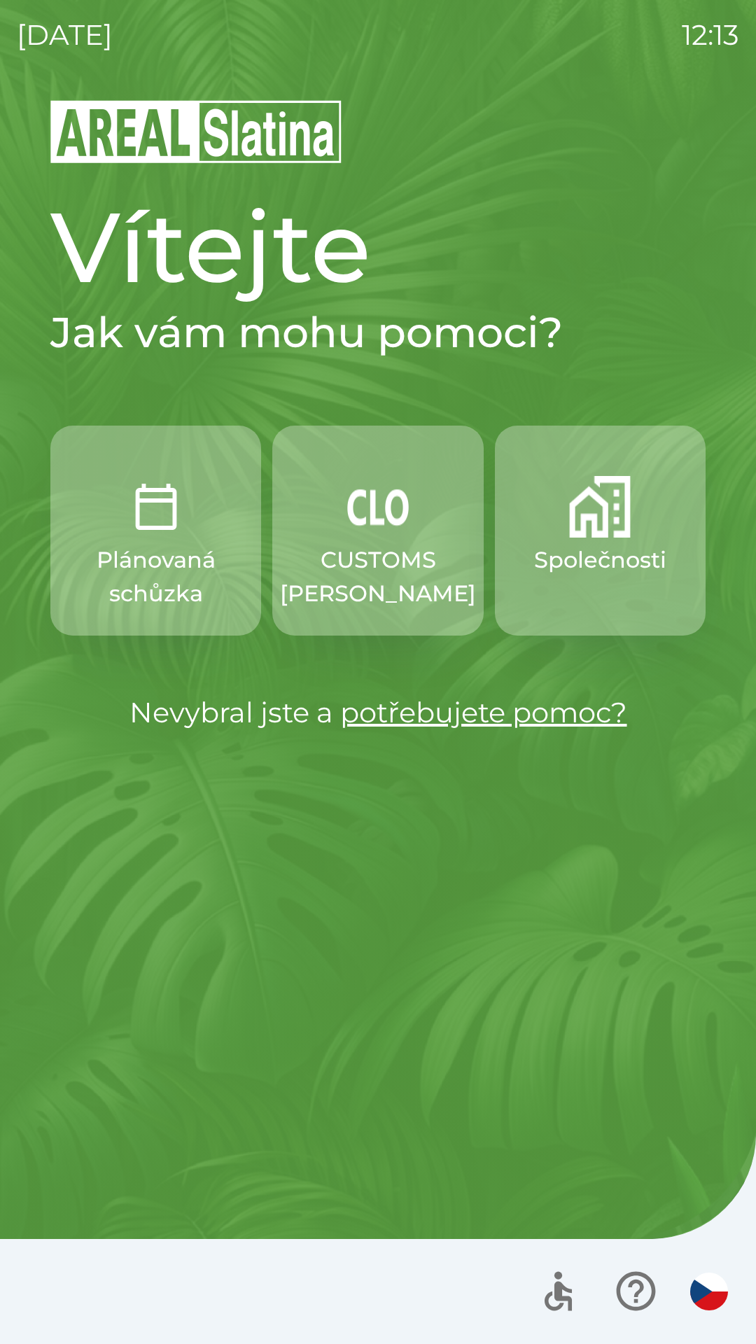
click at [570, 526] on img "button" at bounding box center [600, 507] width 62 height 62
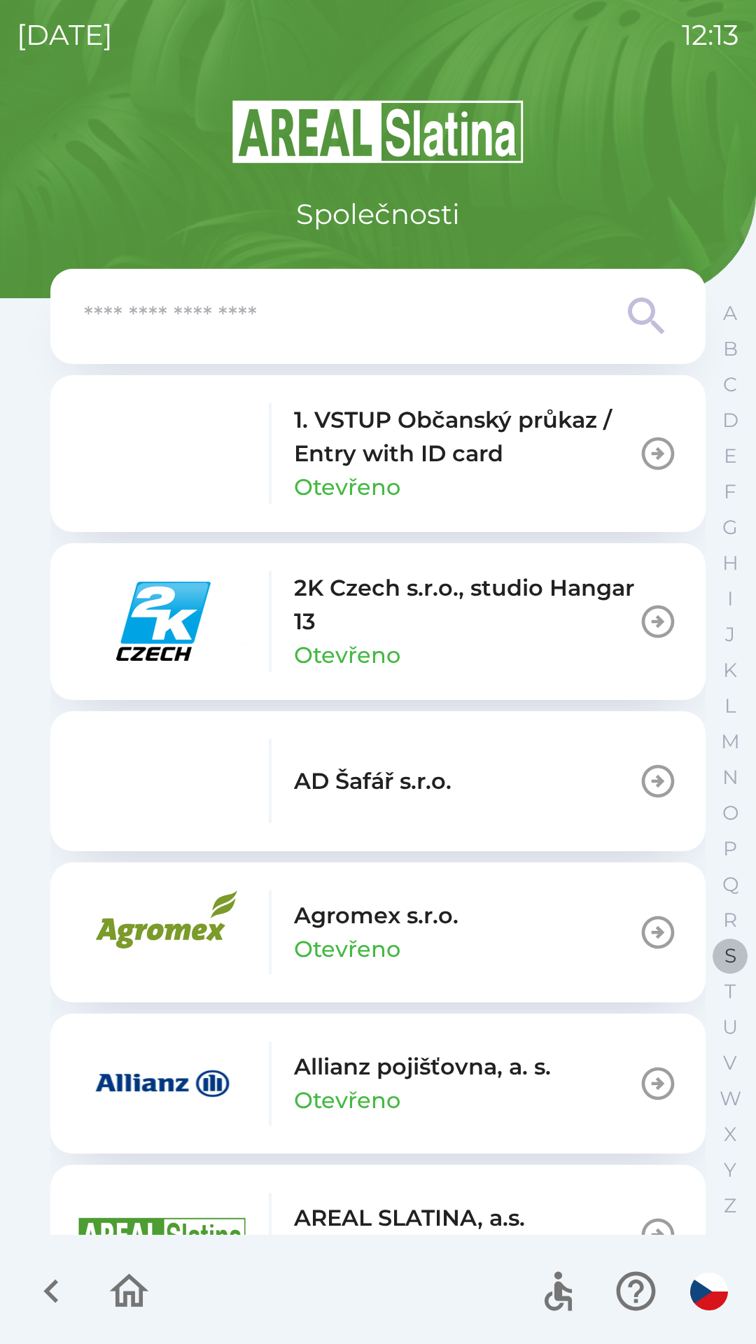
click at [728, 940] on button "S" at bounding box center [730, 956] width 35 height 36
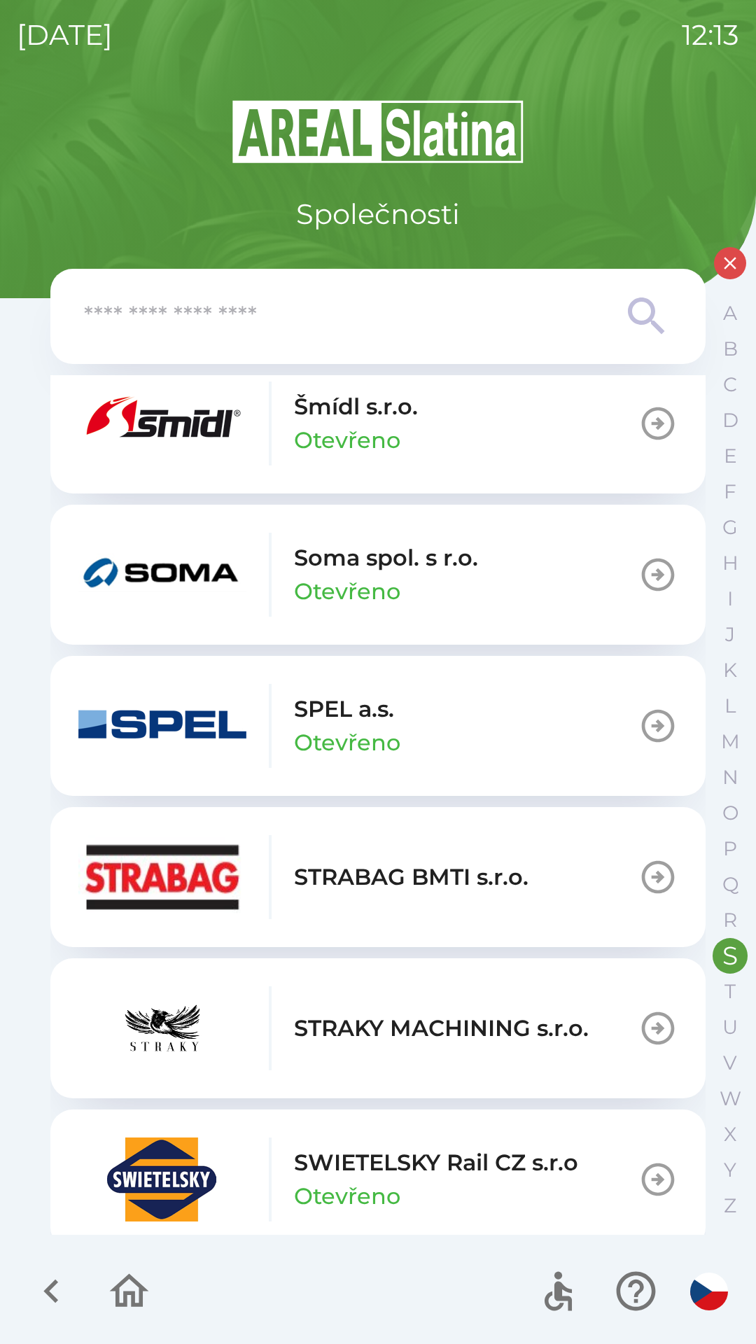
scroll to position [339, 0]
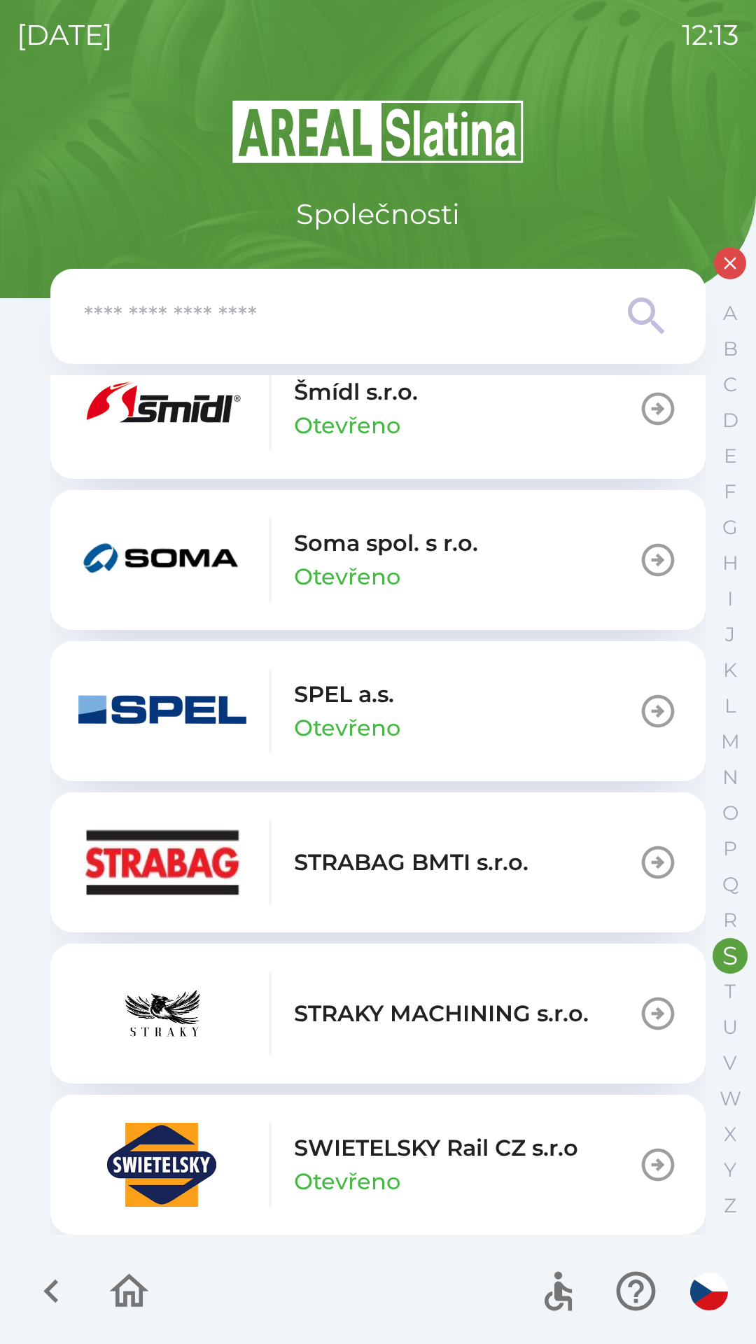
click at [339, 1147] on p "SWIETELSKY Rail CZ s.r.o" at bounding box center [436, 1148] width 284 height 34
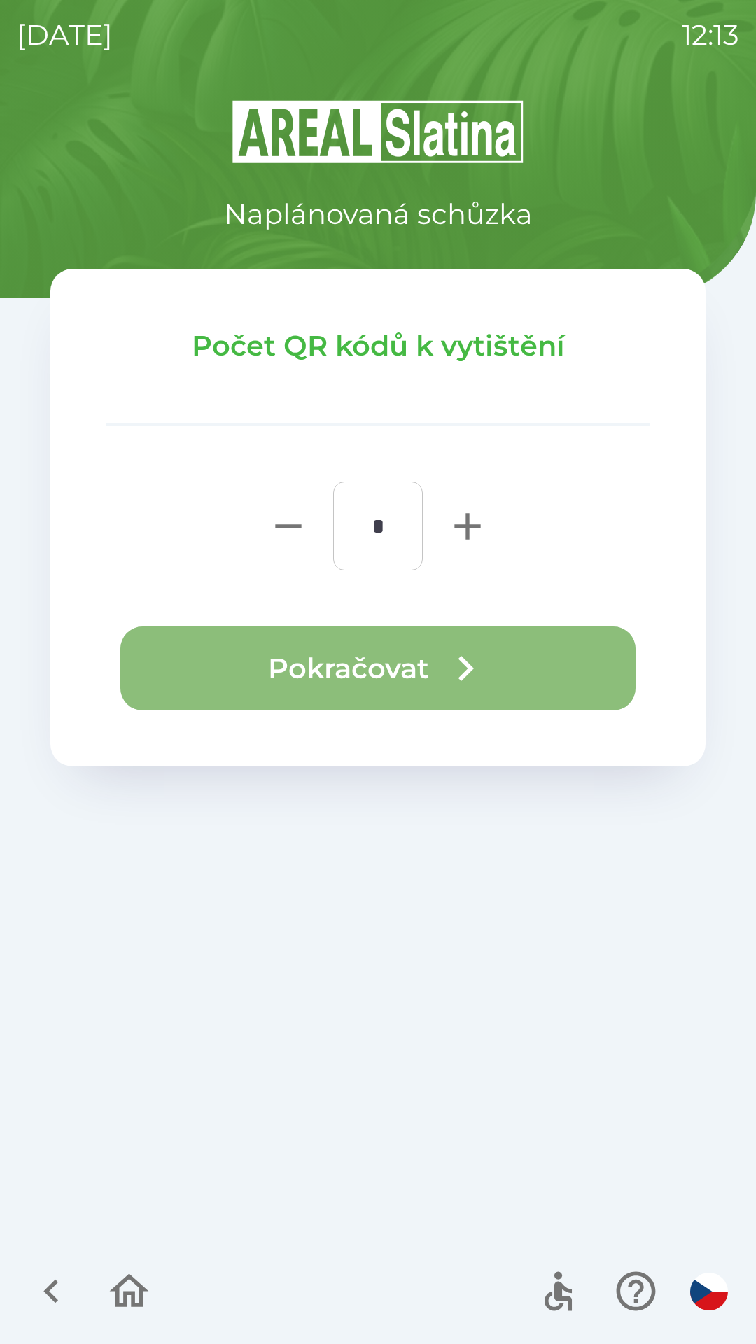
click at [309, 682] on button "Pokračovat" at bounding box center [377, 668] width 515 height 84
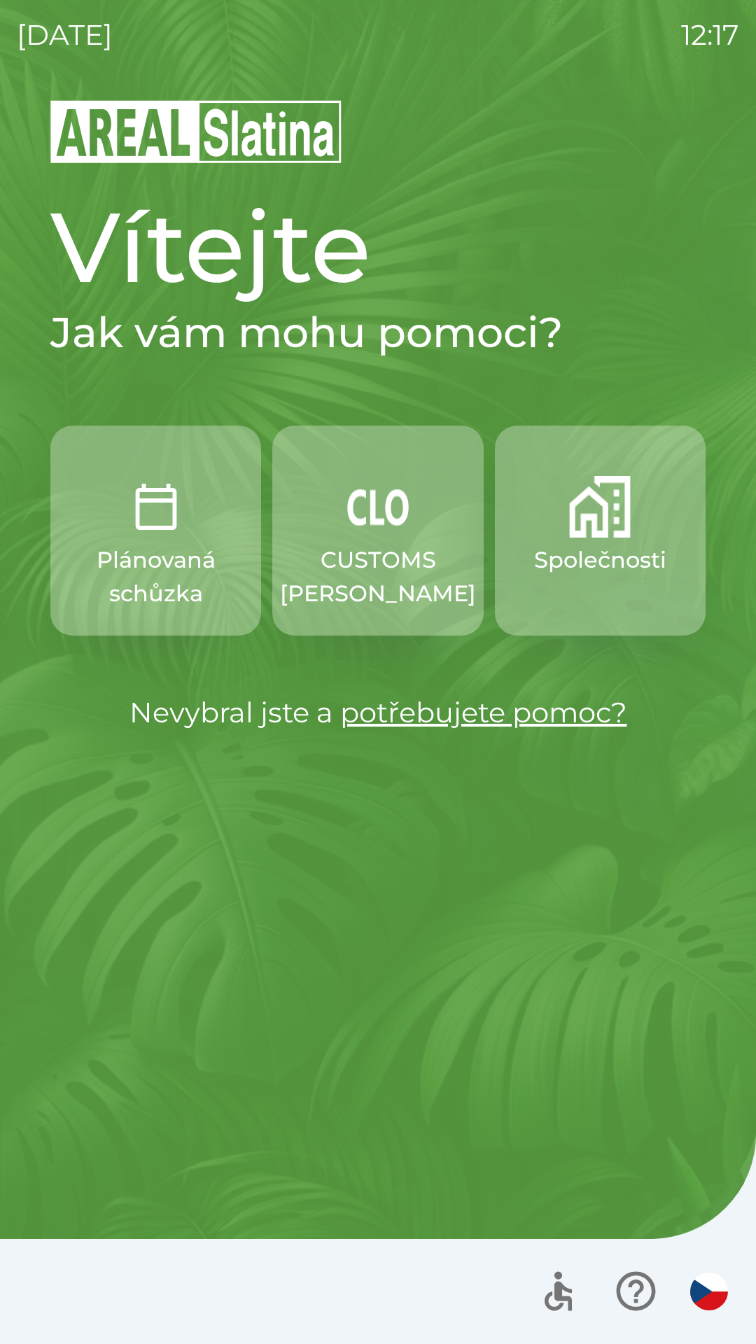
click at [151, 516] on img "button" at bounding box center [156, 507] width 62 height 62
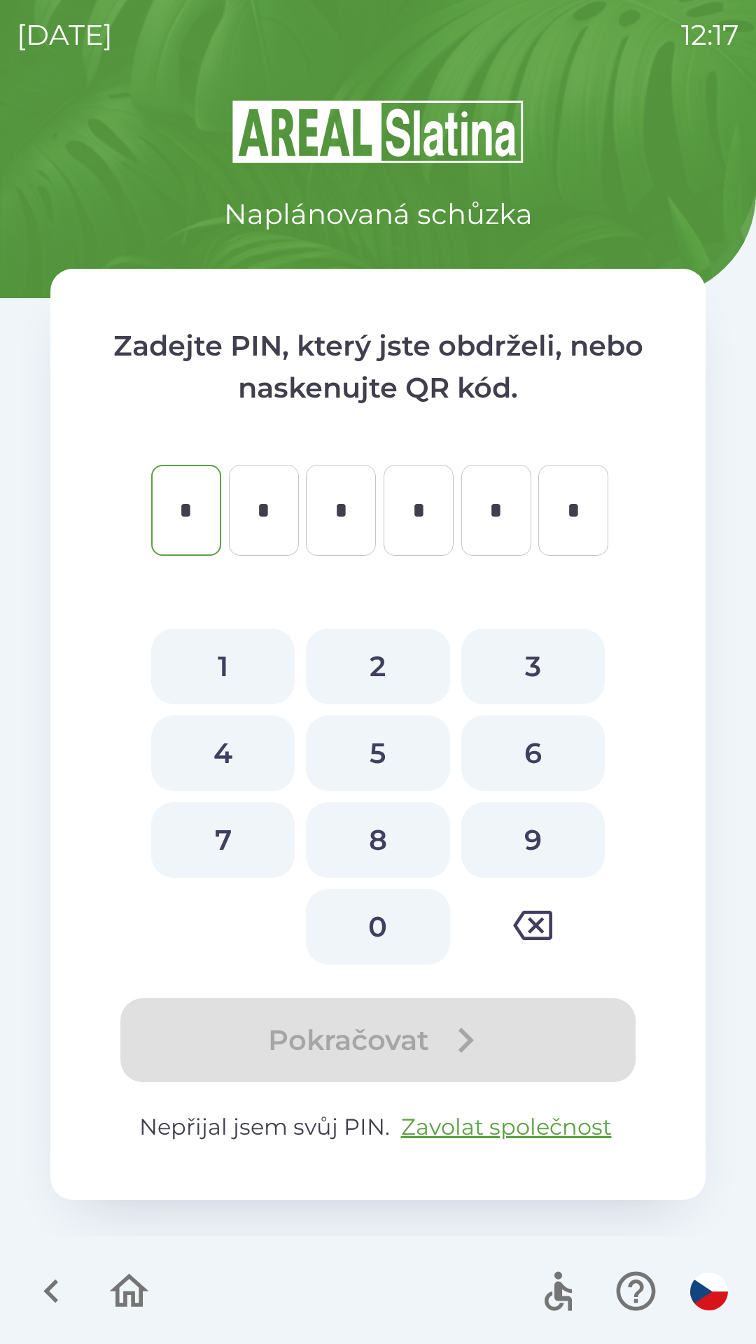
click at [56, 1267] on button "button" at bounding box center [51, 1291] width 58 height 58
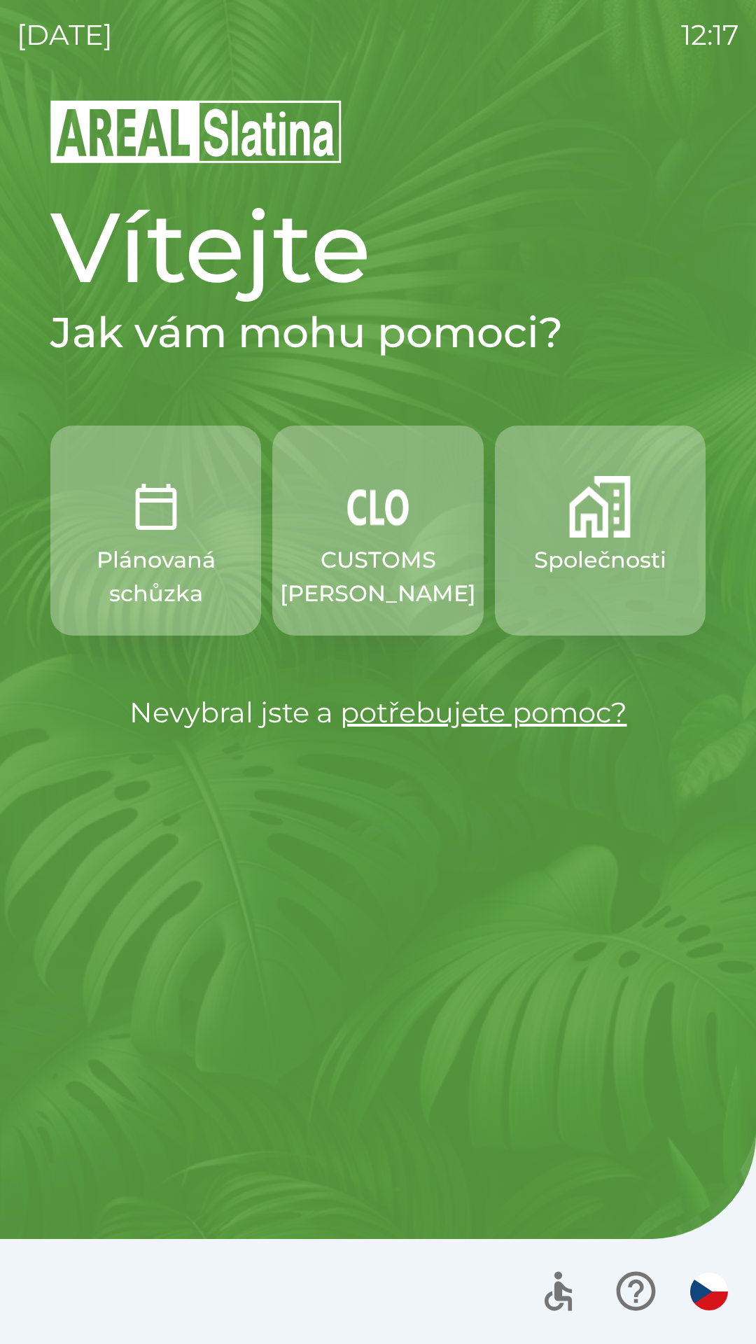
click at [609, 517] on img "button" at bounding box center [600, 507] width 62 height 62
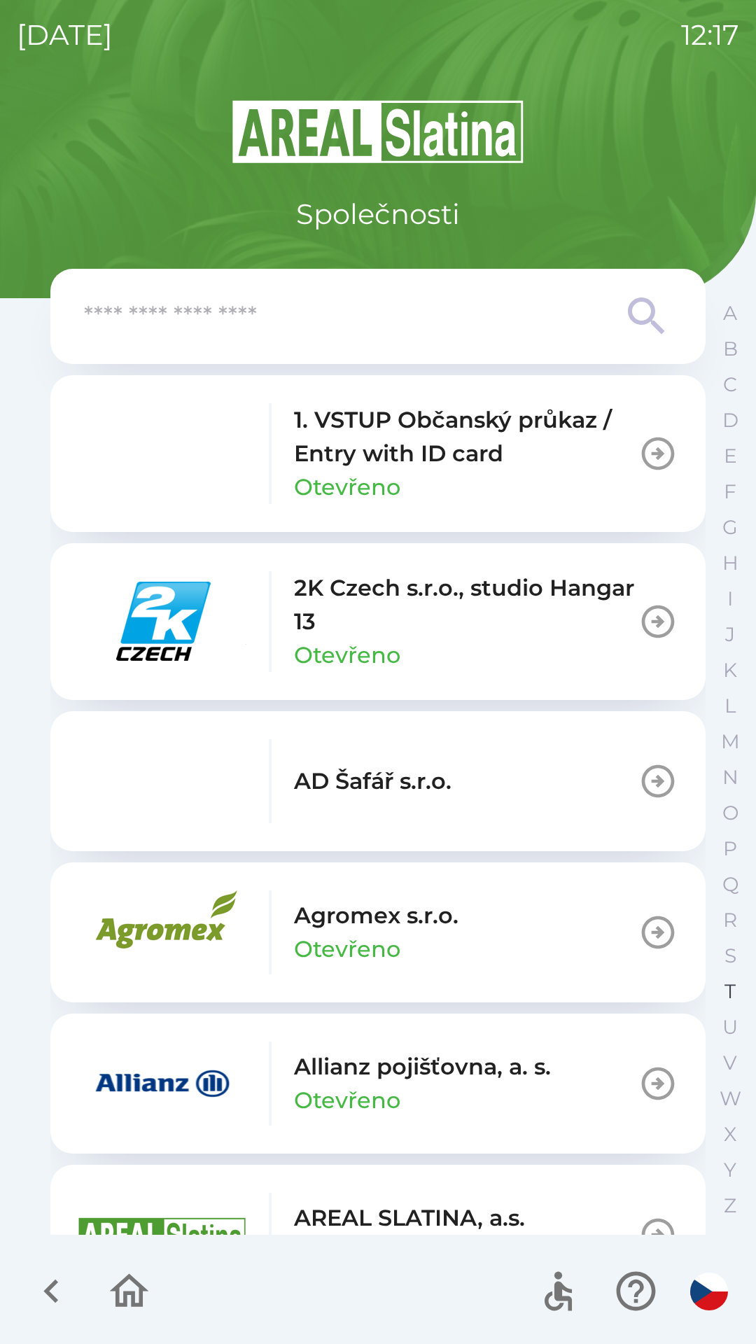
click at [727, 986] on p "T" at bounding box center [729, 991] width 11 height 24
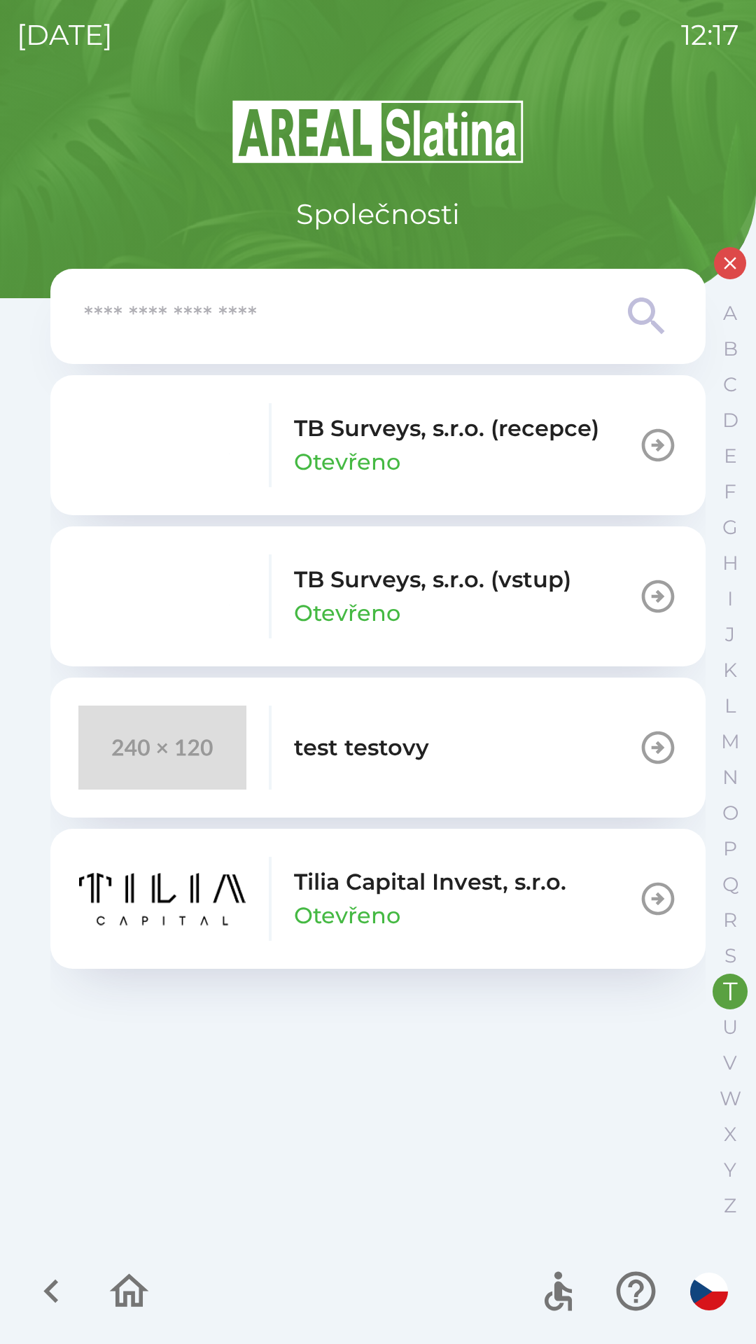
click at [649, 600] on icon "button" at bounding box center [657, 596] width 39 height 39
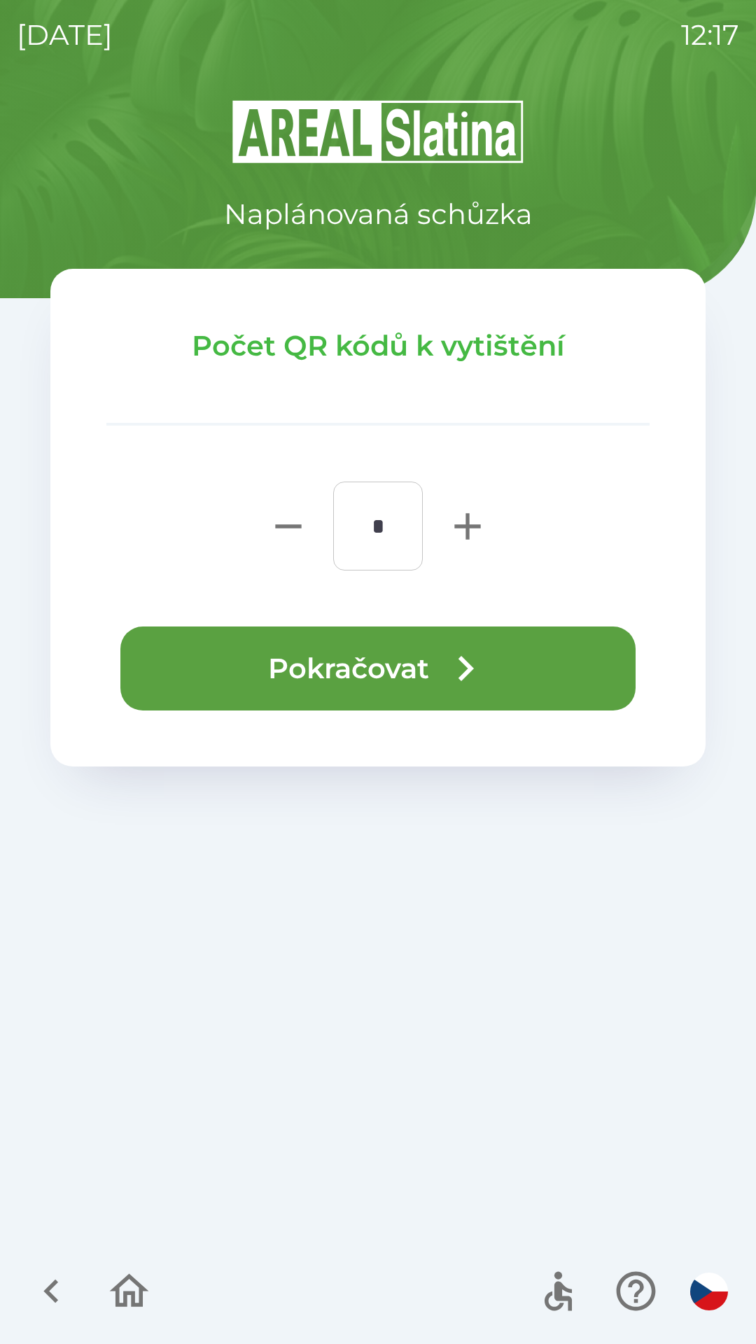
click at [371, 654] on button "Pokračovat" at bounding box center [377, 668] width 515 height 84
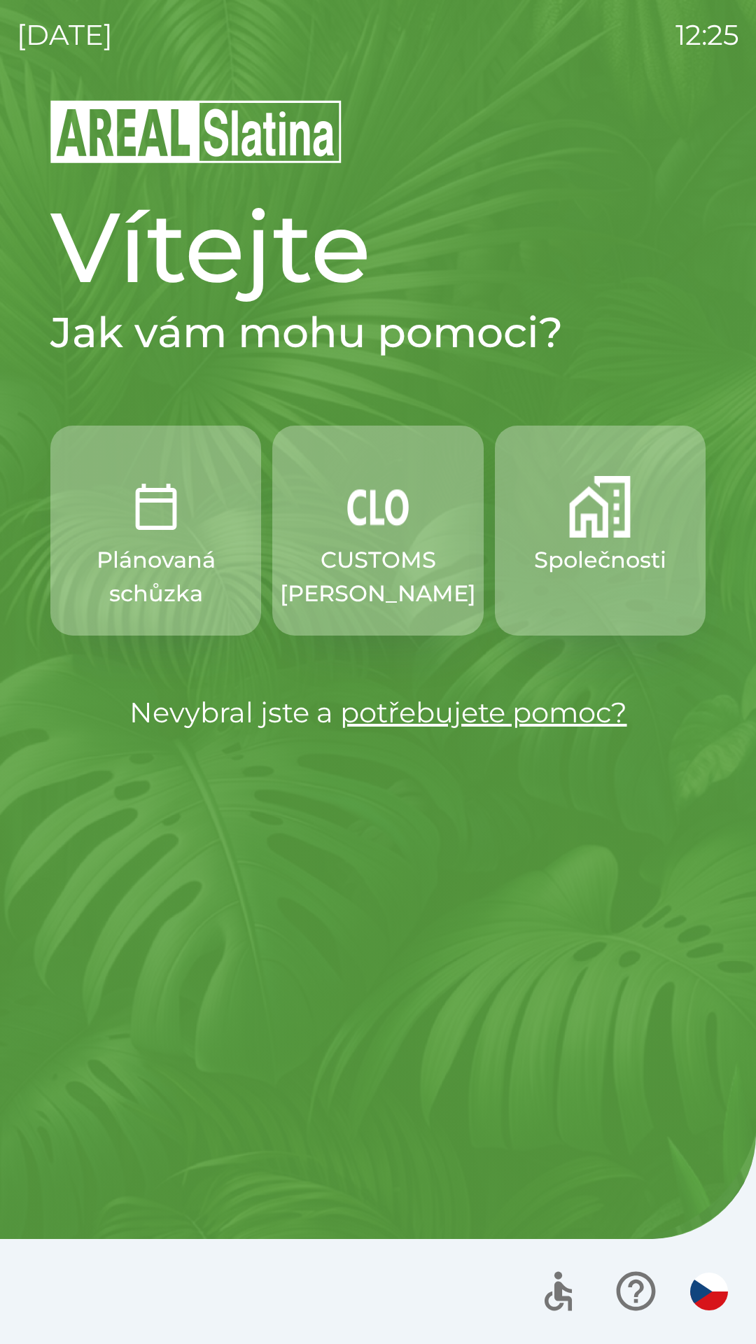
click at [601, 560] on p "Společnosti" at bounding box center [600, 560] width 132 height 34
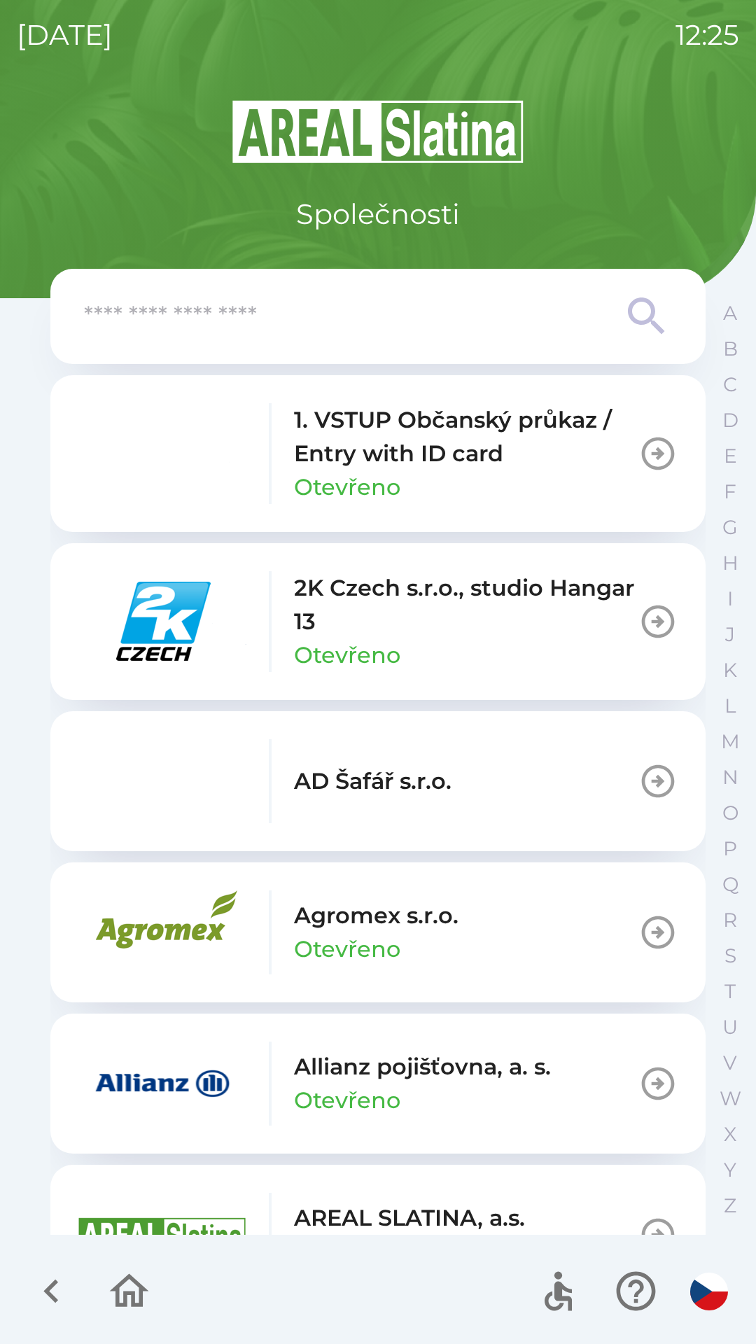
click at [359, 332] on input "text" at bounding box center [350, 316] width 532 height 38
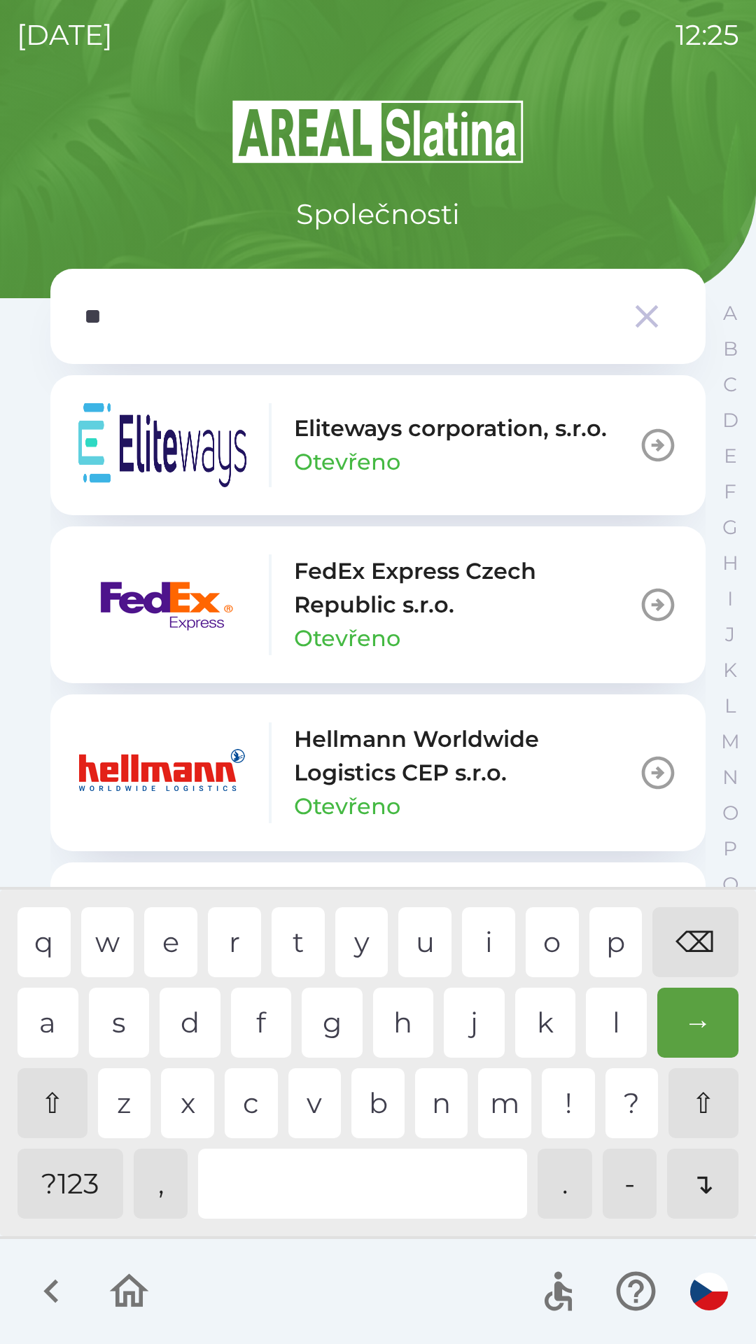
click at [255, 1099] on div "c" at bounding box center [251, 1103] width 53 height 70
type input "***"
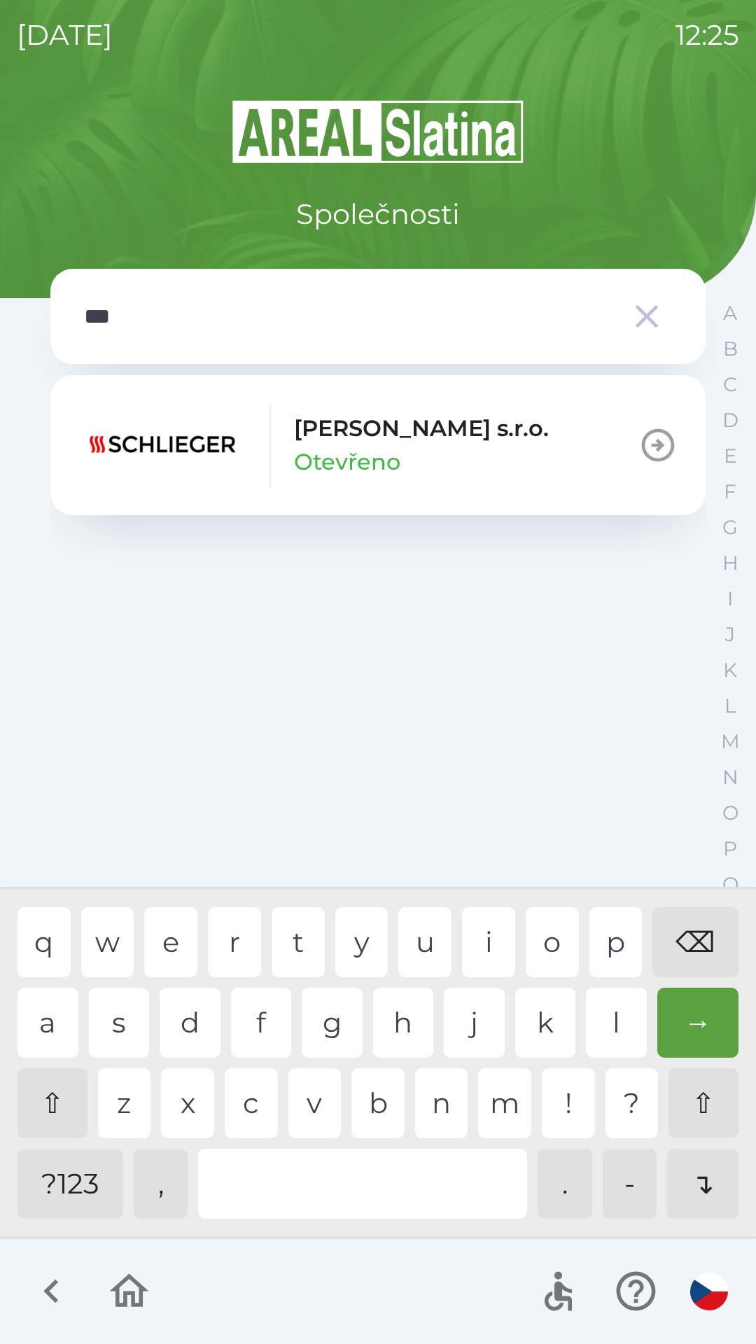
click at [386, 1018] on div "h" at bounding box center [403, 1023] width 61 height 70
click at [323, 427] on p "[PERSON_NAME] s.r.o." at bounding box center [421, 429] width 255 height 34
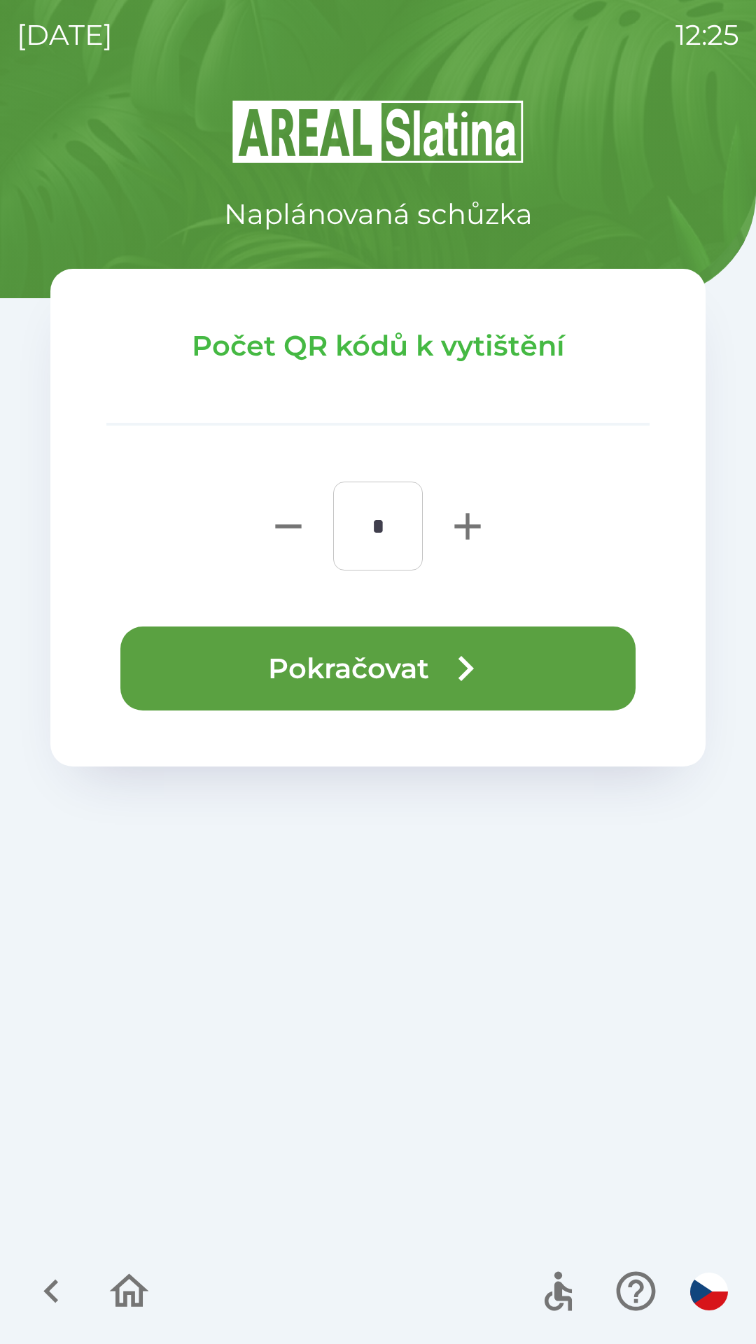
click at [400, 666] on button "Pokračovat" at bounding box center [377, 668] width 515 height 84
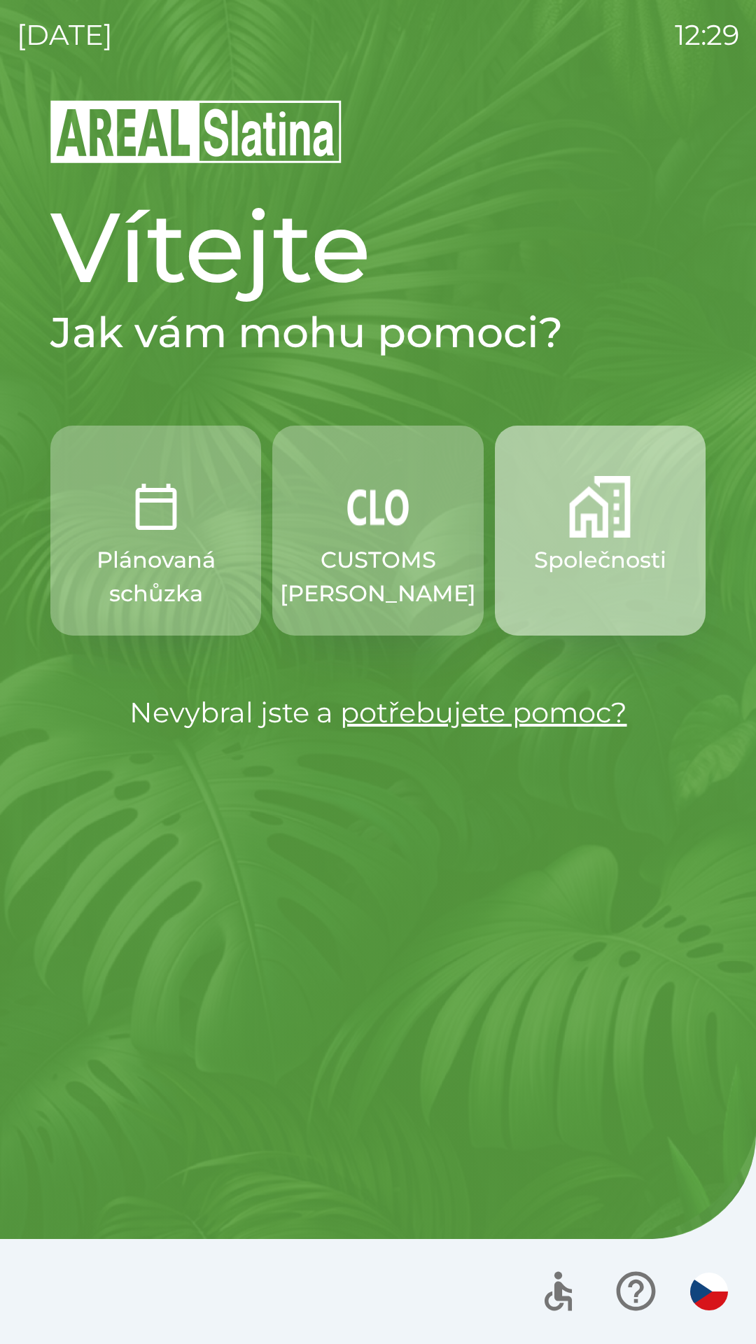
click at [583, 526] on img "button" at bounding box center [600, 507] width 62 height 62
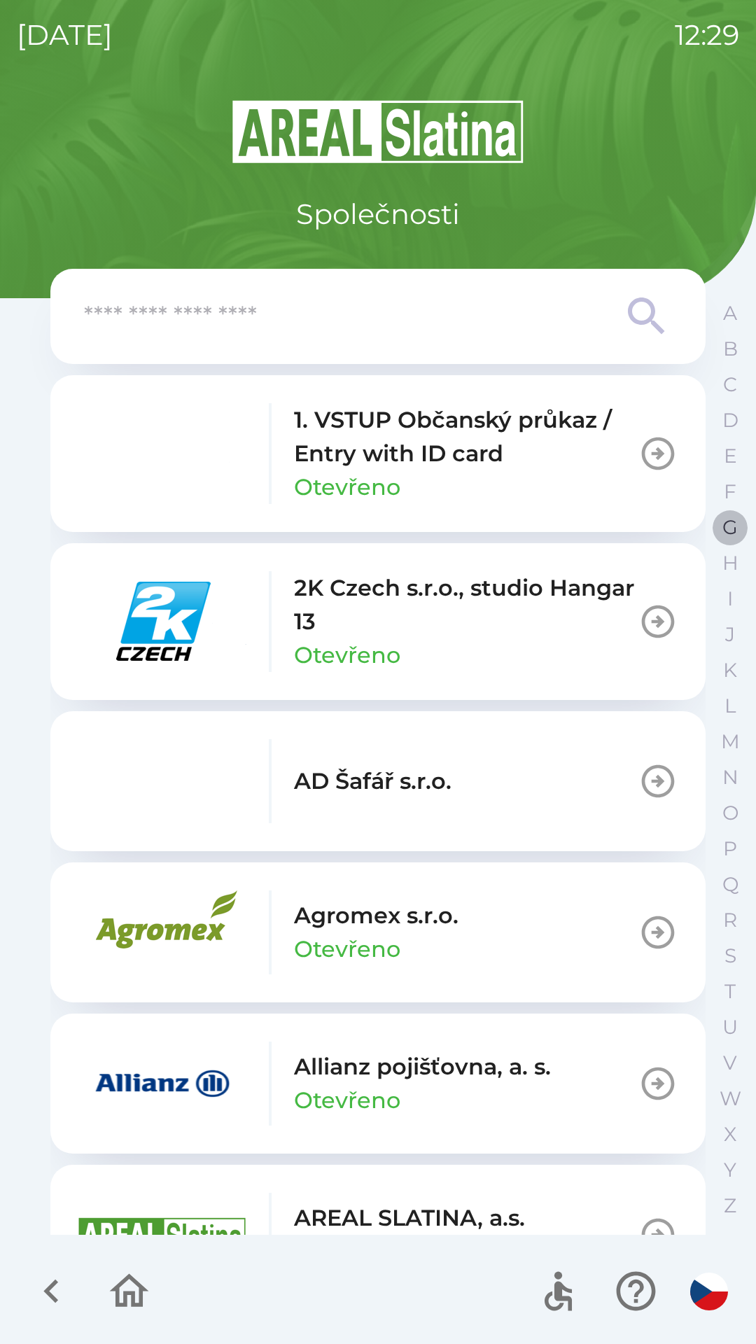
click at [723, 525] on p "G" at bounding box center [729, 527] width 15 height 24
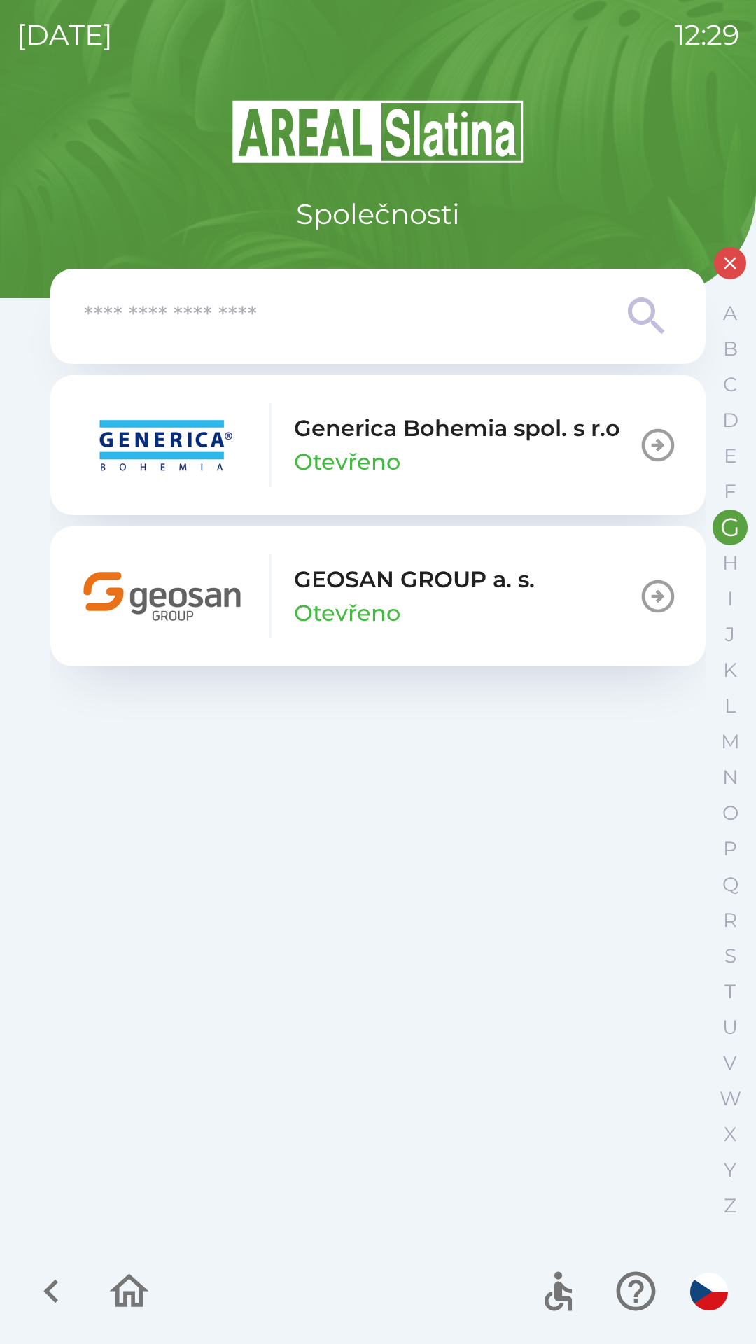
click at [405, 590] on p "GEOSAN GROUP a. s." at bounding box center [414, 580] width 241 height 34
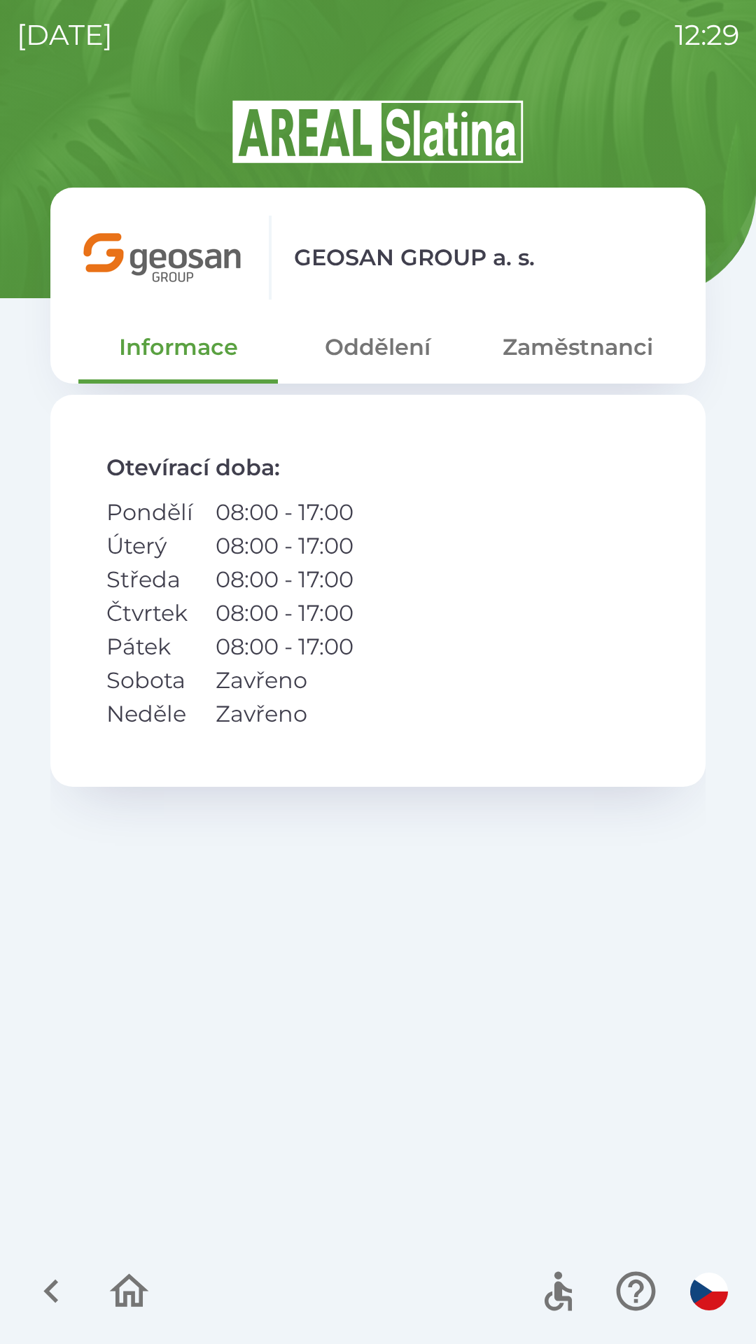
click at [564, 351] on button "Zaměstnanci" at bounding box center [577, 347] width 199 height 50
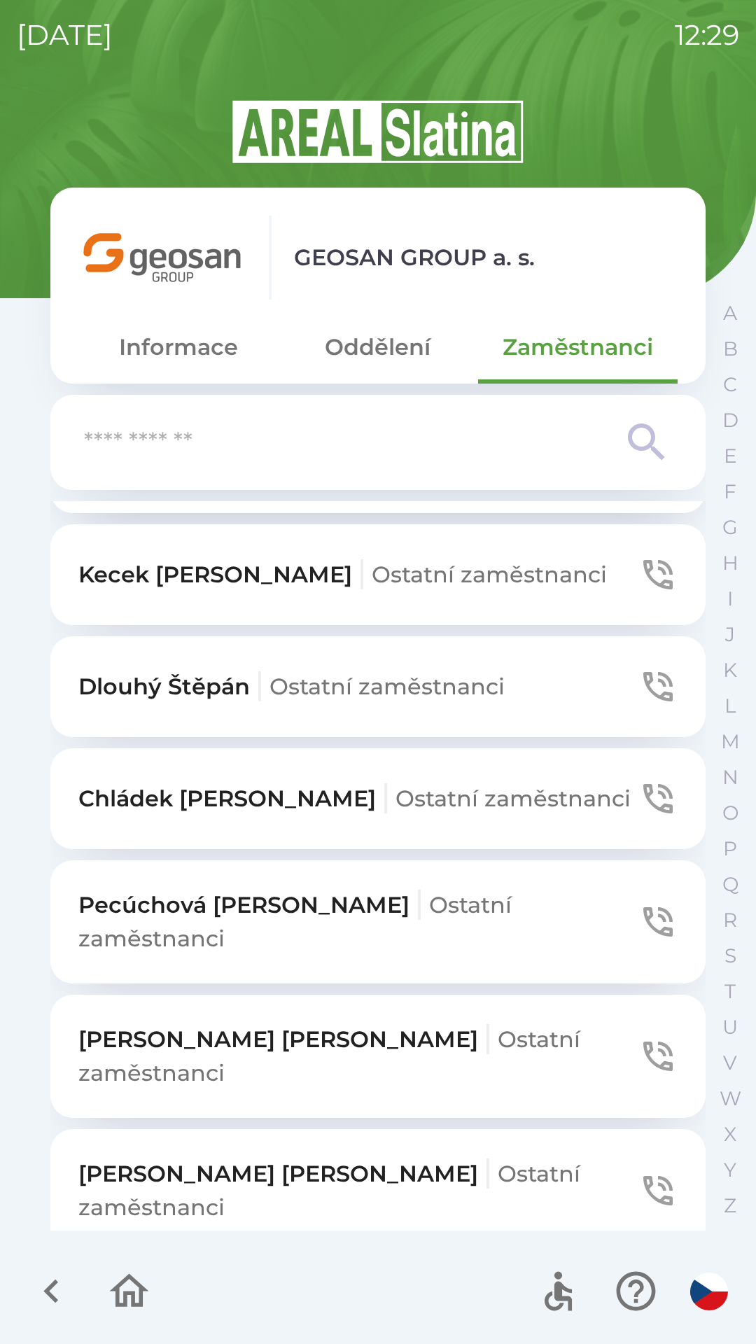
scroll to position [969, 0]
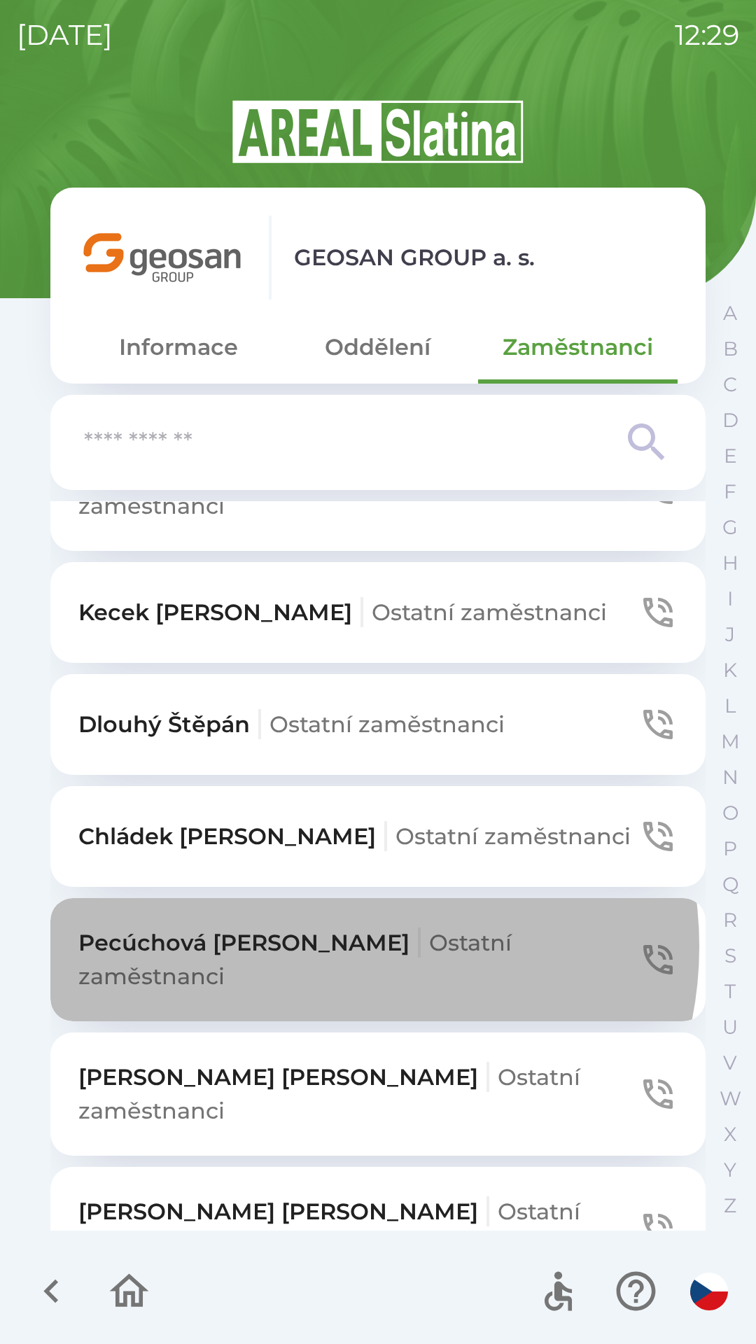
click at [325, 929] on span "Ostatní zaměstnanci" at bounding box center [294, 959] width 433 height 61
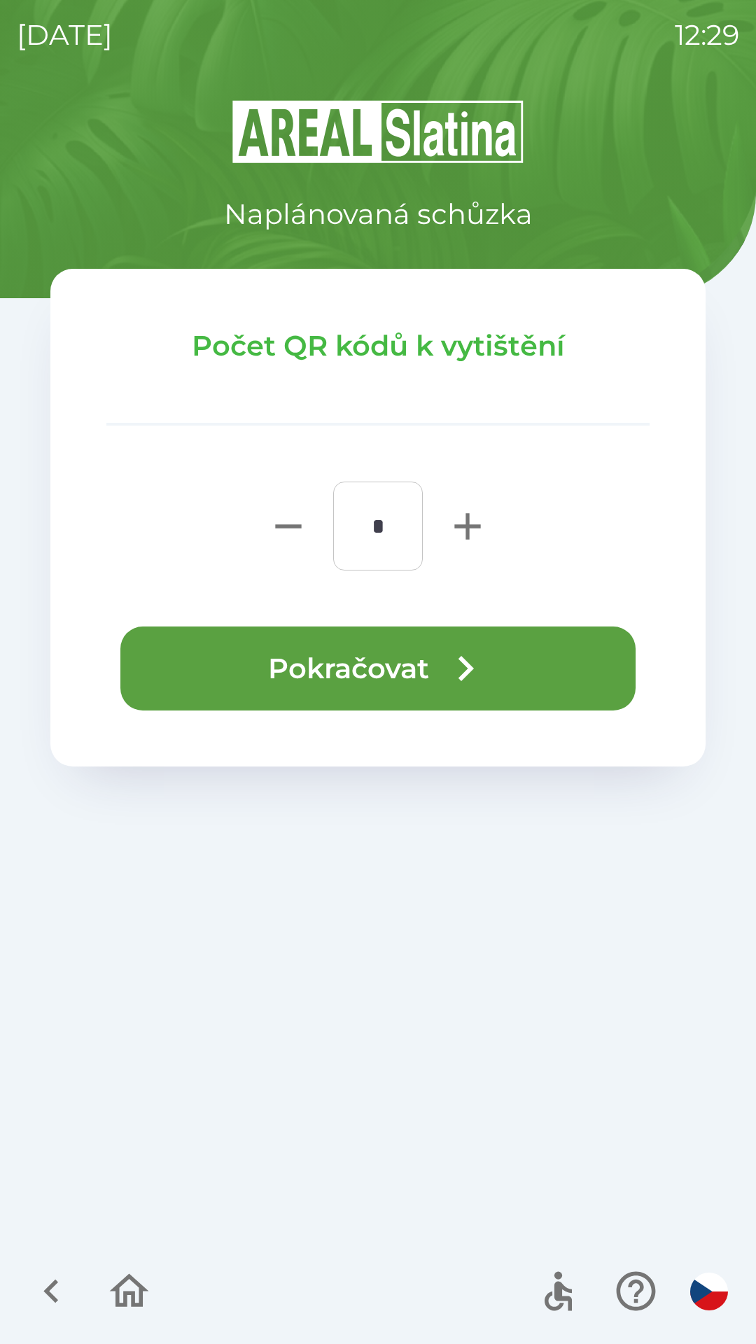
click at [420, 680] on button "Pokračovat" at bounding box center [377, 668] width 515 height 84
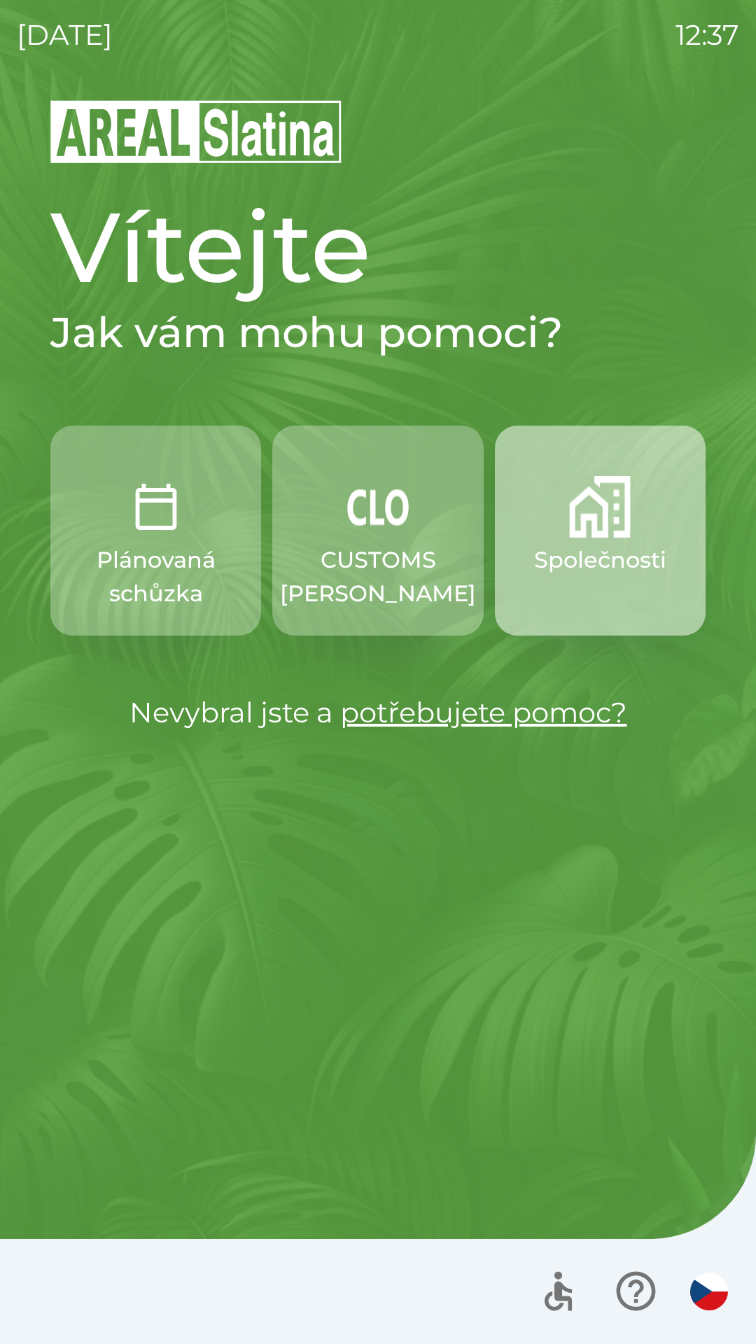
click at [608, 534] on img "button" at bounding box center [600, 507] width 62 height 62
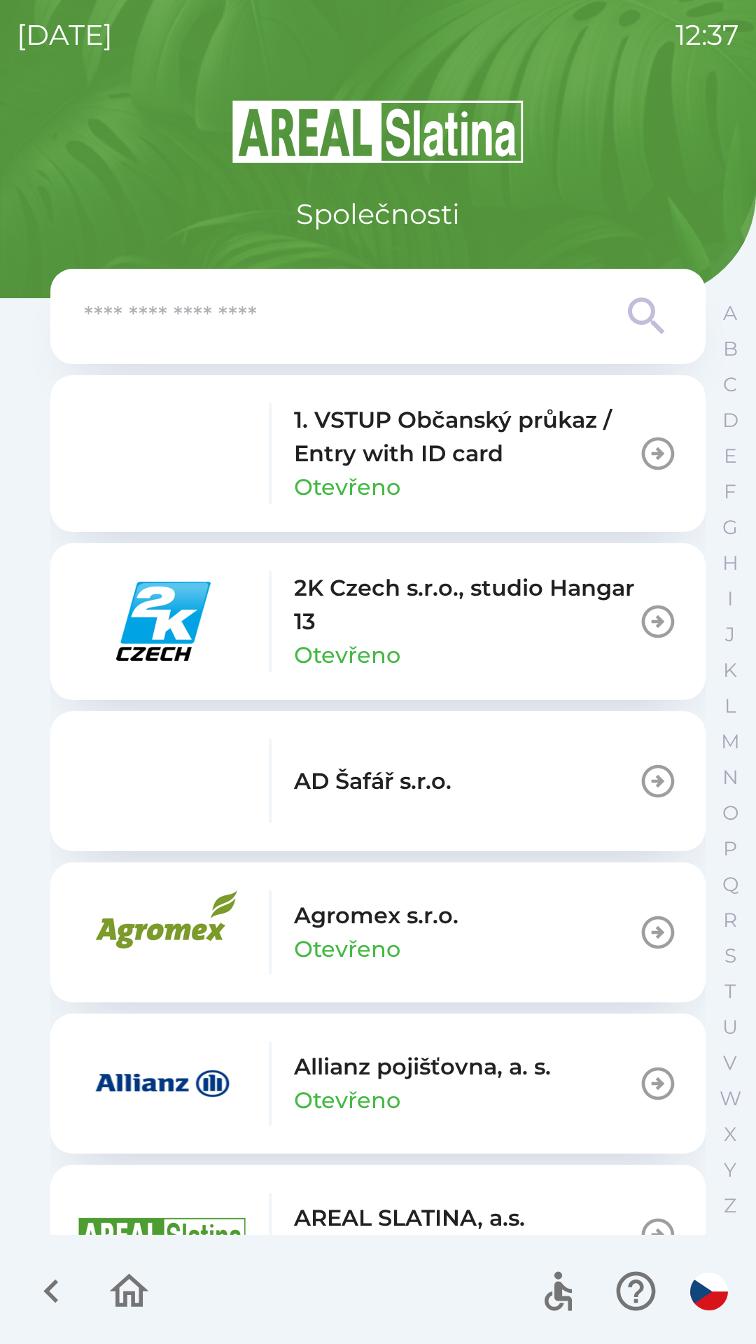
click at [570, 319] on input "text" at bounding box center [350, 316] width 532 height 38
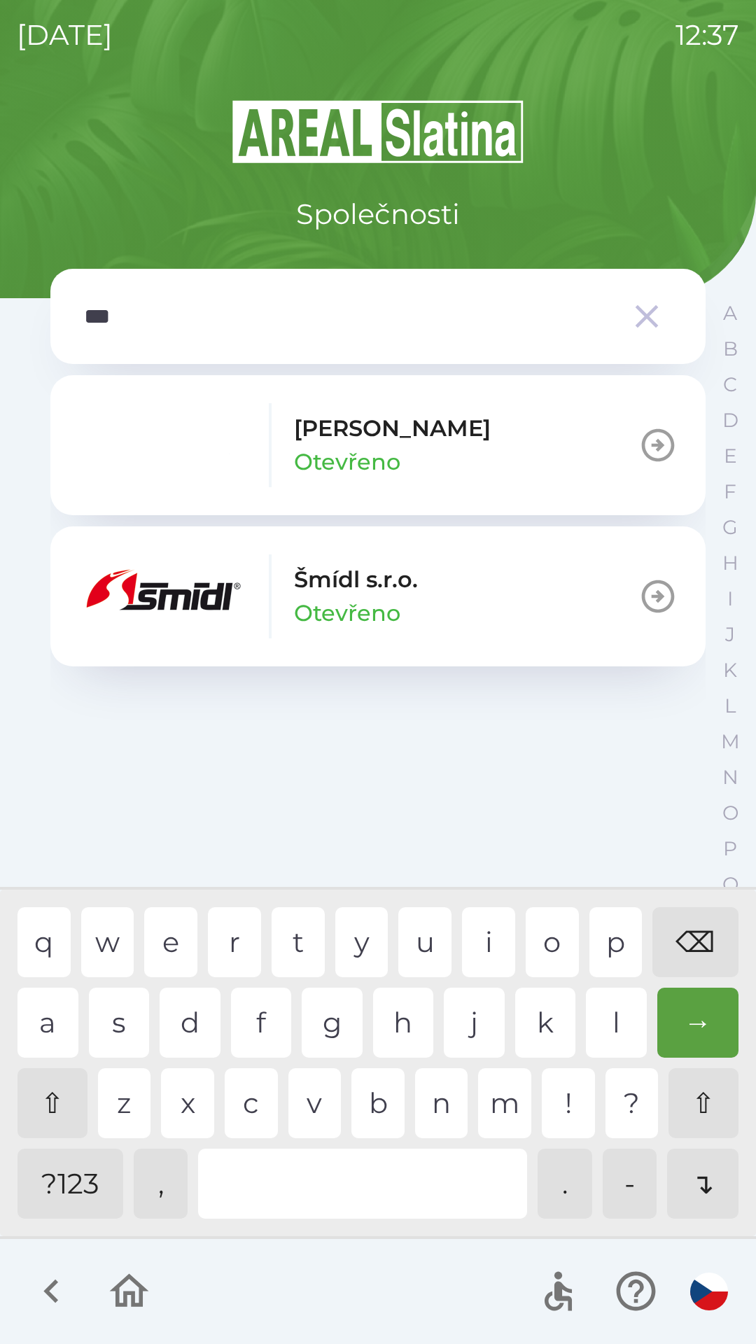
click at [484, 940] on div "i" at bounding box center [488, 942] width 53 height 70
type input "****"
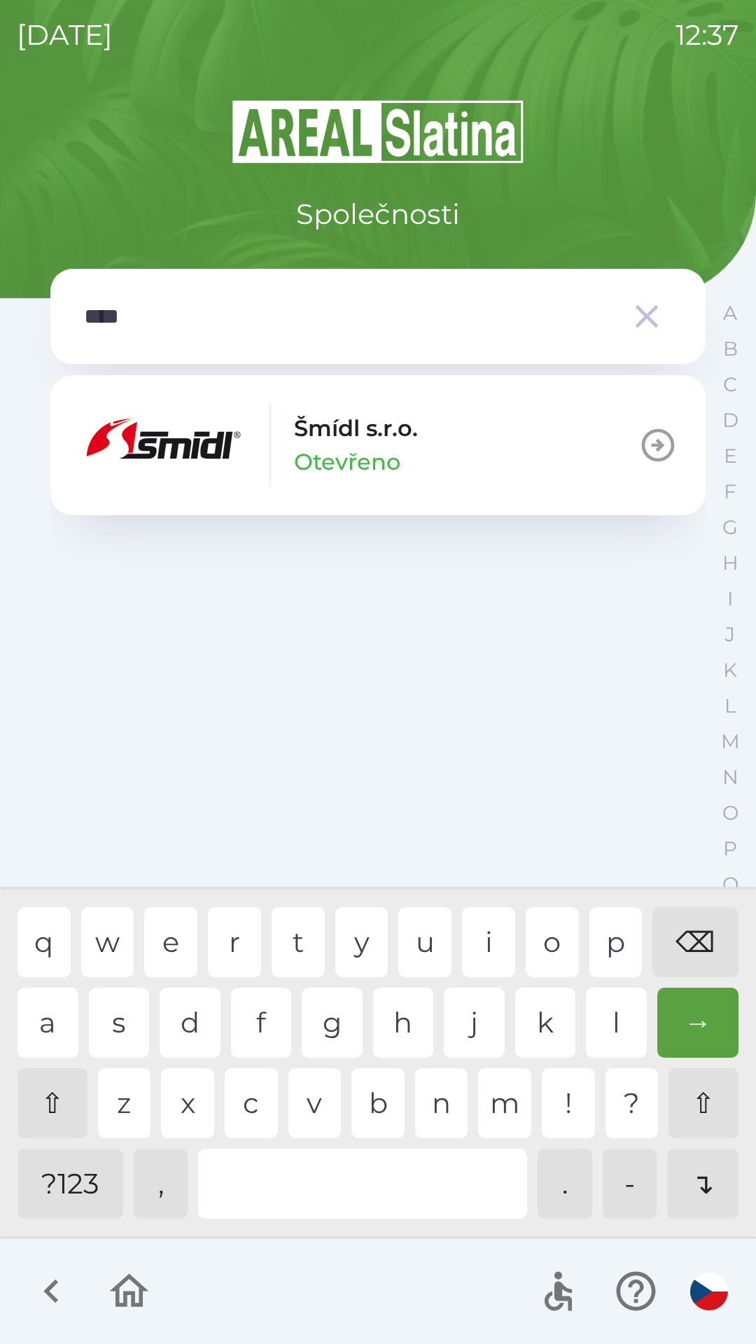
click at [509, 458] on button "[PERSON_NAME] [PERSON_NAME]" at bounding box center [377, 445] width 655 height 140
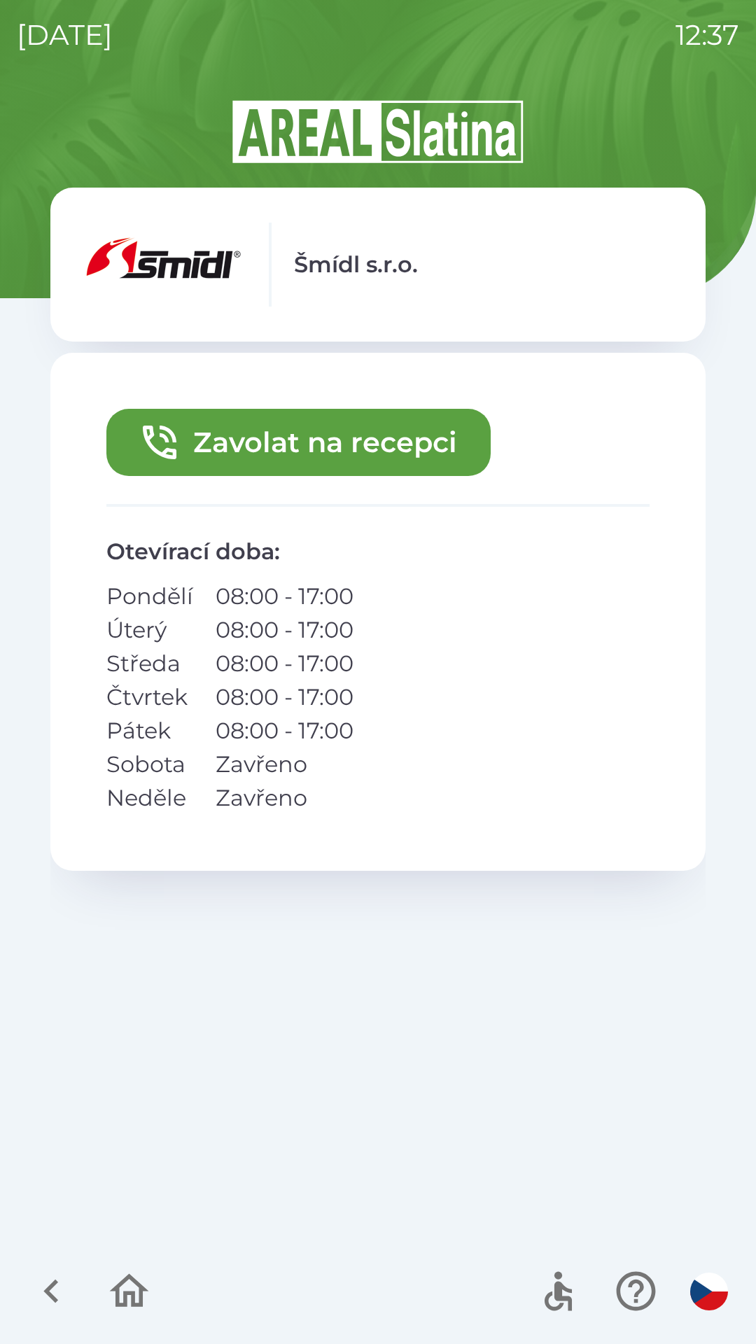
click at [437, 449] on button "Zavolat na recepci" at bounding box center [298, 442] width 384 height 67
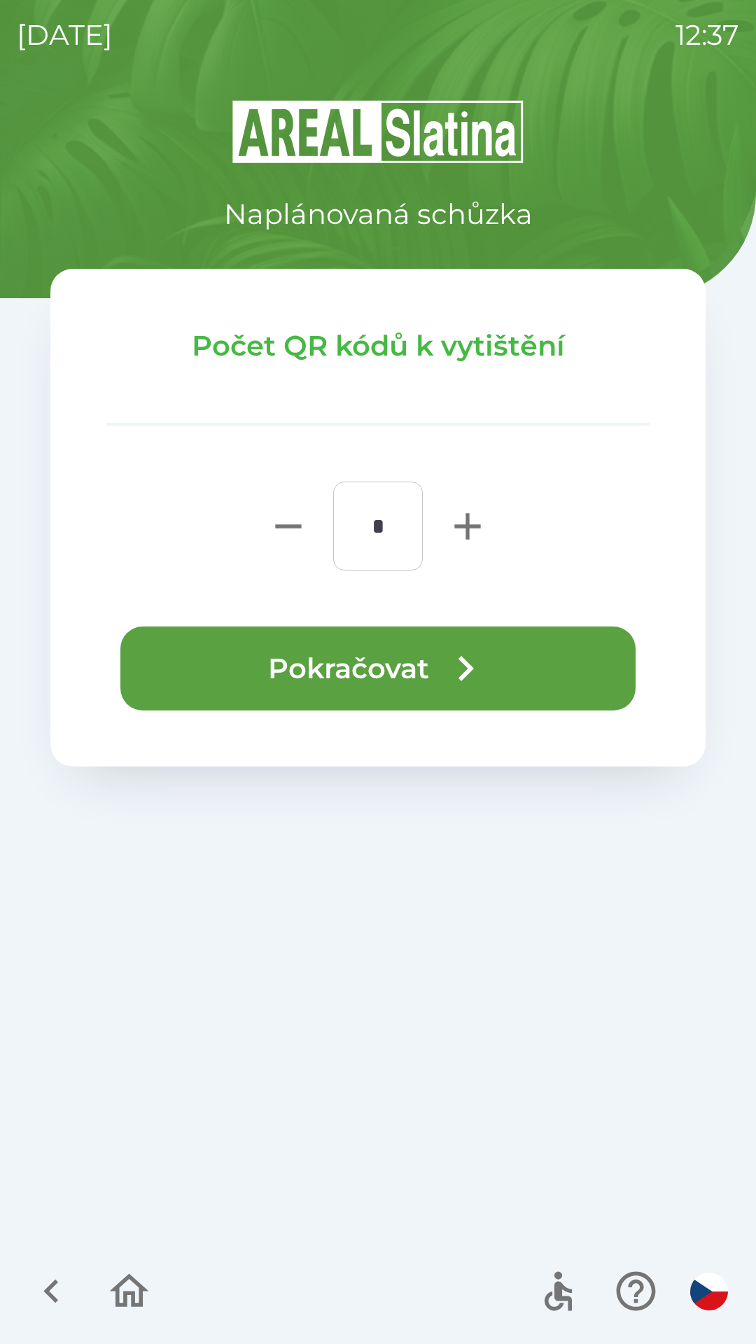
click at [479, 675] on icon "button" at bounding box center [465, 668] width 50 height 50
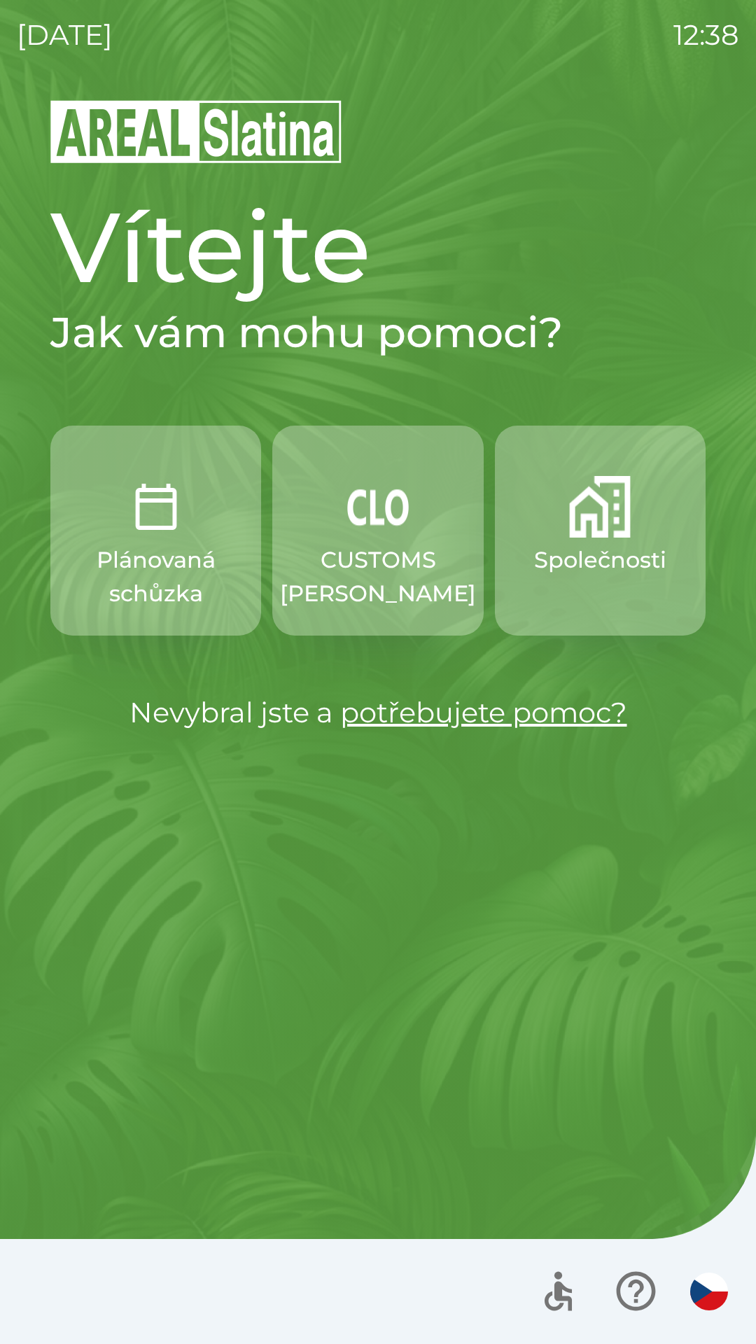
click at [572, 542] on button "Společnosti" at bounding box center [600, 531] width 211 height 210
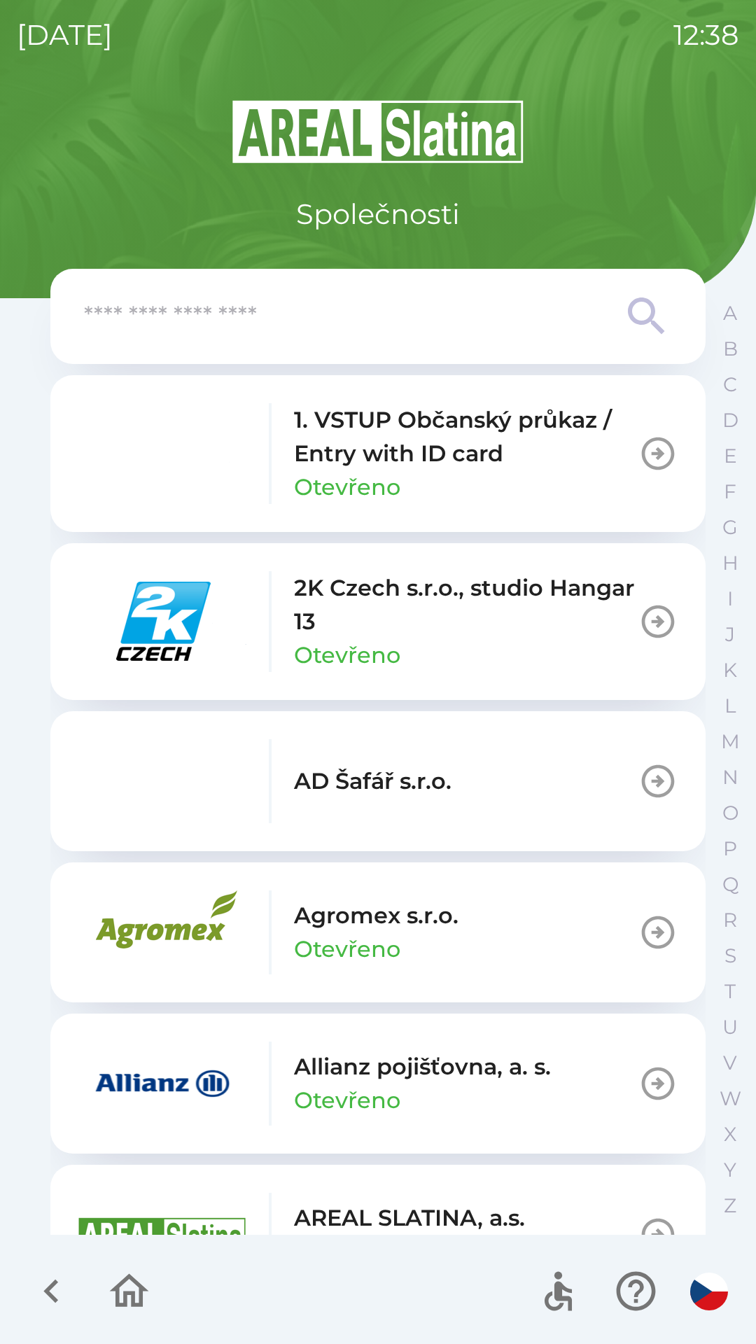
click at [311, 1070] on p "Allianz pojišťovna, a. s." at bounding box center [422, 1067] width 257 height 34
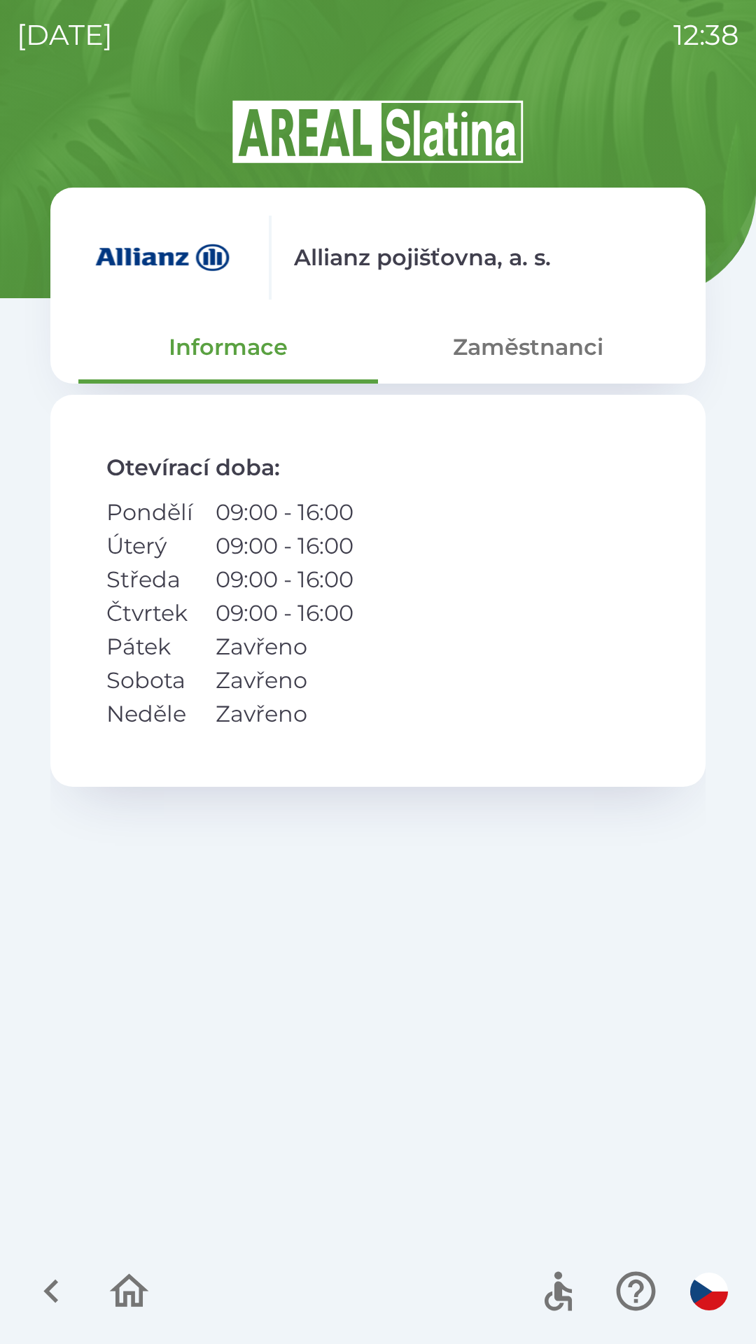
click at [500, 346] on button "Zaměstnanci" at bounding box center [528, 347] width 300 height 50
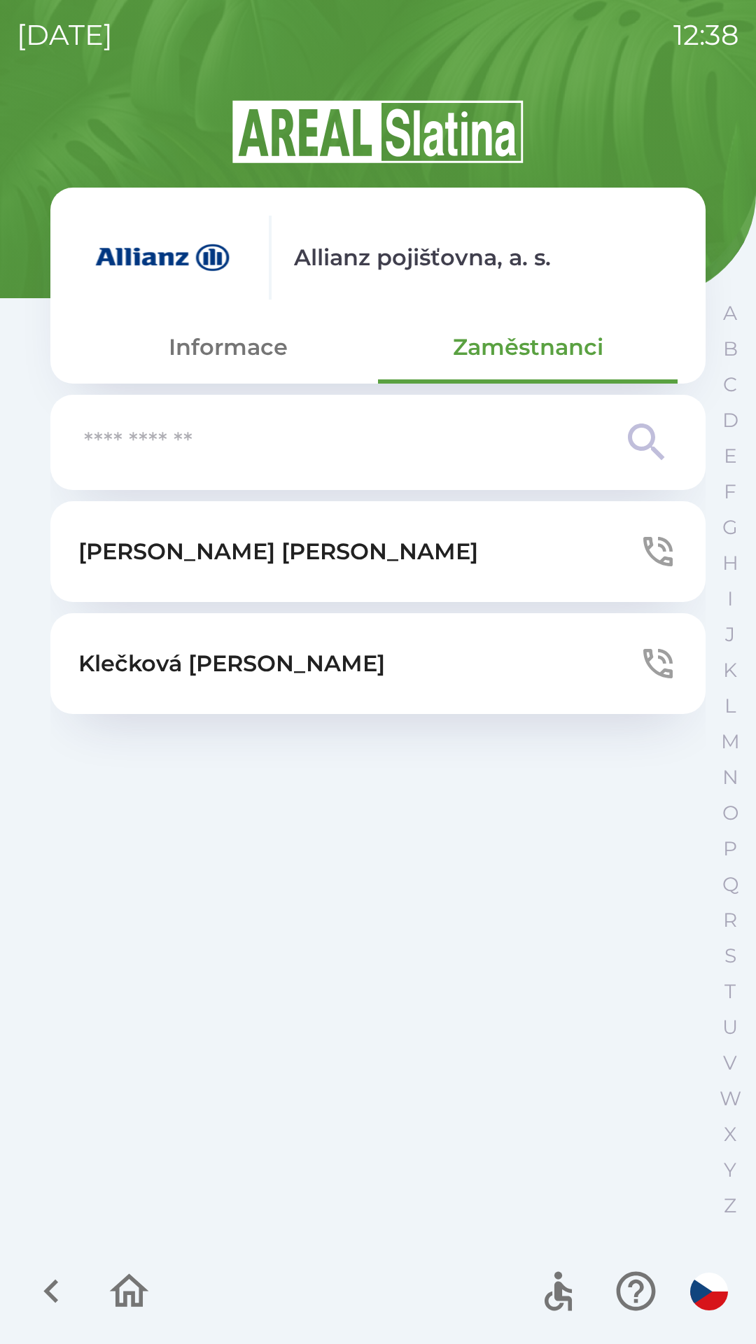
click at [280, 545] on button "[PERSON_NAME]" at bounding box center [377, 551] width 655 height 101
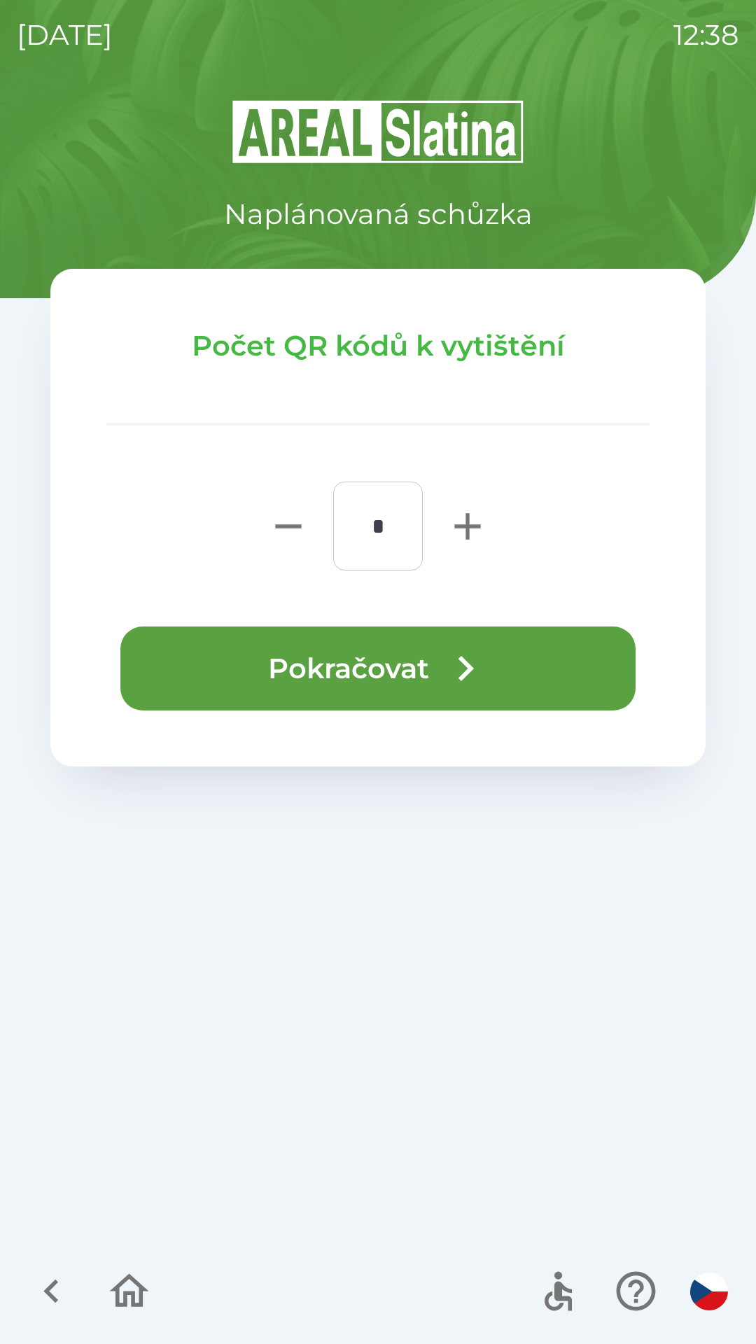
click at [482, 654] on icon "button" at bounding box center [465, 668] width 50 height 50
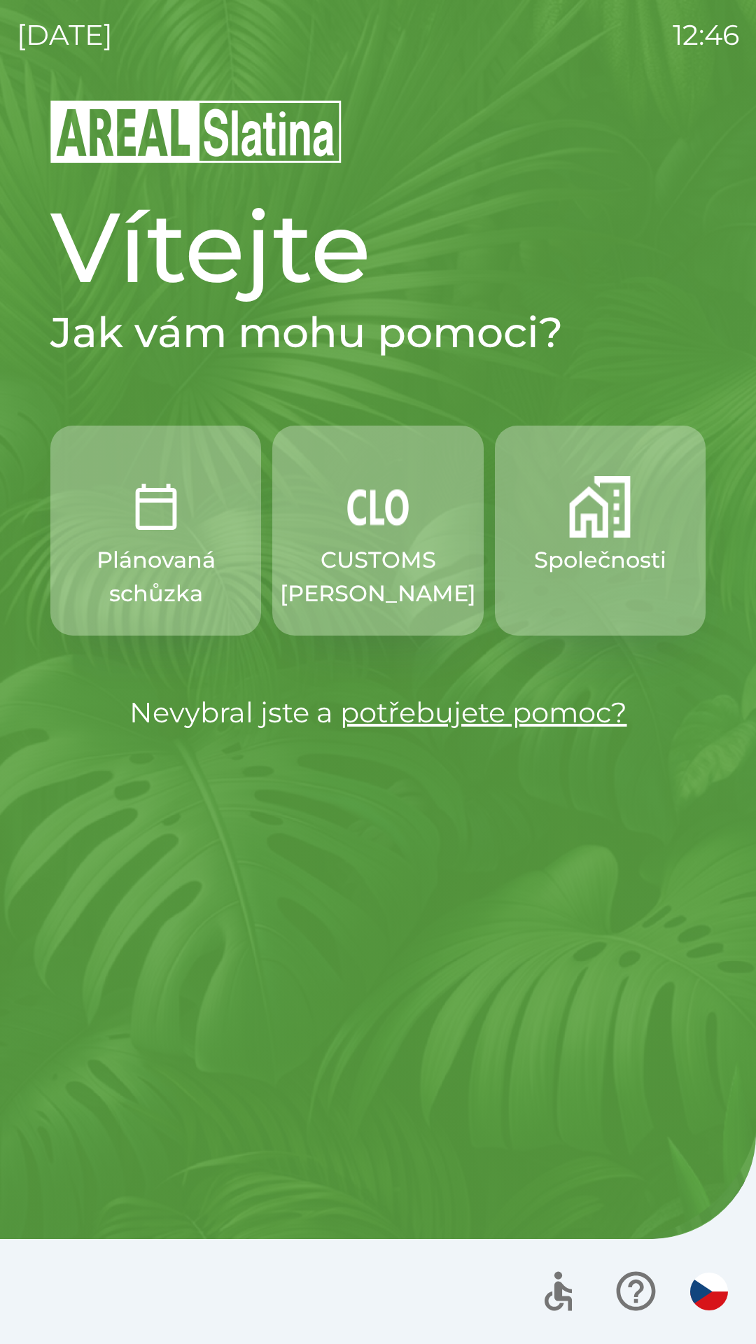
click at [581, 556] on p "Společnosti" at bounding box center [600, 560] width 132 height 34
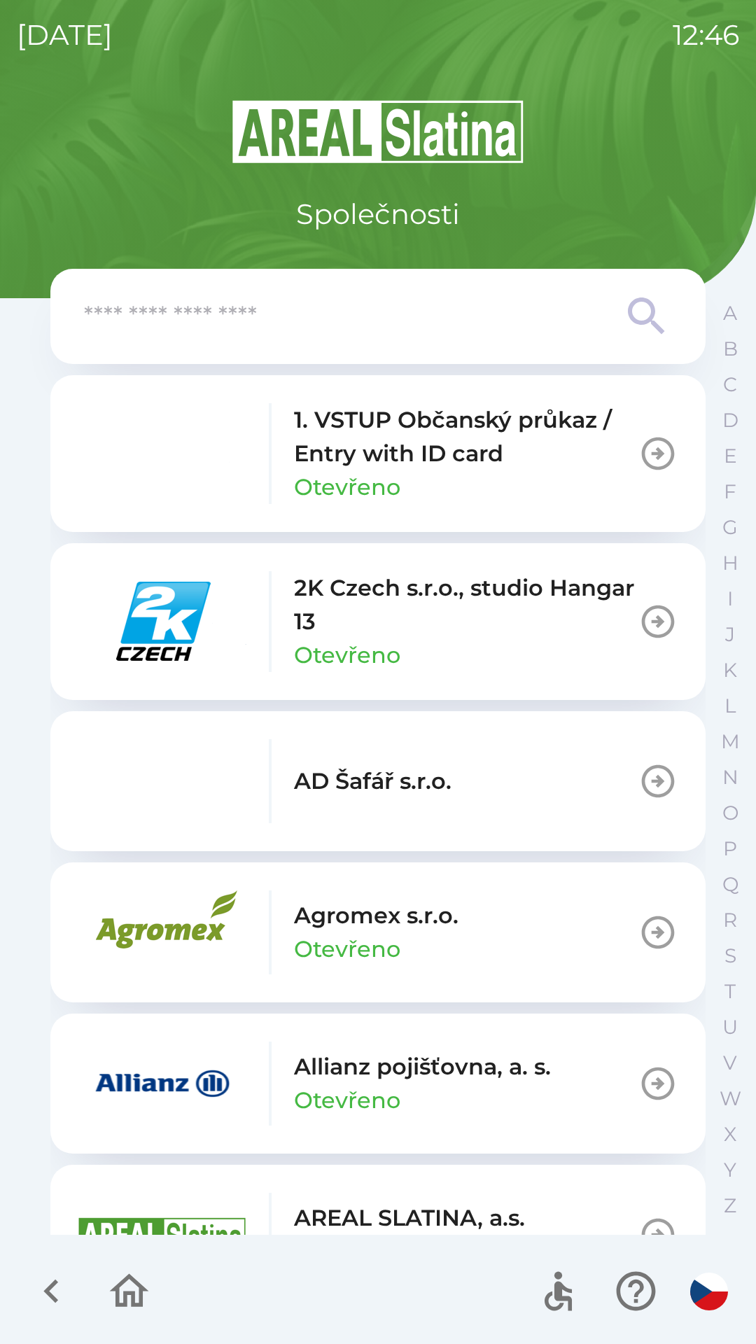
click at [379, 1082] on p "Allianz pojišťovna, a. s." at bounding box center [422, 1067] width 257 height 34
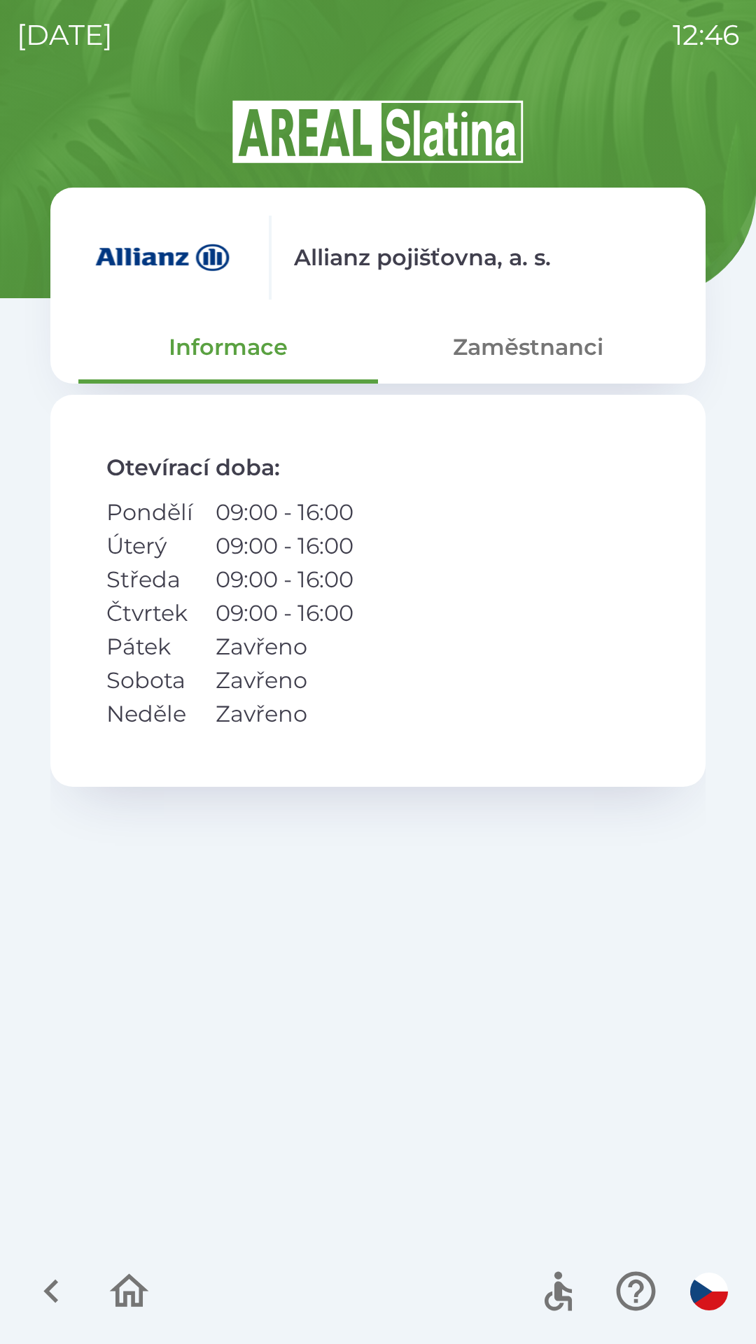
click at [499, 346] on button "Zaměstnanci" at bounding box center [528, 347] width 300 height 50
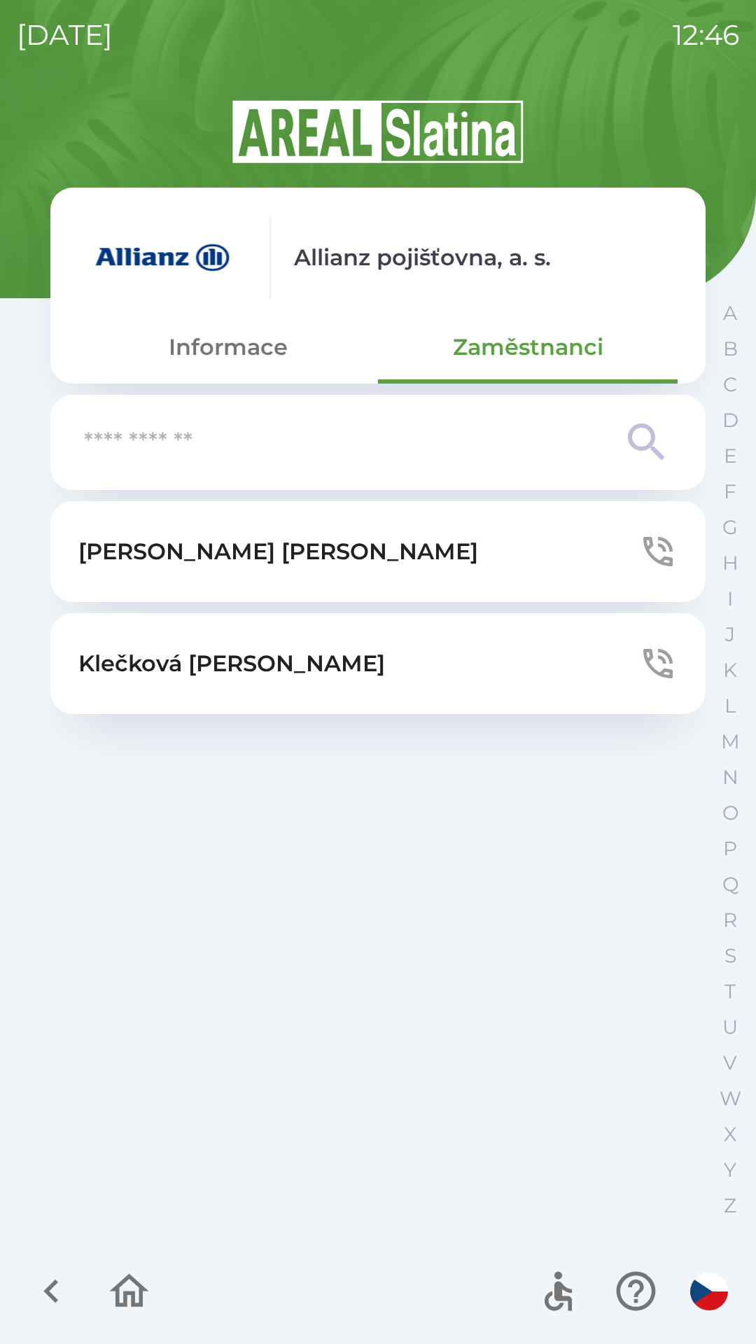
click at [328, 685] on button "[PERSON_NAME]" at bounding box center [377, 663] width 655 height 101
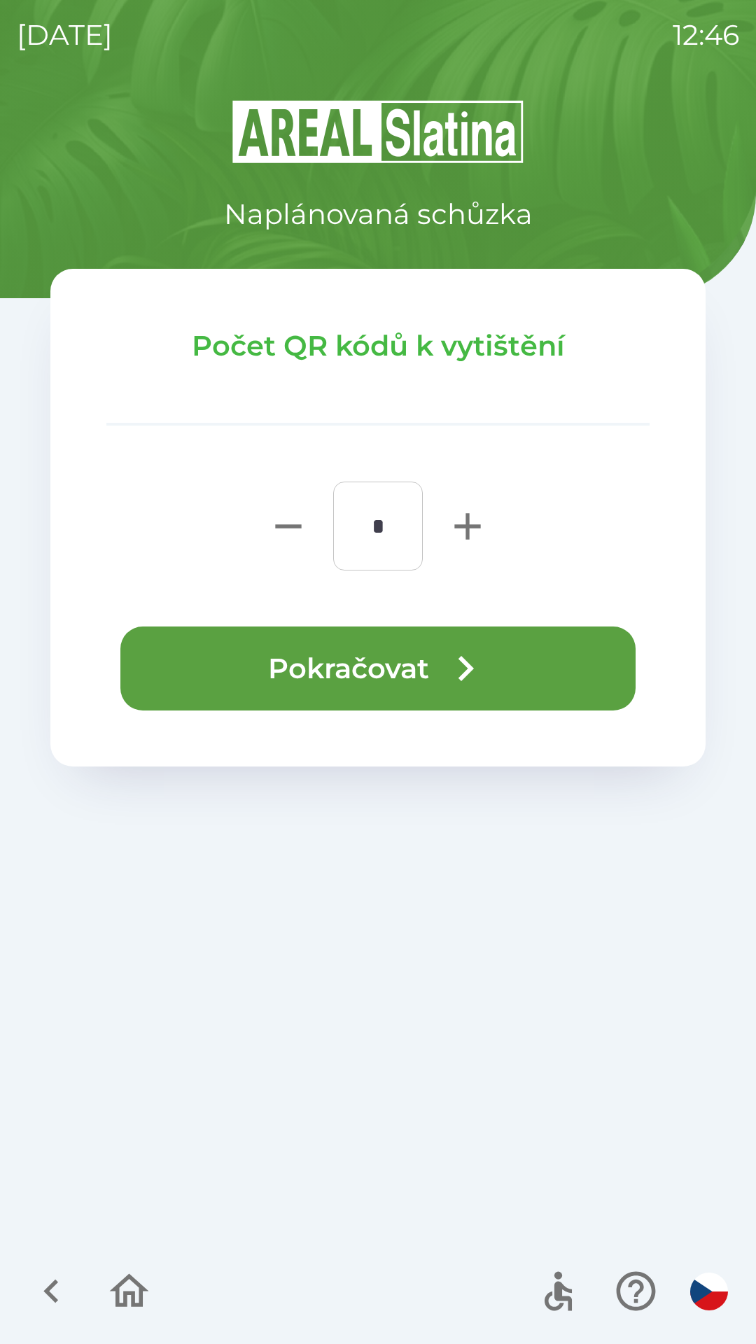
click at [318, 654] on button "Pokračovat" at bounding box center [377, 668] width 515 height 84
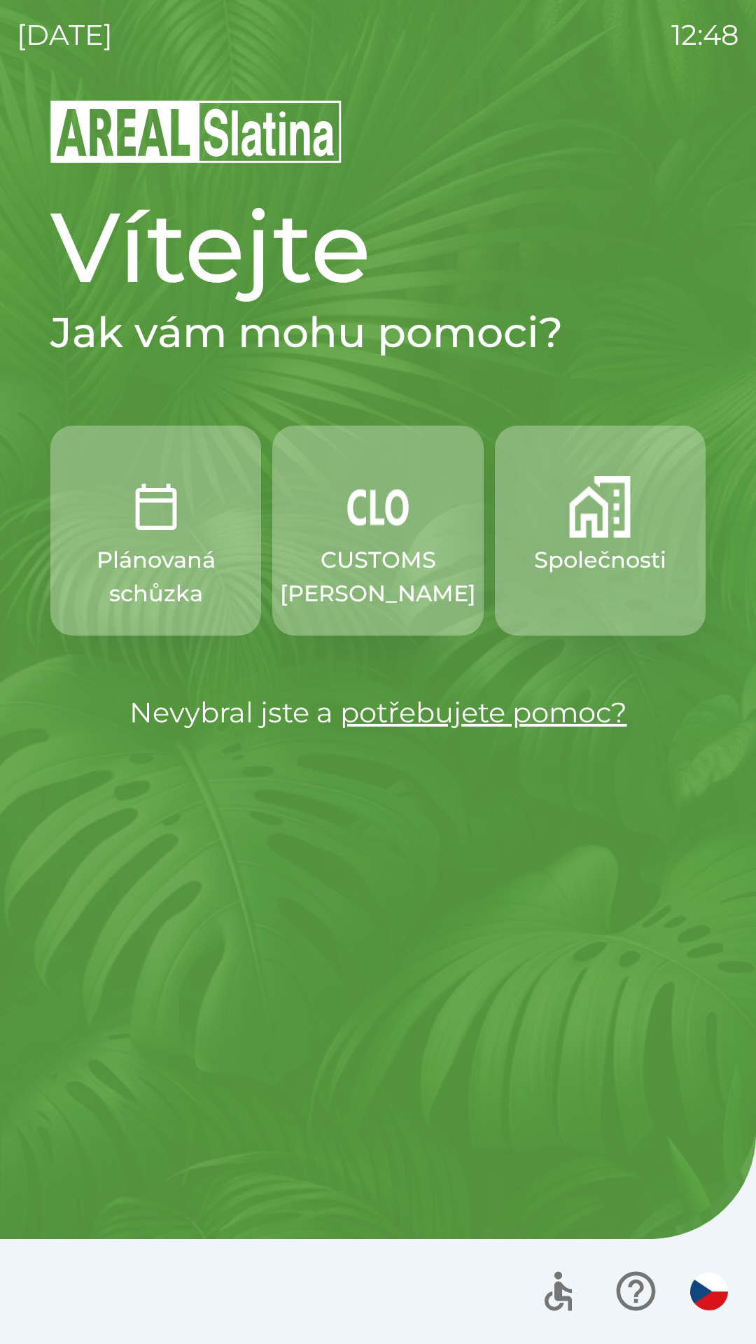
click at [595, 514] on img "button" at bounding box center [600, 507] width 62 height 62
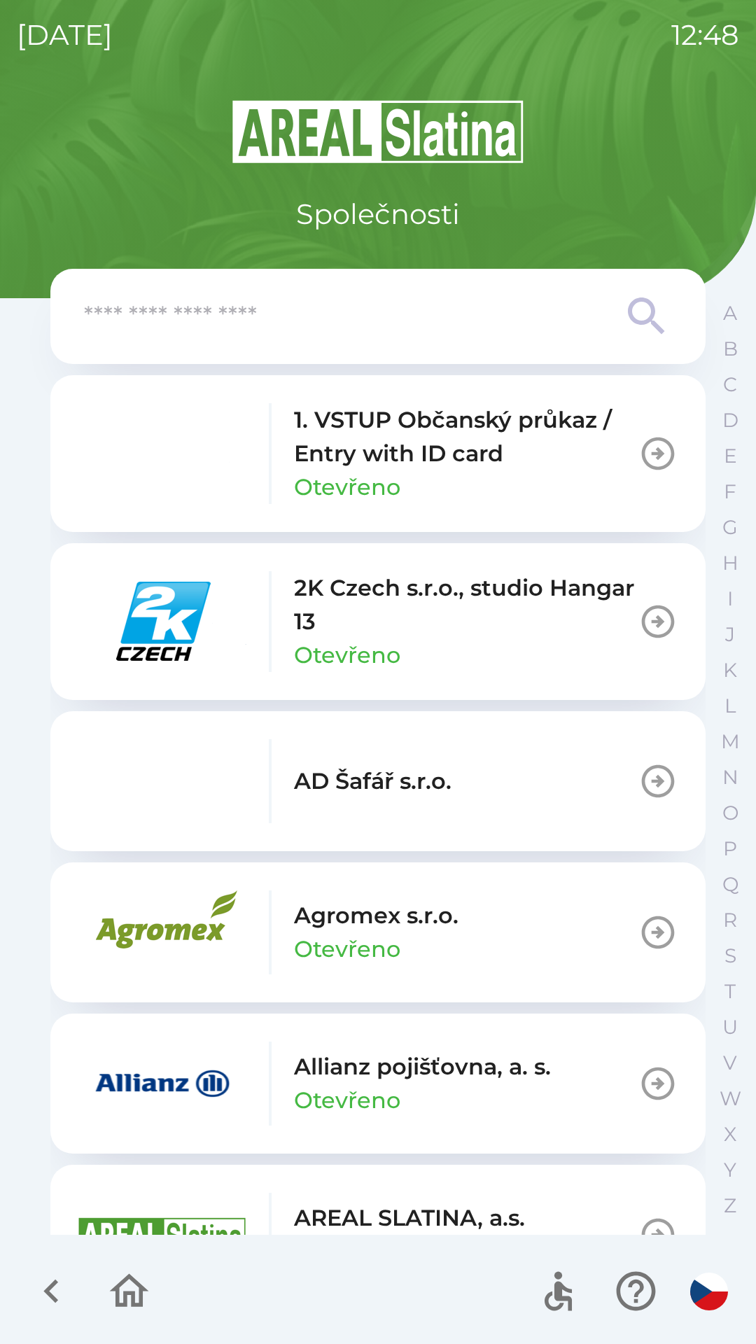
click at [400, 321] on input "text" at bounding box center [350, 316] width 532 height 38
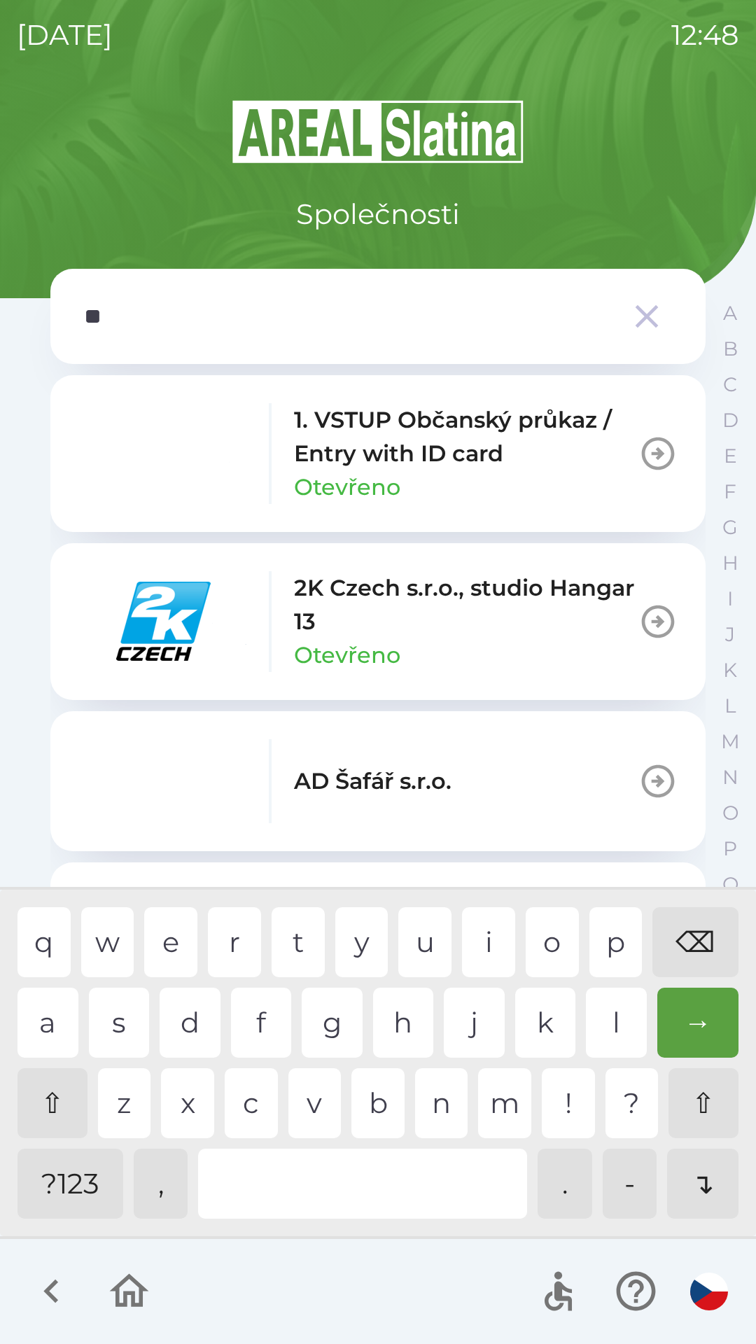
type input "***"
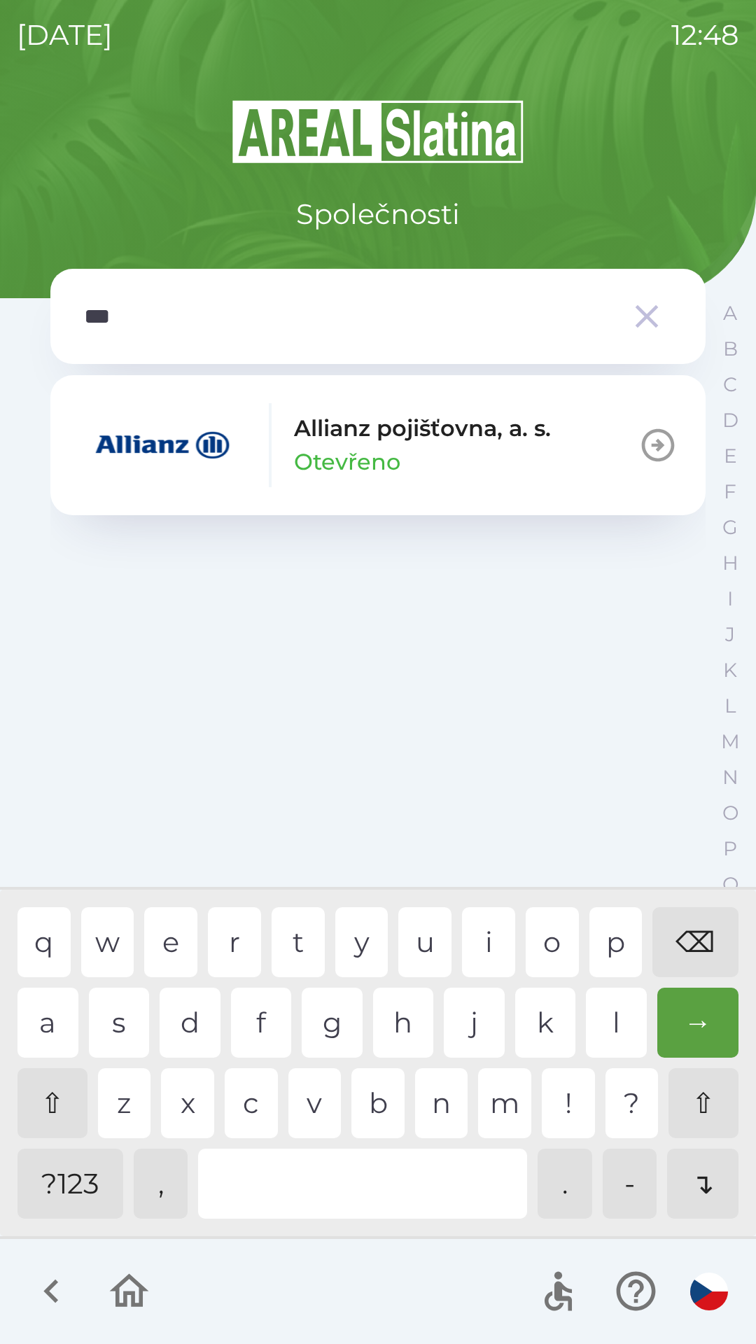
click at [602, 1008] on div "l" at bounding box center [616, 1023] width 61 height 70
click at [368, 446] on p "Otevřeno" at bounding box center [347, 462] width 106 height 34
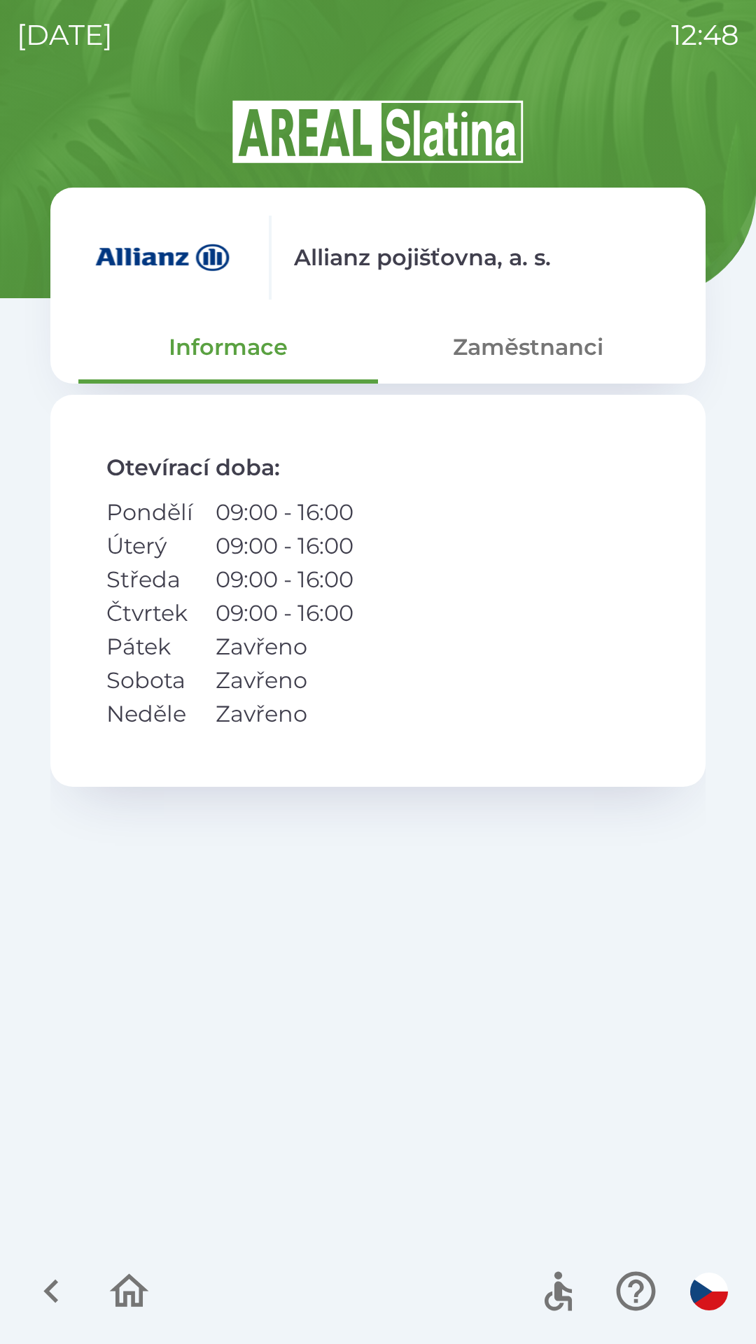
click at [554, 343] on button "Zaměstnanci" at bounding box center [528, 347] width 300 height 50
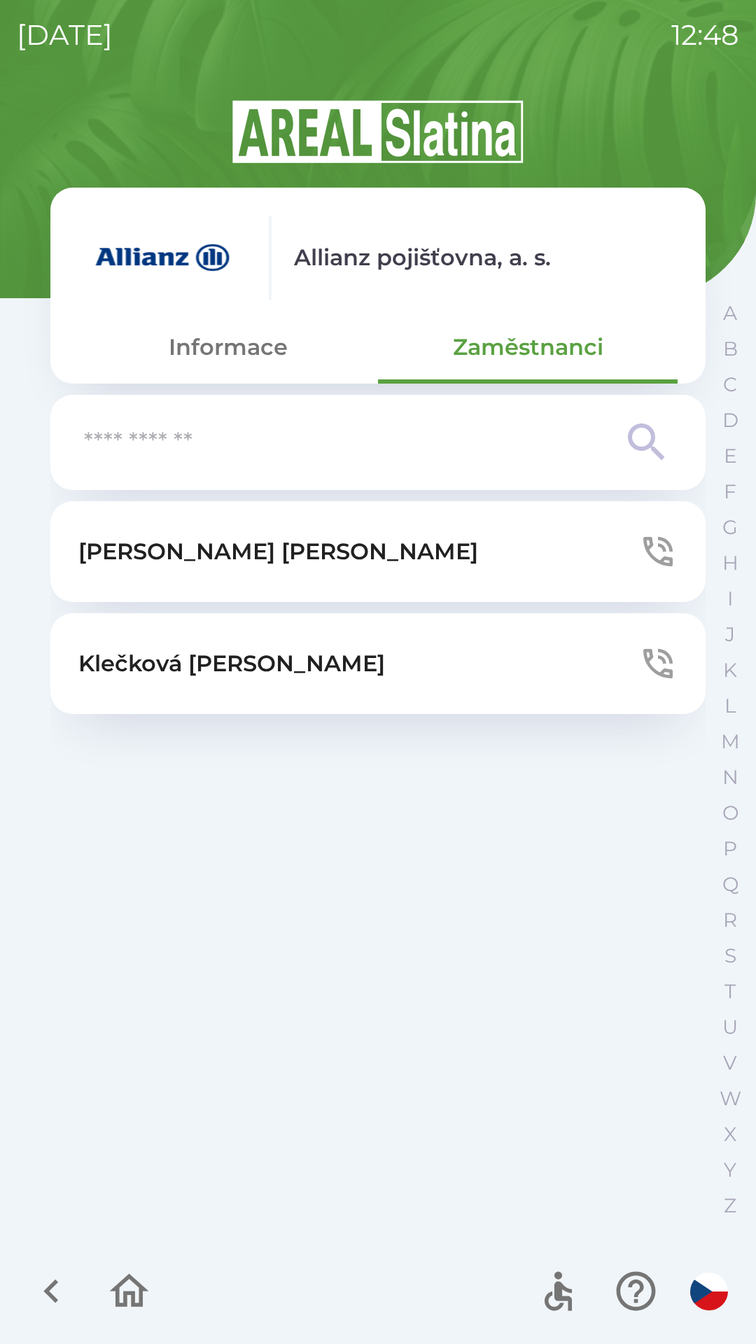
click at [358, 553] on button "[PERSON_NAME]" at bounding box center [377, 551] width 655 height 101
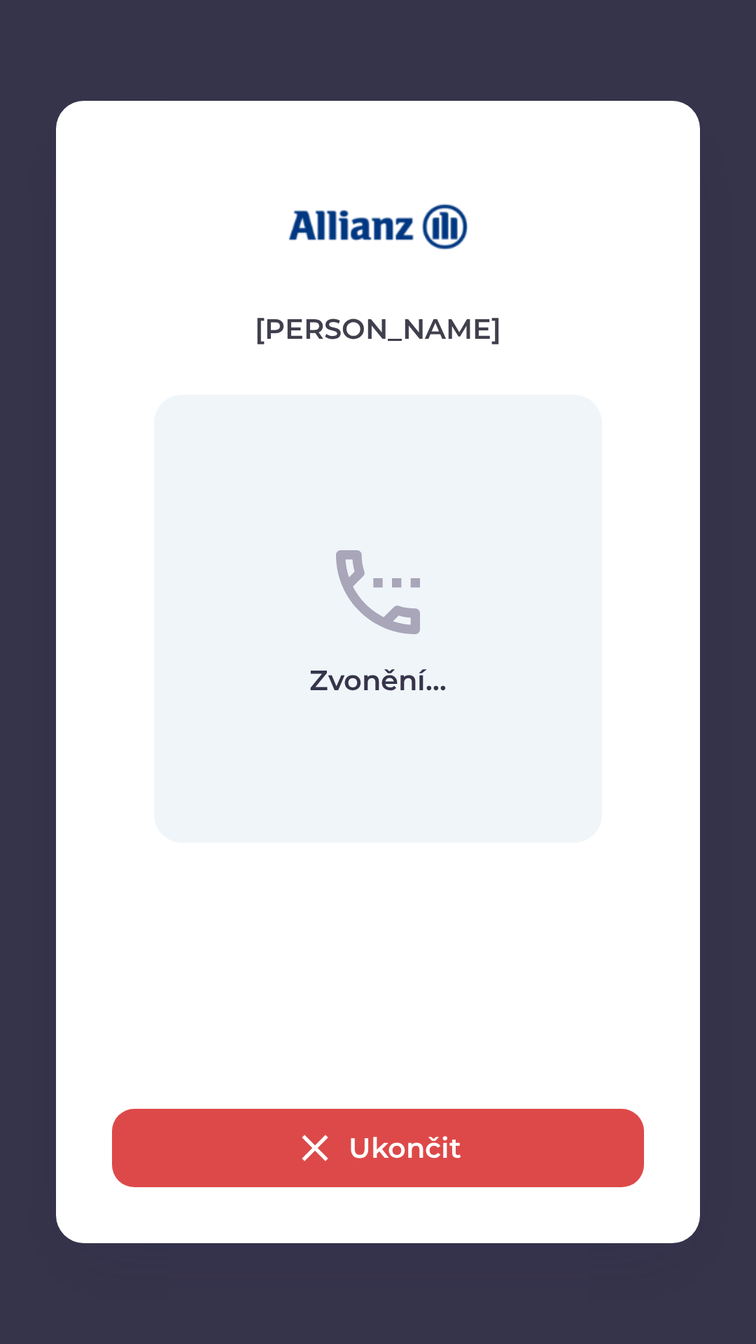
click at [307, 1152] on icon "button" at bounding box center [315, 1147] width 45 height 45
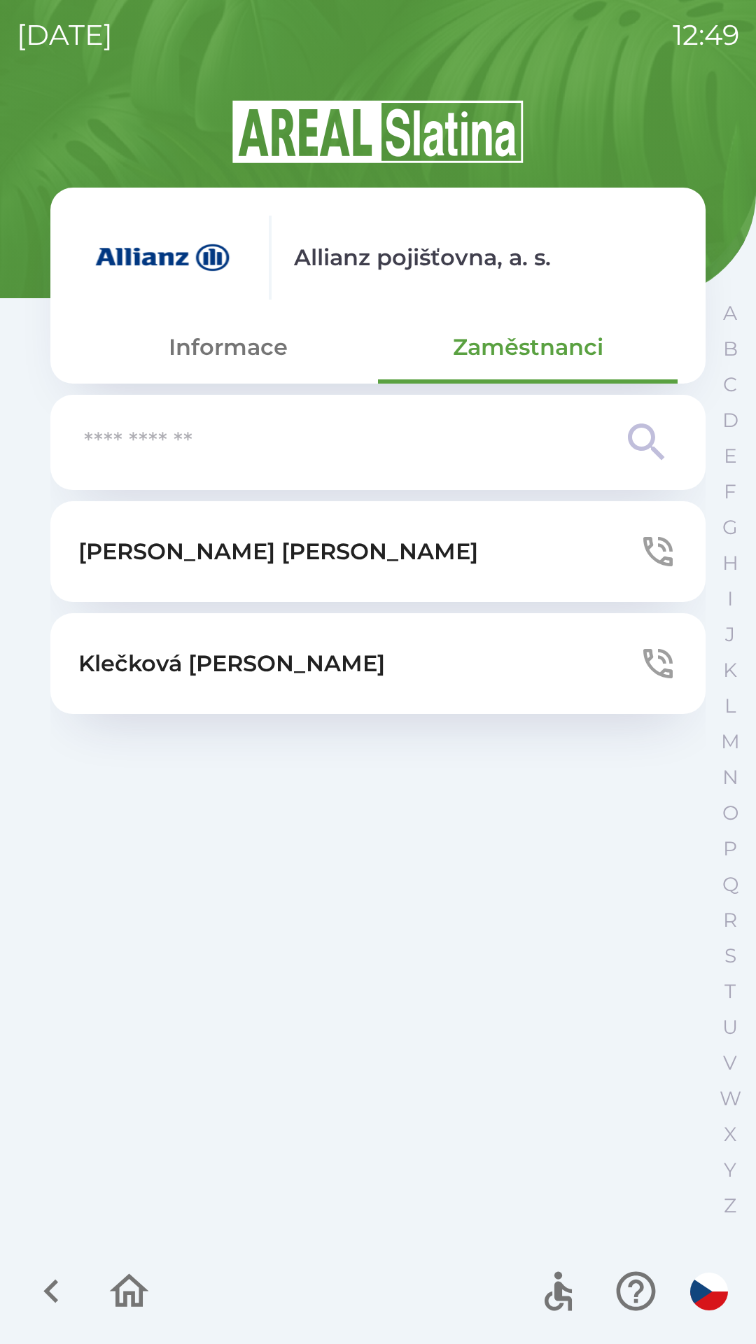
click at [182, 661] on p "[PERSON_NAME]" at bounding box center [231, 664] width 307 height 34
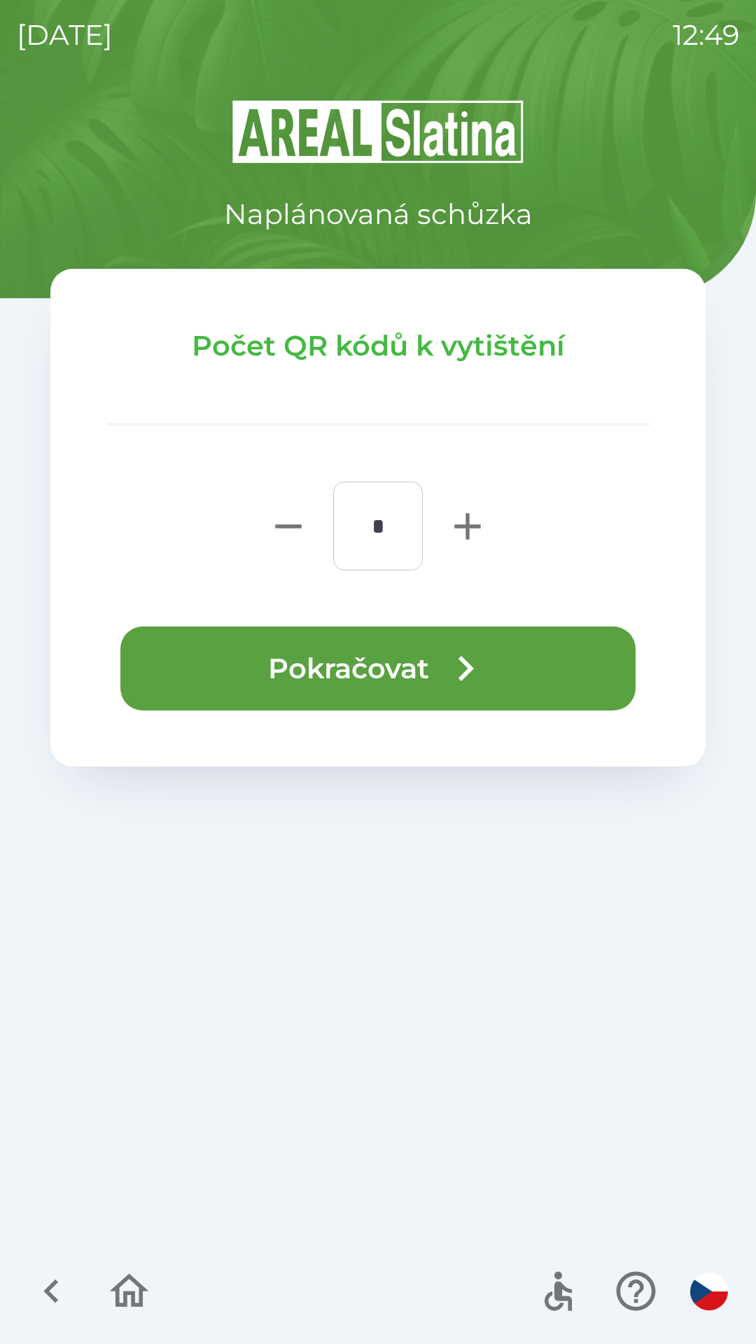
click at [454, 512] on icon "button" at bounding box center [467, 526] width 45 height 45
type input "*"
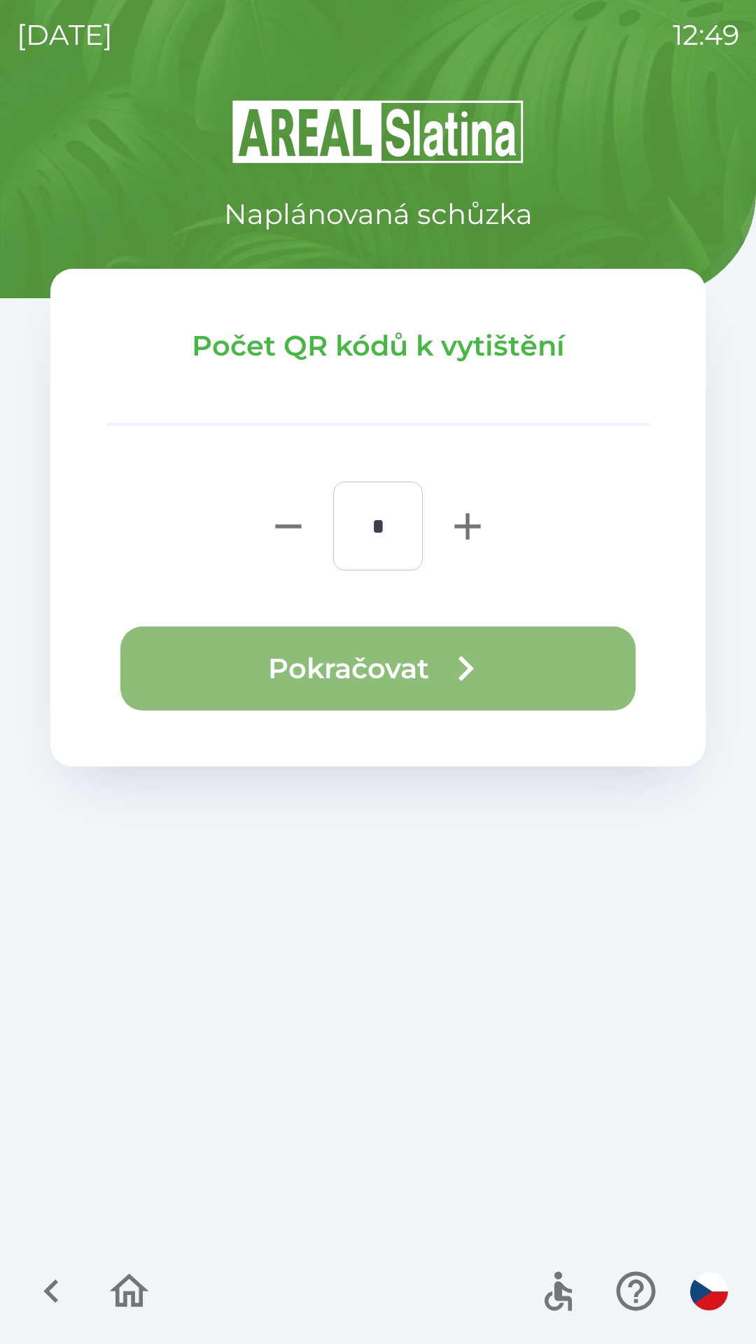
click at [324, 680] on button "Pokračovat" at bounding box center [377, 668] width 515 height 84
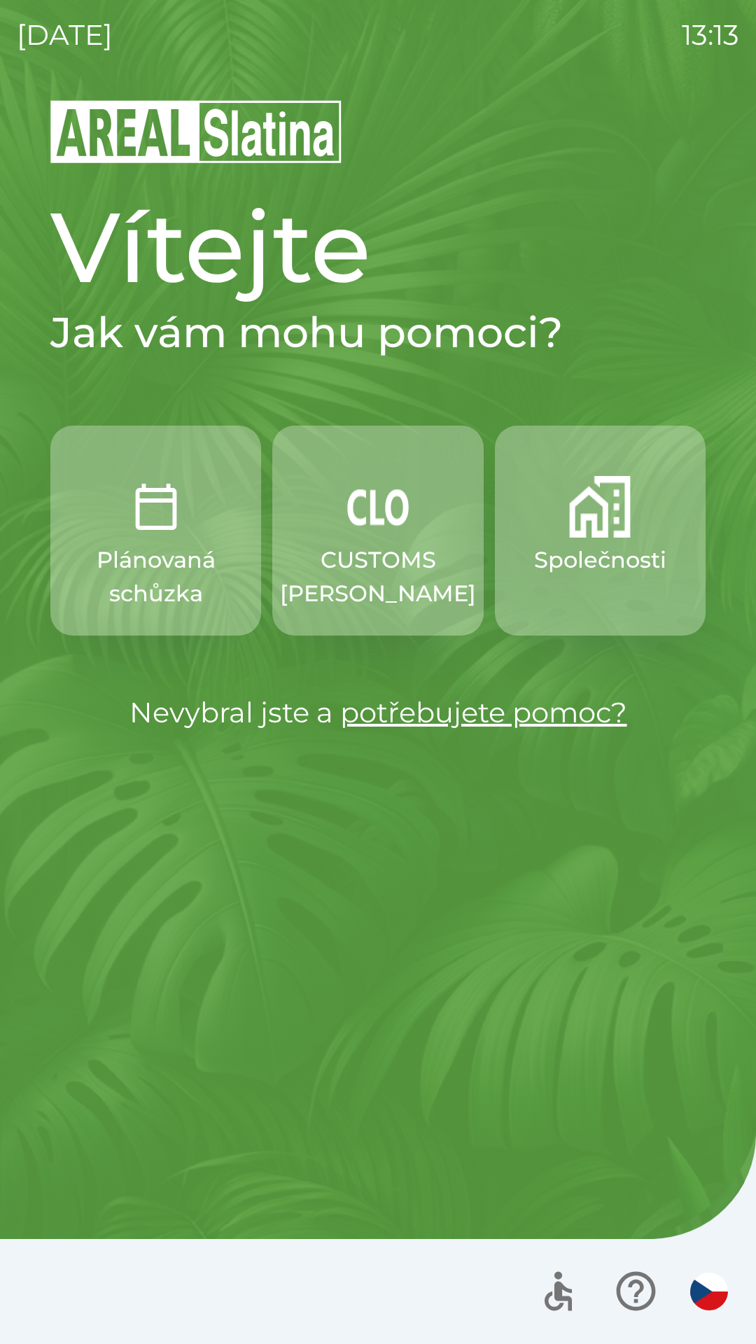
click at [595, 555] on p "Společnosti" at bounding box center [600, 560] width 132 height 34
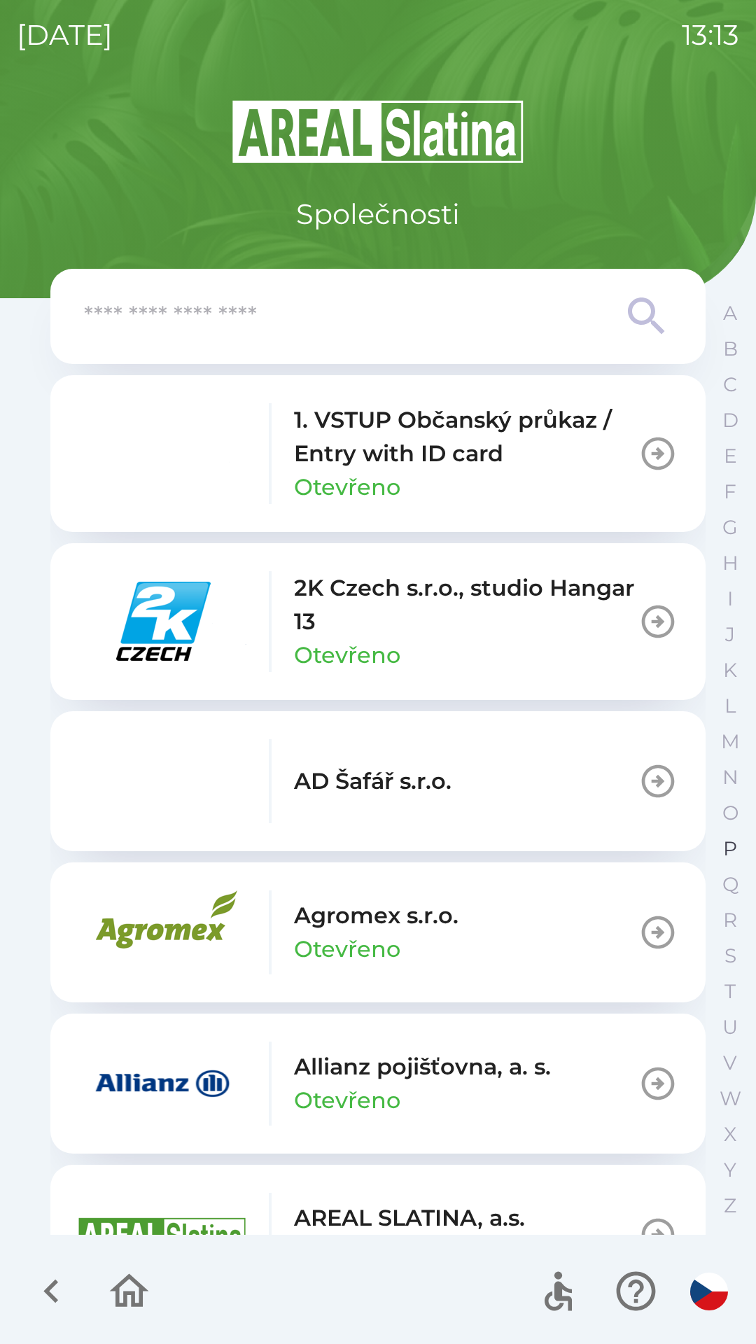
click at [730, 850] on p "P" at bounding box center [730, 848] width 14 height 24
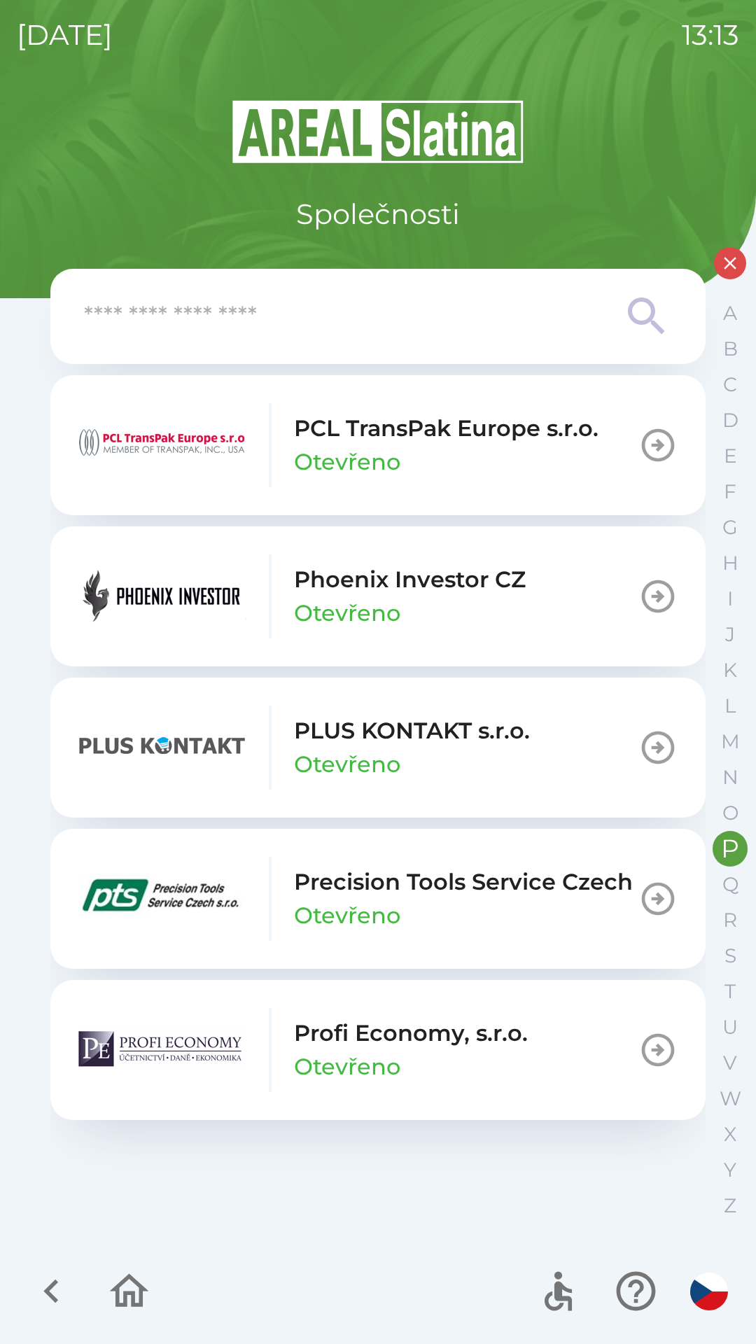
click at [382, 605] on p "Otevřeno" at bounding box center [347, 613] width 106 height 34
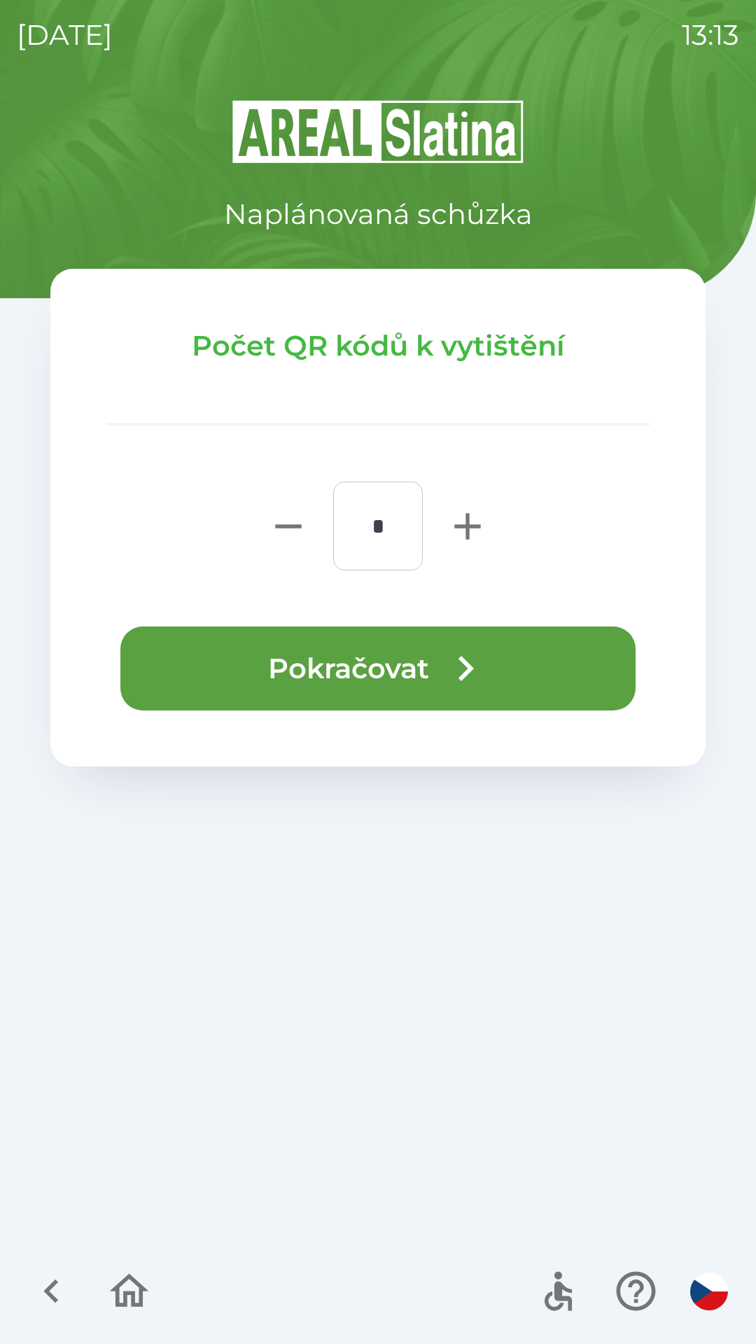
click at [464, 529] on icon "button" at bounding box center [467, 526] width 45 height 45
type input "*"
click at [395, 671] on button "Pokračovat" at bounding box center [377, 668] width 515 height 84
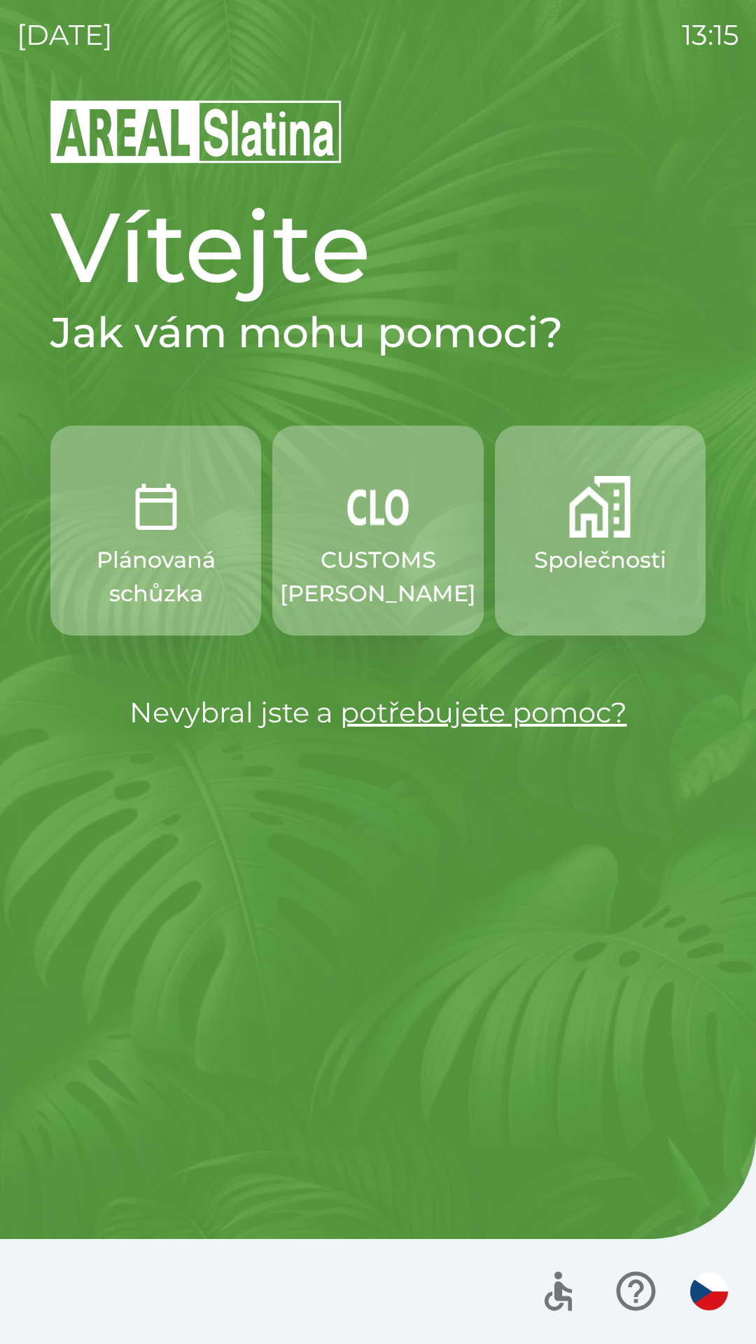
click at [381, 535] on img "button" at bounding box center [378, 507] width 62 height 62
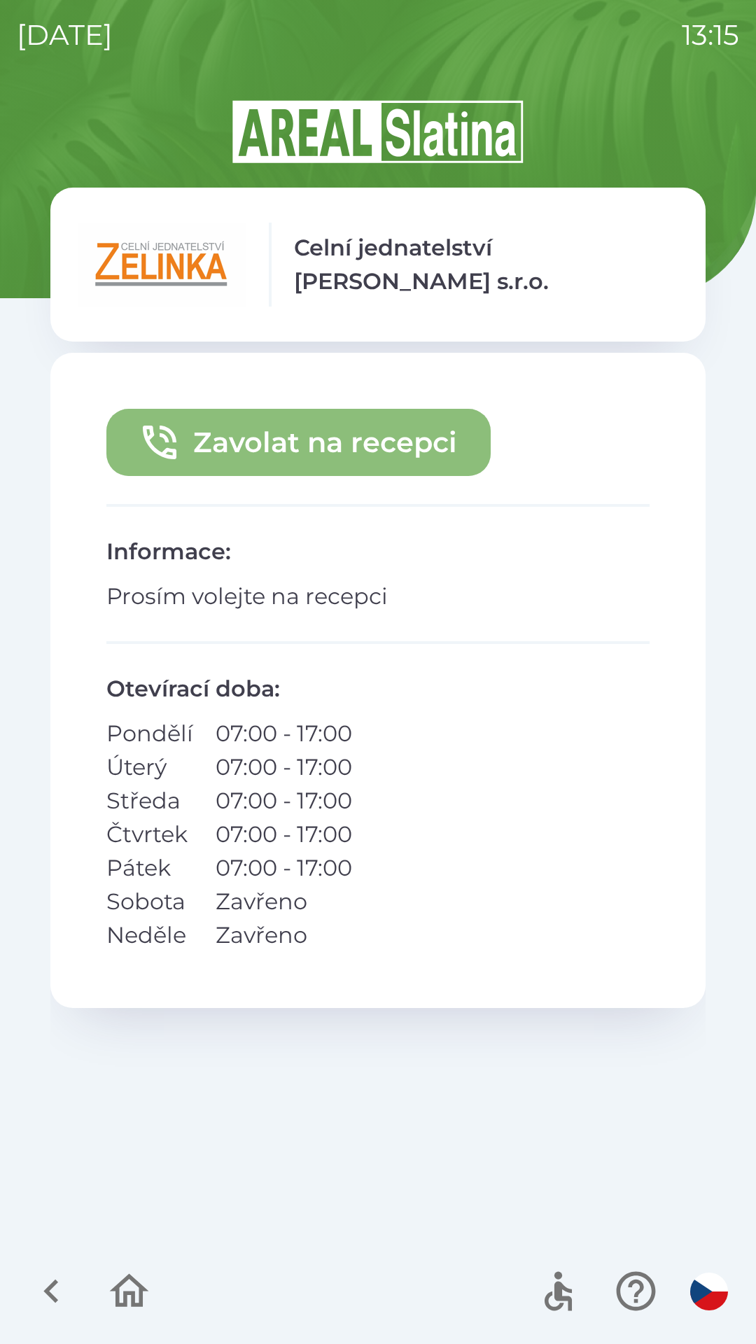
click at [182, 440] on button "Zavolat na recepci" at bounding box center [298, 442] width 384 height 67
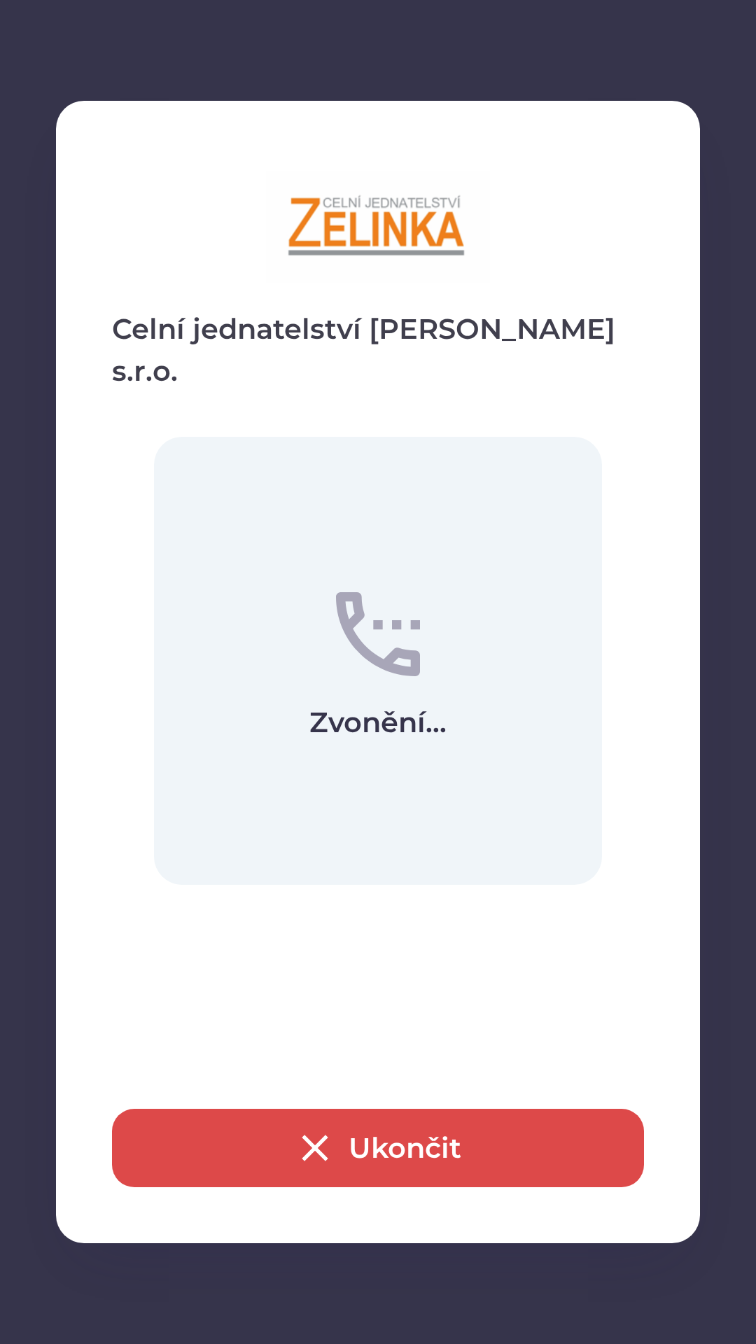
click at [379, 1155] on button "Ukončit" at bounding box center [378, 1148] width 532 height 78
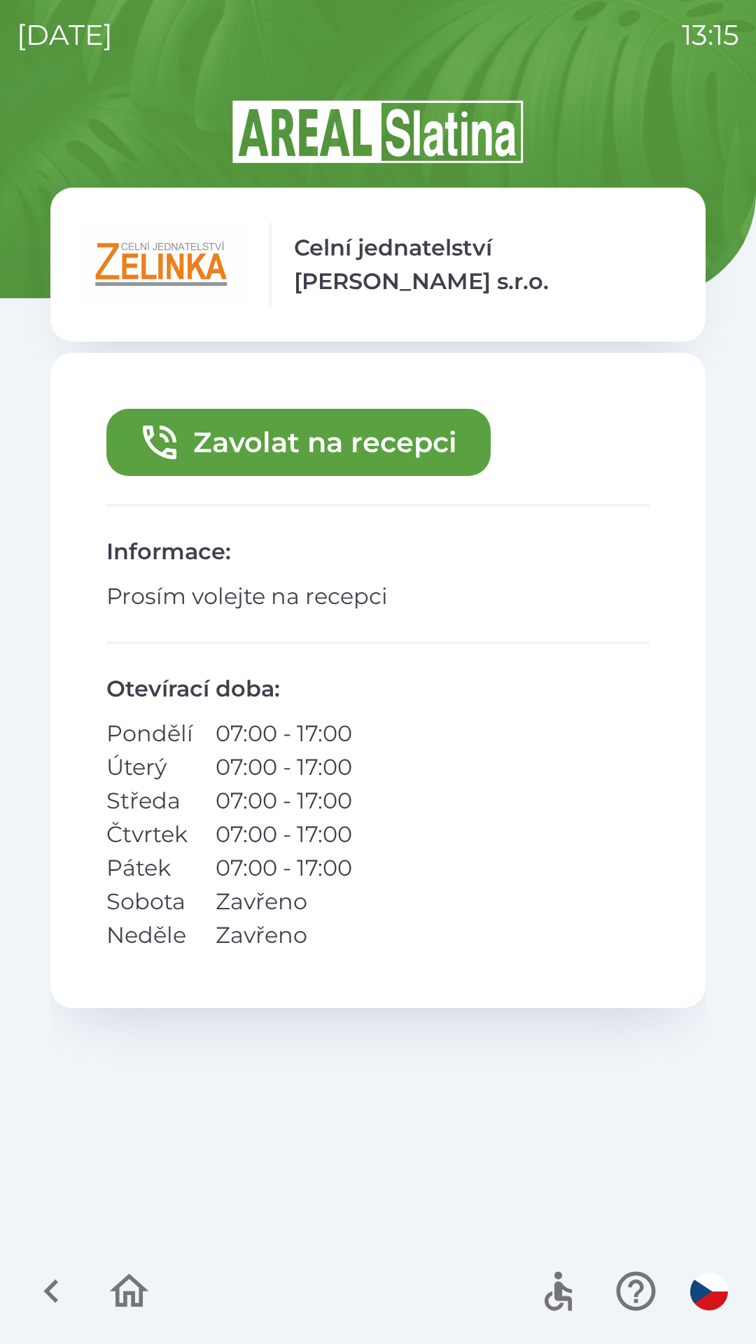
click at [225, 436] on button "Zavolat na recepci" at bounding box center [298, 442] width 384 height 67
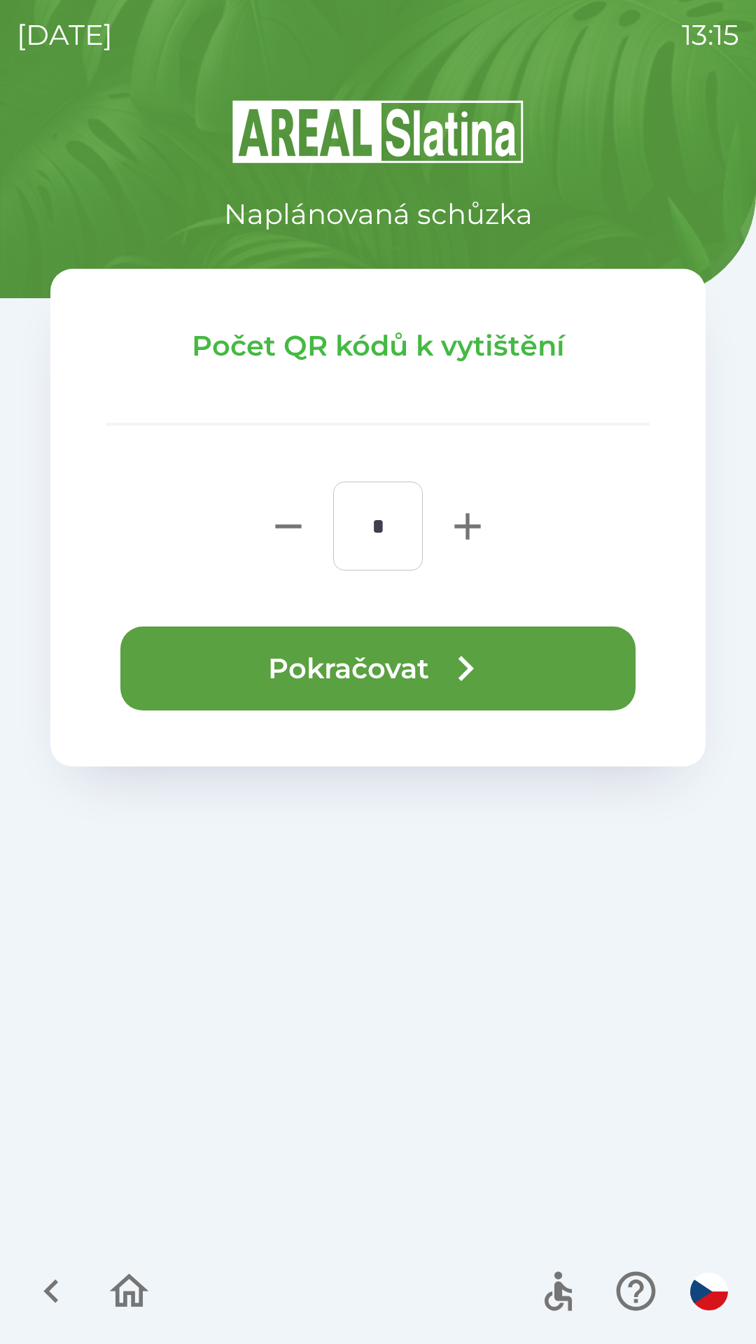
click at [257, 675] on button "Pokračovat" at bounding box center [377, 668] width 515 height 84
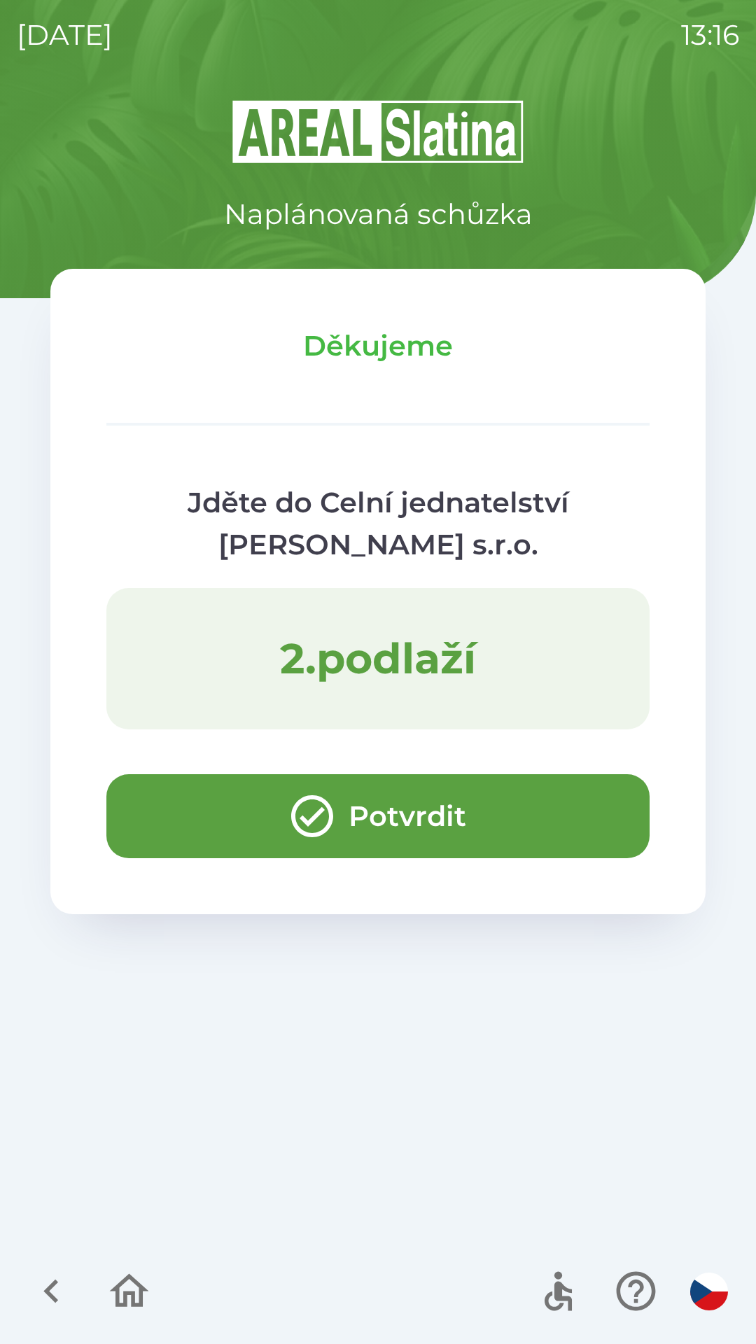
click at [156, 832] on button "Potvrdit" at bounding box center [377, 816] width 543 height 84
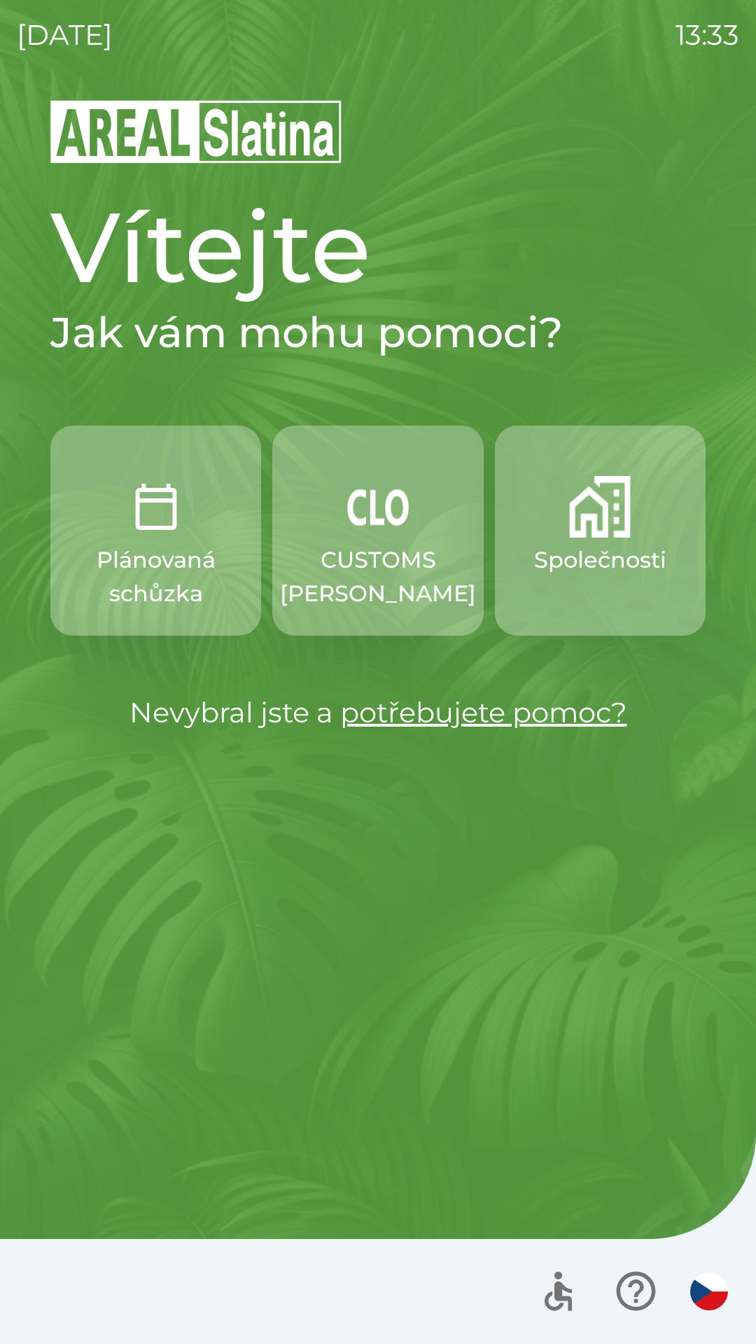
click at [577, 532] on img "button" at bounding box center [600, 507] width 62 height 62
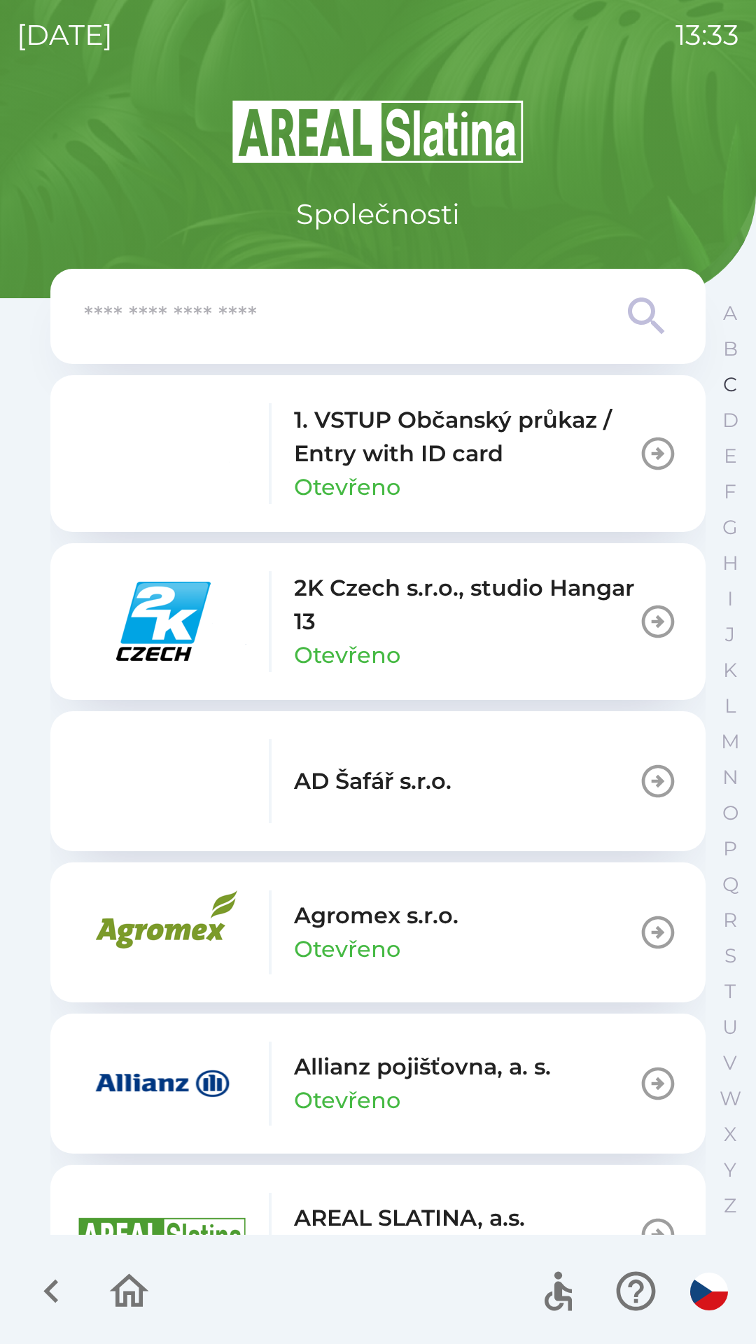
click at [717, 389] on button "C" at bounding box center [730, 385] width 35 height 36
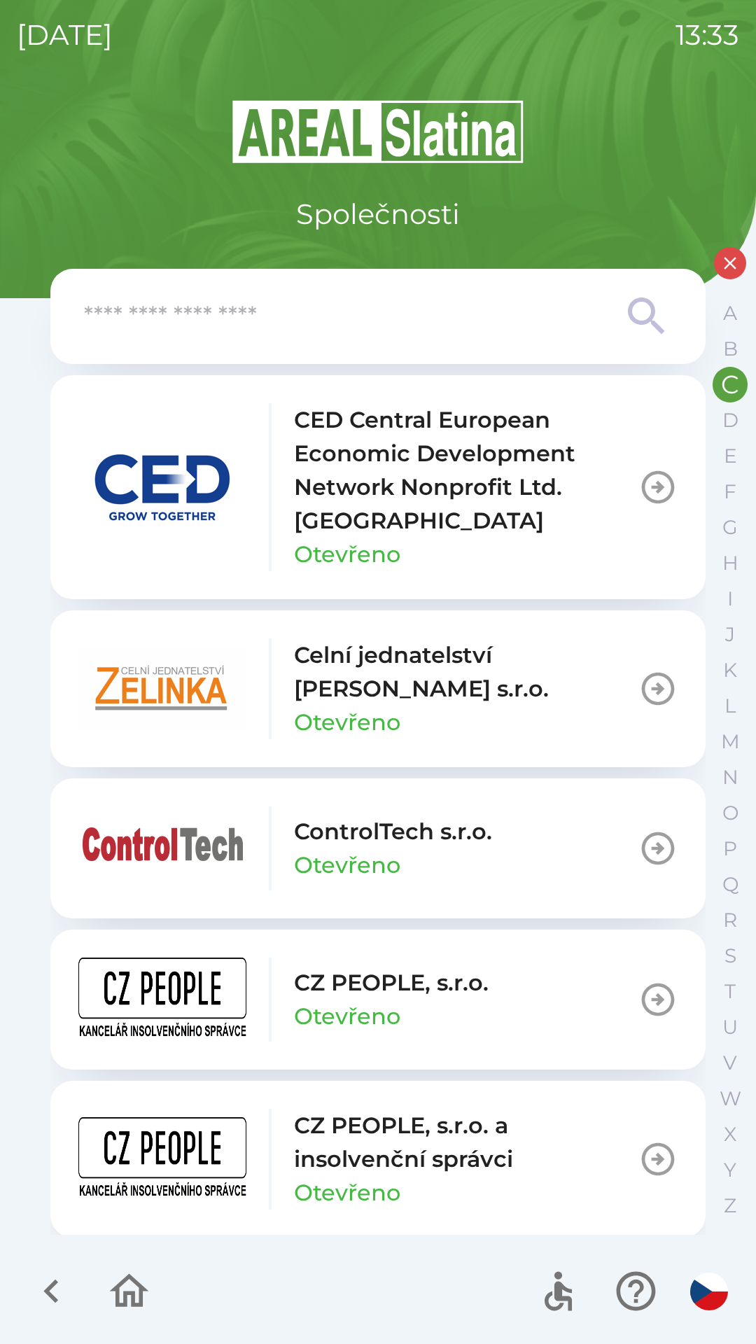
scroll to position [3, 0]
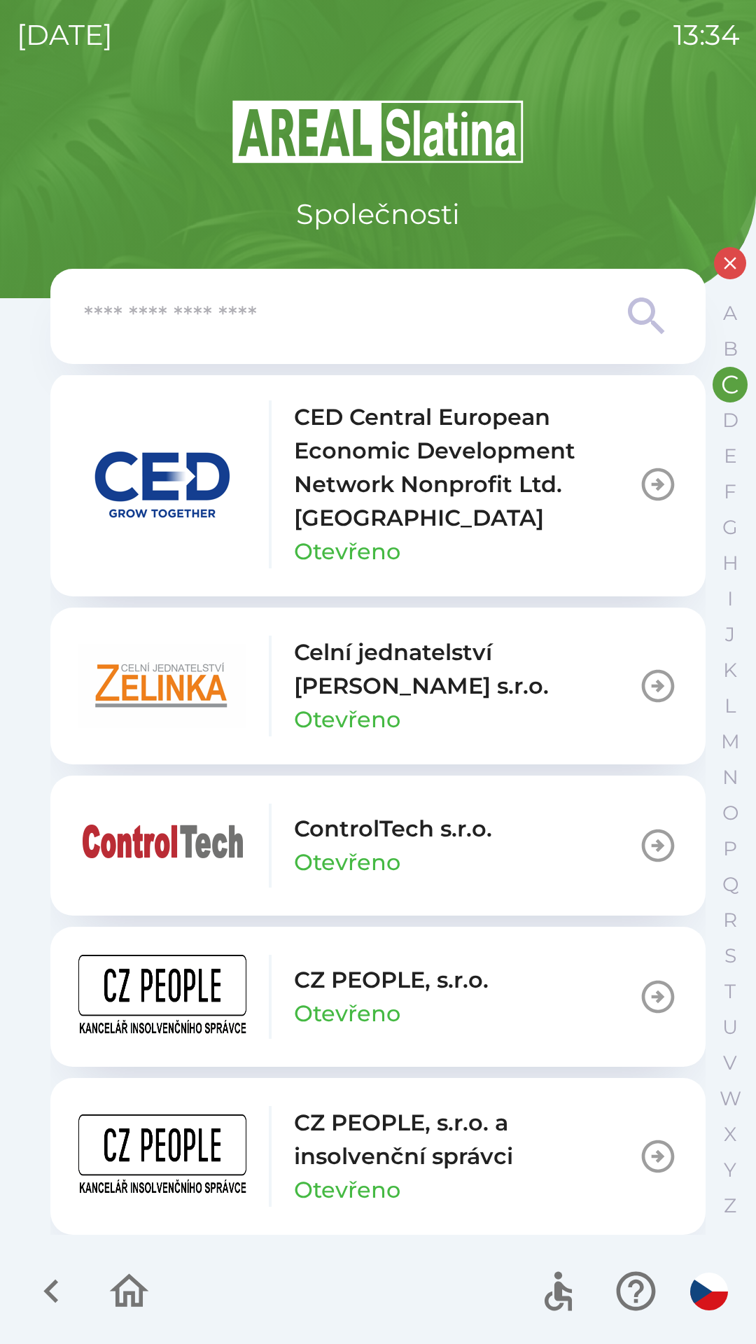
click at [44, 1283] on icon "button" at bounding box center [51, 1291] width 47 height 47
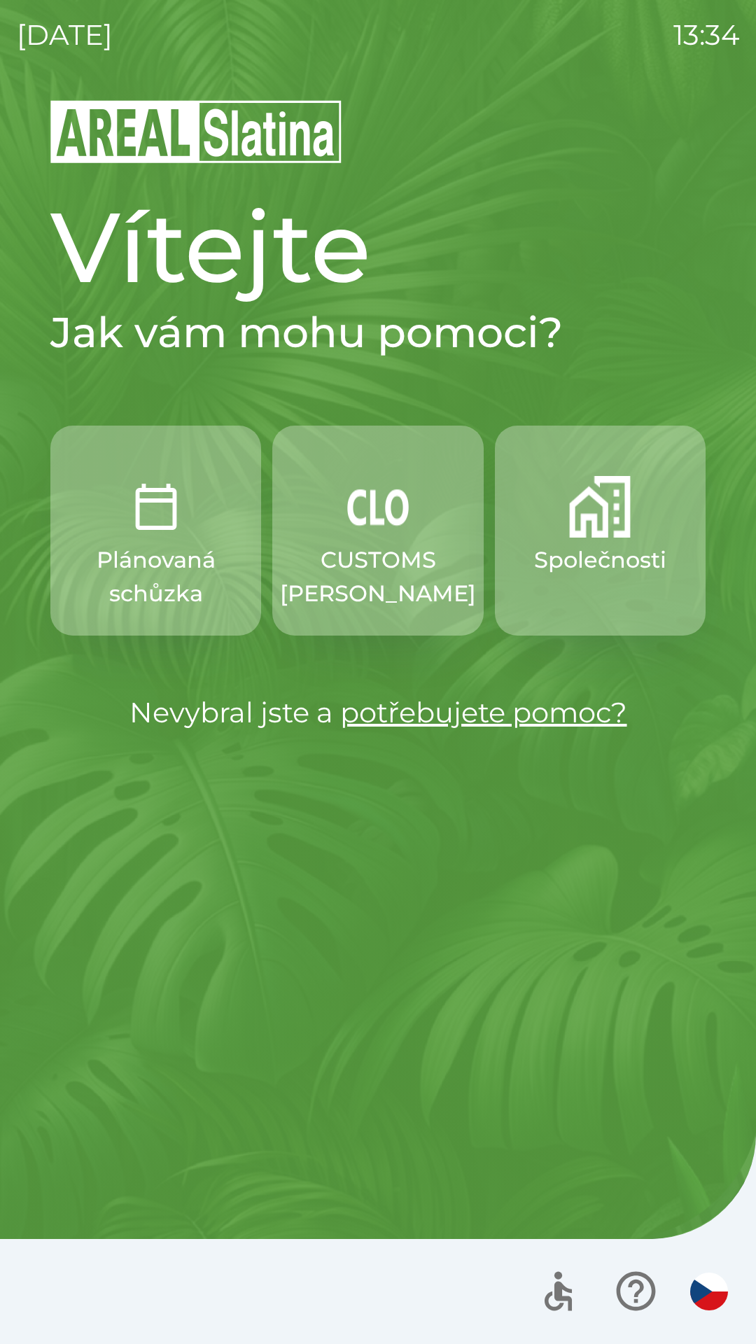
click at [564, 559] on p "Společnosti" at bounding box center [600, 560] width 132 height 34
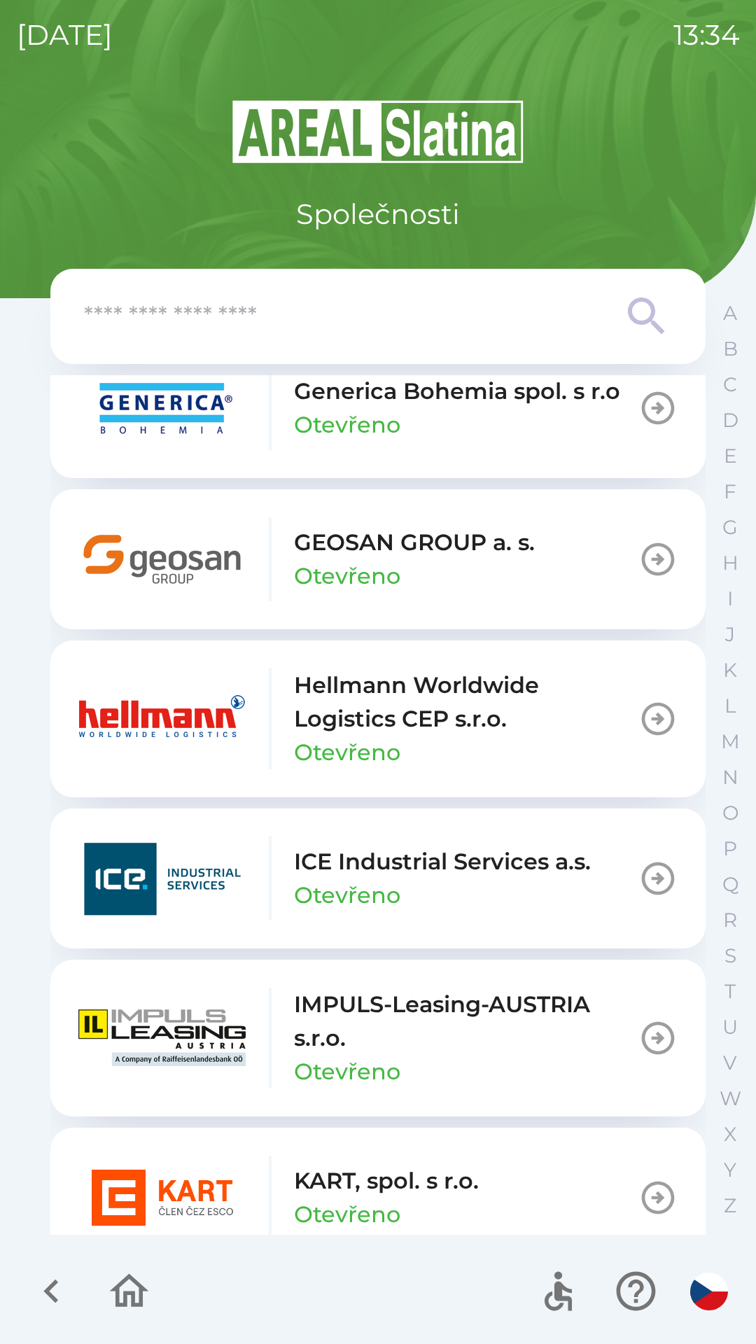
scroll to position [4935, 0]
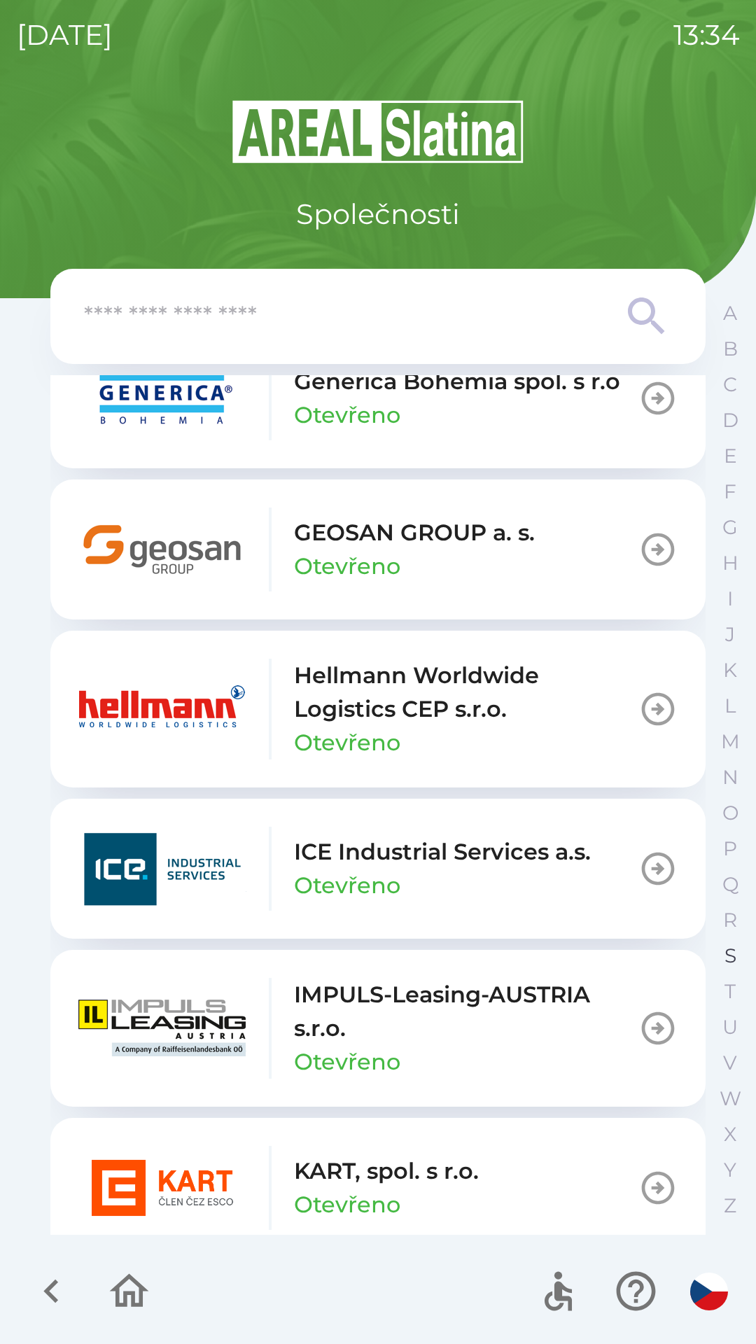
click at [715, 953] on button "S" at bounding box center [730, 956] width 35 height 36
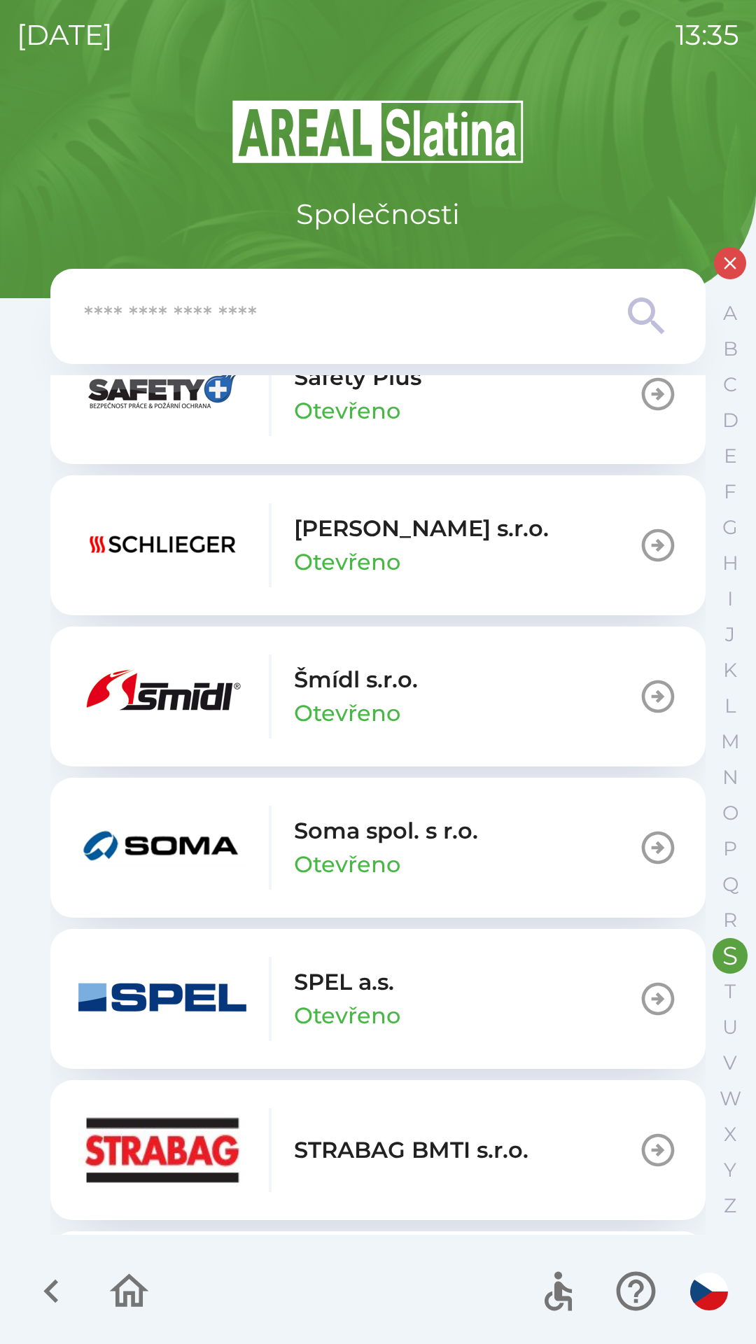
scroll to position [0, 0]
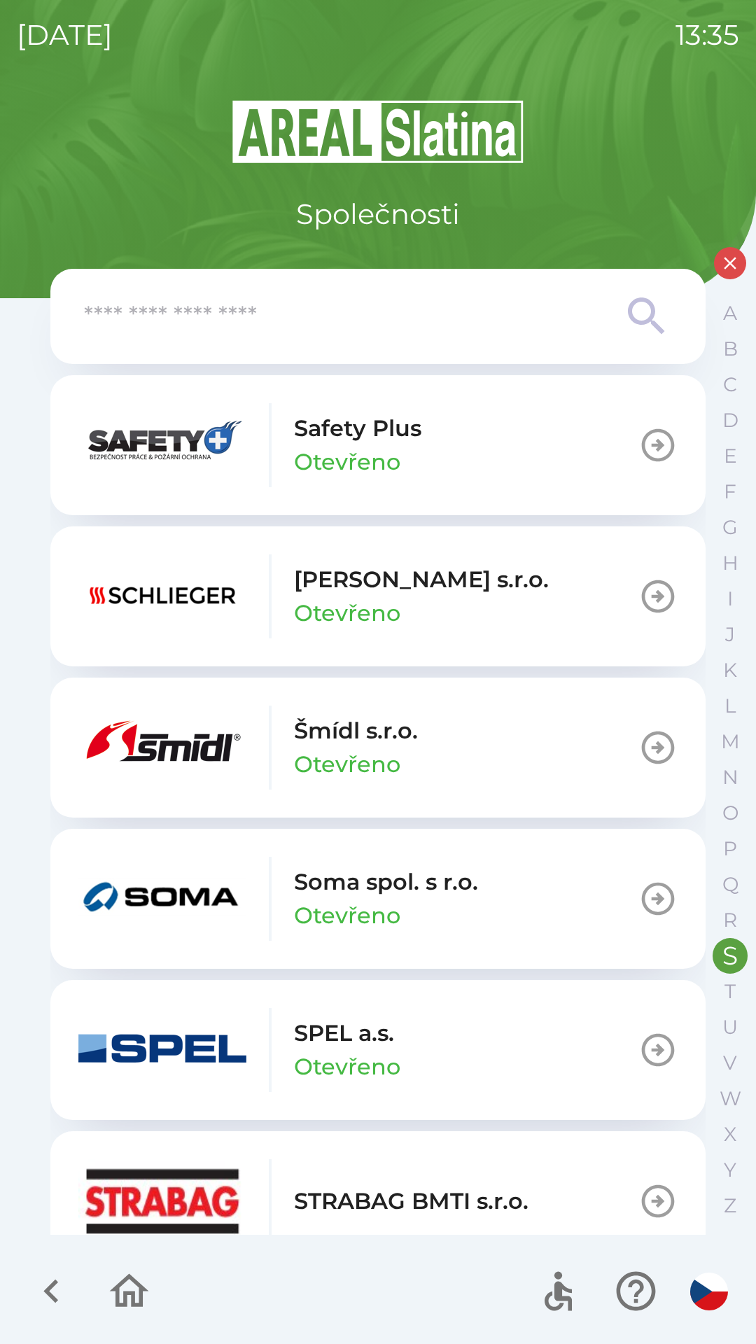
click at [724, 261] on icon "button" at bounding box center [730, 263] width 21 height 21
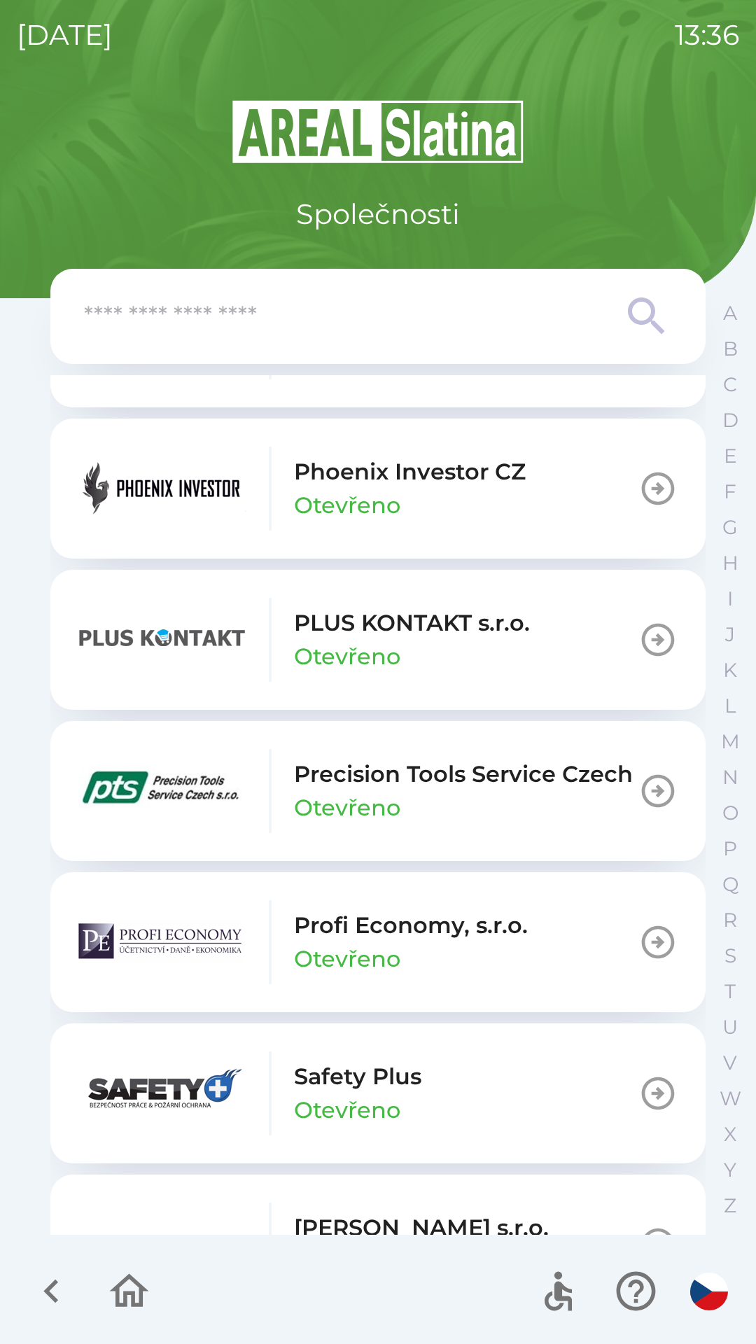
scroll to position [7795, 0]
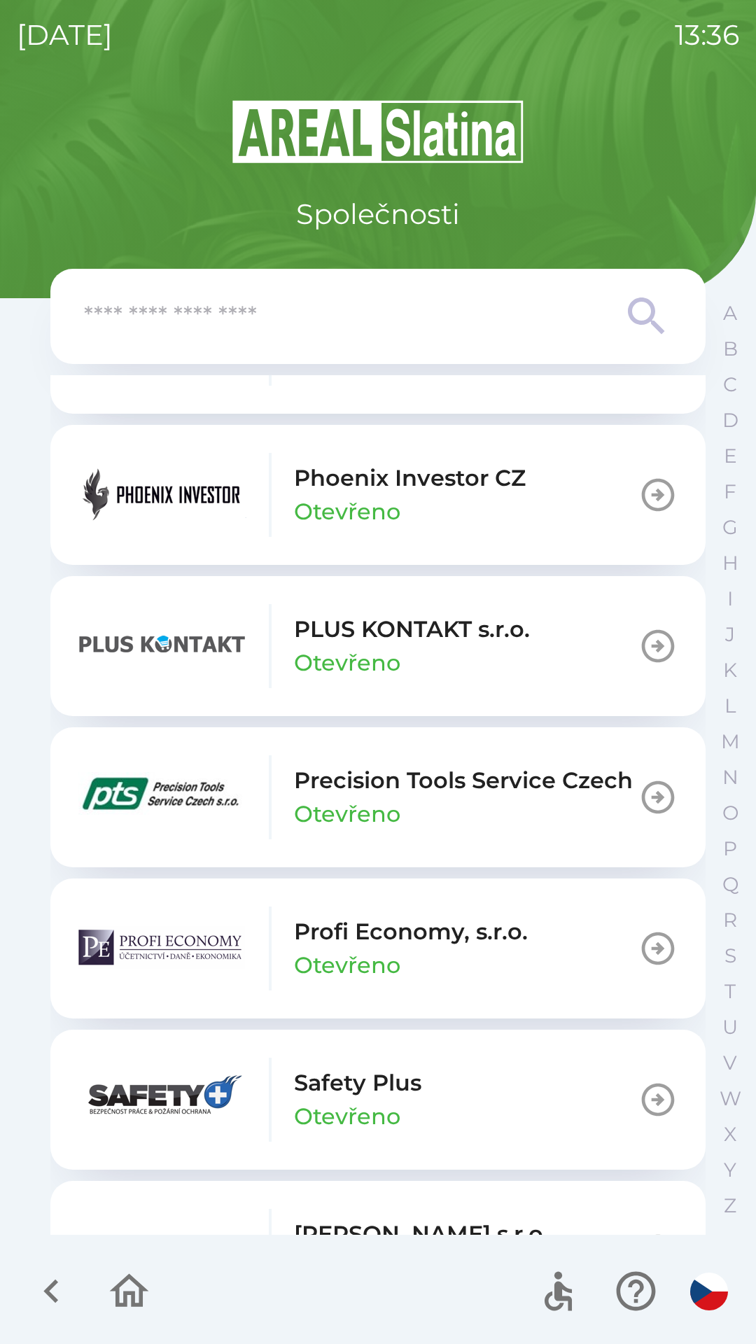
click at [54, 1282] on icon "button" at bounding box center [50, 1291] width 15 height 24
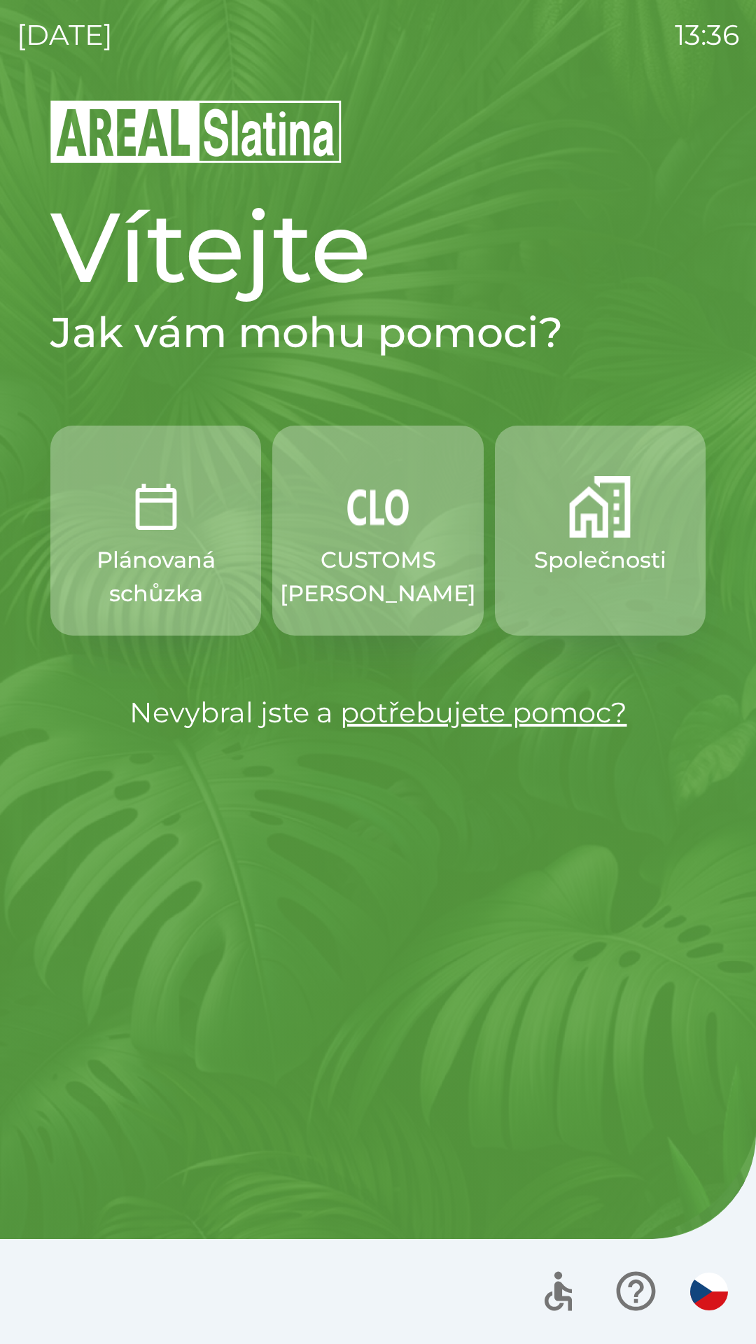
click at [608, 548] on p "Společnosti" at bounding box center [600, 560] width 132 height 34
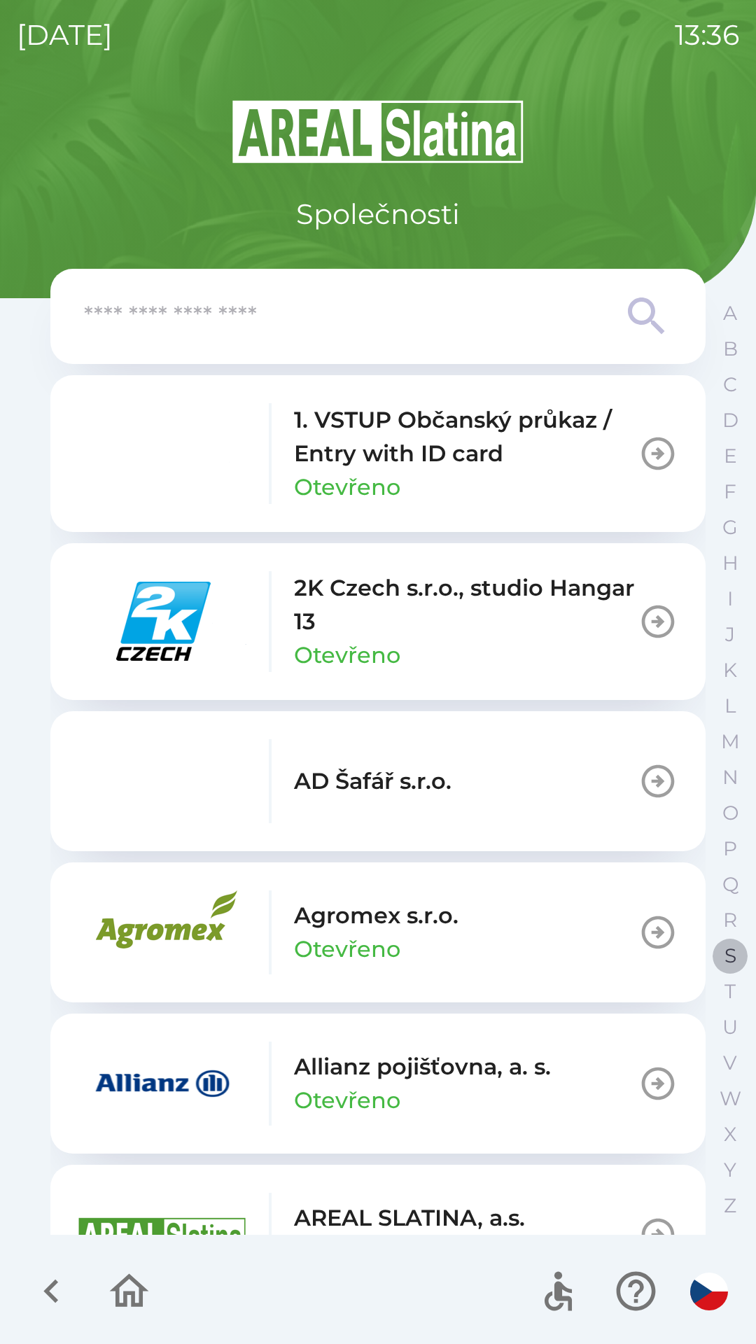
click at [723, 955] on button "S" at bounding box center [730, 956] width 35 height 36
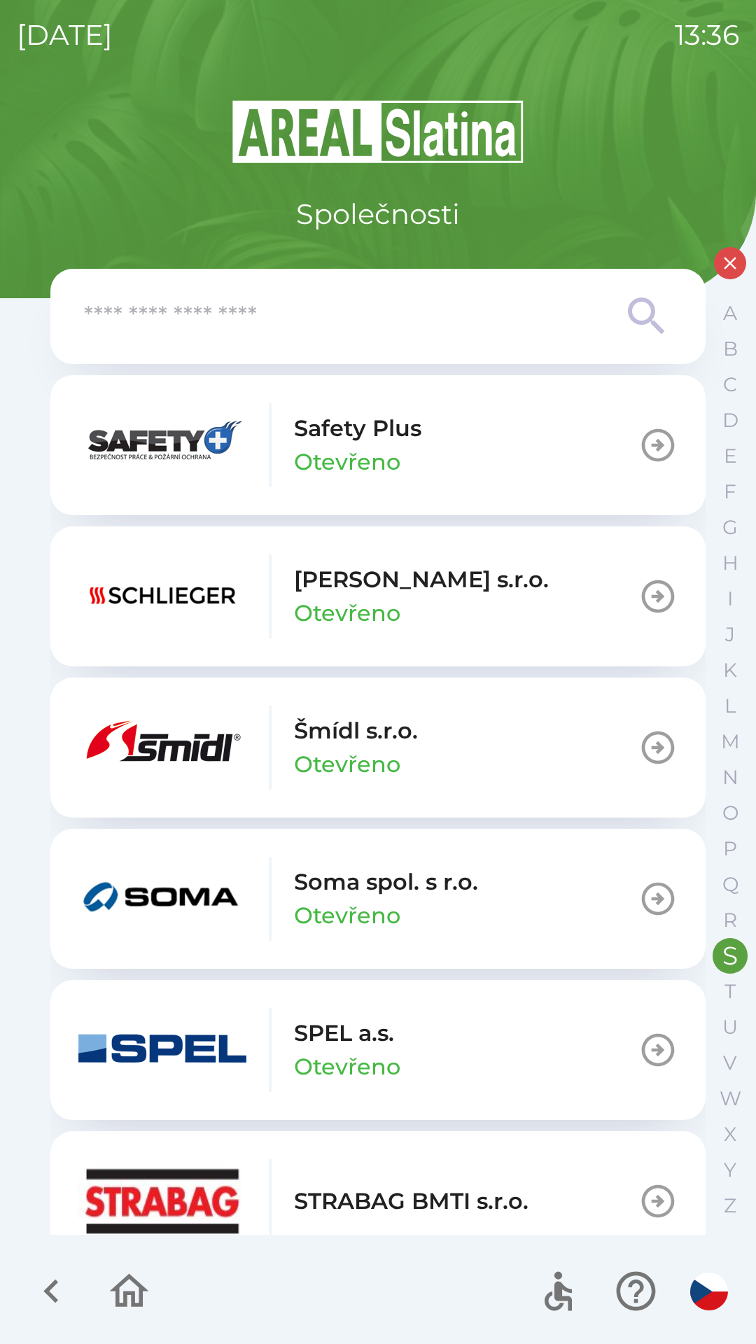
click at [38, 1290] on icon "button" at bounding box center [51, 1291] width 47 height 47
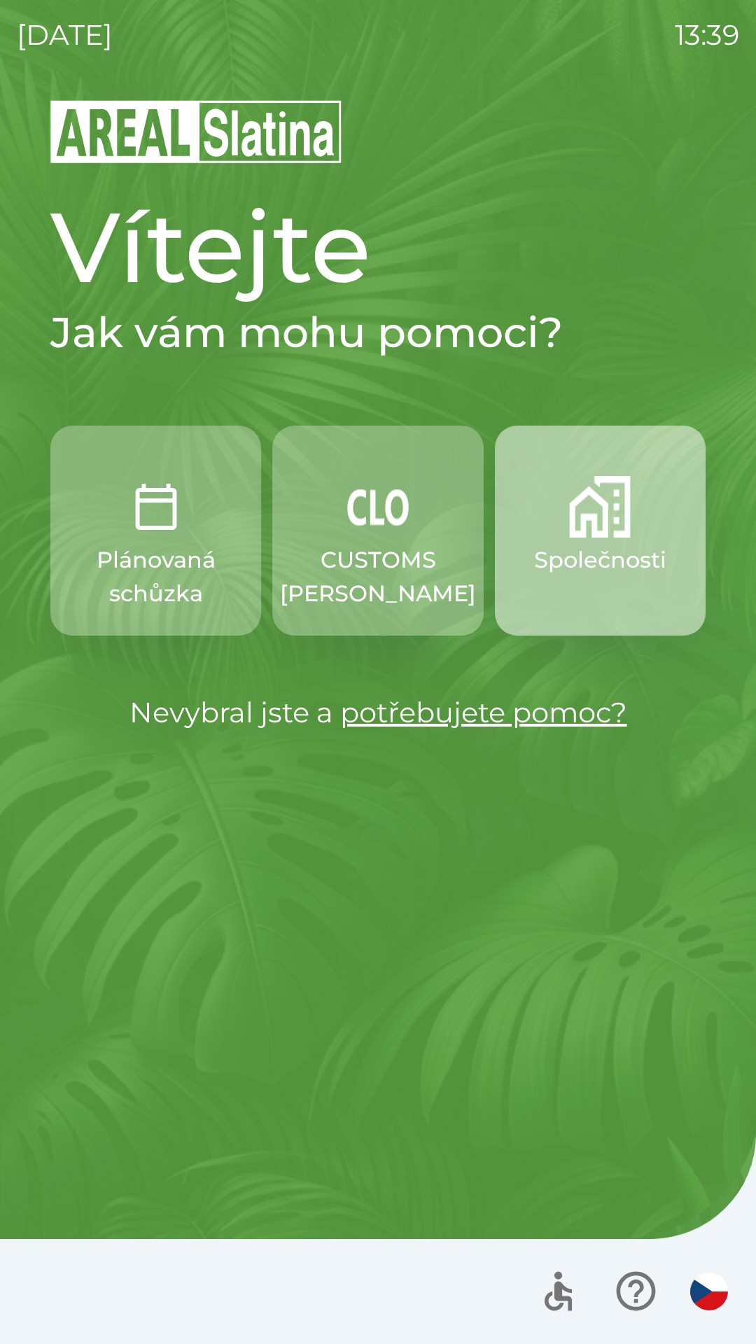
click at [577, 561] on p "Společnosti" at bounding box center [600, 560] width 132 height 34
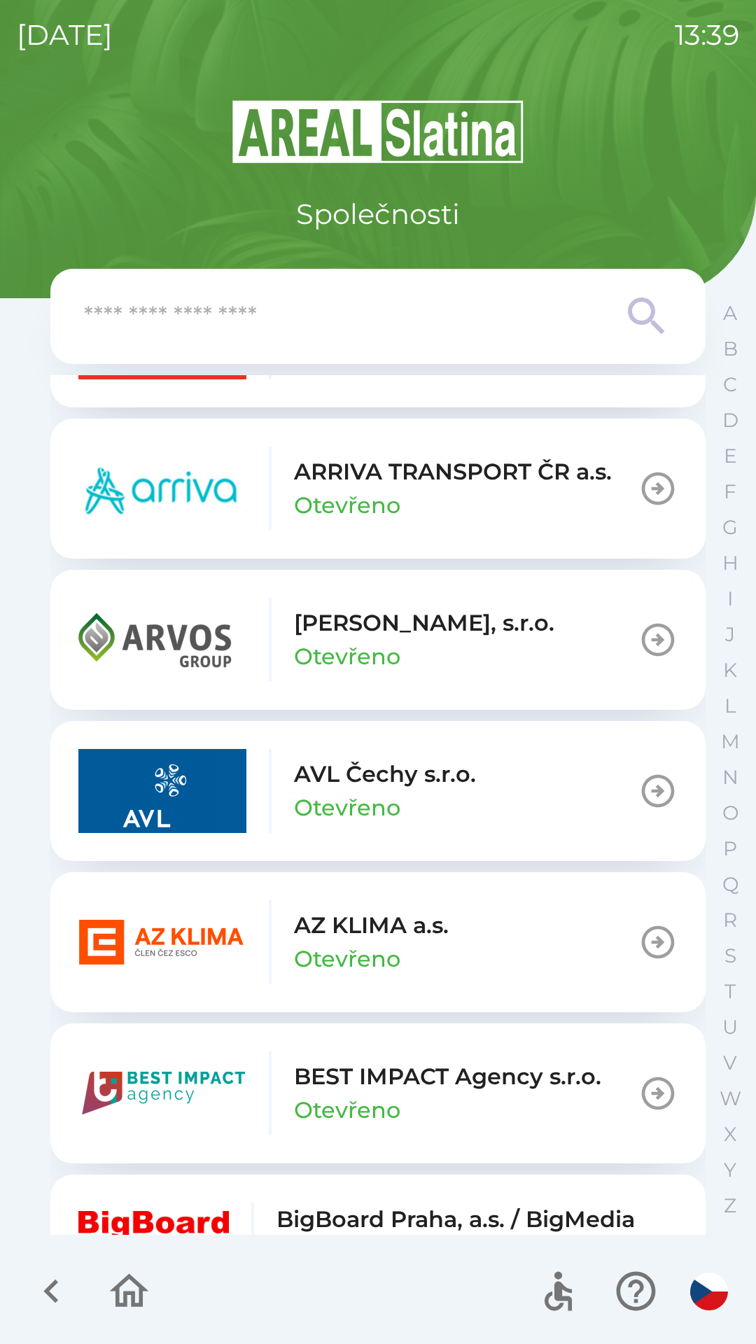
scroll to position [1052, 0]
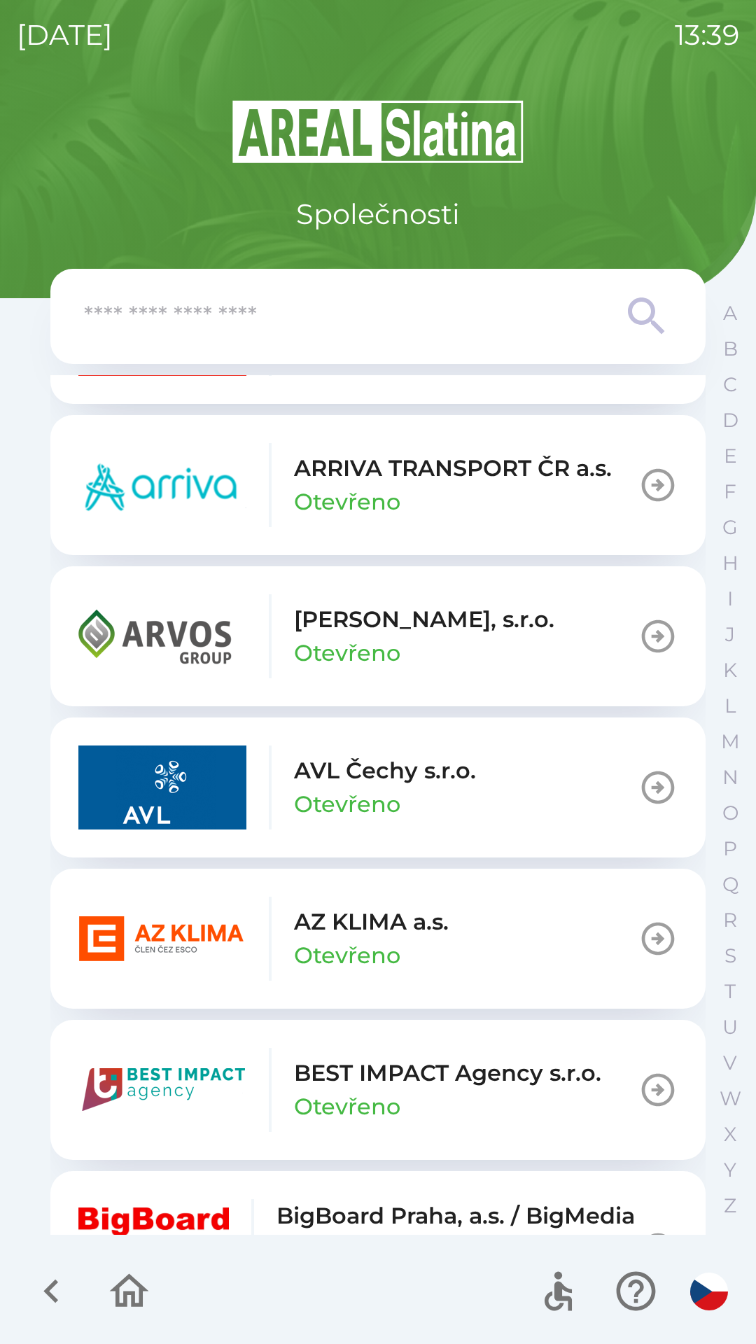
click at [388, 925] on p "AZ KLIMA a.s." at bounding box center [371, 922] width 155 height 34
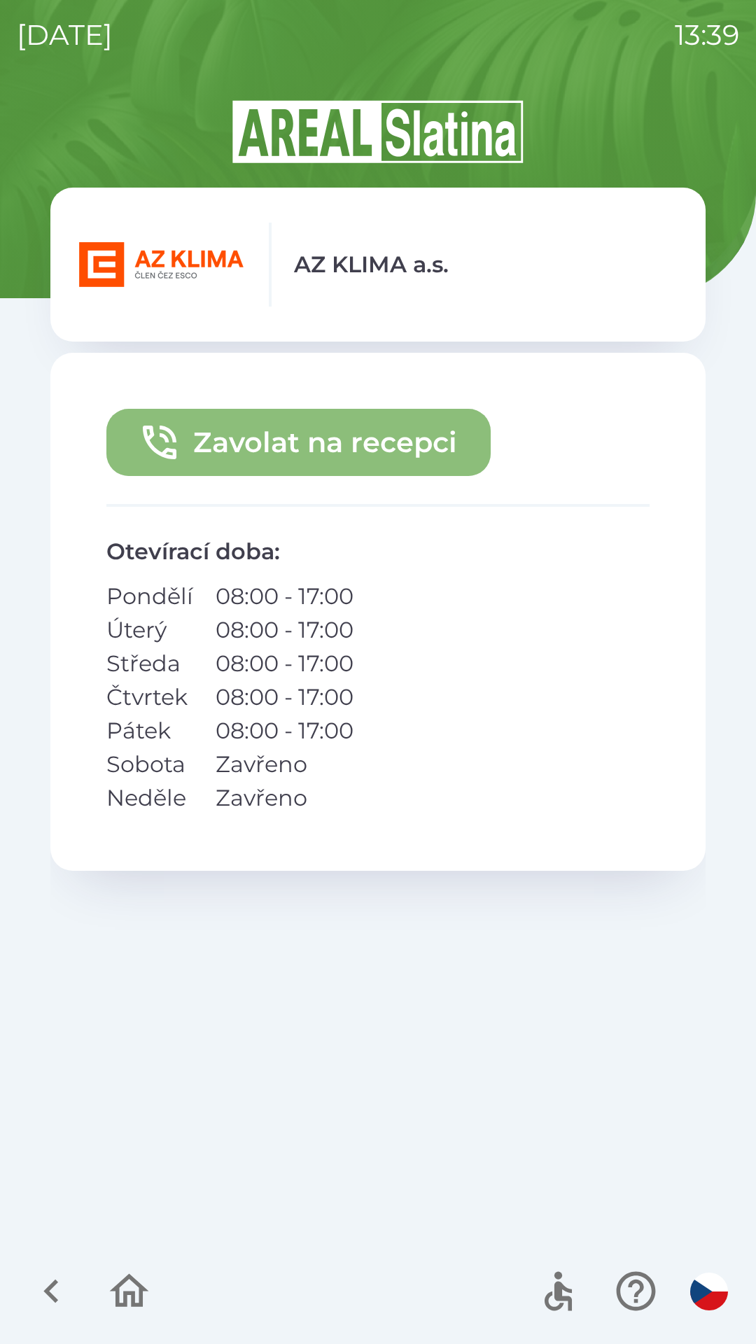
click at [379, 444] on button "Zavolat na recepci" at bounding box center [298, 442] width 384 height 67
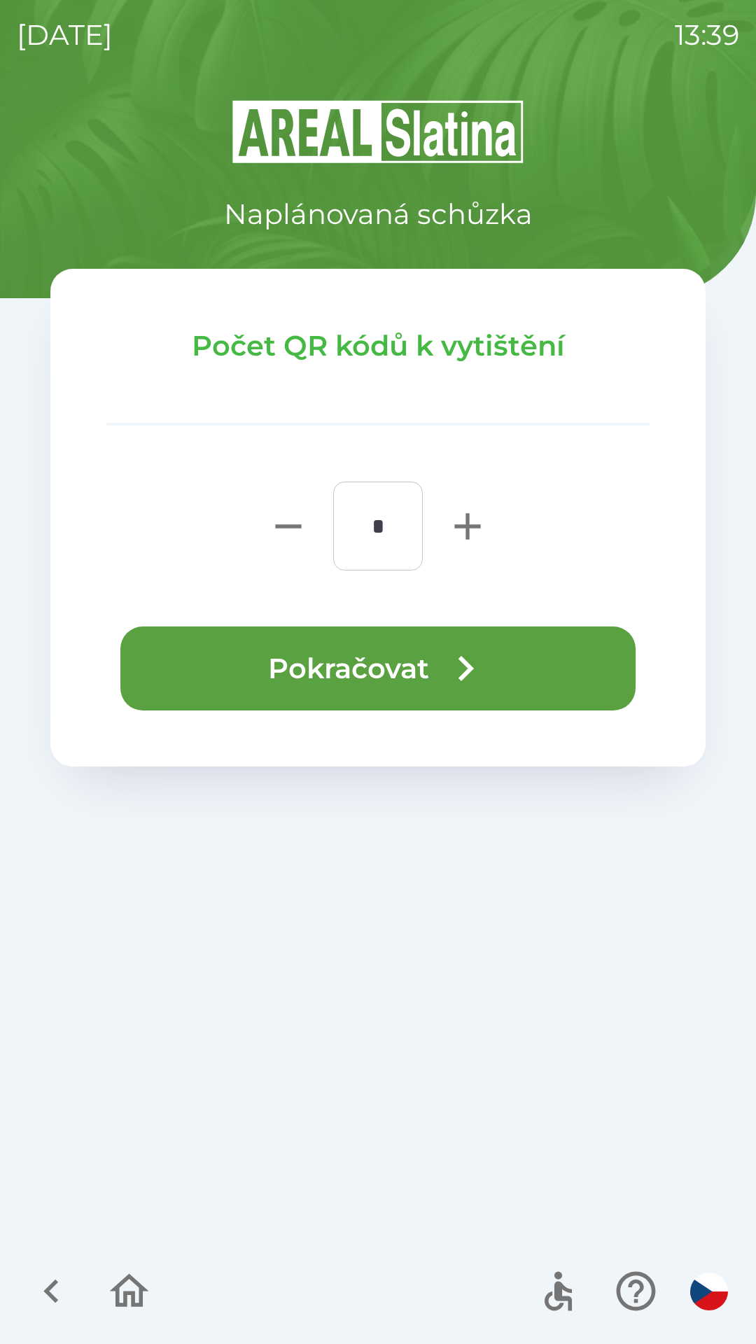
click at [468, 667] on icon "button" at bounding box center [465, 668] width 15 height 25
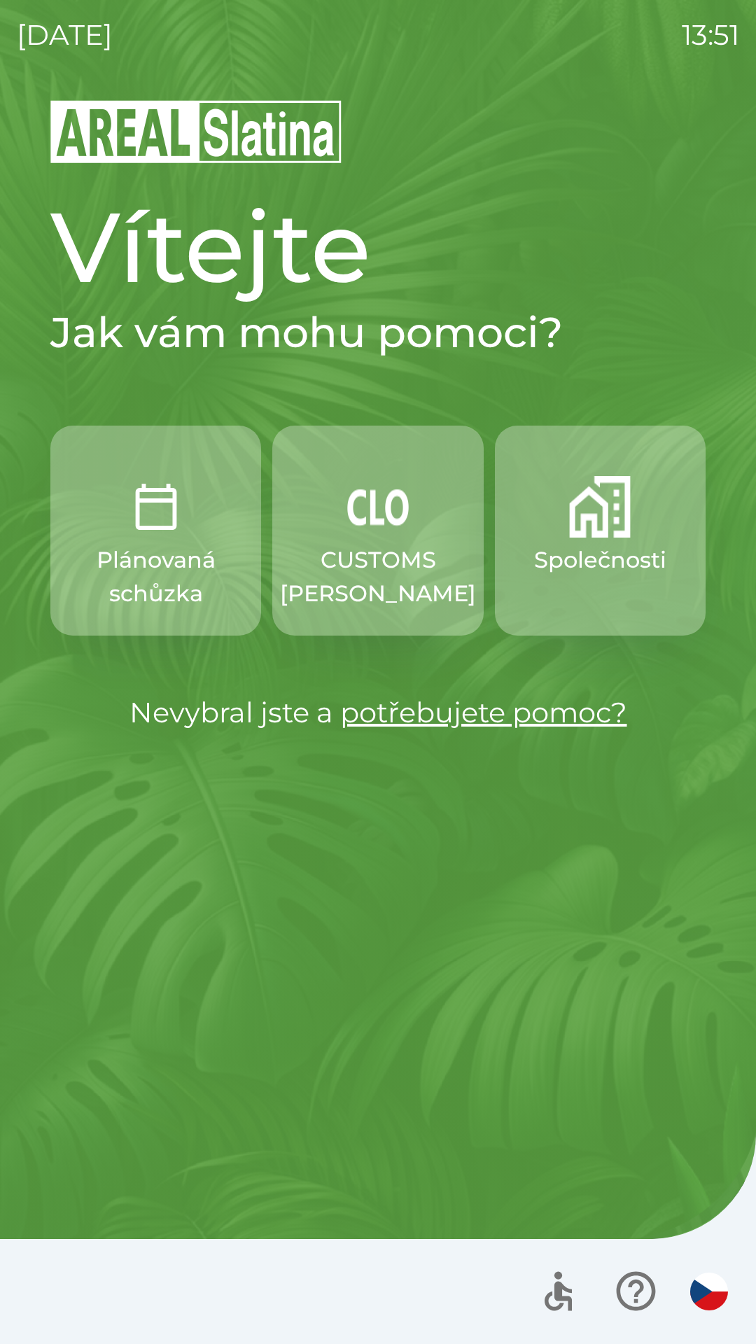
click at [582, 542] on button "Společnosti" at bounding box center [600, 531] width 211 height 210
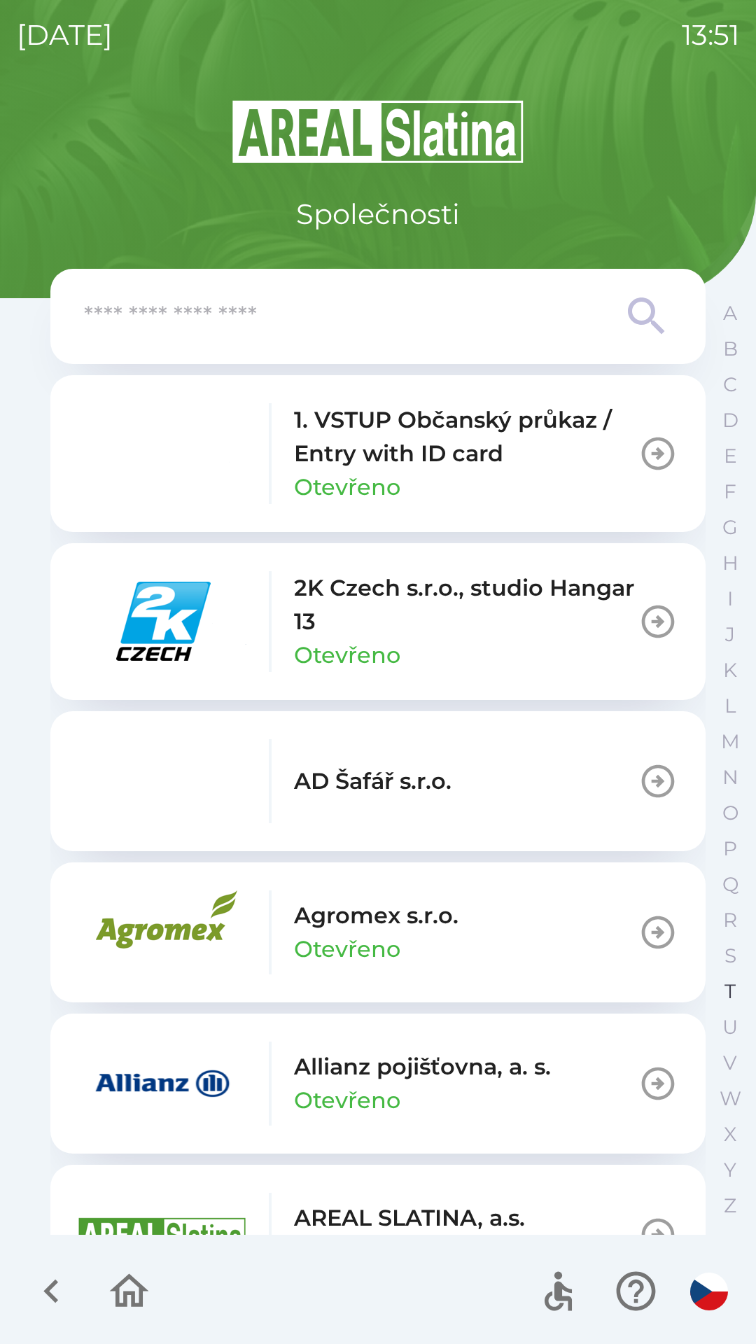
click at [740, 977] on button "T" at bounding box center [730, 992] width 35 height 36
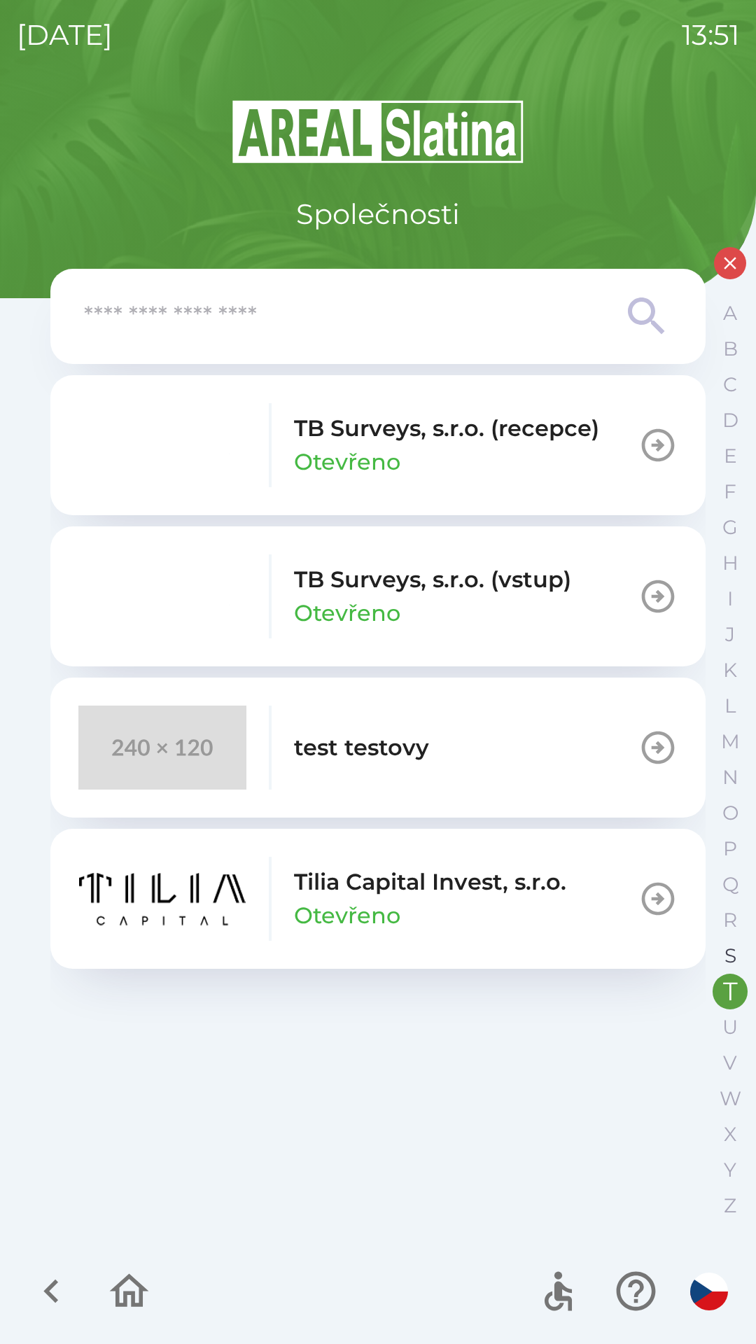
click at [714, 956] on button "S" at bounding box center [730, 956] width 35 height 36
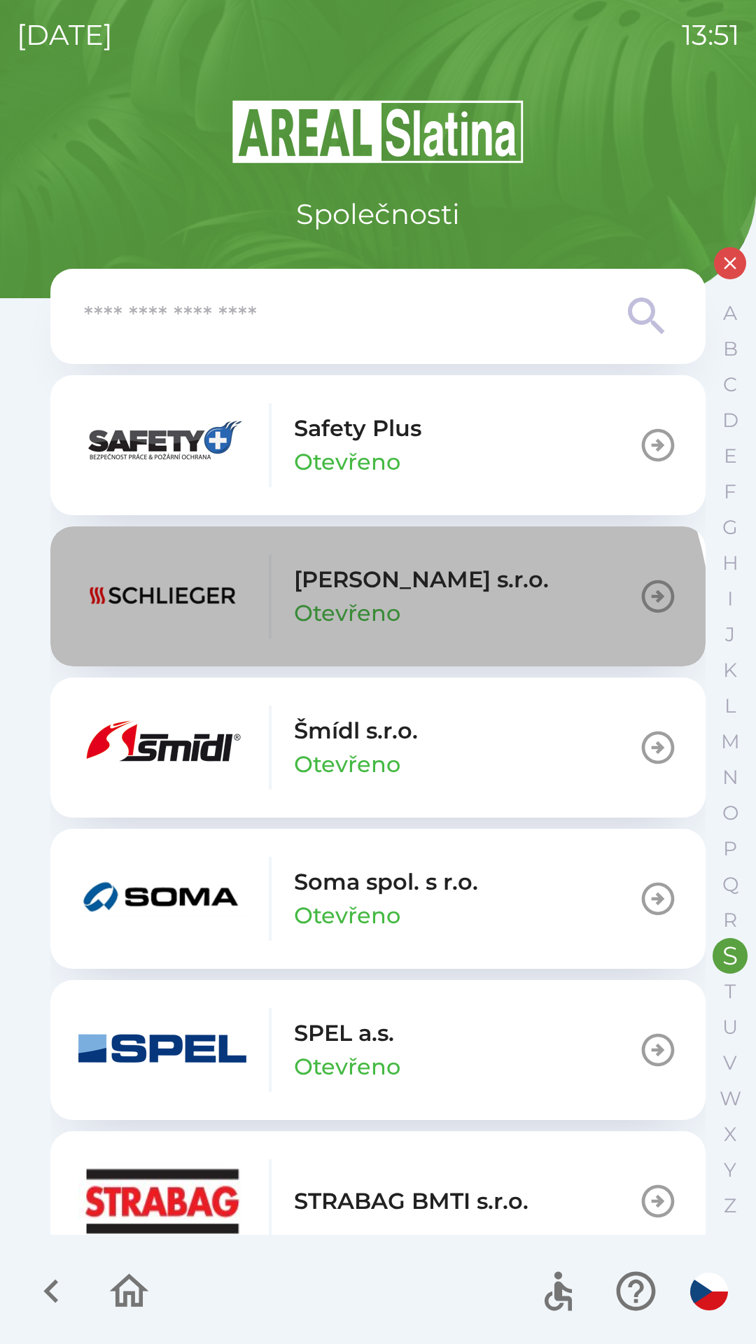
click at [358, 630] on div "Schlieger [PERSON_NAME]" at bounding box center [313, 596] width 470 height 84
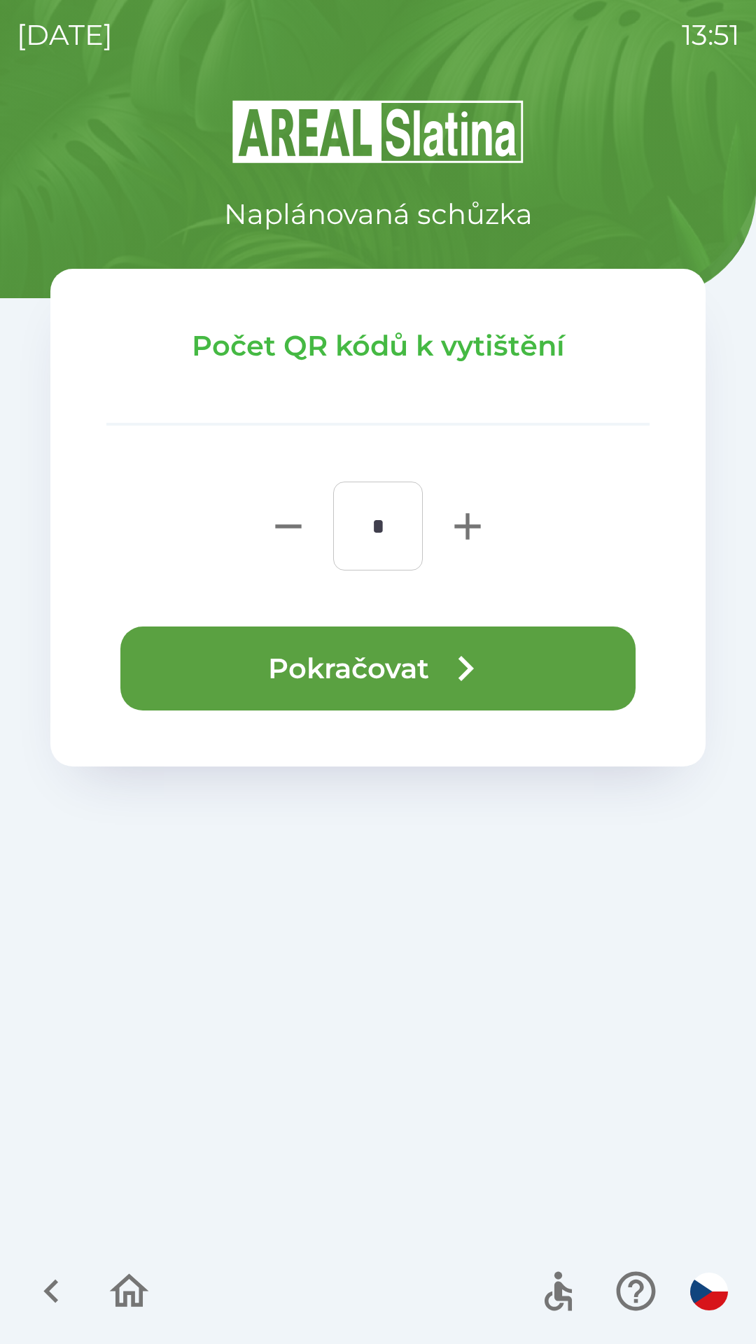
click at [426, 657] on button "Pokračovat" at bounding box center [377, 668] width 515 height 84
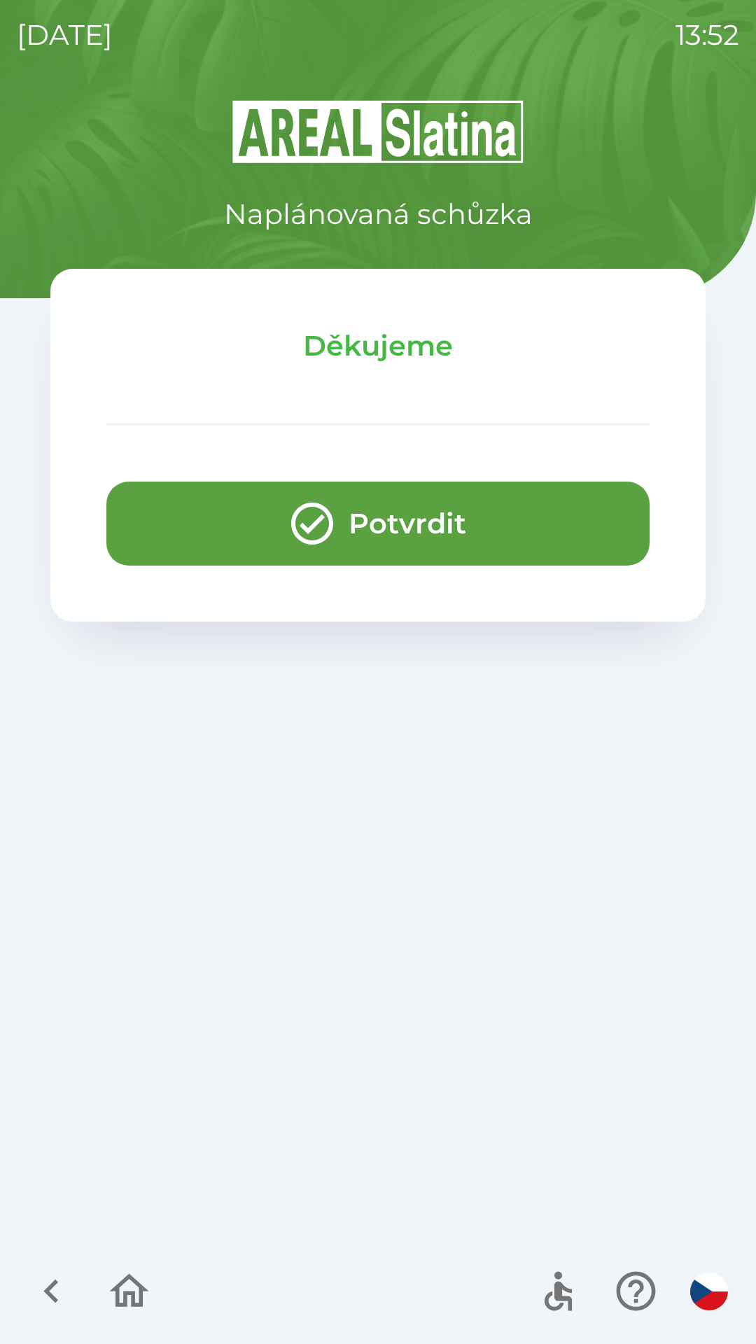
click at [142, 499] on button "Potvrdit" at bounding box center [377, 524] width 543 height 84
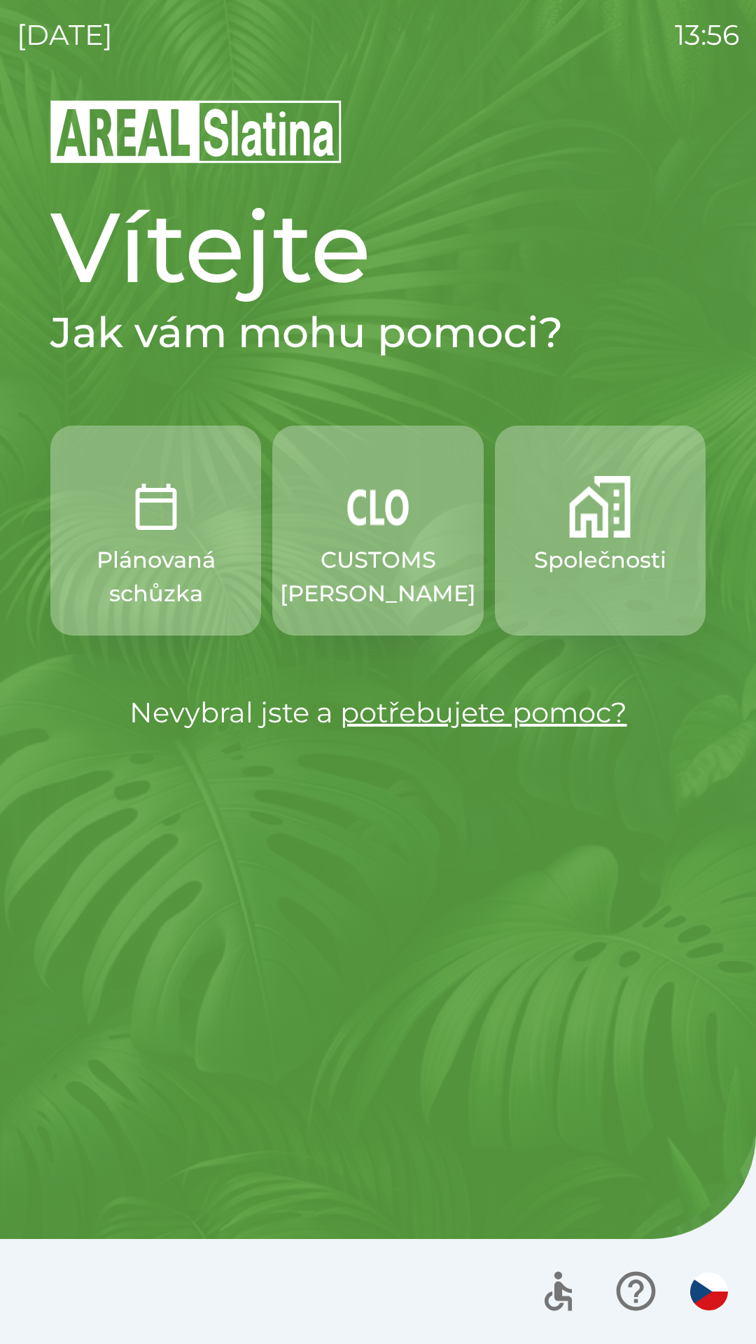
click at [142, 539] on button "Plánovaná schůzka" at bounding box center [155, 531] width 211 height 210
click at [580, 546] on p "Společnosti" at bounding box center [600, 560] width 132 height 34
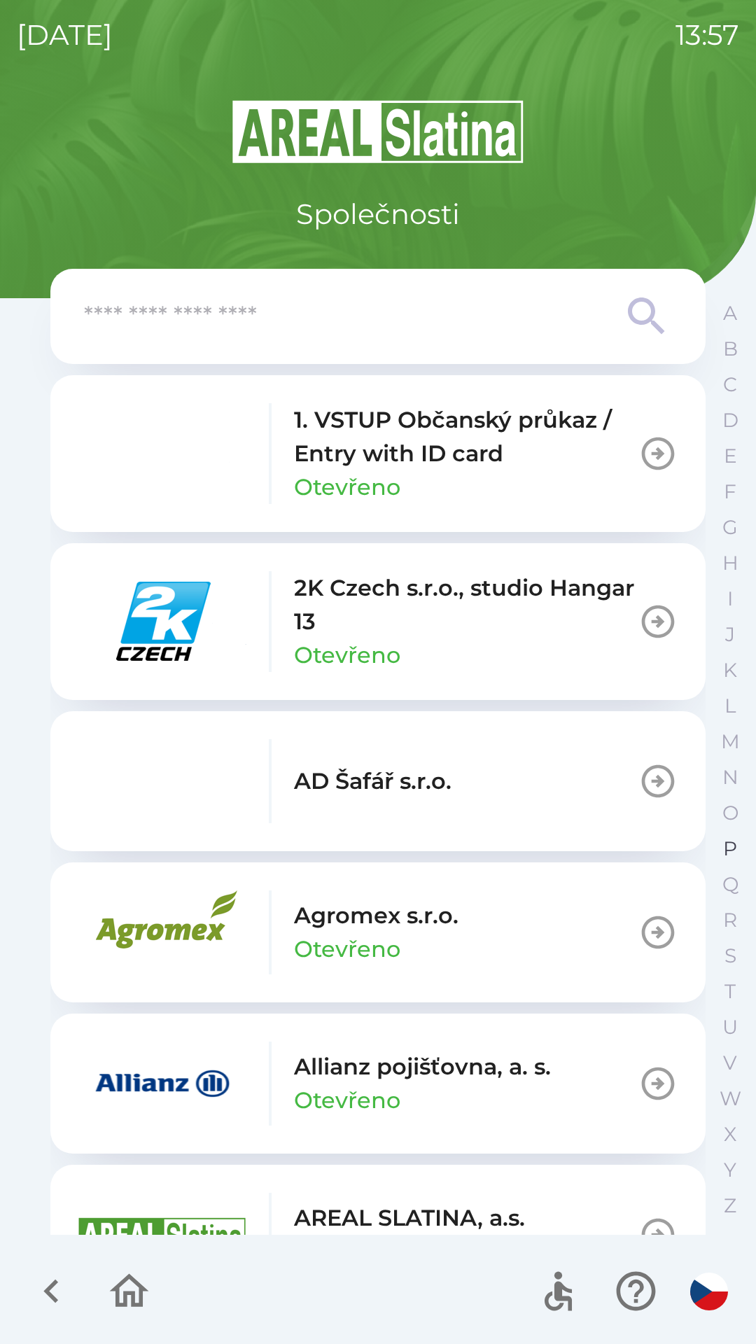
click at [715, 847] on button "P" at bounding box center [730, 849] width 35 height 36
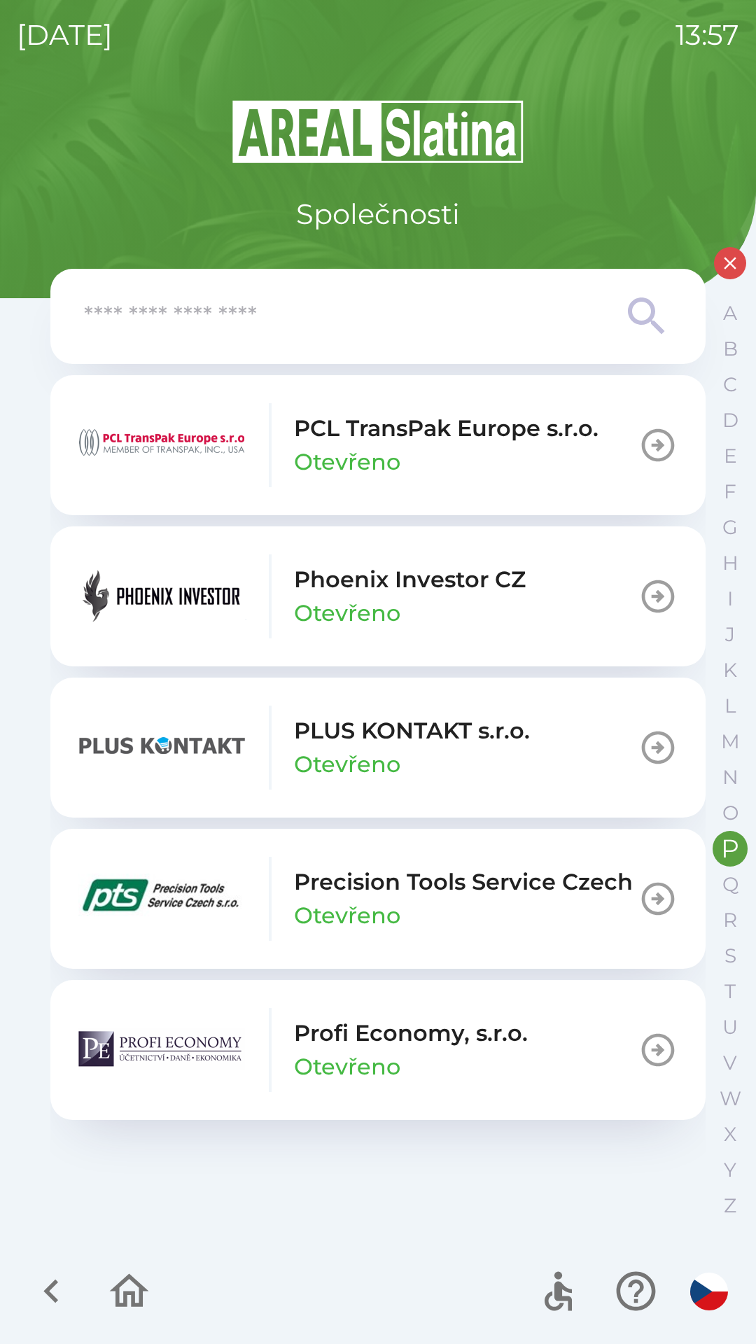
click at [350, 600] on p "Otevřeno" at bounding box center [347, 613] width 106 height 34
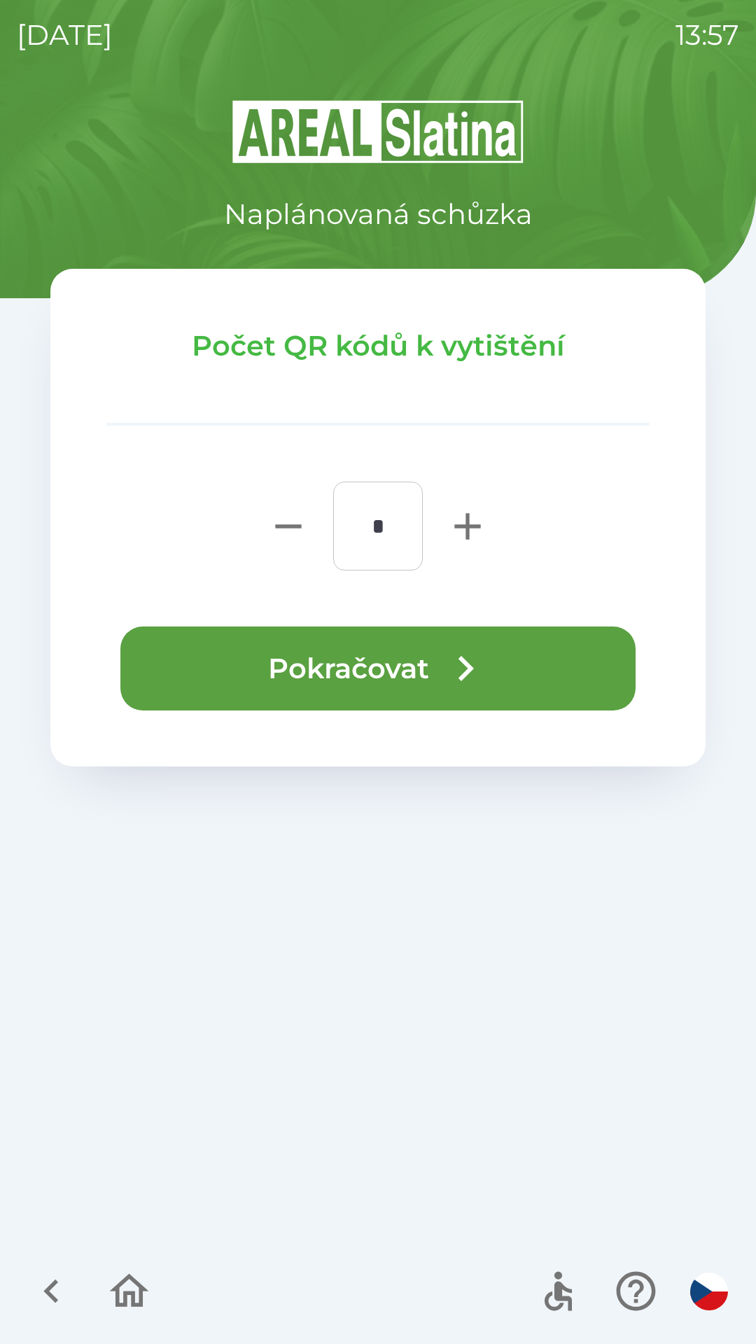
click at [213, 661] on button "Pokračovat" at bounding box center [377, 668] width 515 height 84
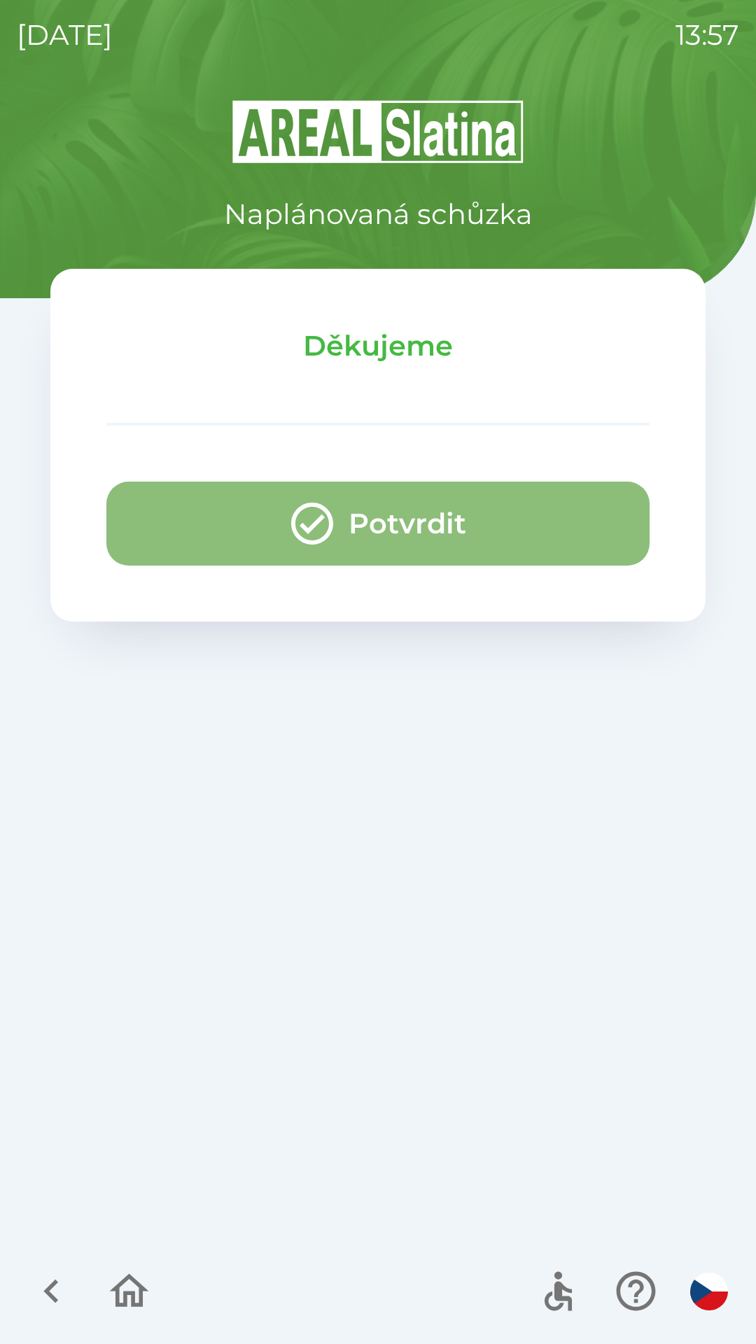
click at [149, 517] on button "Potvrdit" at bounding box center [377, 524] width 543 height 84
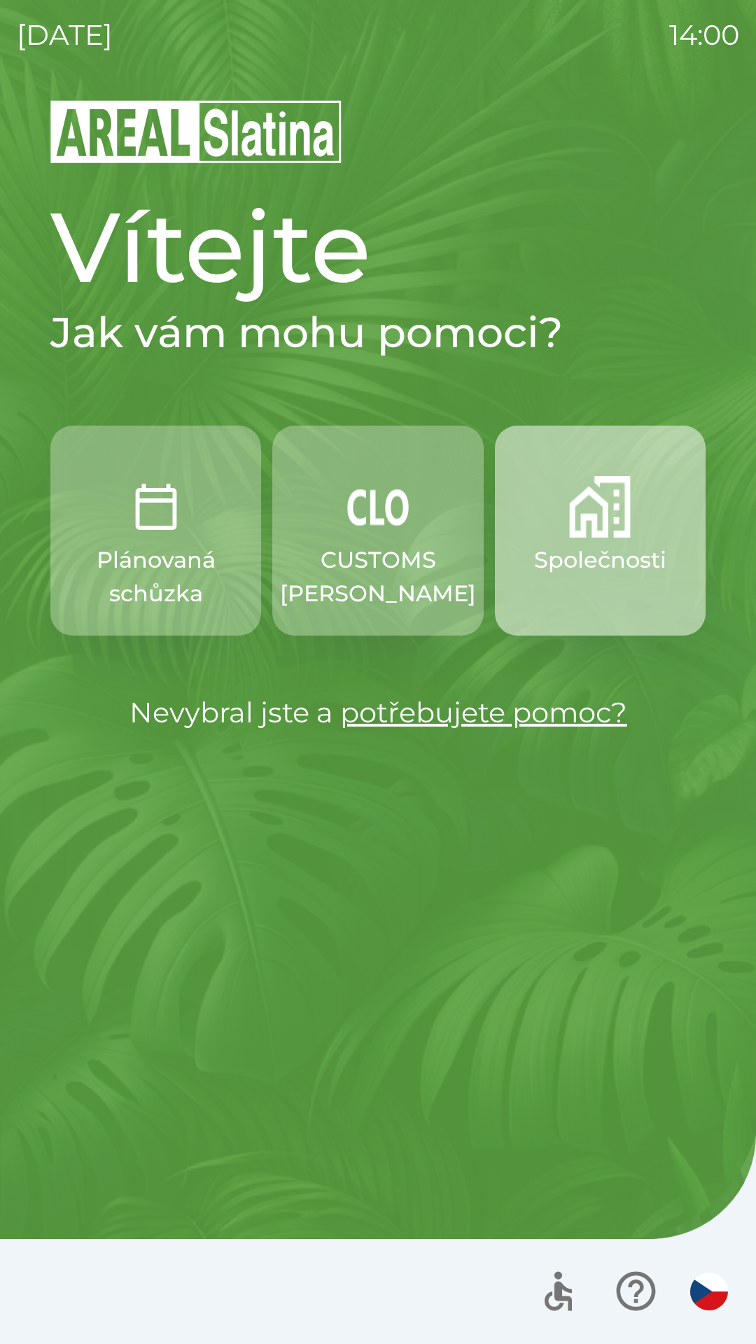
click at [577, 530] on img "button" at bounding box center [600, 507] width 62 height 62
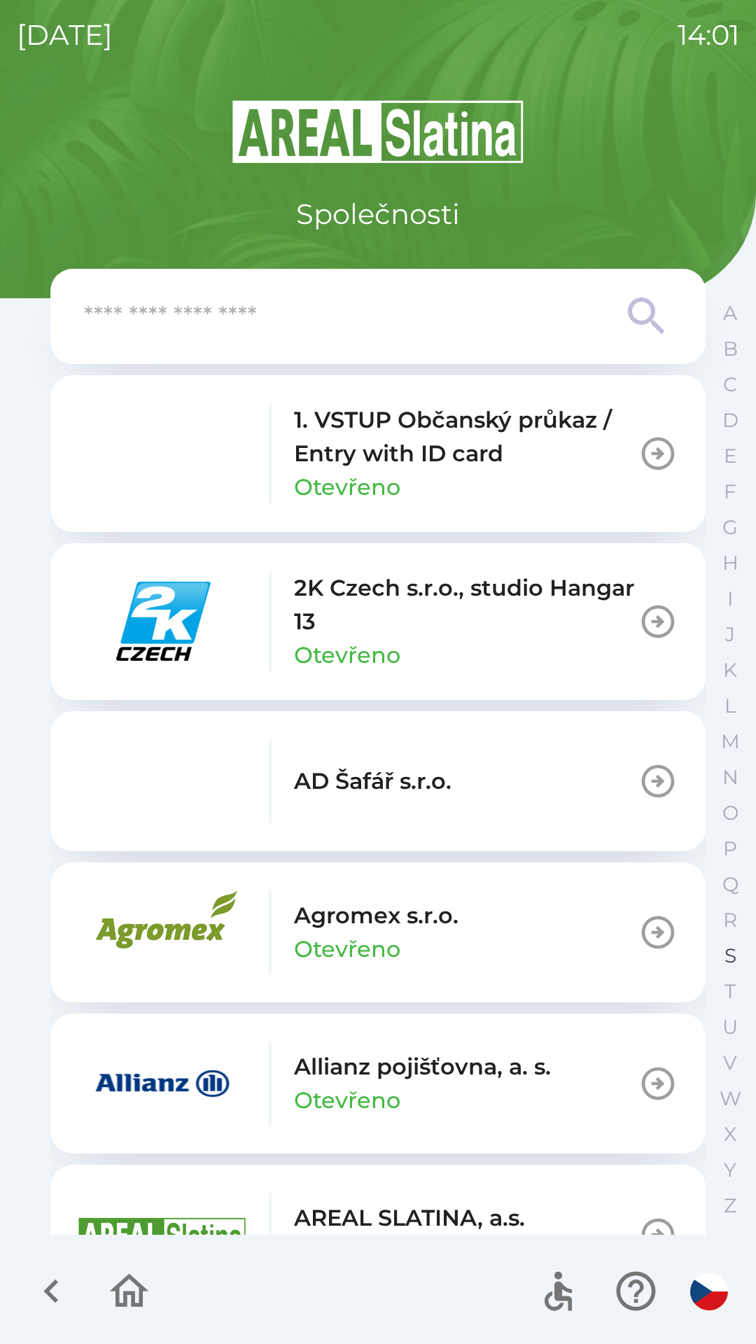
click at [724, 957] on p "S" at bounding box center [730, 956] width 12 height 24
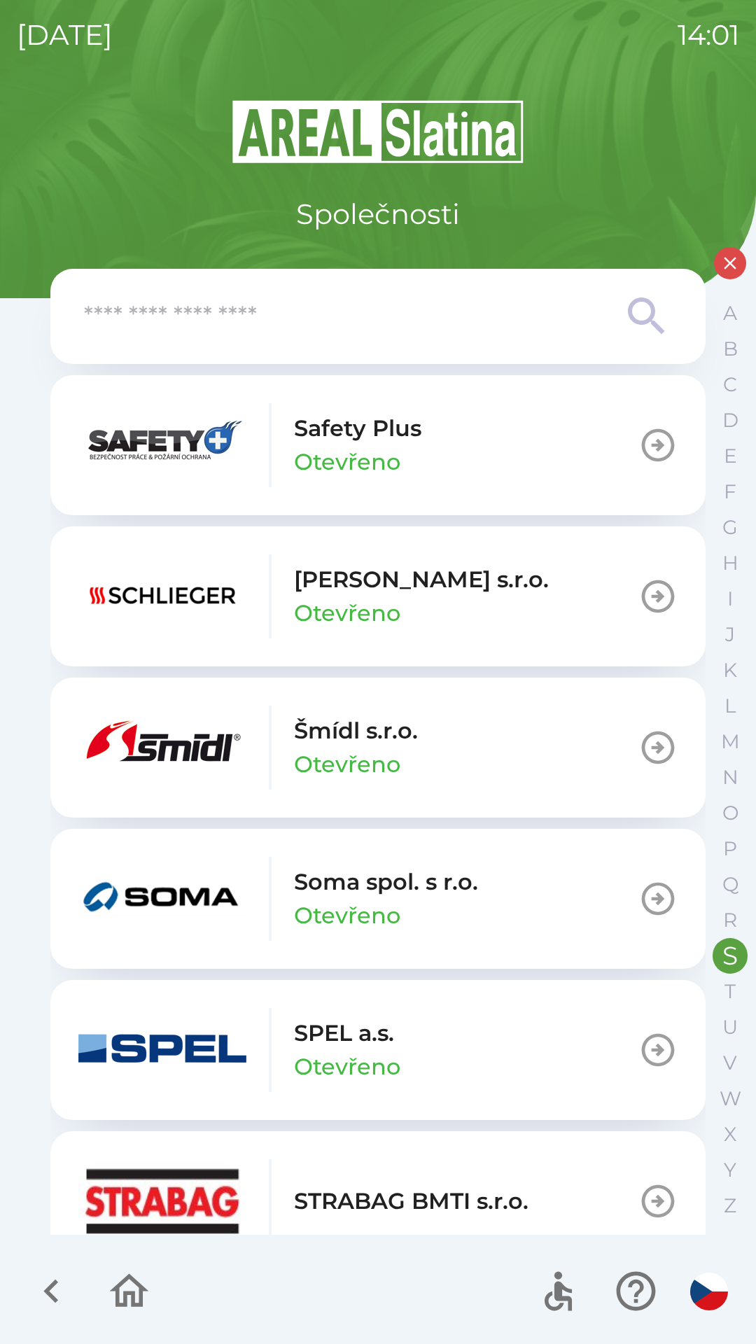
click at [412, 589] on p "[PERSON_NAME] s.r.o." at bounding box center [421, 580] width 255 height 34
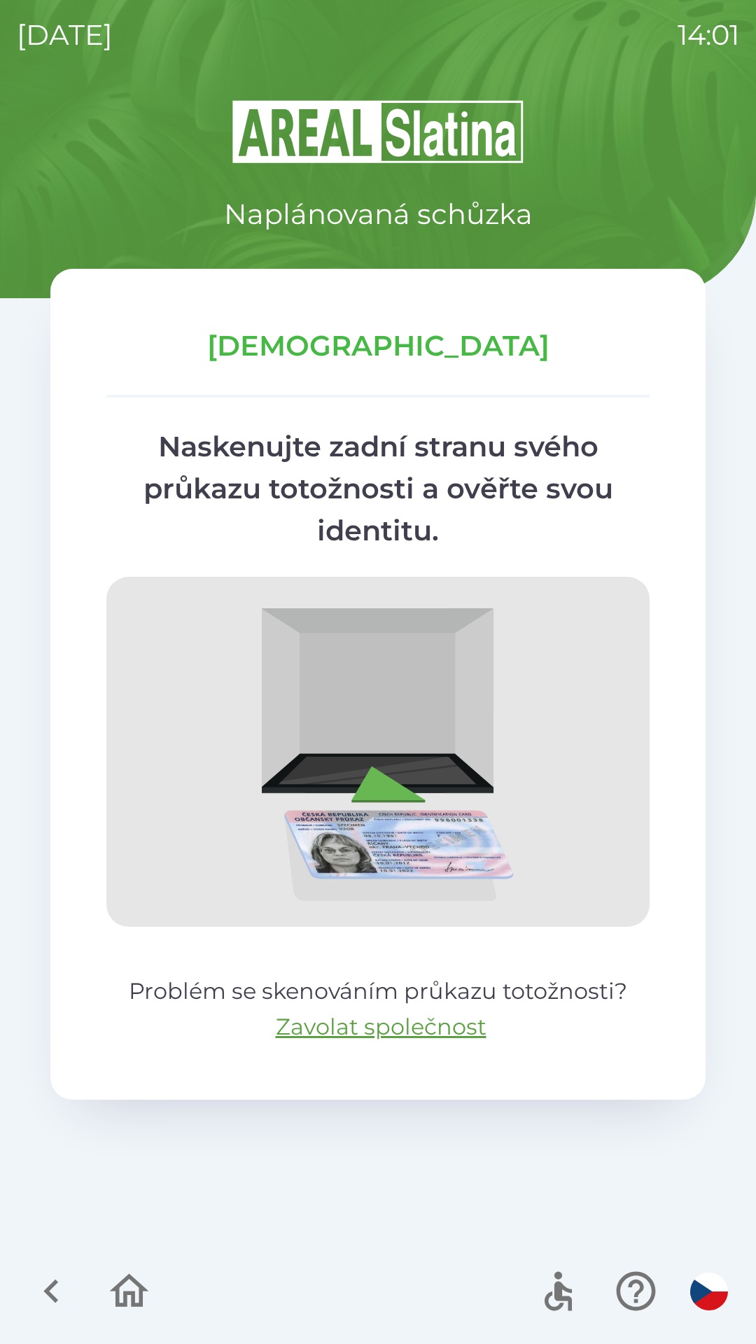
click at [64, 1293] on icon "button" at bounding box center [51, 1291] width 47 height 47
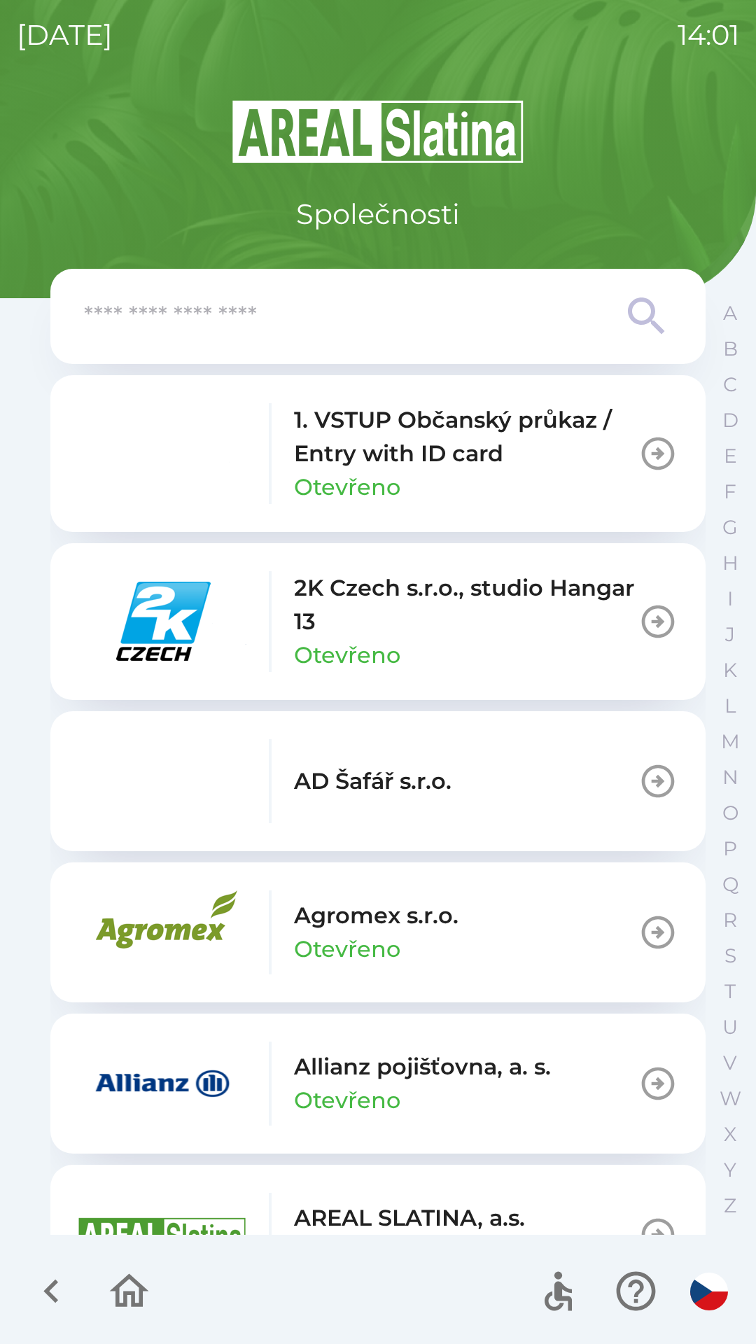
click at [66, 1272] on icon "button" at bounding box center [51, 1291] width 47 height 47
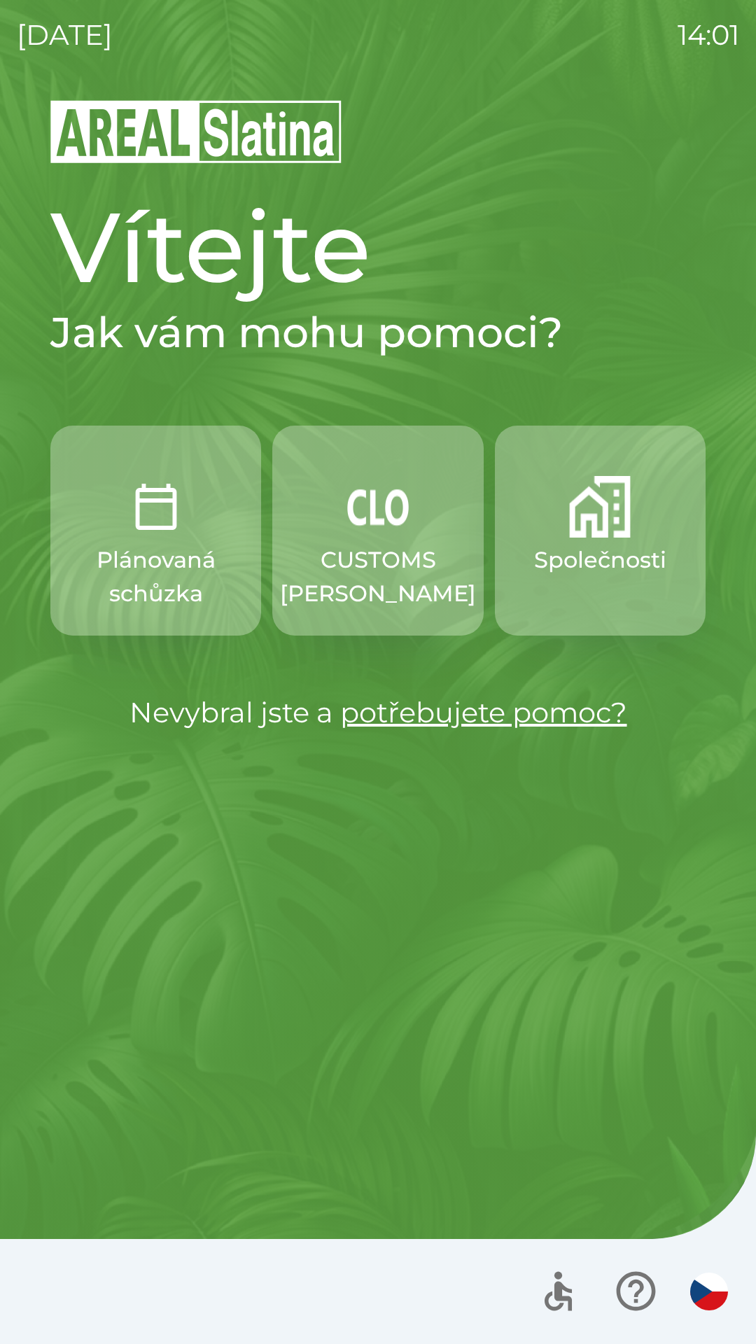
click at [596, 542] on button "Společnosti" at bounding box center [600, 531] width 211 height 210
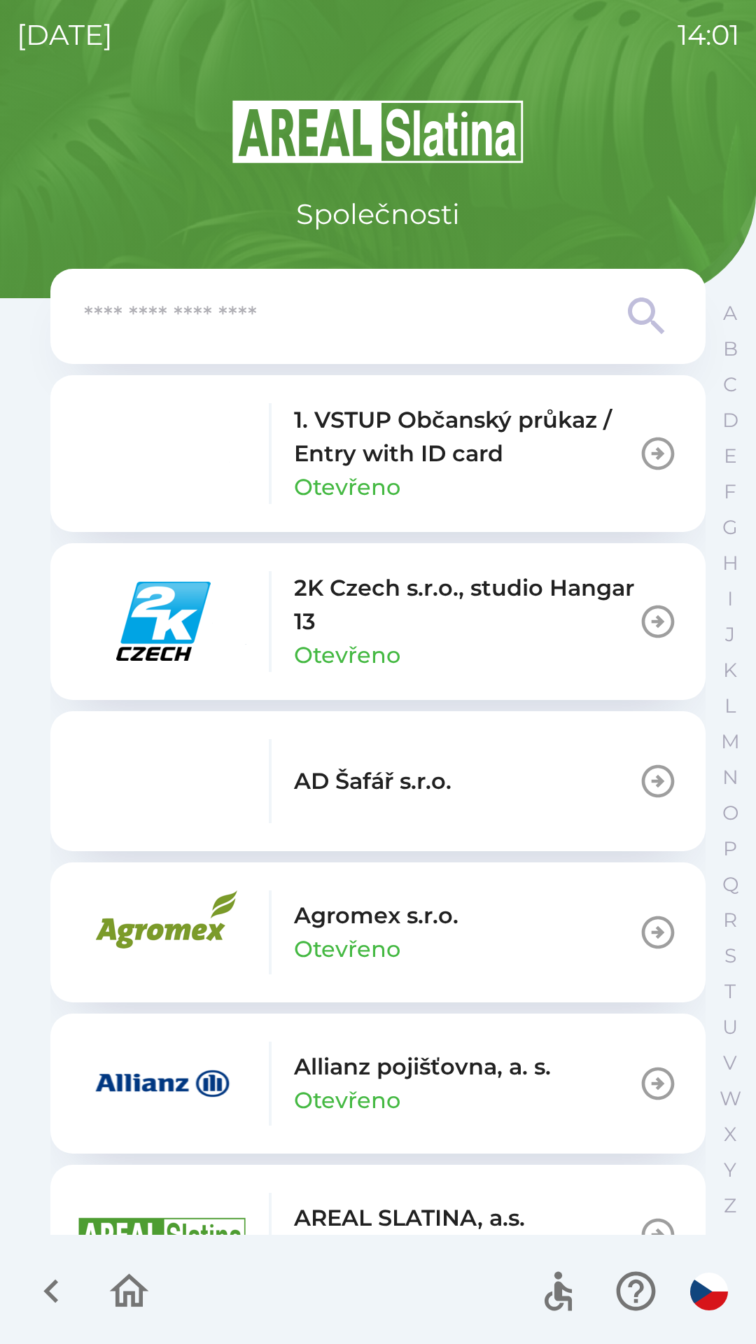
click at [542, 454] on p "1. VSTUP Občanský průkaz / Entry with ID card" at bounding box center [466, 436] width 344 height 67
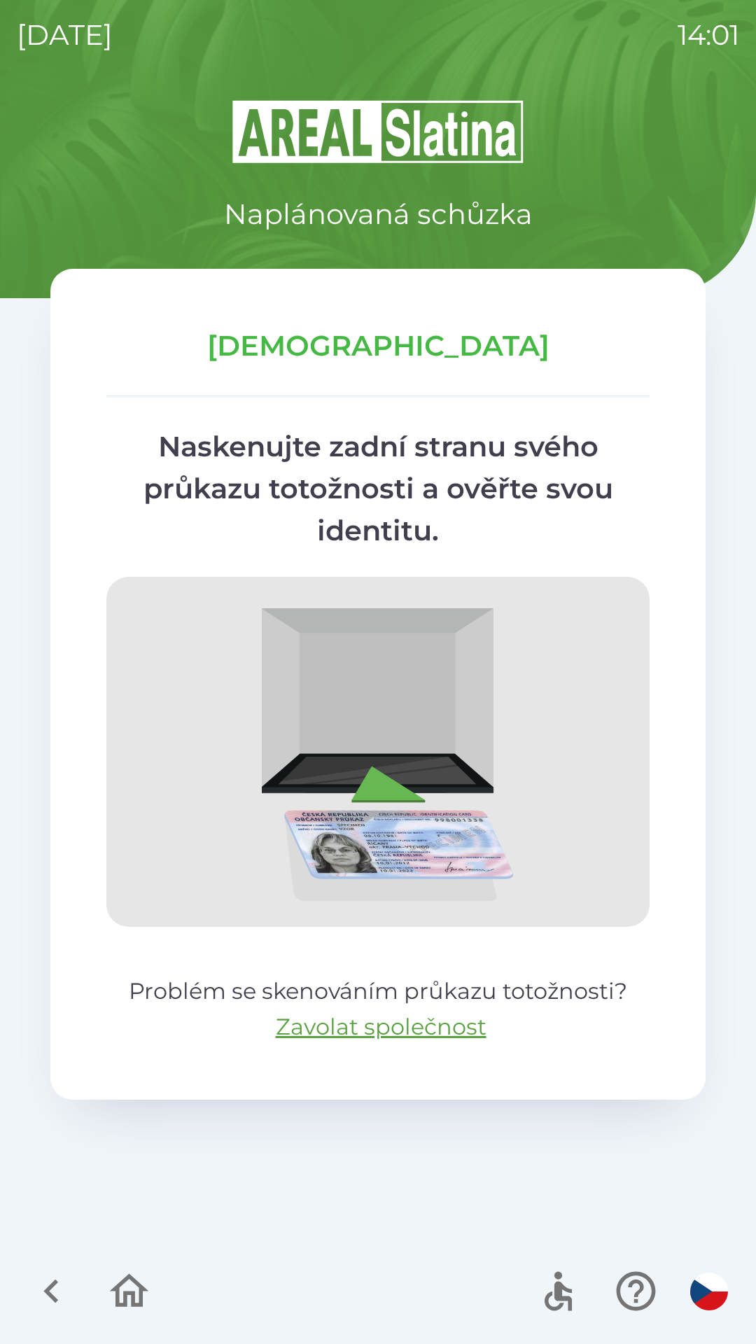
click at [55, 1274] on icon "button" at bounding box center [51, 1291] width 47 height 47
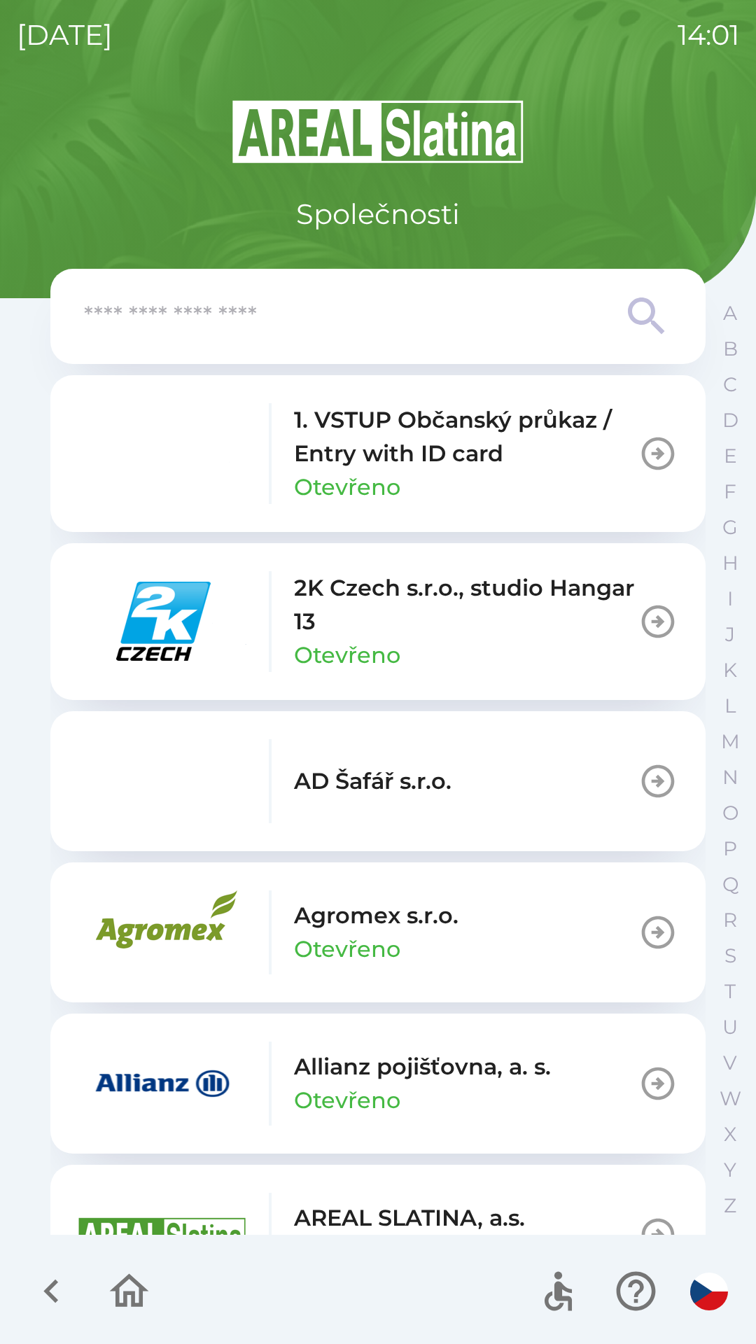
click at [51, 1271] on icon "button" at bounding box center [51, 1291] width 47 height 47
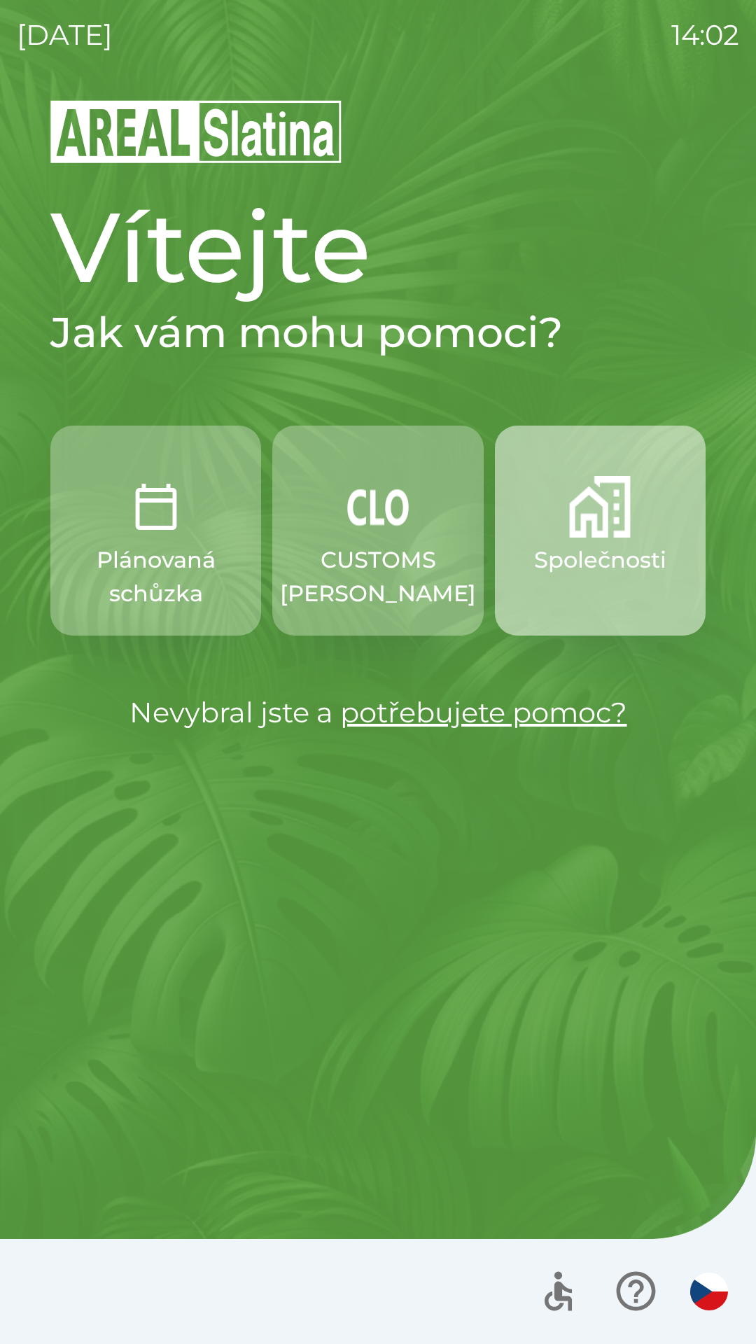
click at [567, 555] on p "Společnosti" at bounding box center [600, 560] width 132 height 34
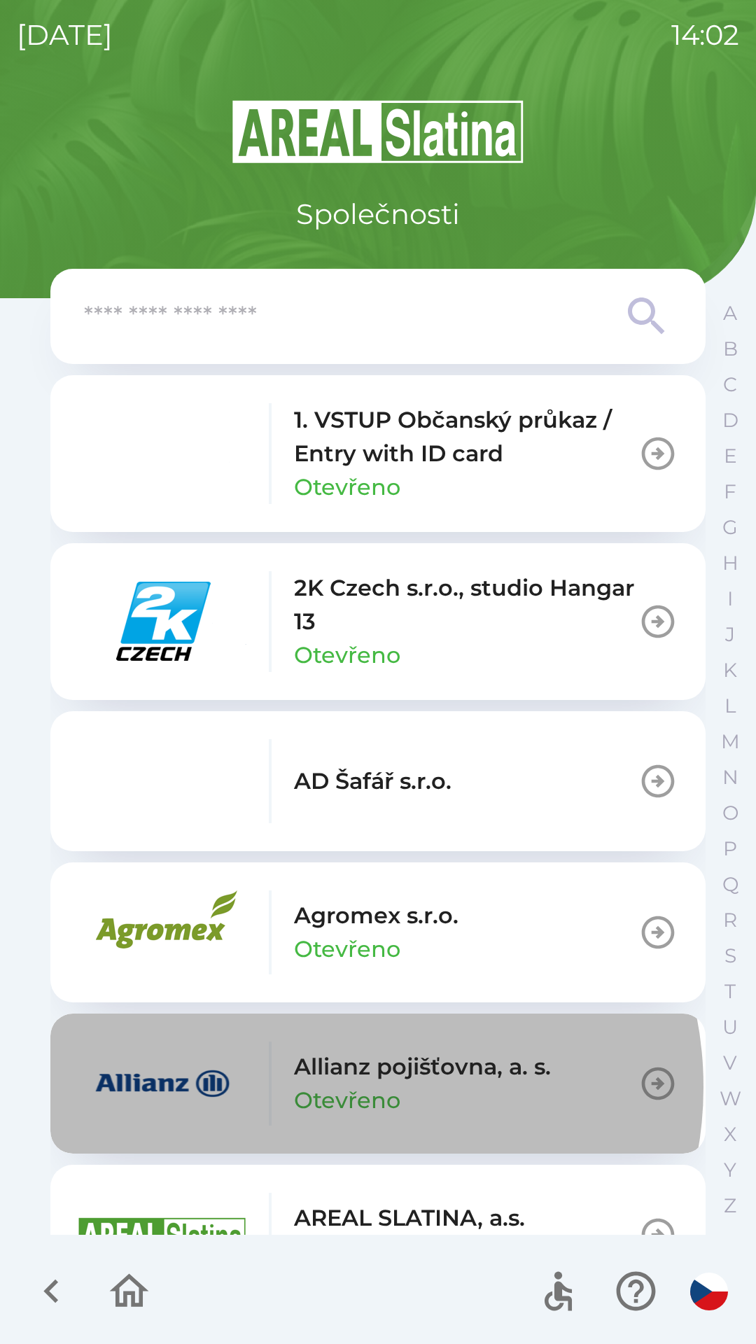
click at [338, 1087] on p "Otevřeno" at bounding box center [347, 1100] width 106 height 34
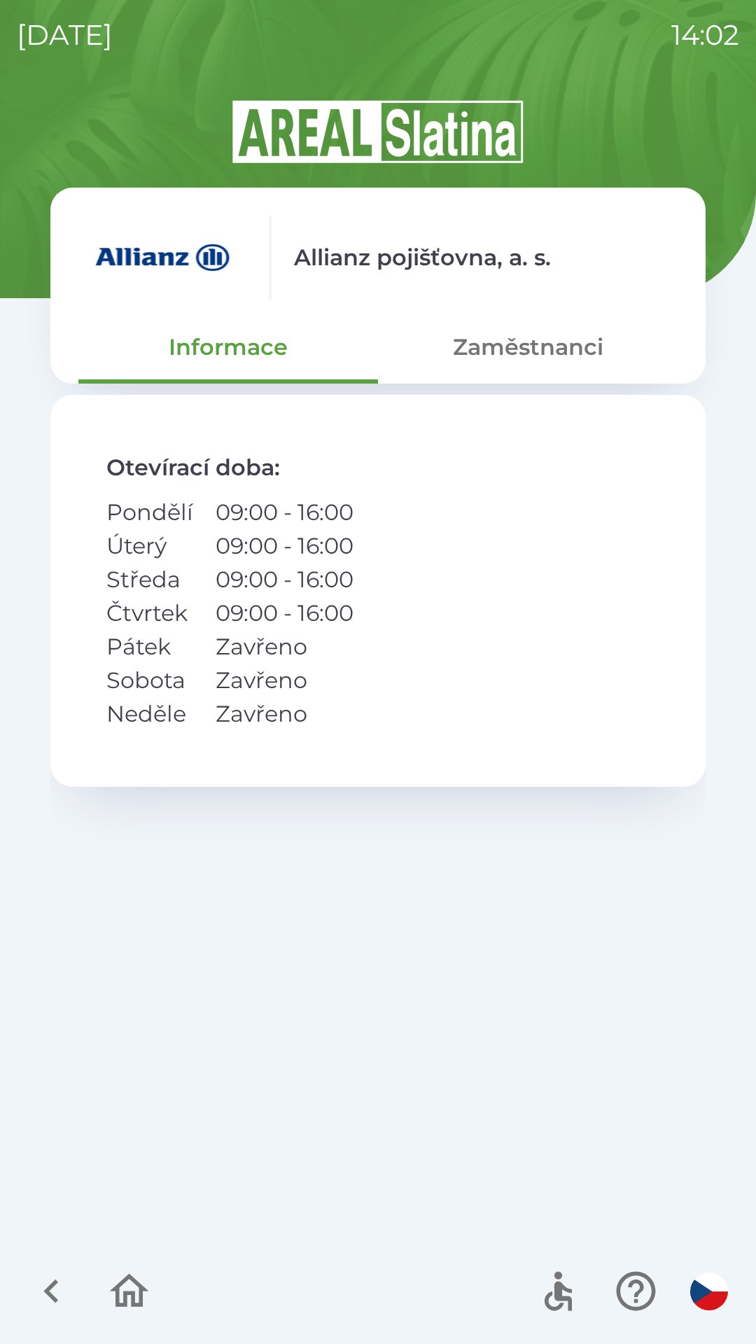
click at [502, 360] on button "Zaměstnanci" at bounding box center [528, 347] width 300 height 50
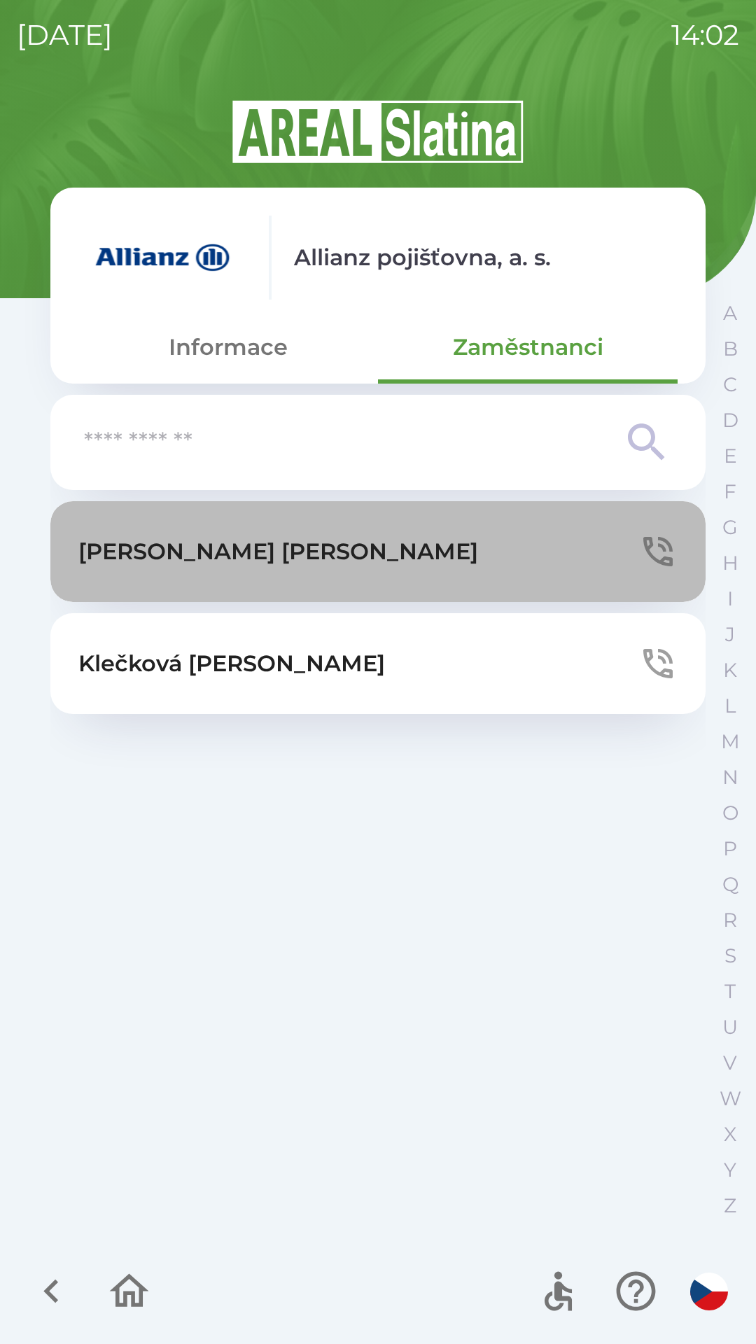
click at [181, 562] on p "[PERSON_NAME]" at bounding box center [278, 552] width 400 height 34
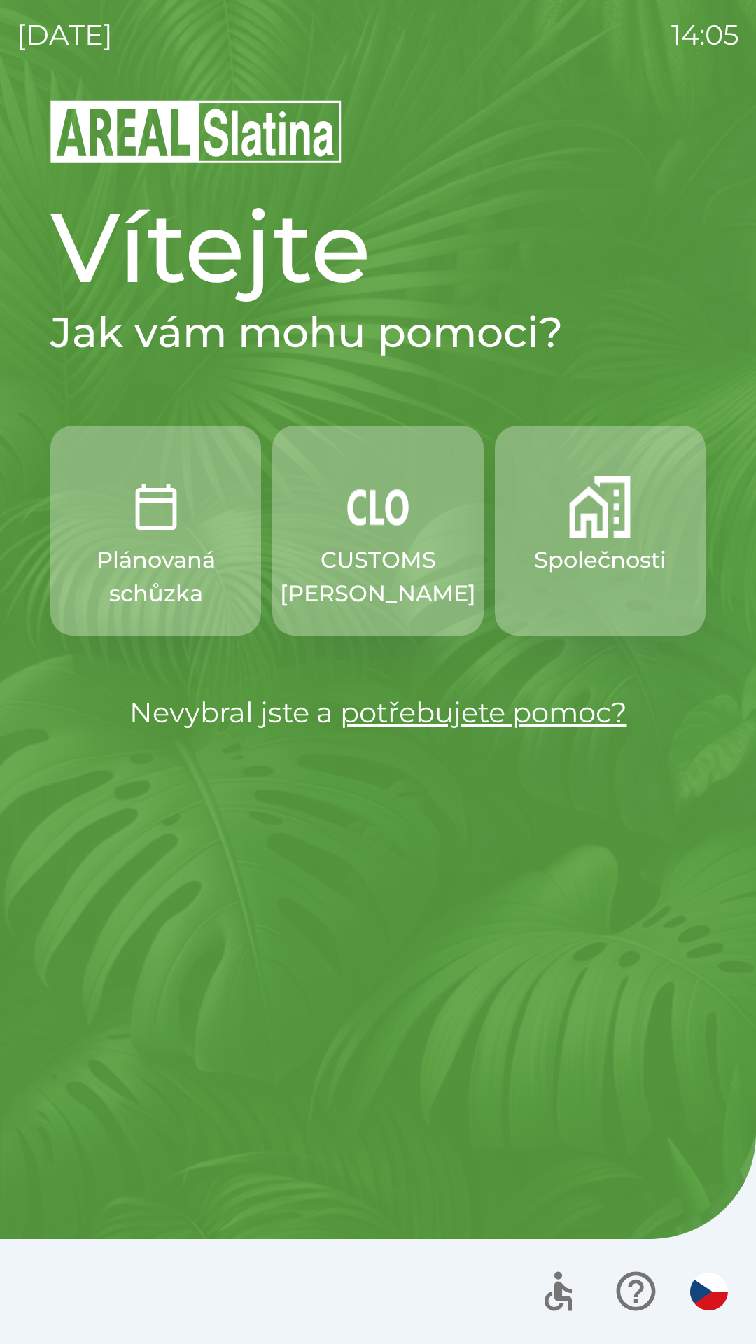
click at [171, 546] on p "Plánovaná schůzka" at bounding box center [155, 576] width 143 height 67
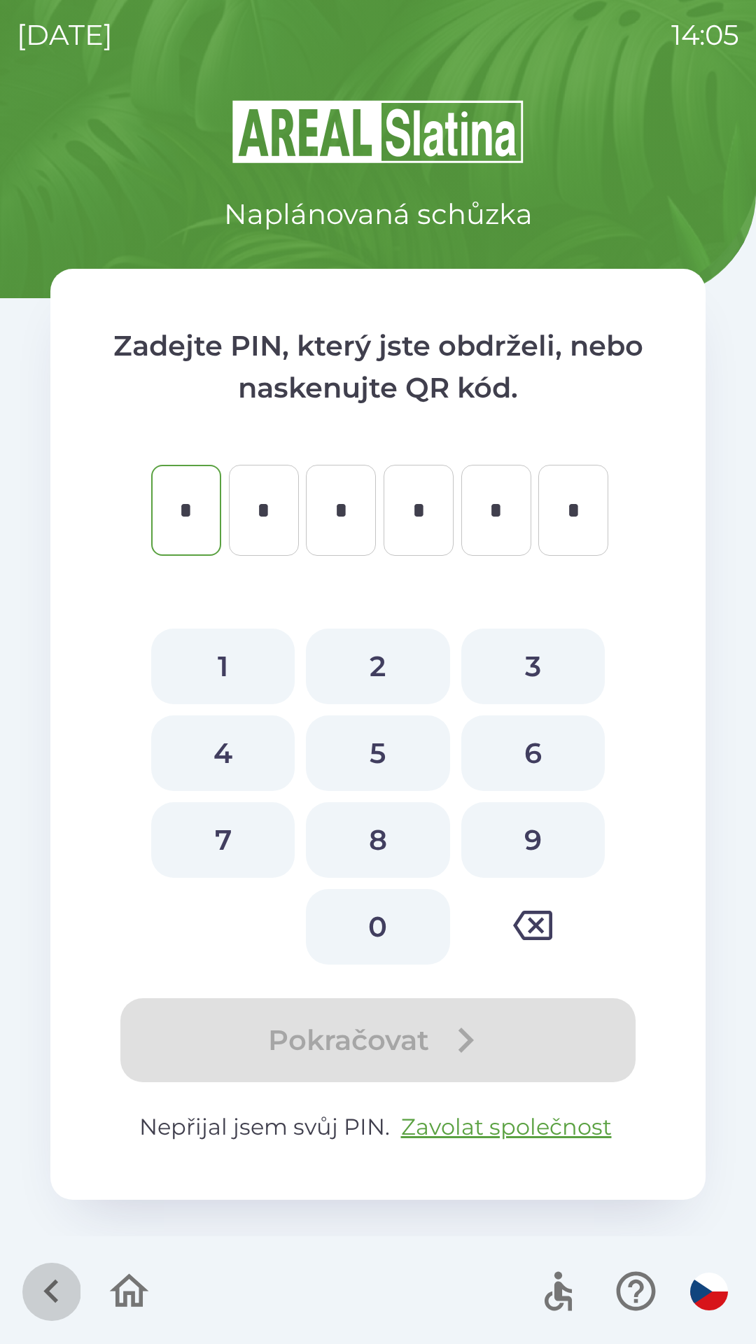
click at [36, 1287] on icon "button" at bounding box center [51, 1291] width 47 height 47
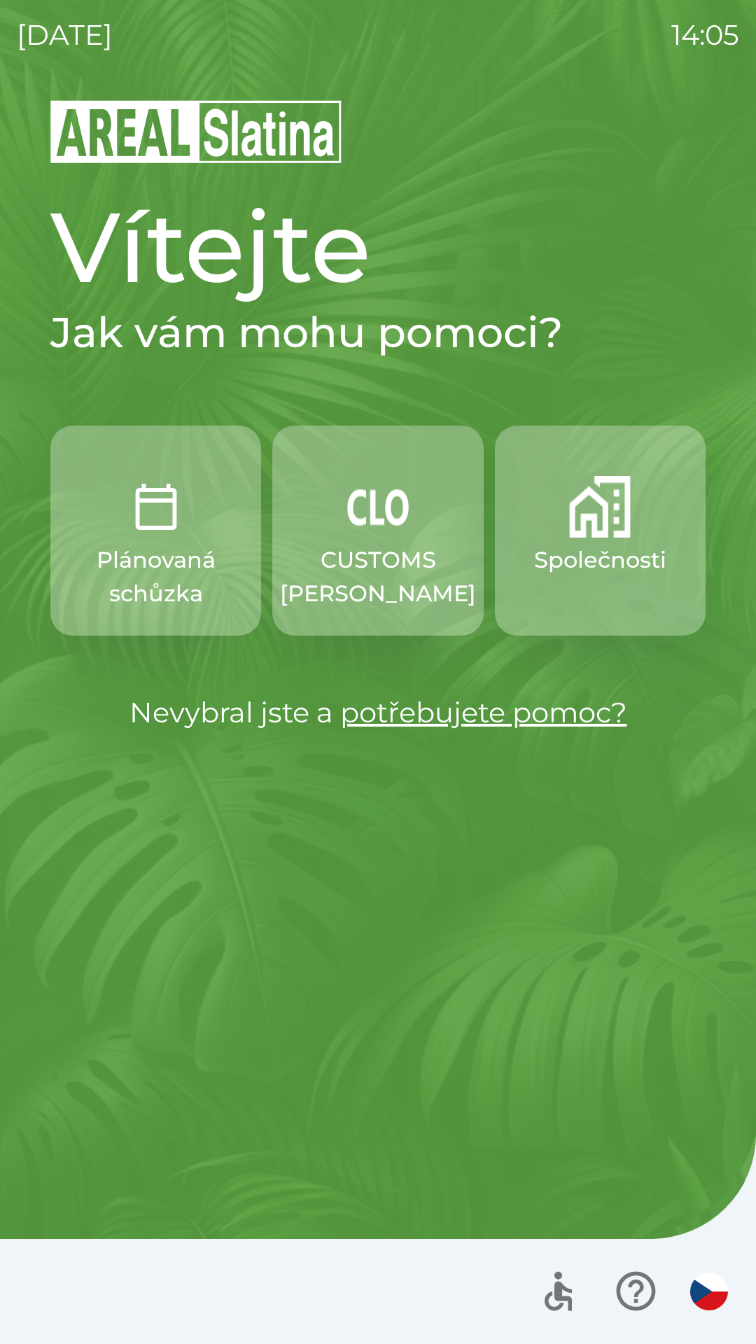
click at [568, 554] on p "Společnosti" at bounding box center [600, 560] width 132 height 34
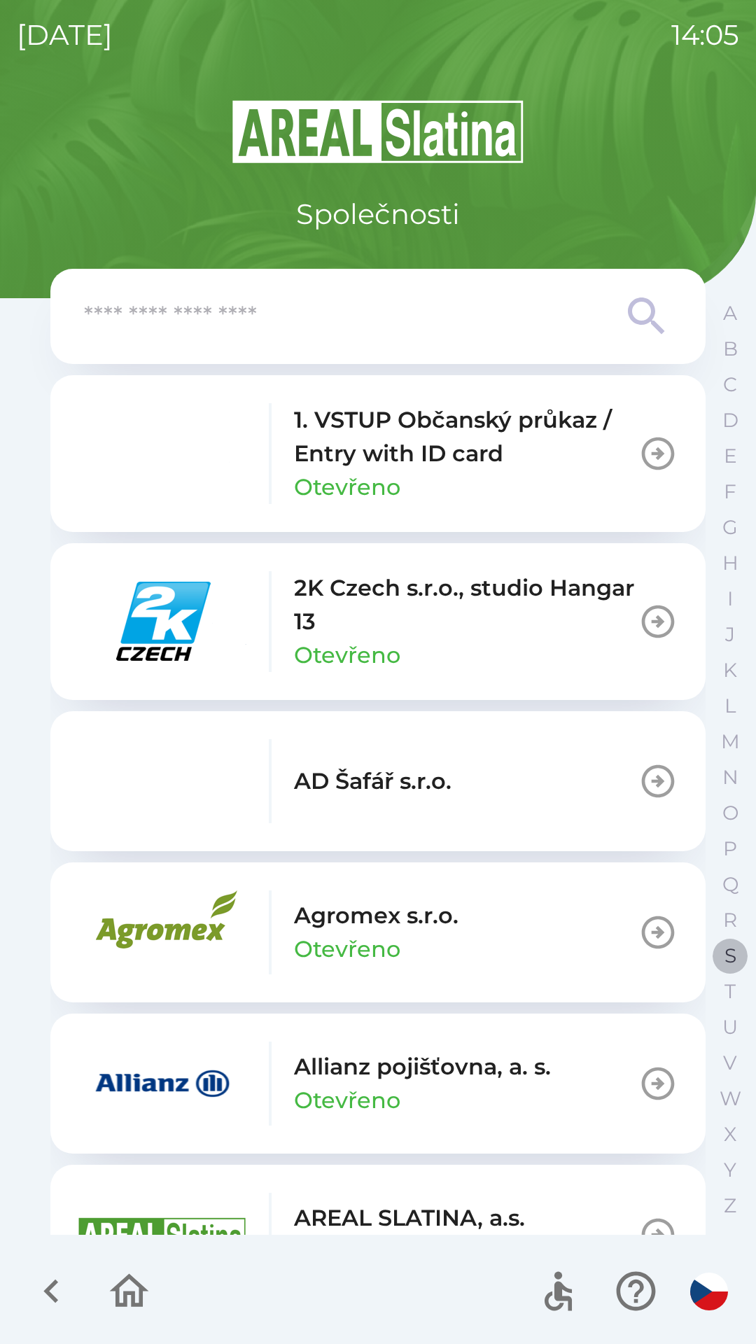
click at [713, 954] on button "S" at bounding box center [730, 956] width 35 height 36
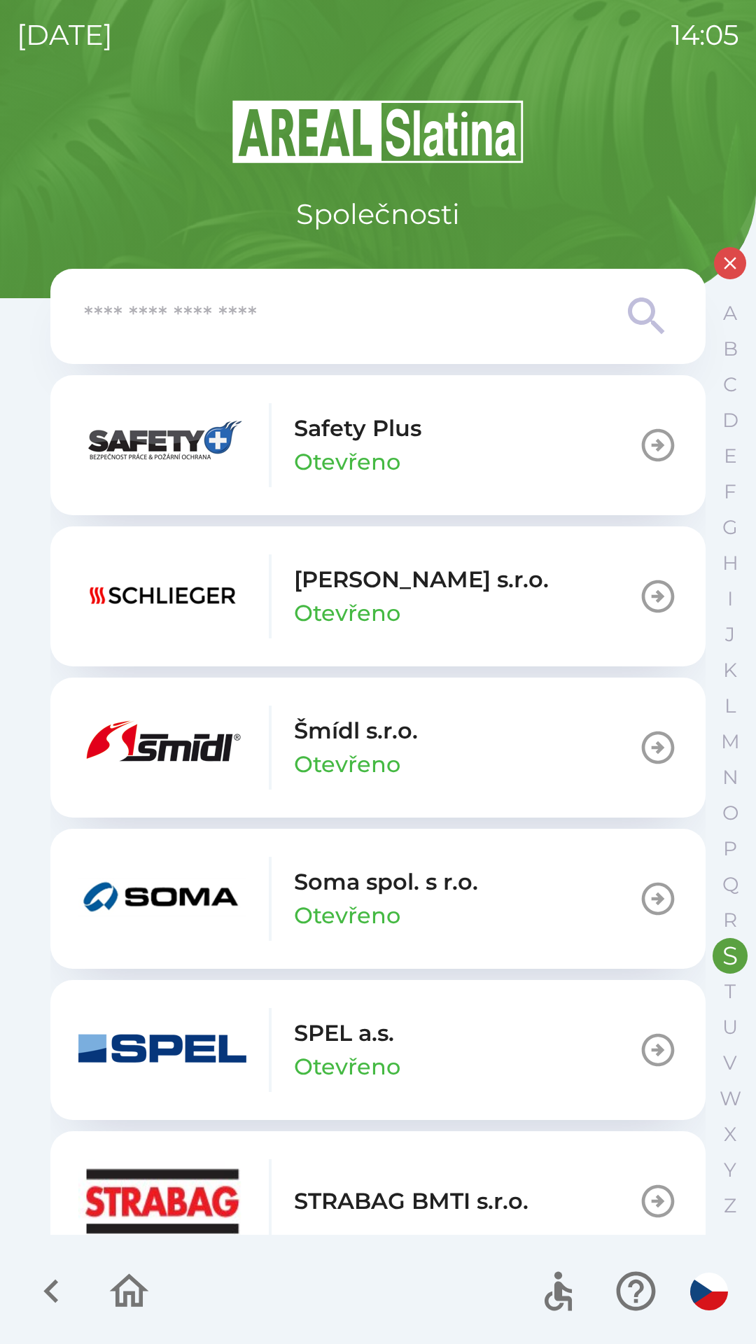
click at [279, 631] on div "Schlieger [PERSON_NAME]" at bounding box center [313, 596] width 470 height 84
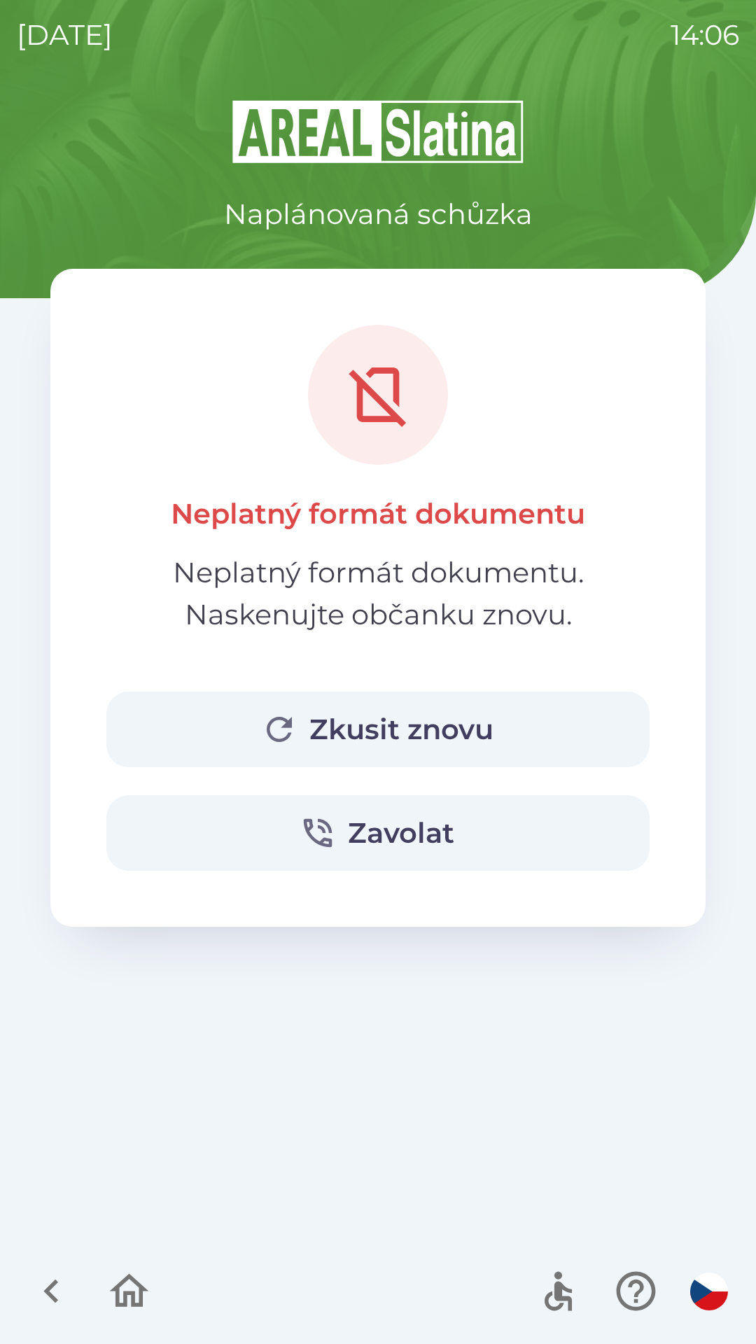
click at [27, 1282] on button "button" at bounding box center [51, 1291] width 58 height 58
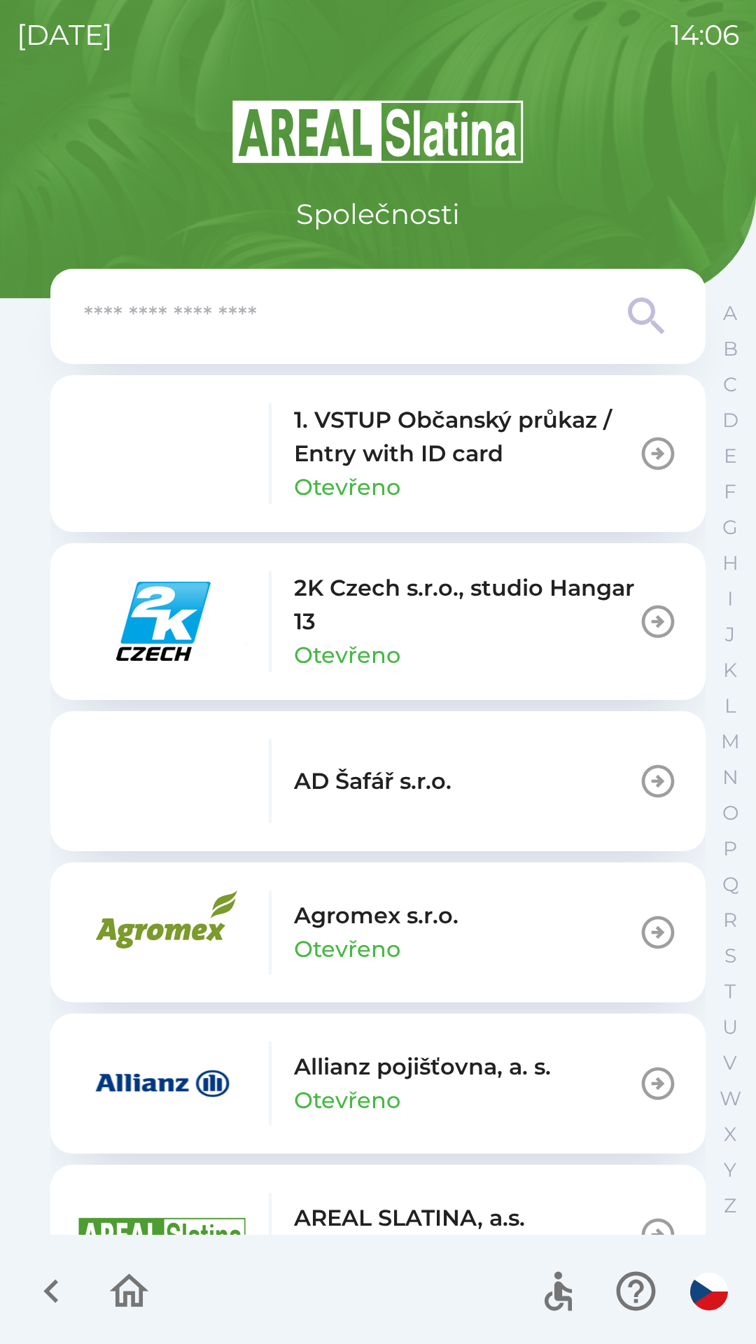
click at [358, 729] on button "AD Šafář s.r.o." at bounding box center [377, 781] width 655 height 140
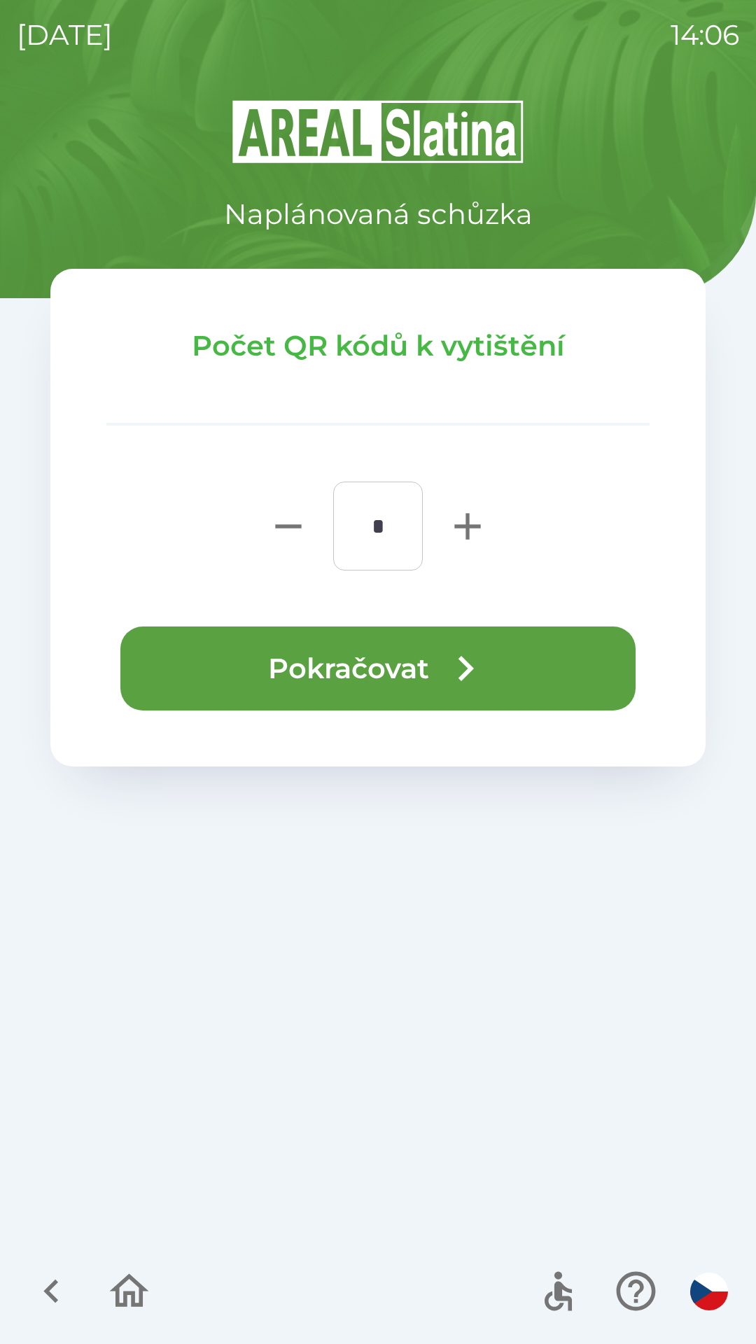
click at [277, 675] on button "Pokračovat" at bounding box center [377, 668] width 515 height 84
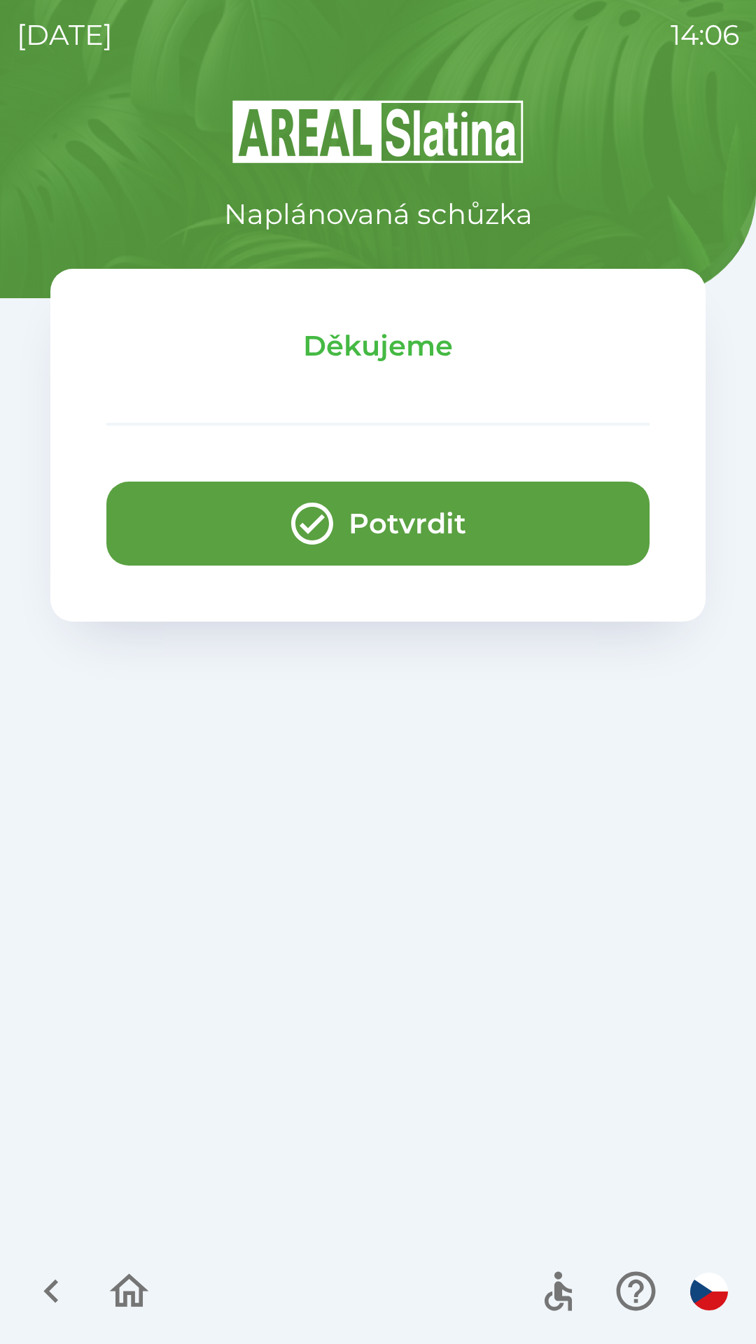
click at [143, 1284] on icon "button" at bounding box center [129, 1291] width 47 height 47
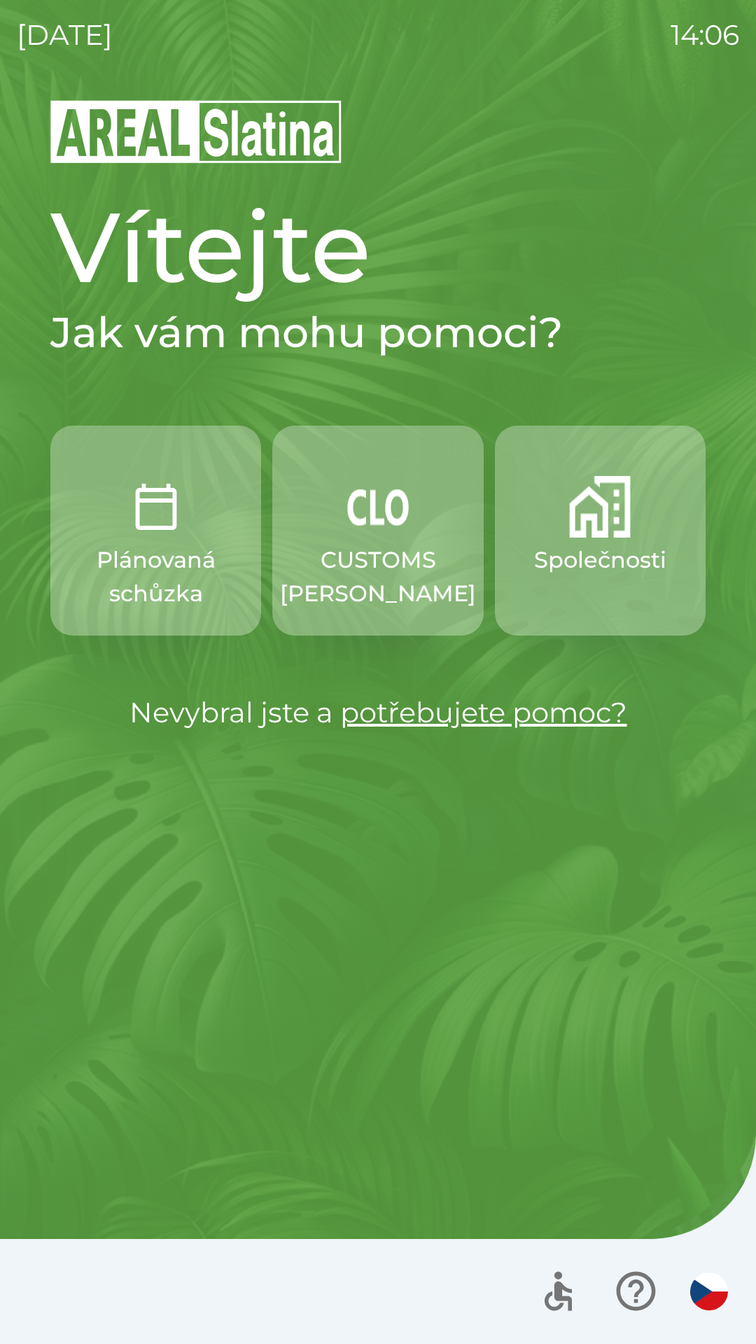
click at [607, 605] on button "Společnosti" at bounding box center [600, 531] width 211 height 210
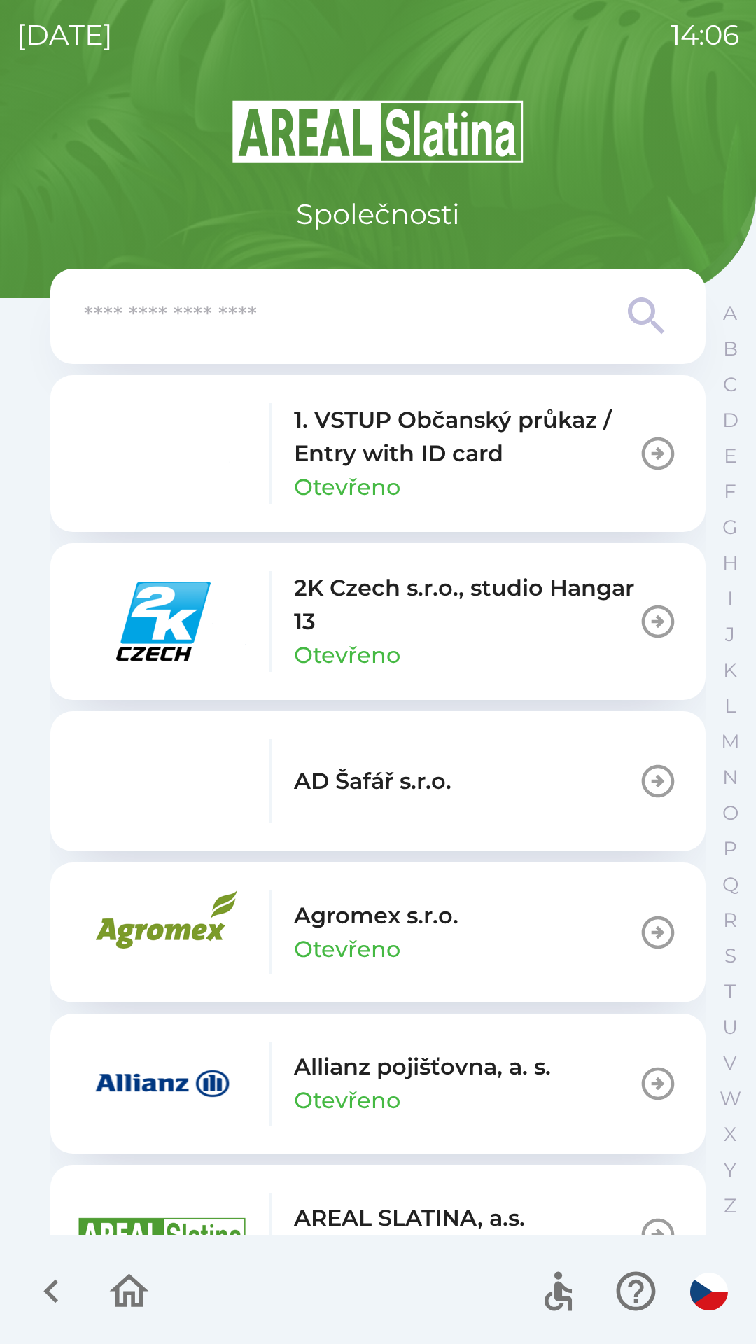
click at [359, 317] on input "text" at bounding box center [350, 316] width 532 height 38
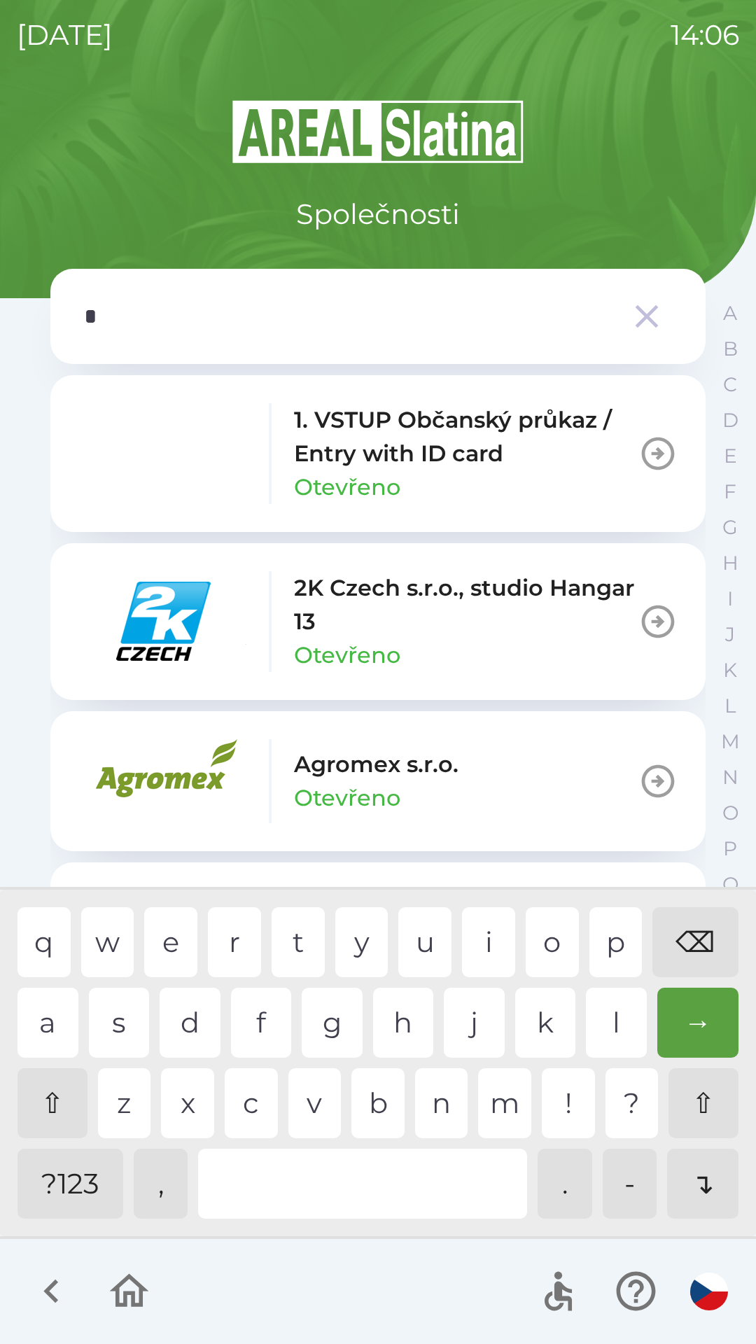
click at [185, 944] on div "e" at bounding box center [170, 942] width 53 height 70
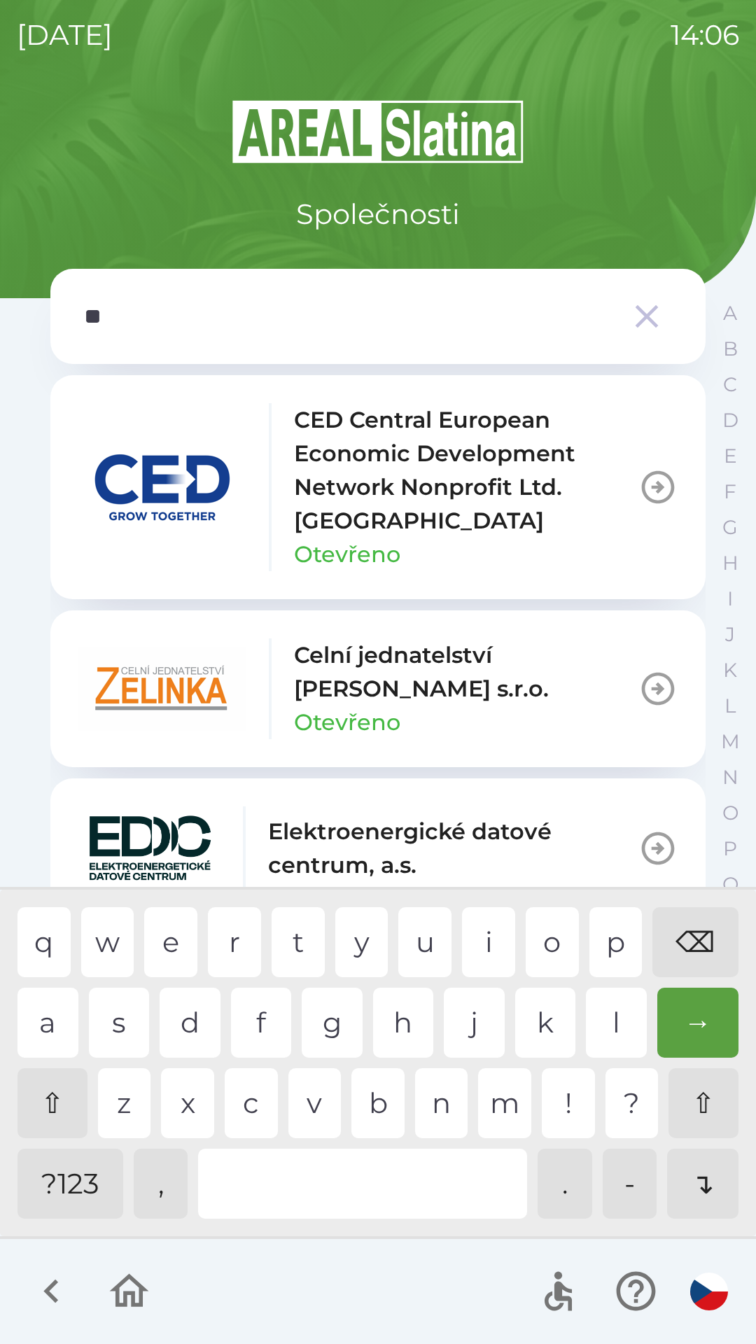
click at [622, 1009] on div "l" at bounding box center [616, 1023] width 61 height 70
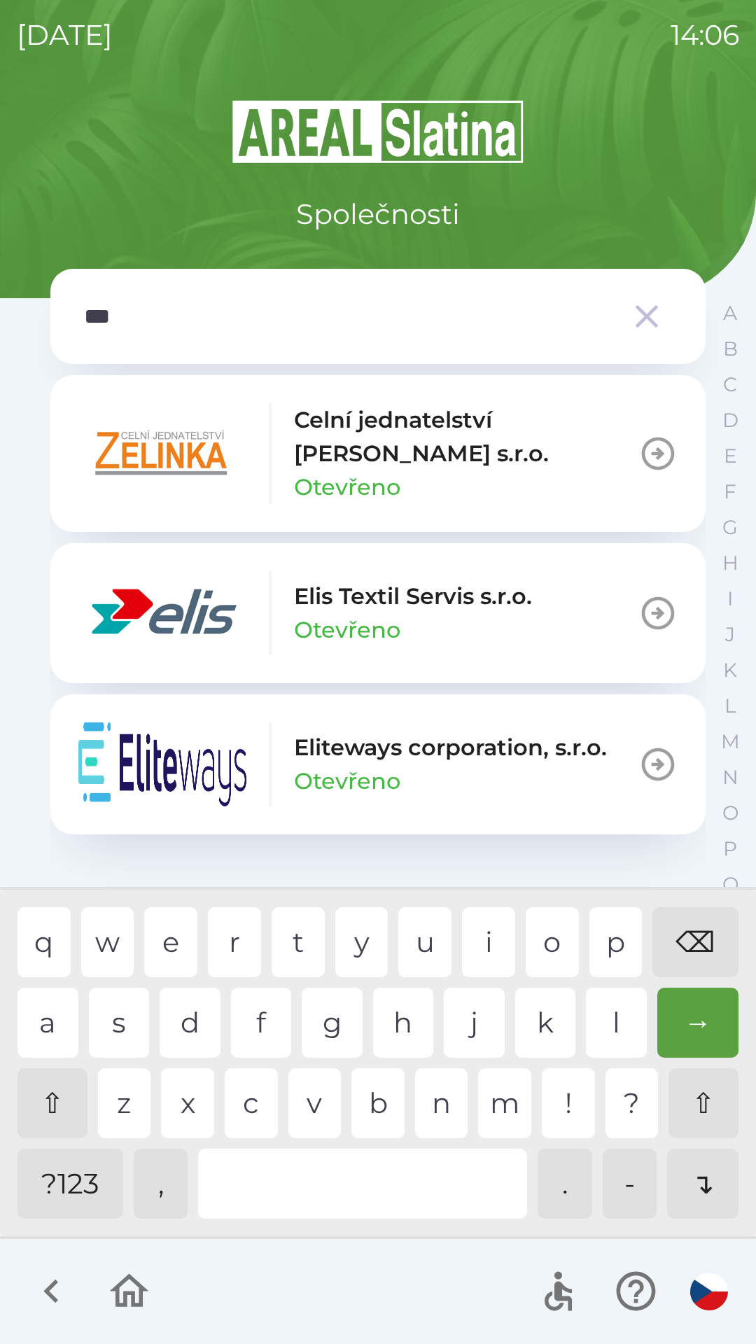
click at [501, 929] on div "i" at bounding box center [488, 942] width 53 height 70
type input "****"
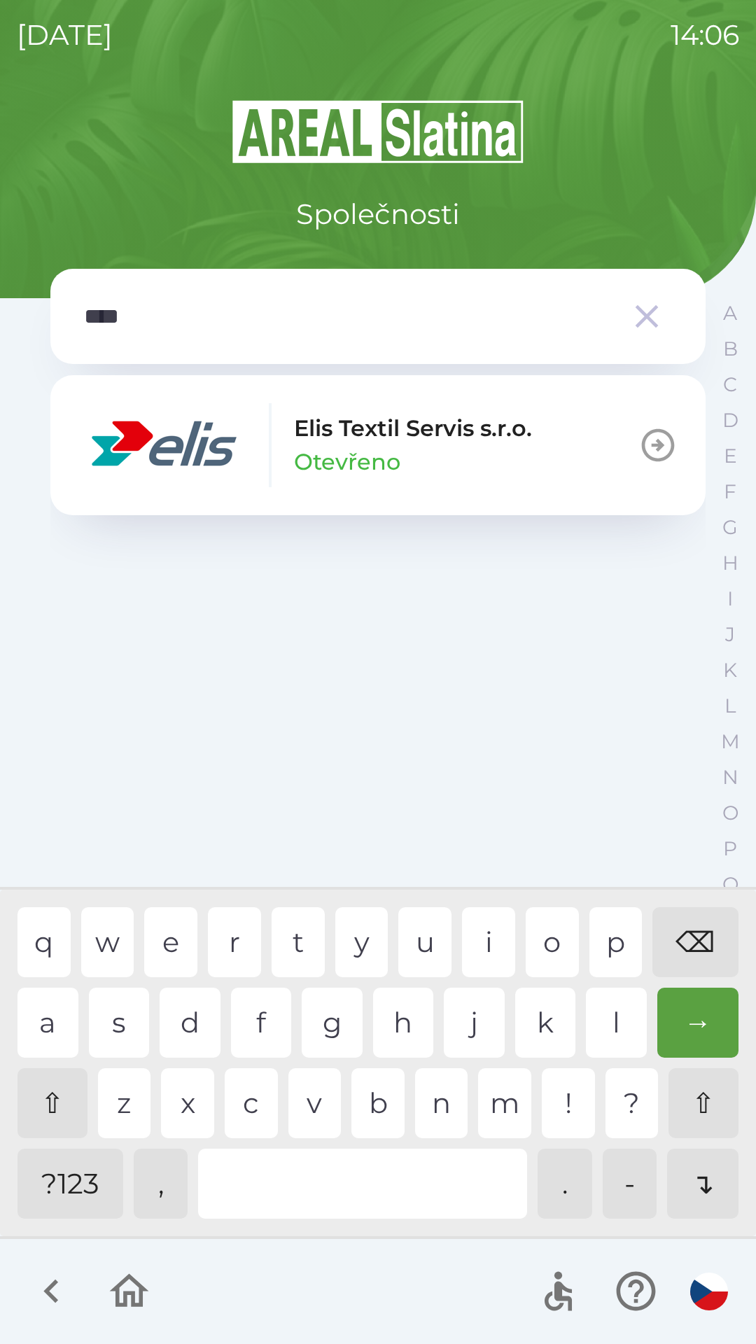
click at [125, 1057] on div "s" at bounding box center [119, 1023] width 61 height 70
click at [465, 477] on div "Elis Textil Servis s.r.o. Otevřeno" at bounding box center [413, 445] width 238 height 67
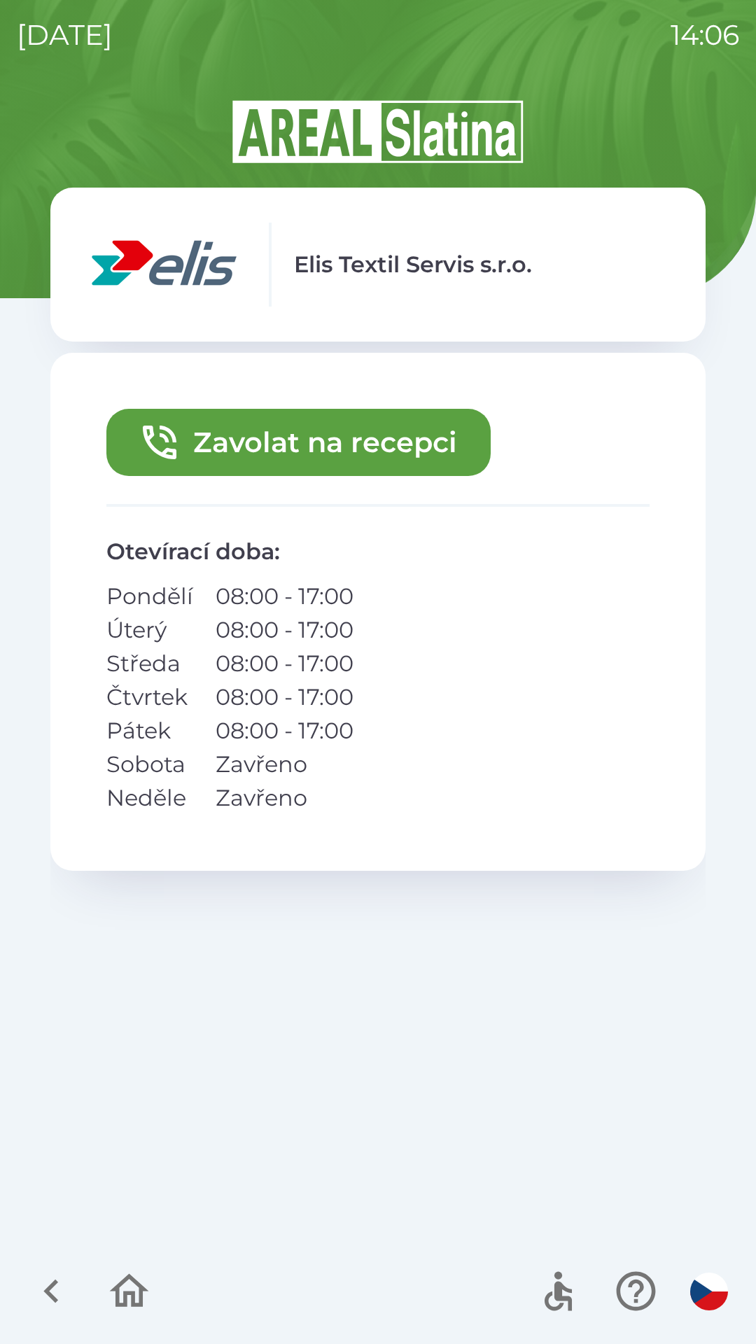
click at [398, 475] on button "Zavolat na recepci" at bounding box center [298, 442] width 384 height 67
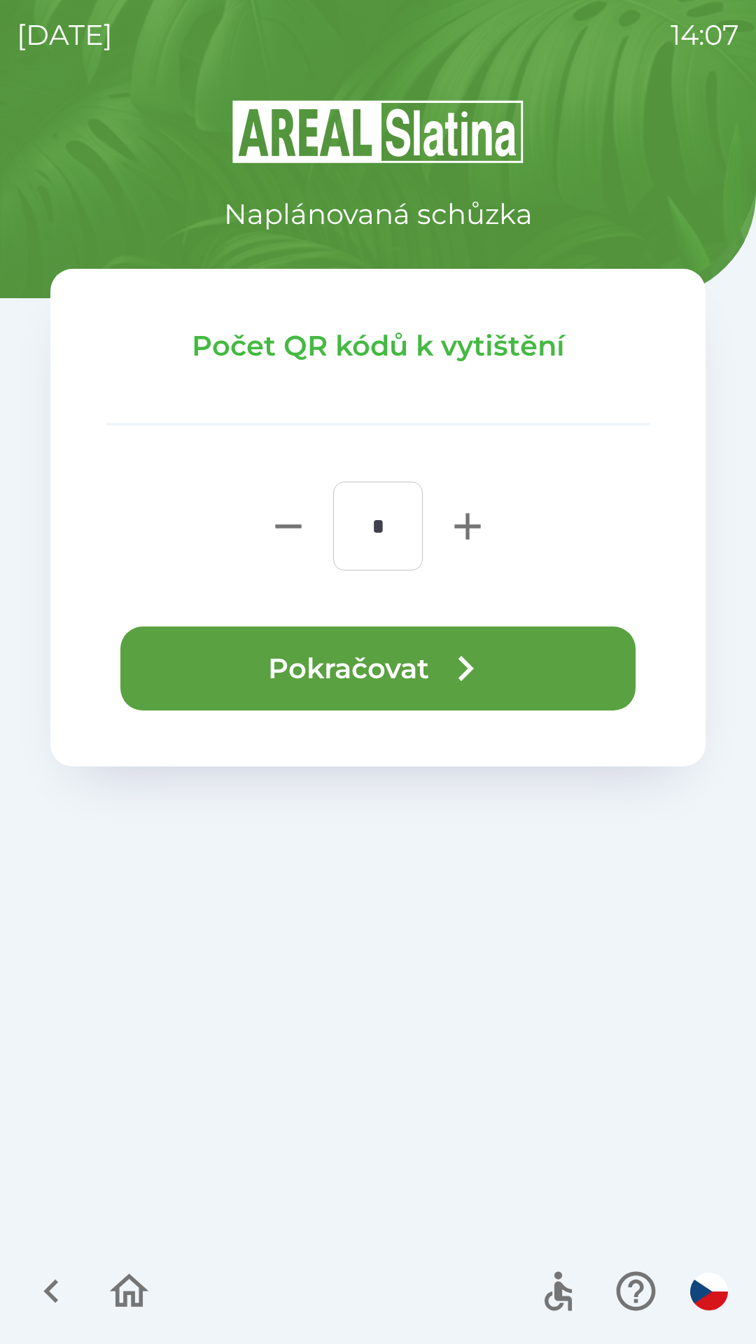
click at [428, 688] on button "Pokračovat" at bounding box center [377, 668] width 515 height 84
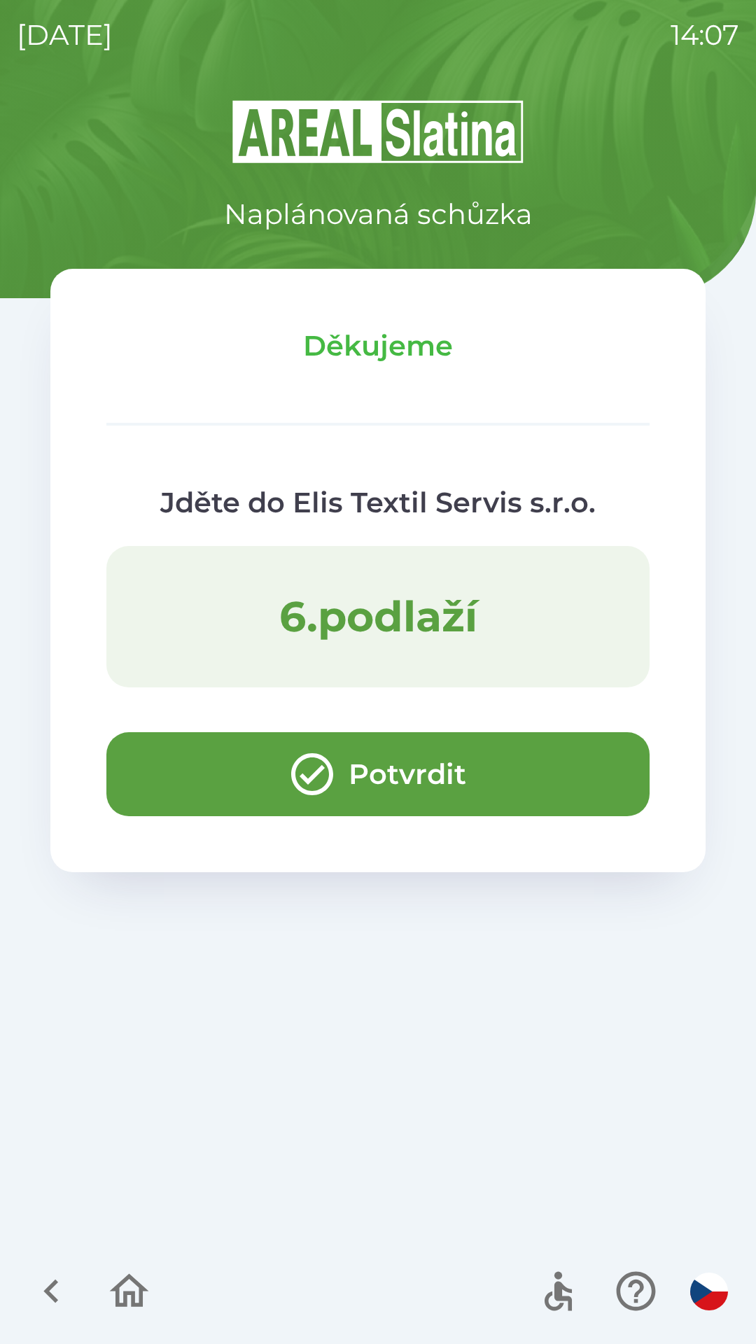
click at [131, 1290] on icon "button" at bounding box center [129, 1291] width 47 height 47
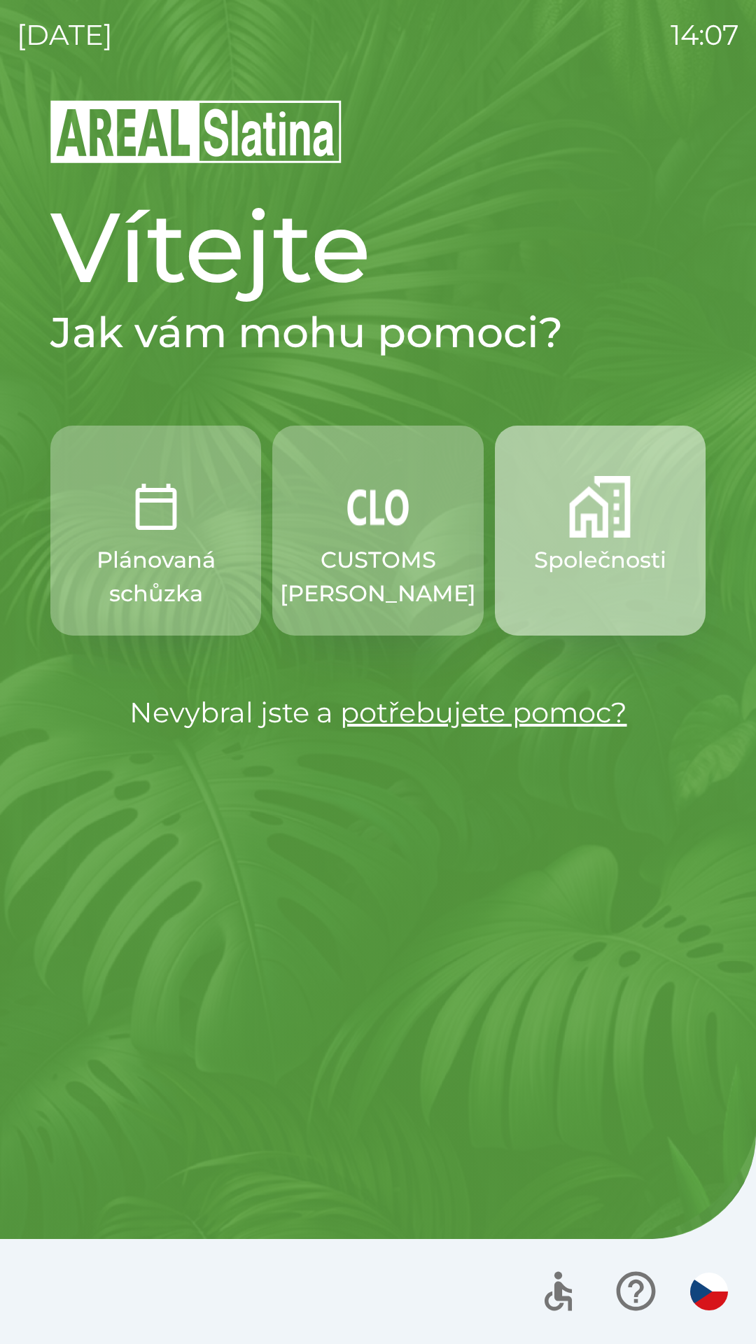
click at [568, 548] on p "Společnosti" at bounding box center [600, 560] width 132 height 34
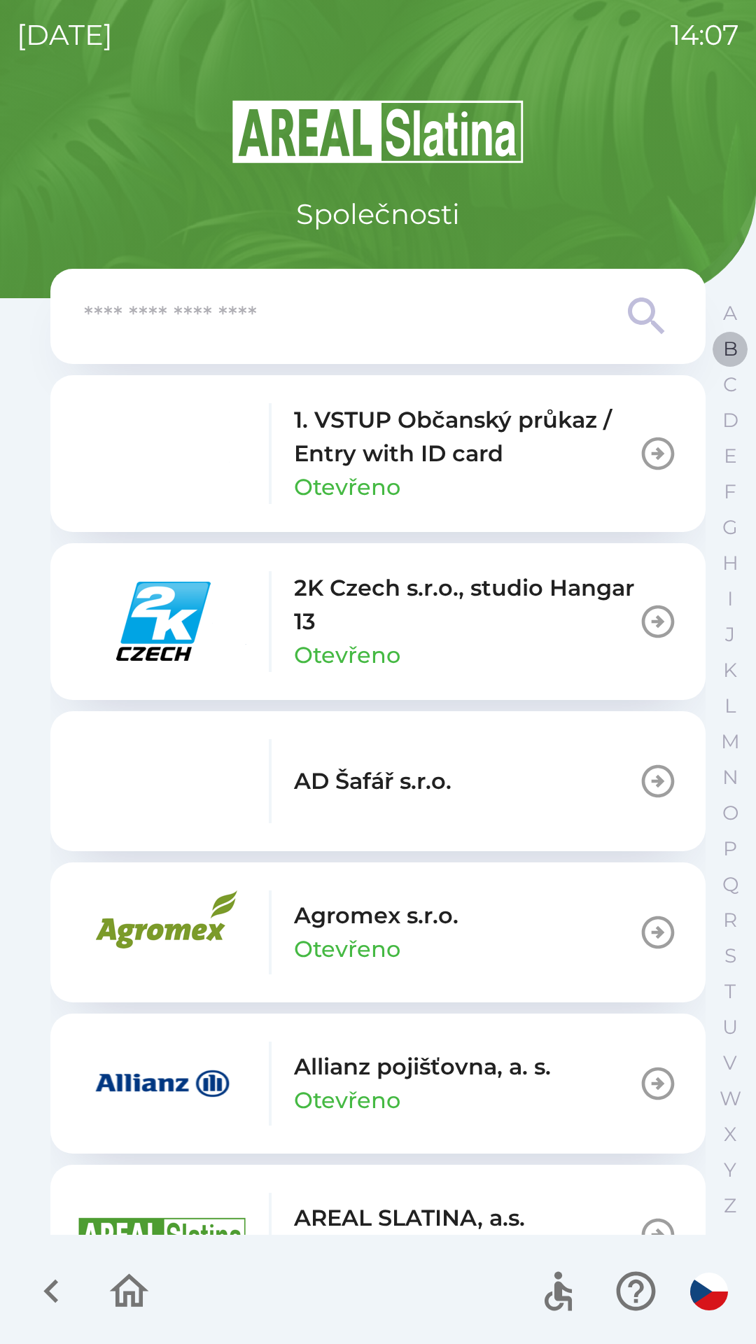
click at [729, 356] on p "B" at bounding box center [730, 349] width 15 height 24
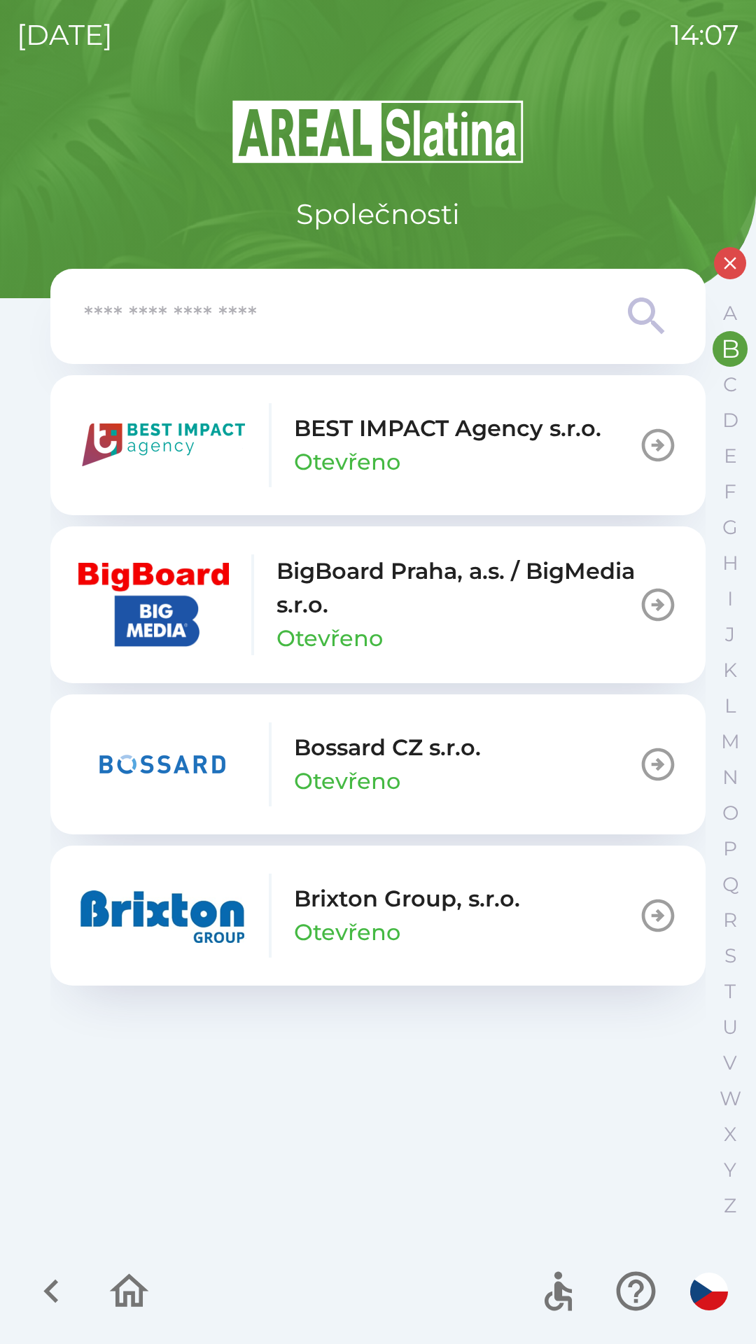
click at [360, 472] on p "Otevřeno" at bounding box center [347, 462] width 106 height 34
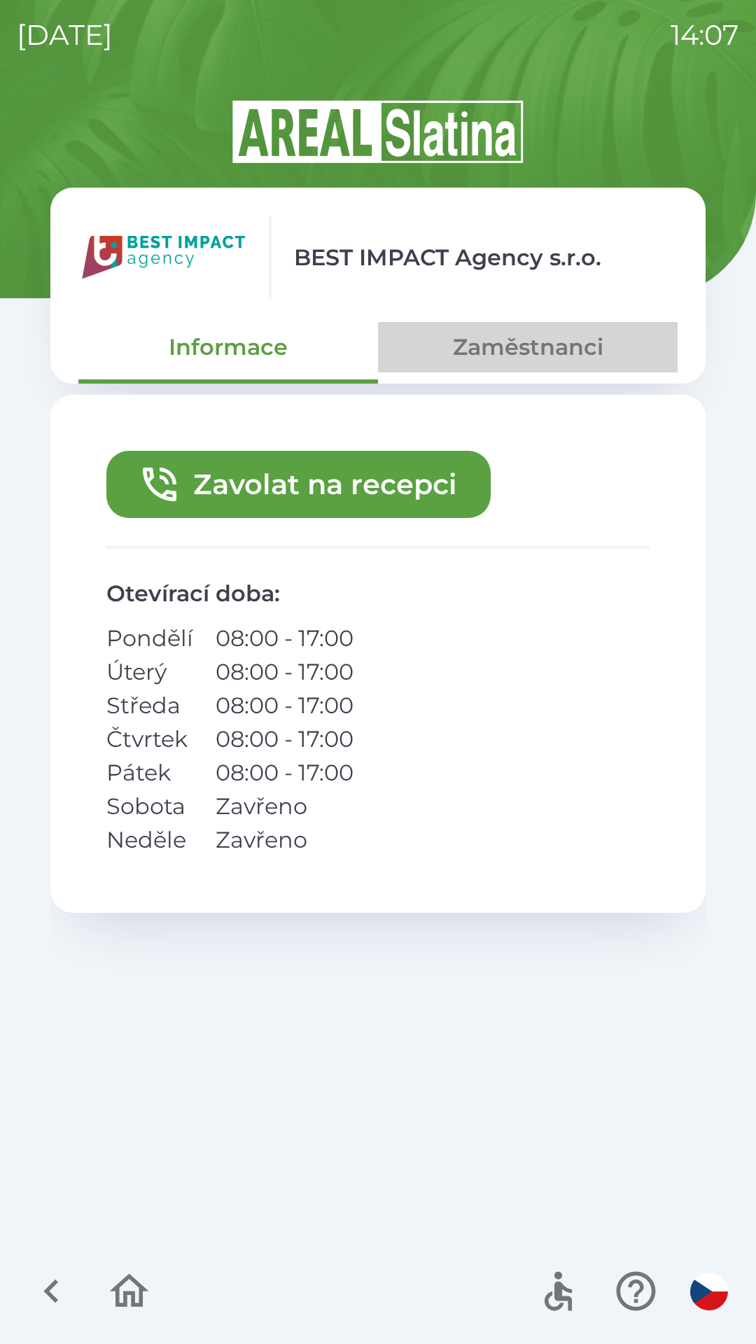
click at [472, 342] on button "Zaměstnanci" at bounding box center [528, 347] width 300 height 50
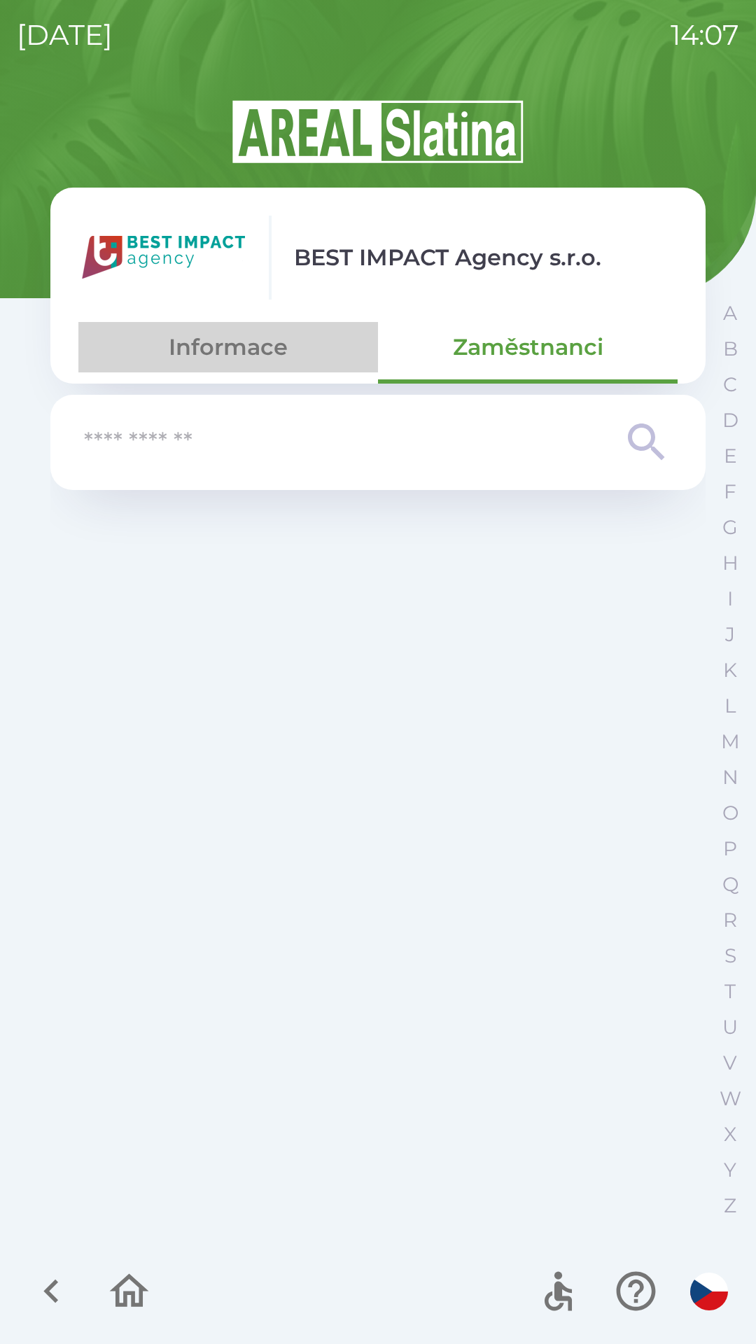
click at [202, 359] on button "Informace" at bounding box center [228, 347] width 300 height 50
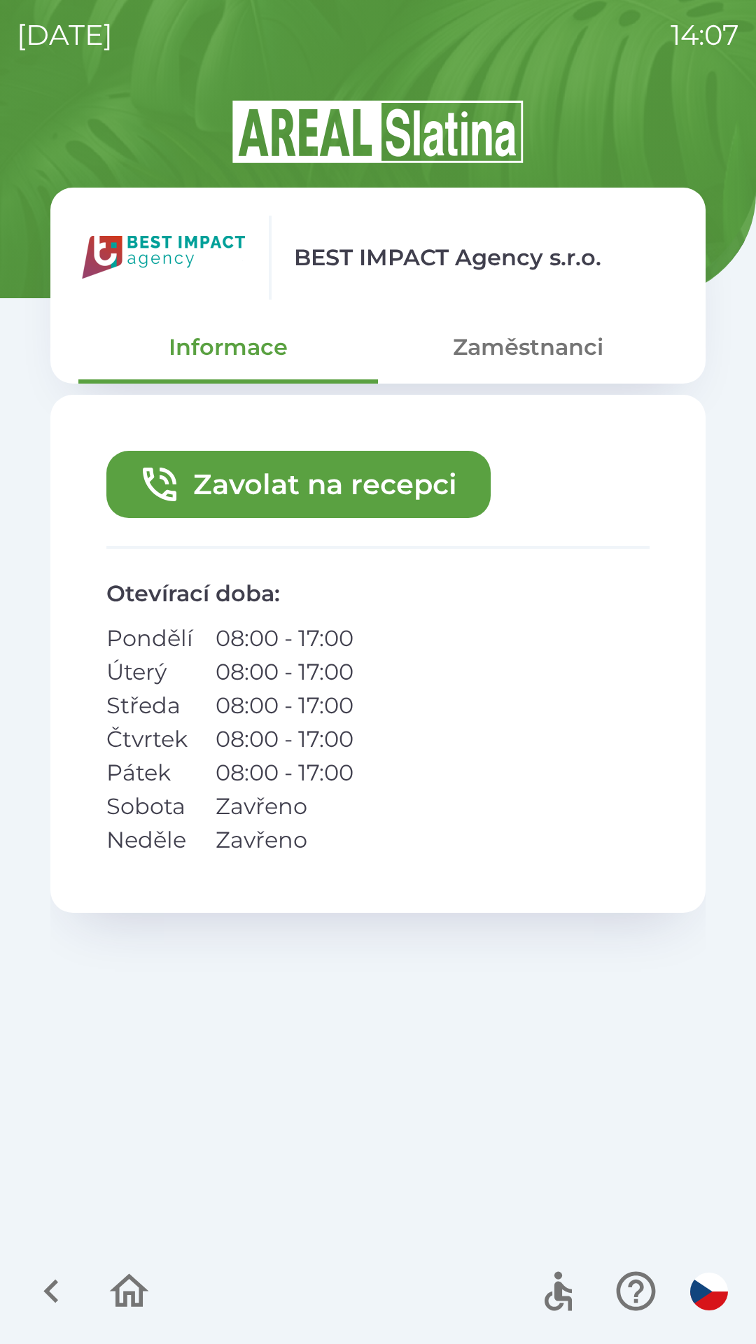
click at [237, 490] on button "Zavolat na recepci" at bounding box center [298, 484] width 384 height 67
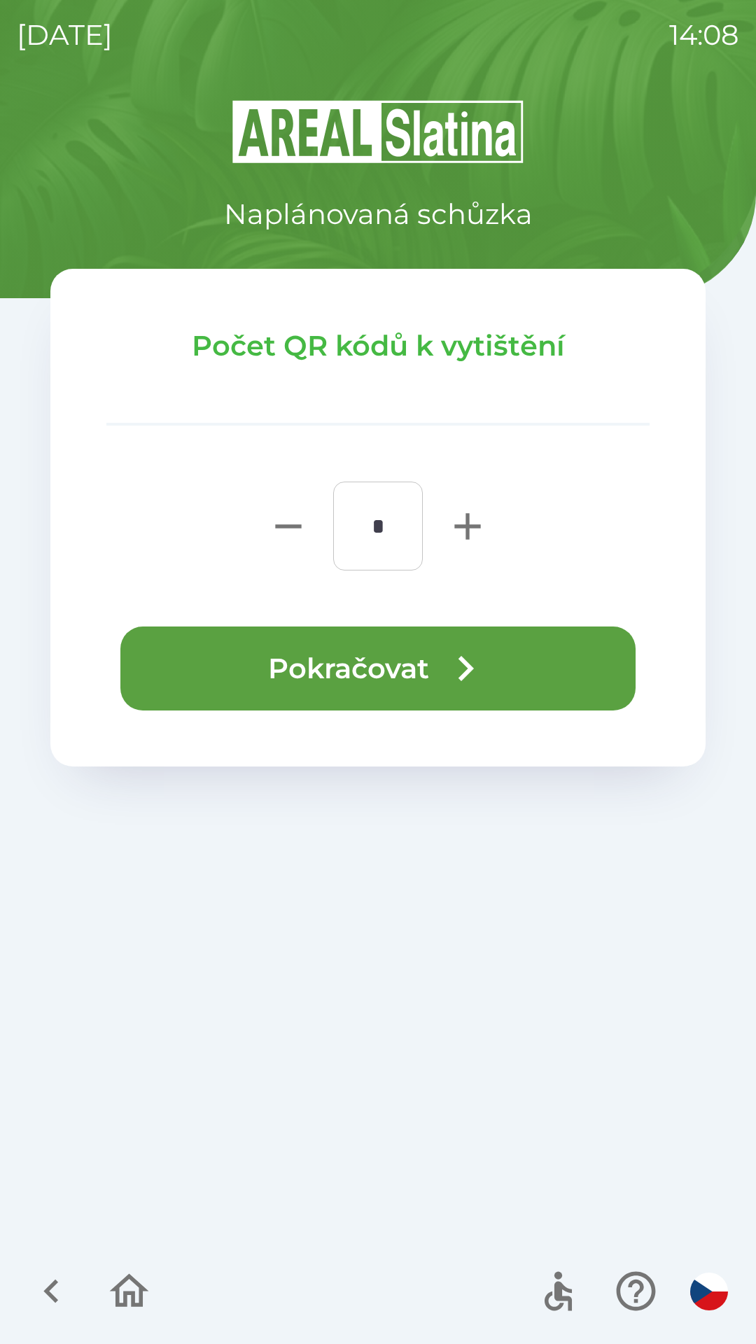
click at [286, 668] on button "Pokračovat" at bounding box center [377, 668] width 515 height 84
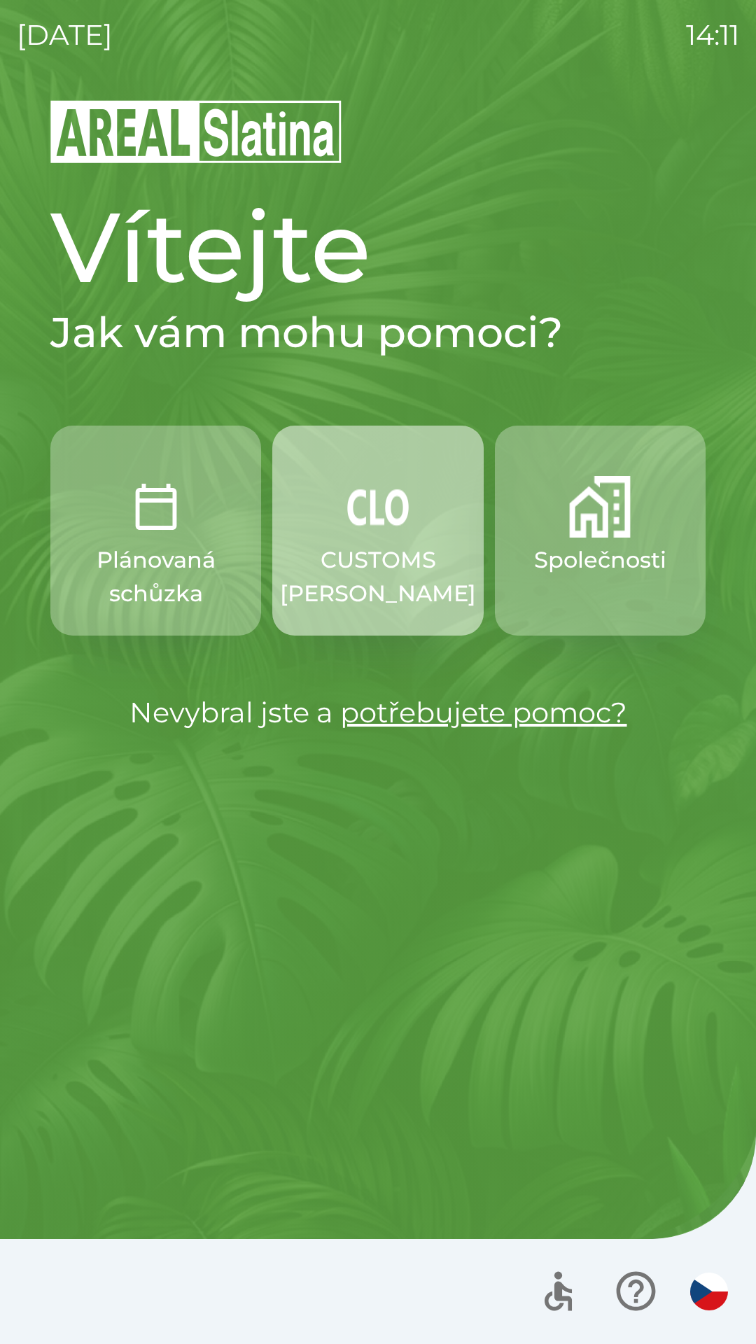
click at [369, 540] on button "CUSTOMS [PERSON_NAME]" at bounding box center [377, 531] width 211 height 210
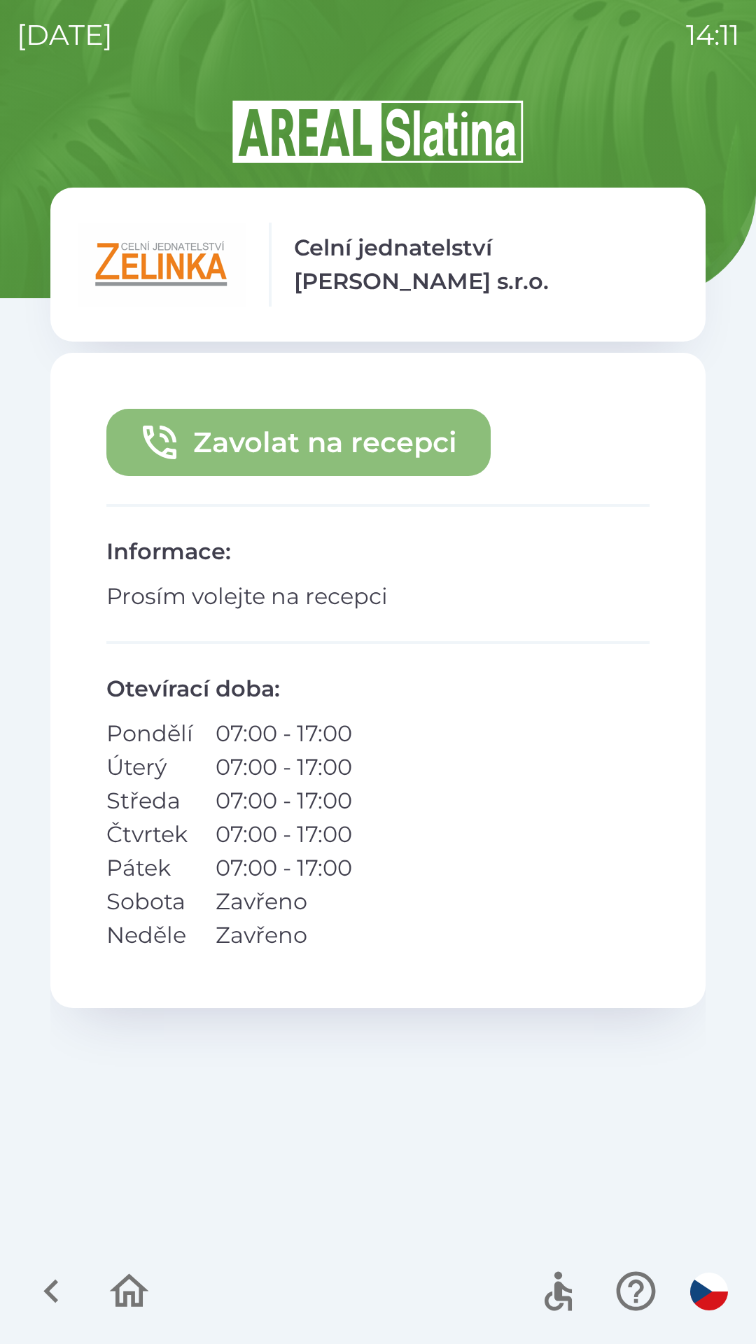
click at [323, 448] on button "Zavolat na recepci" at bounding box center [298, 442] width 384 height 67
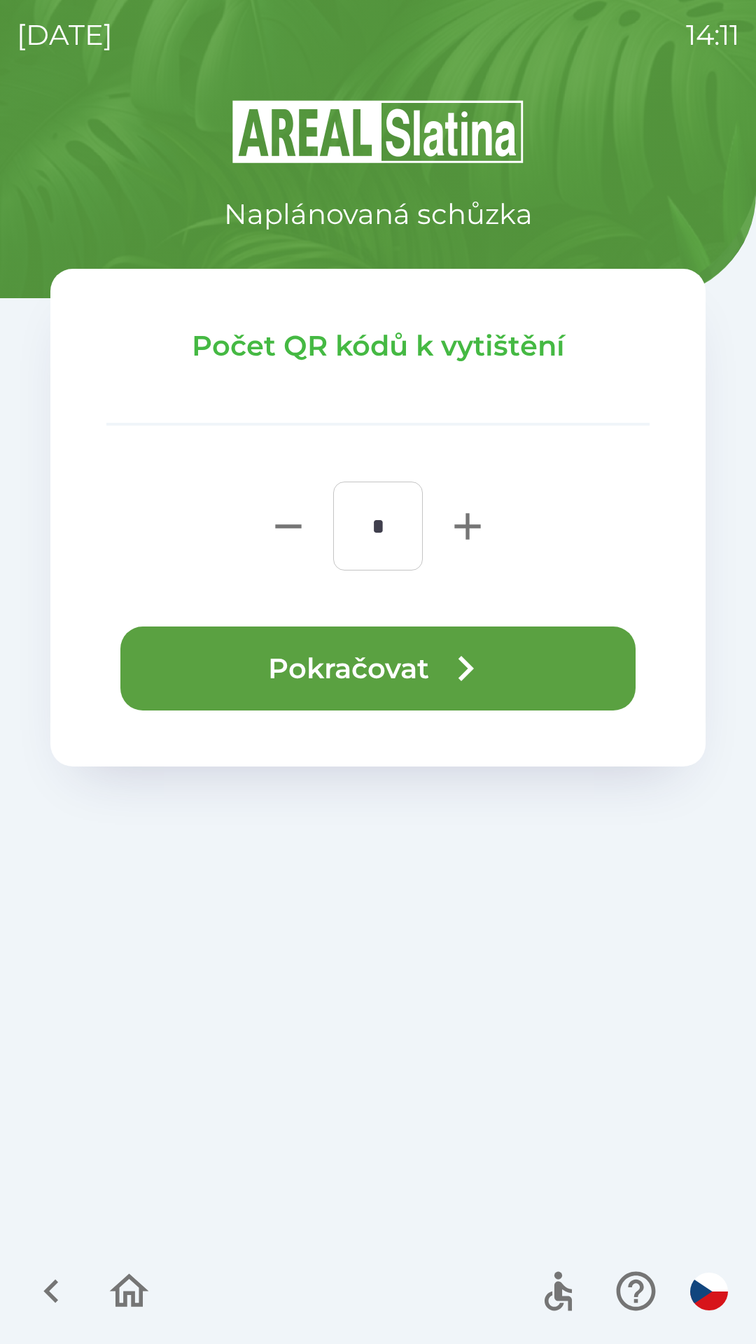
click at [384, 658] on button "Pokračovat" at bounding box center [377, 668] width 515 height 84
